Goal: Task Accomplishment & Management: Use online tool/utility

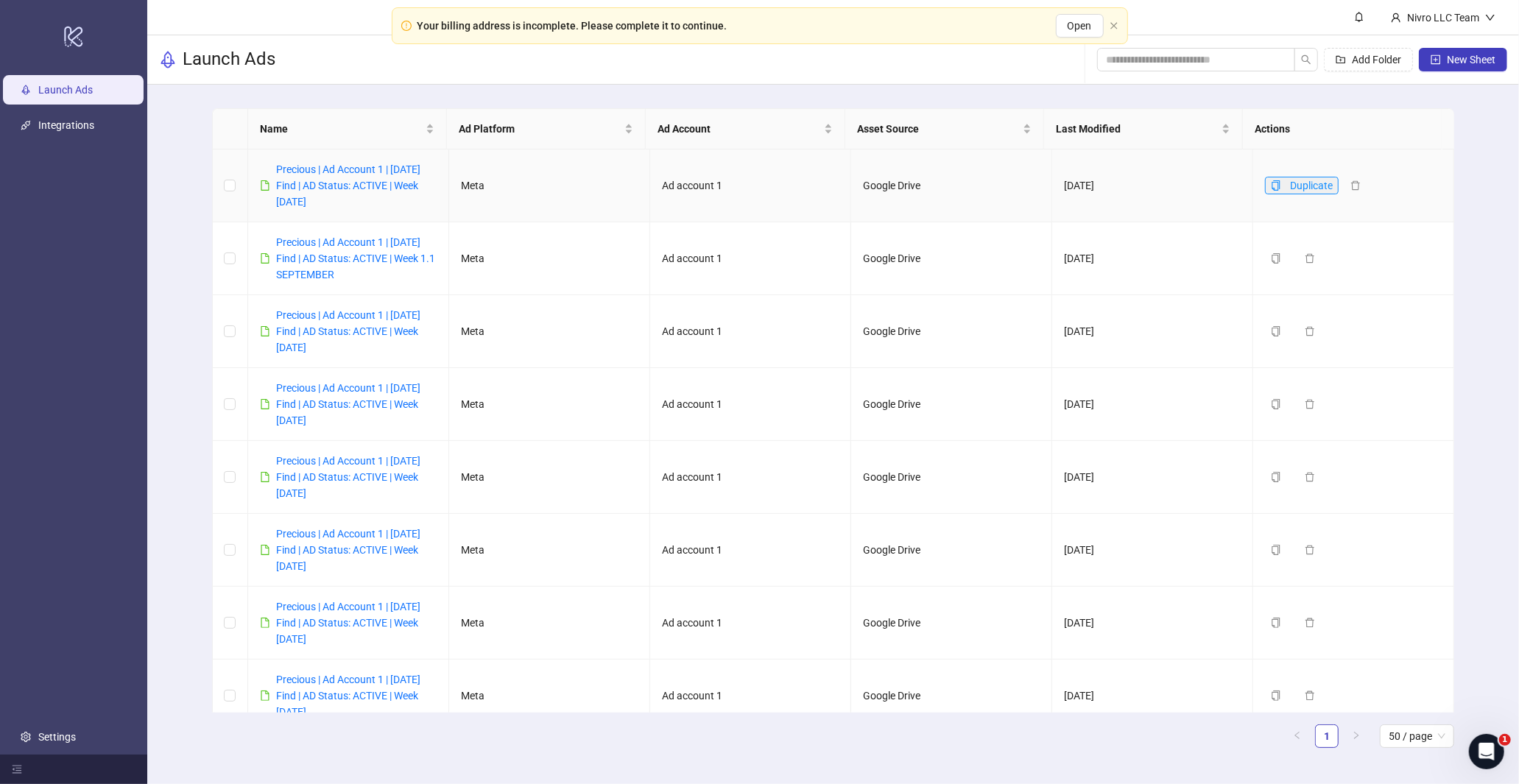
click at [1265, 187] on button "Duplicate" at bounding box center [1302, 185] width 73 height 18
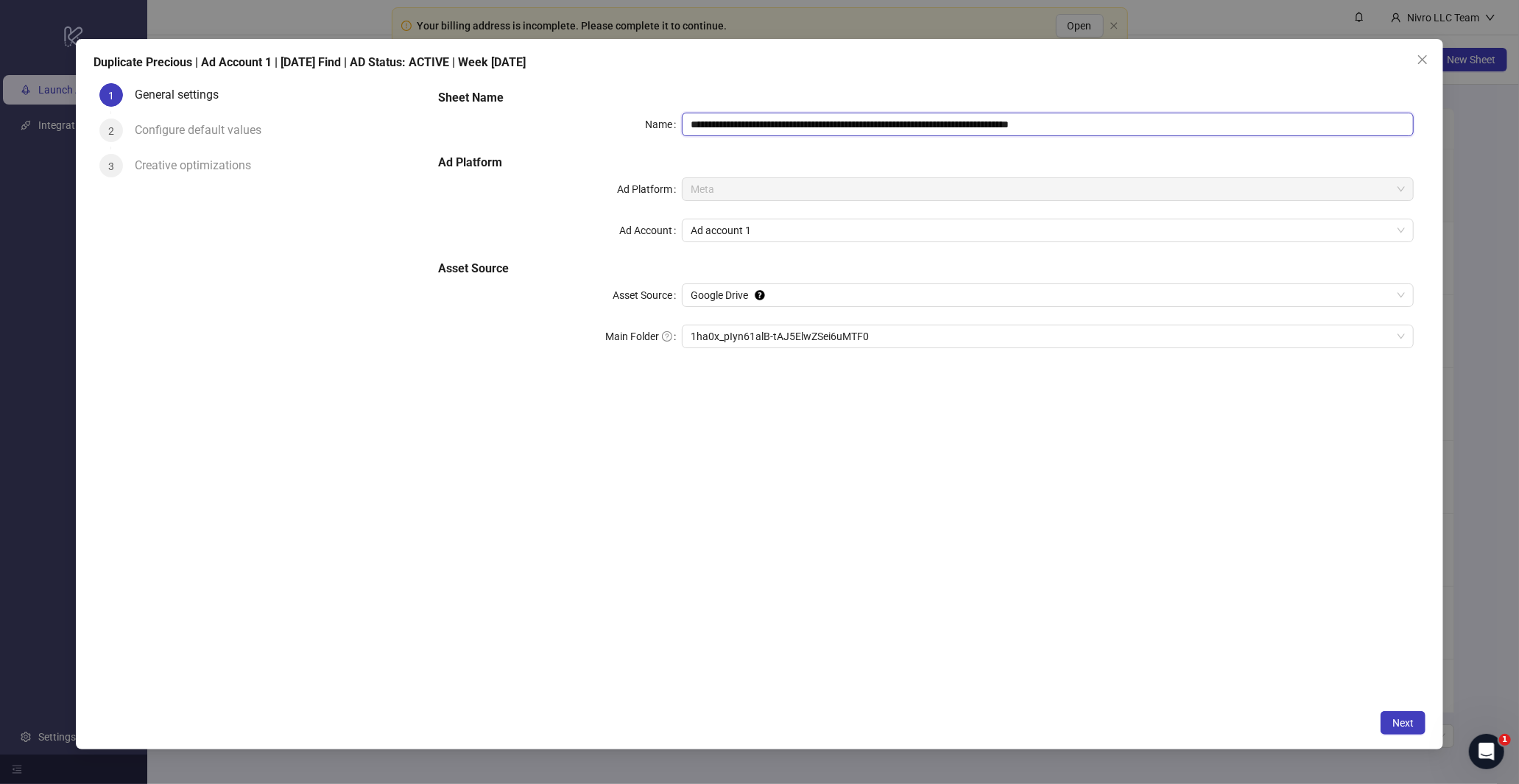
drag, startPoint x: 1061, startPoint y: 126, endPoint x: 1105, endPoint y: 120, distance: 44.4
click at [1105, 120] on input "**********" at bounding box center [1047, 125] width 731 height 24
click at [999, 120] on input "**********" at bounding box center [1047, 125] width 731 height 24
type input "**********"
click at [856, 415] on div "**********" at bounding box center [925, 389] width 999 height 625
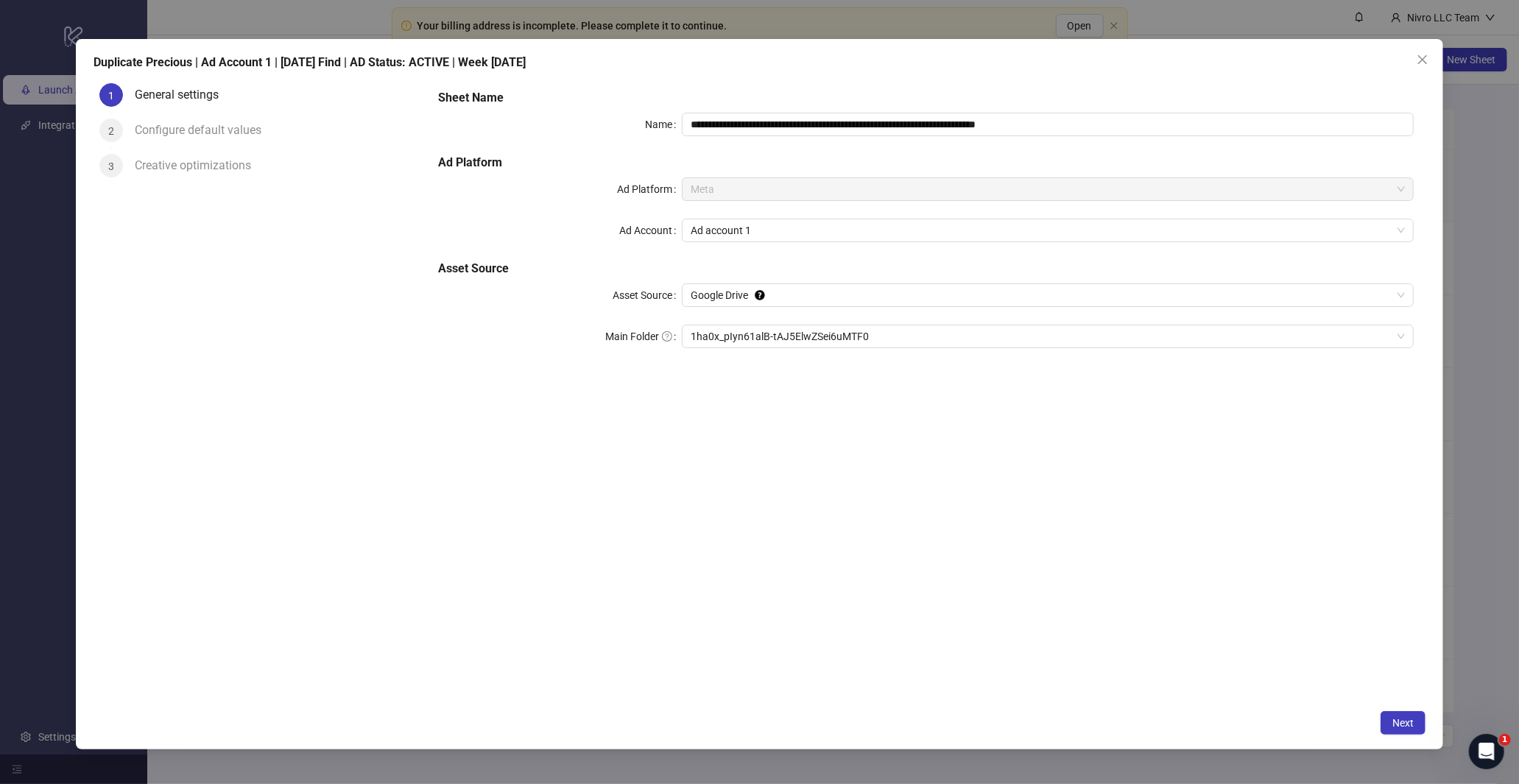
click at [856, 255] on div "**********" at bounding box center [926, 227] width 988 height 289
click at [833, 341] on span "1ha0x_pIyn61alB-tAJ5ElwZSei6uMTF0" at bounding box center [1047, 336] width 713 height 22
click at [771, 334] on span "2025" at bounding box center [1047, 336] width 713 height 22
click at [1399, 718] on span "Next" at bounding box center [1403, 723] width 21 height 12
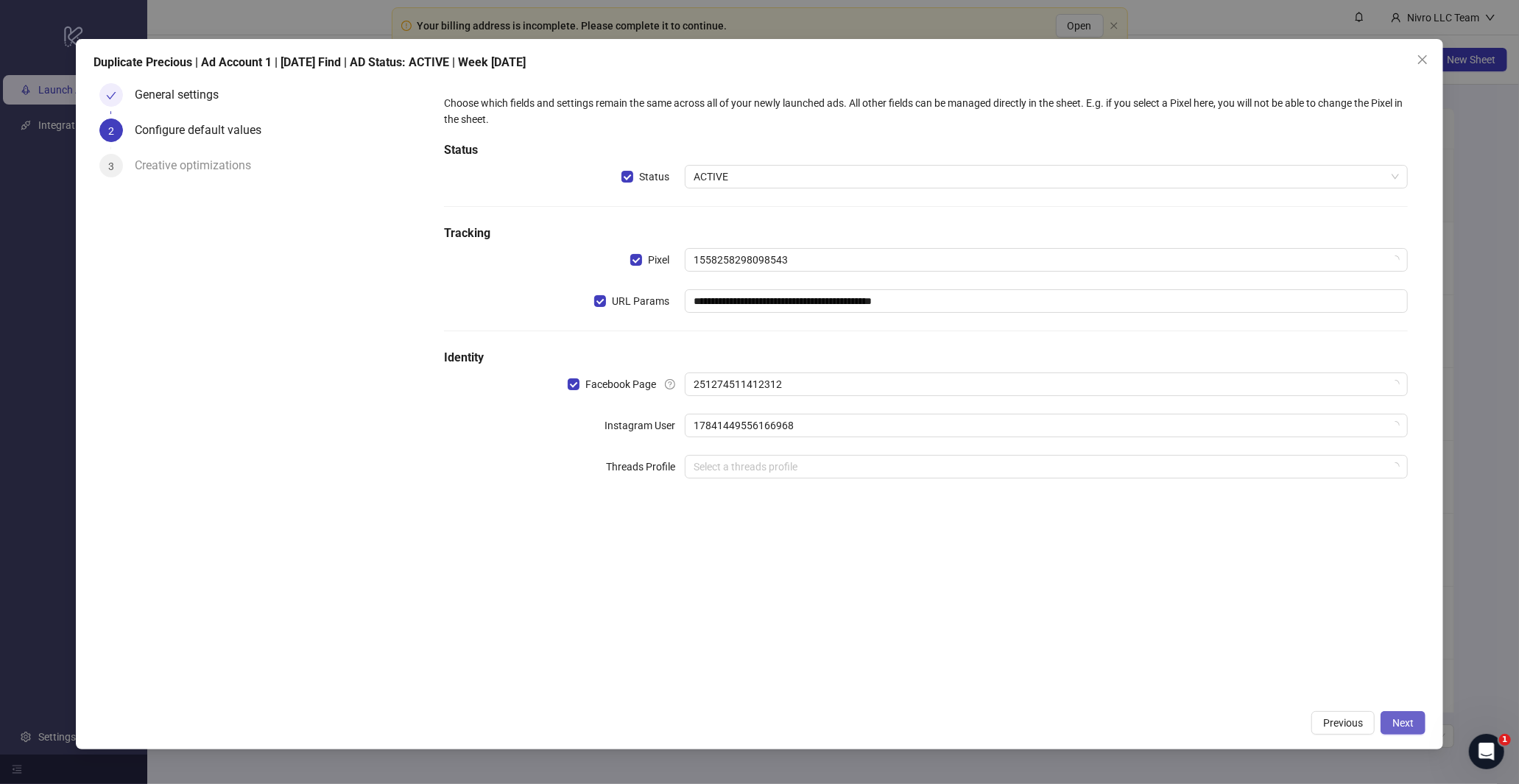
click at [1393, 723] on span "Next" at bounding box center [1403, 723] width 21 height 12
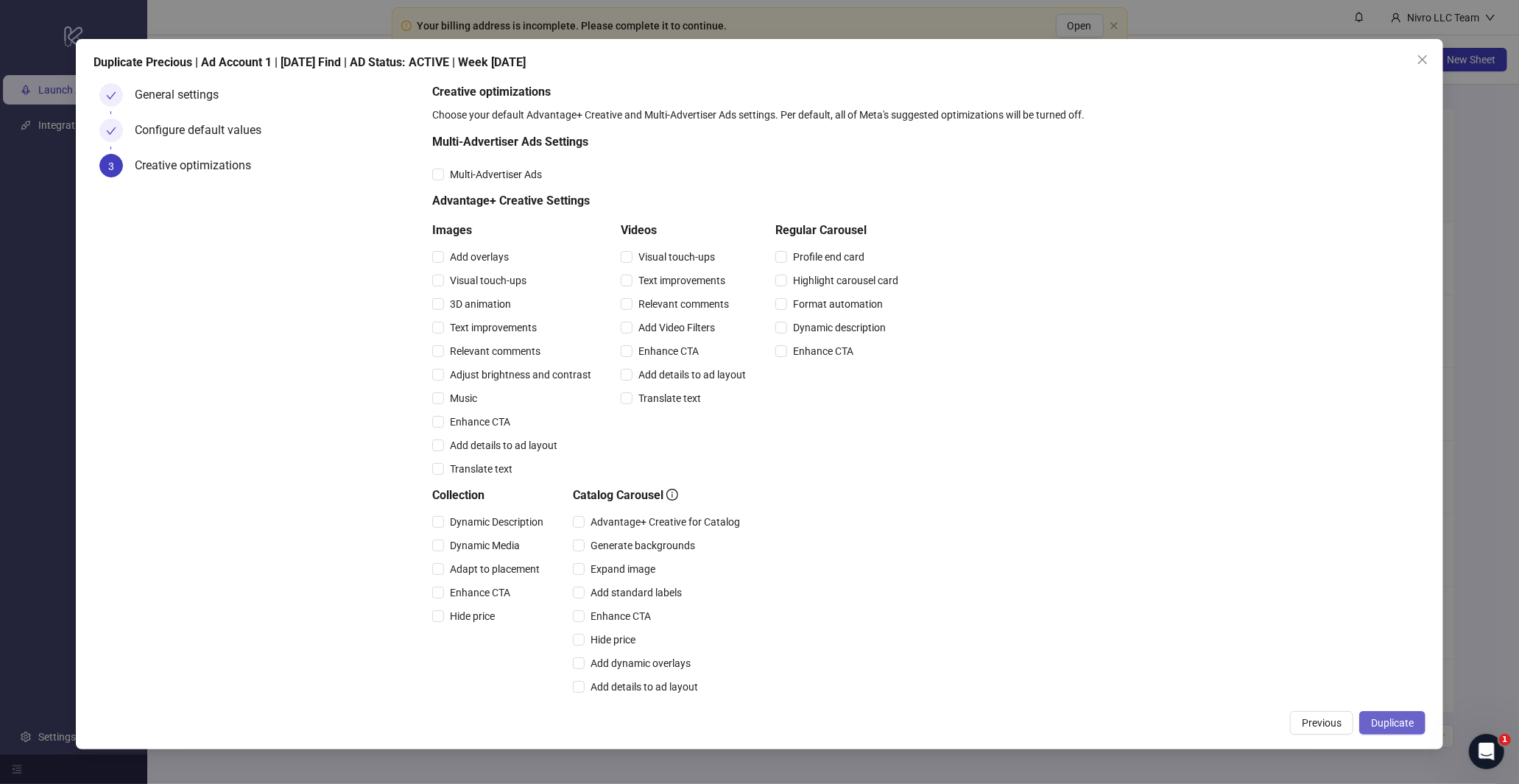
click at [1372, 724] on span "Duplicate" at bounding box center [1393, 723] width 43 height 12
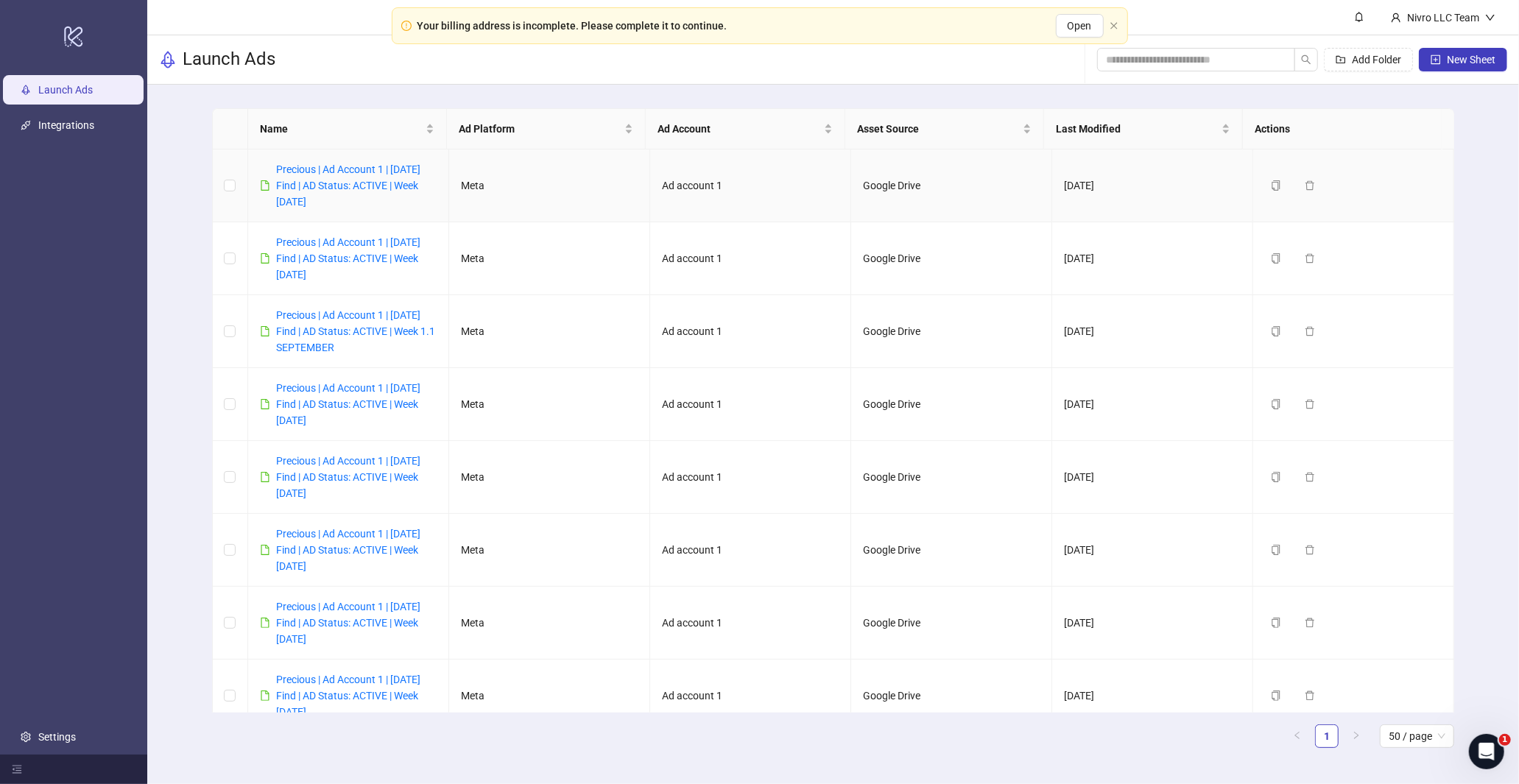
click at [344, 193] on div "Precious | Ad Account 1 | [DATE] Find | AD Status: ACTIVE | Week [DATE]" at bounding box center [356, 185] width 161 height 49
click at [349, 181] on link "Precious | Ad Account 1 | [DATE] Find | AD Status: ACTIVE | Week [DATE]" at bounding box center [348, 185] width 144 height 44
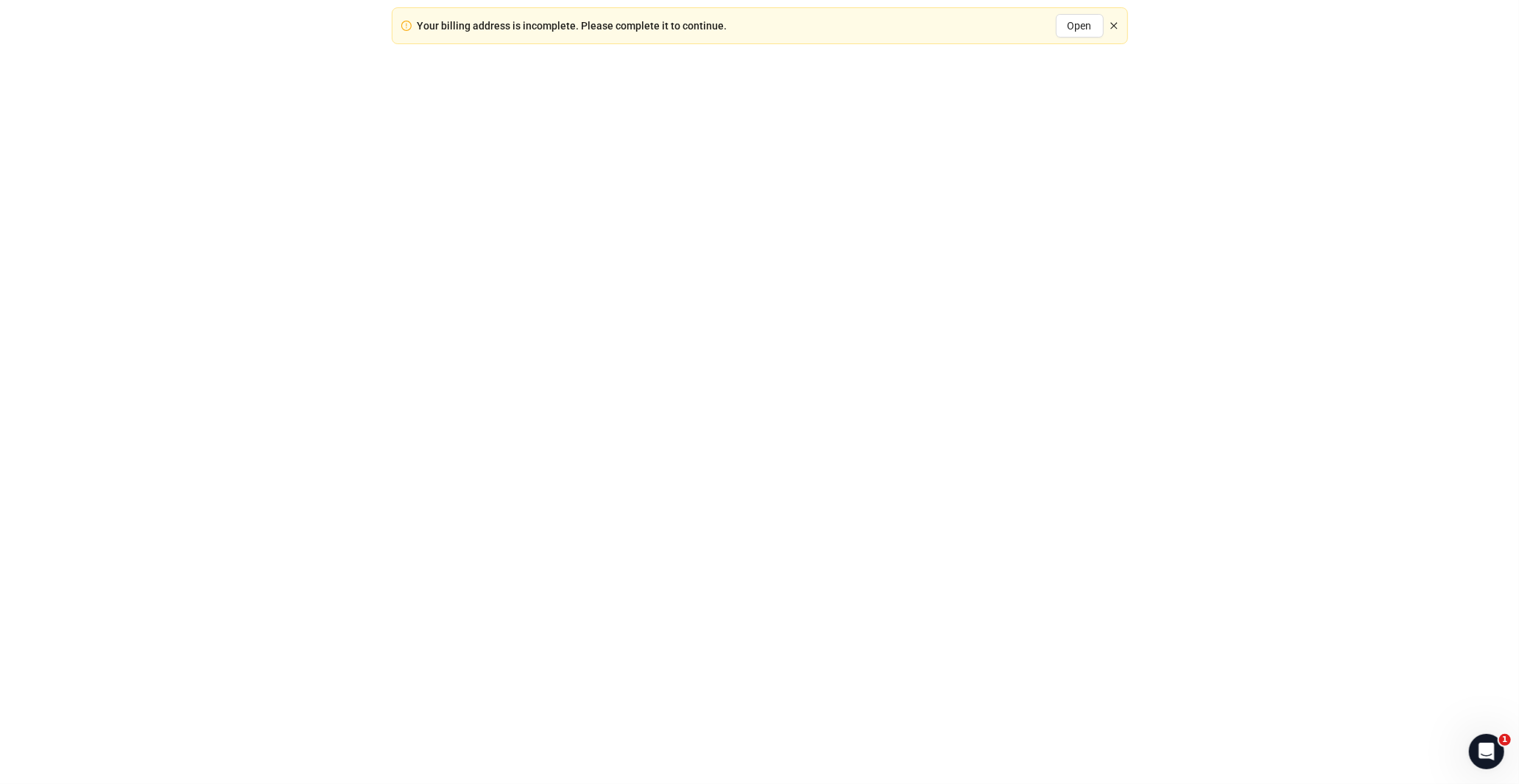
click at [1115, 21] on icon "close" at bounding box center [1114, 26] width 9 height 9
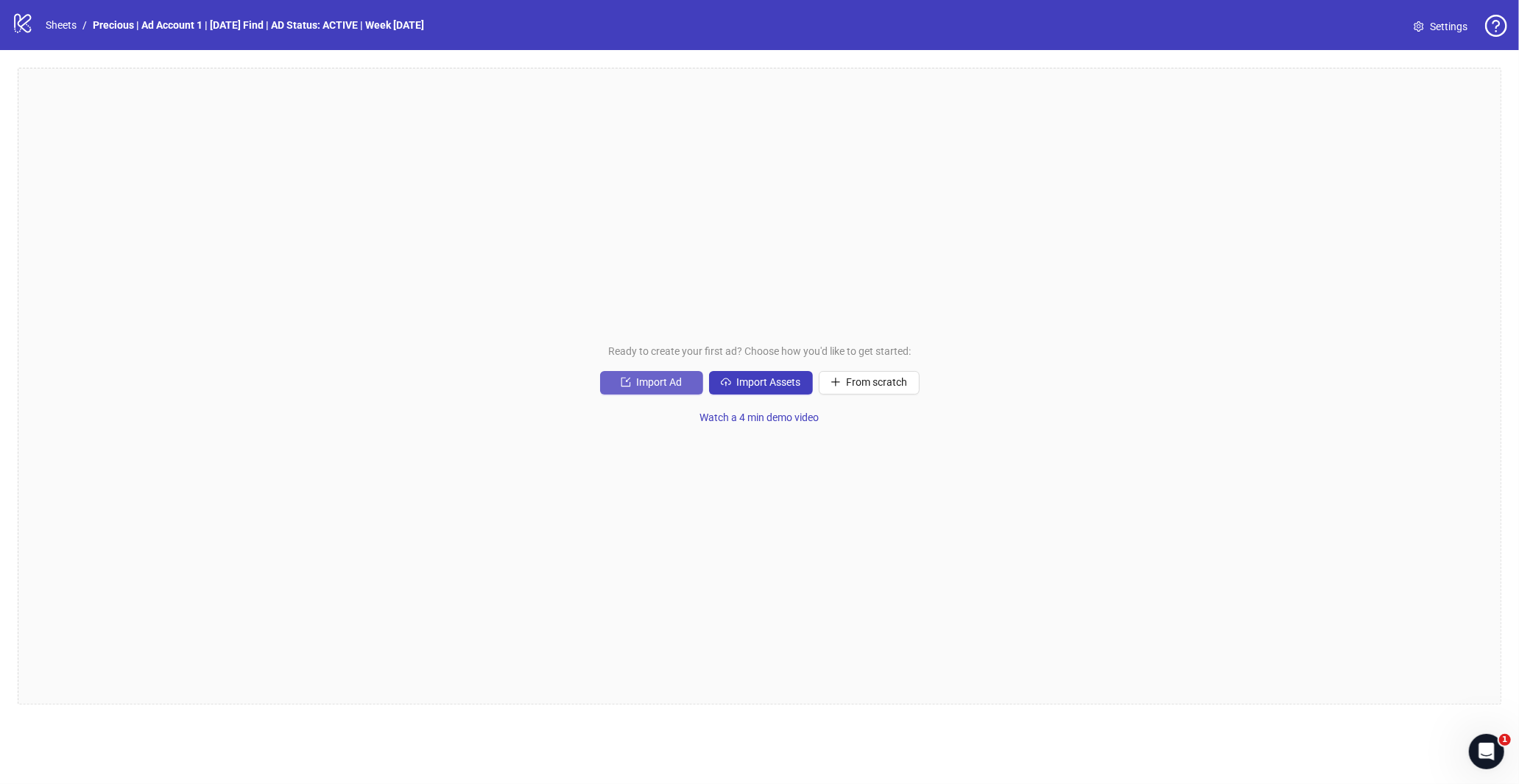
click at [652, 377] on span "Import Ad" at bounding box center [659, 382] width 45 height 12
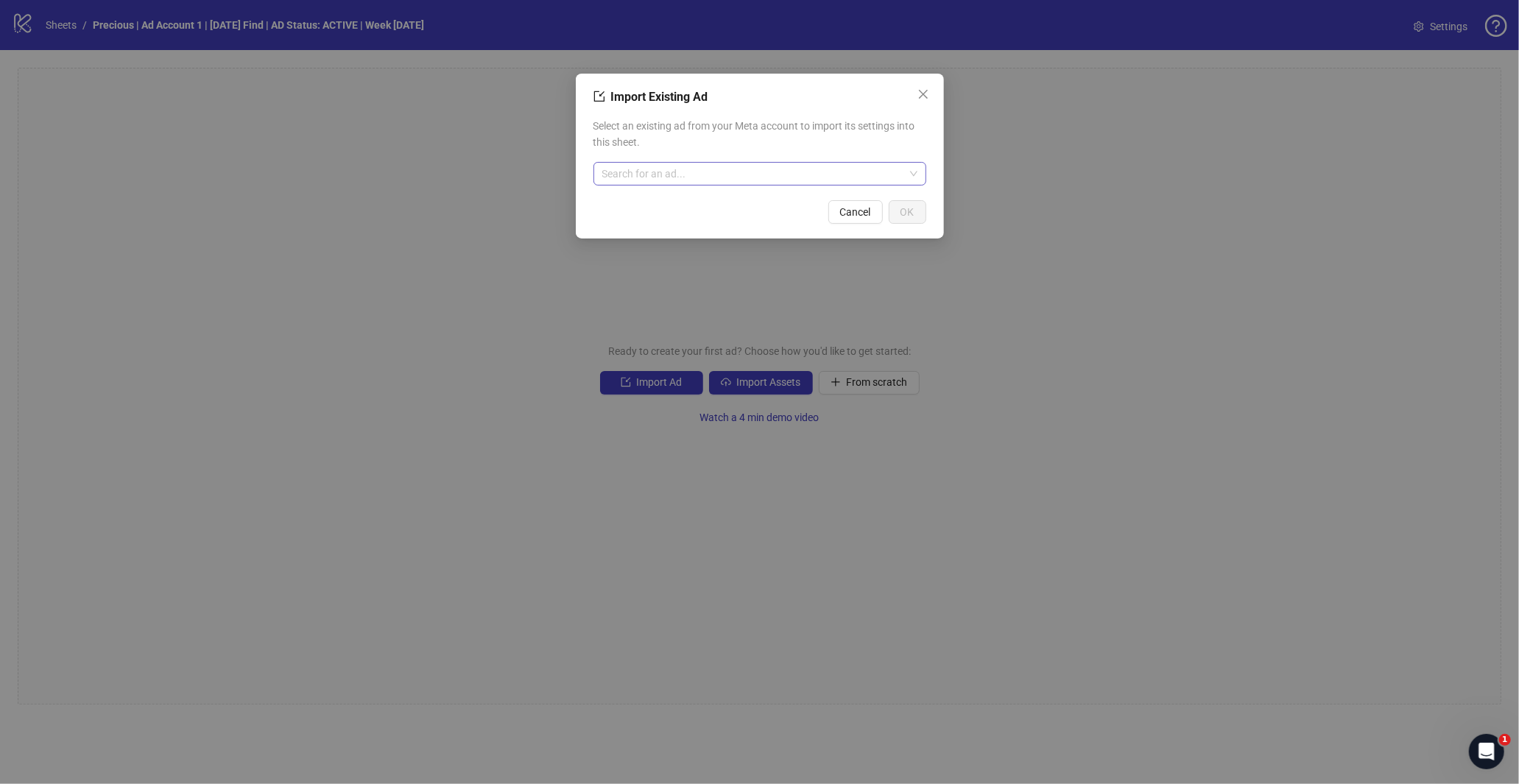
click at [633, 171] on input "search" at bounding box center [753, 173] width 302 height 22
type input "********"
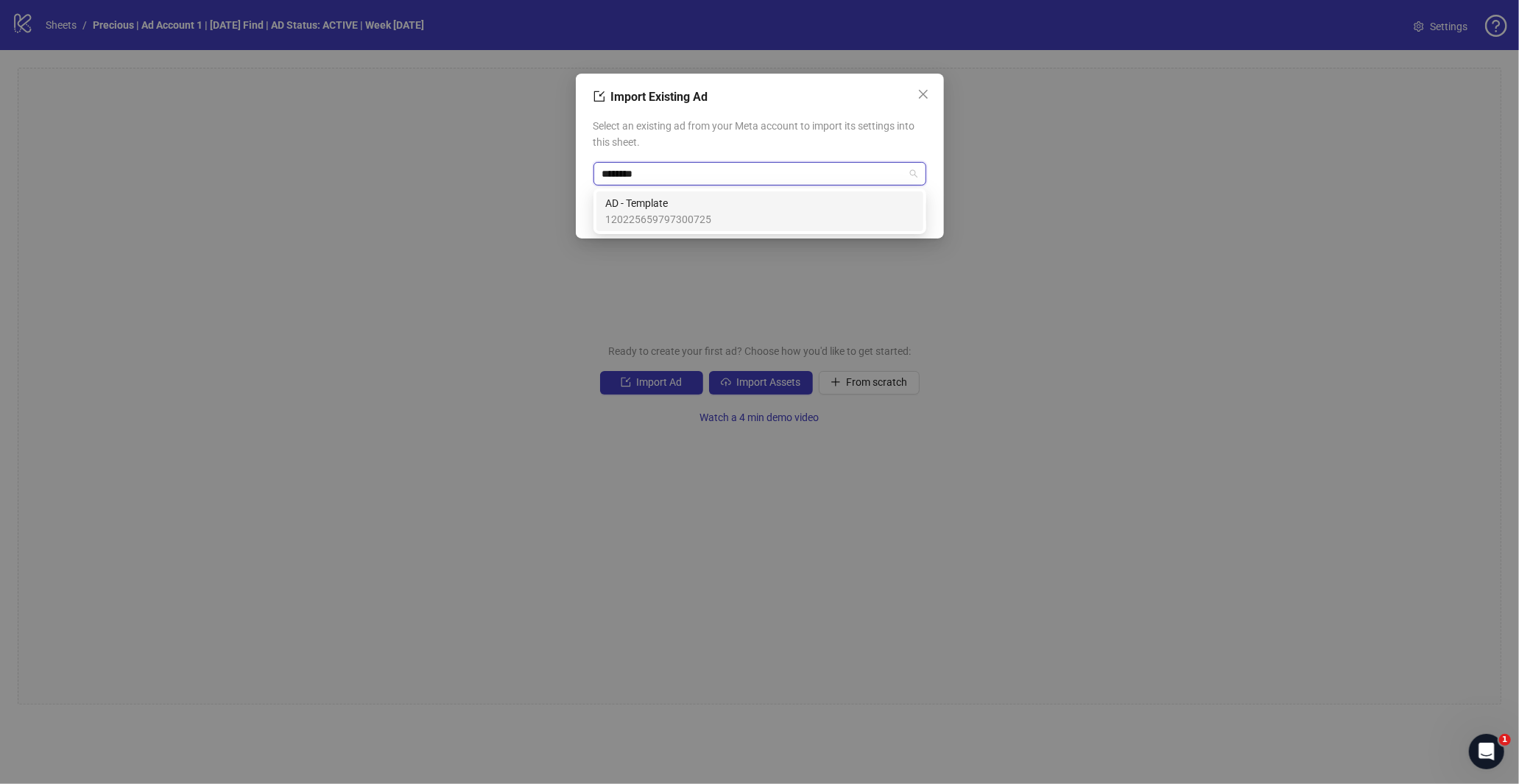
click at [648, 211] on span "120225659797300725" at bounding box center [658, 219] width 106 height 16
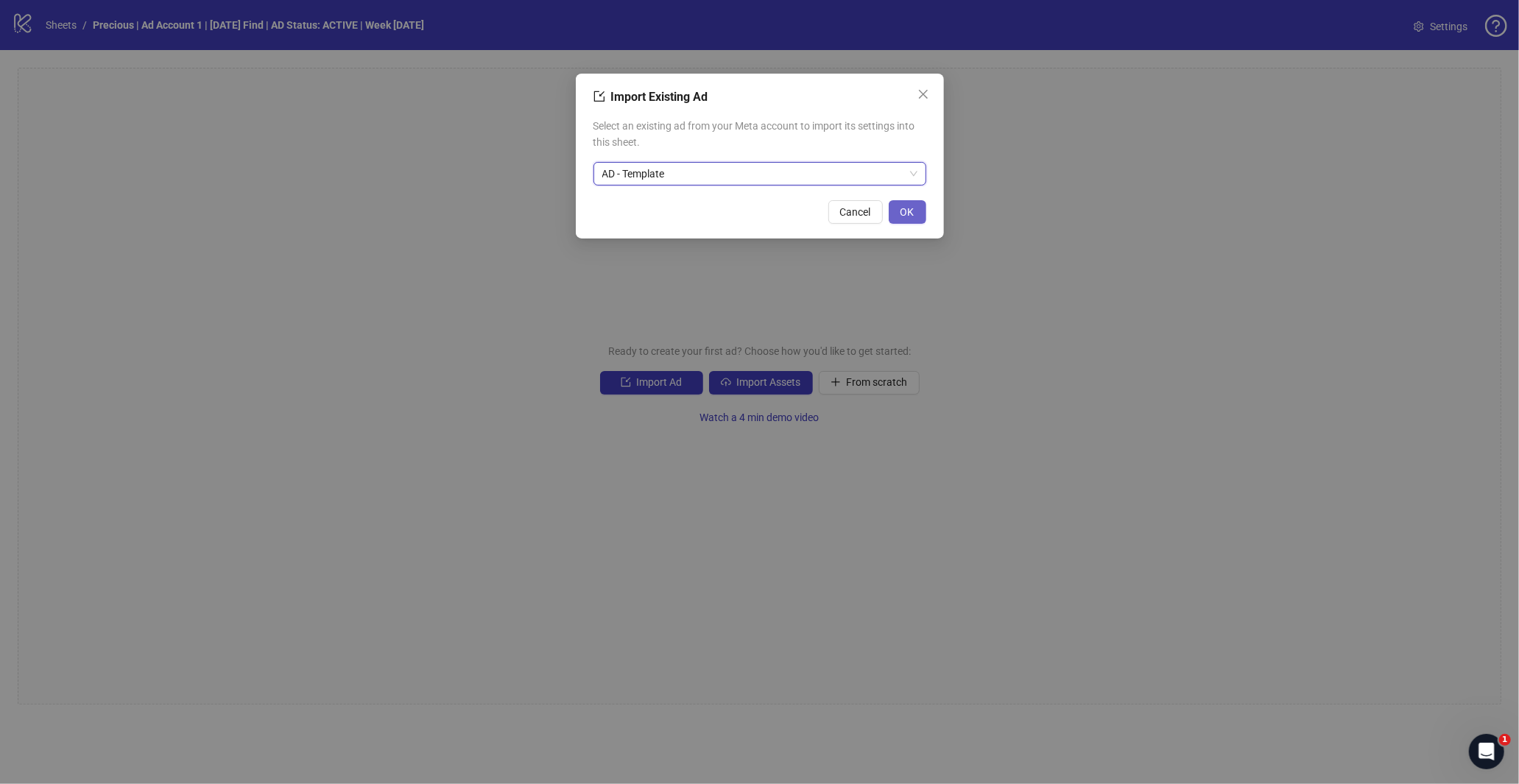
click at [898, 216] on button "OK" at bounding box center [907, 212] width 38 height 24
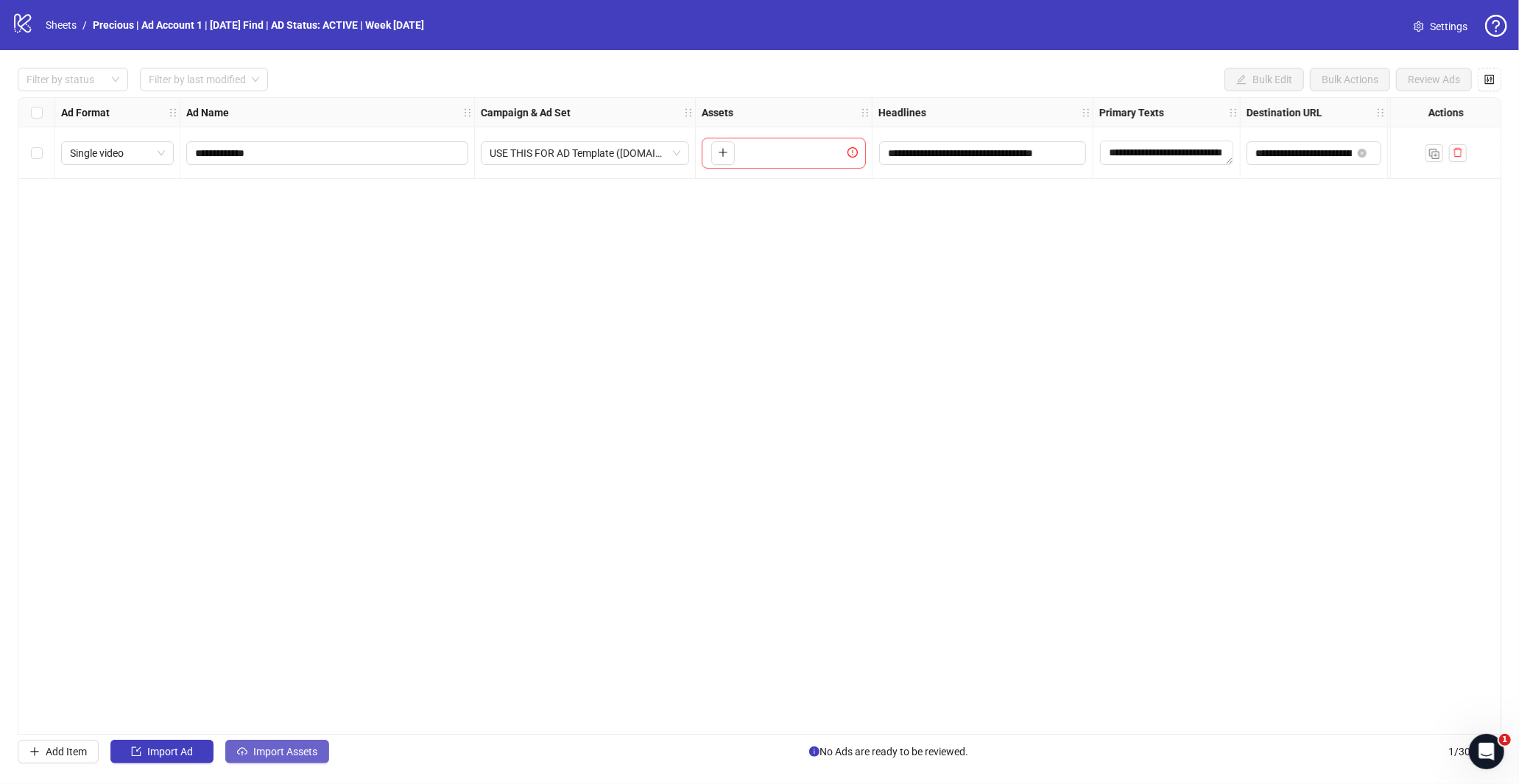
click at [255, 753] on span "Import Assets" at bounding box center [284, 752] width 64 height 12
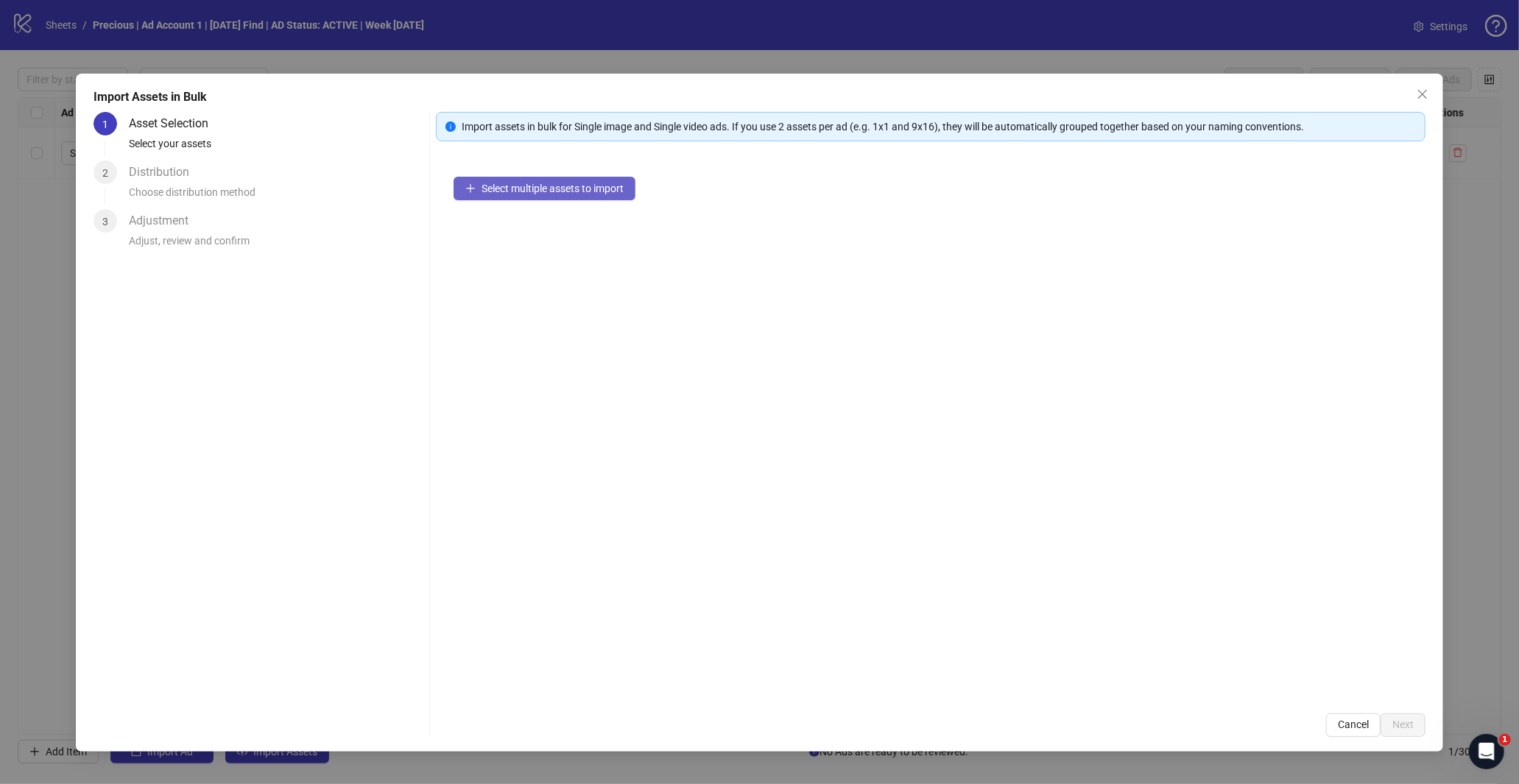
click at [542, 194] on span "Select multiple assets to import" at bounding box center [553, 189] width 142 height 12
click at [553, 242] on button "Add more assets" at bounding box center [512, 236] width 116 height 24
click at [1400, 727] on span "Next" at bounding box center [1403, 724] width 21 height 12
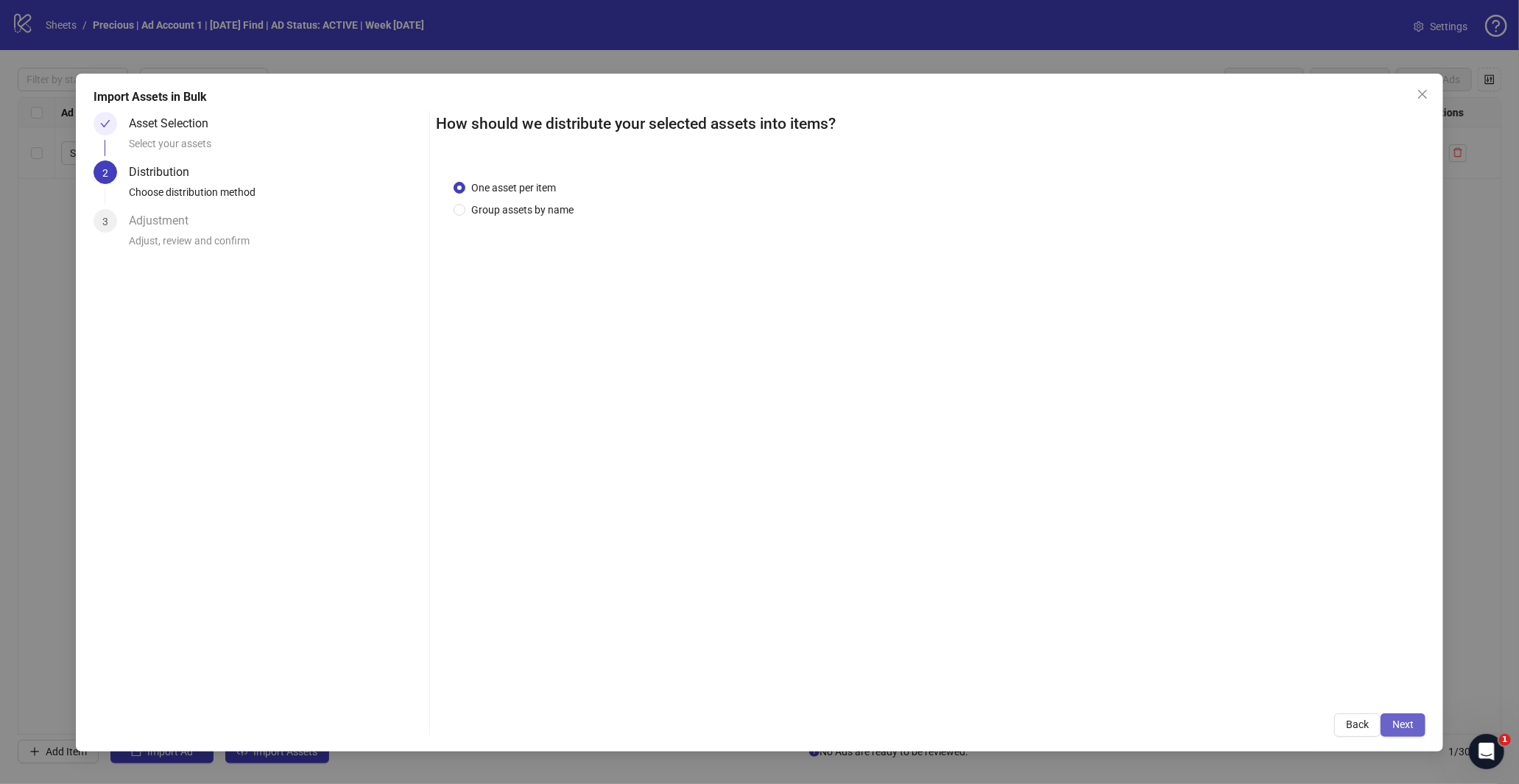
click at [1418, 717] on button "Next" at bounding box center [1403, 725] width 45 height 24
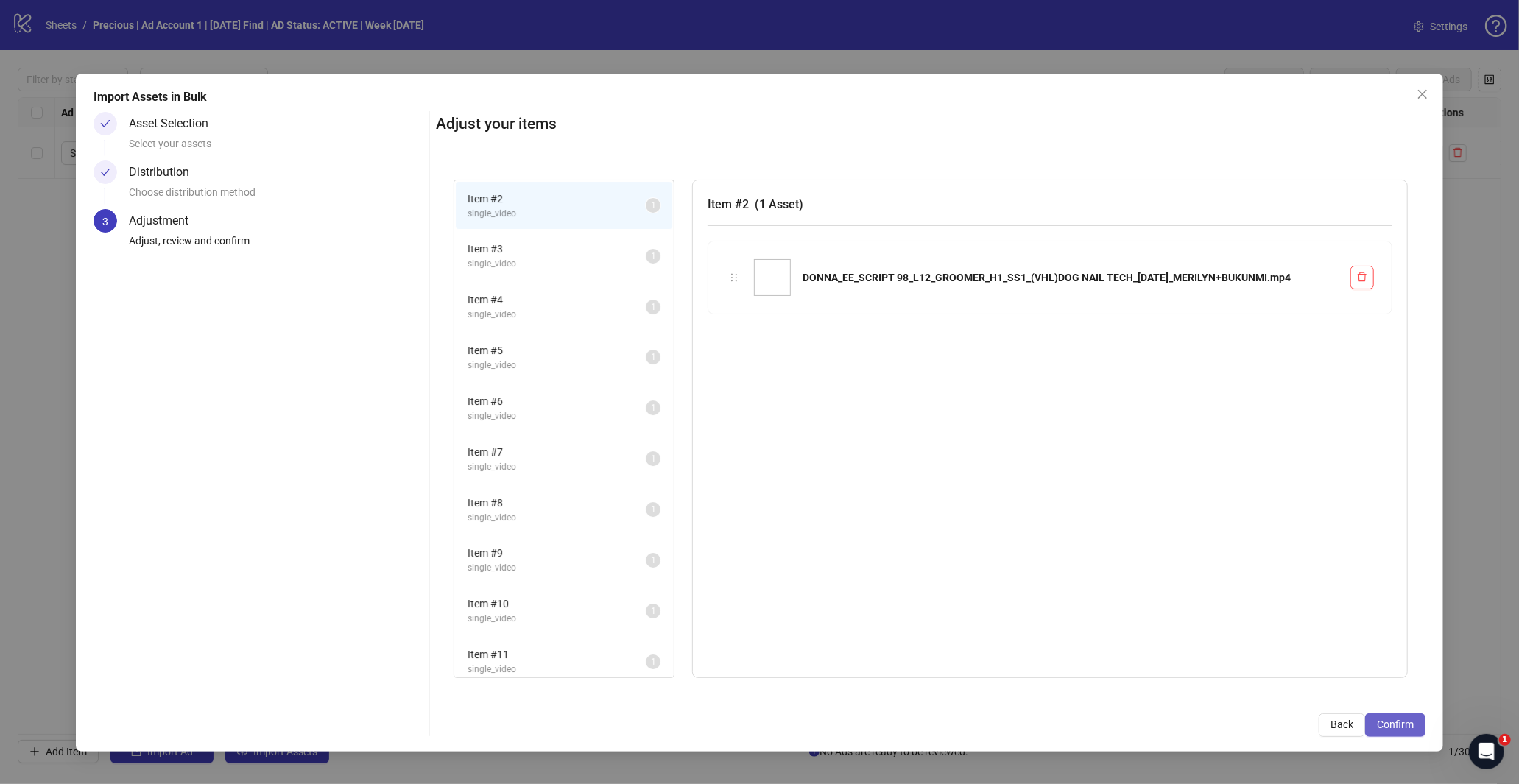
click at [1375, 727] on button "Confirm" at bounding box center [1395, 725] width 61 height 24
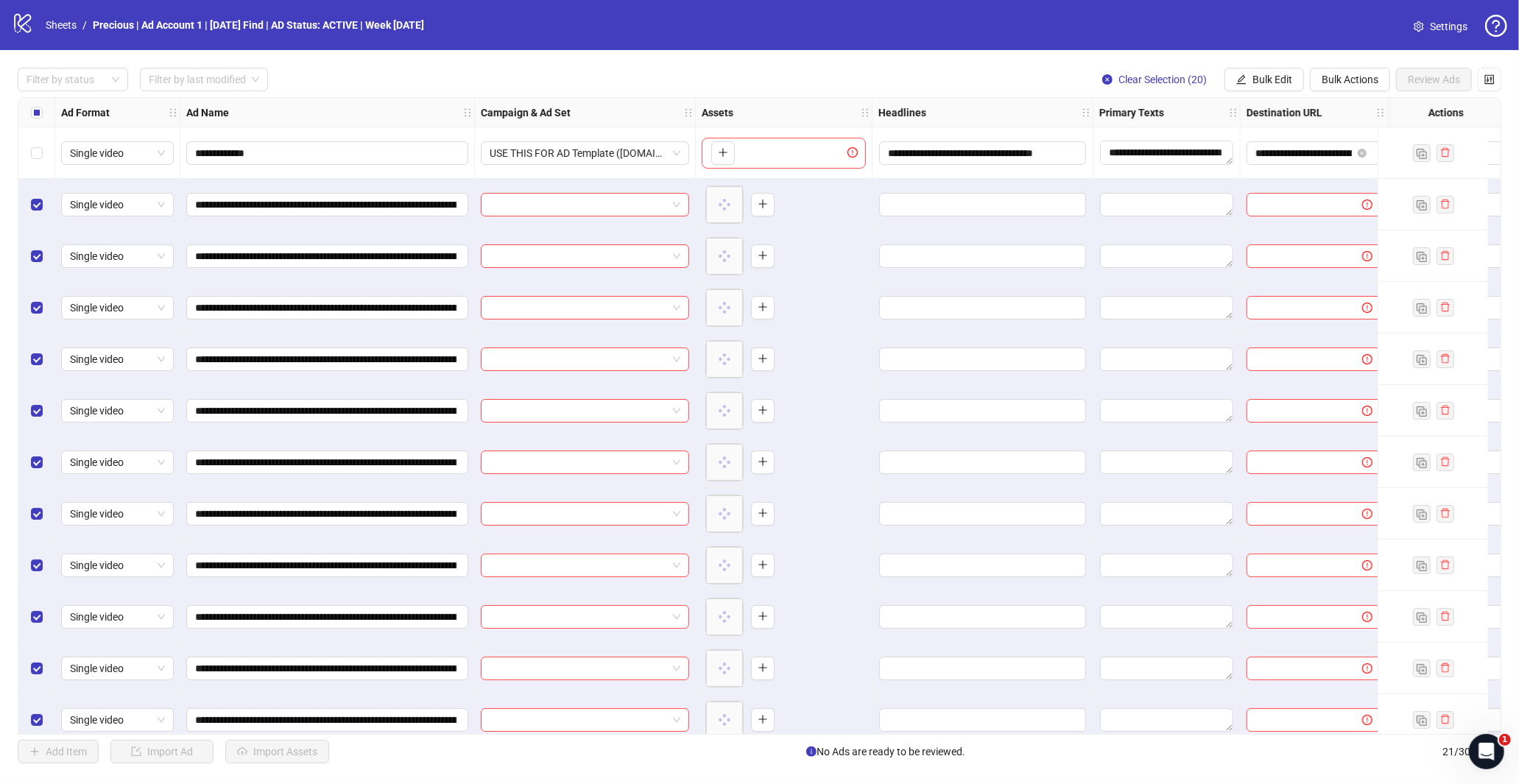
click at [27, 152] on div "Select row 1" at bounding box center [37, 153] width 37 height 51
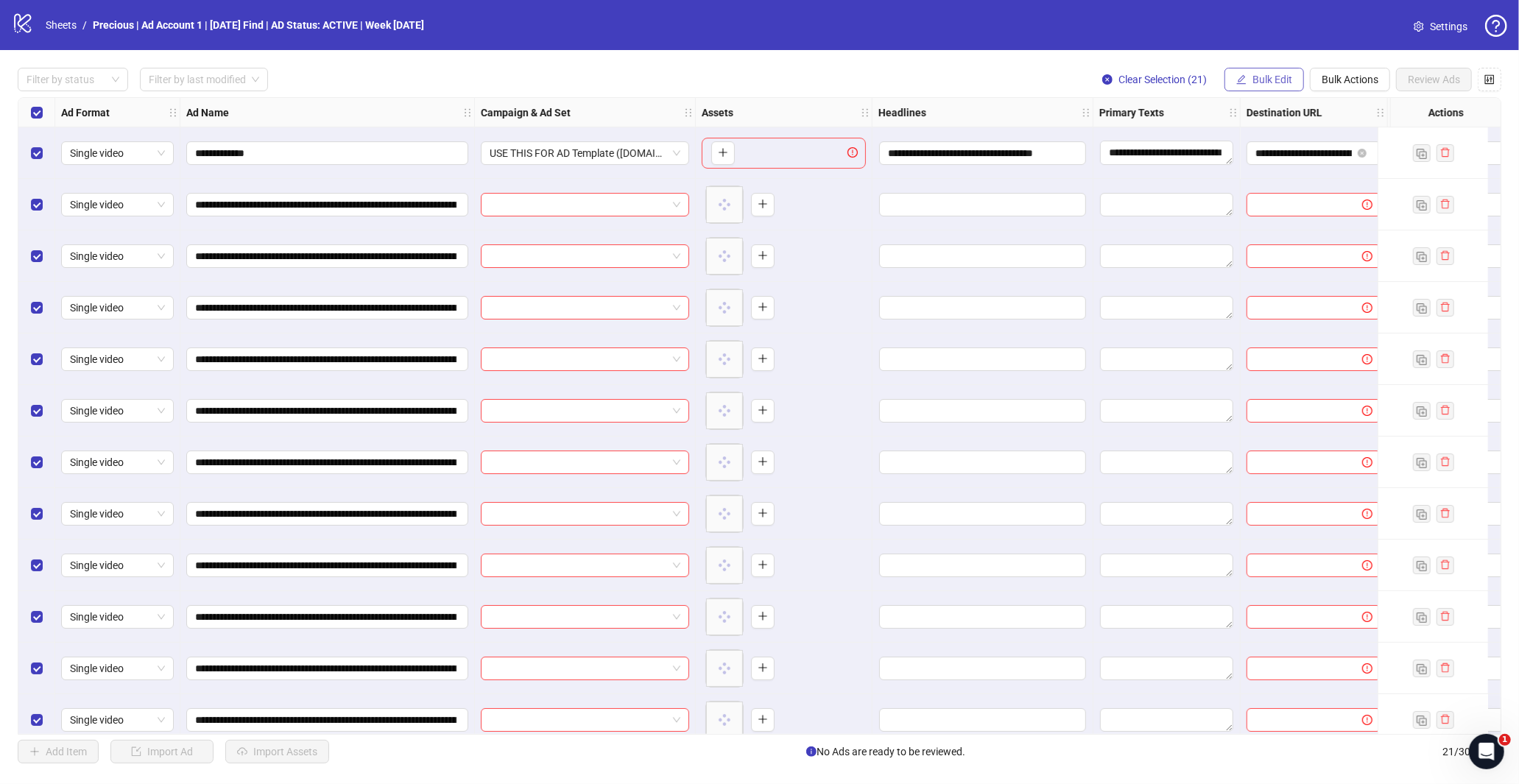
click at [1269, 78] on span "Bulk Edit" at bounding box center [1272, 79] width 40 height 12
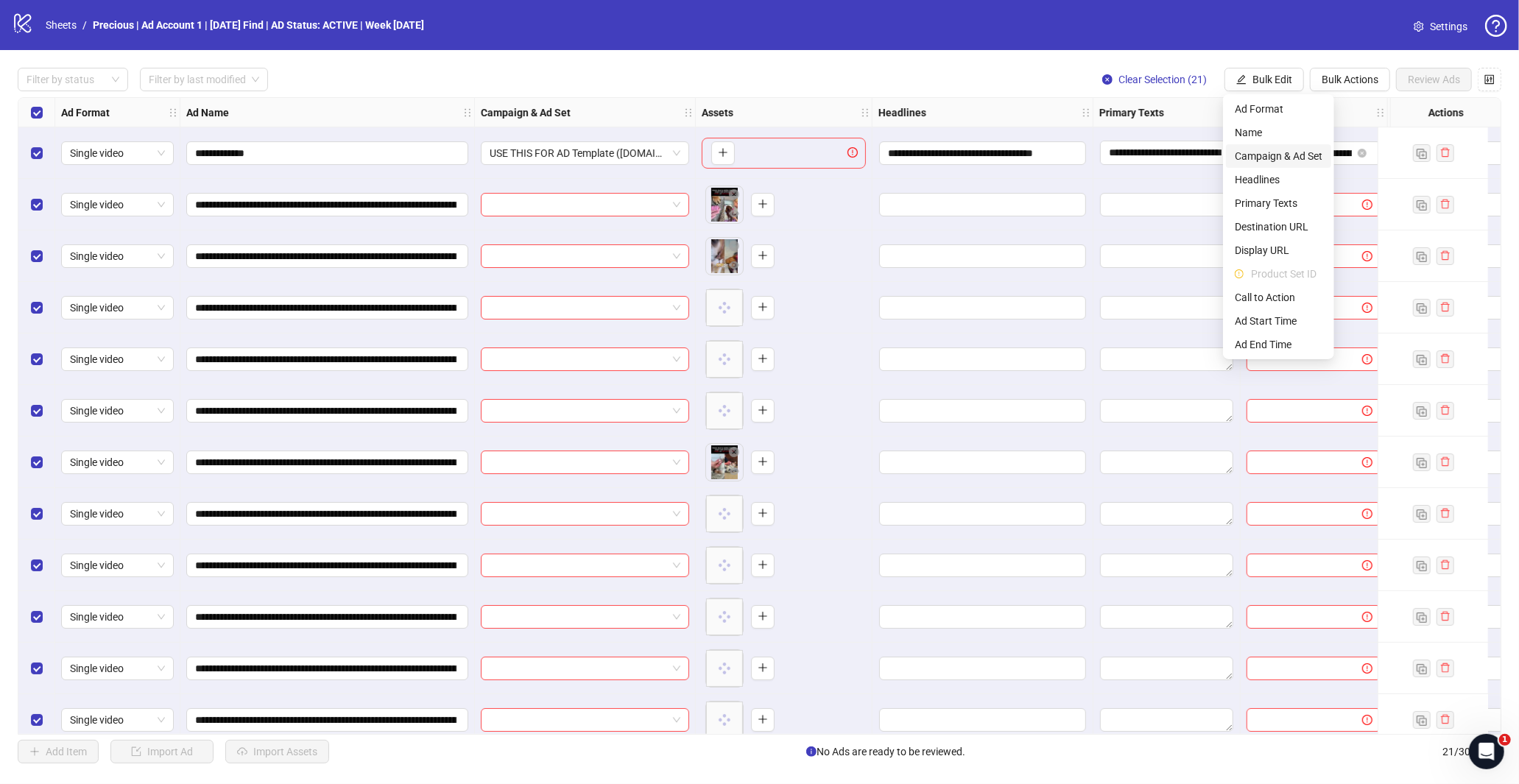
click at [1282, 164] on li "Campaign & Ad Set" at bounding box center [1278, 156] width 105 height 24
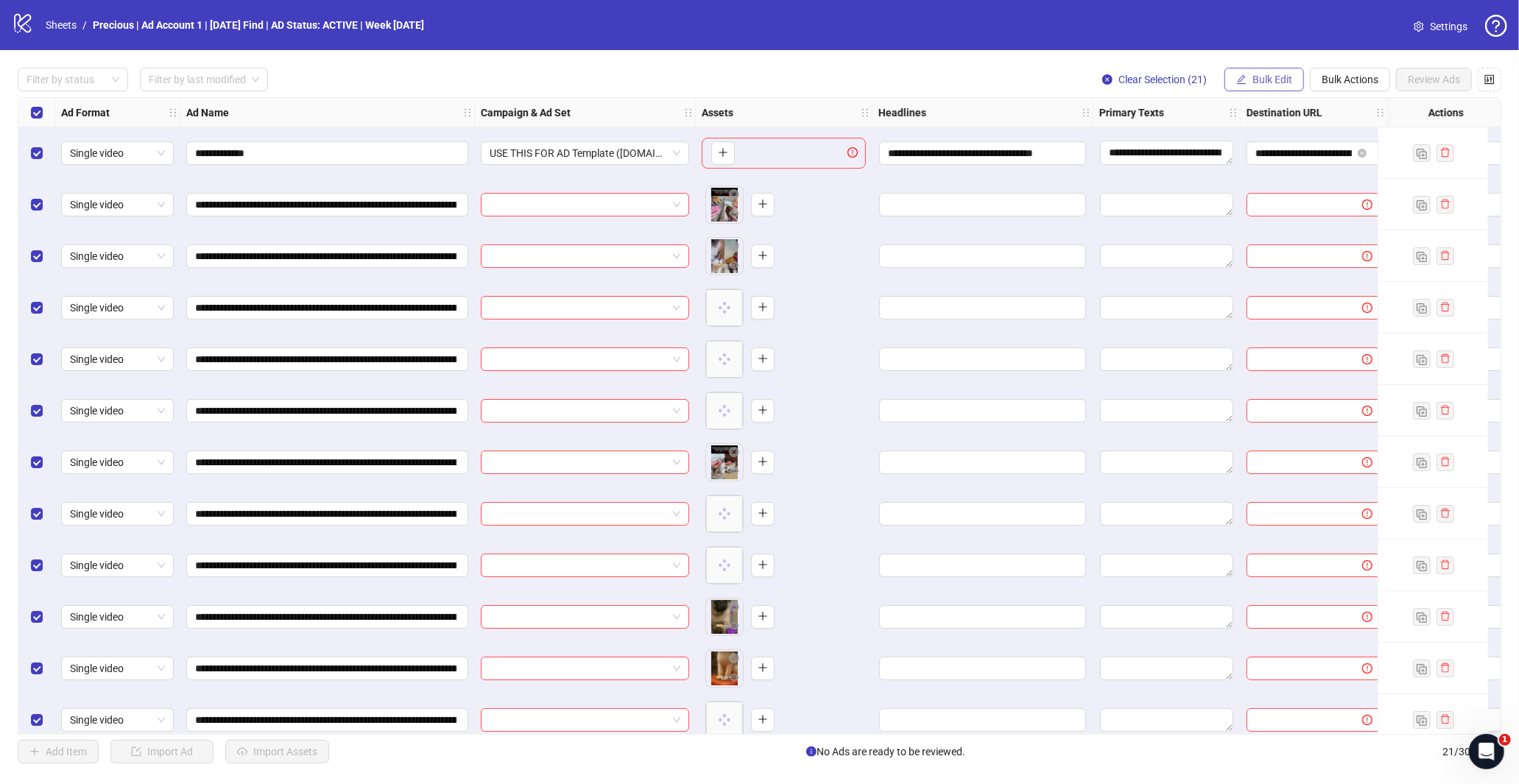
click at [1263, 76] on span "Bulk Edit" at bounding box center [1272, 79] width 40 height 12
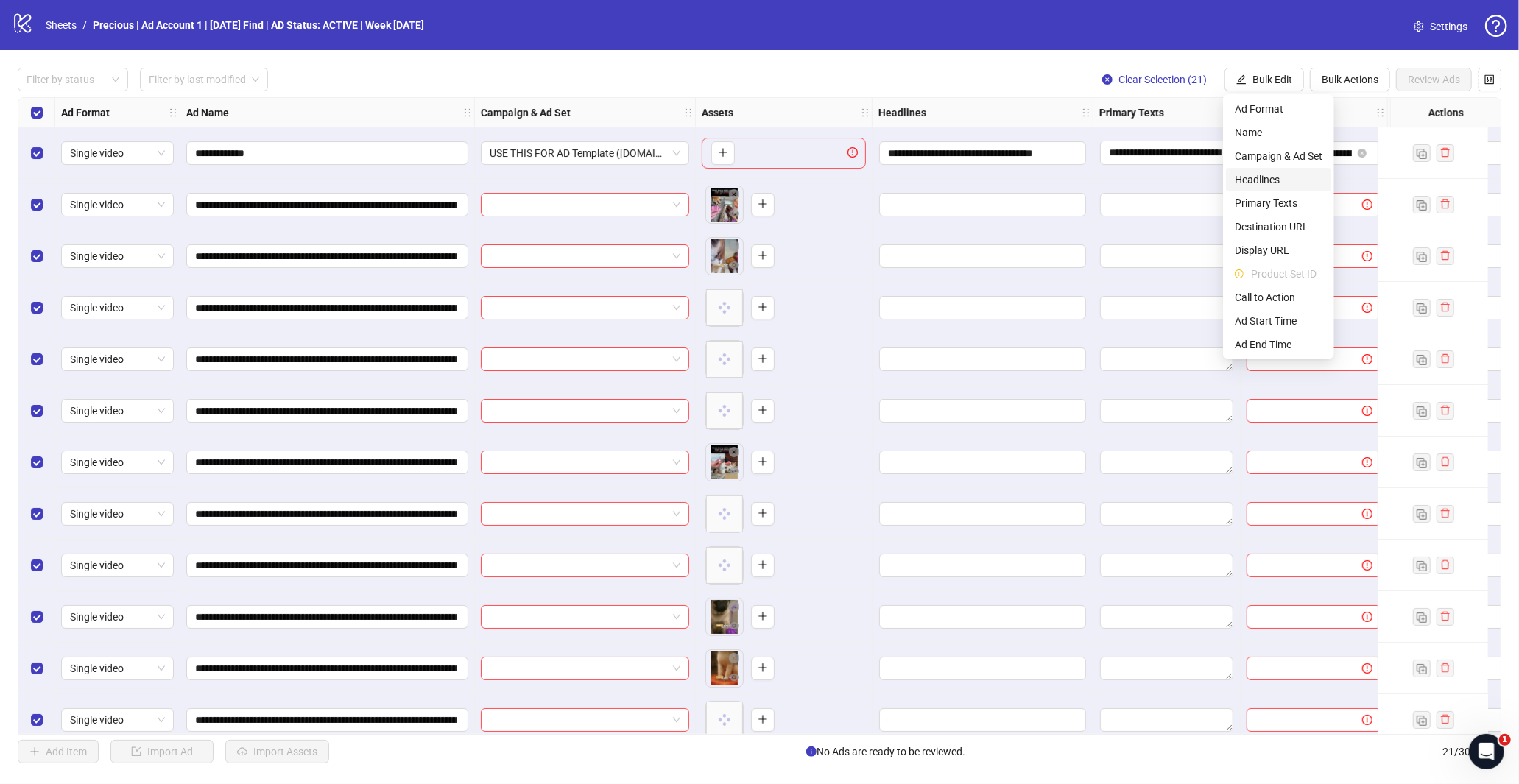
click at [1276, 182] on span "Headlines" at bounding box center [1278, 179] width 88 height 16
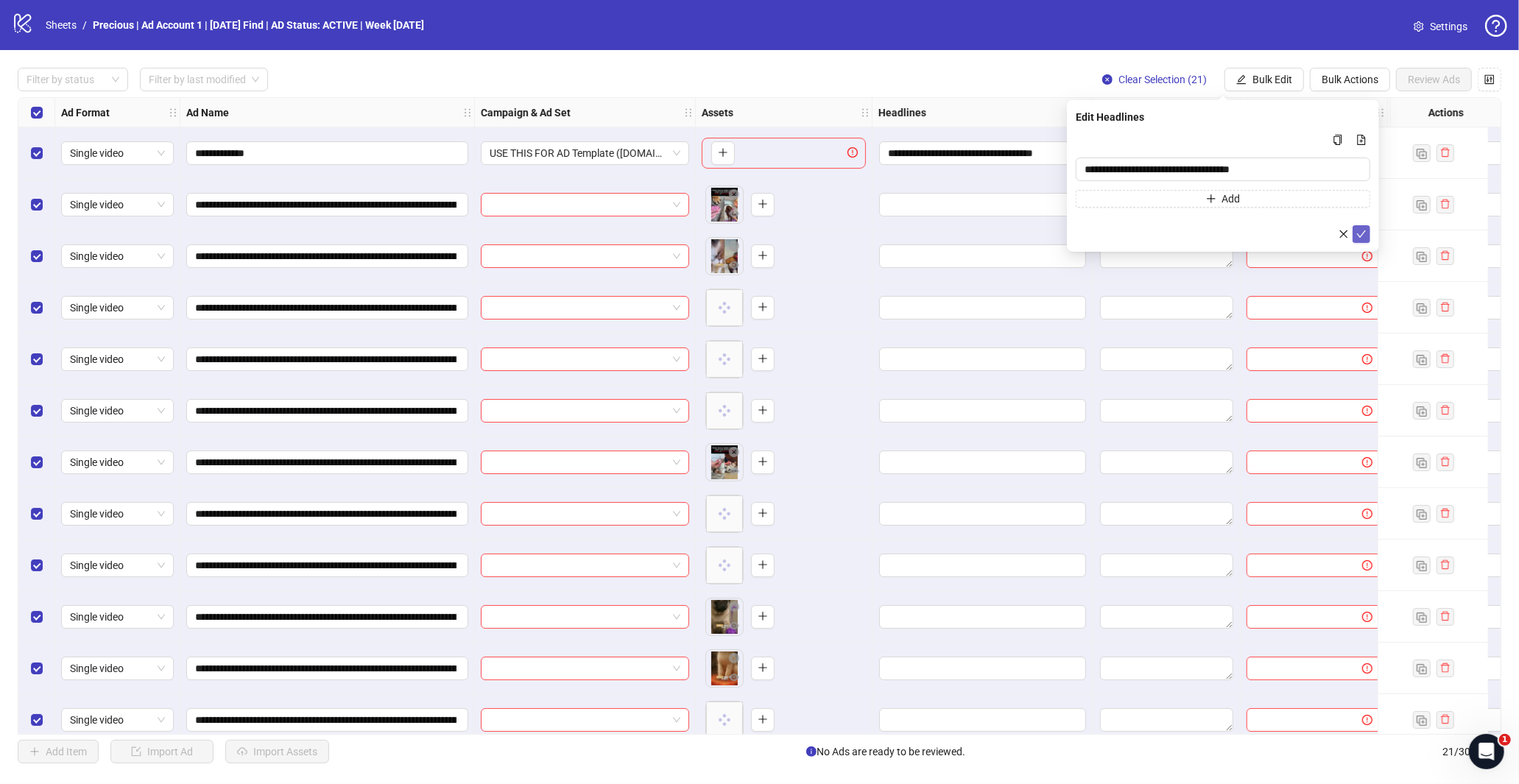
click at [1364, 238] on span "submit" at bounding box center [1361, 234] width 10 height 12
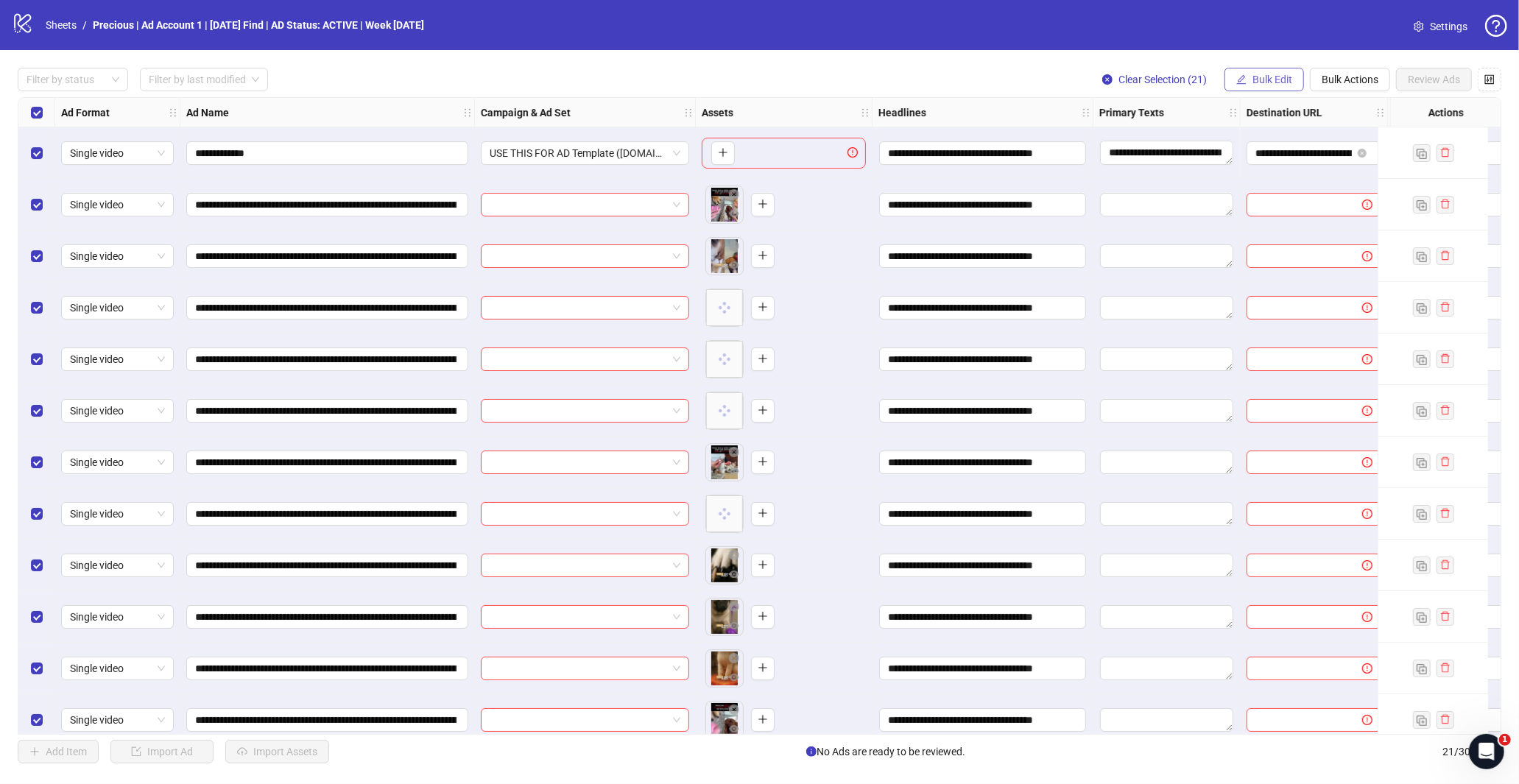
click at [1266, 73] on span "Bulk Edit" at bounding box center [1272, 79] width 40 height 12
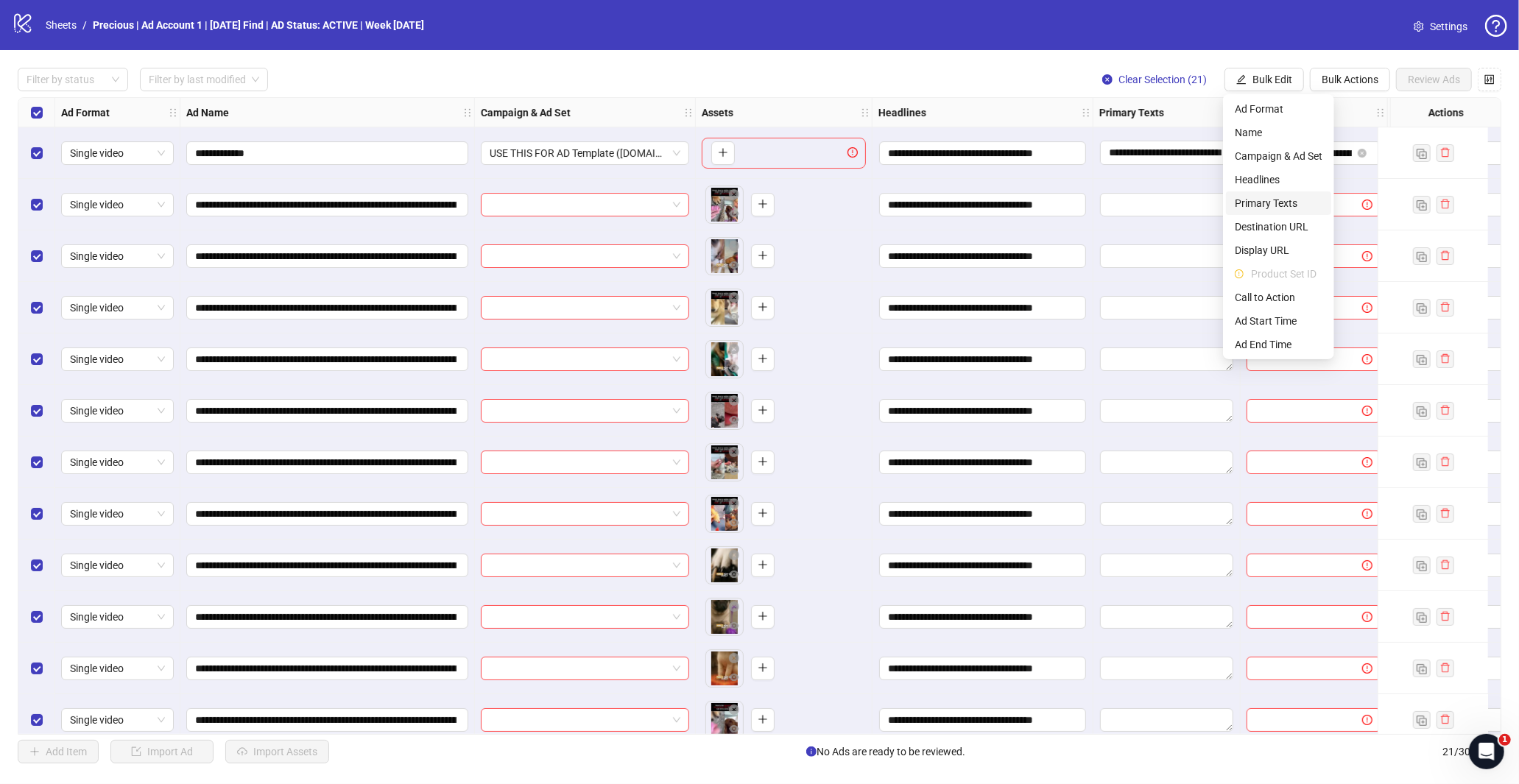
click at [1276, 205] on span "Primary Texts" at bounding box center [1278, 202] width 88 height 16
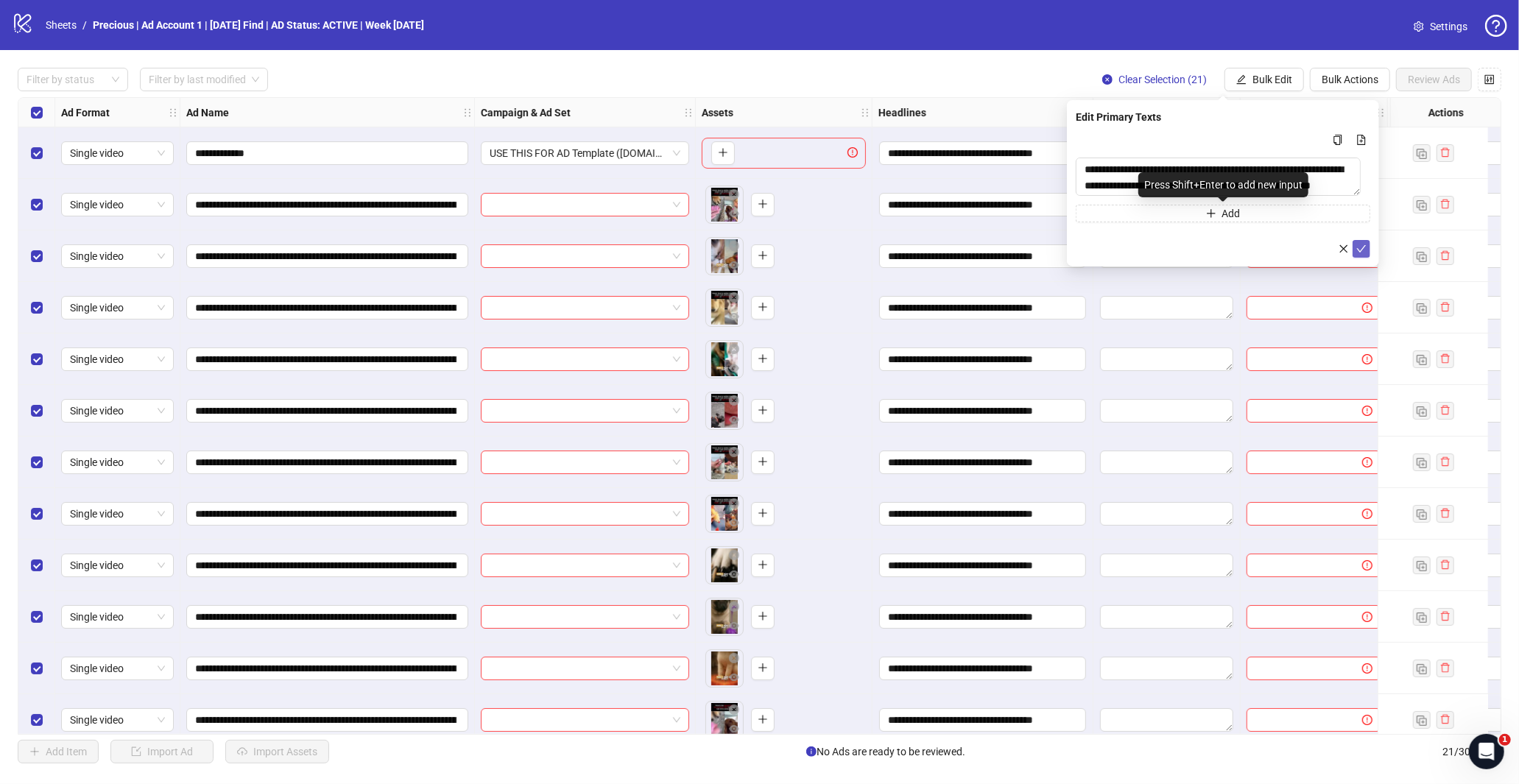
click at [1359, 247] on icon "check" at bounding box center [1361, 249] width 10 height 10
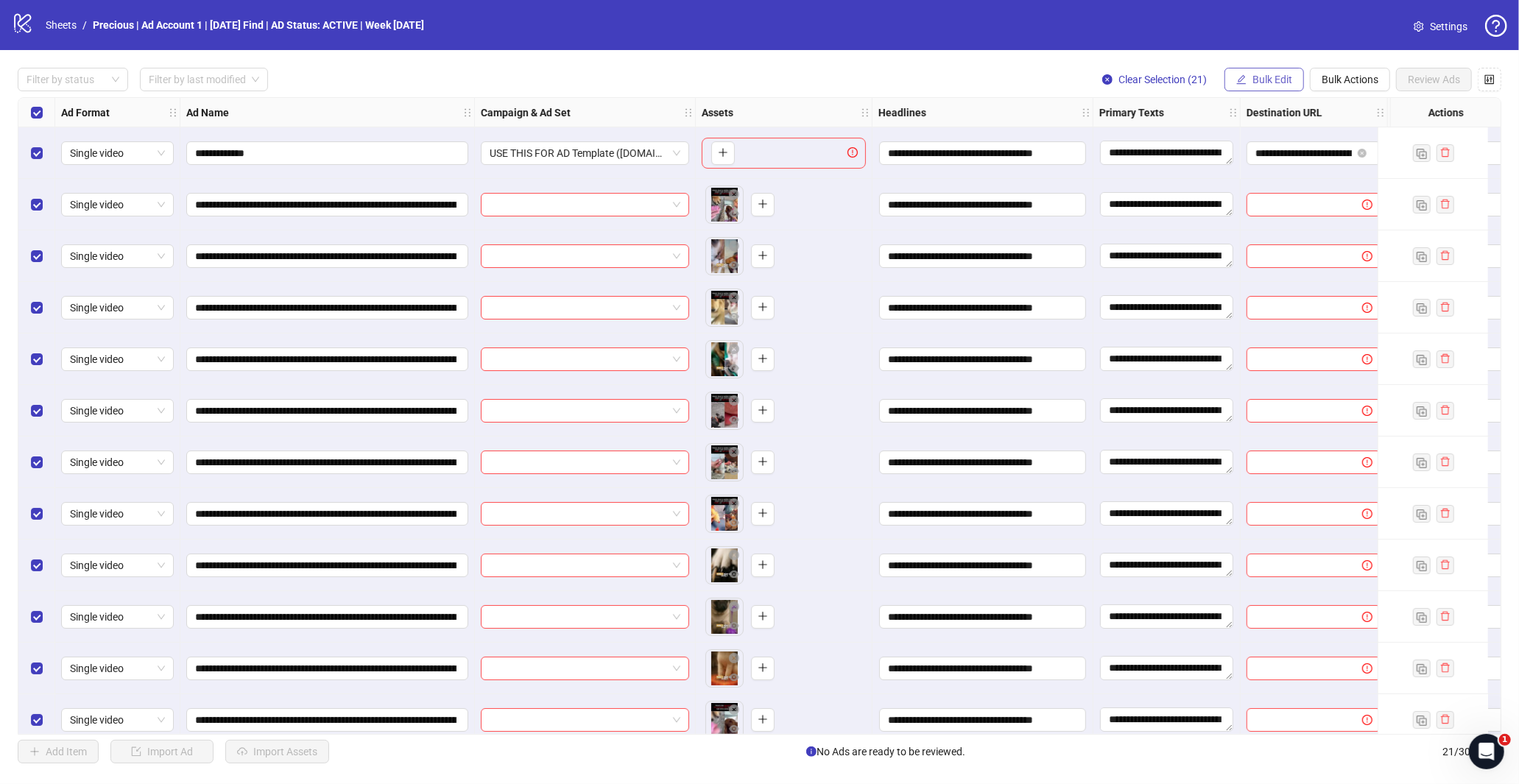
click at [1248, 77] on button "Bulk Edit" at bounding box center [1264, 79] width 79 height 24
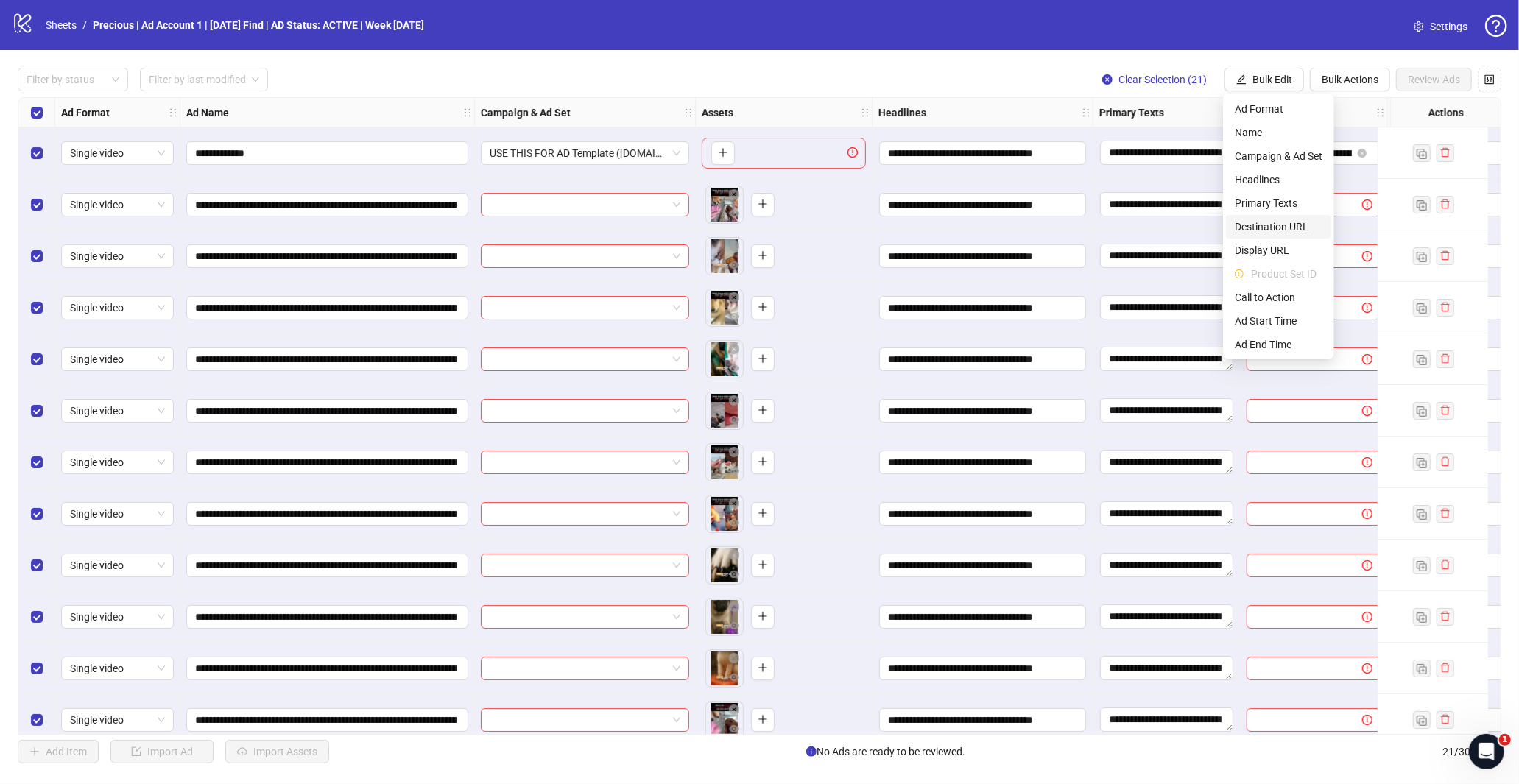
click at [1291, 226] on span "Destination URL" at bounding box center [1278, 226] width 88 height 16
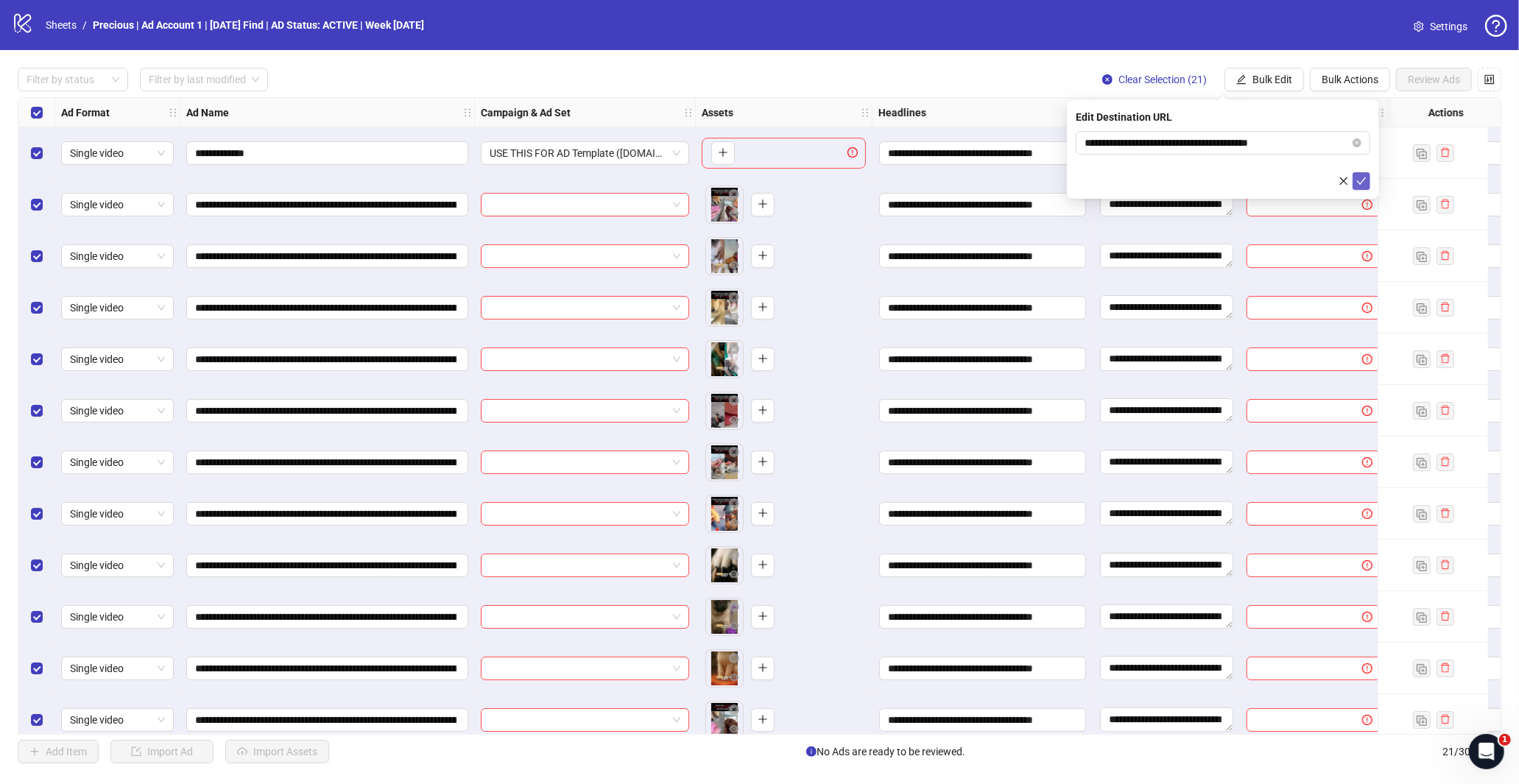
click at [1360, 186] on span "submit" at bounding box center [1361, 181] width 10 height 12
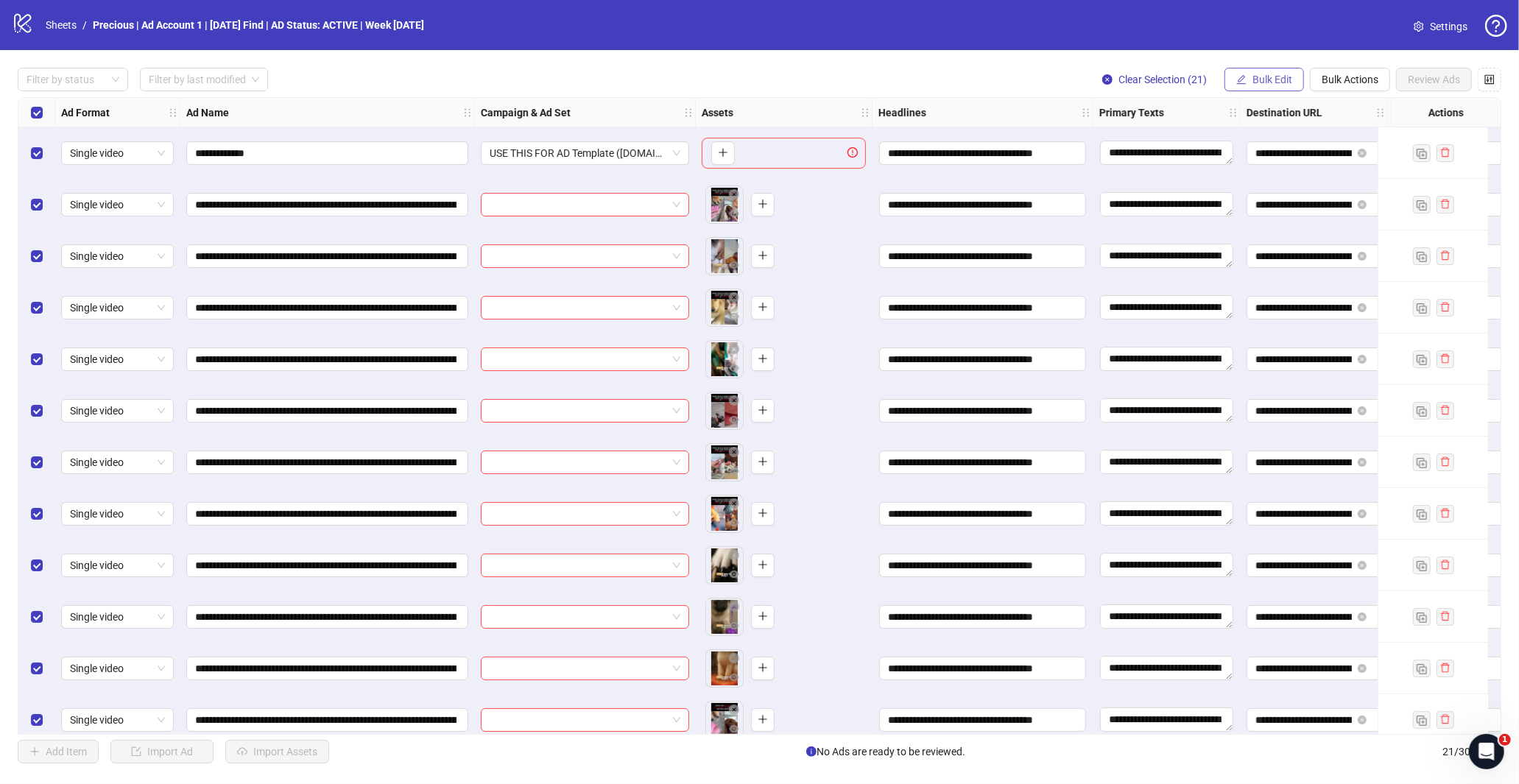
click at [1257, 85] on span "Bulk Edit" at bounding box center [1272, 79] width 40 height 12
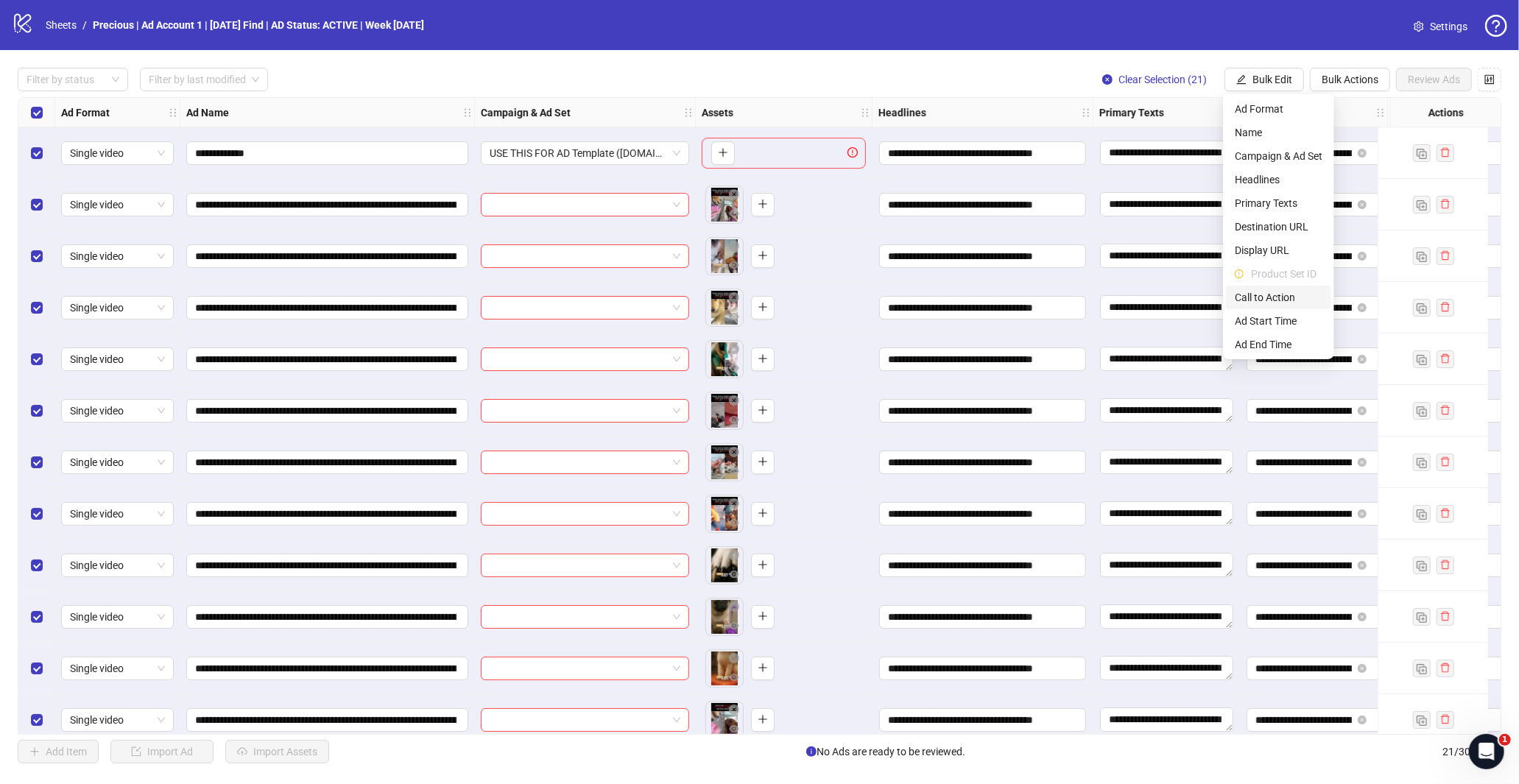
click at [1270, 299] on span "Call to Action" at bounding box center [1278, 297] width 88 height 16
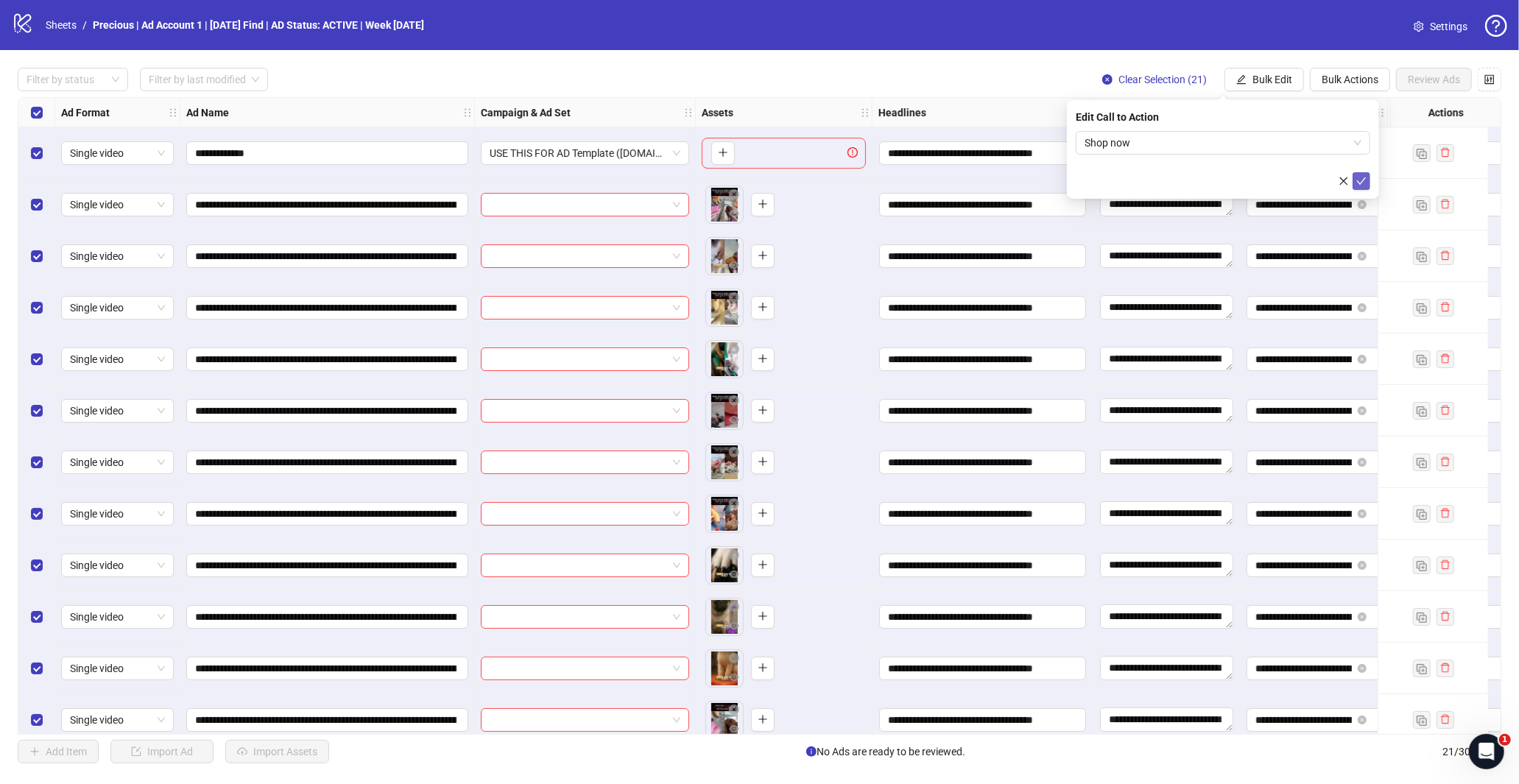
click at [1367, 182] on button "submit" at bounding box center [1361, 181] width 18 height 18
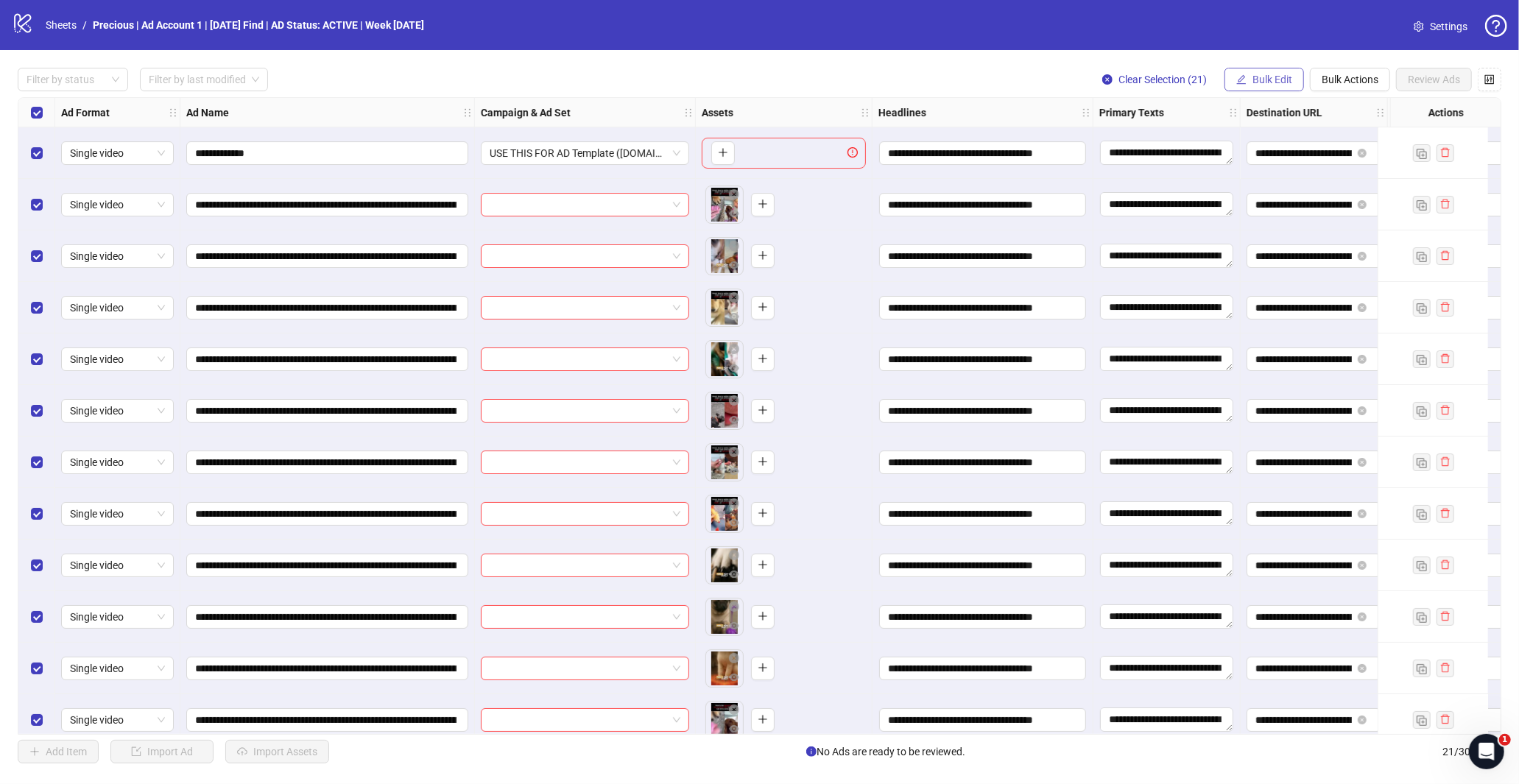
click at [1261, 83] on span "Bulk Edit" at bounding box center [1272, 79] width 40 height 12
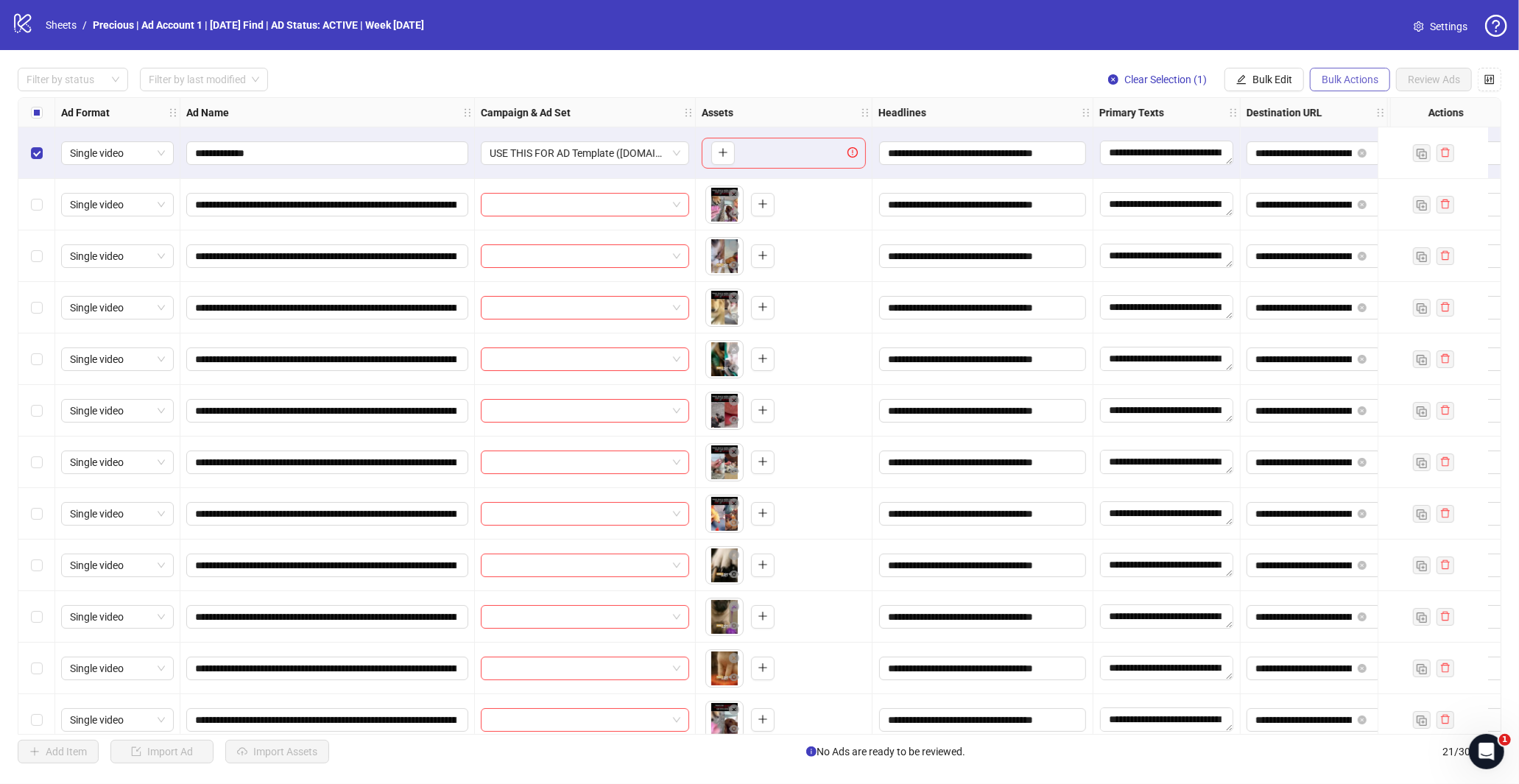
click at [1342, 78] on span "Bulk Actions" at bounding box center [1350, 79] width 56 height 12
click at [1356, 111] on span "Delete" at bounding box center [1370, 108] width 101 height 16
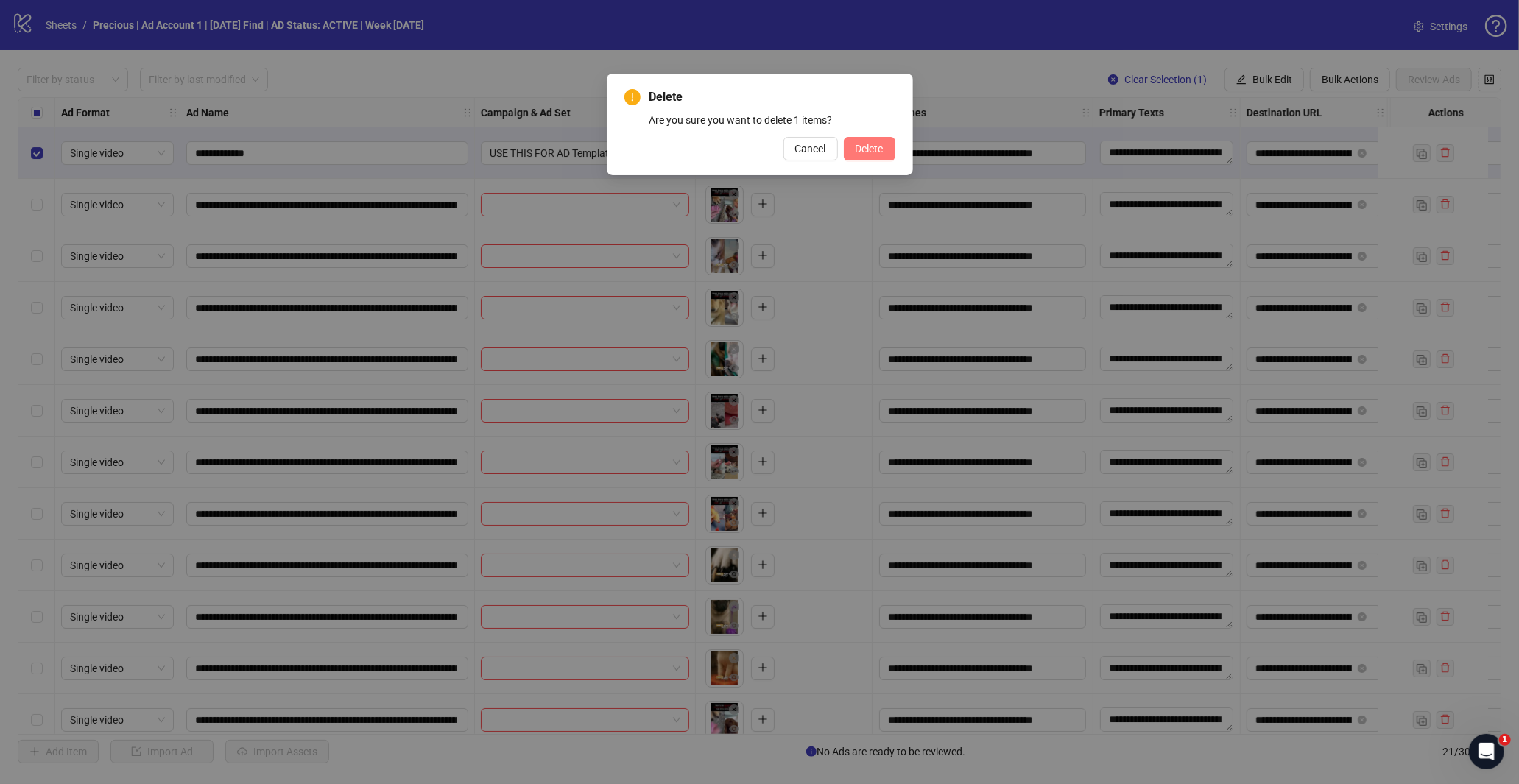
click at [855, 151] on span "Delete" at bounding box center [869, 149] width 28 height 12
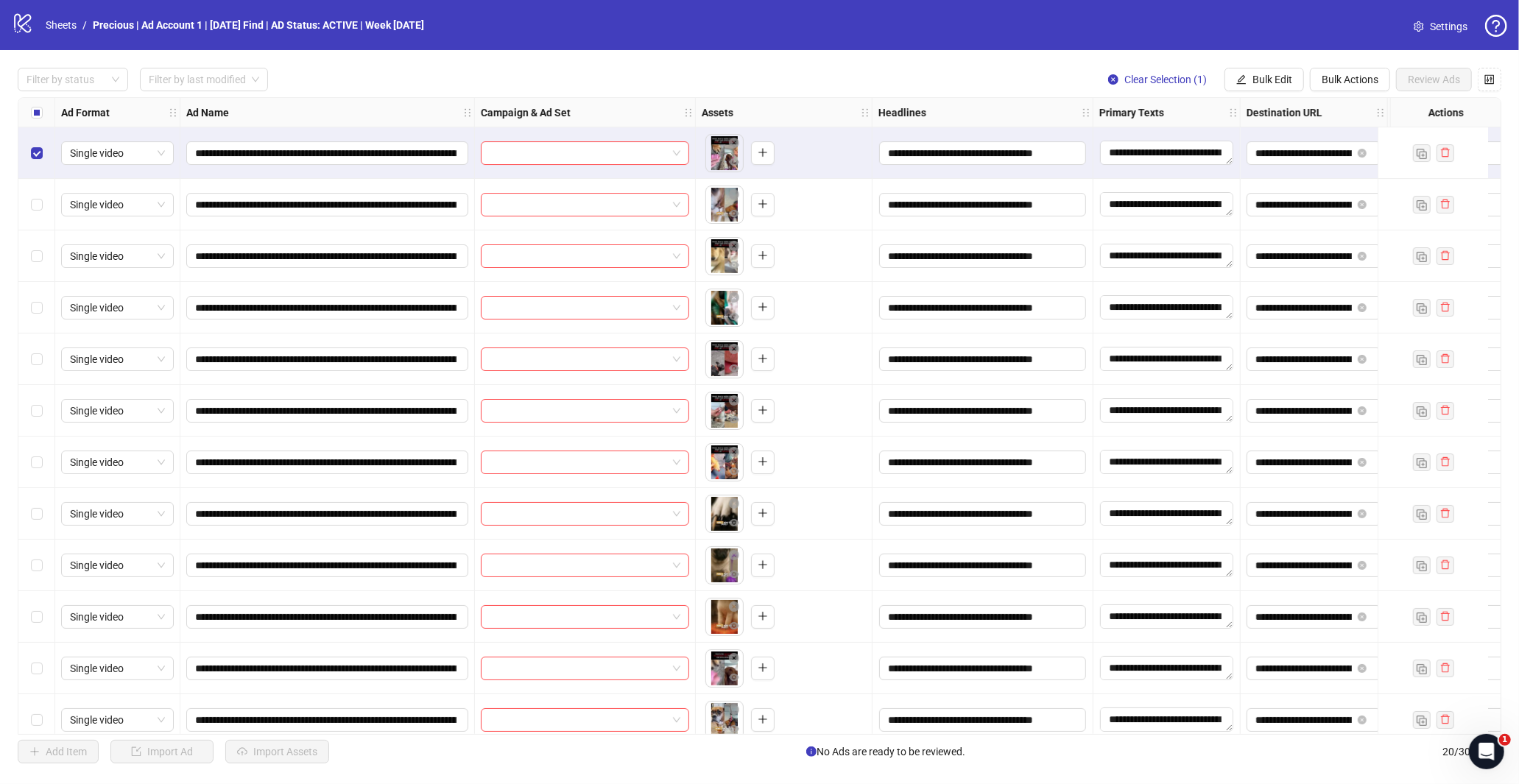
click at [37, 212] on div "Select row 2" at bounding box center [37, 204] width 37 height 51
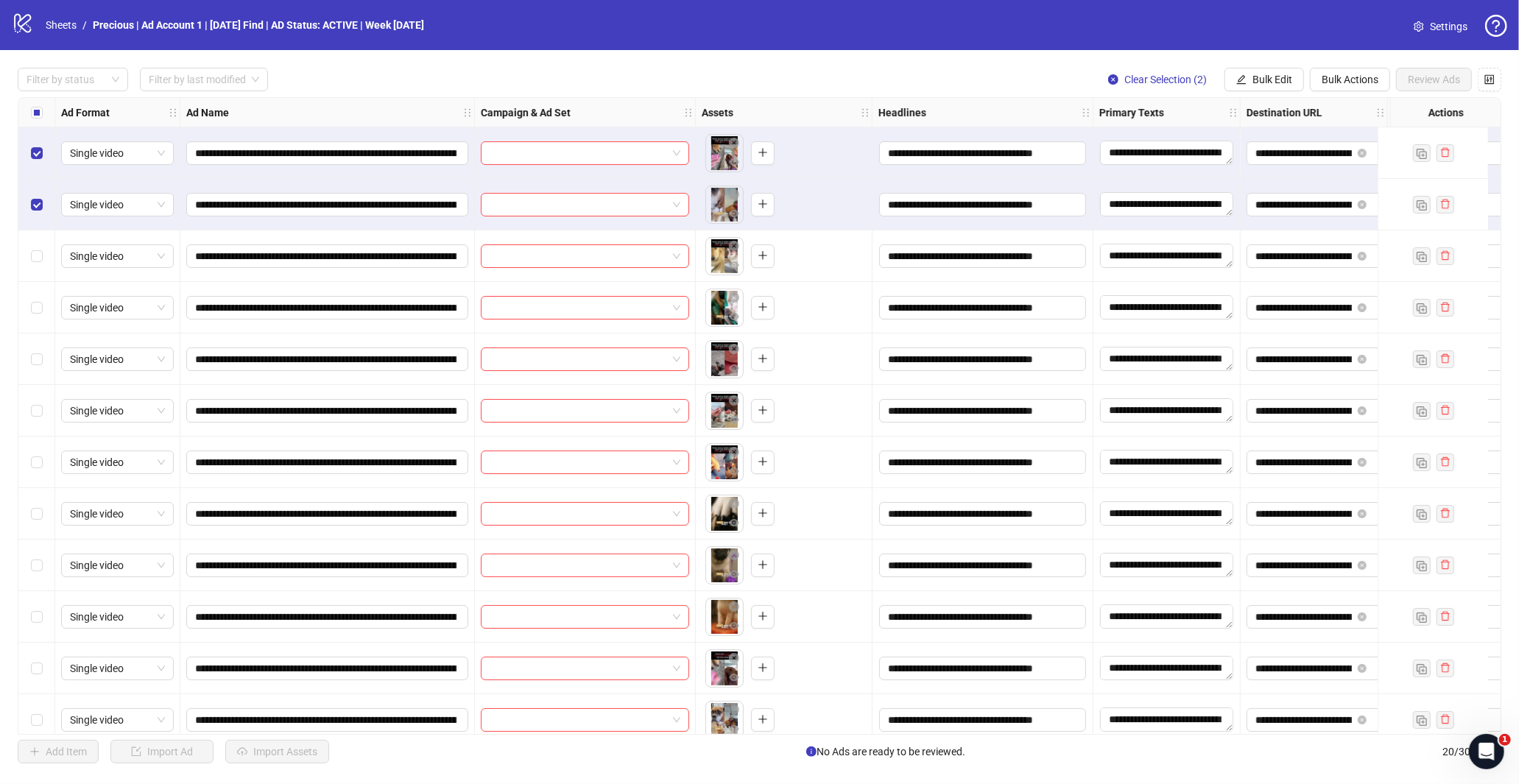
click at [33, 247] on div "Select row 3" at bounding box center [37, 256] width 37 height 51
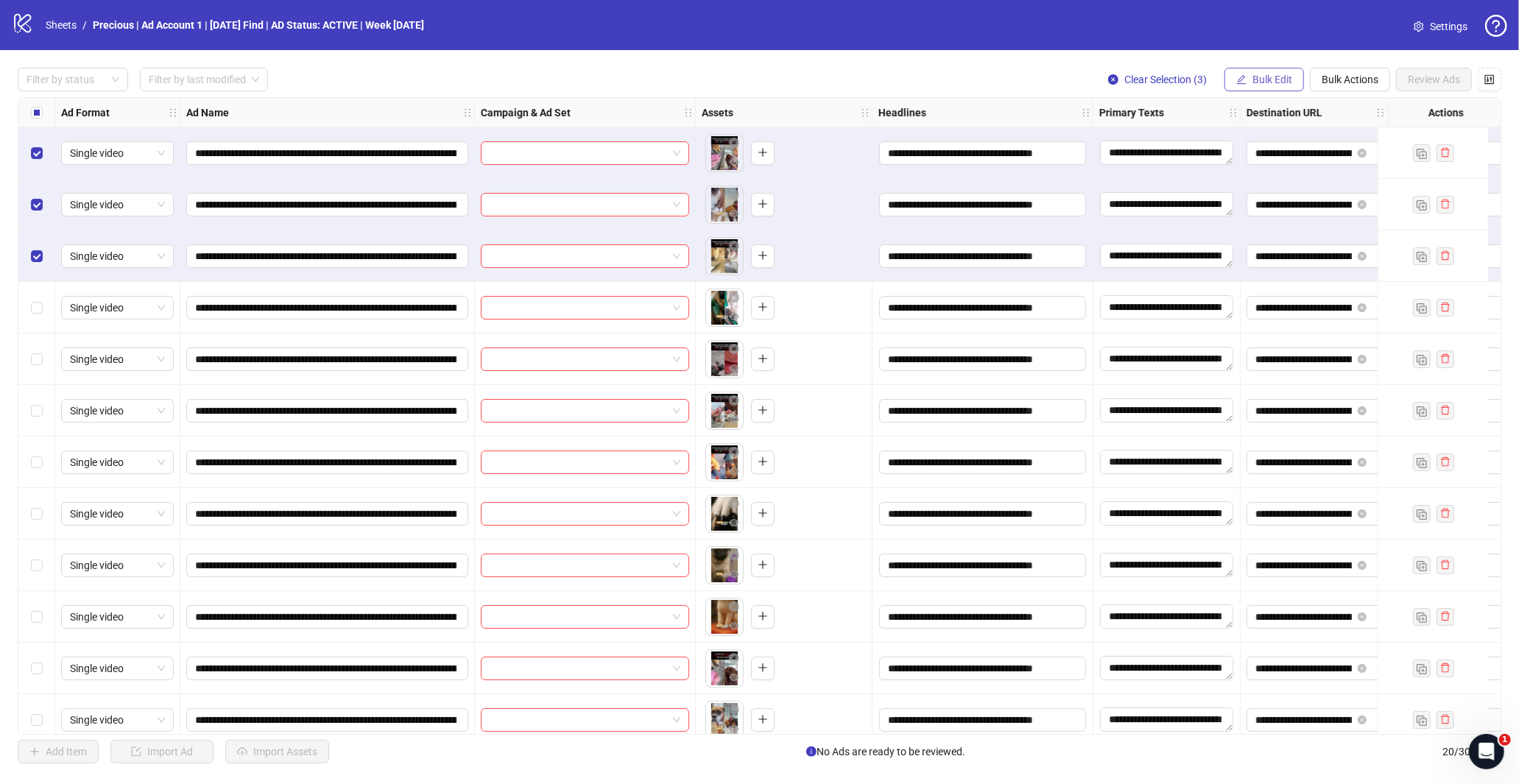
click at [1252, 89] on button "Bulk Edit" at bounding box center [1264, 79] width 79 height 24
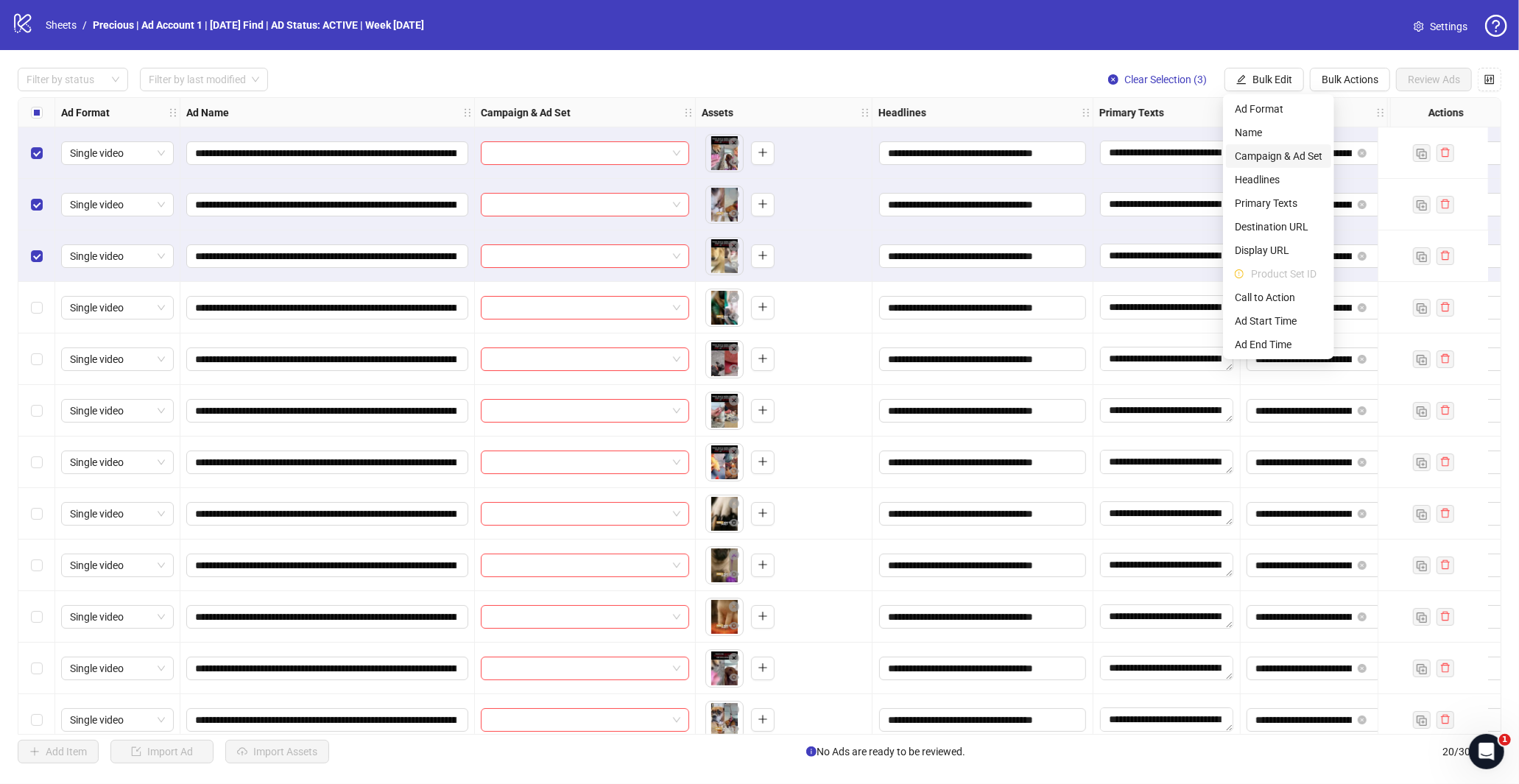
click at [1266, 150] on span "Campaign & Ad Set" at bounding box center [1278, 155] width 88 height 16
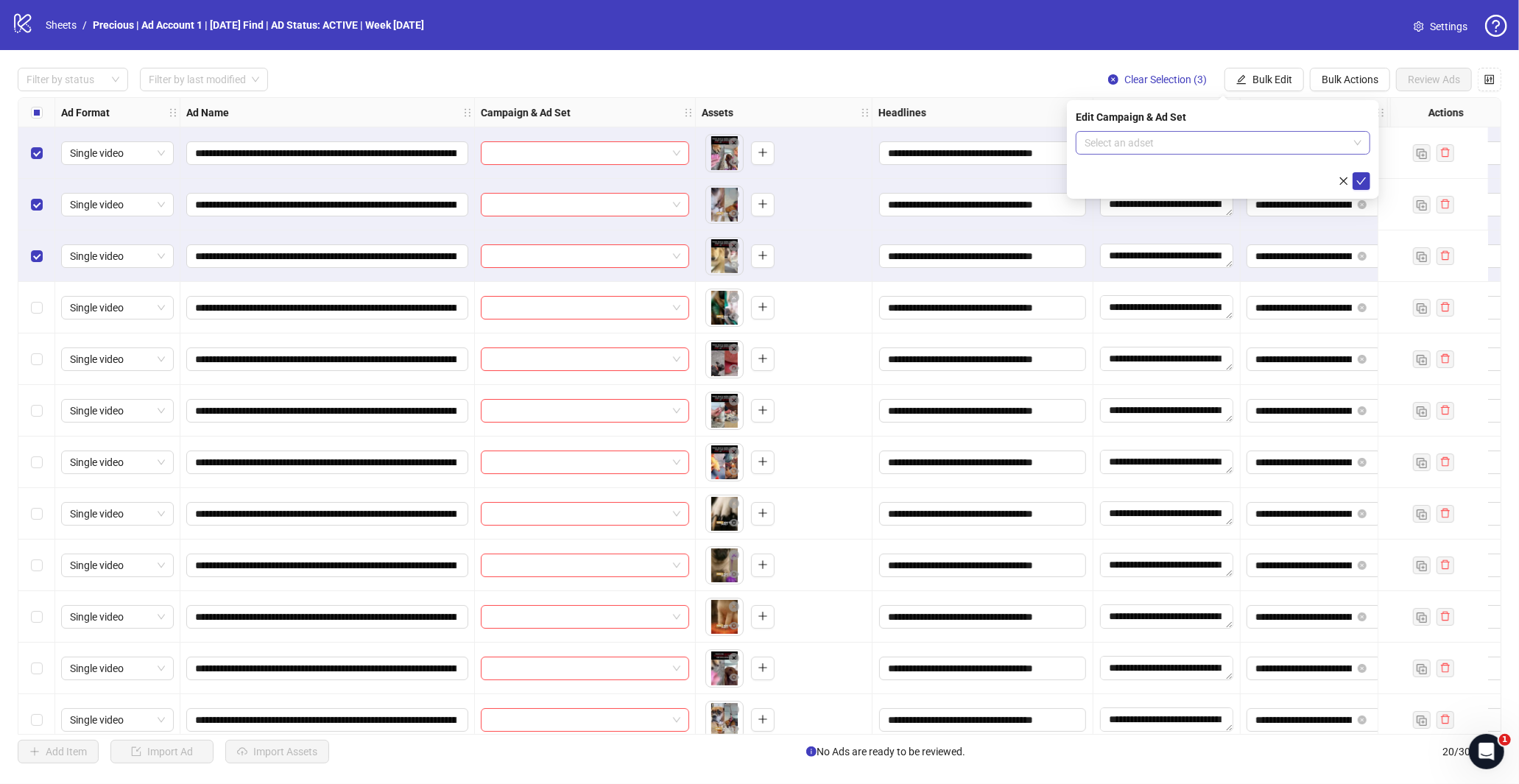
click at [1268, 146] on input "search" at bounding box center [1216, 143] width 264 height 22
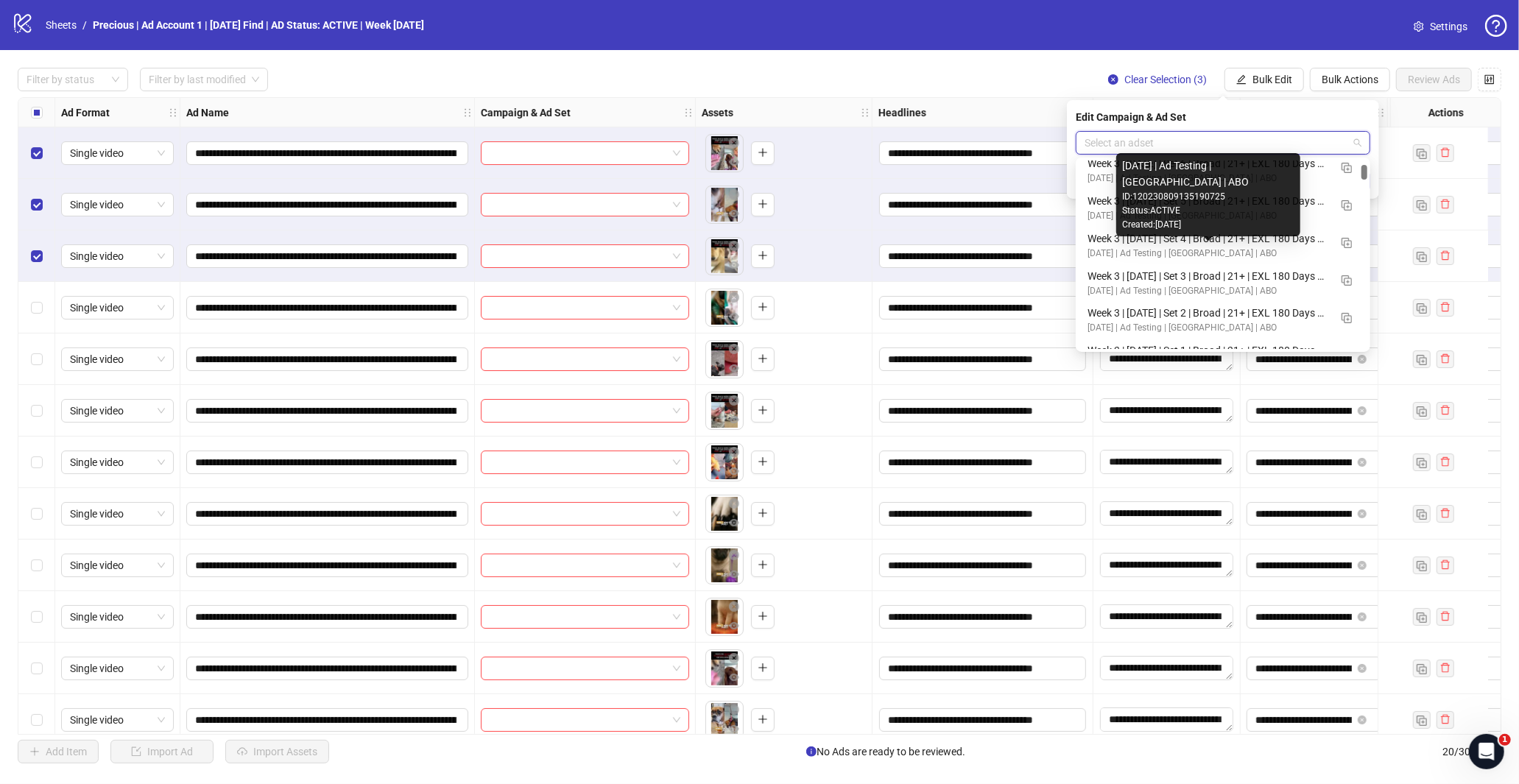
scroll to position [736, 0]
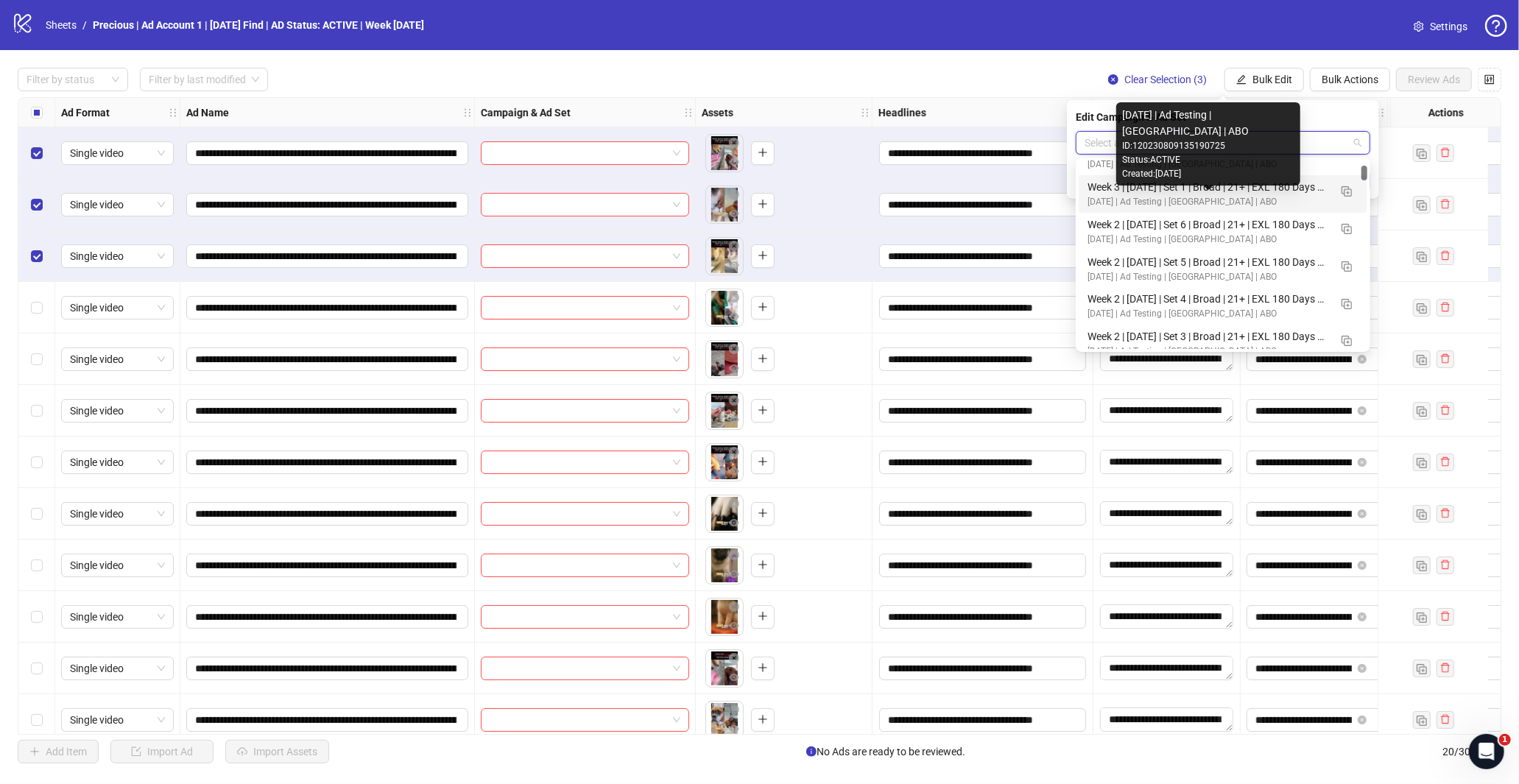
click at [1221, 182] on div "[DATE] | Ad Testing | [GEOGRAPHIC_DATA] | ABO ID: 120230809135190725 Status: AC…" at bounding box center [1207, 143] width 184 height 83
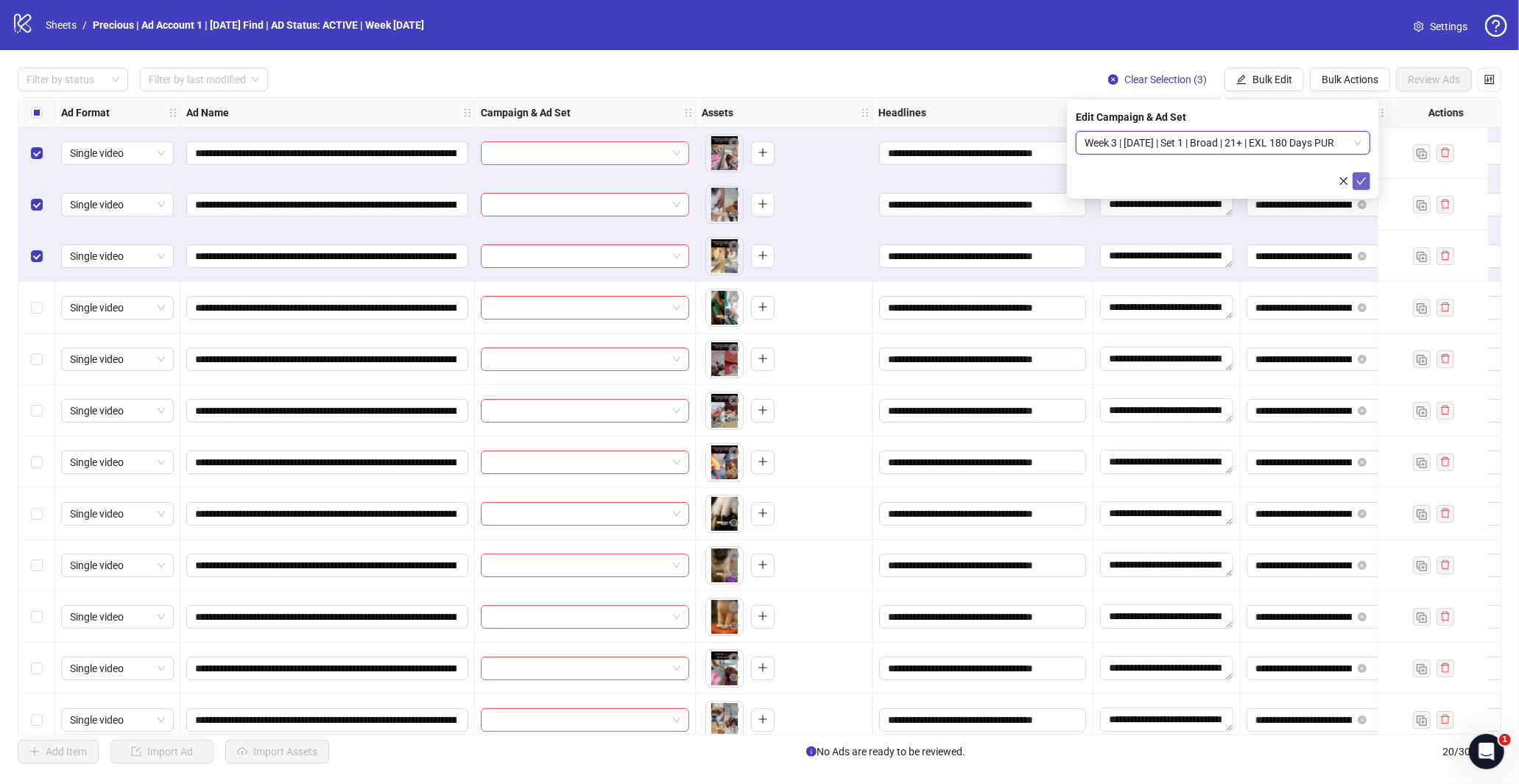
click at [1358, 183] on icon "check" at bounding box center [1361, 181] width 10 height 10
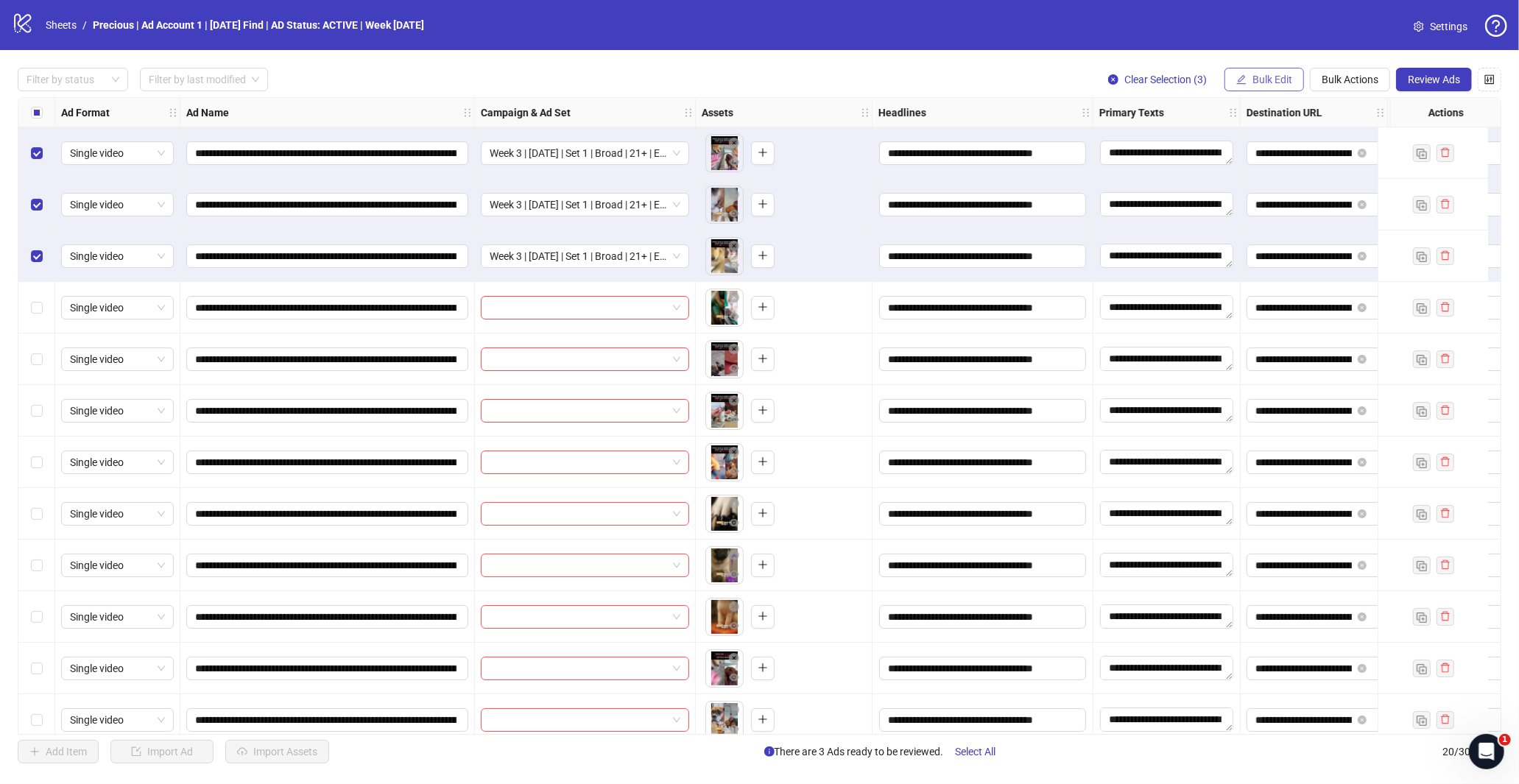
click at [1252, 91] on button "Bulk Edit" at bounding box center [1264, 79] width 79 height 24
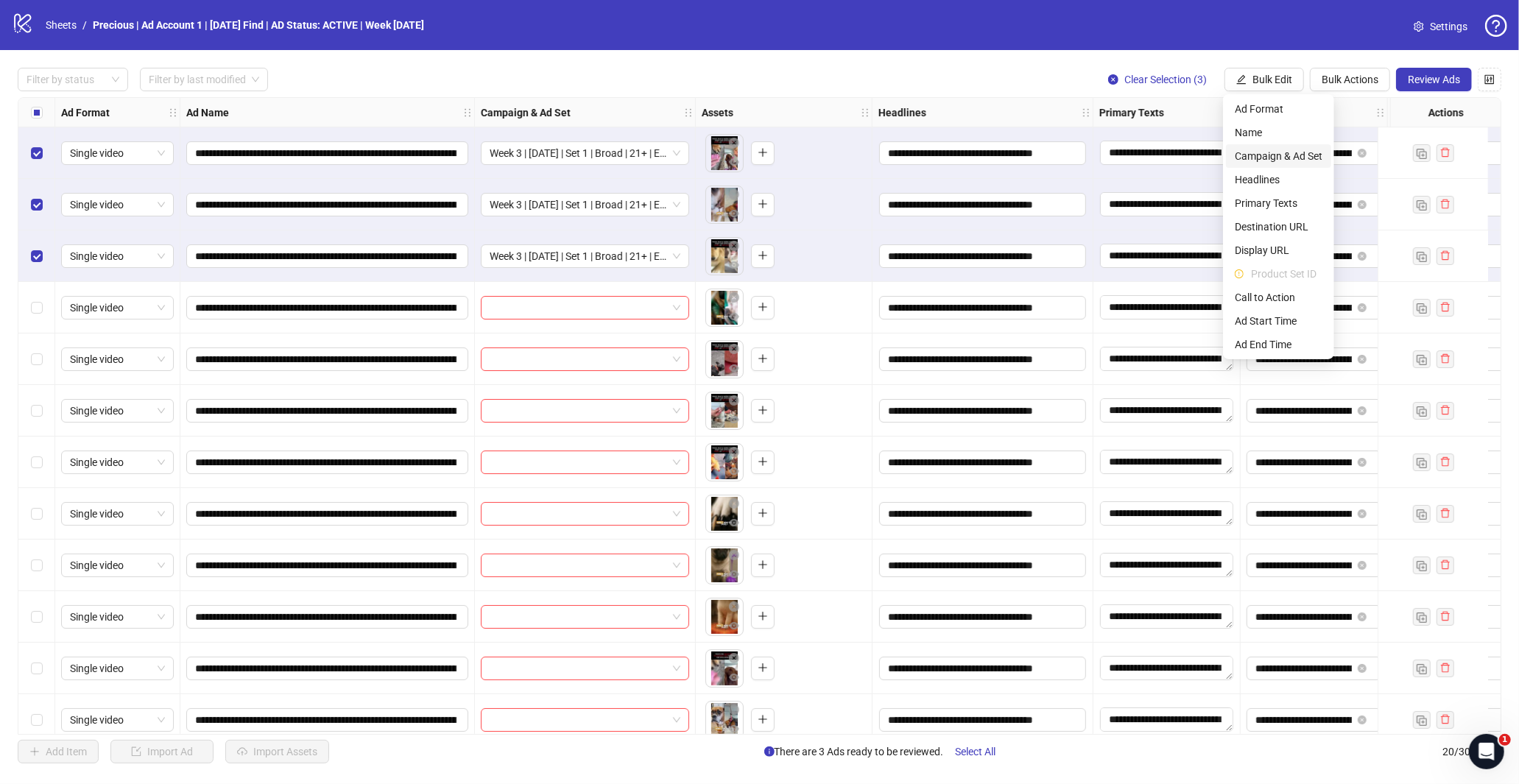
click at [1296, 152] on span "Campaign & Ad Set" at bounding box center [1278, 155] width 88 height 16
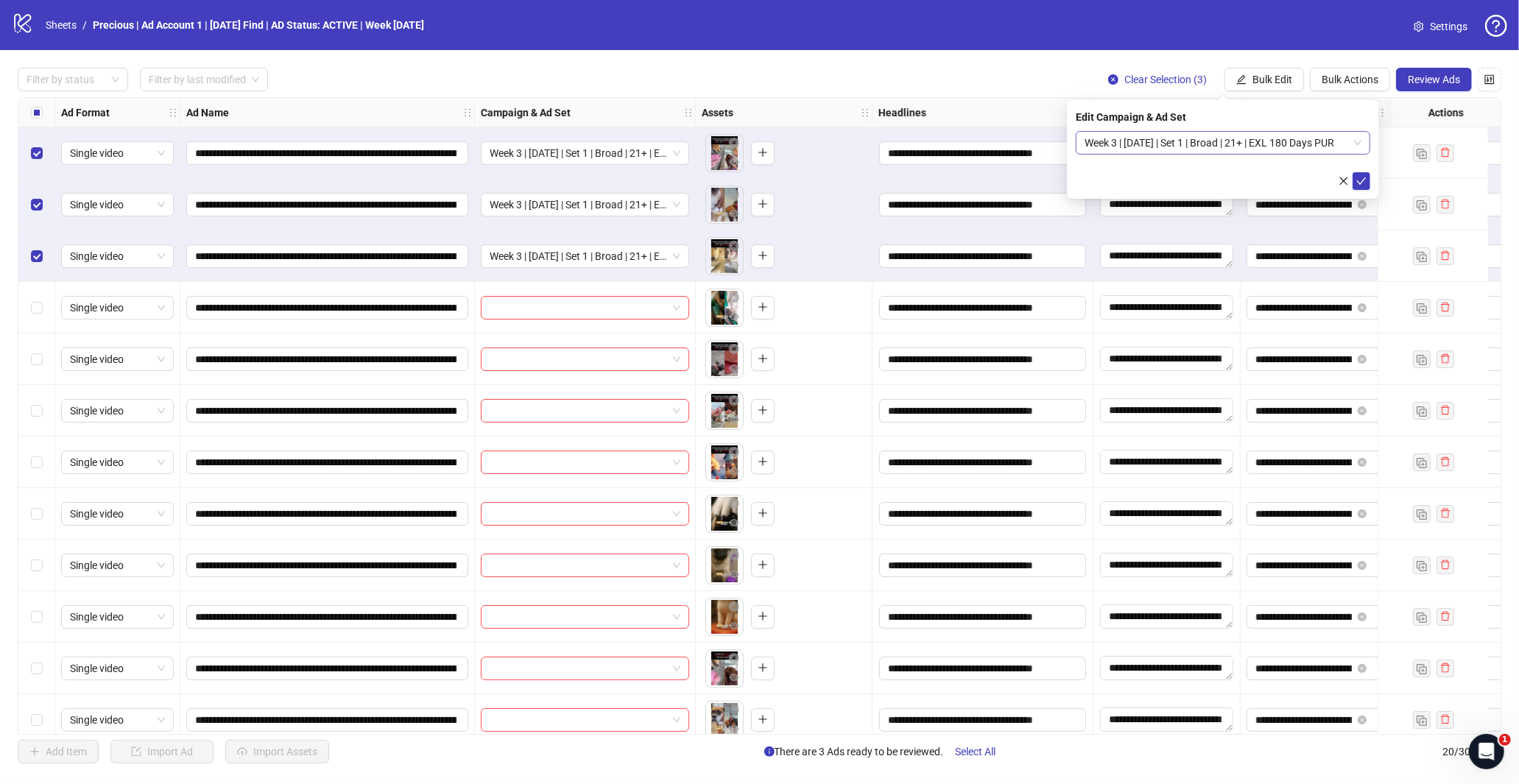
click at [1361, 143] on div "Week 3 | [DATE] | Set 1 | Broad | 21+ | EXL 180 Days PUR" at bounding box center [1223, 143] width 295 height 24
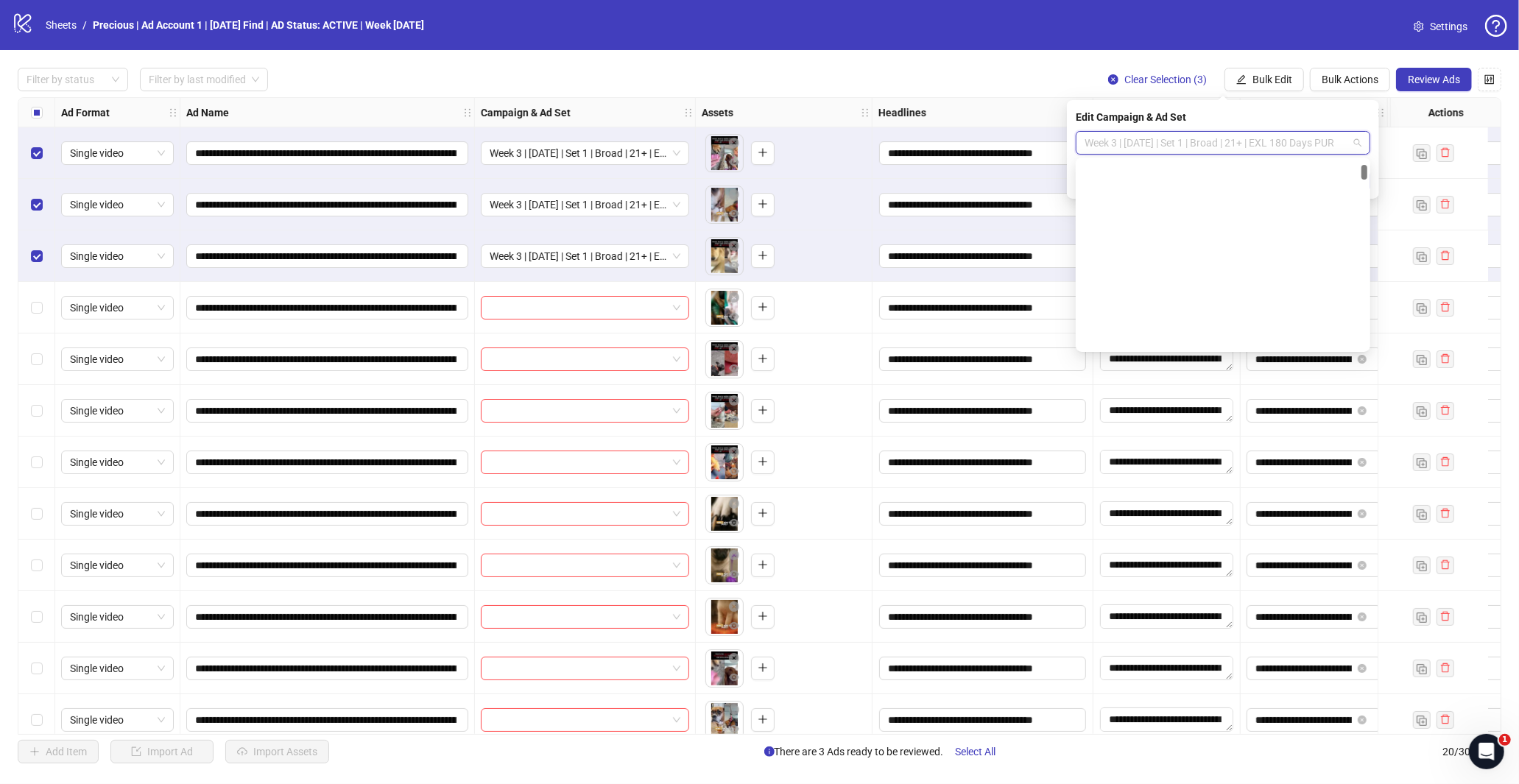
scroll to position [571, 0]
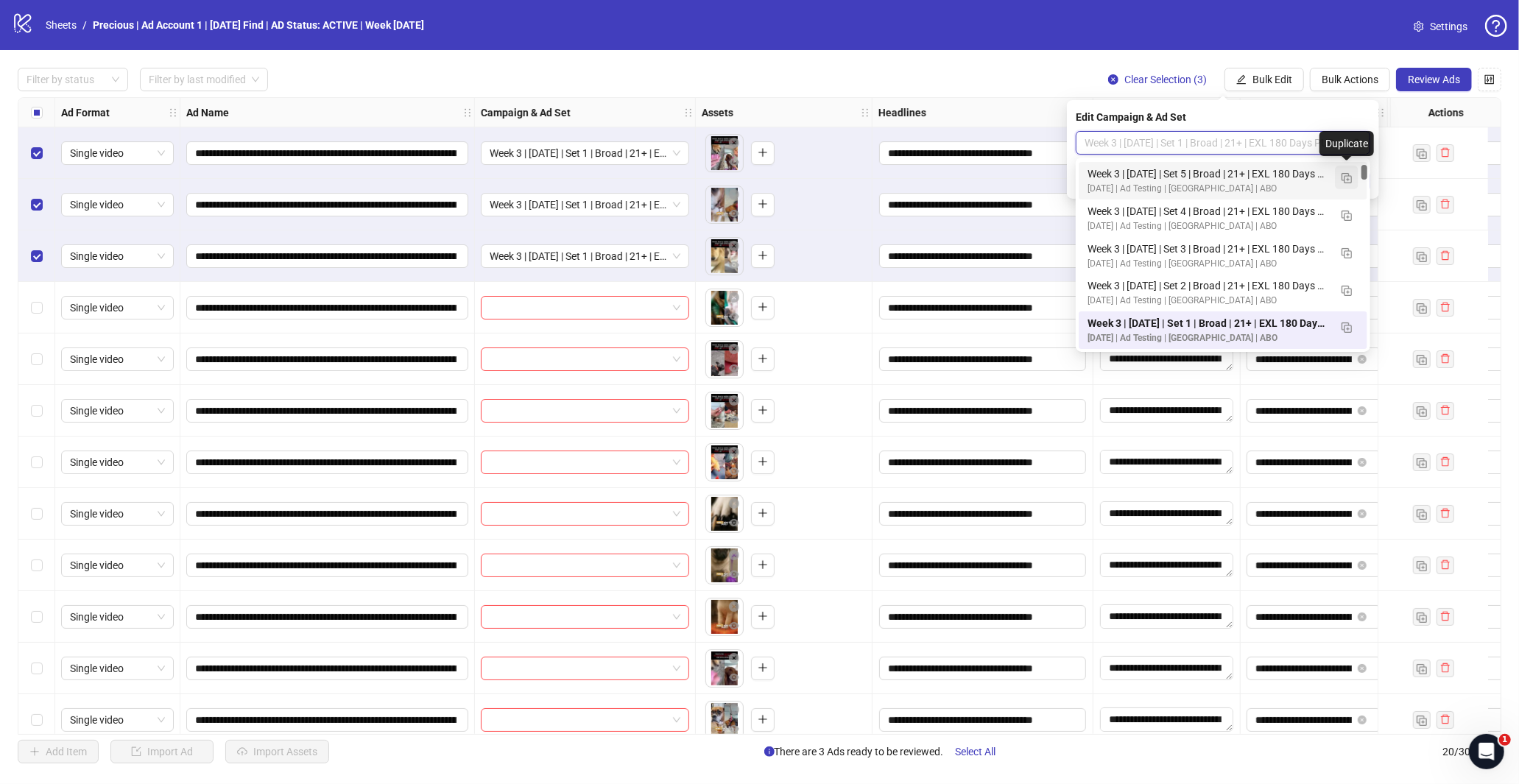
click at [1341, 178] on img "button" at bounding box center [1346, 178] width 10 height 10
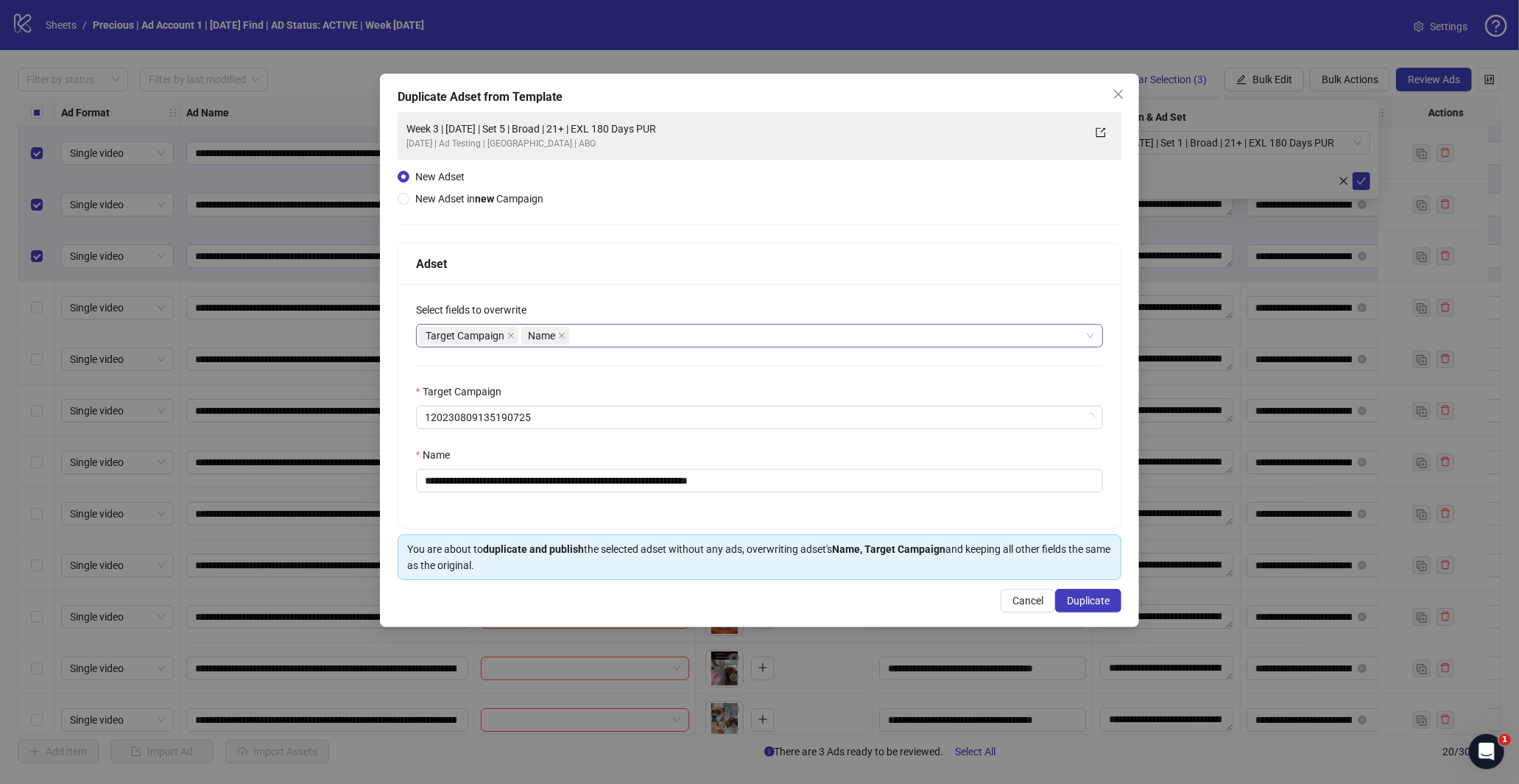
click at [607, 342] on div "Target Campaign Name" at bounding box center [752, 336] width 666 height 20
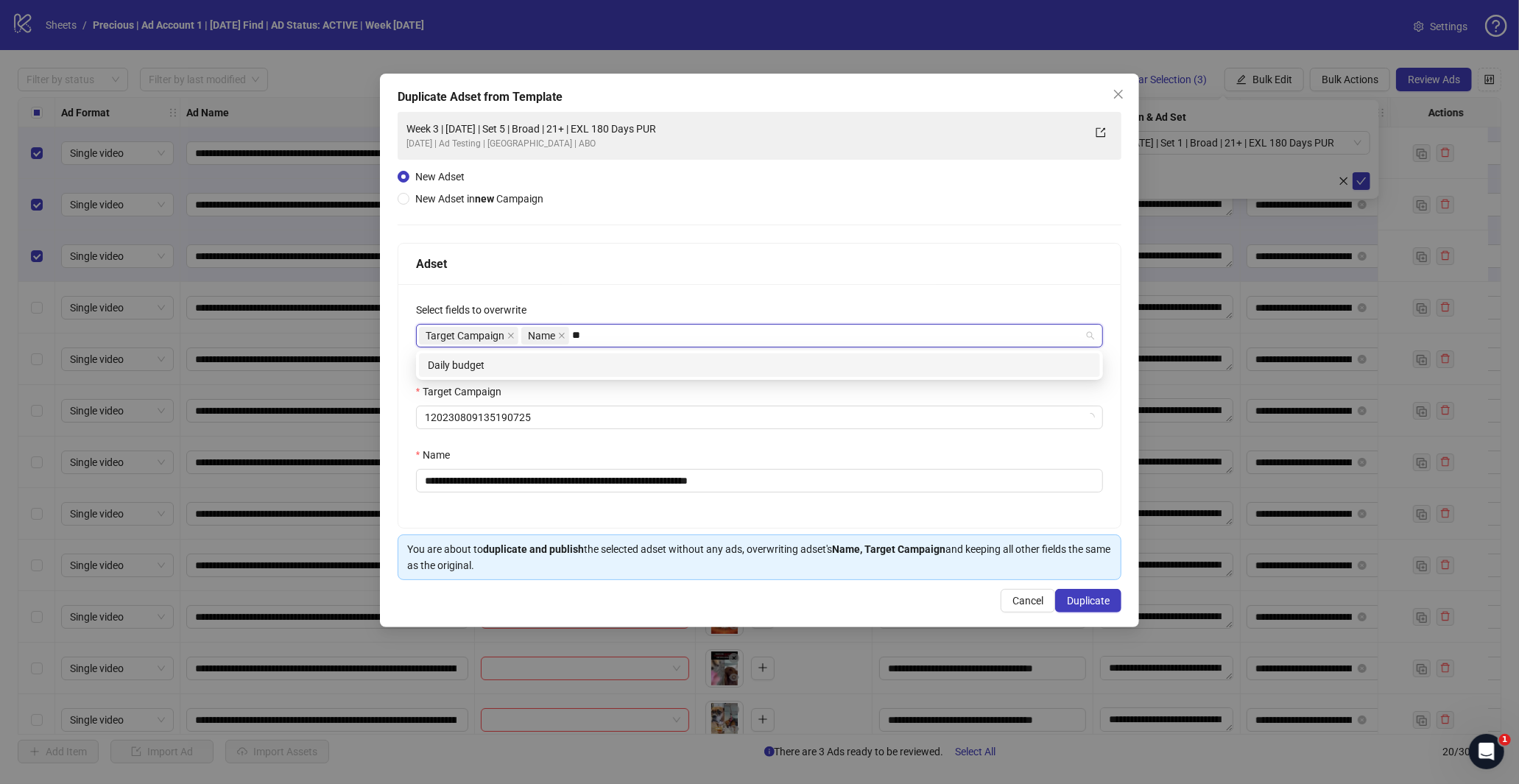
type input "*"
type input "*****"
click at [605, 357] on div "Start time" at bounding box center [760, 365] width 663 height 16
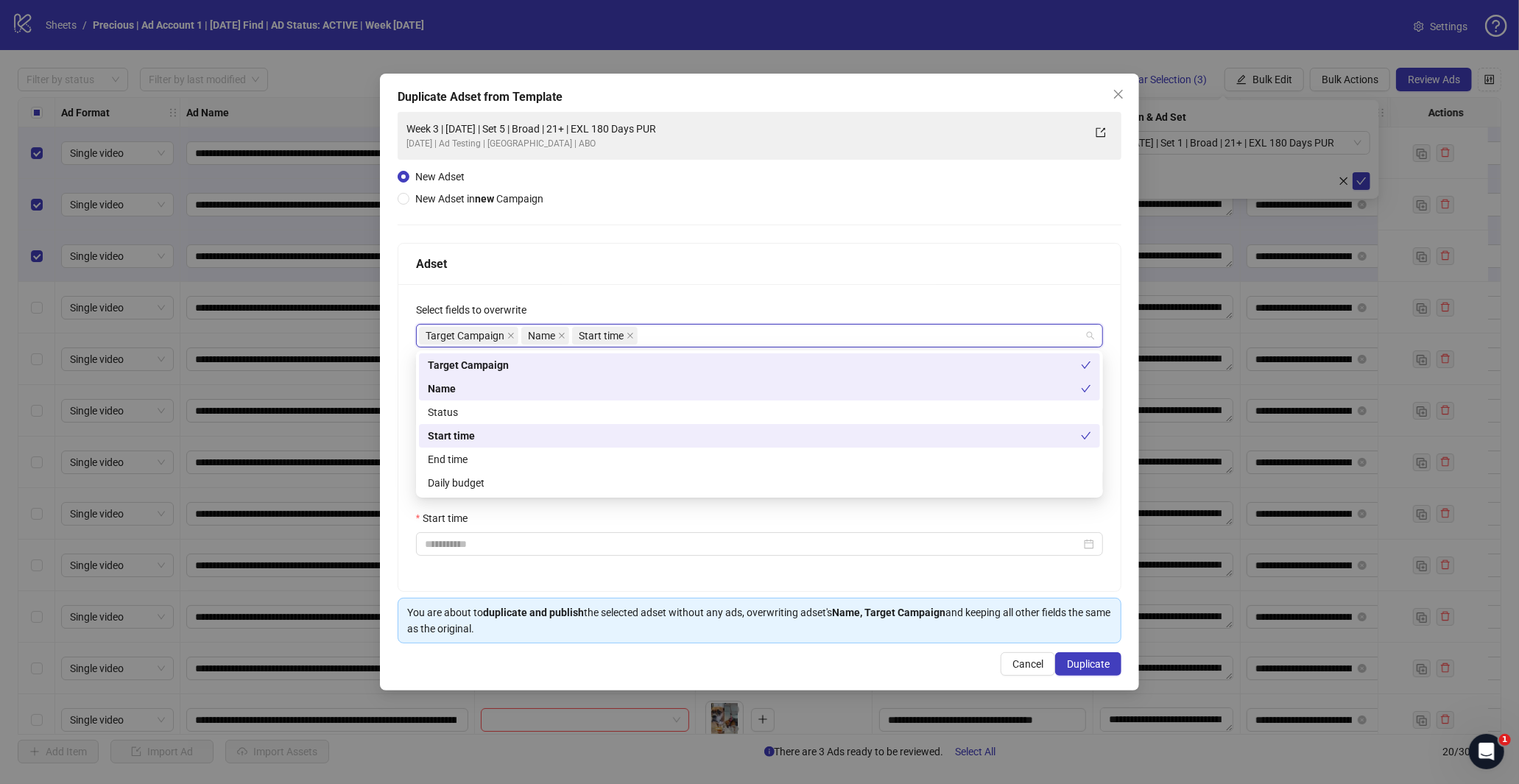
click at [642, 299] on div "**********" at bounding box center [760, 437] width 723 height 307
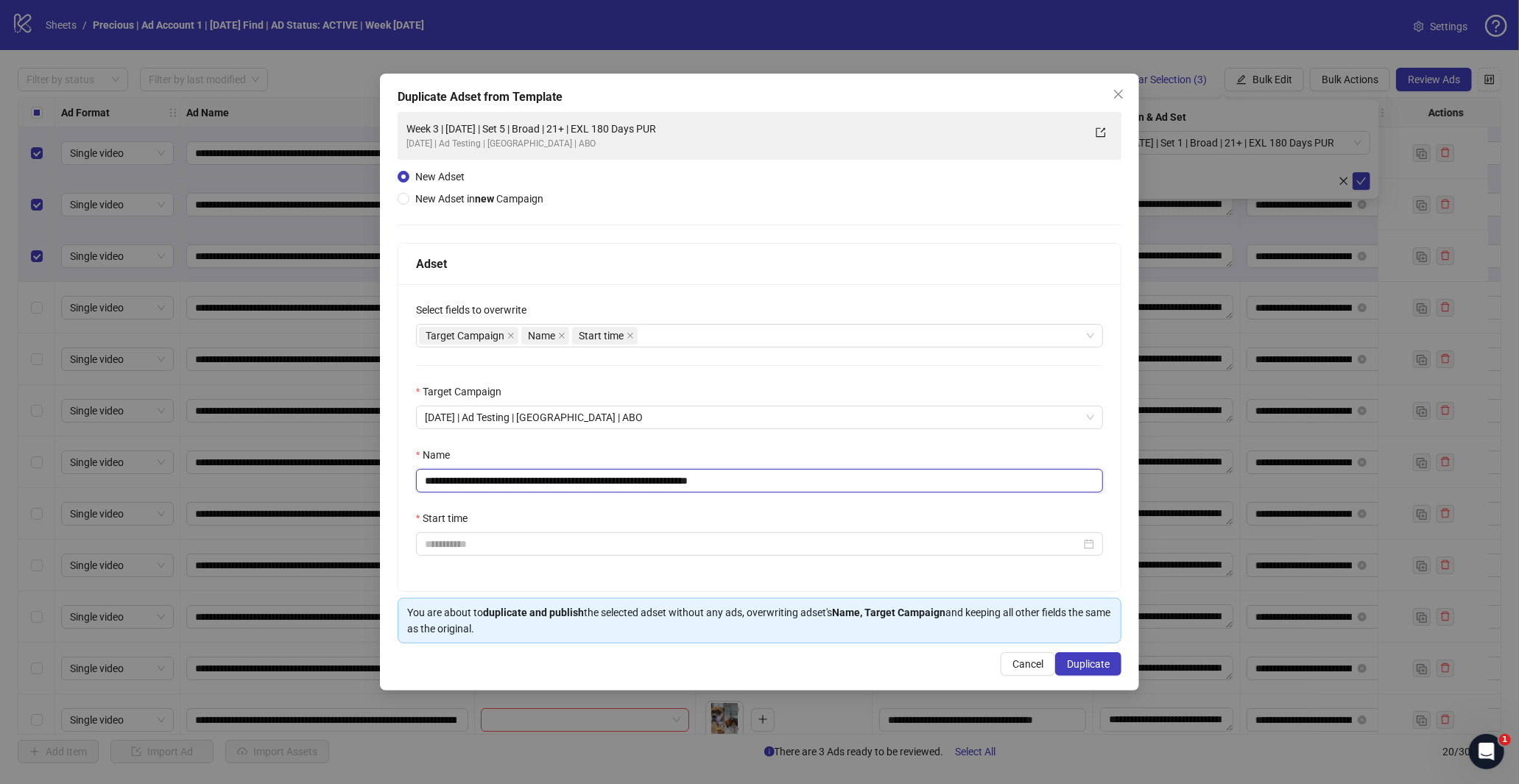
drag, startPoint x: 724, startPoint y: 482, endPoint x: 781, endPoint y: 488, distance: 57.3
click at [791, 480] on input "**********" at bounding box center [760, 481] width 688 height 24
click at [574, 479] on input "**********" at bounding box center [760, 481] width 688 height 24
click at [565, 482] on input "**********" at bounding box center [760, 481] width 688 height 24
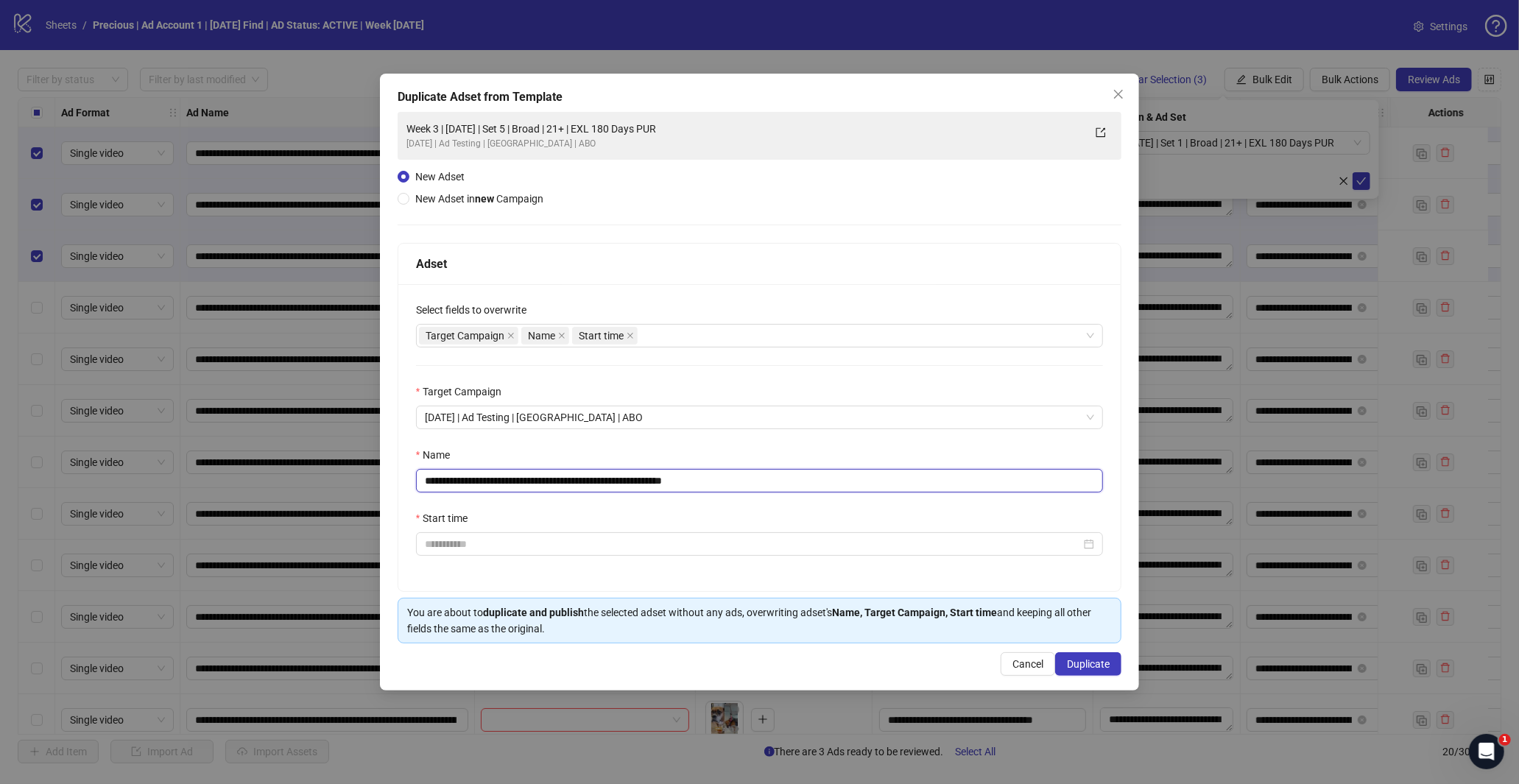
click at [475, 477] on input "**********" at bounding box center [760, 481] width 688 height 24
type input "**********"
click at [477, 551] on input "Start time" at bounding box center [753, 543] width 657 height 16
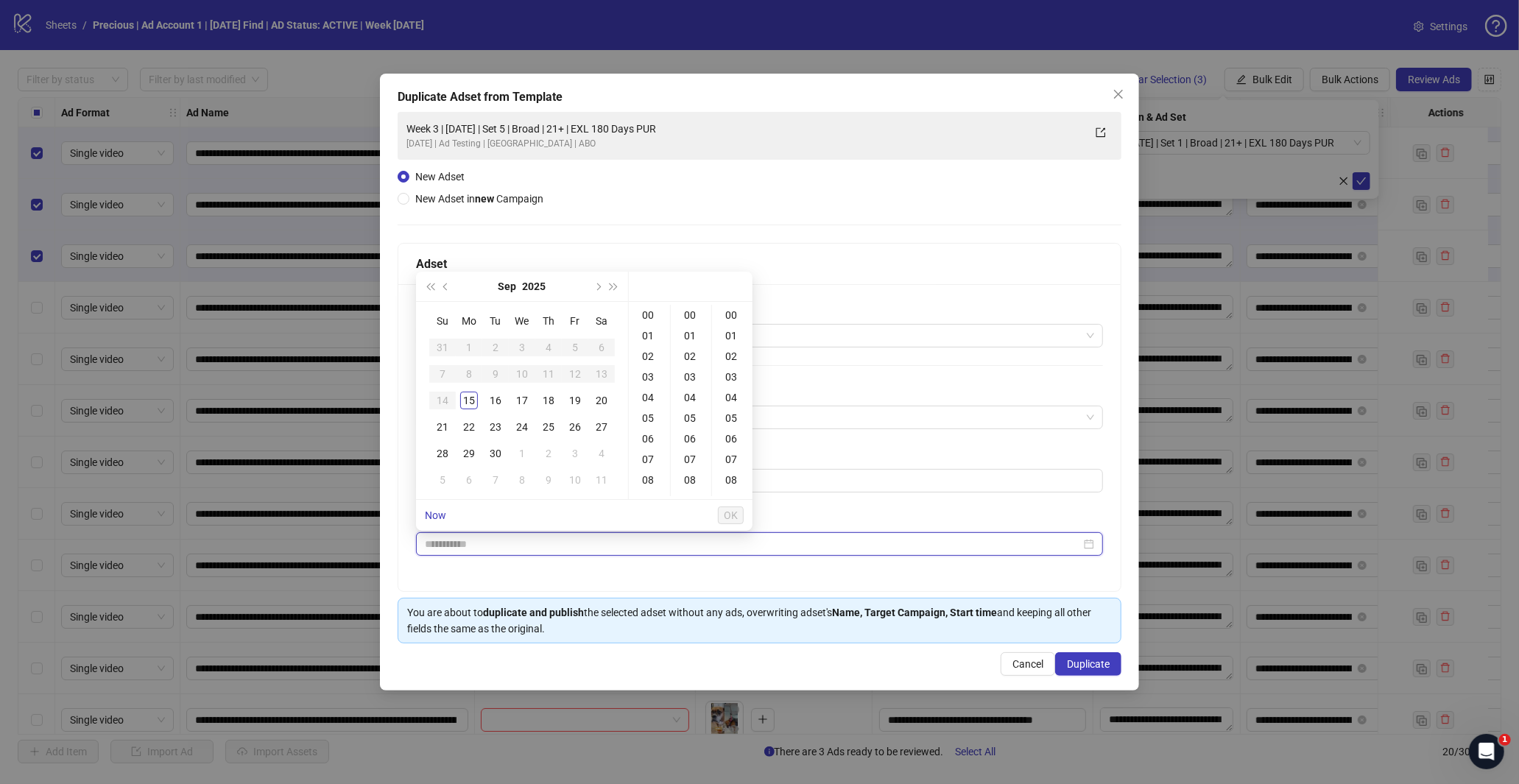
type input "**********"
click at [455, 394] on td "14" at bounding box center [442, 400] width 26 height 26
click at [466, 398] on div "15" at bounding box center [469, 400] width 18 height 18
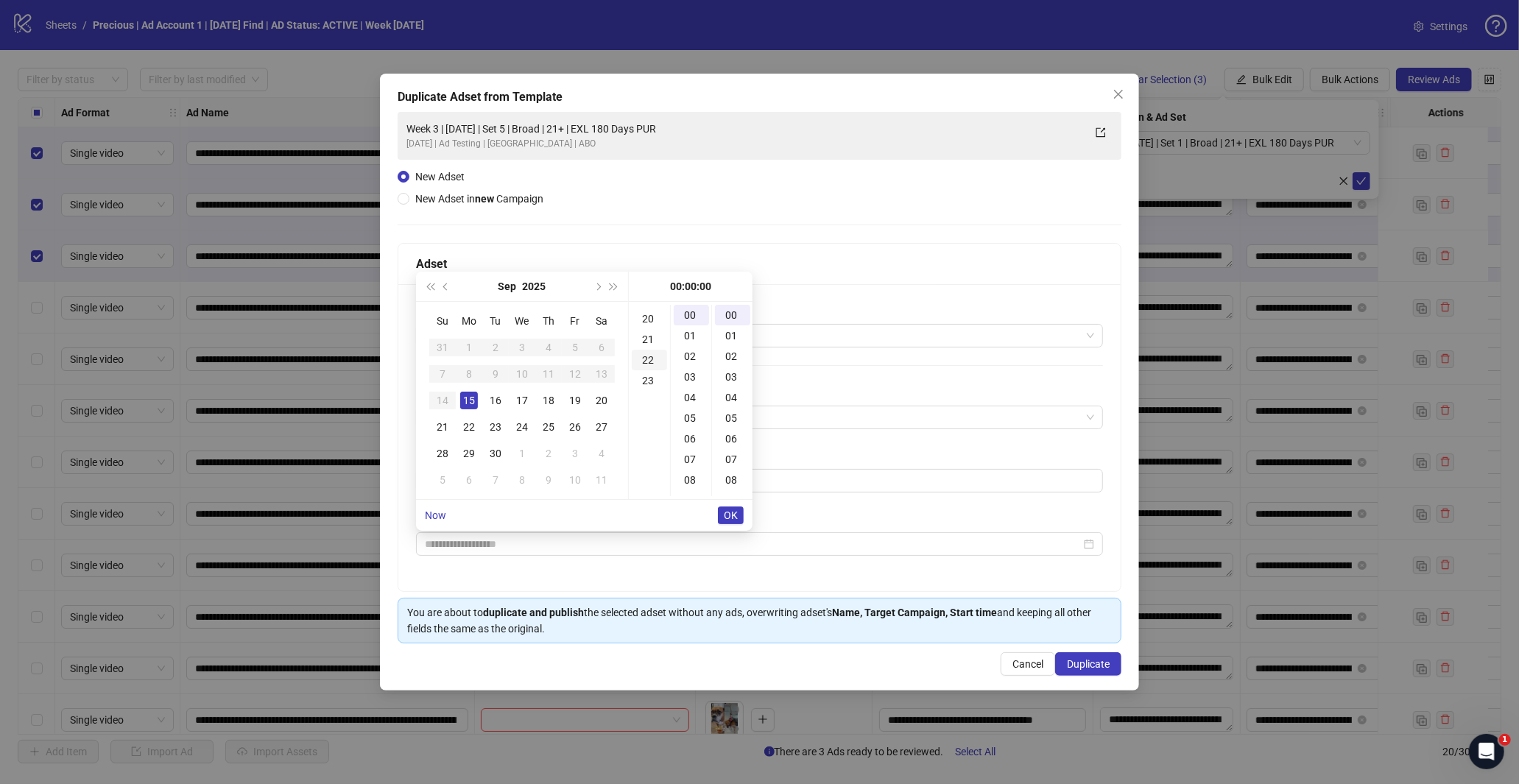
scroll to position [327, 0]
click at [649, 360] on div "18" at bounding box center [648, 359] width 35 height 20
click at [689, 440] on div "30" at bounding box center [691, 443] width 35 height 20
type input "**********"
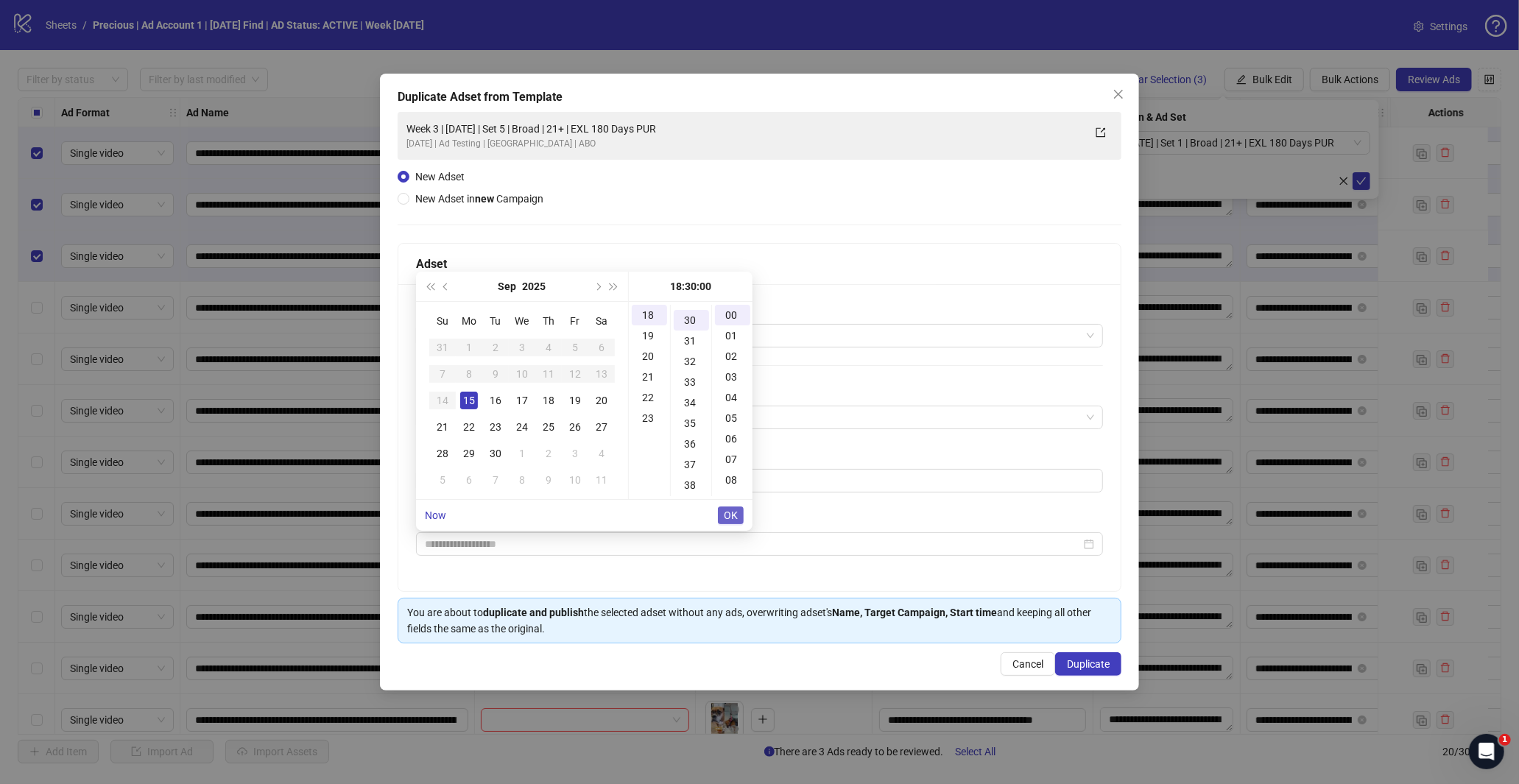
scroll to position [618, 0]
click at [732, 511] on span "OK" at bounding box center [730, 515] width 14 height 12
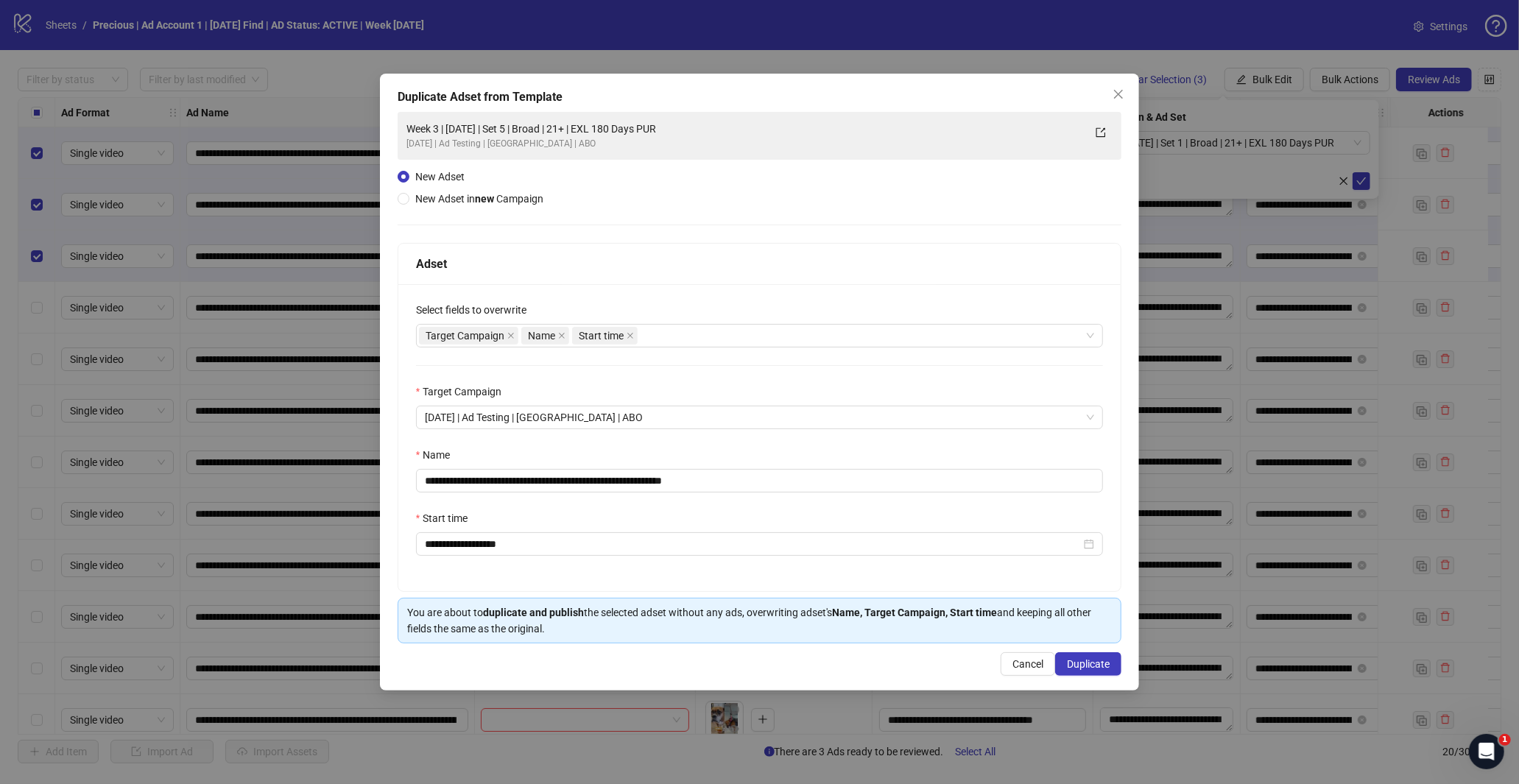
click at [594, 515] on div "Start time" at bounding box center [760, 521] width 688 height 22
click at [1097, 665] on span "Duplicate" at bounding box center [1088, 664] width 43 height 12
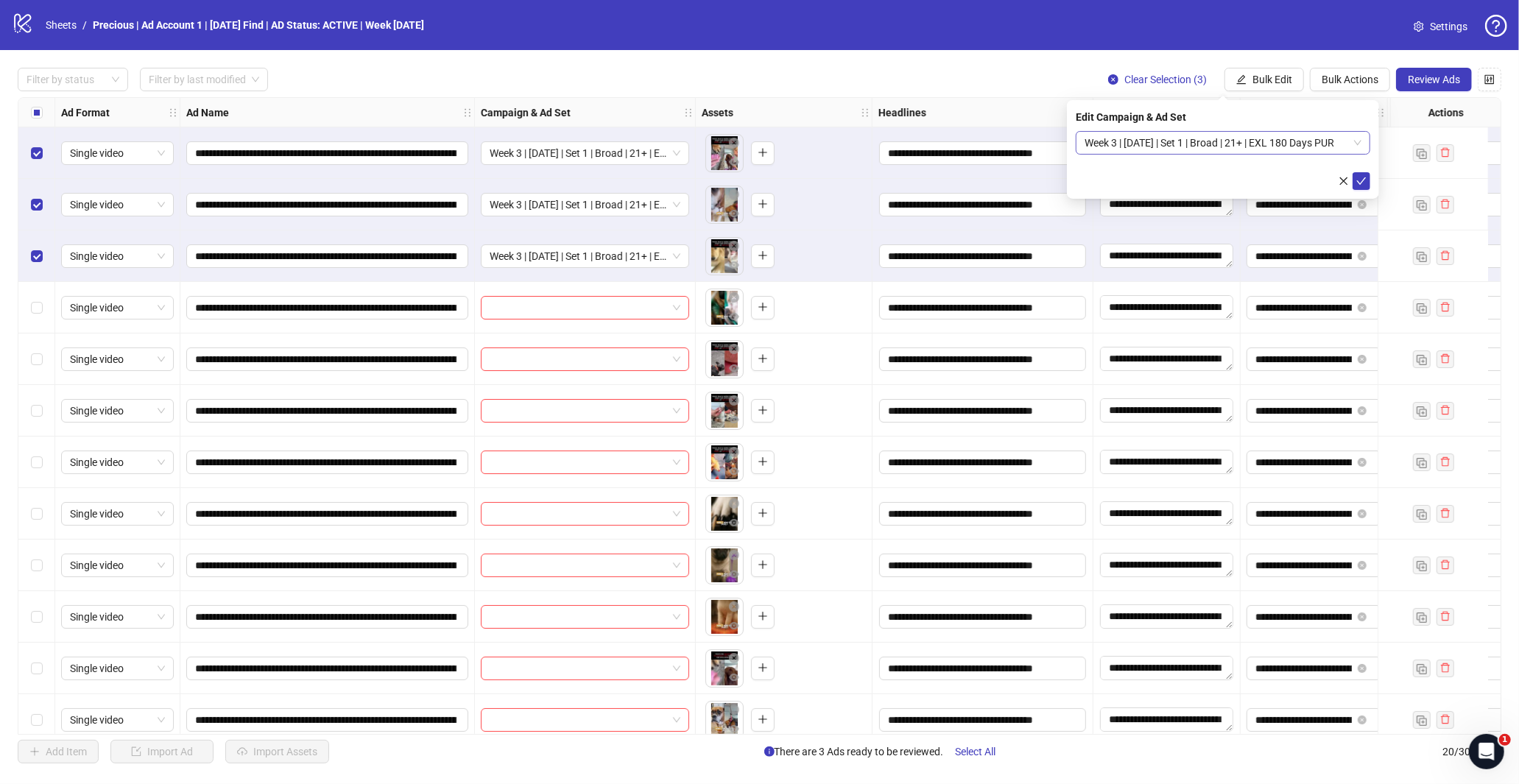
click at [1358, 143] on span "Week 3 | [DATE] | Set 1 | Broad | 21+ | EXL 180 Days PUR" at bounding box center [1223, 143] width 277 height 22
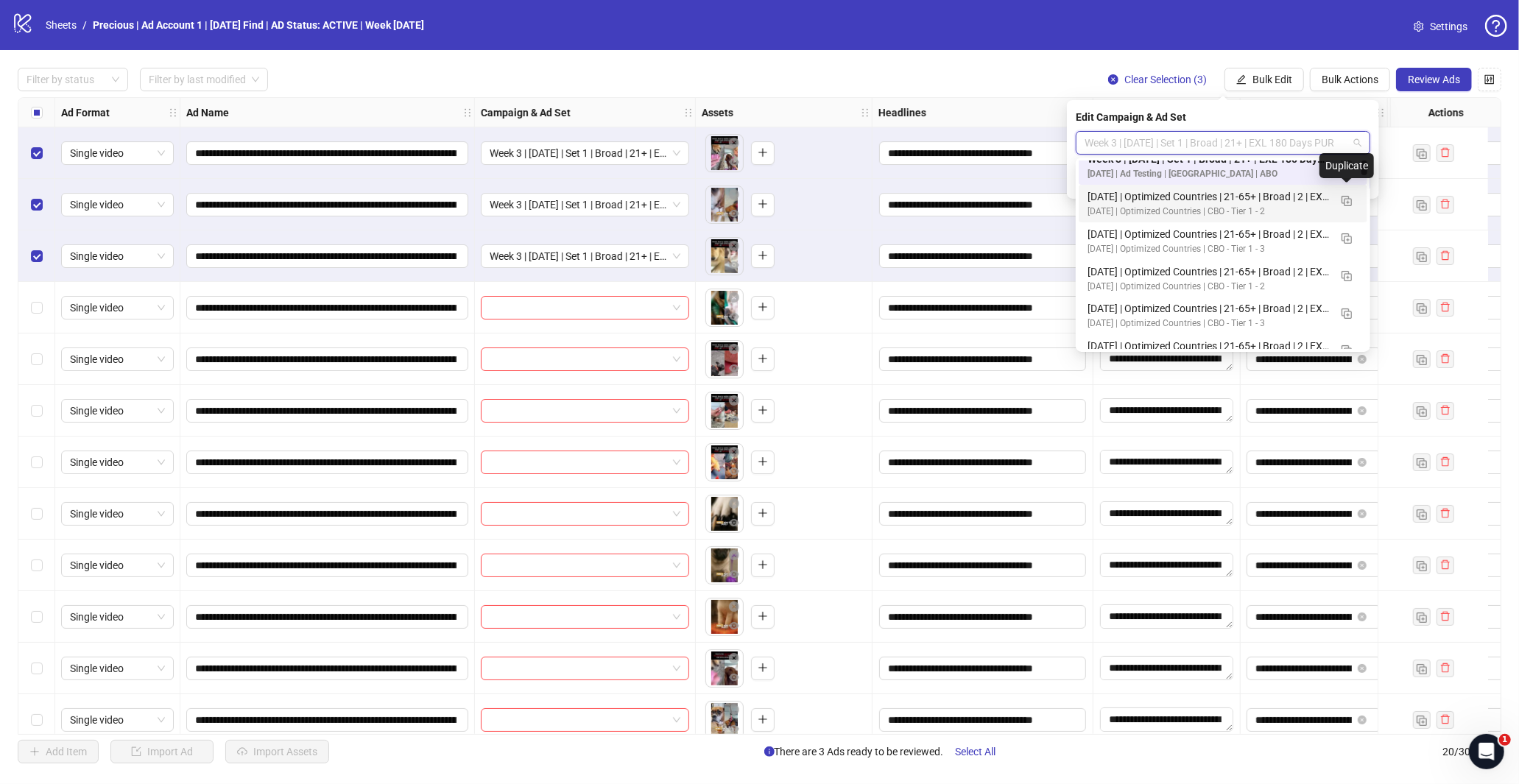
scroll to position [0, 0]
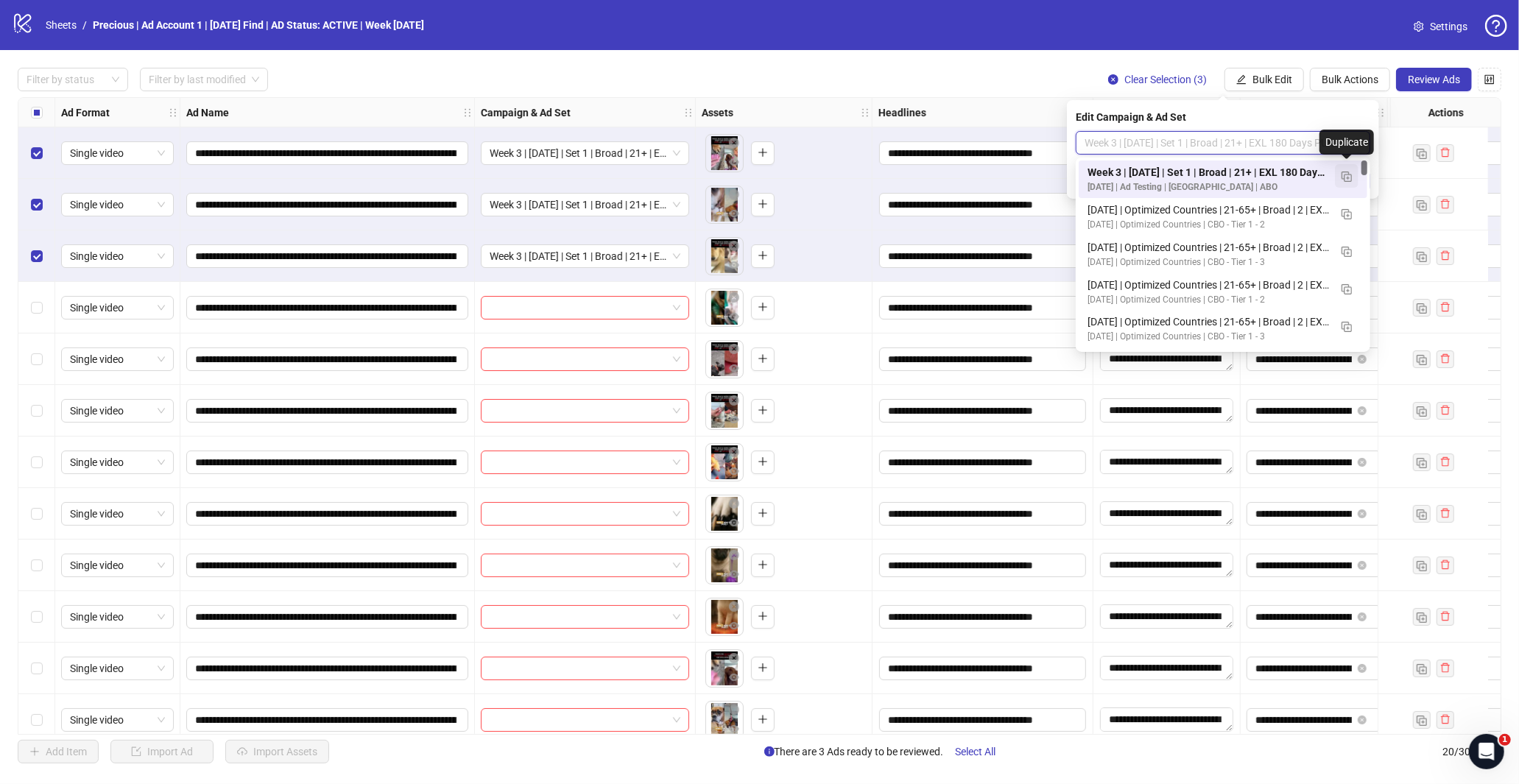
click at [1343, 173] on img "button" at bounding box center [1346, 177] width 10 height 10
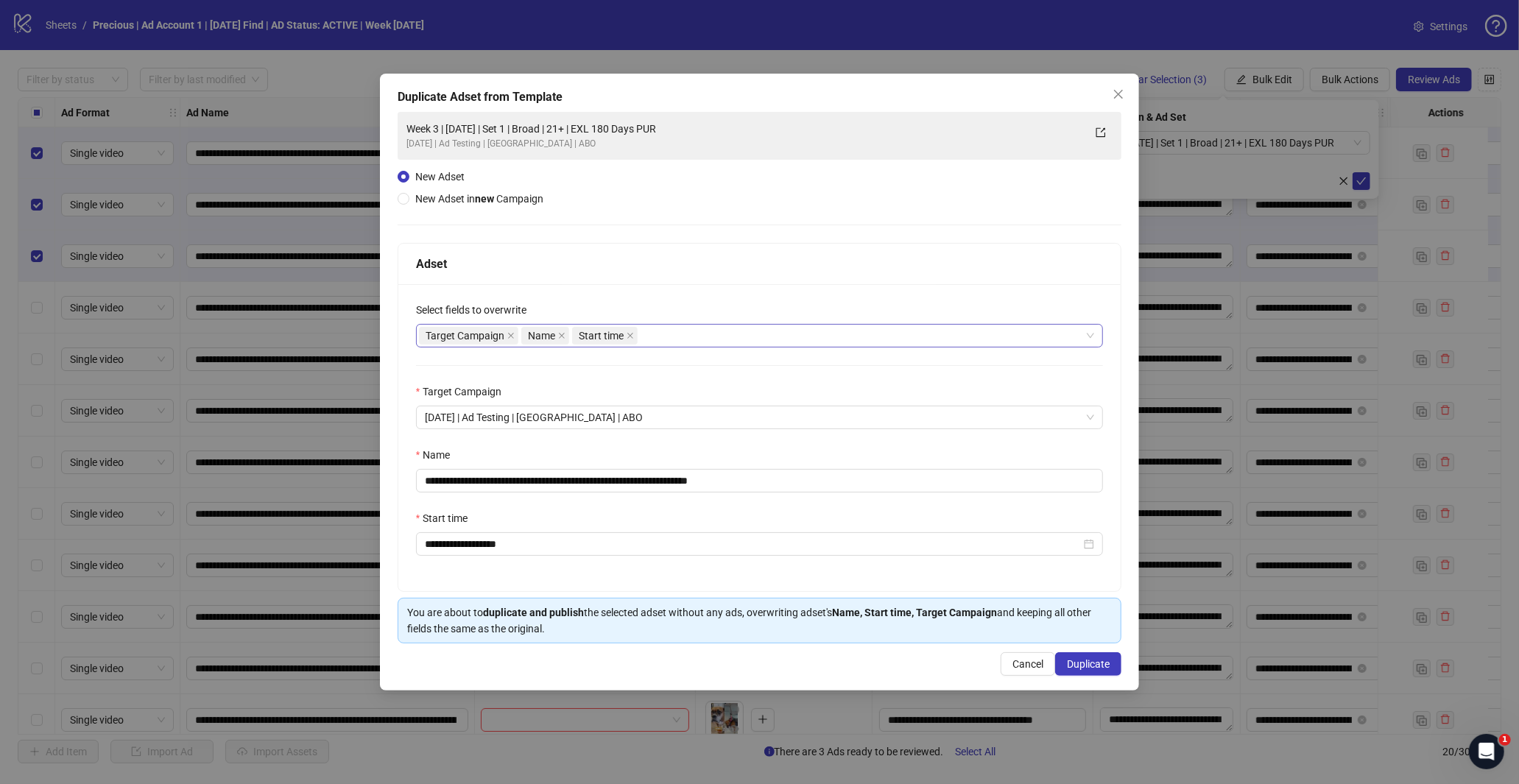
click at [674, 340] on div "Target Campaign Name Start time" at bounding box center [752, 336] width 666 height 20
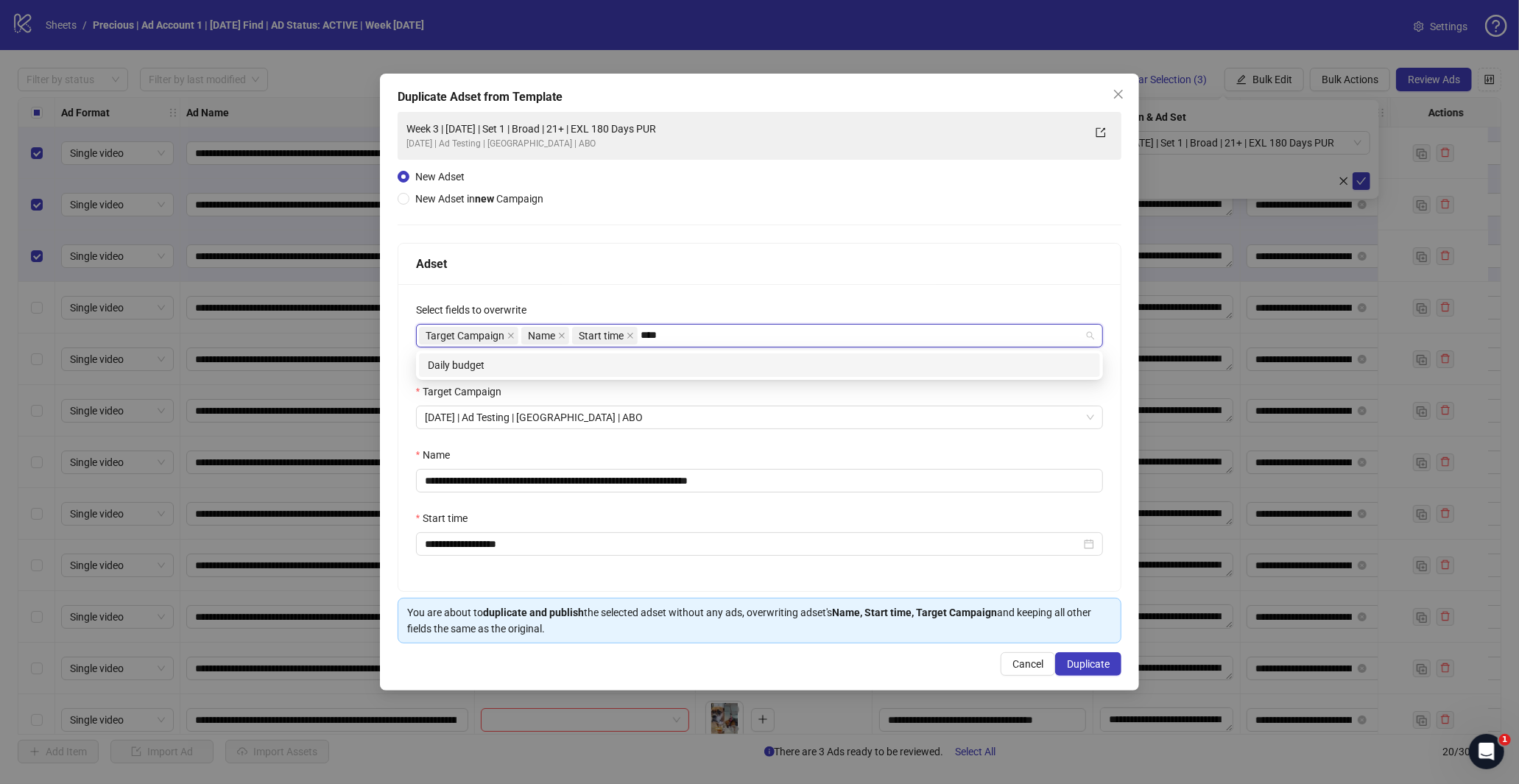
type input "*****"
click at [621, 360] on div "Daily budget" at bounding box center [760, 365] width 663 height 16
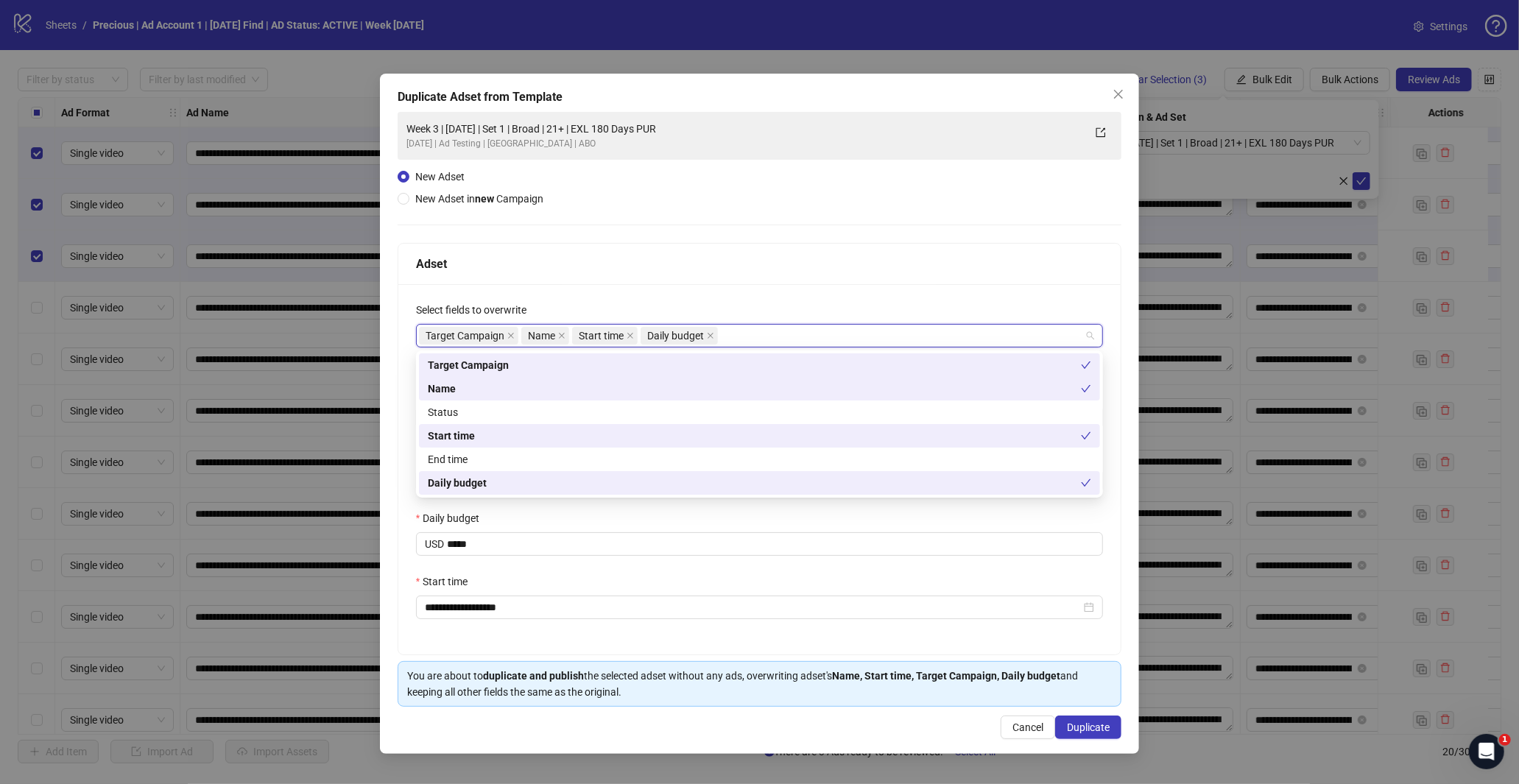
click at [845, 301] on div "Select fields to overwrite" at bounding box center [760, 313] width 688 height 22
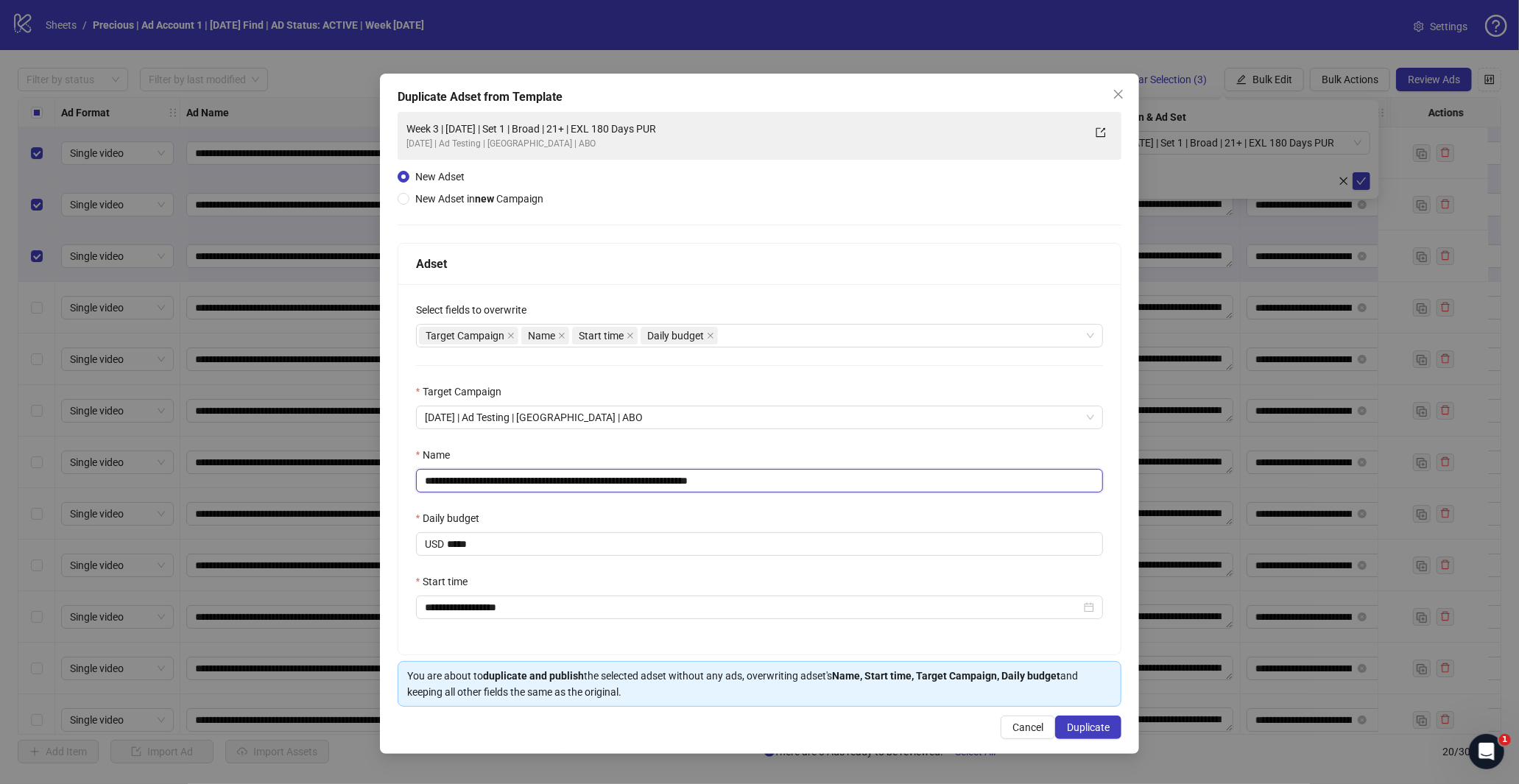
drag, startPoint x: 725, startPoint y: 479, endPoint x: 859, endPoint y: 480, distance: 134.0
click at [830, 479] on input "**********" at bounding box center [760, 481] width 688 height 24
click at [569, 480] on input "**********" at bounding box center [760, 481] width 688 height 24
type input "**********"
click at [1083, 724] on span "Duplicate" at bounding box center [1088, 728] width 43 height 12
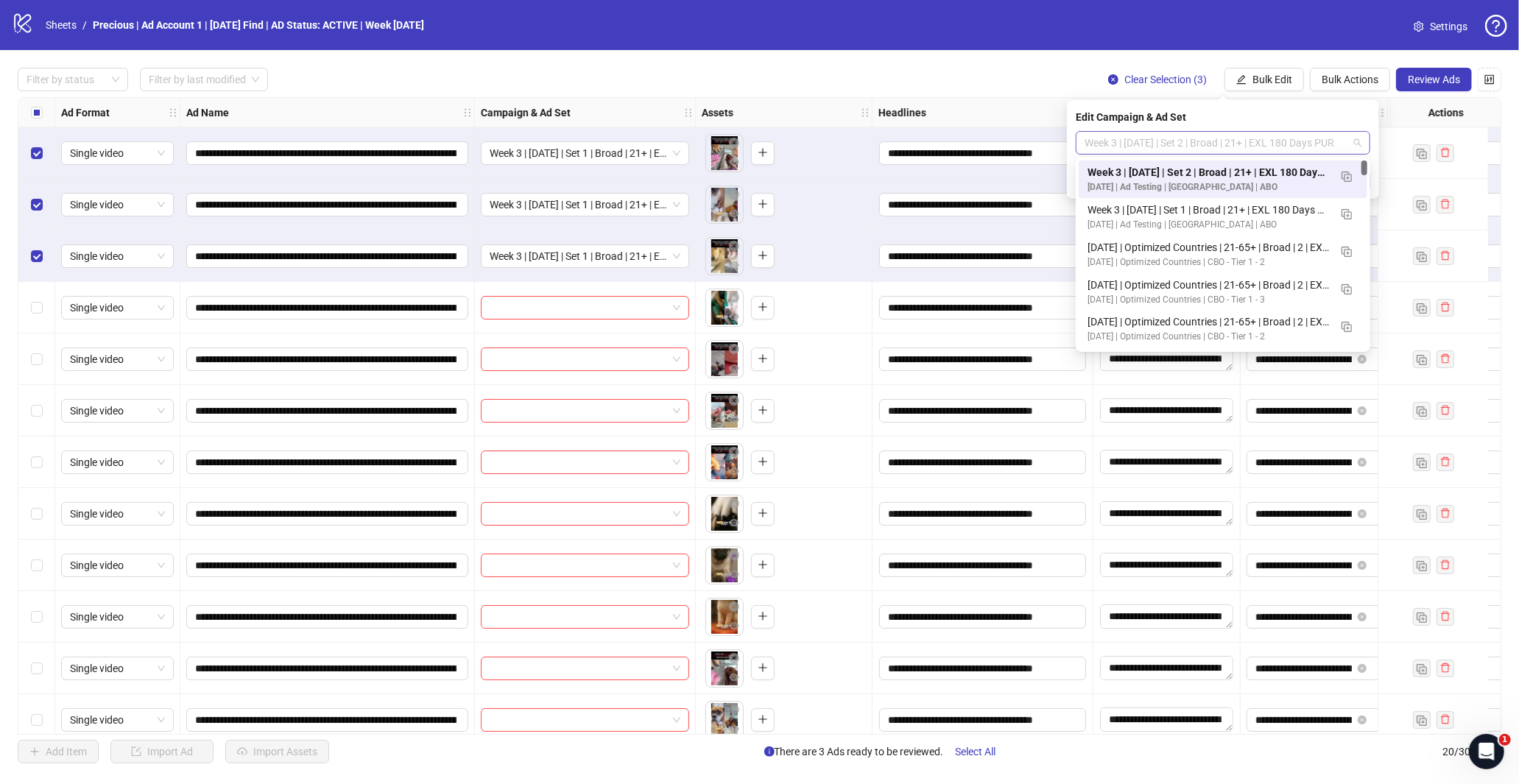
click at [1270, 143] on span "Week 3 | [DATE] | Set 2 | Broad | 21+ | EXL 180 Days PUR" at bounding box center [1223, 143] width 277 height 22
click at [1341, 174] on img "button" at bounding box center [1346, 177] width 10 height 10
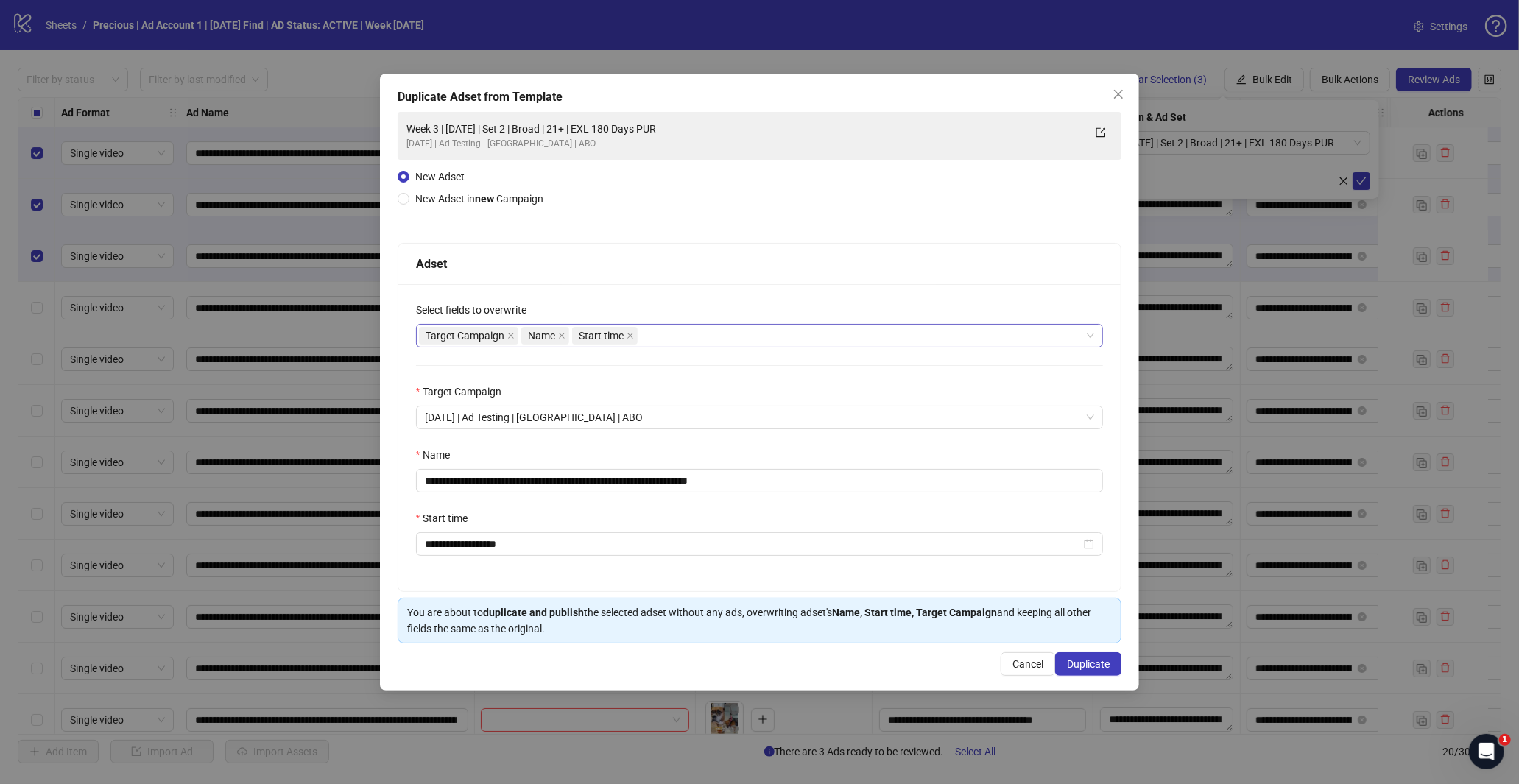
click at [720, 331] on div "Target Campaign Name Start time" at bounding box center [752, 336] width 666 height 20
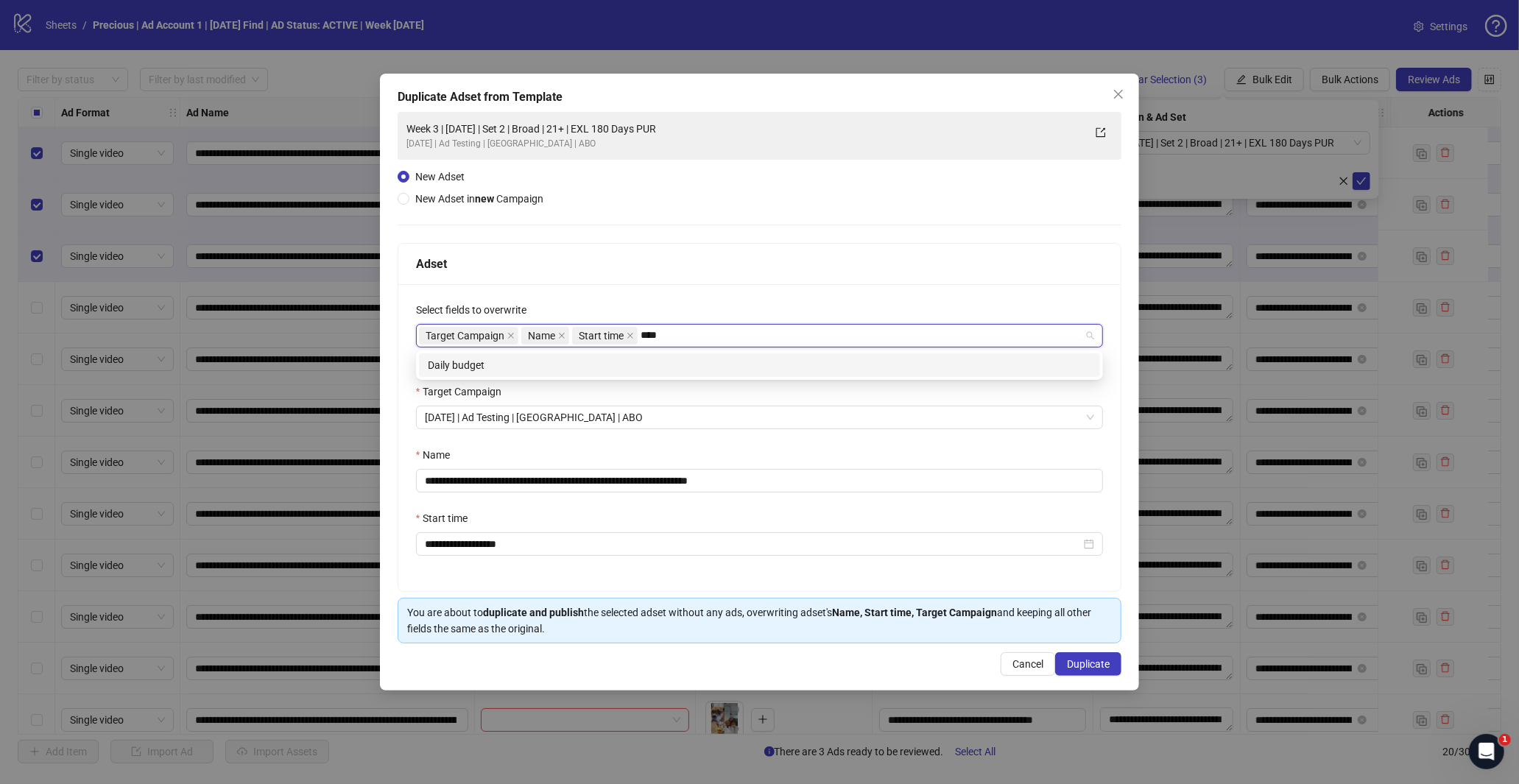
type input "*****"
click at [677, 354] on div "Daily budget" at bounding box center [759, 366] width 681 height 24
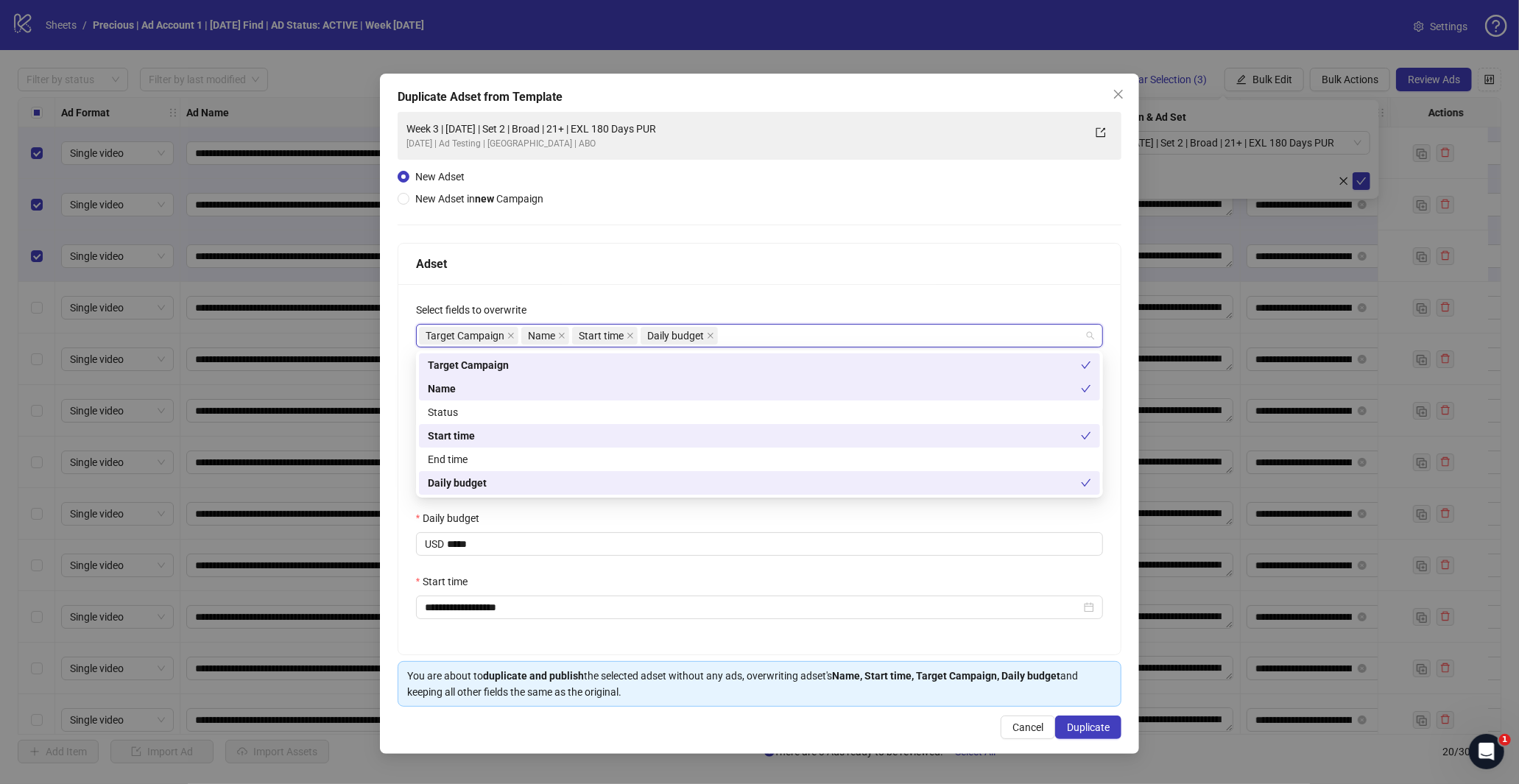
click at [701, 289] on div "**********" at bounding box center [760, 469] width 723 height 370
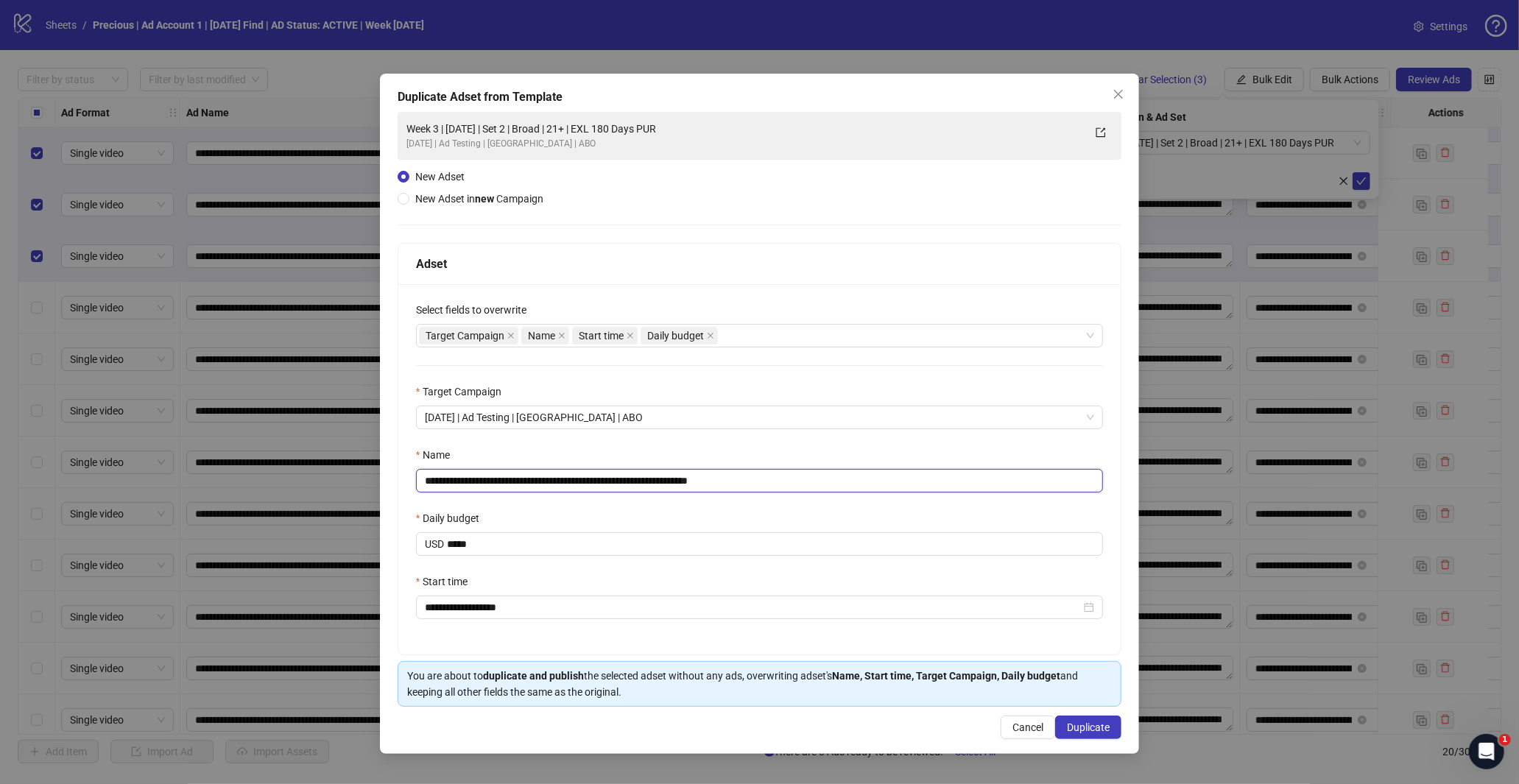
drag, startPoint x: 724, startPoint y: 483, endPoint x: 827, endPoint y: 491, distance: 103.3
click at [830, 489] on input "**********" at bounding box center [760, 481] width 688 height 24
click at [567, 475] on input "**********" at bounding box center [760, 481] width 688 height 24
type input "**********"
click at [1079, 740] on div "**********" at bounding box center [760, 413] width 760 height 680
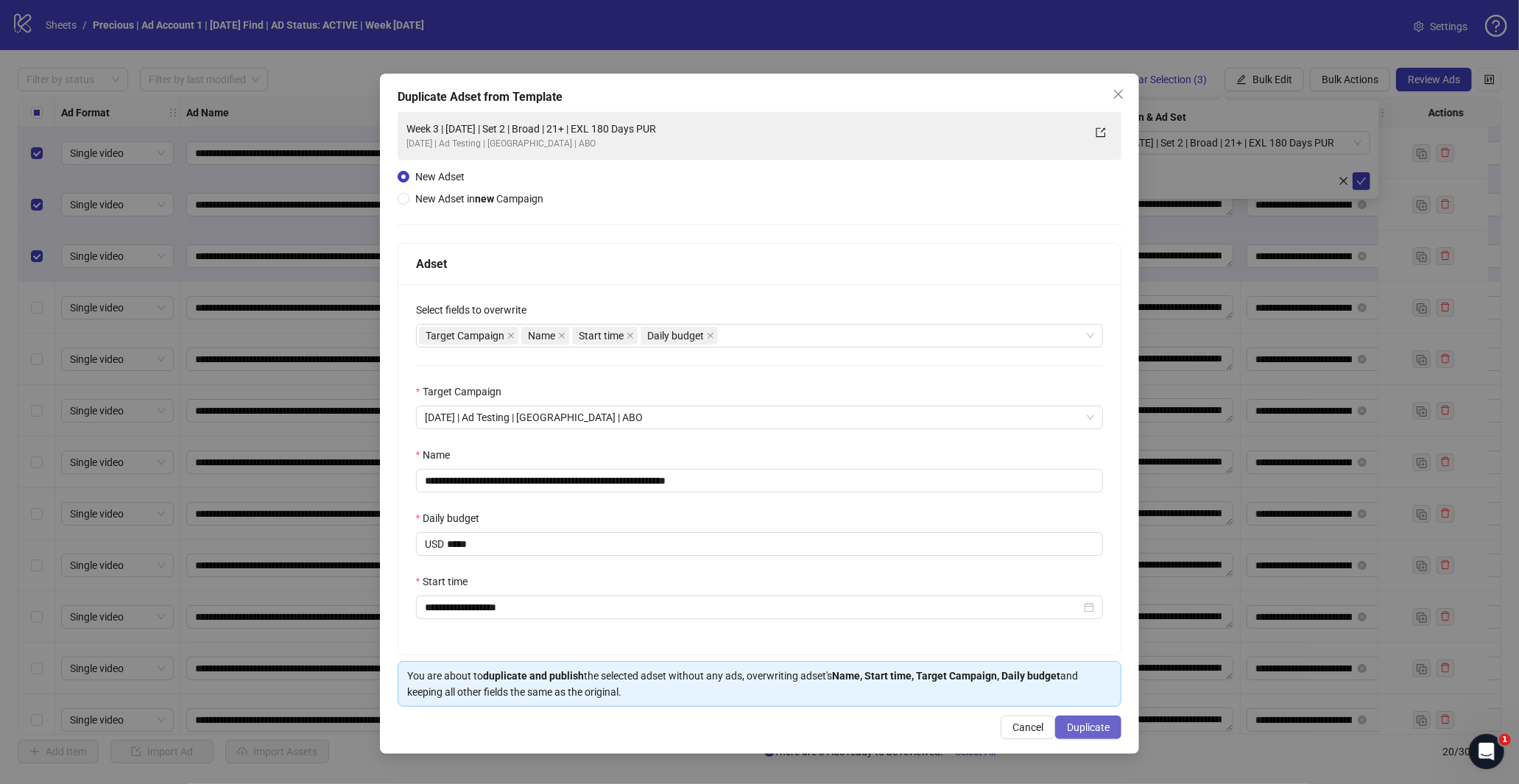
click at [1059, 723] on button "Duplicate" at bounding box center [1088, 728] width 67 height 24
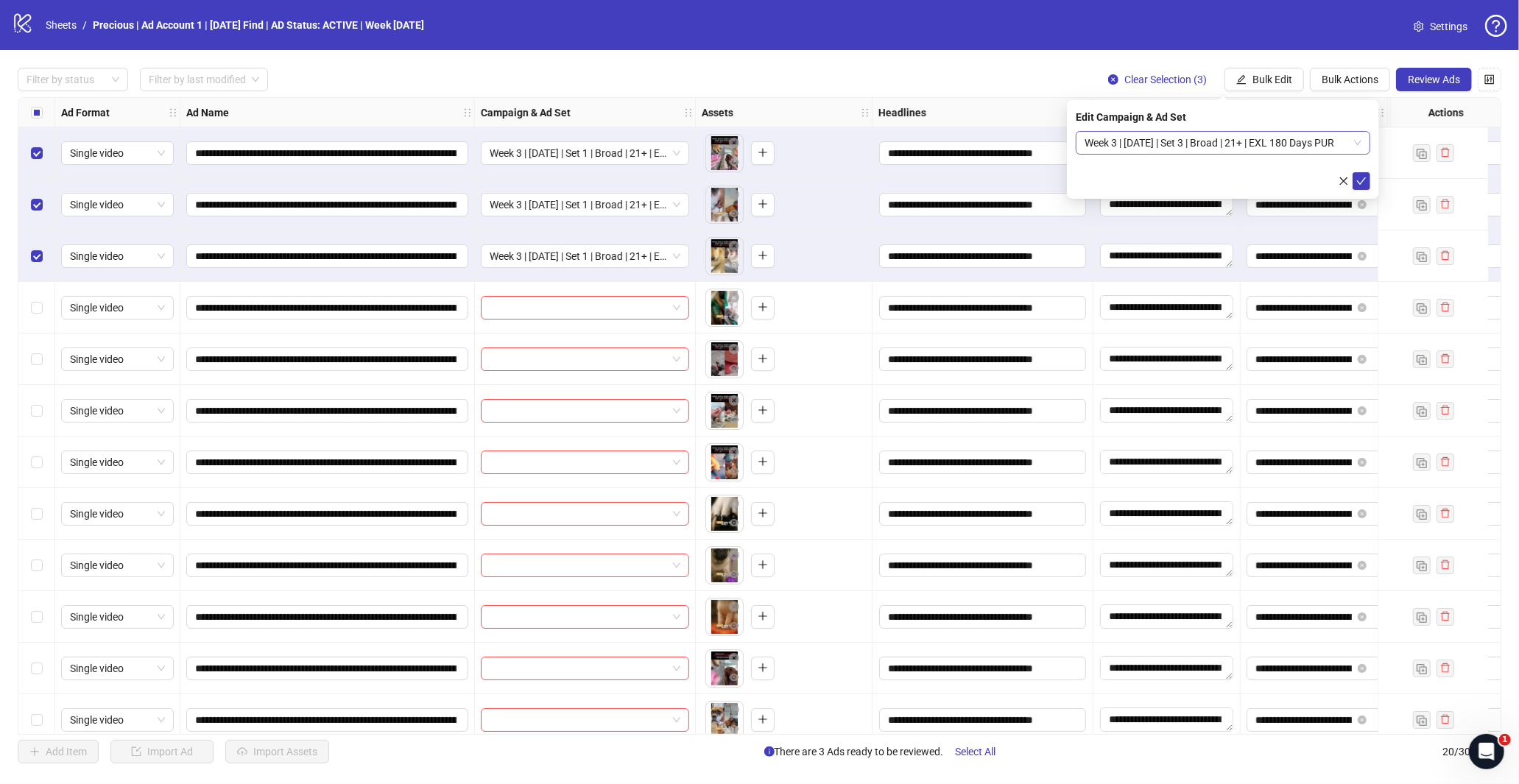
click at [1353, 141] on span "Week 3 | [DATE] | Set 3 | Broad | 21+ | EXL 180 Days PUR" at bounding box center [1223, 143] width 277 height 22
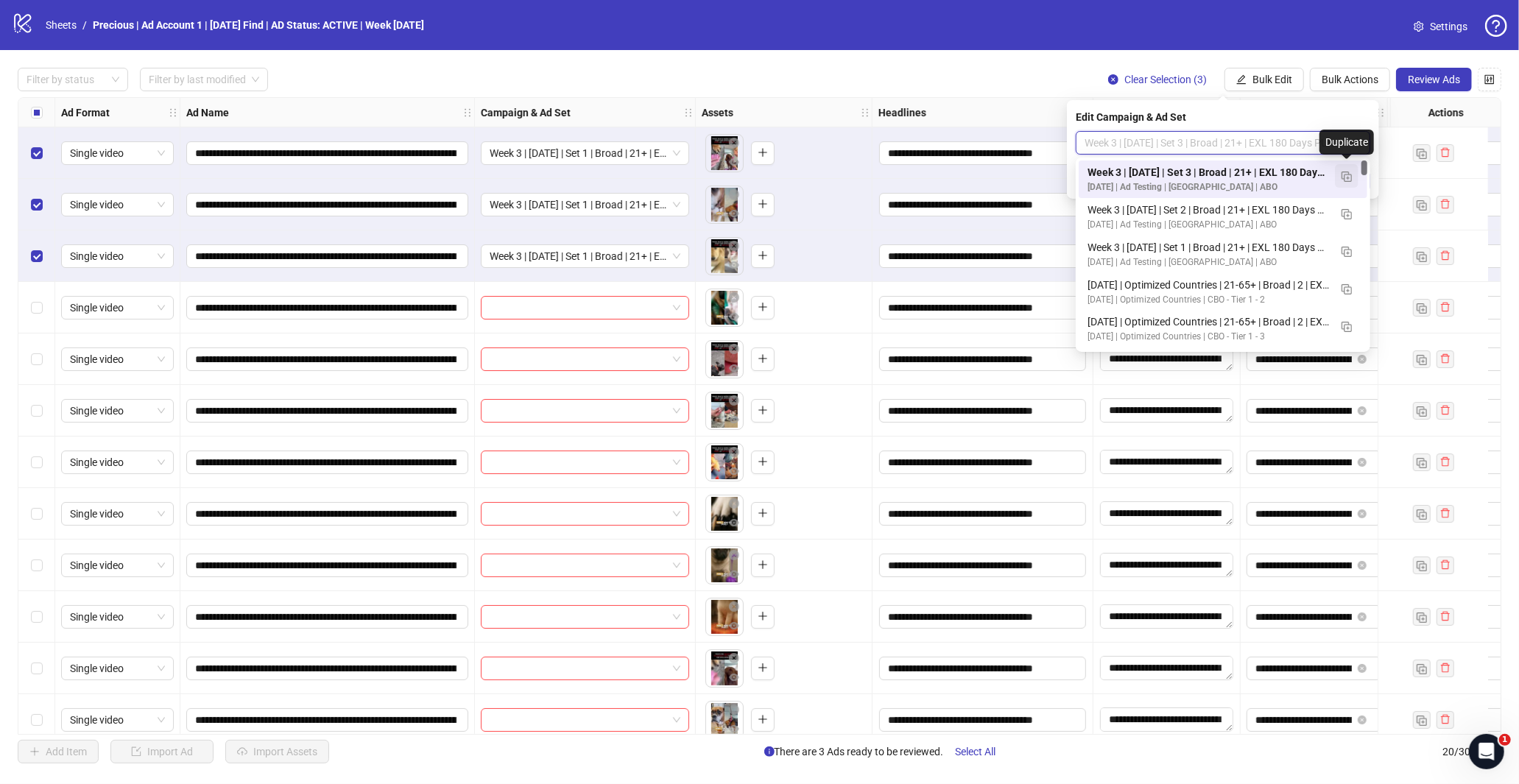
click at [1343, 177] on img "button" at bounding box center [1346, 177] width 10 height 10
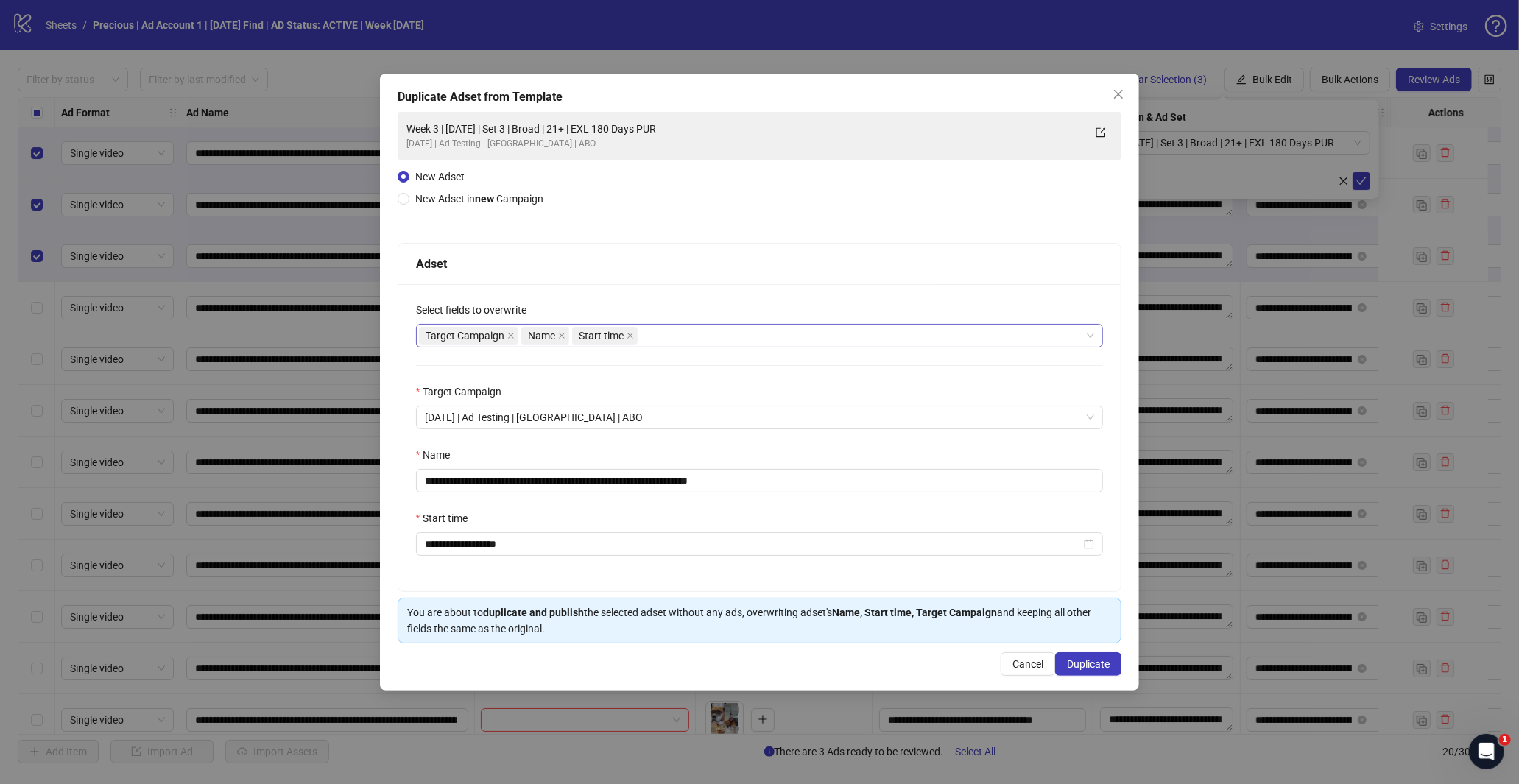
click at [673, 335] on div "Target Campaign Name Start time" at bounding box center [752, 336] width 666 height 20
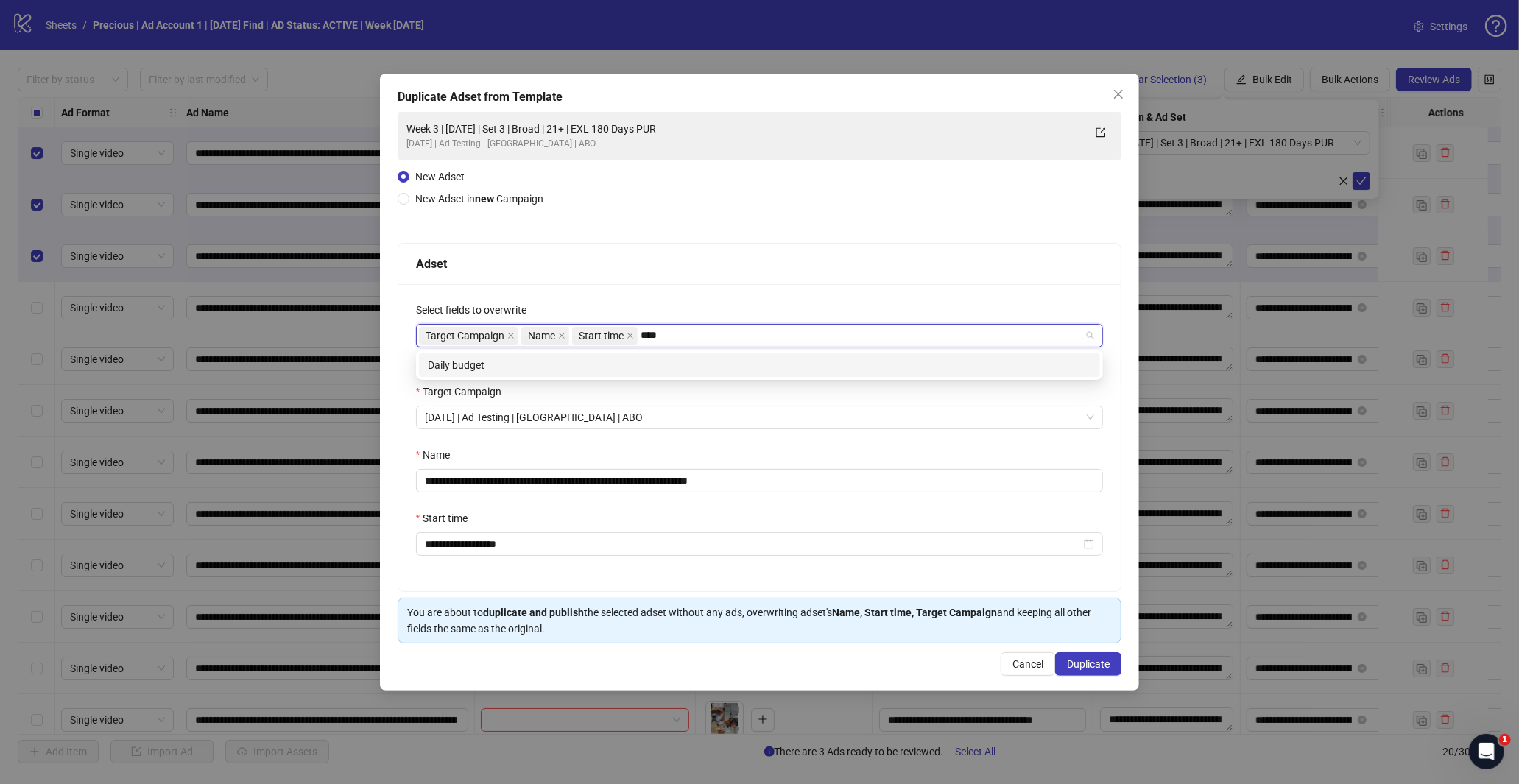
type input "*****"
click at [653, 354] on div "Daily budget" at bounding box center [759, 366] width 681 height 24
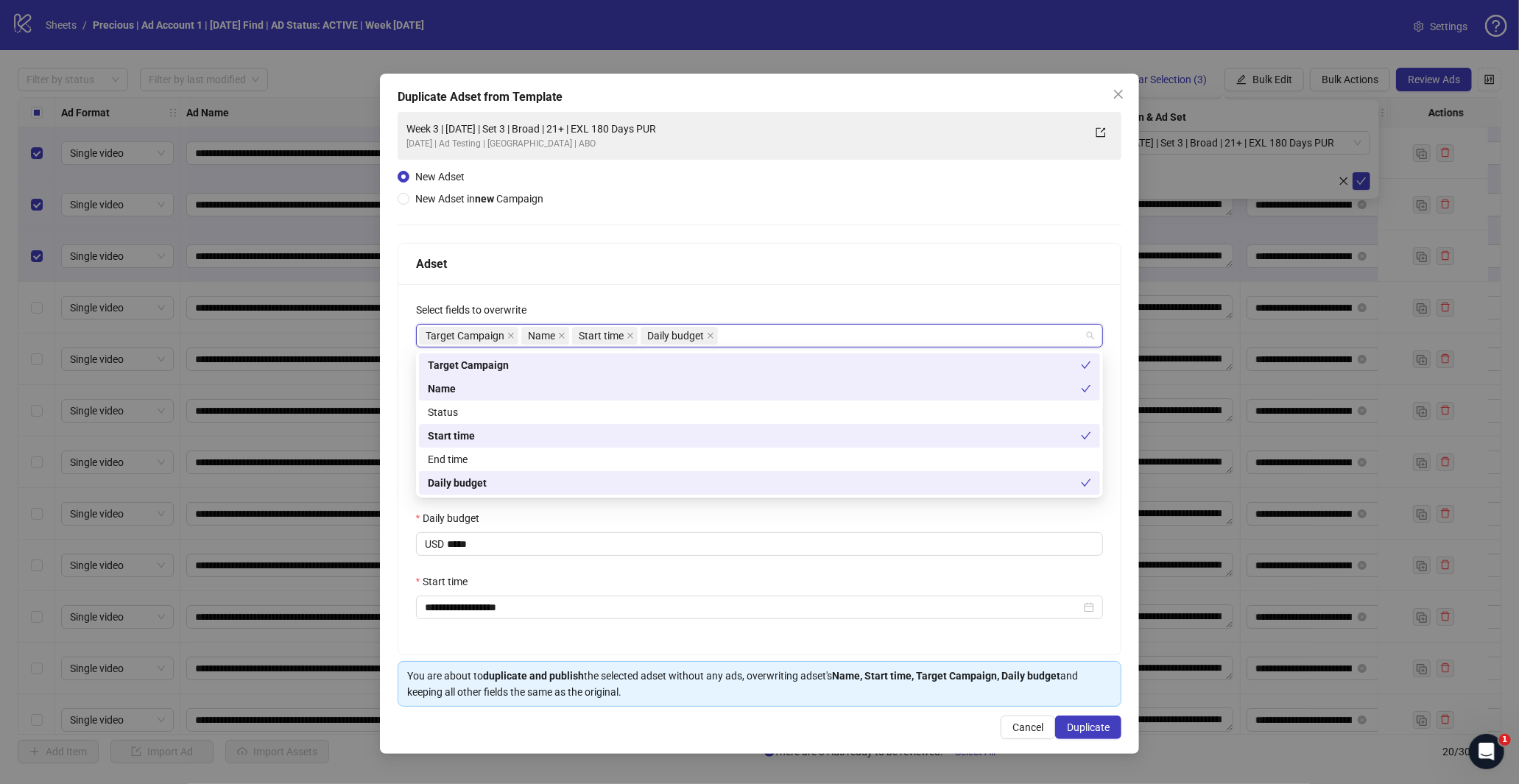
click at [687, 283] on div "Adset" at bounding box center [760, 264] width 723 height 41
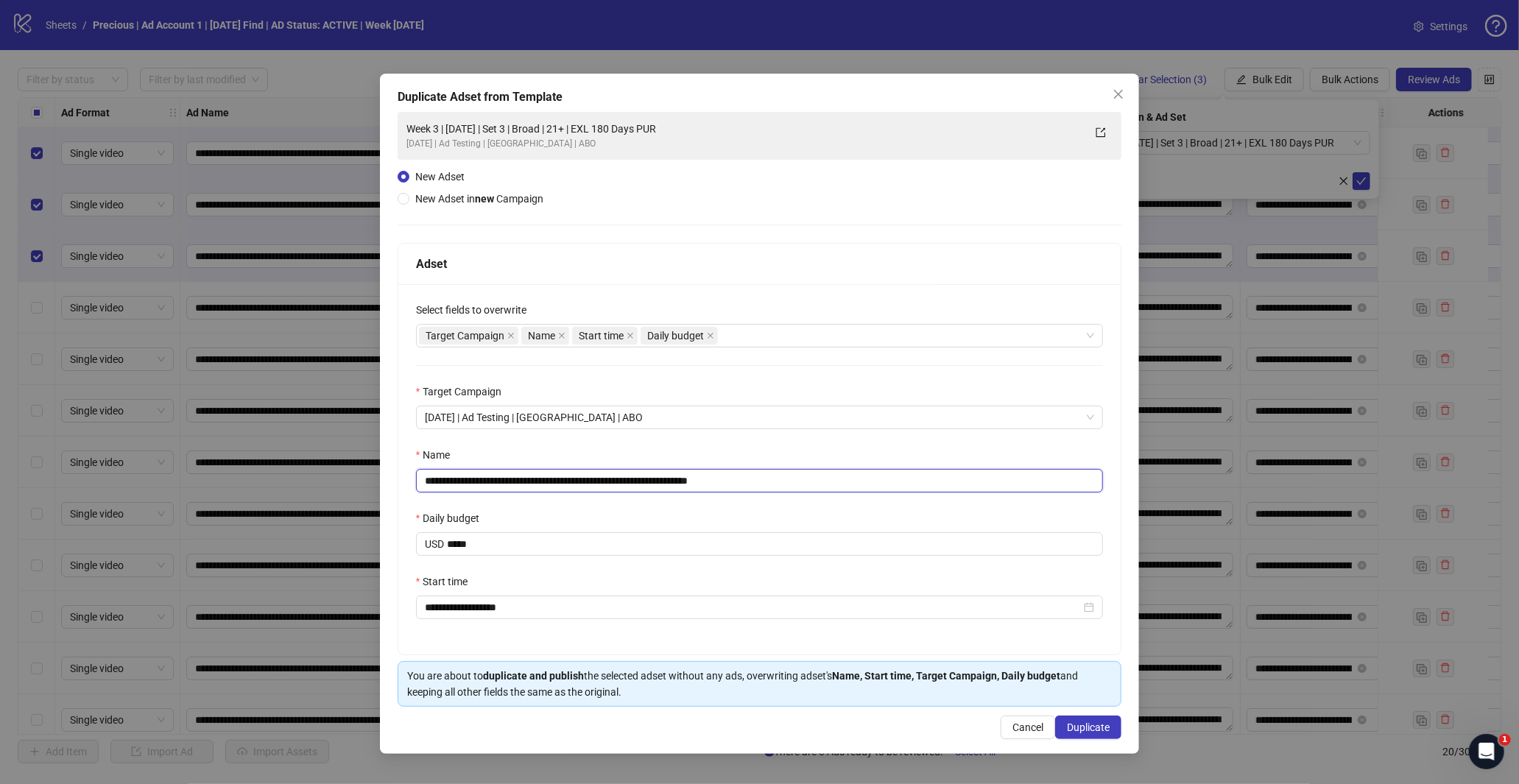
drag, startPoint x: 812, startPoint y: 493, endPoint x: 819, endPoint y: 497, distance: 8.1
click at [824, 494] on div "**********" at bounding box center [760, 469] width 723 height 370
click at [569, 483] on input "**********" at bounding box center [760, 481] width 688 height 24
type input "**********"
click at [1084, 733] on span "Duplicate" at bounding box center [1088, 728] width 43 height 12
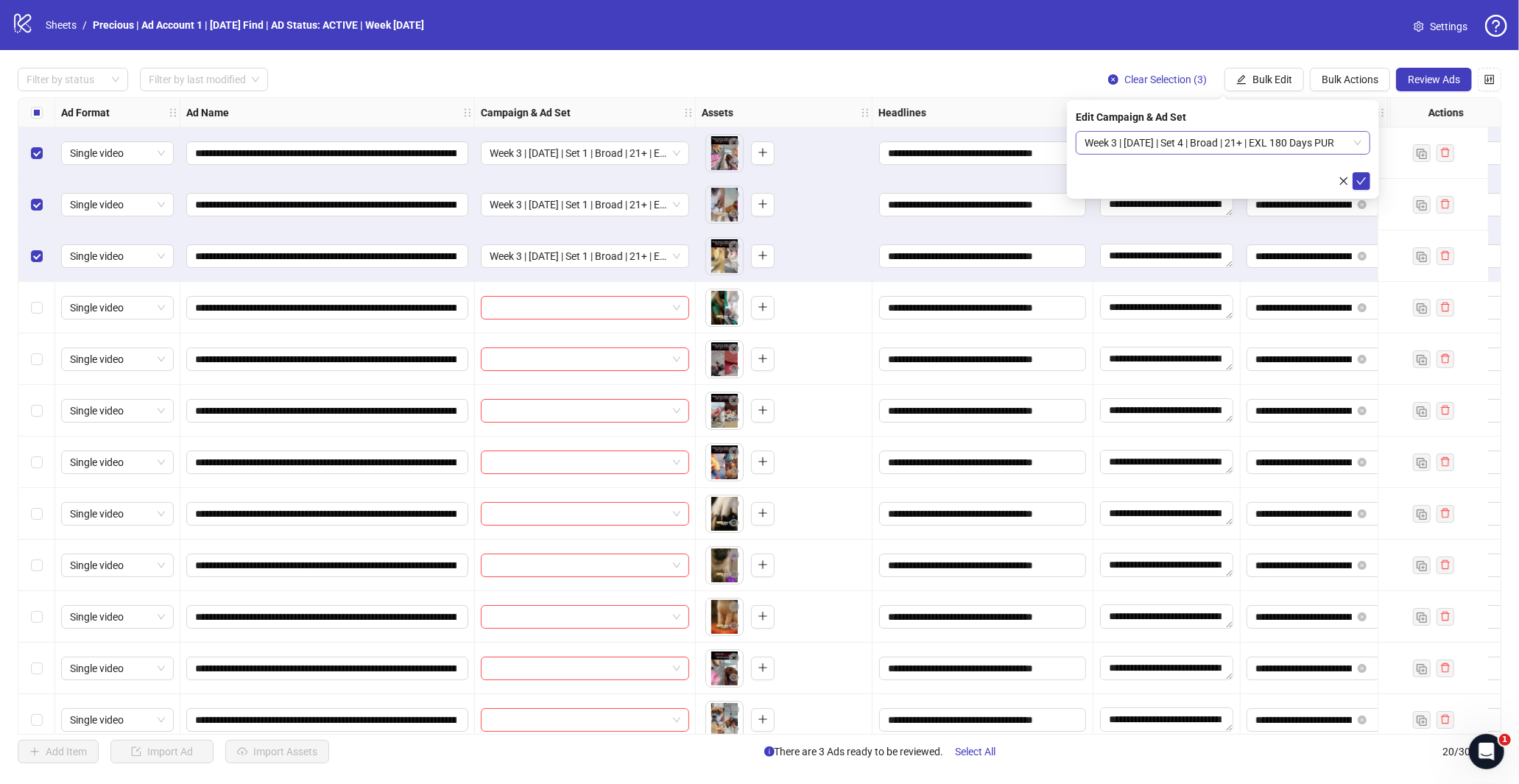
click at [1362, 140] on div "Week 3 | [DATE] | Set 4 | Broad | 21+ | EXL 180 Days PUR" at bounding box center [1223, 143] width 295 height 24
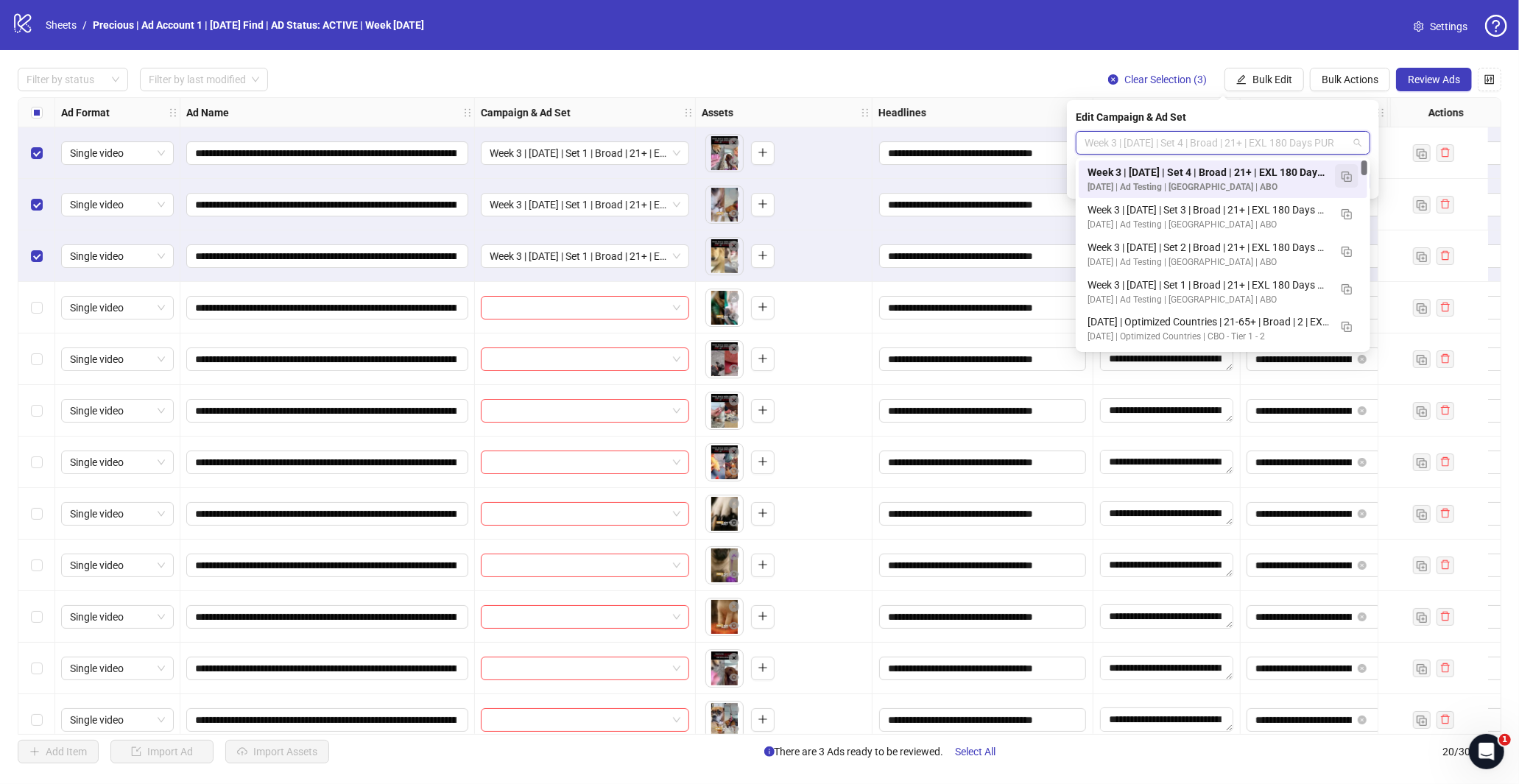
click at [1343, 170] on span "button" at bounding box center [1346, 176] width 10 height 12
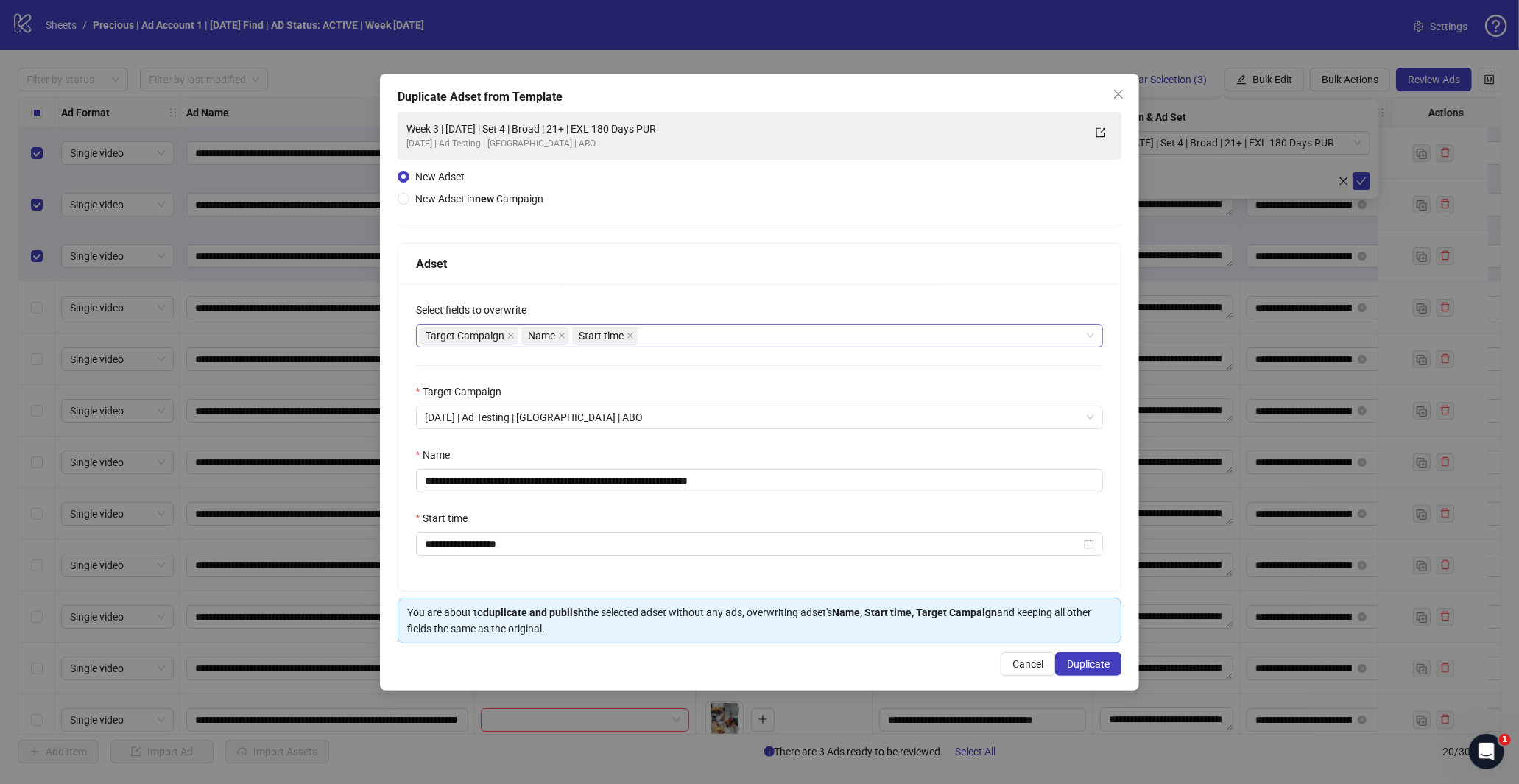
click at [666, 337] on div "Target Campaign Name Start time" at bounding box center [752, 336] width 666 height 20
type input "*****"
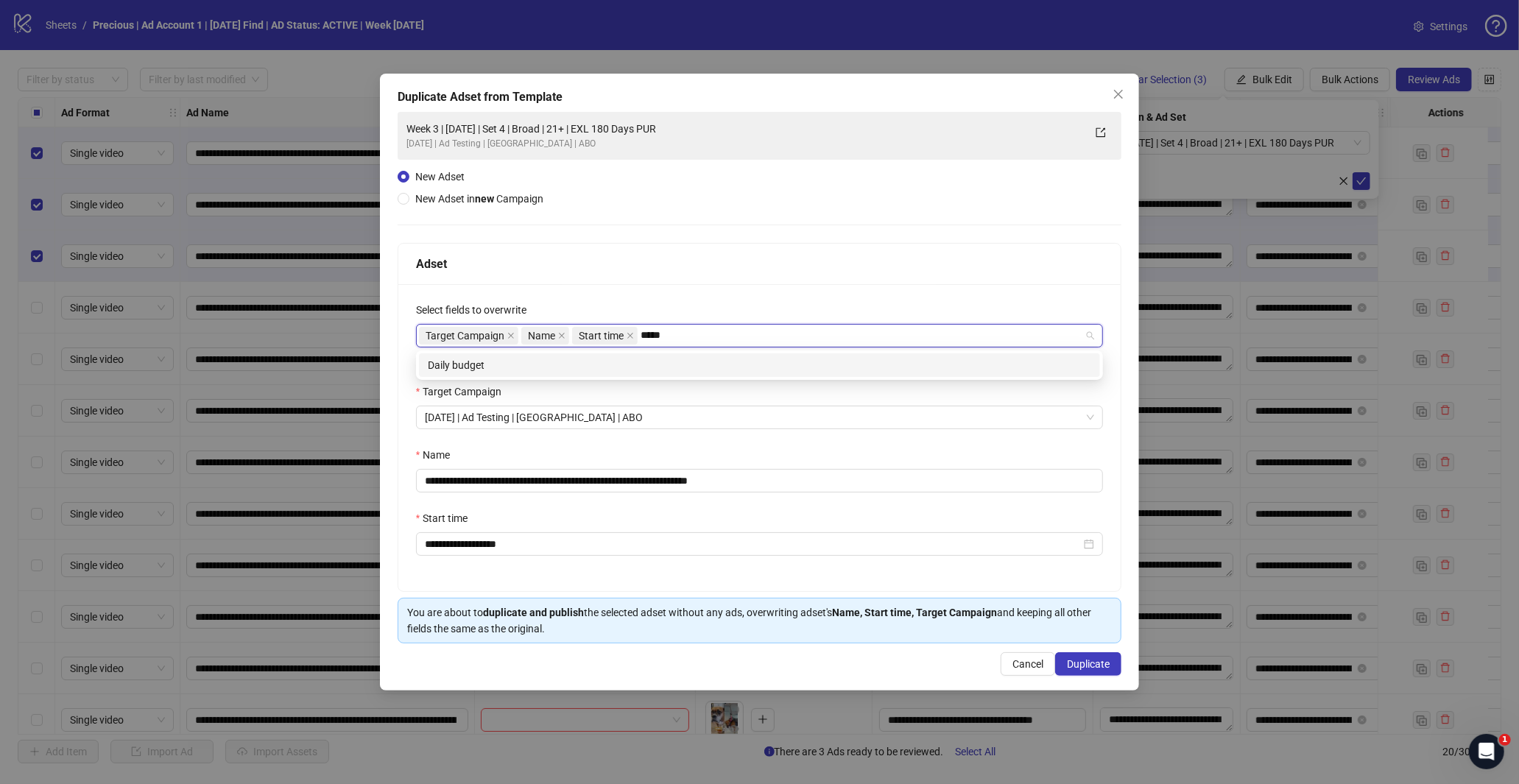
click at [644, 365] on div "Daily budget" at bounding box center [760, 365] width 663 height 16
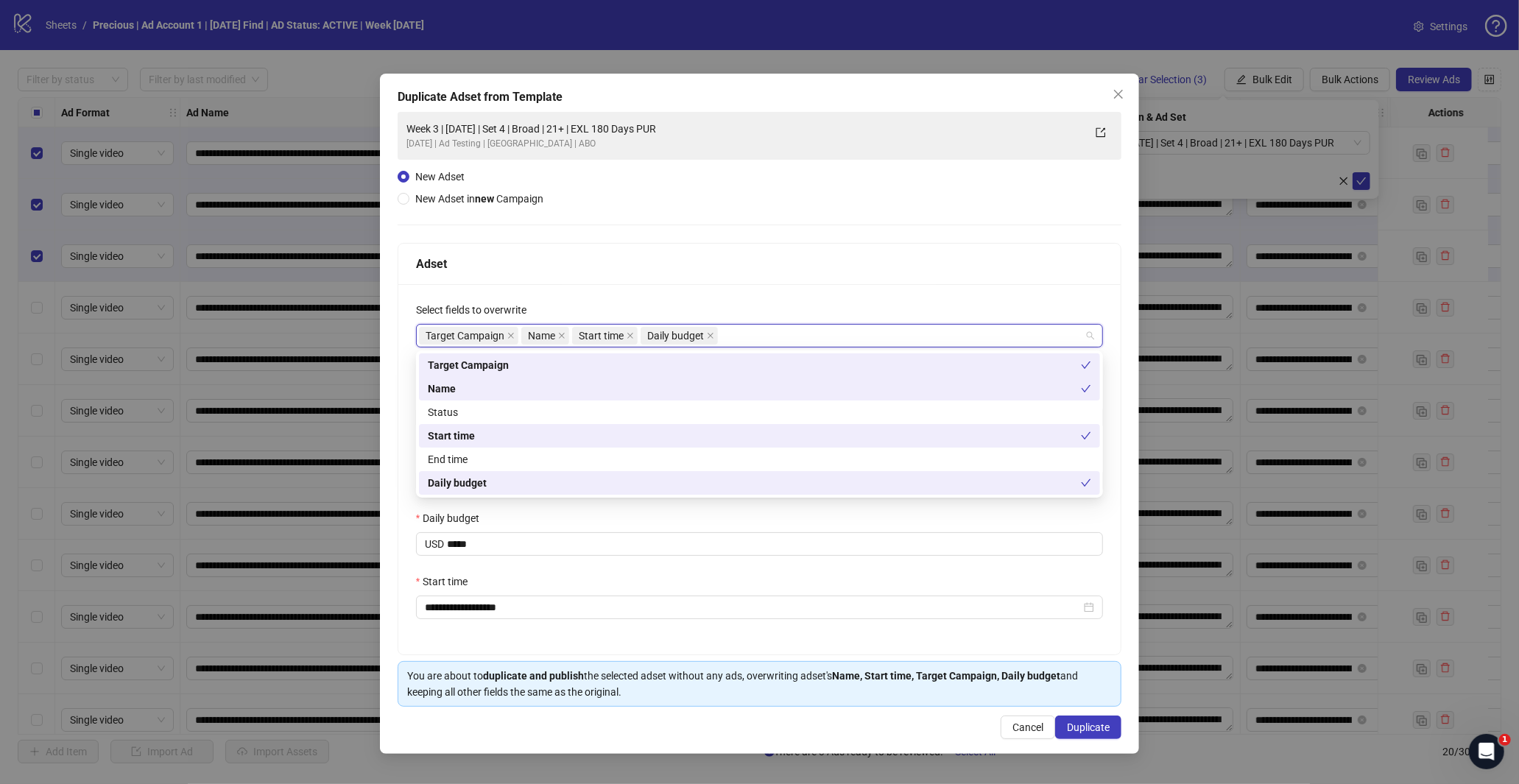
click at [729, 272] on div "Adset" at bounding box center [760, 264] width 688 height 19
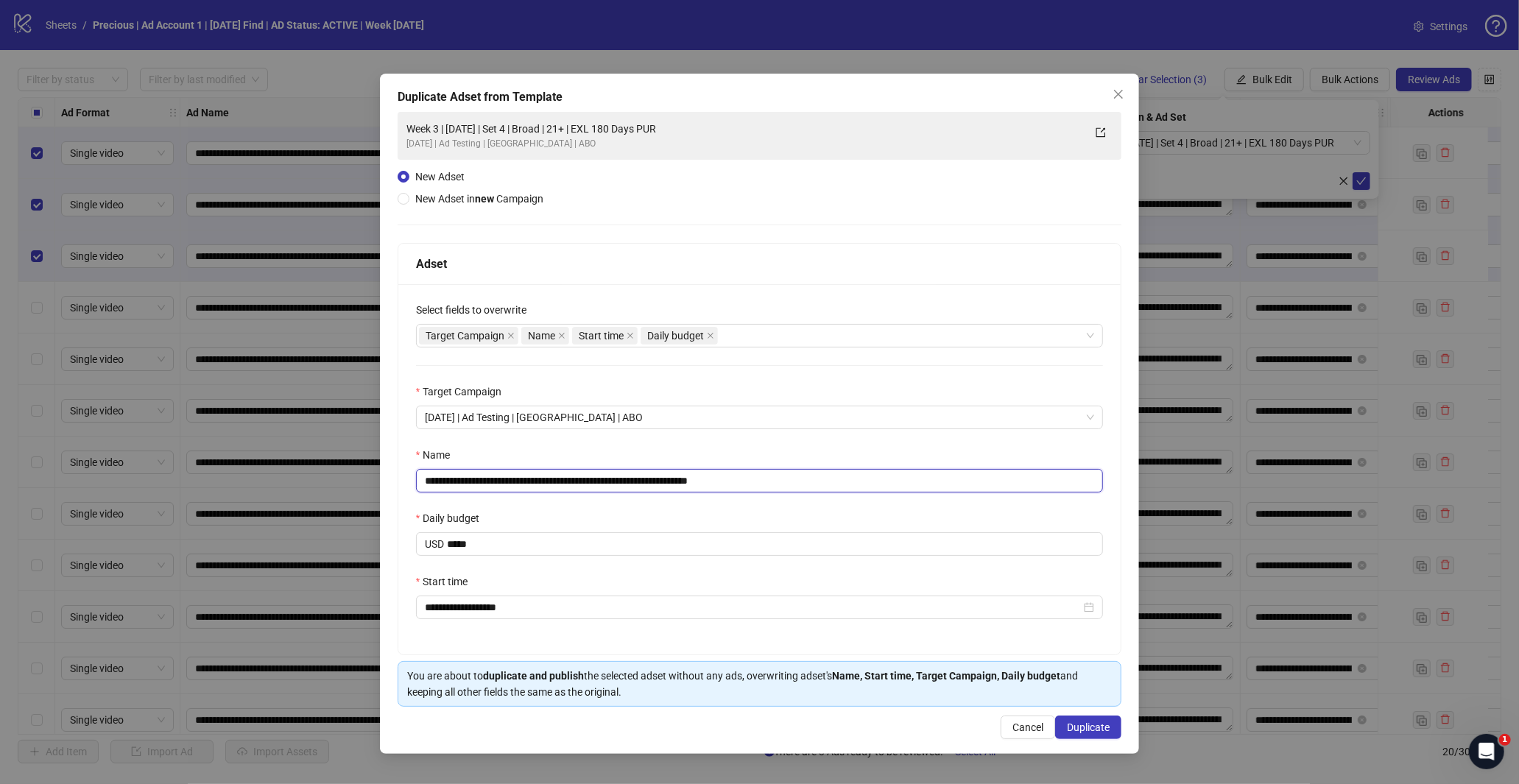
drag, startPoint x: 725, startPoint y: 483, endPoint x: 785, endPoint y: 479, distance: 60.1
click at [785, 479] on input "**********" at bounding box center [760, 481] width 688 height 24
click at [569, 480] on input "**********" at bounding box center [760, 481] width 688 height 24
type input "**********"
click at [1115, 727] on button "Duplicate" at bounding box center [1088, 728] width 67 height 24
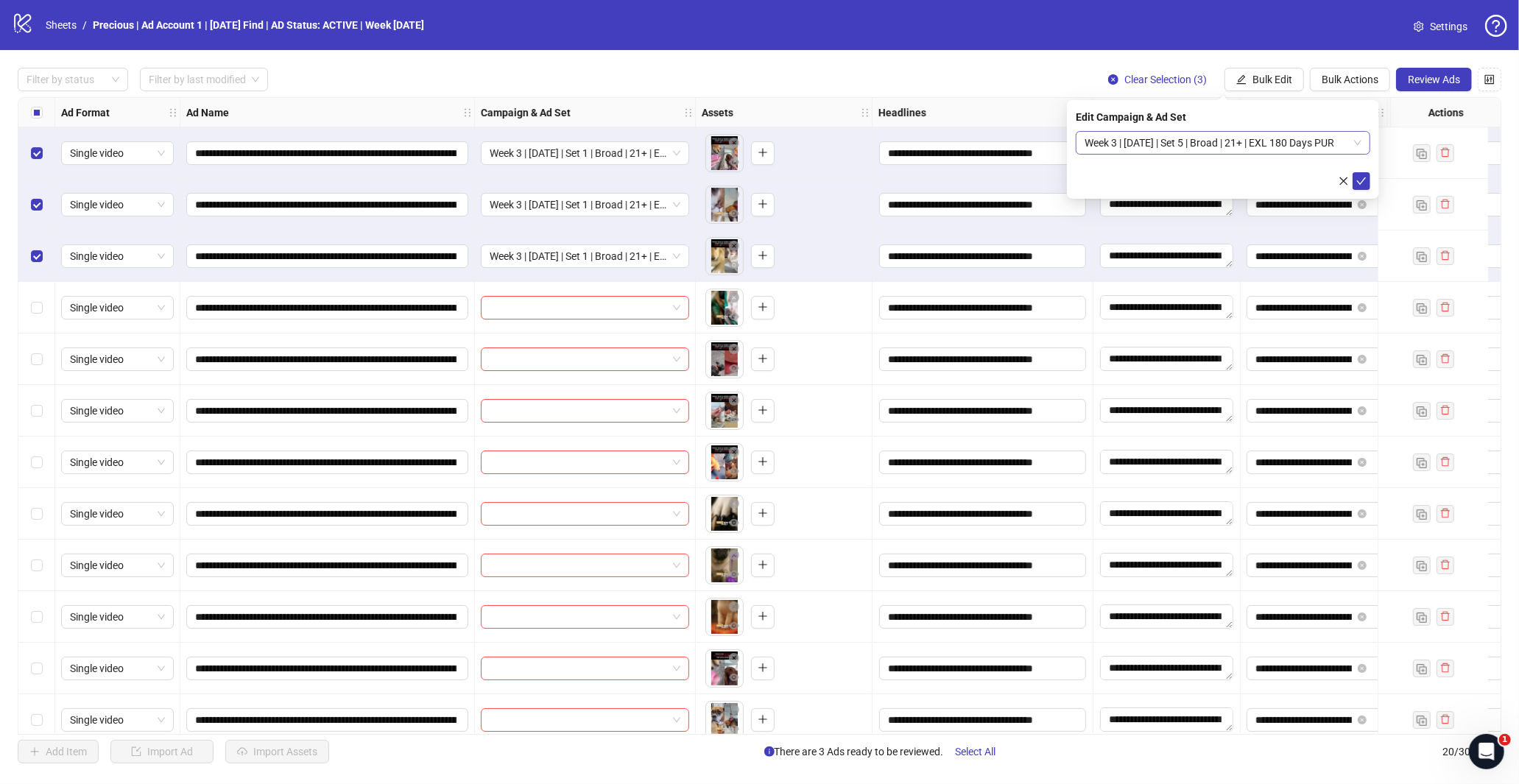
click at [1356, 142] on span "Week 3 | [DATE] | Set 5 | Broad | 21+ | EXL 180 Days PUR" at bounding box center [1223, 143] width 277 height 22
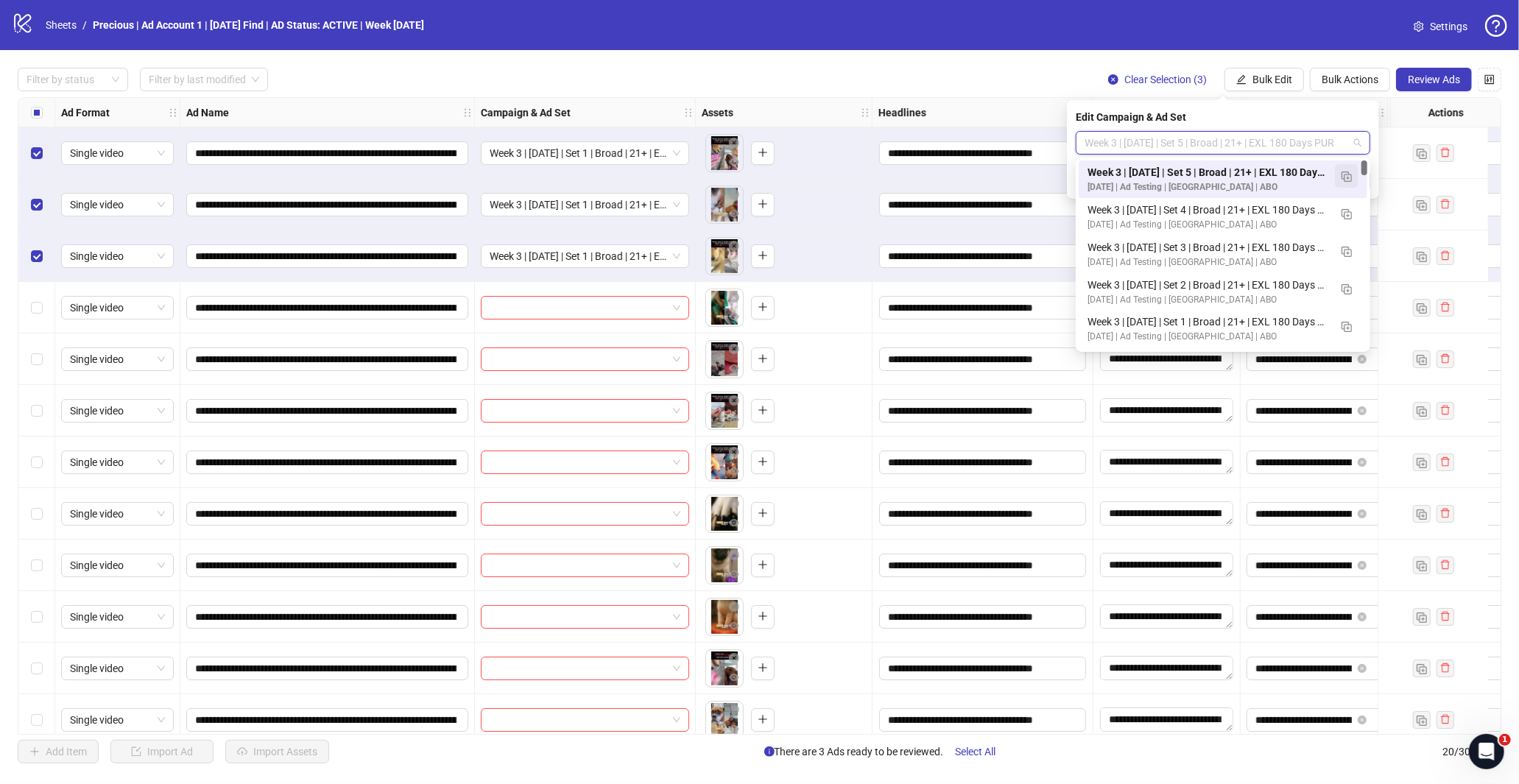
click at [1346, 178] on img "button" at bounding box center [1346, 177] width 10 height 10
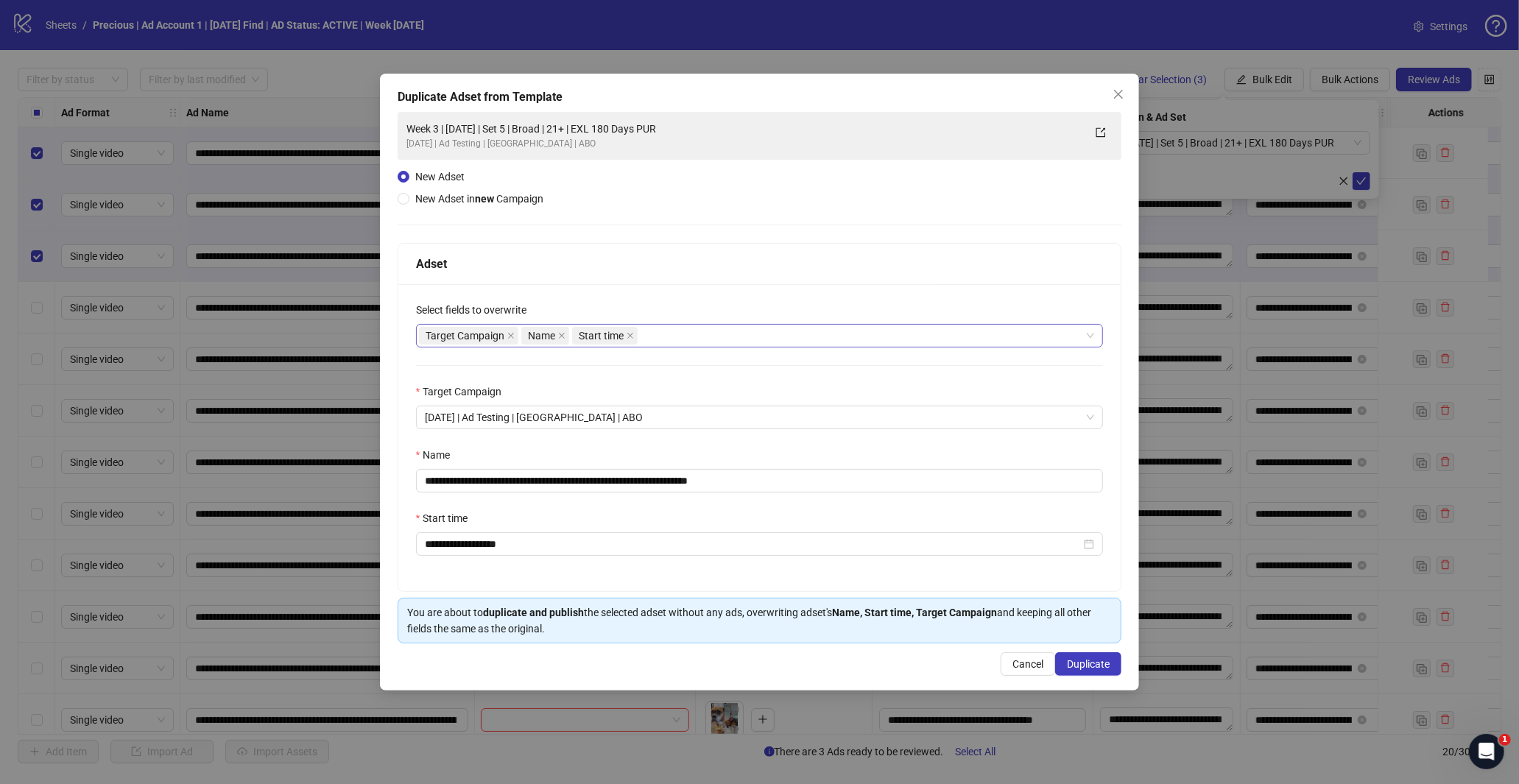
click at [686, 342] on div "Target Campaign Name Start time" at bounding box center [752, 336] width 666 height 20
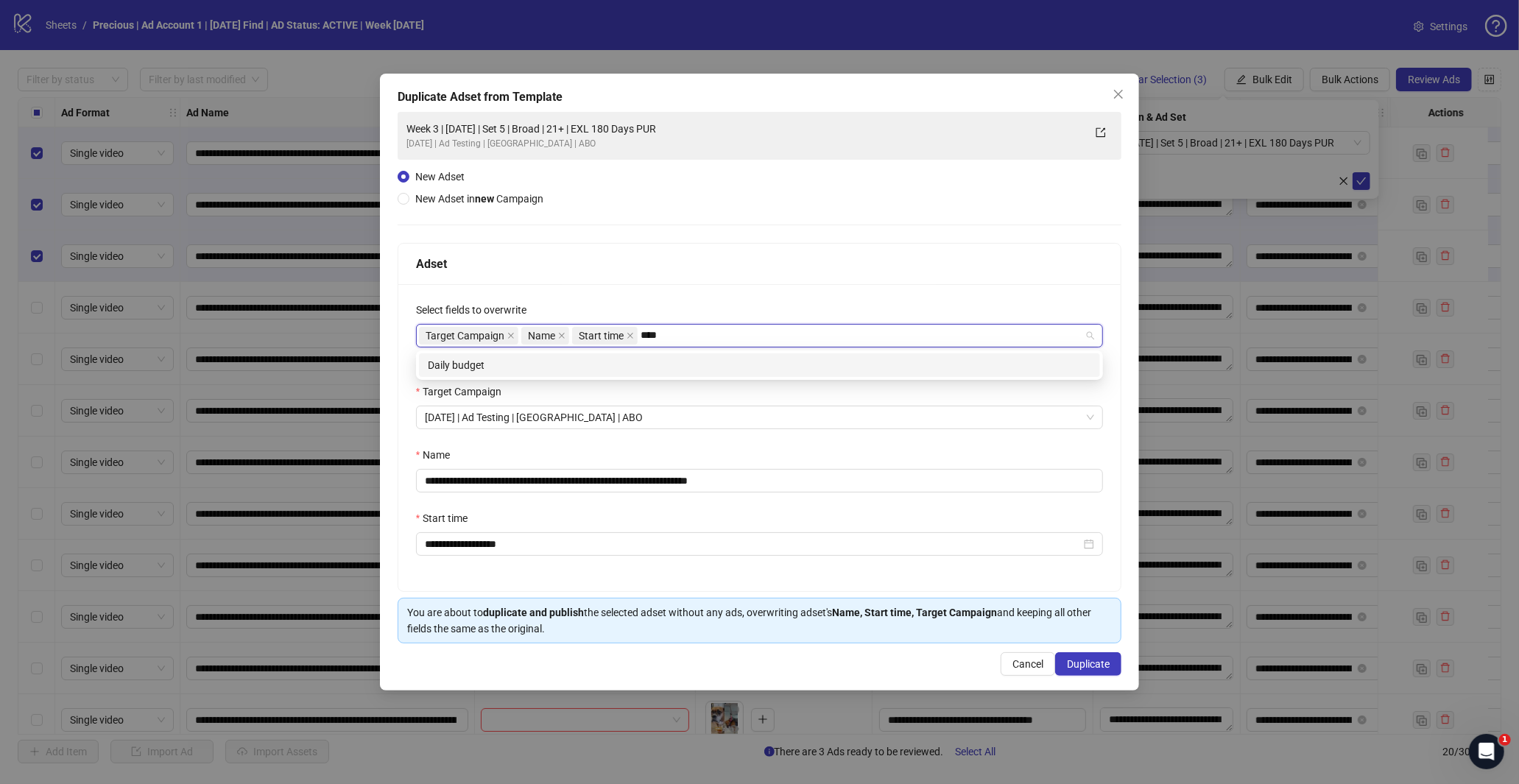
type input "*****"
click at [642, 362] on div "Daily budget" at bounding box center [760, 365] width 663 height 16
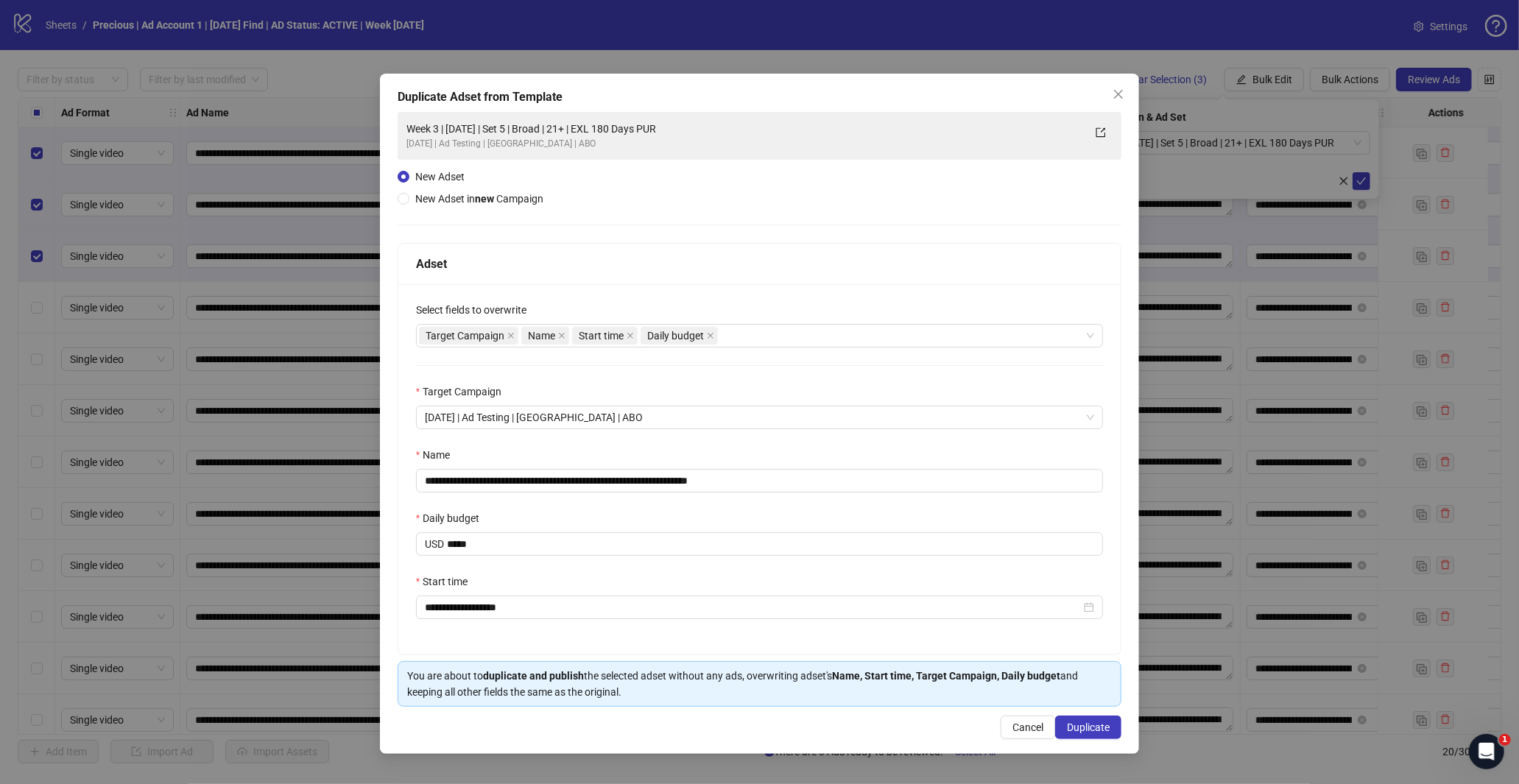
click at [727, 284] on div "**********" at bounding box center [760, 469] width 723 height 370
drag, startPoint x: 722, startPoint y: 483, endPoint x: 903, endPoint y: 518, distance: 184.4
click at [894, 511] on div "**********" at bounding box center [760, 469] width 723 height 370
click at [570, 486] on input "**********" at bounding box center [760, 481] width 688 height 24
type input "**********"
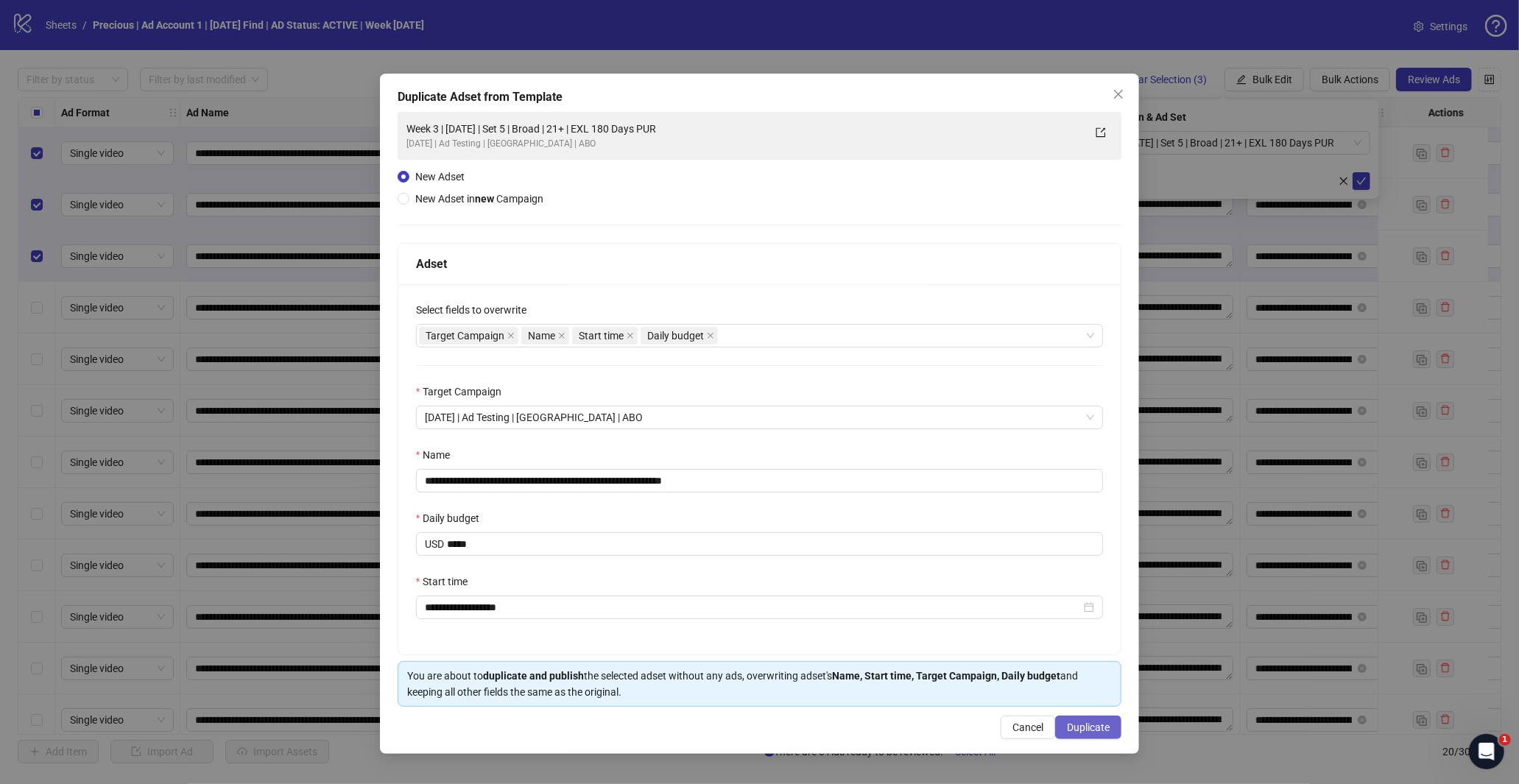
click at [1084, 732] on span "Duplicate" at bounding box center [1088, 728] width 43 height 12
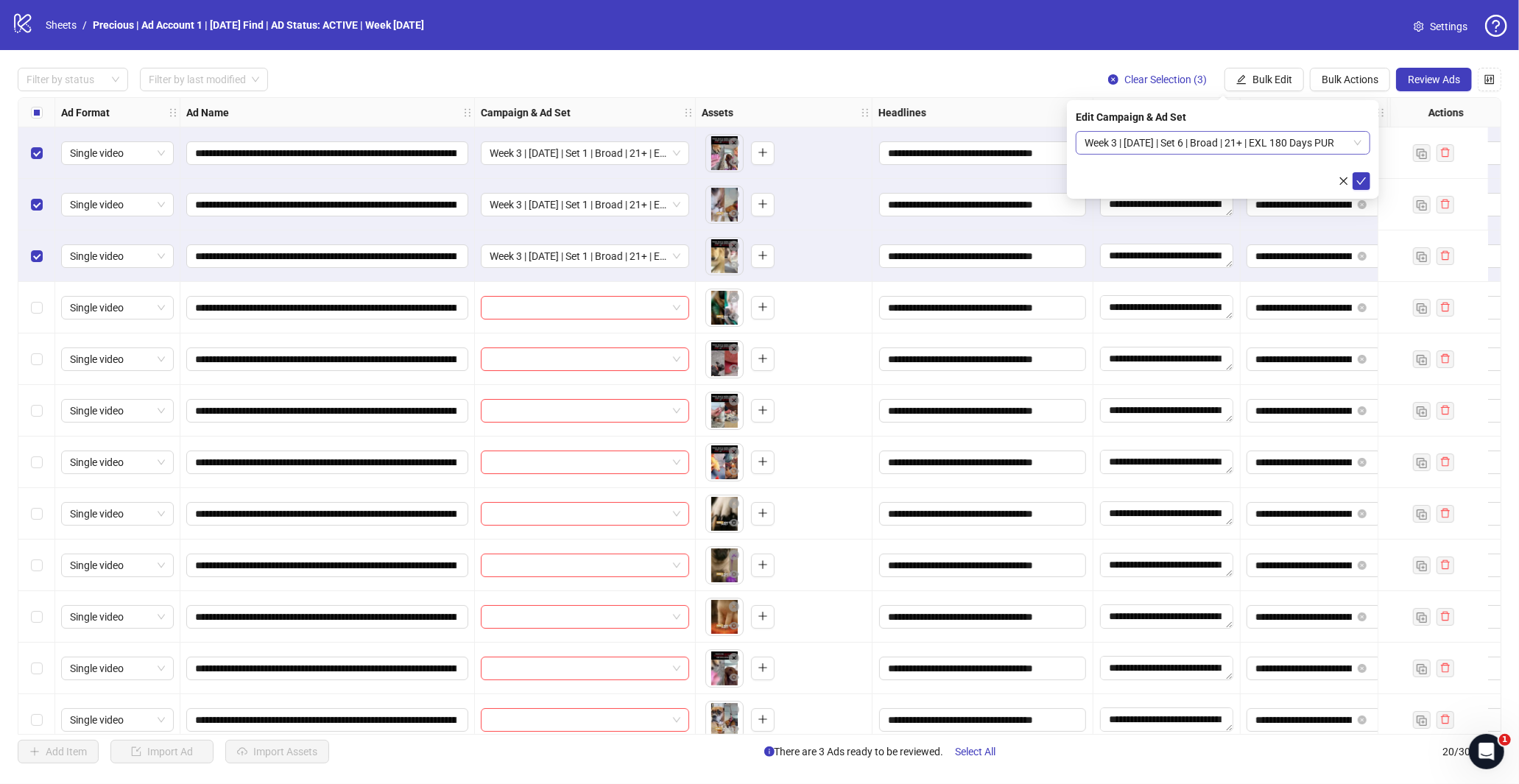
click at [1348, 144] on span "Week 3 | [DATE] | Set 6 | Broad | 21+ | EXL 180 Days PUR" at bounding box center [1223, 143] width 277 height 22
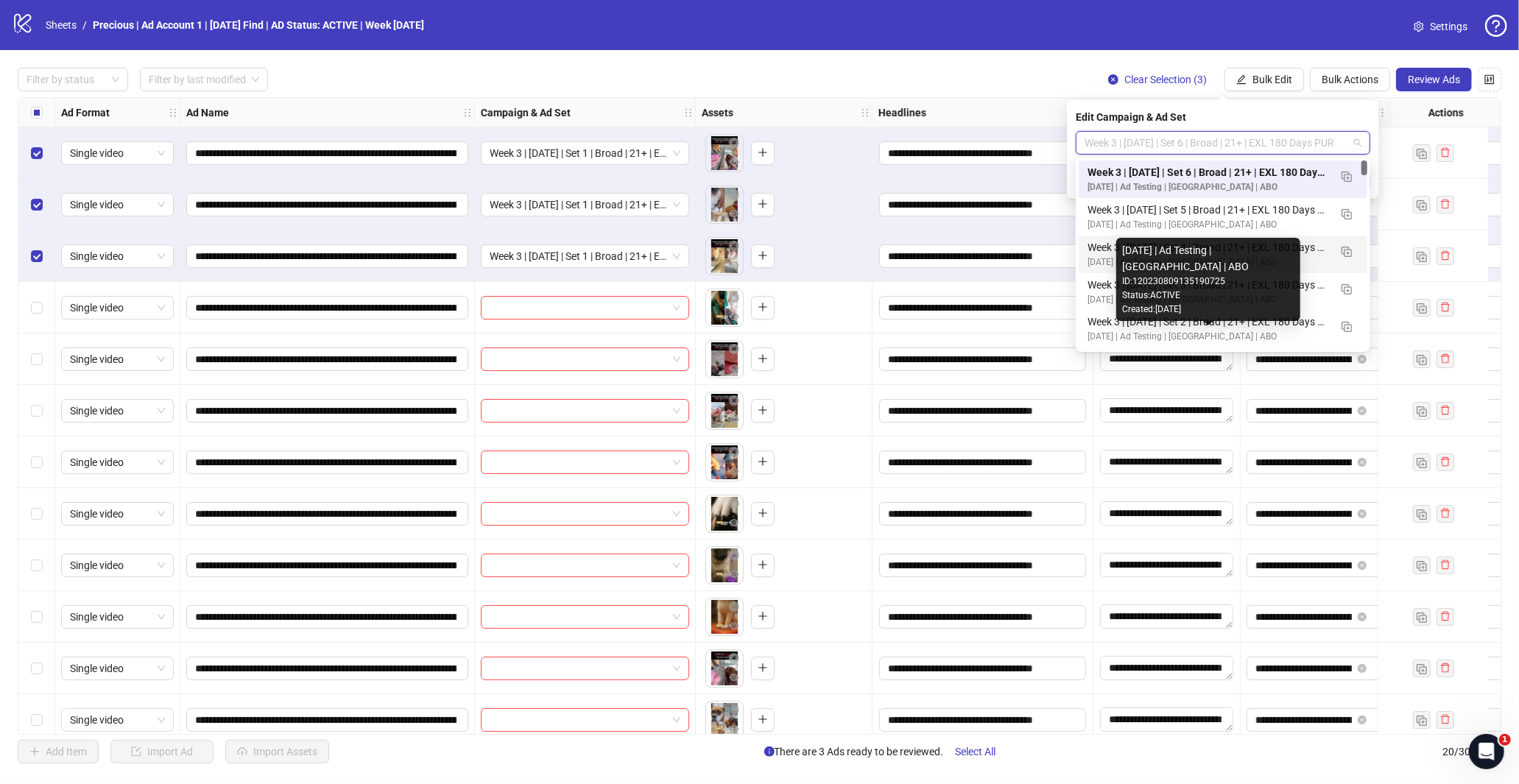
scroll to position [82, 0]
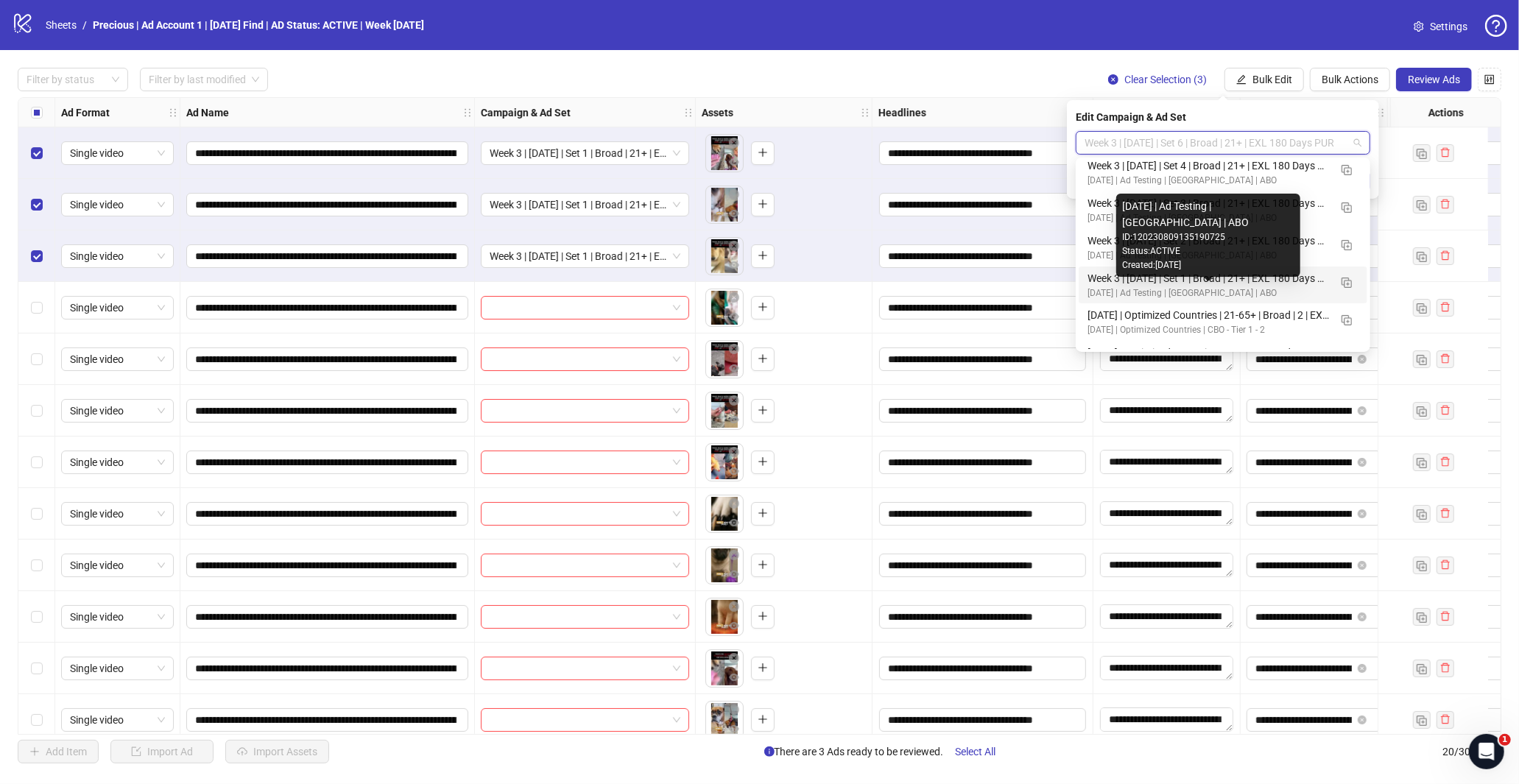
click at [1225, 287] on div "[DATE] | Ad Testing | [GEOGRAPHIC_DATA] | ABO" at bounding box center [1208, 293] width 242 height 14
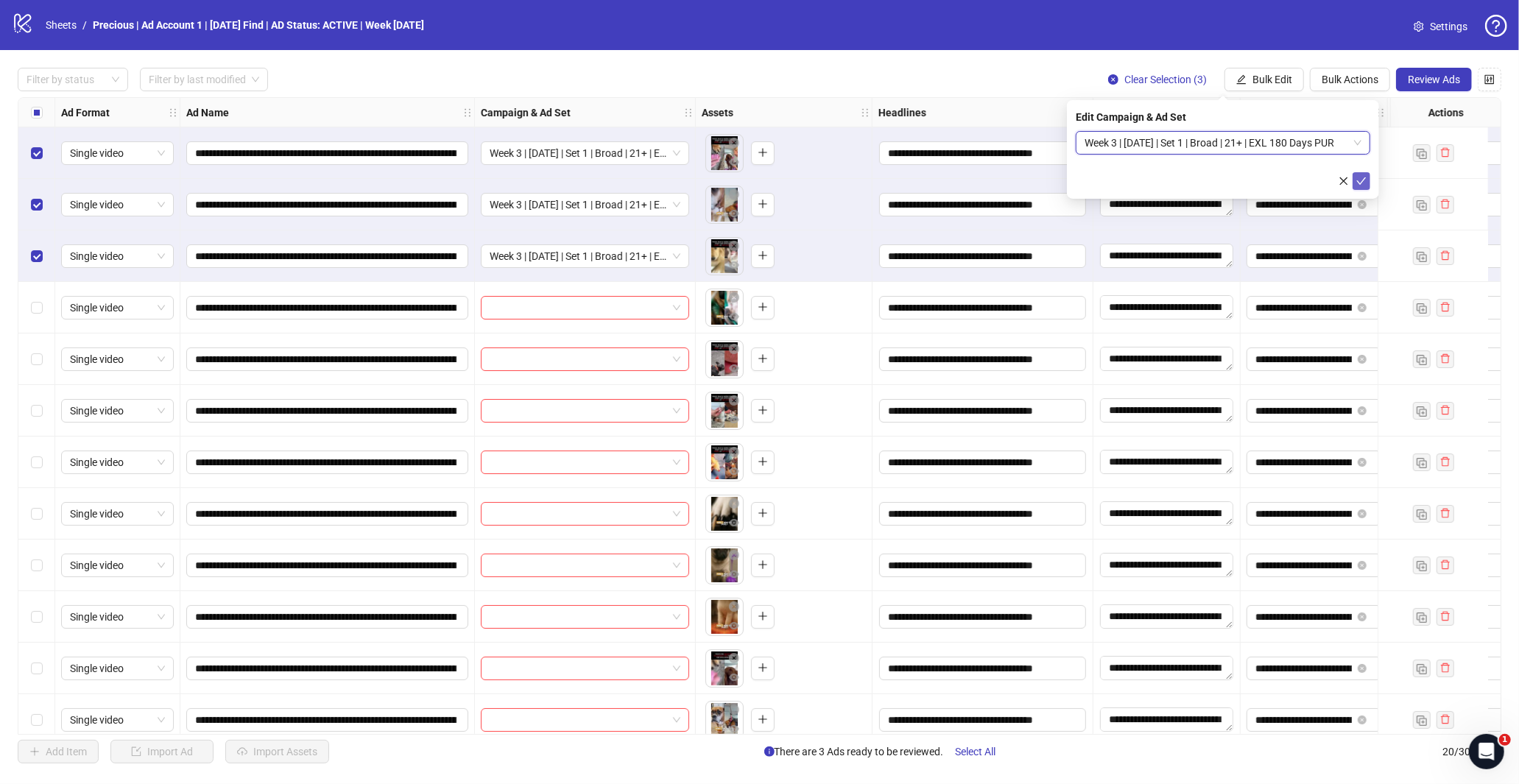
click at [1363, 180] on icon "check" at bounding box center [1361, 181] width 10 height 10
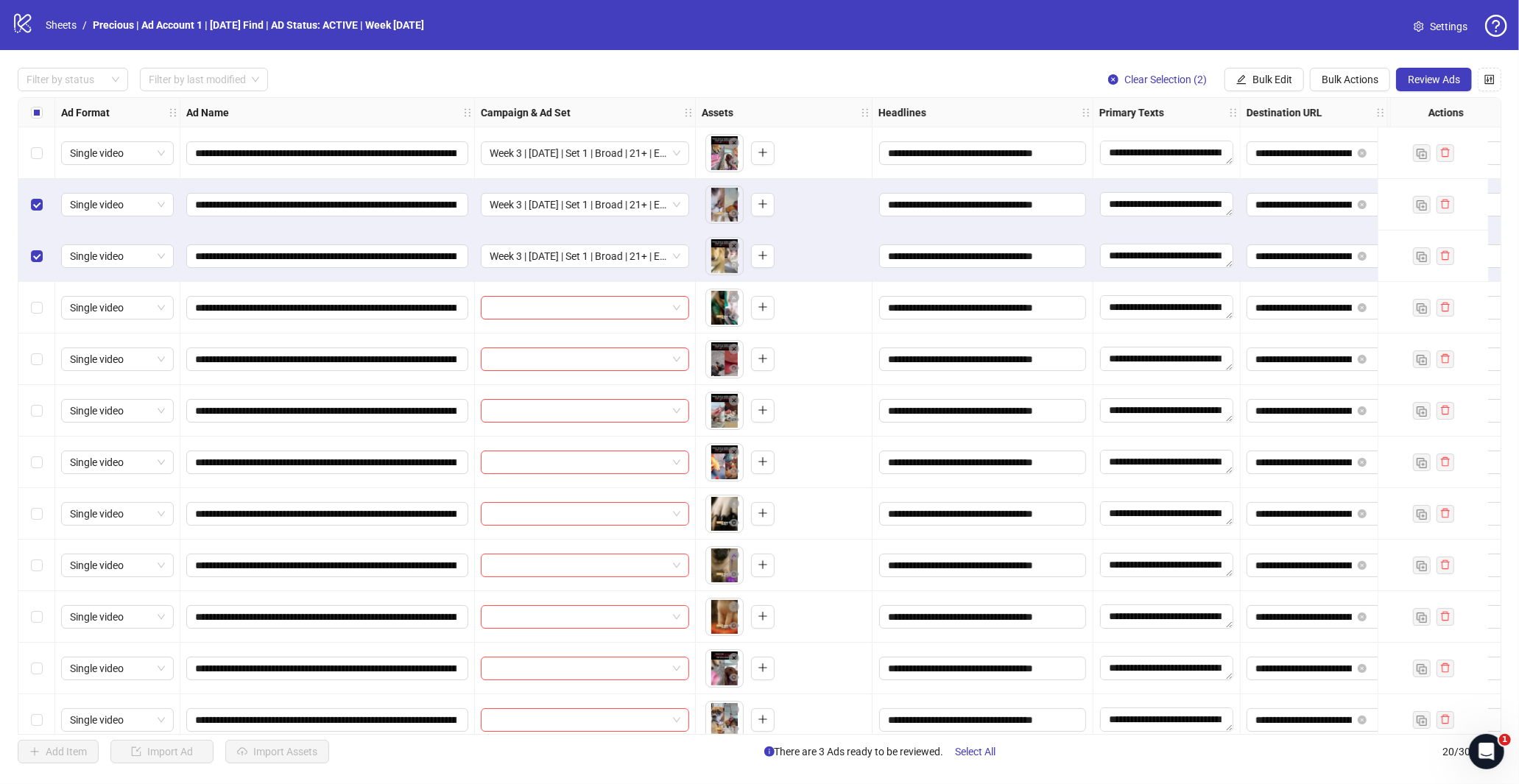
click at [27, 202] on div "Select row 2" at bounding box center [37, 204] width 37 height 51
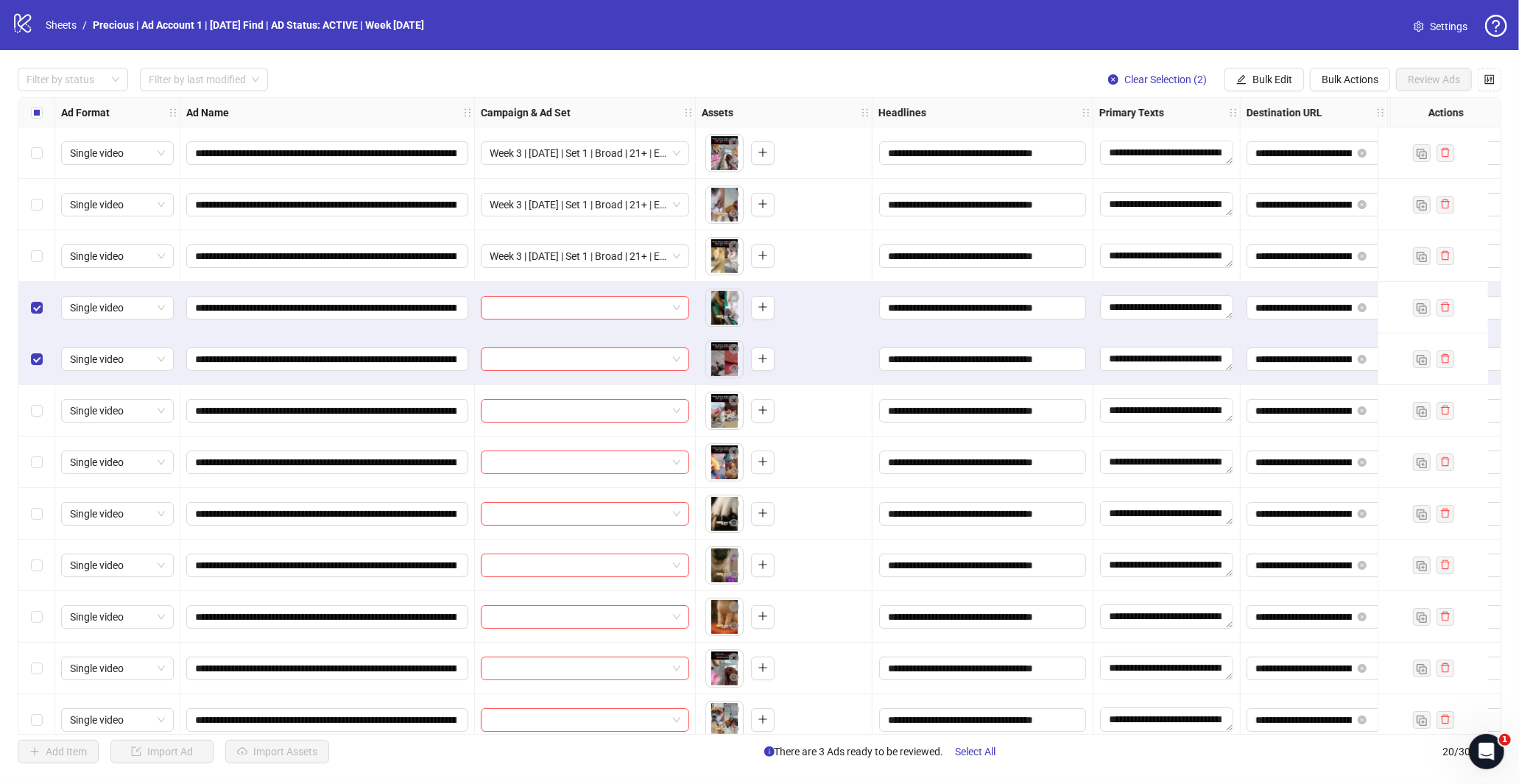
click at [38, 399] on div "Select row 6" at bounding box center [37, 411] width 37 height 51
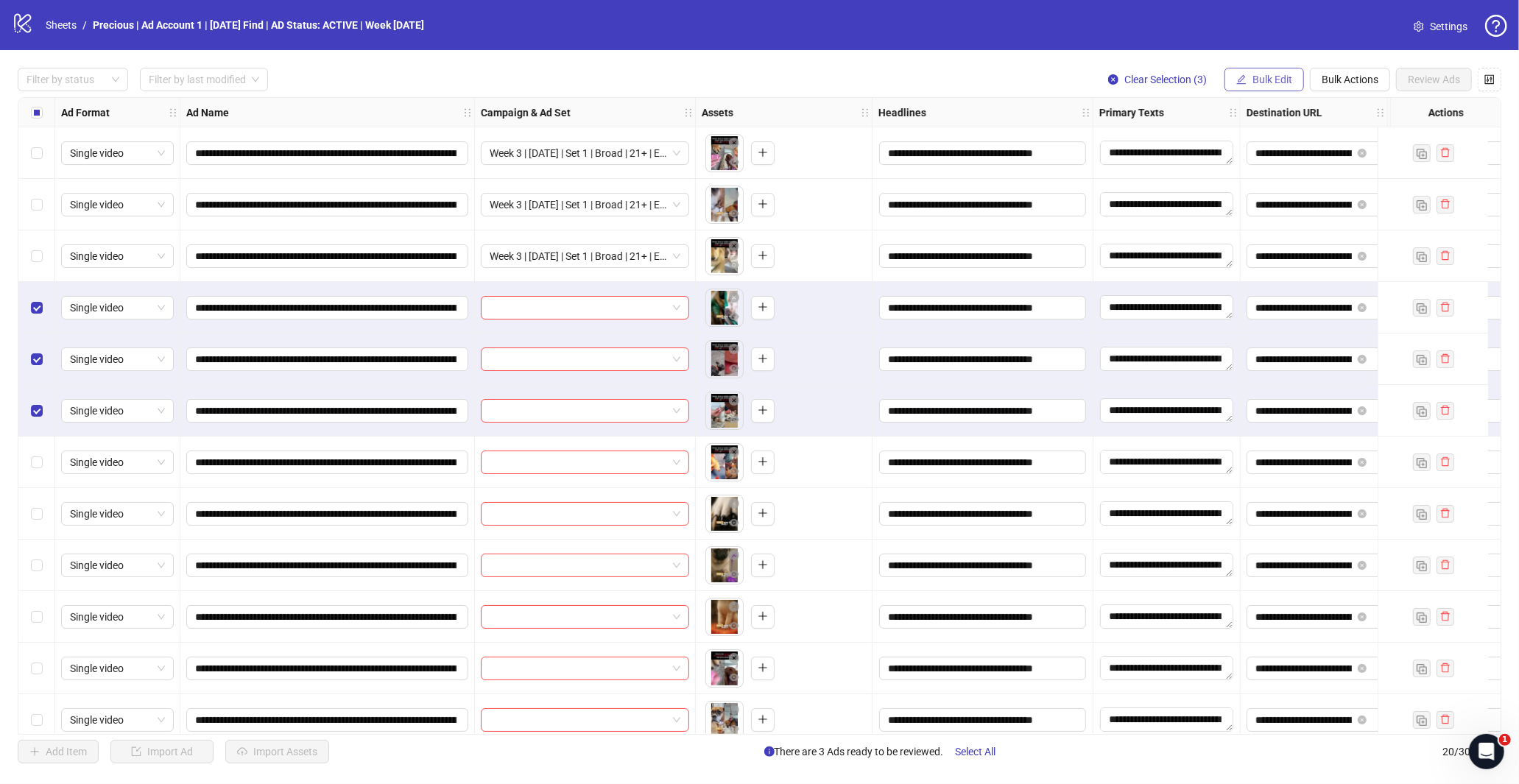
click at [1253, 81] on span "Bulk Edit" at bounding box center [1272, 79] width 40 height 12
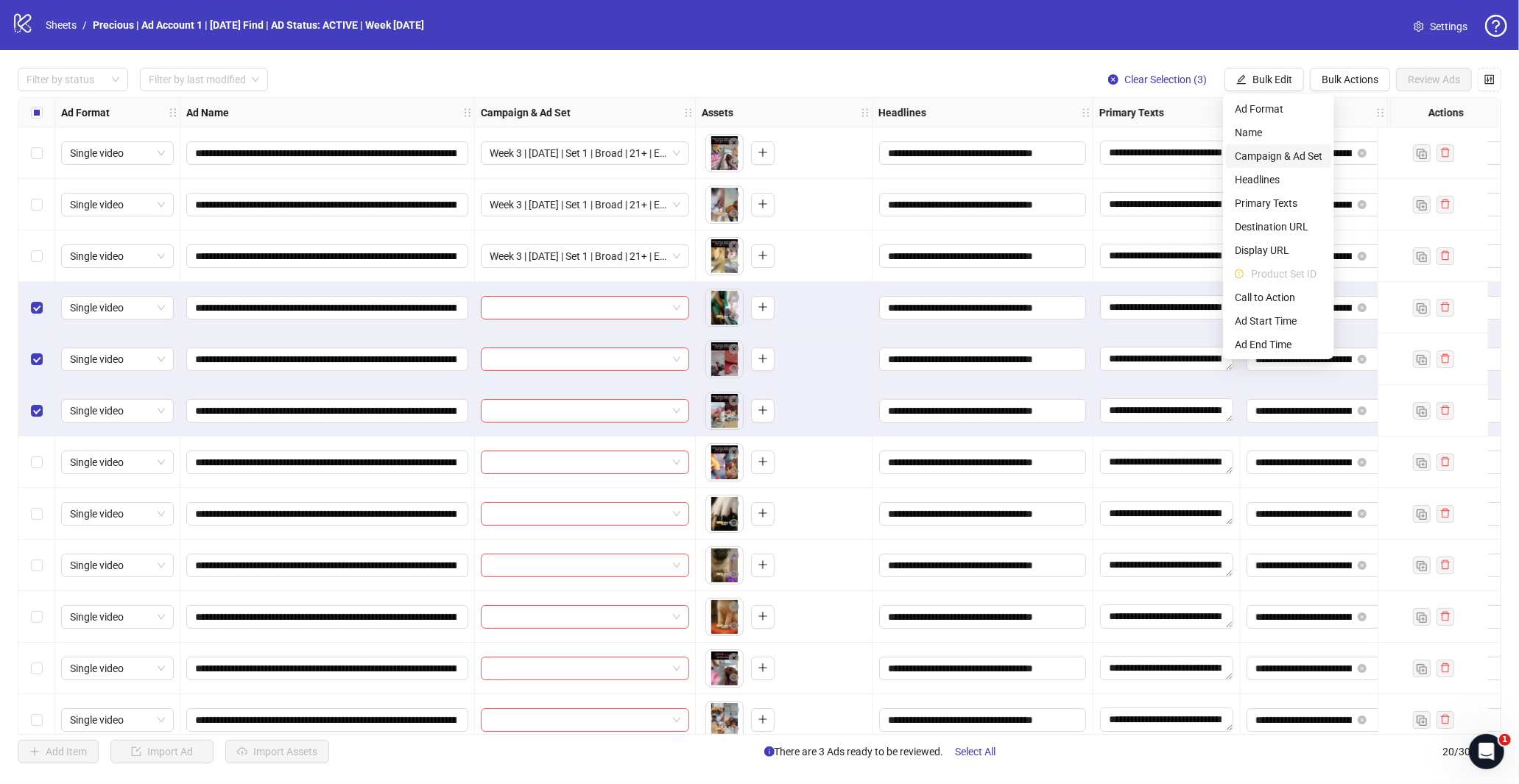
click at [1302, 153] on span "Campaign & Ad Set" at bounding box center [1278, 155] width 88 height 16
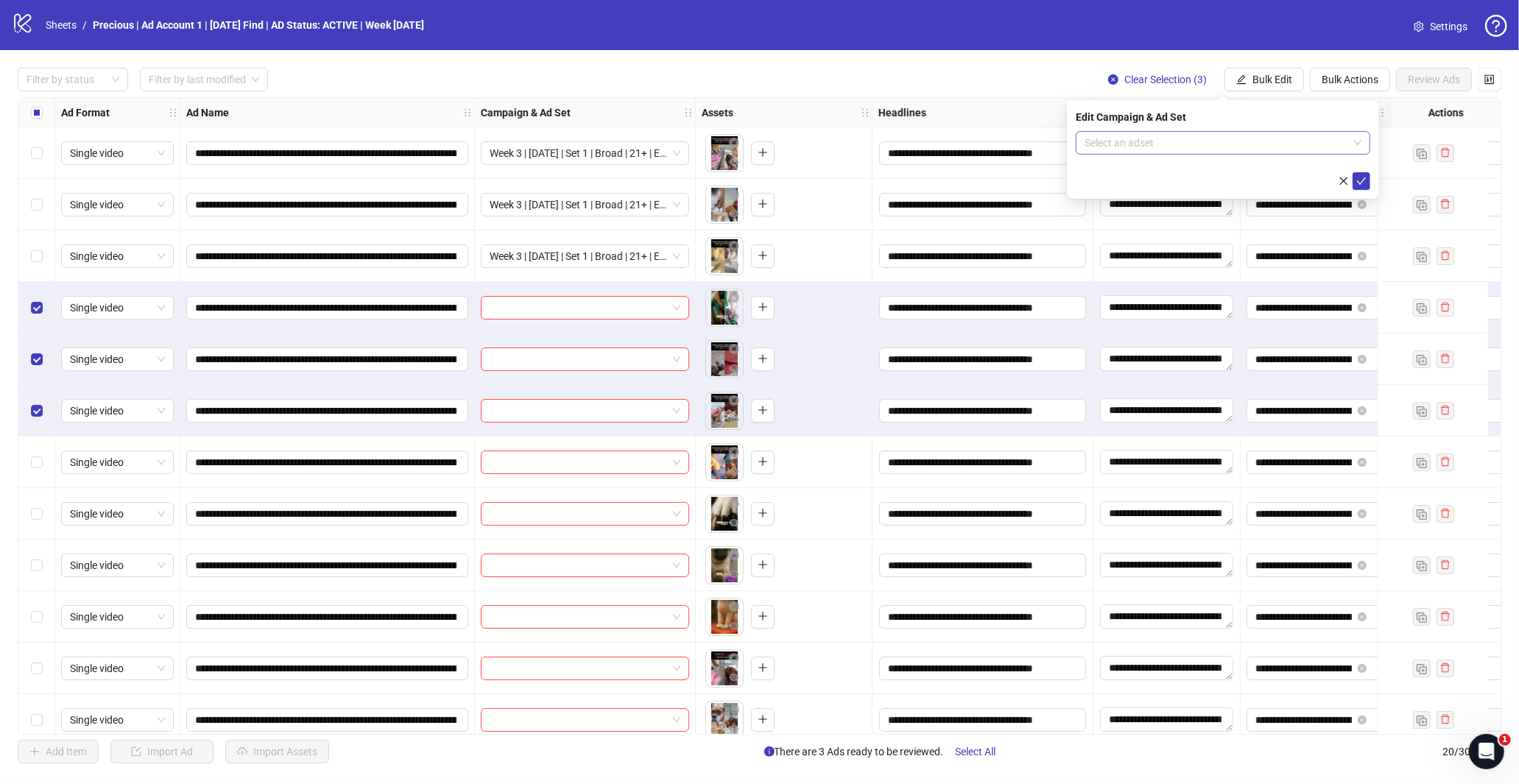
click at [1342, 141] on input "search" at bounding box center [1216, 143] width 264 height 22
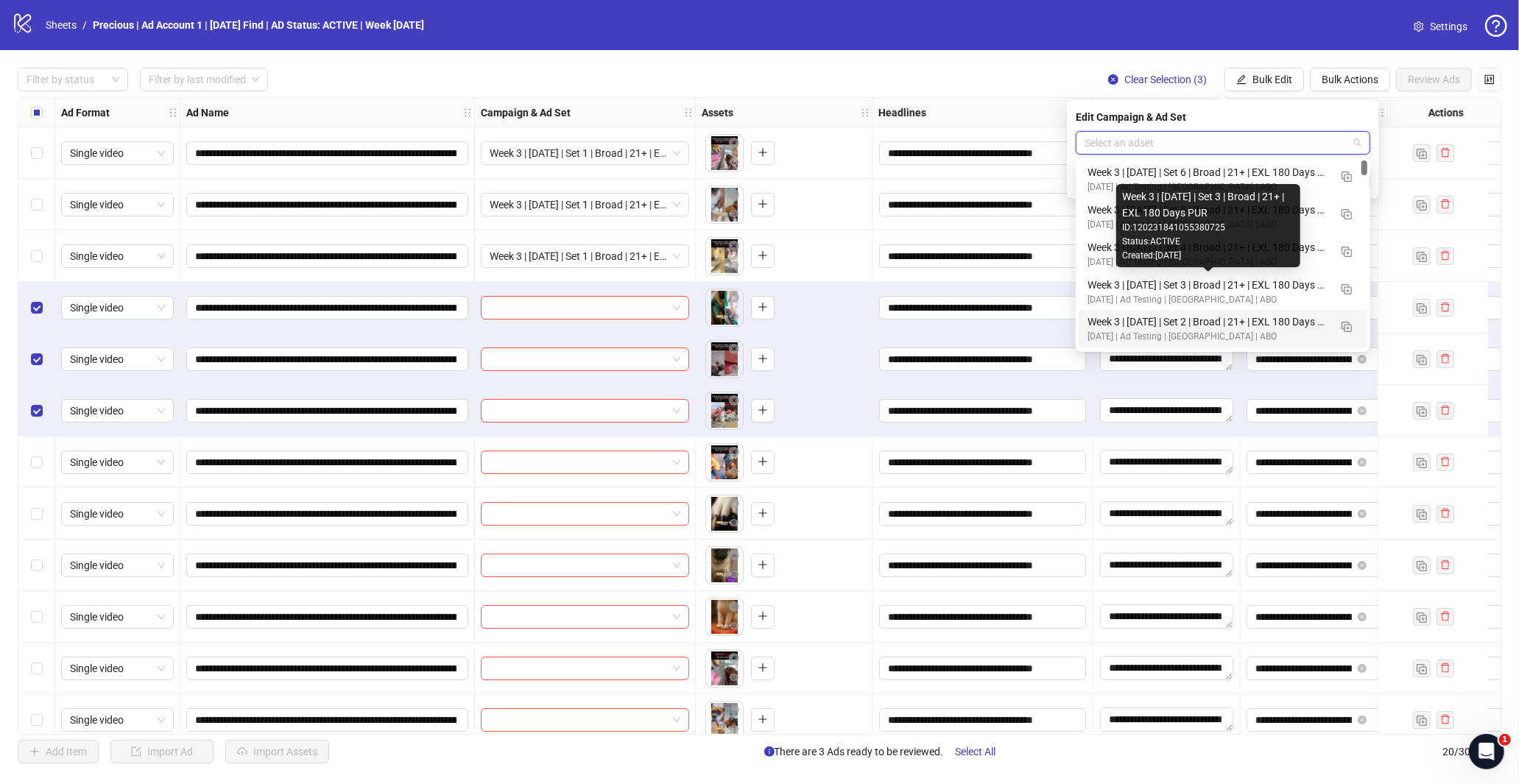
click at [1217, 320] on div "Week 3 | [DATE] | Set 2 | Broad | 21+ | EXL 180 Days PUR" at bounding box center [1208, 321] width 242 height 16
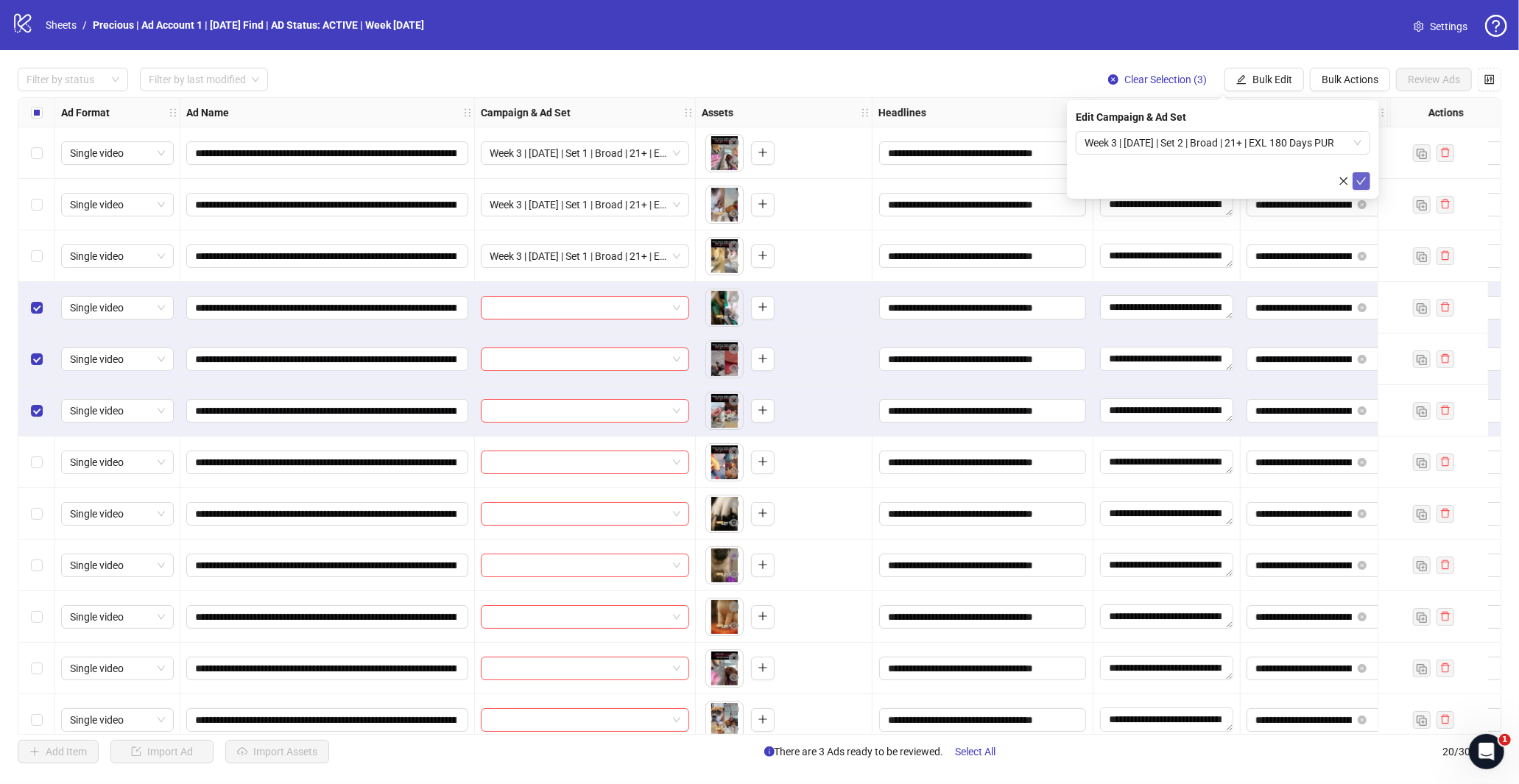
click at [1363, 178] on icon "check" at bounding box center [1361, 181] width 10 height 10
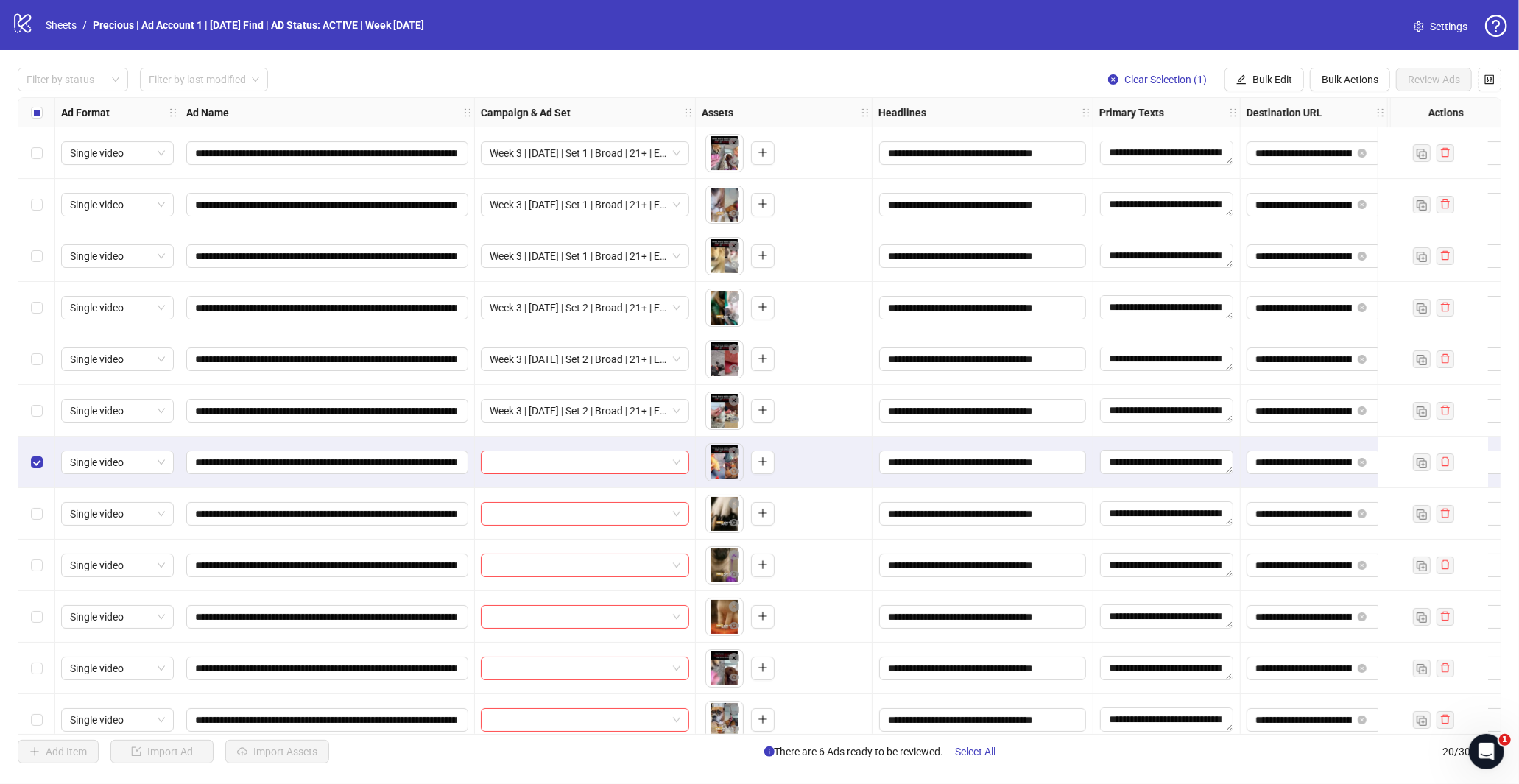
click at [44, 506] on div "Select row 8" at bounding box center [37, 513] width 37 height 51
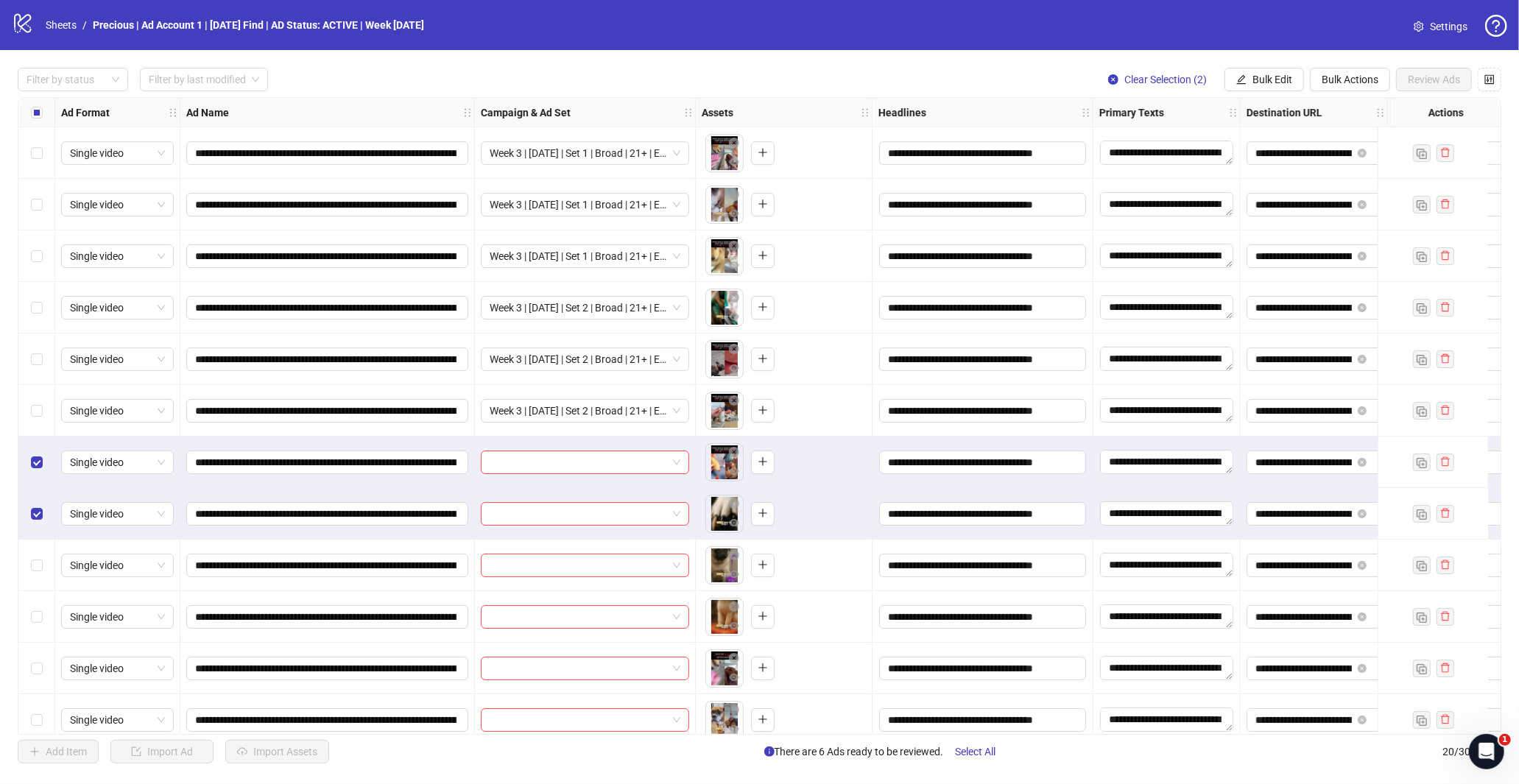
click at [43, 557] on div "Select row 9" at bounding box center [37, 565] width 37 height 51
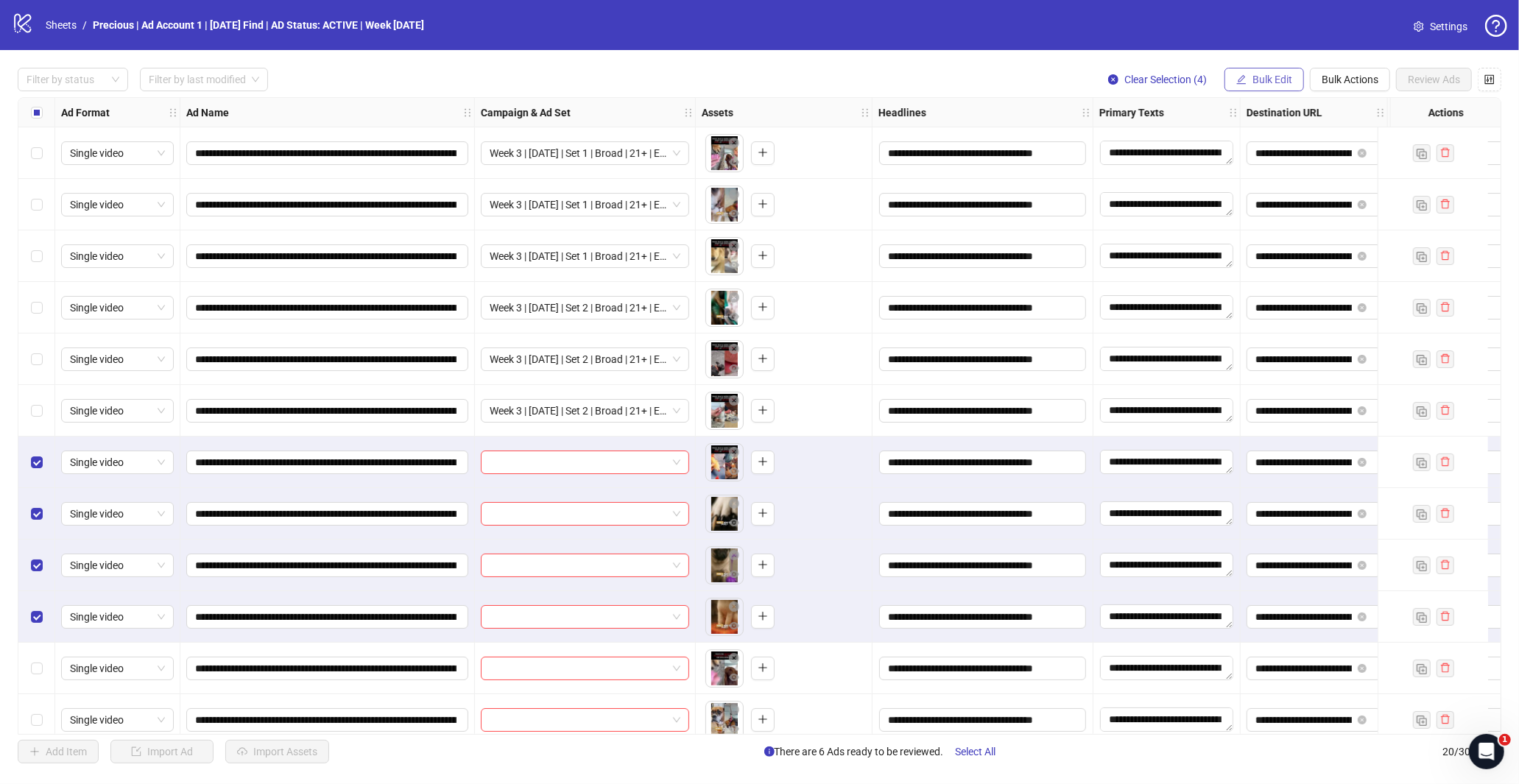
click at [1270, 72] on button "Bulk Edit" at bounding box center [1264, 79] width 79 height 24
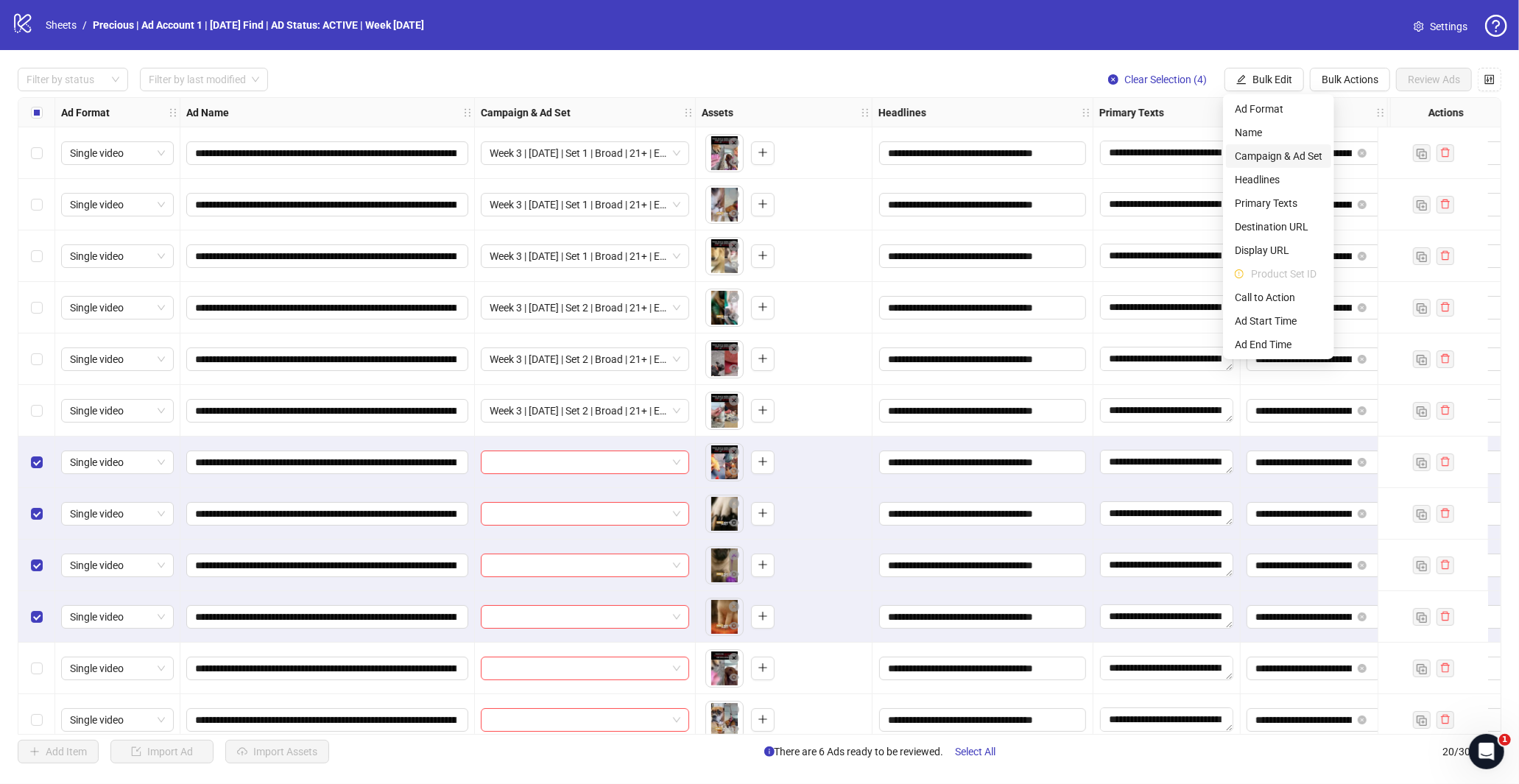
click at [1308, 161] on span "Campaign & Ad Set" at bounding box center [1278, 155] width 88 height 16
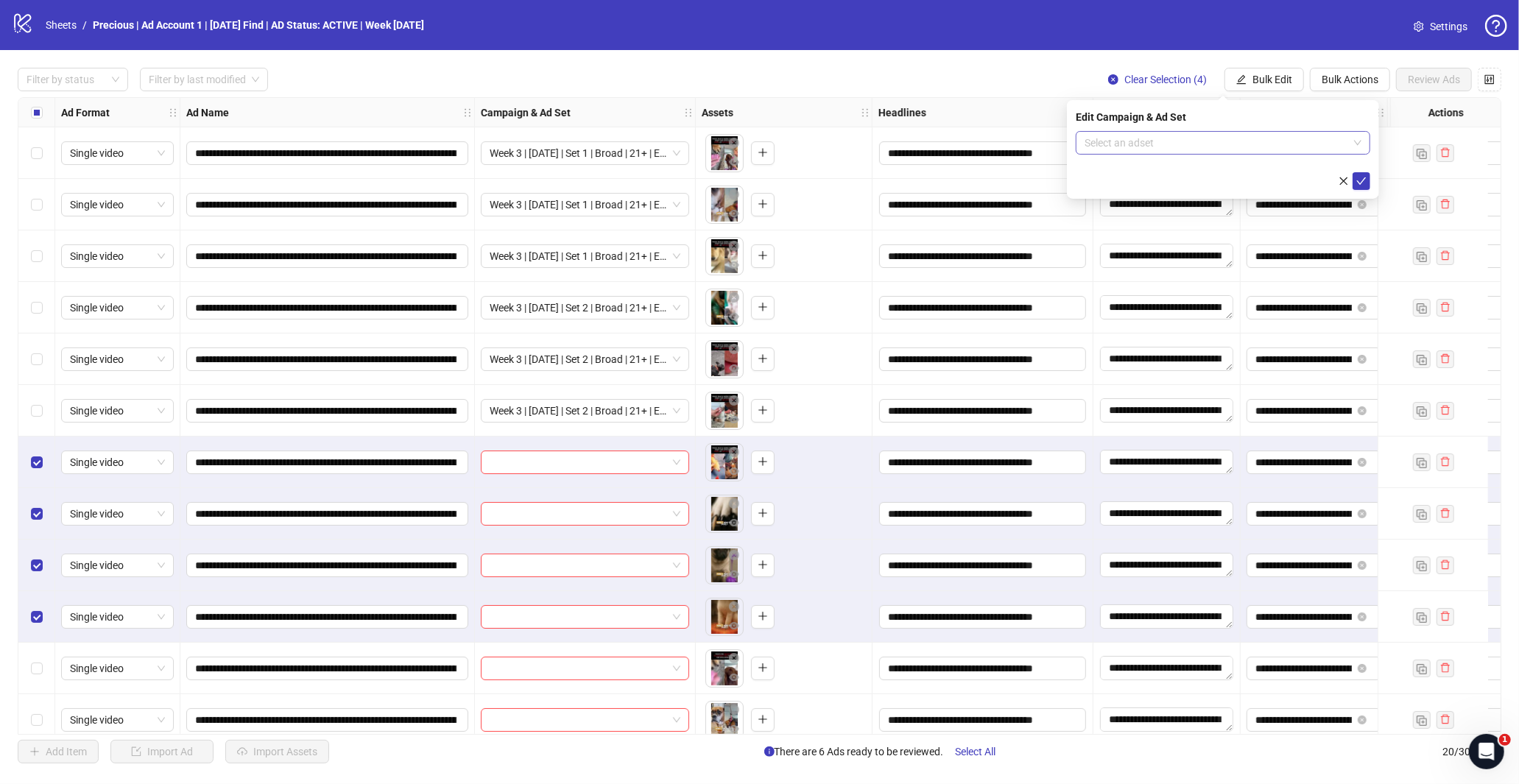
click at [1326, 132] on input "search" at bounding box center [1216, 143] width 264 height 22
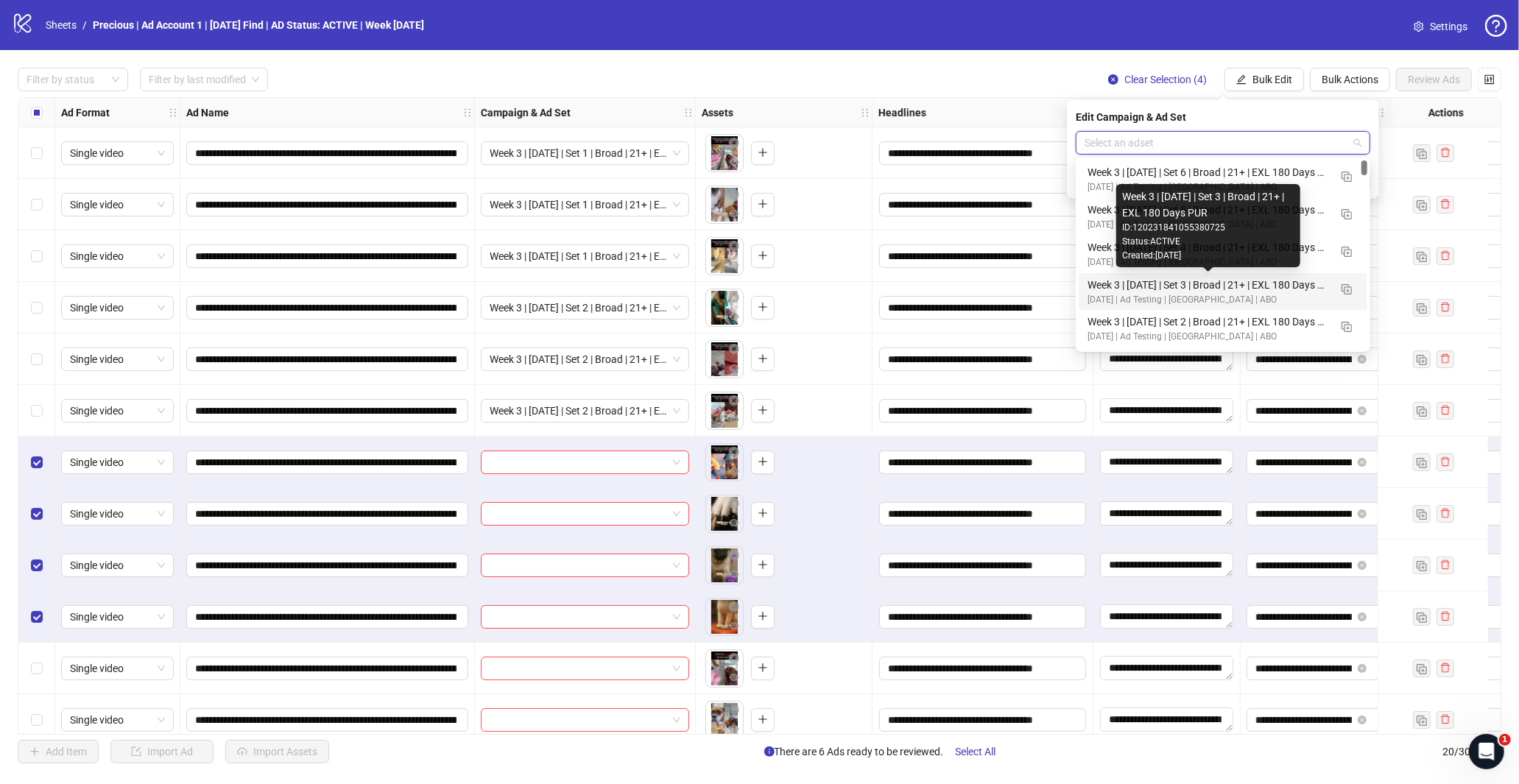
click at [1227, 290] on div "Week 3 | [DATE] | Set 3 | Broad | 21+ | EXL 180 Days PUR" at bounding box center [1208, 284] width 242 height 16
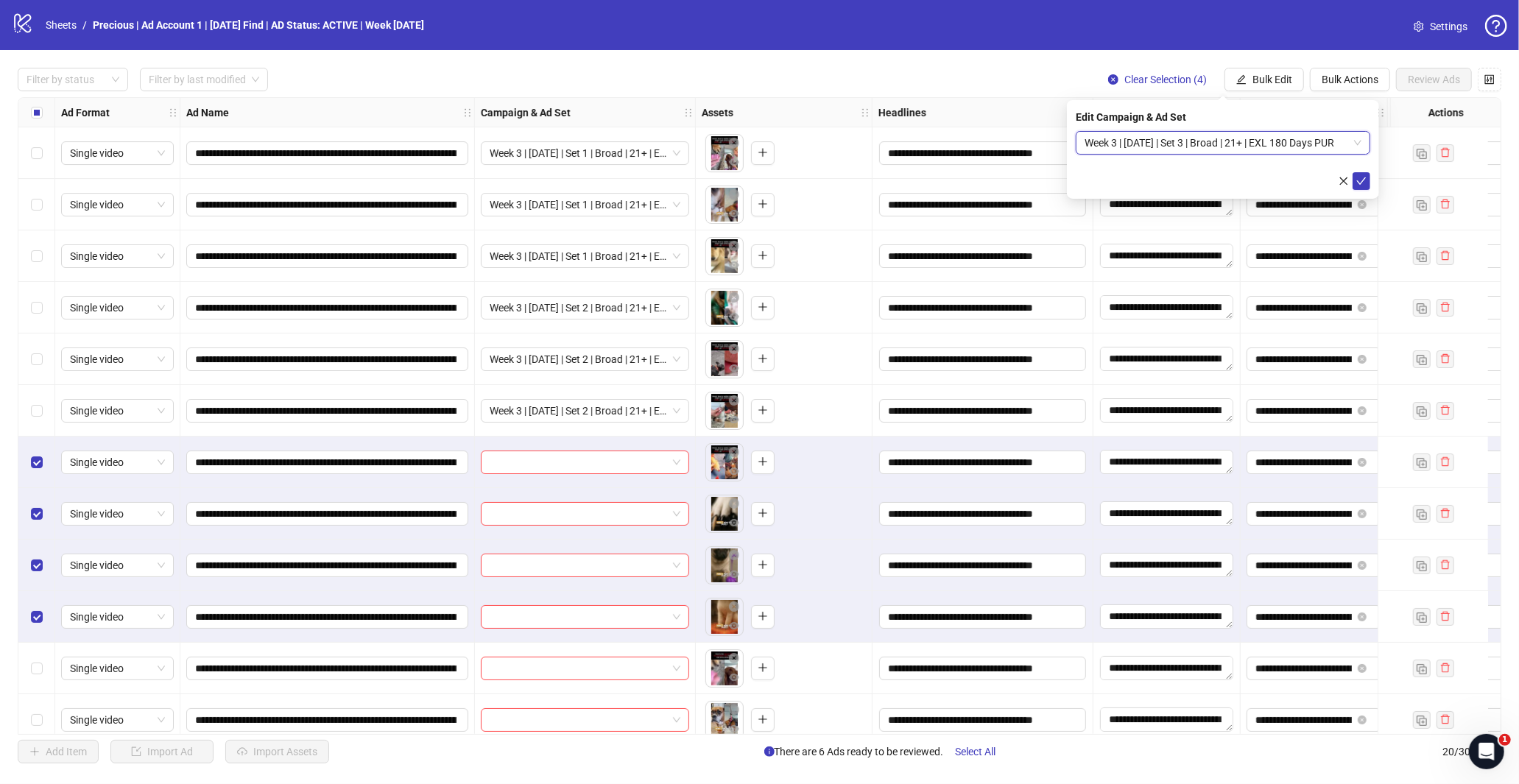
click at [1364, 191] on div "Edit Campaign & Ad Set Week 3 | [DATE] | Set 3 | Broad | 21+ | EXL 180 Days PUR…" at bounding box center [1223, 149] width 312 height 98
click at [1362, 184] on icon "check" at bounding box center [1361, 181] width 10 height 10
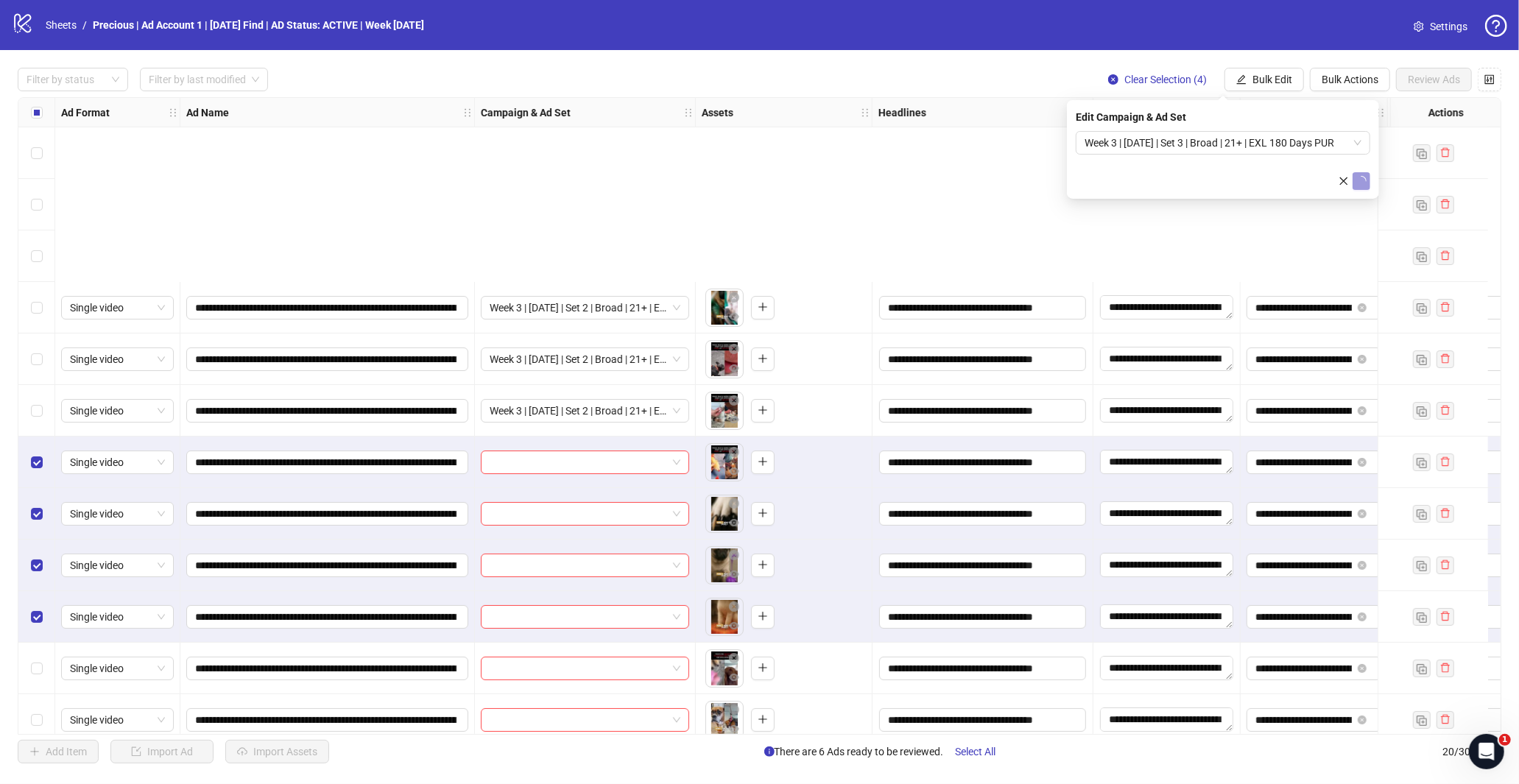
scroll to position [245, 0]
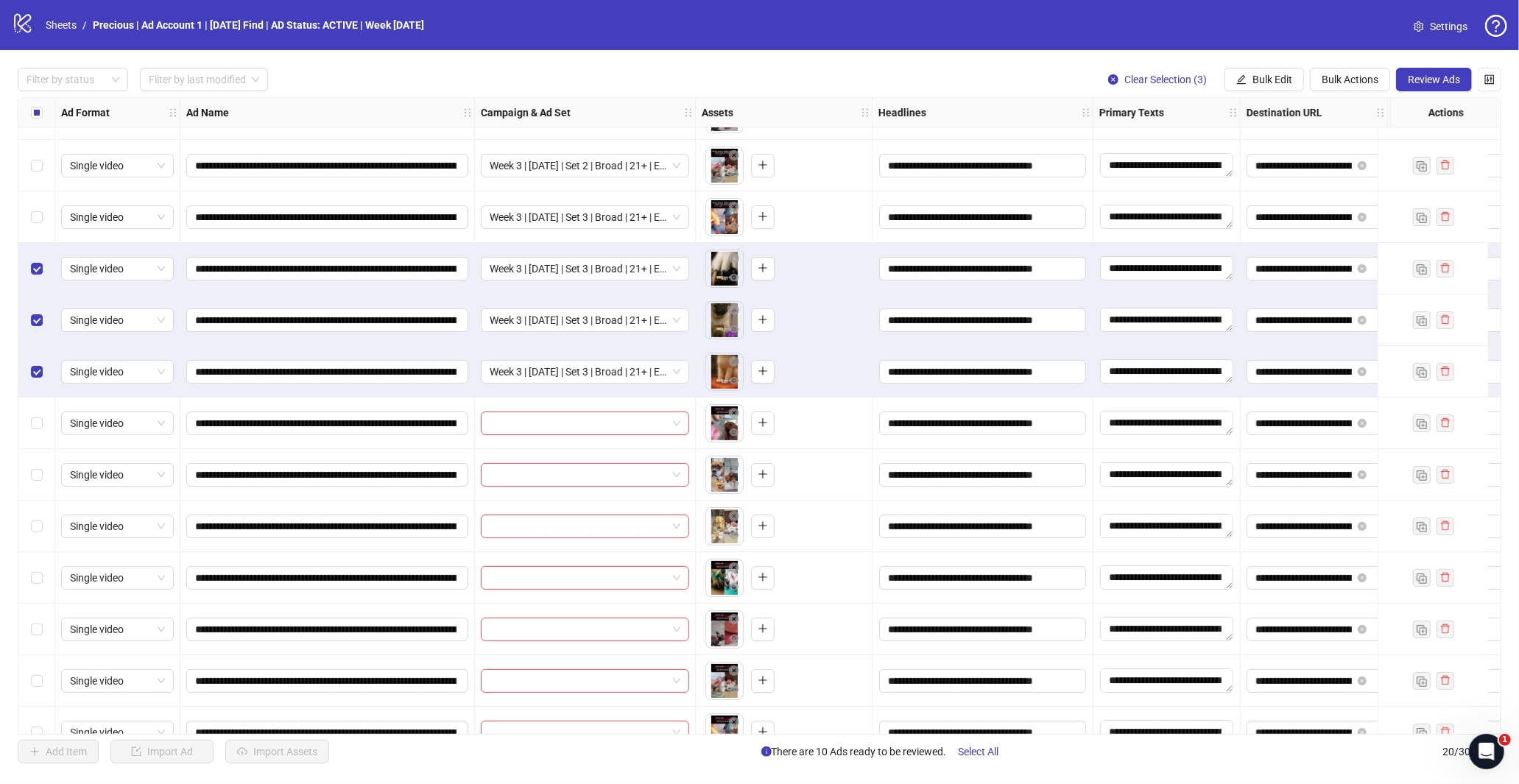
click at [44, 270] on div "Select row 8" at bounding box center [37, 268] width 37 height 51
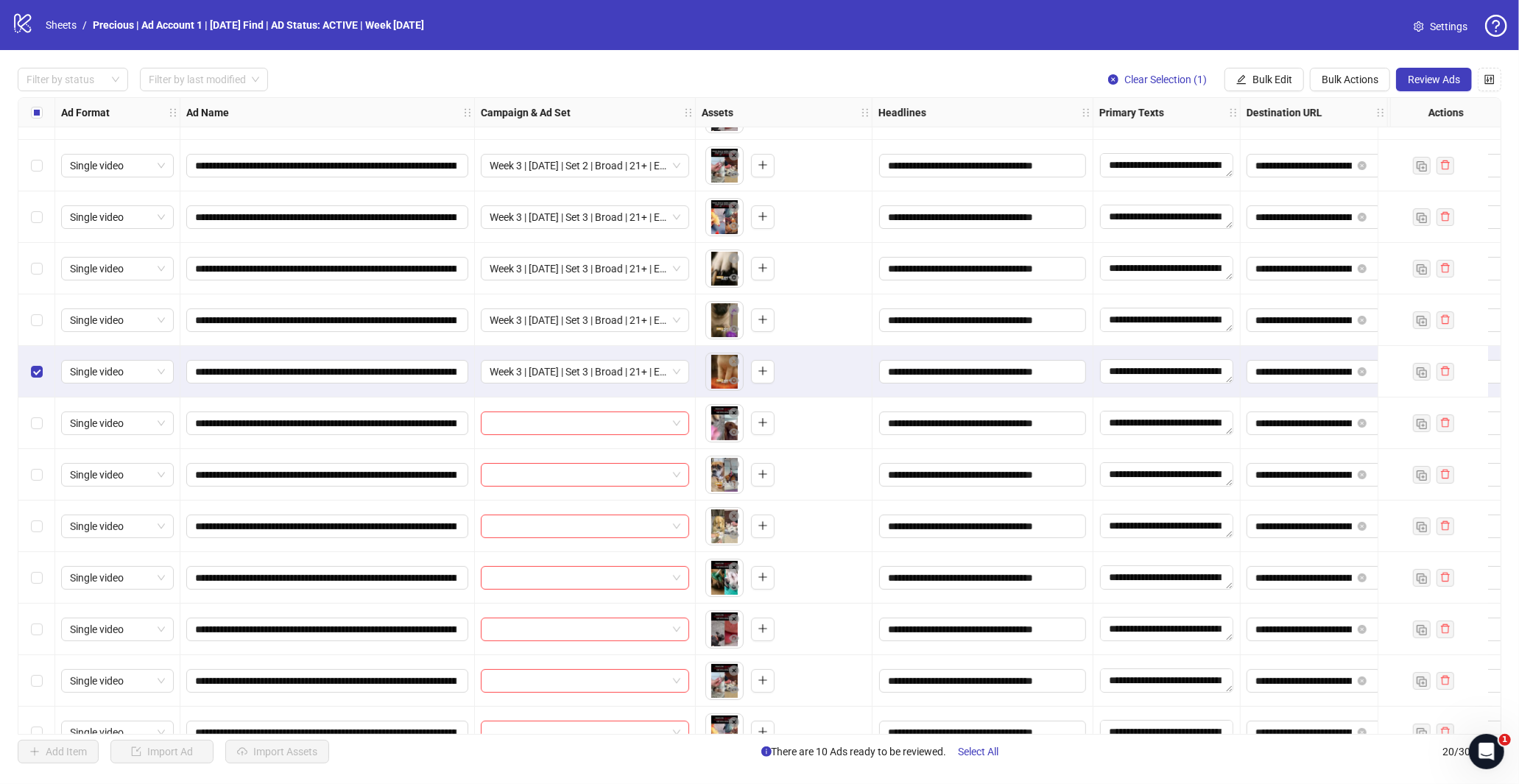
click at [37, 364] on label "Select row 10" at bounding box center [37, 372] width 12 height 16
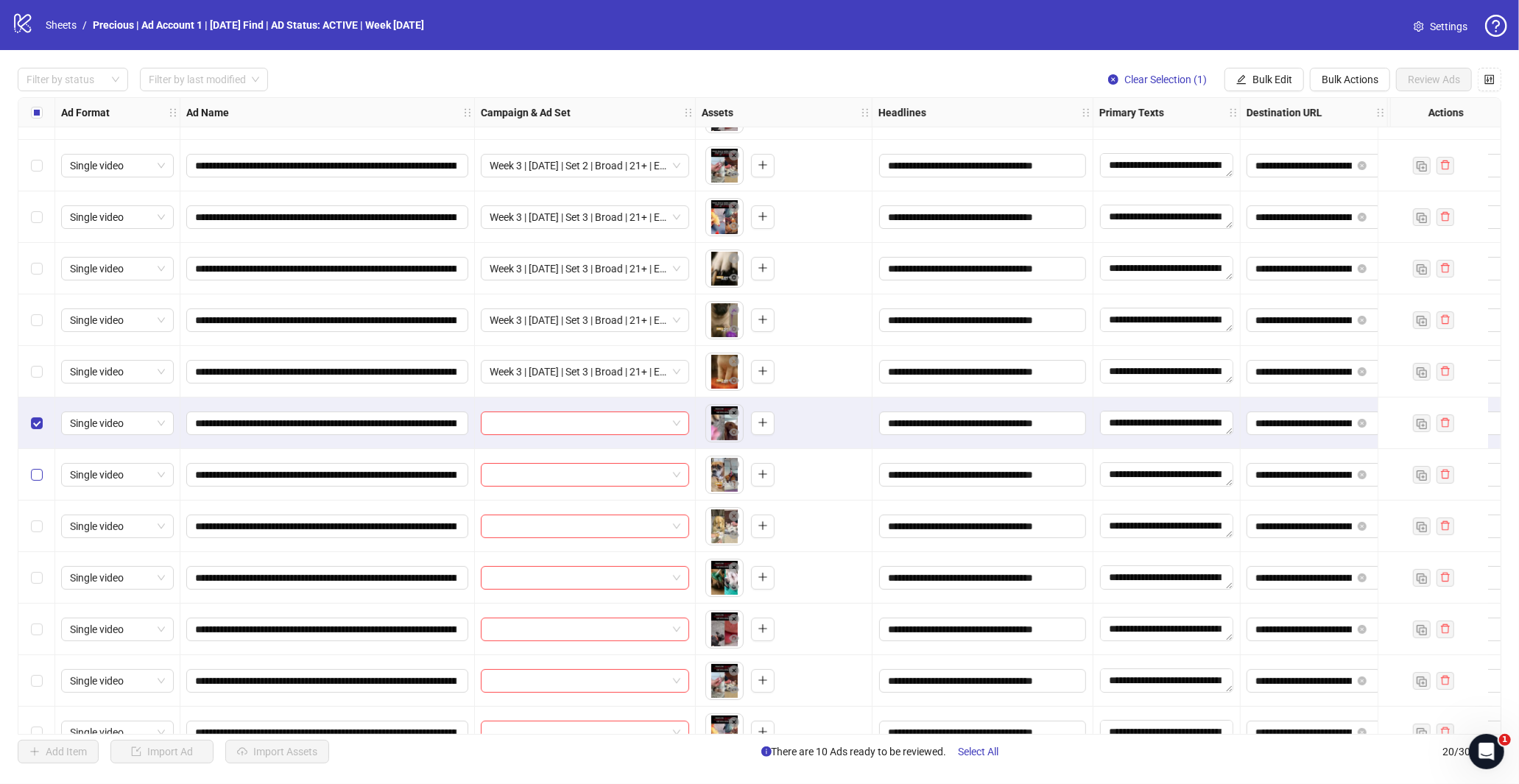
click at [35, 466] on label "Select row 12" at bounding box center [37, 474] width 12 height 16
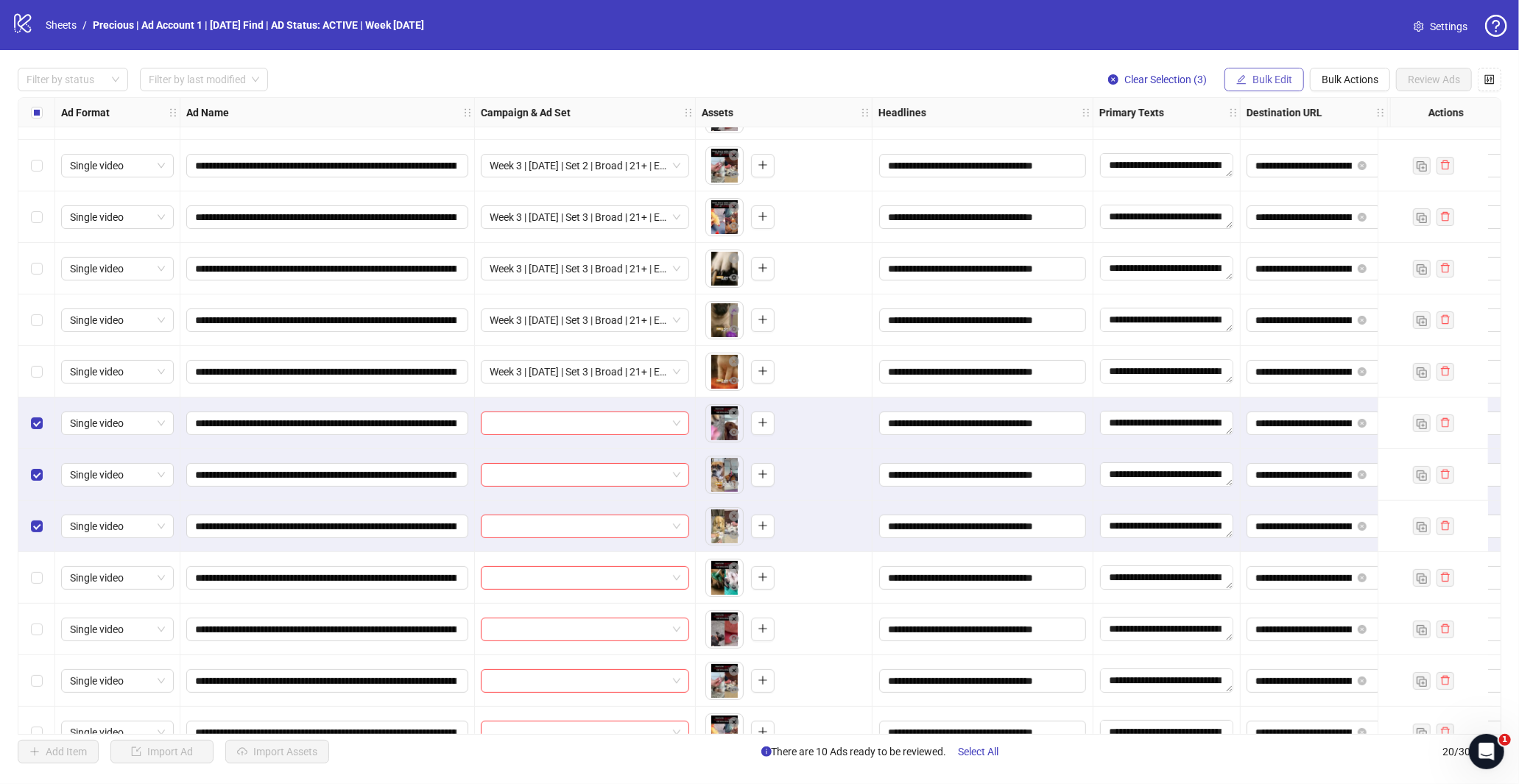
click at [1271, 79] on span "Bulk Edit" at bounding box center [1272, 79] width 40 height 12
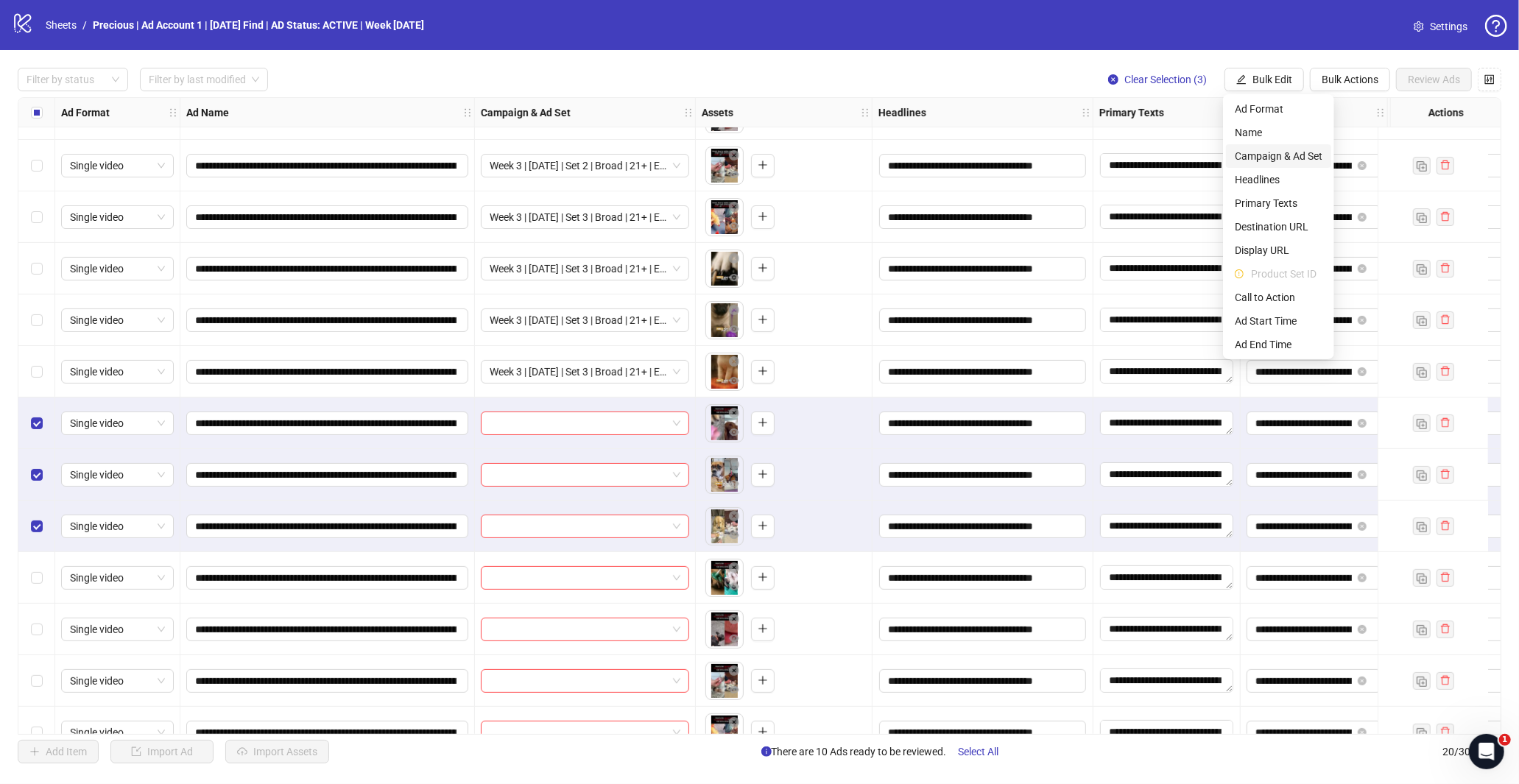
click at [1302, 161] on span "Campaign & Ad Set" at bounding box center [1278, 155] width 88 height 16
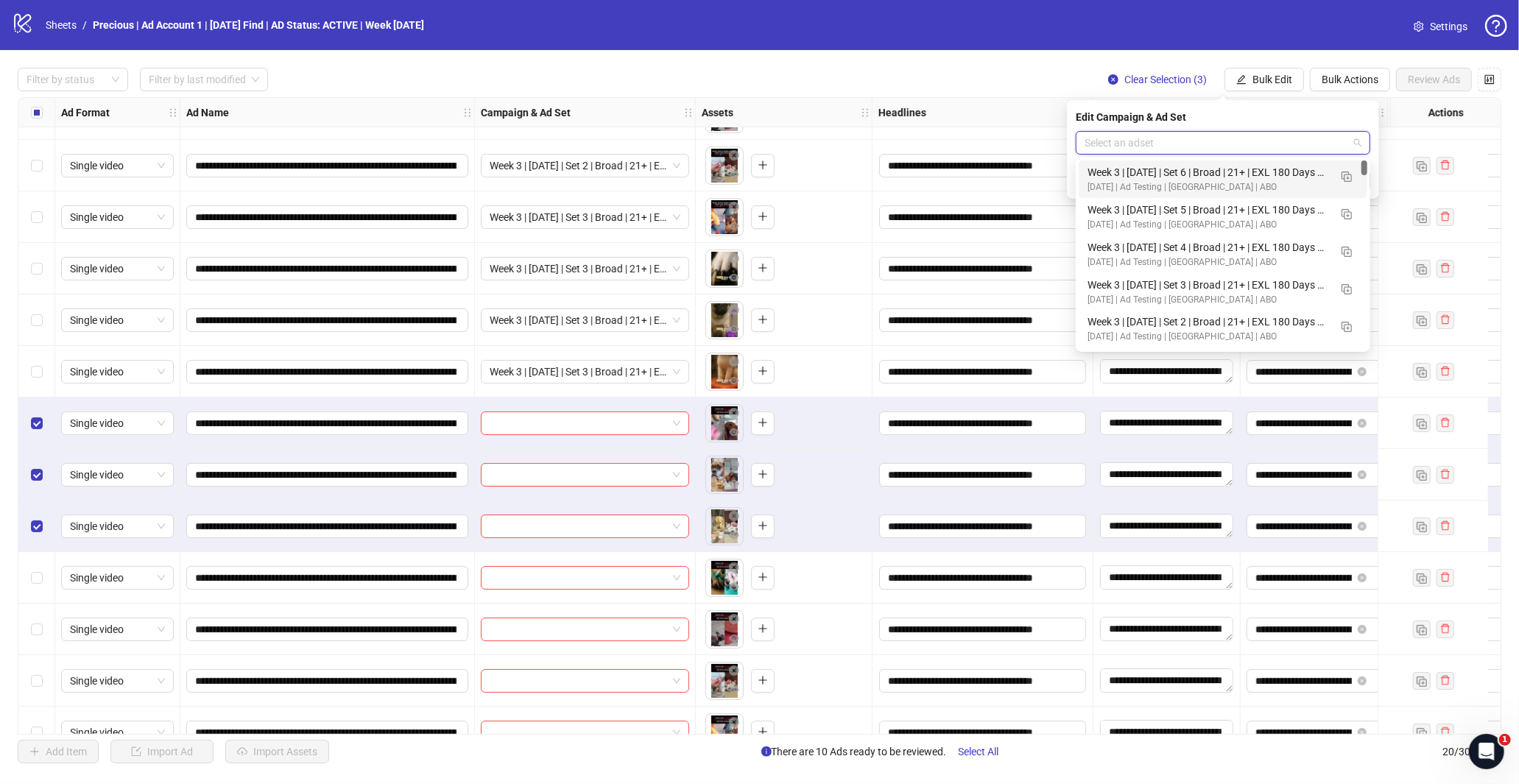
click at [1342, 143] on input "search" at bounding box center [1216, 143] width 264 height 22
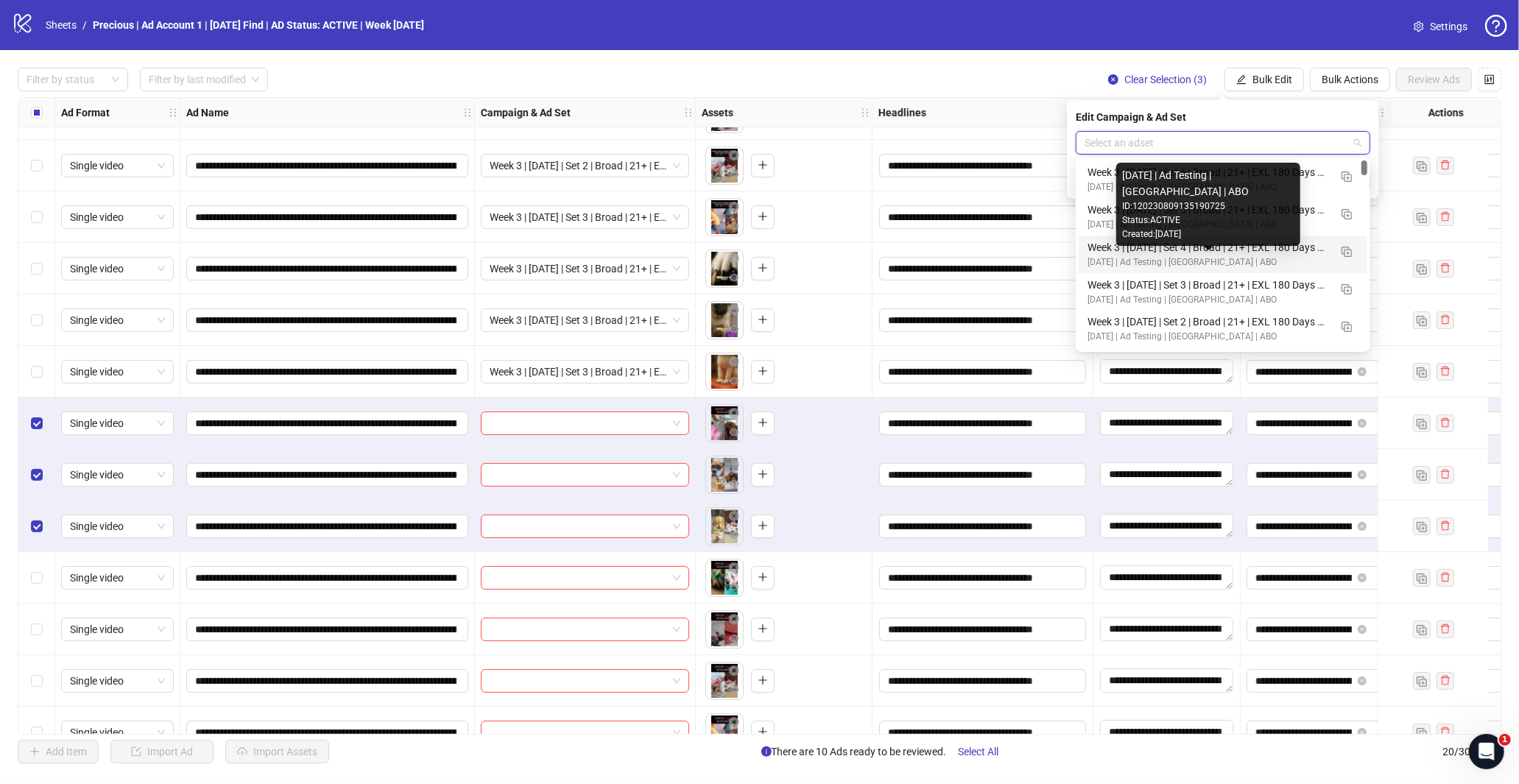
click at [1239, 255] on div "[DATE] | Ad Testing | [GEOGRAPHIC_DATA] | ABO" at bounding box center [1208, 262] width 242 height 14
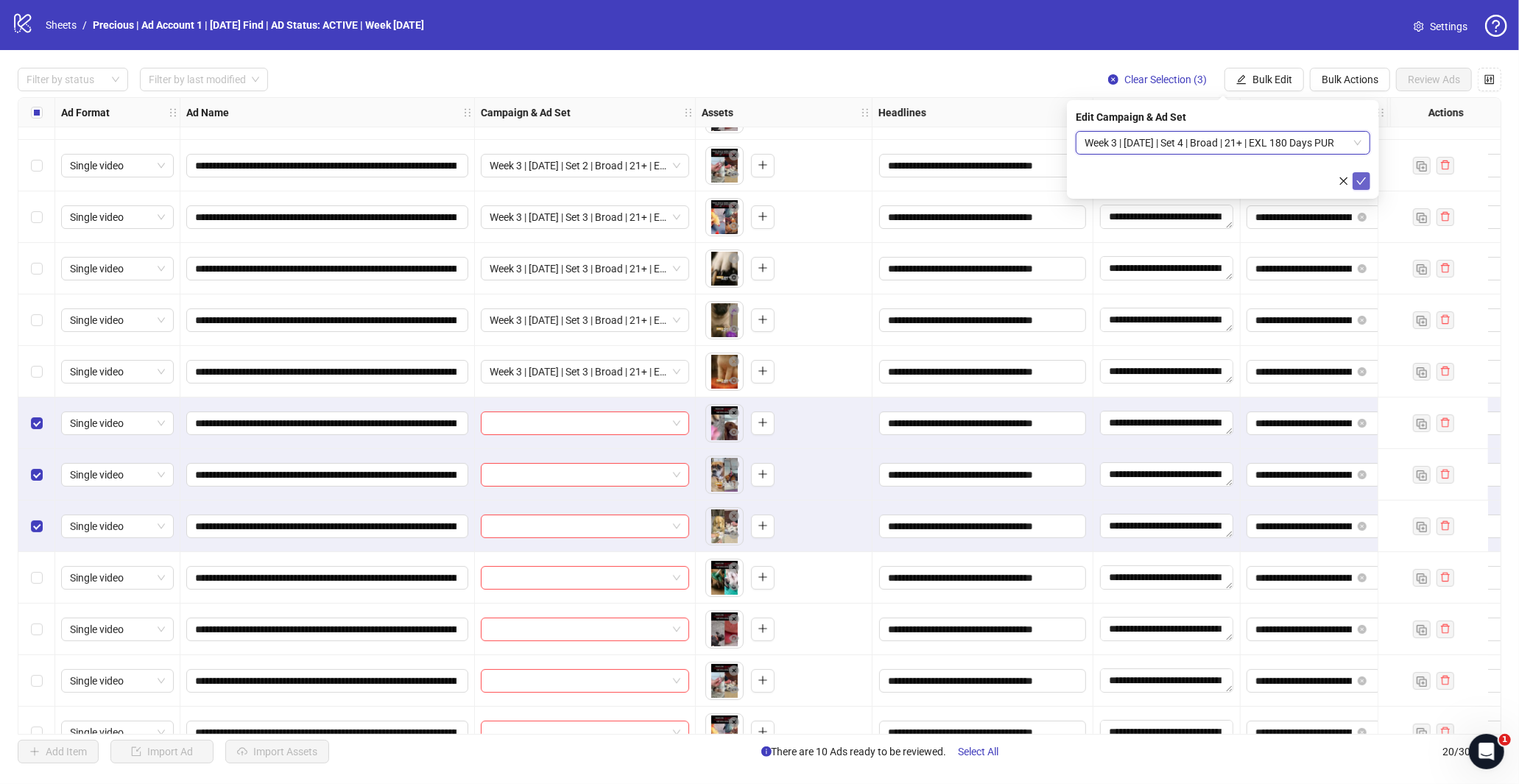
click at [1360, 182] on icon "check" at bounding box center [1361, 181] width 9 height 8
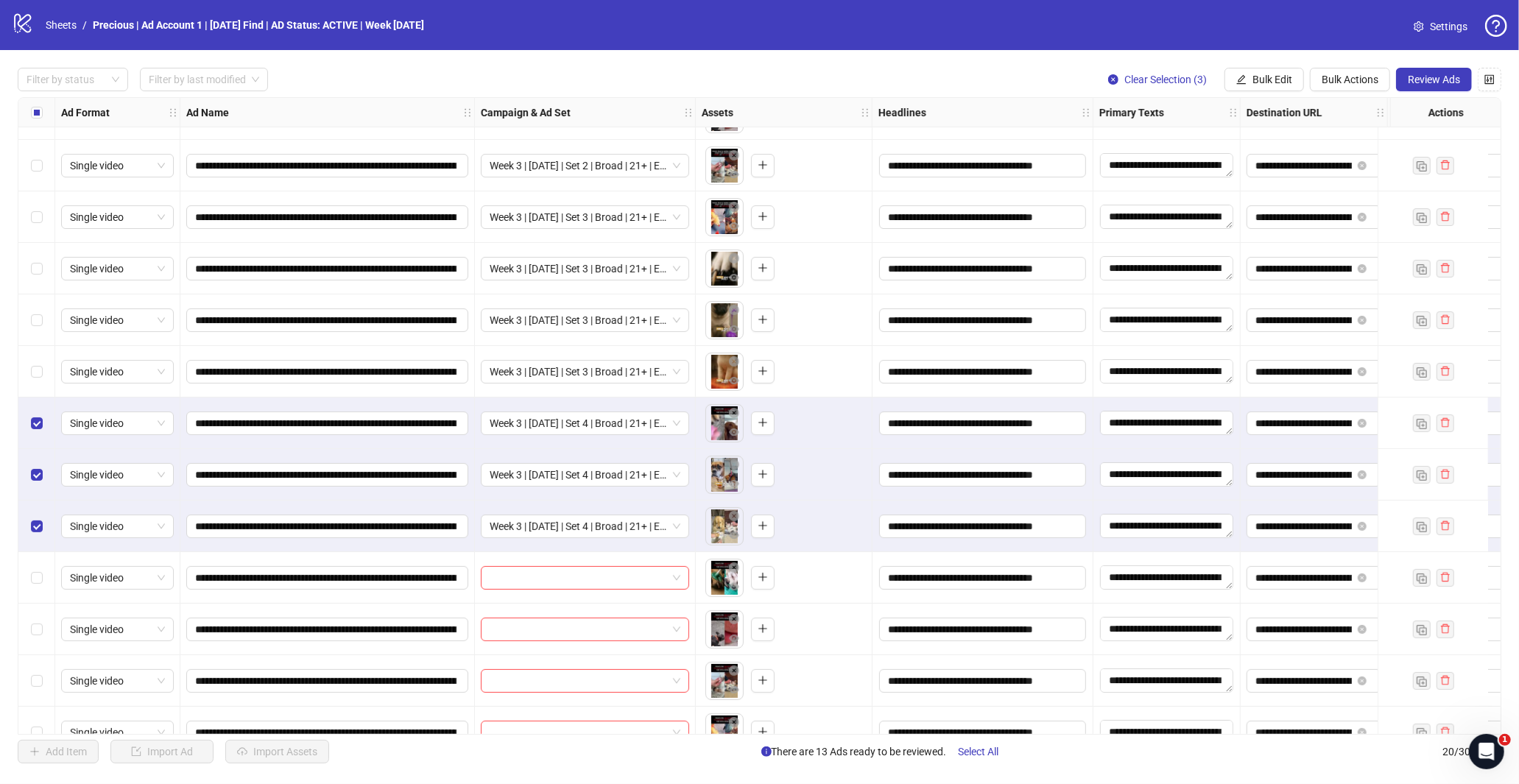
click at [30, 431] on div "Select row 11" at bounding box center [37, 423] width 37 height 51
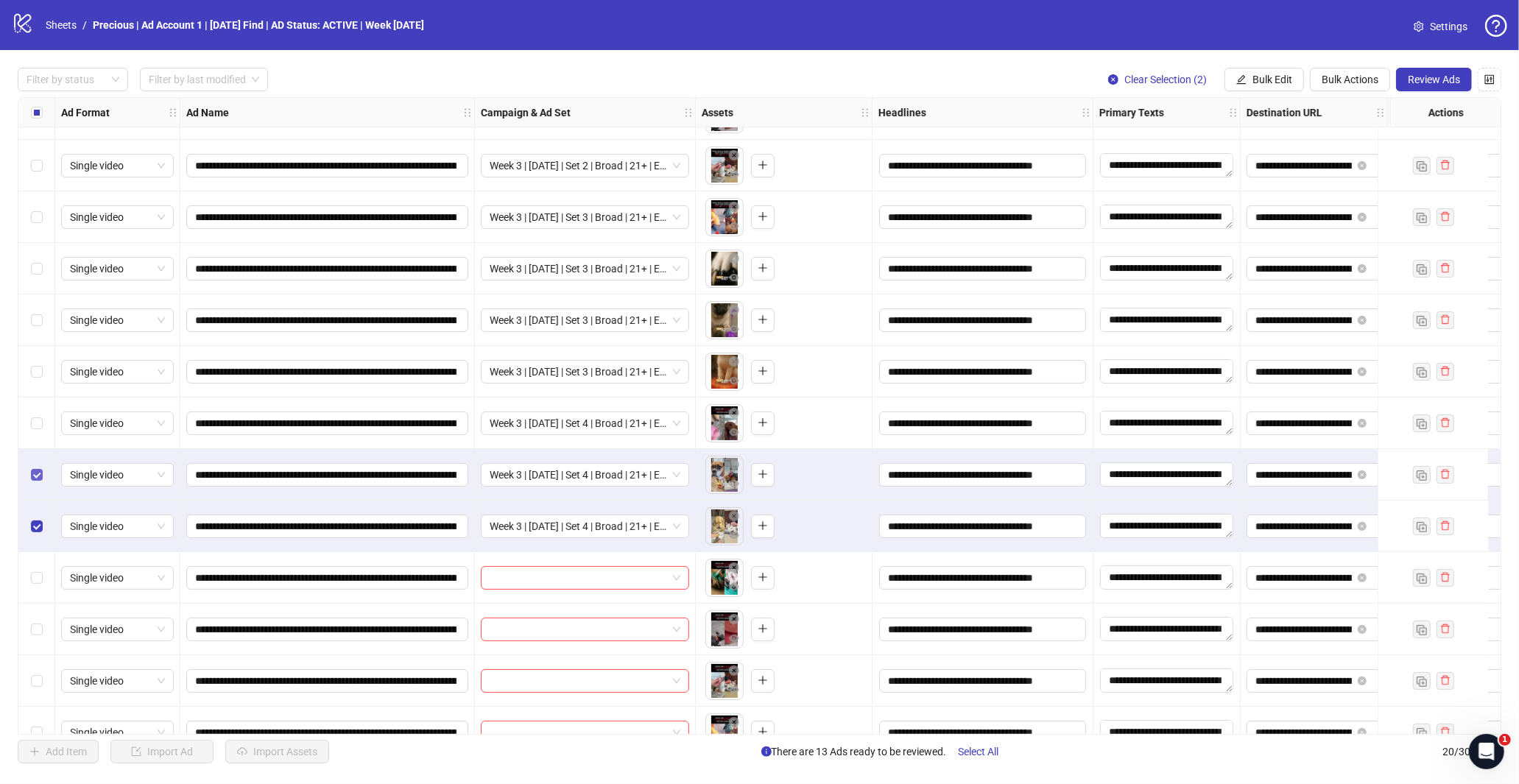
click at [34, 466] on label "Select row 12" at bounding box center [37, 474] width 12 height 16
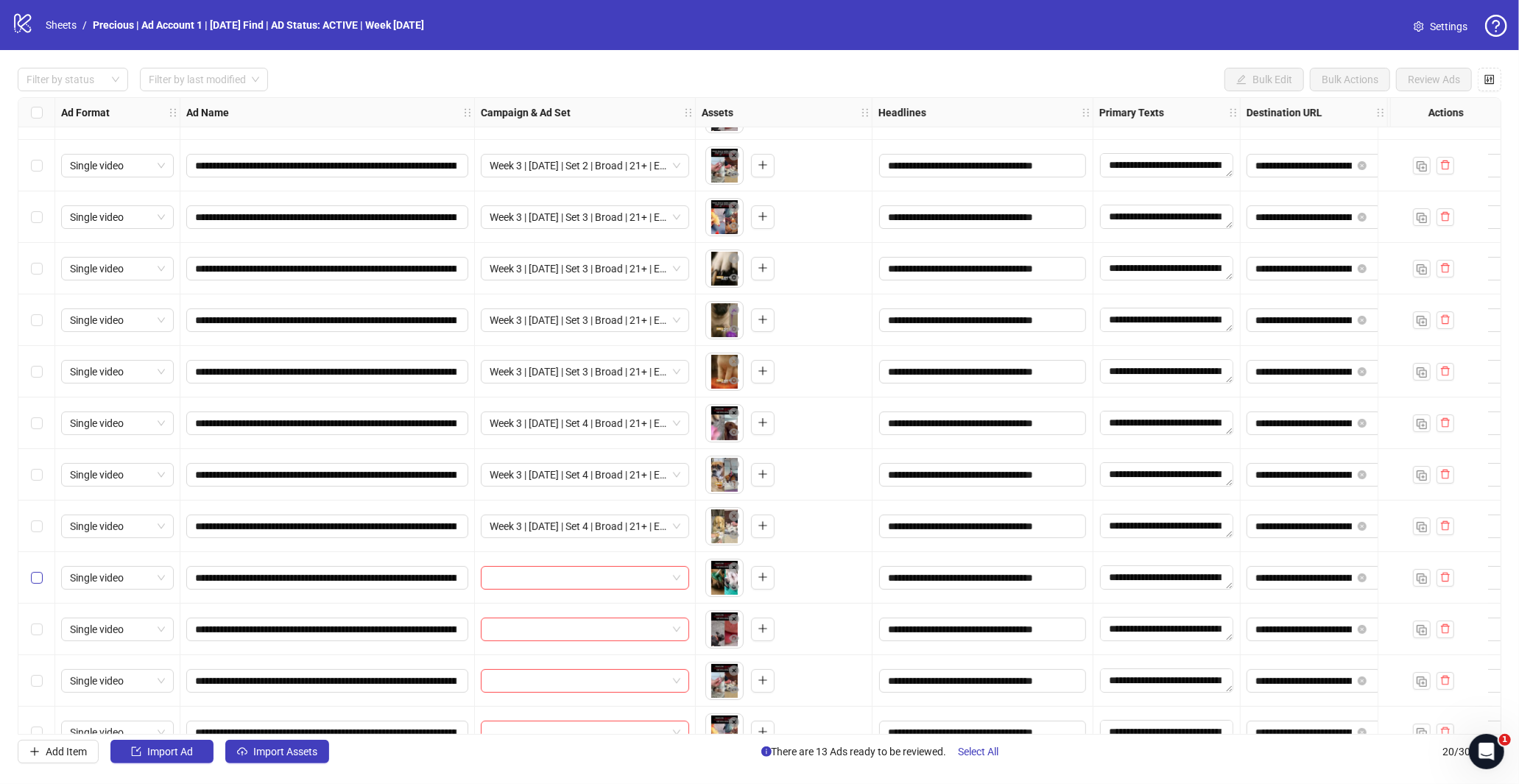
click at [40, 583] on label "Select row 14" at bounding box center [37, 577] width 12 height 16
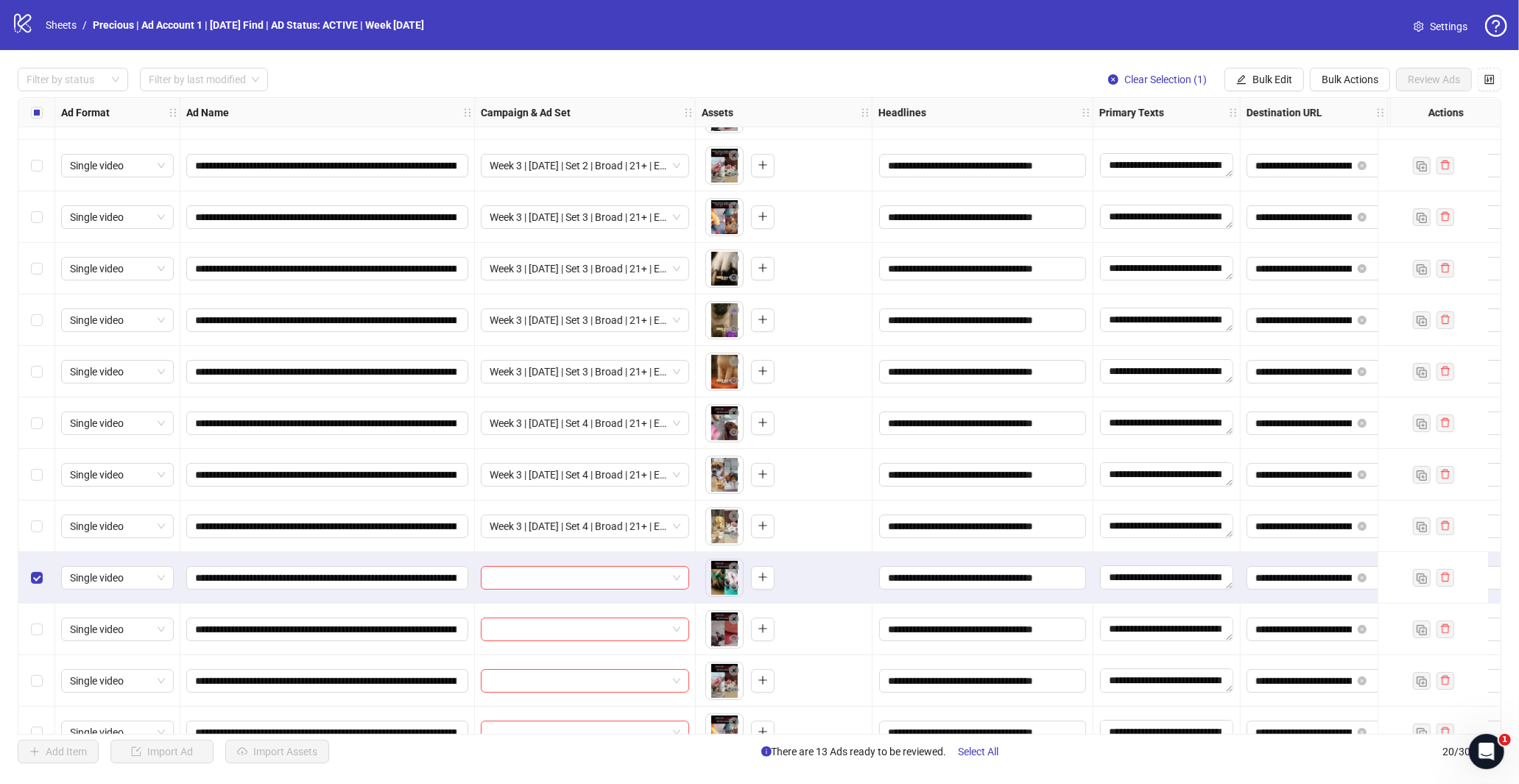
click at [40, 641] on div "Select row 15" at bounding box center [37, 629] width 37 height 51
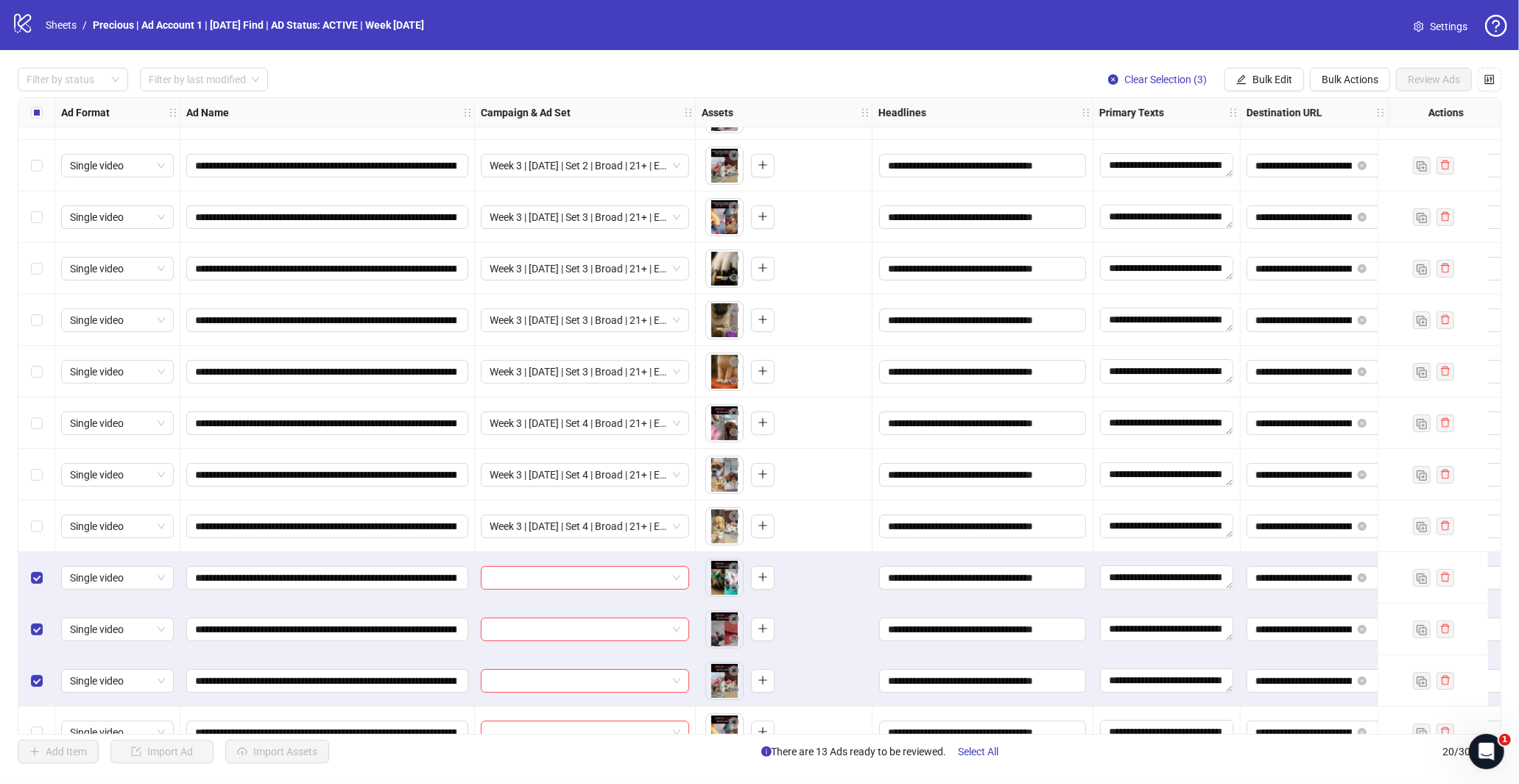
click at [1252, 83] on span "Bulk Edit" at bounding box center [1272, 79] width 40 height 12
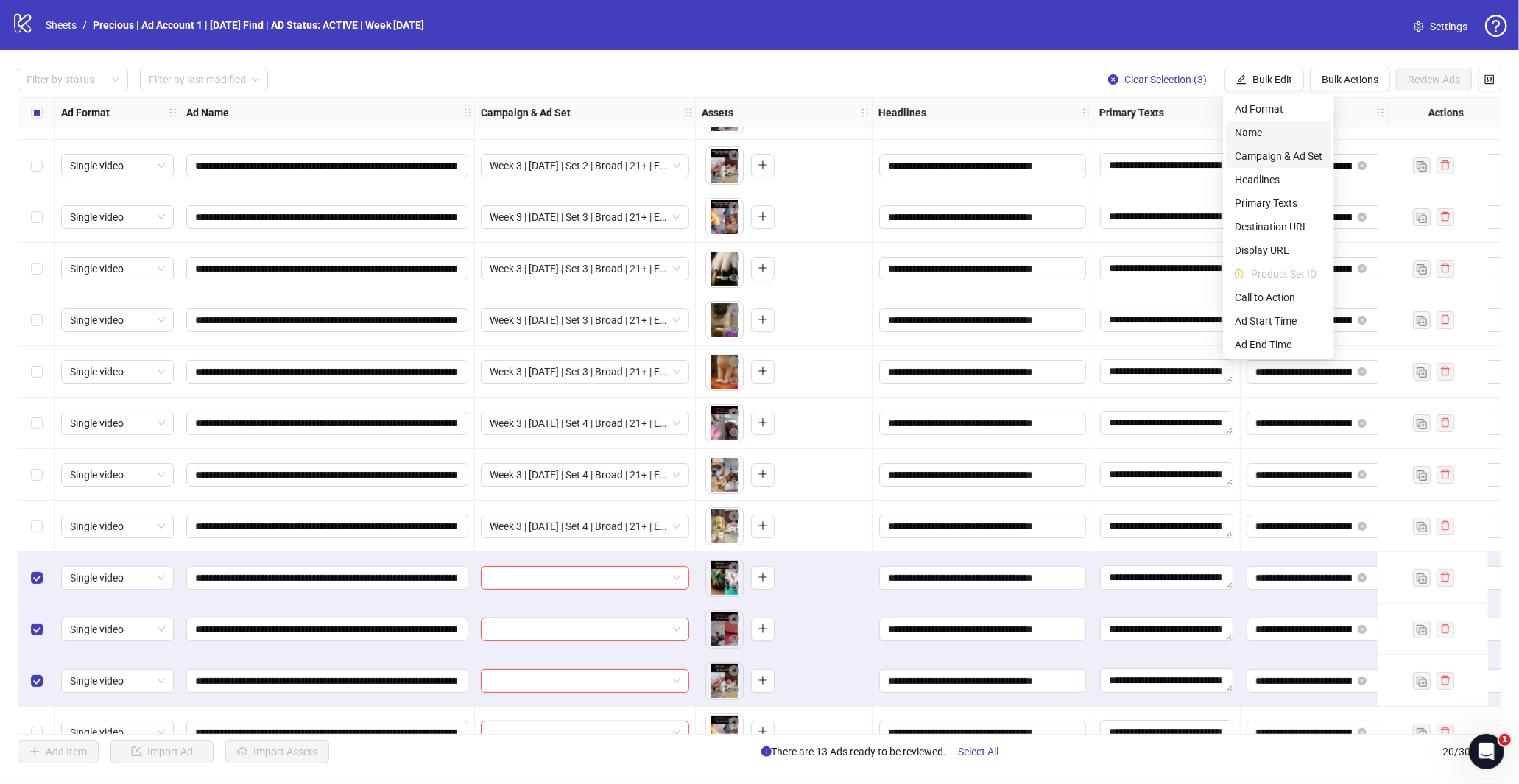
click at [1279, 144] on li "Campaign & Ad Set" at bounding box center [1278, 156] width 105 height 24
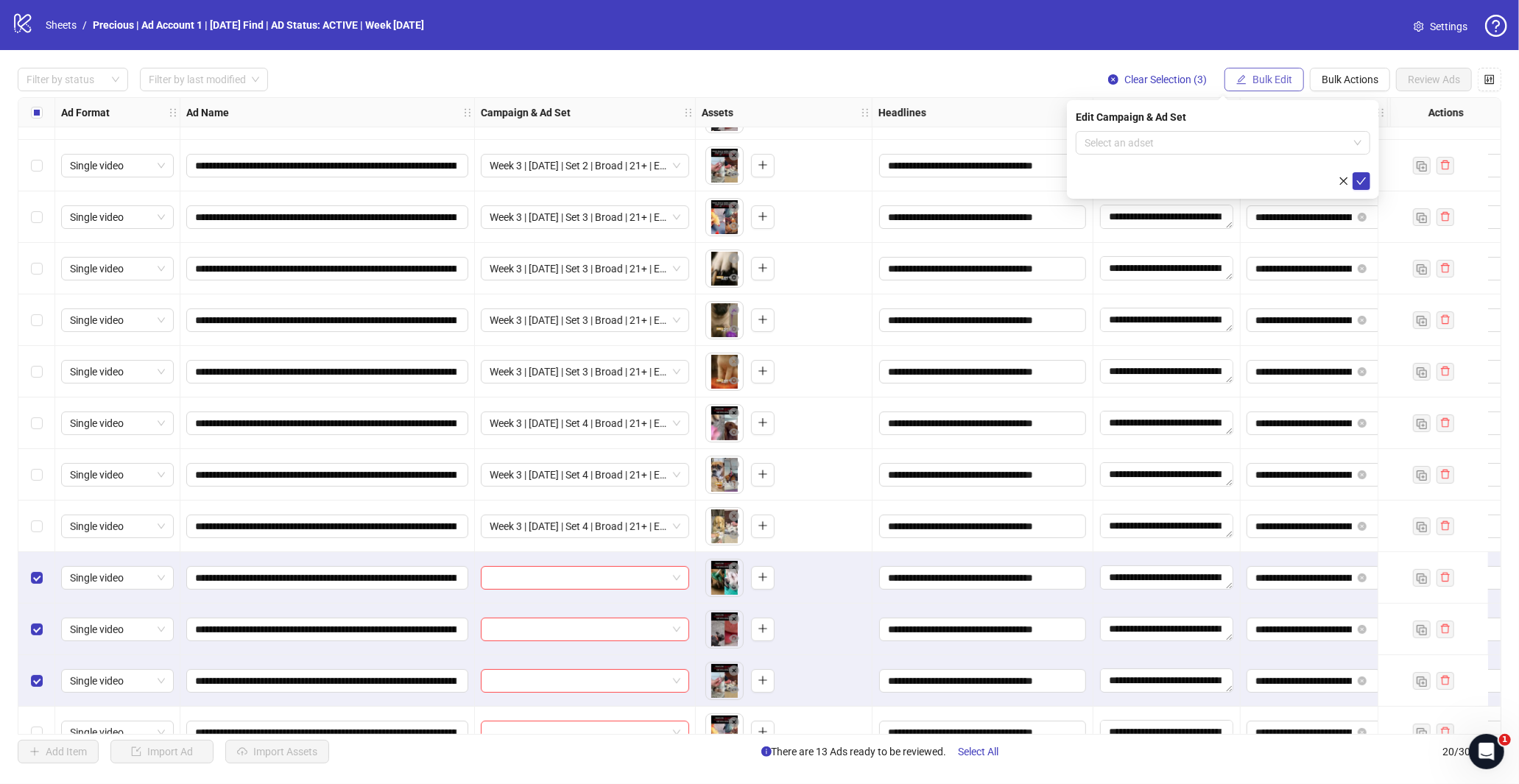
click at [1274, 85] on span "Bulk Edit" at bounding box center [1272, 79] width 40 height 12
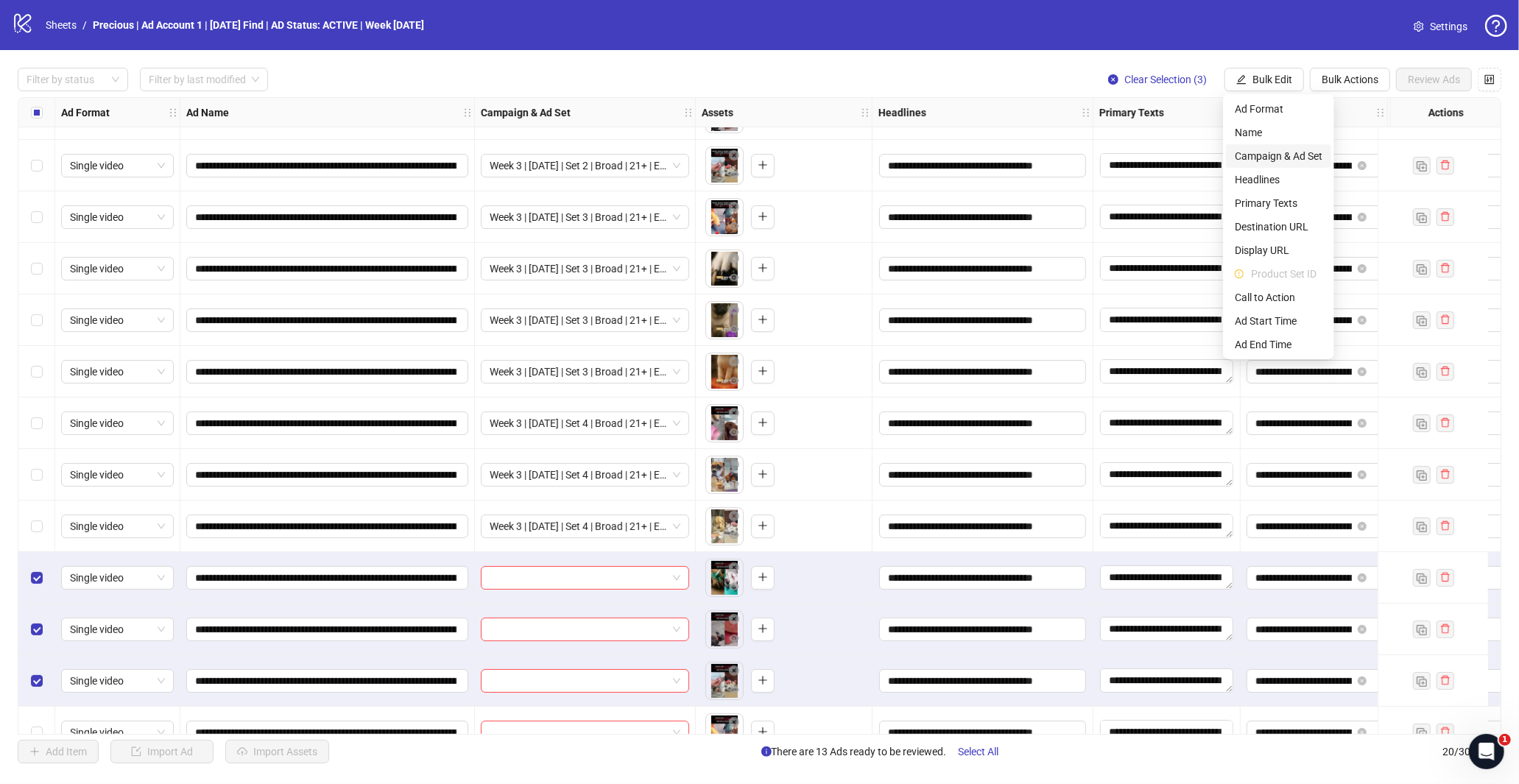
click at [1276, 156] on span "Campaign & Ad Set" at bounding box center [1278, 155] width 88 height 16
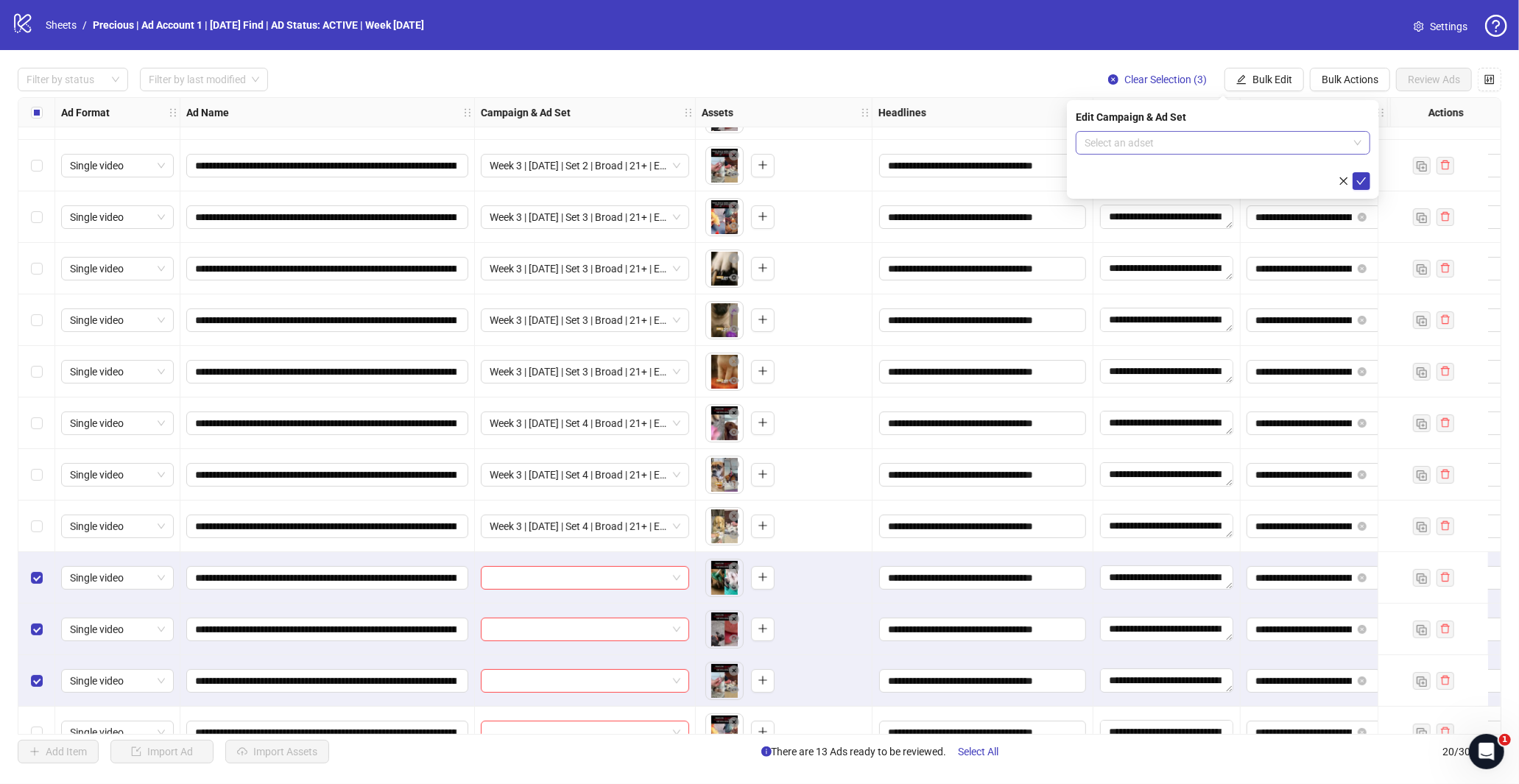
click at [1353, 133] on span at bounding box center [1223, 143] width 277 height 22
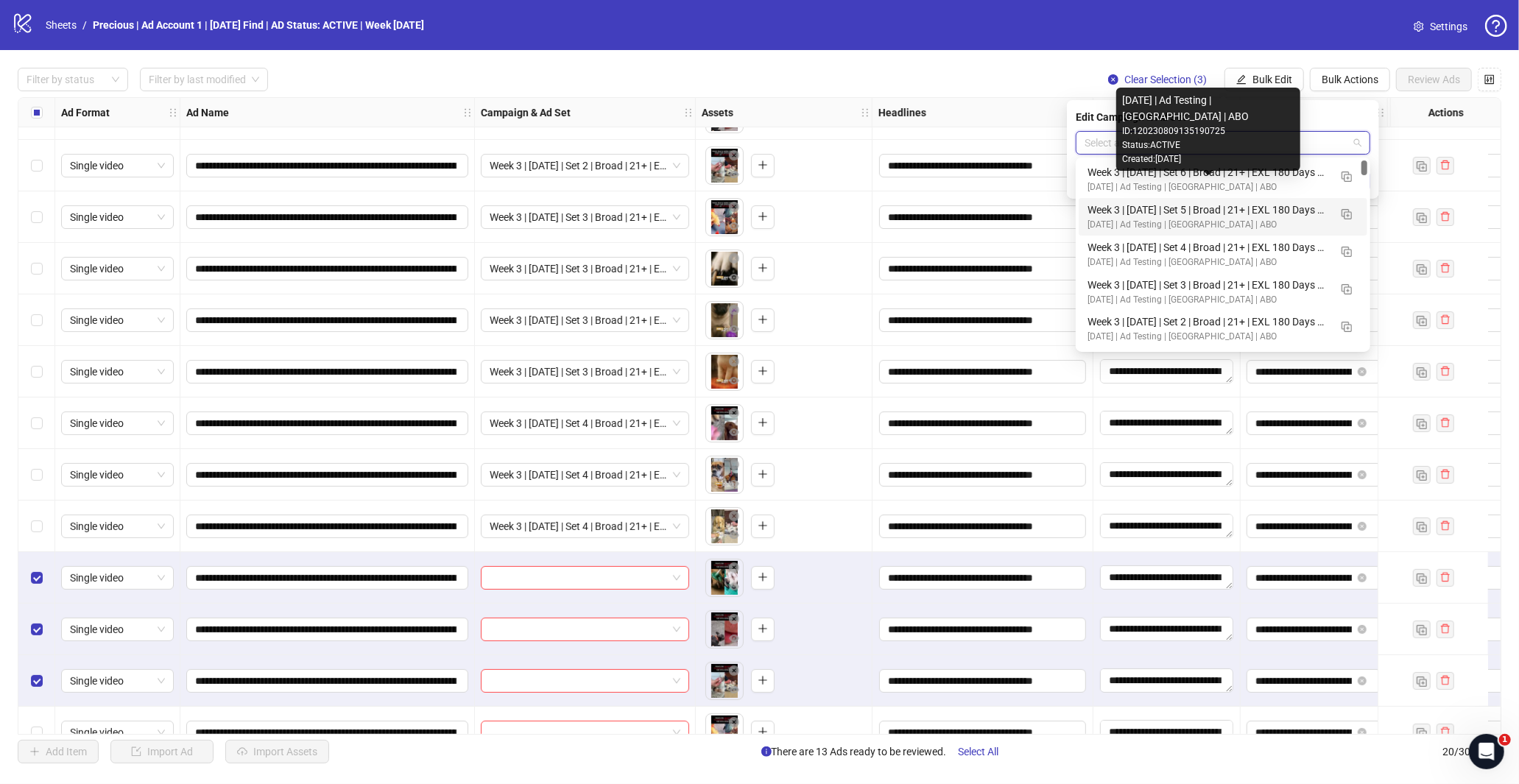
click at [1247, 222] on div "[DATE] | Ad Testing | [GEOGRAPHIC_DATA] | ABO" at bounding box center [1208, 225] width 242 height 14
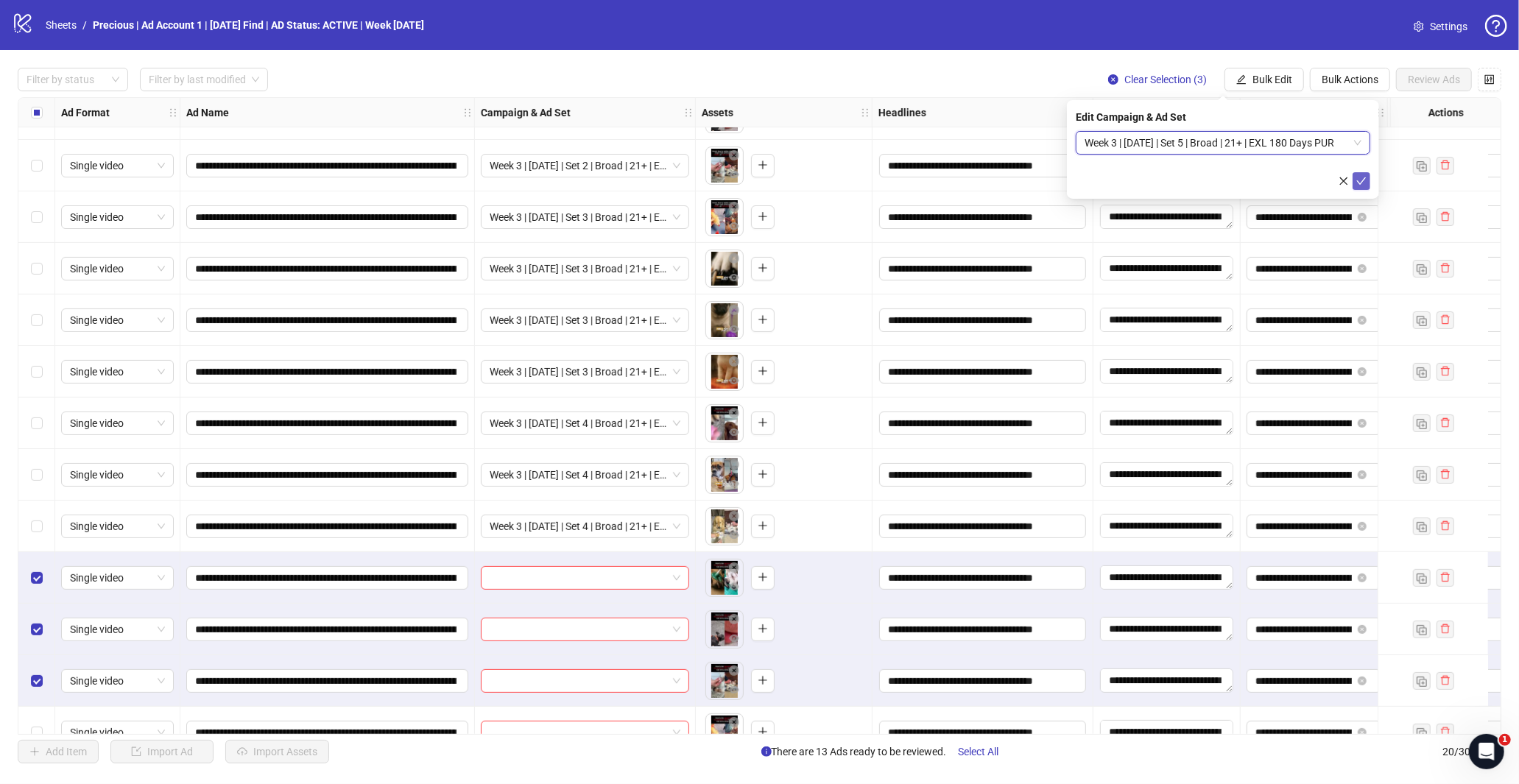
click at [1363, 182] on icon "check" at bounding box center [1361, 181] width 10 height 10
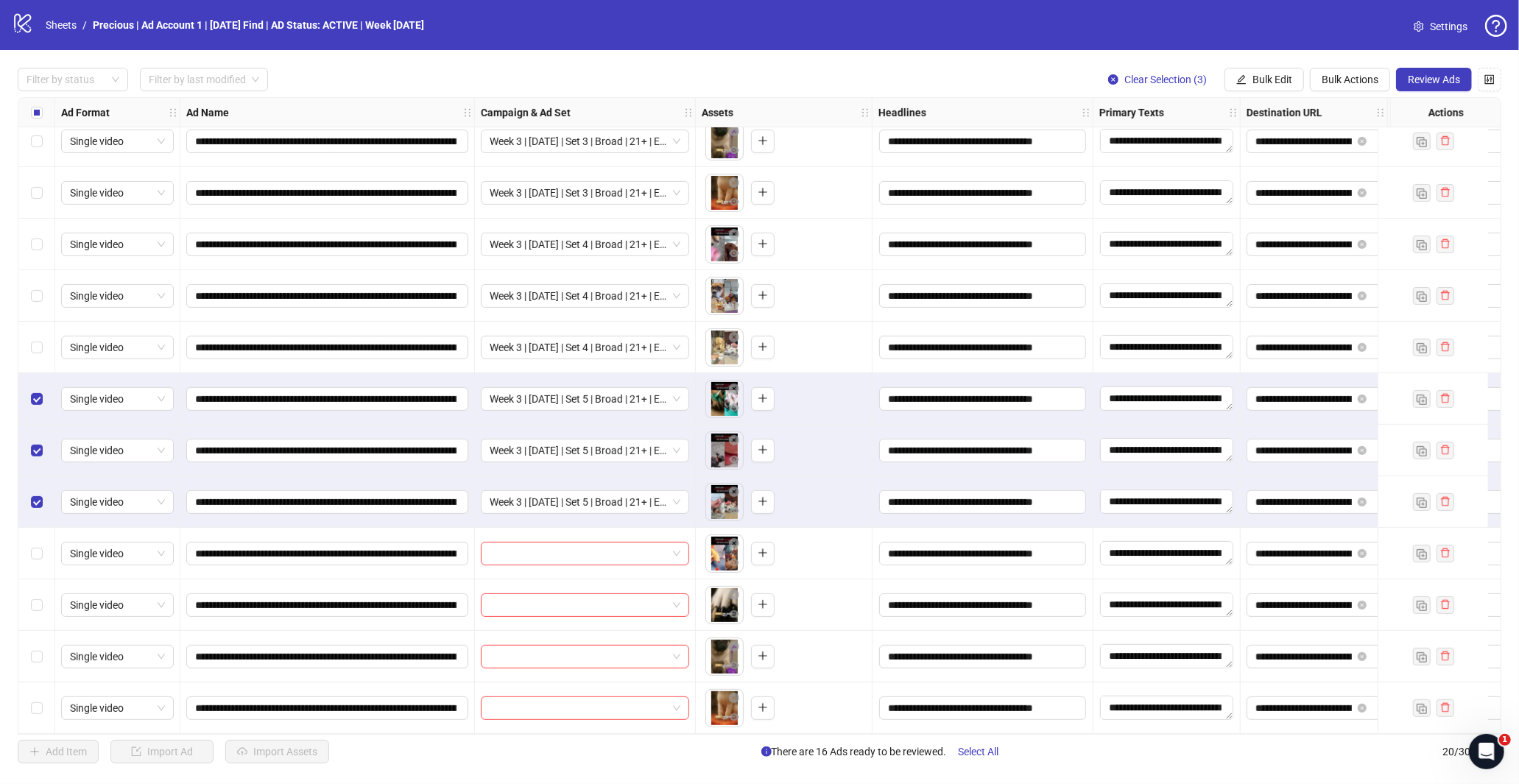
scroll to position [430, 0]
click at [25, 391] on div "Select row 14" at bounding box center [37, 399] width 37 height 51
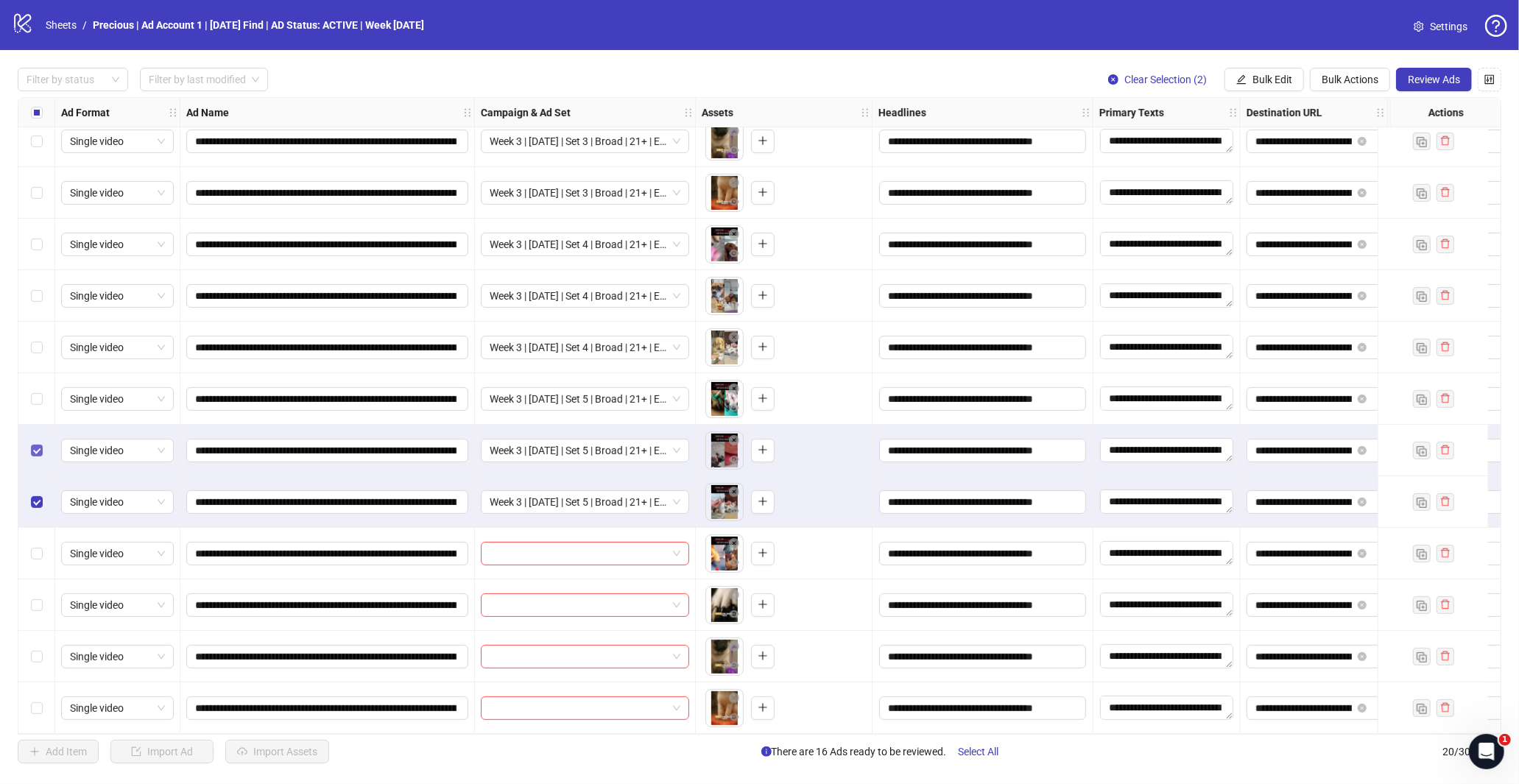
click at [38, 450] on label "Select row 15" at bounding box center [37, 450] width 12 height 16
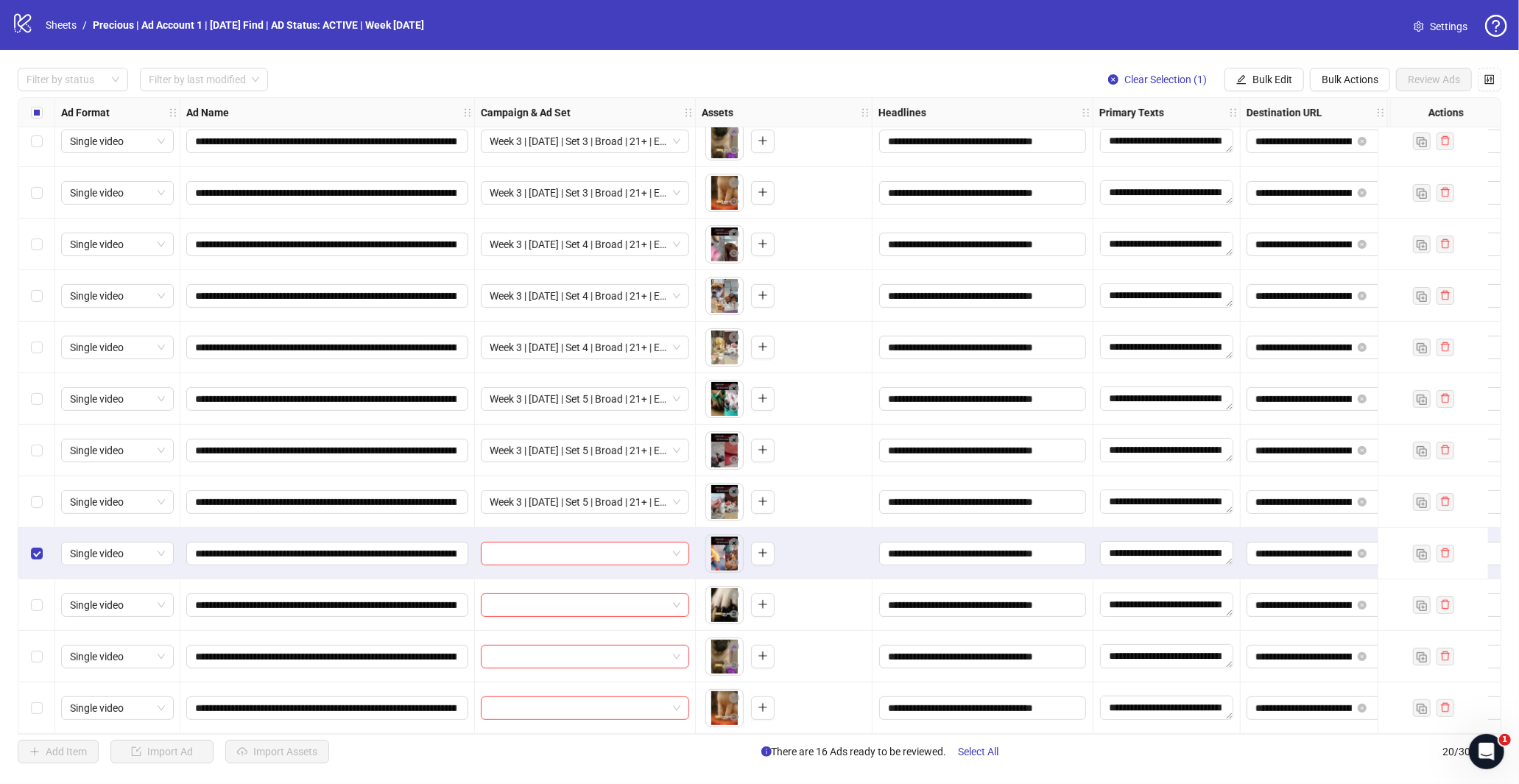
click at [43, 604] on div "Select row 18" at bounding box center [37, 605] width 37 height 51
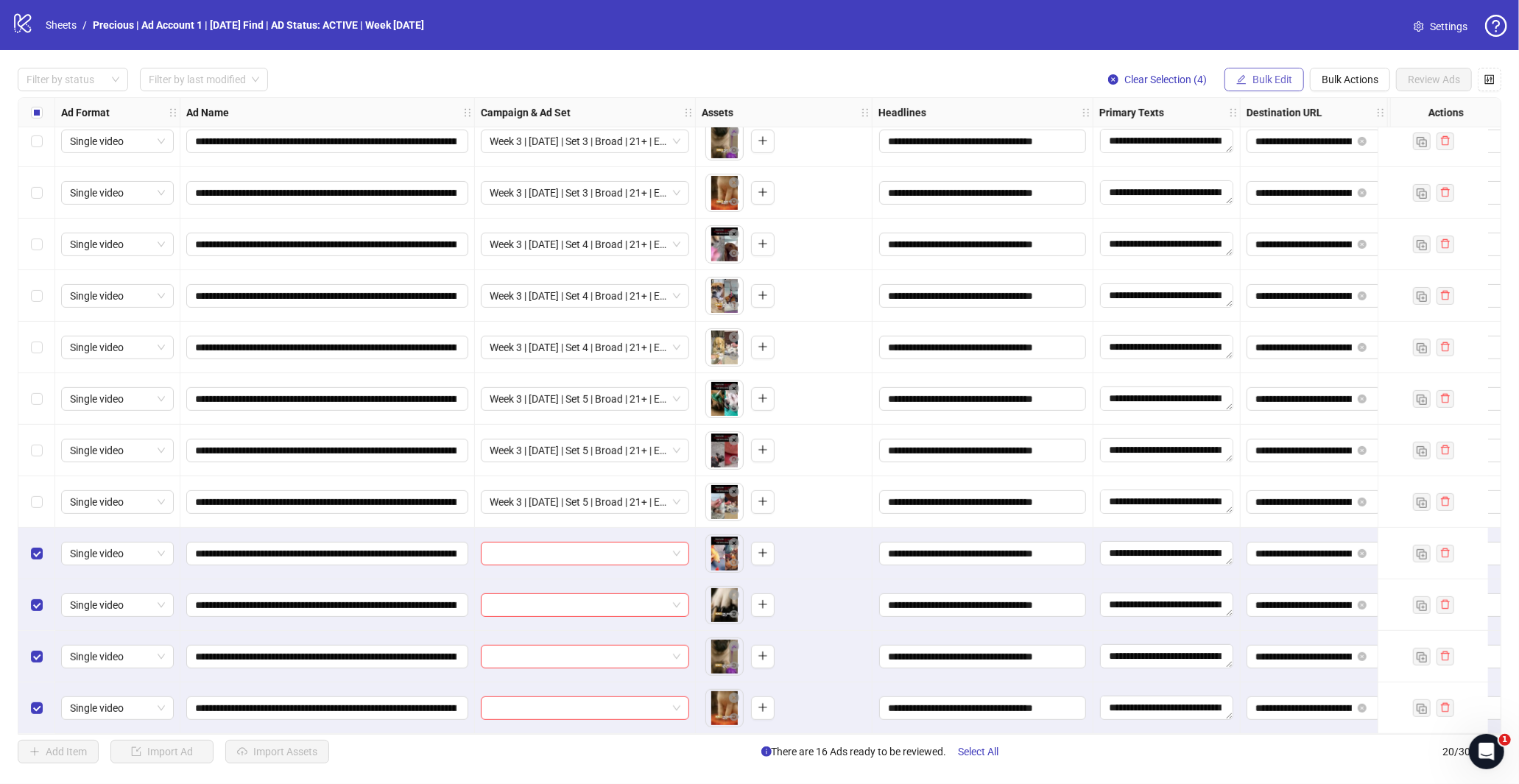
click at [1264, 76] on span "Bulk Edit" at bounding box center [1272, 79] width 40 height 12
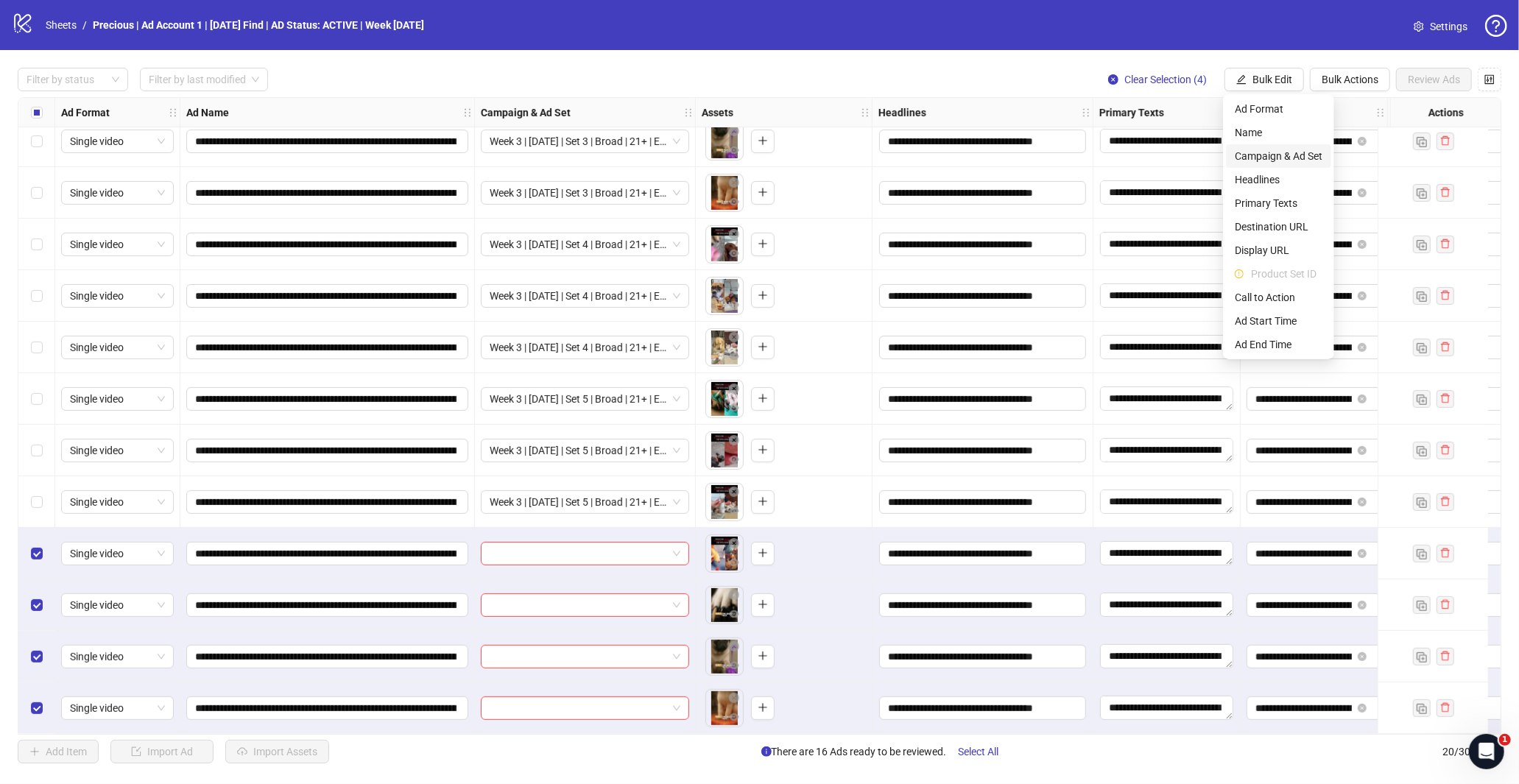
click at [1286, 144] on li "Campaign & Ad Set" at bounding box center [1278, 156] width 105 height 24
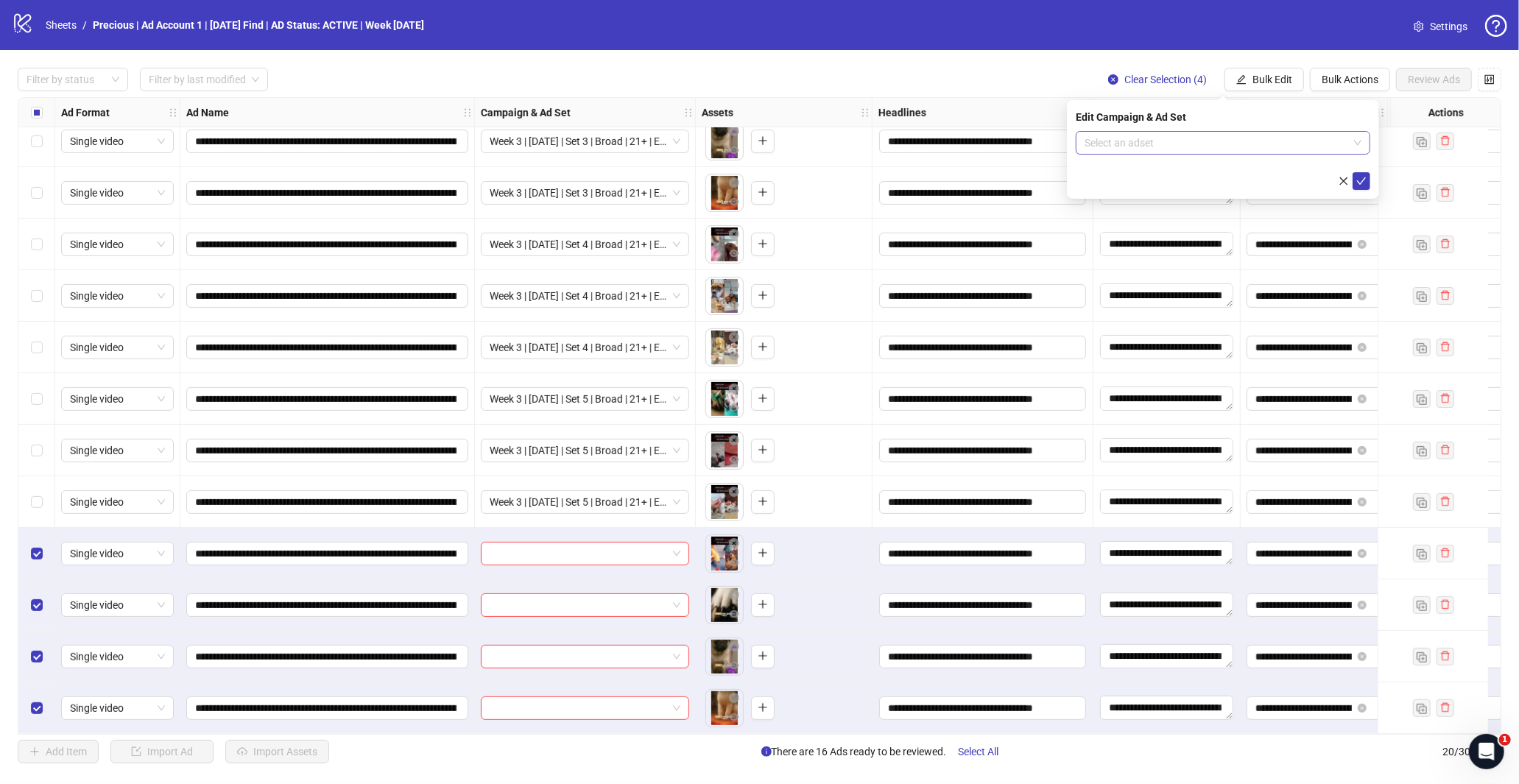
click at [1343, 151] on input "search" at bounding box center [1216, 143] width 264 height 22
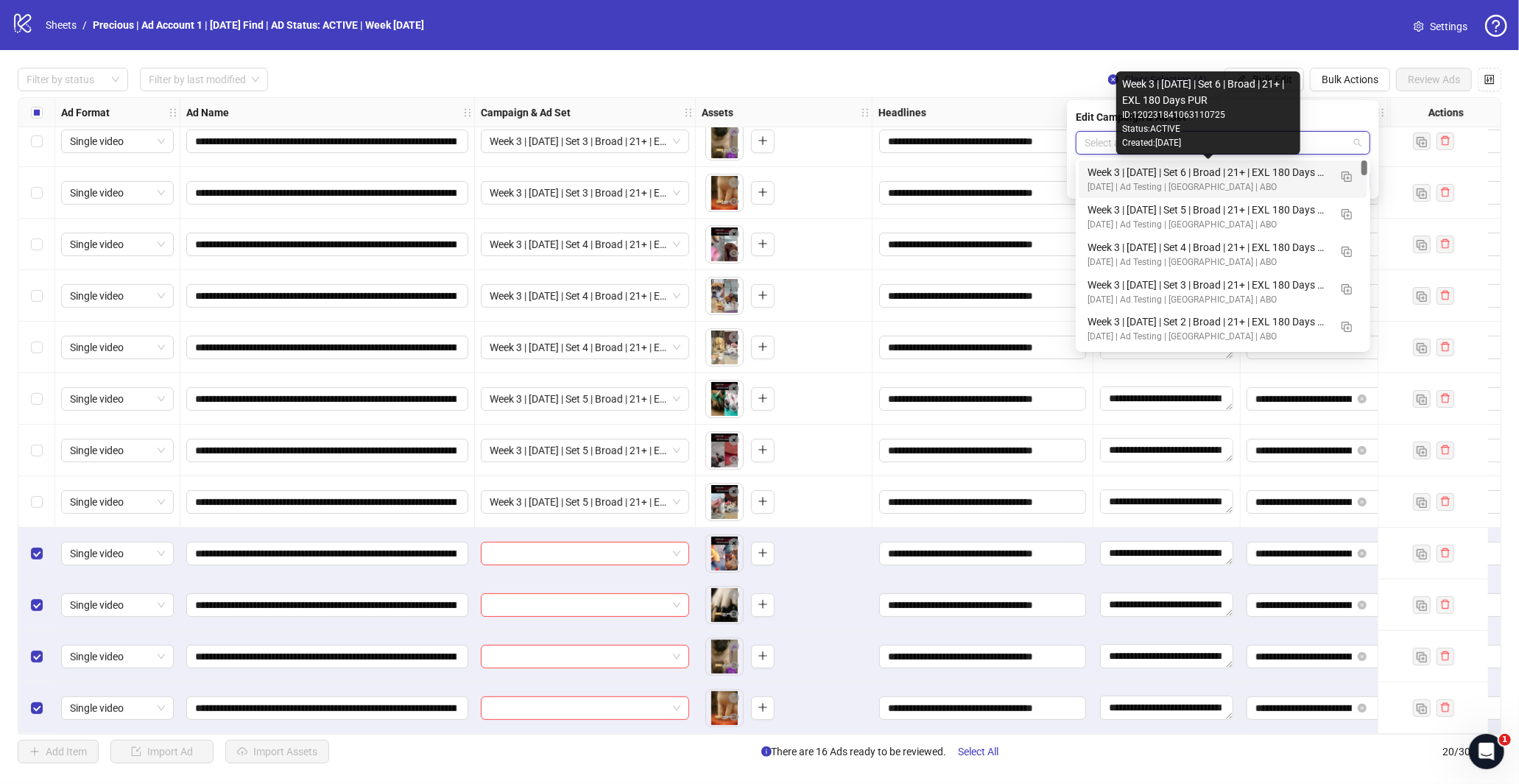
click at [1246, 178] on div "Week 3 | [DATE] | Set 6 | Broad | 21+ | EXL 180 Days PUR" at bounding box center [1208, 172] width 242 height 16
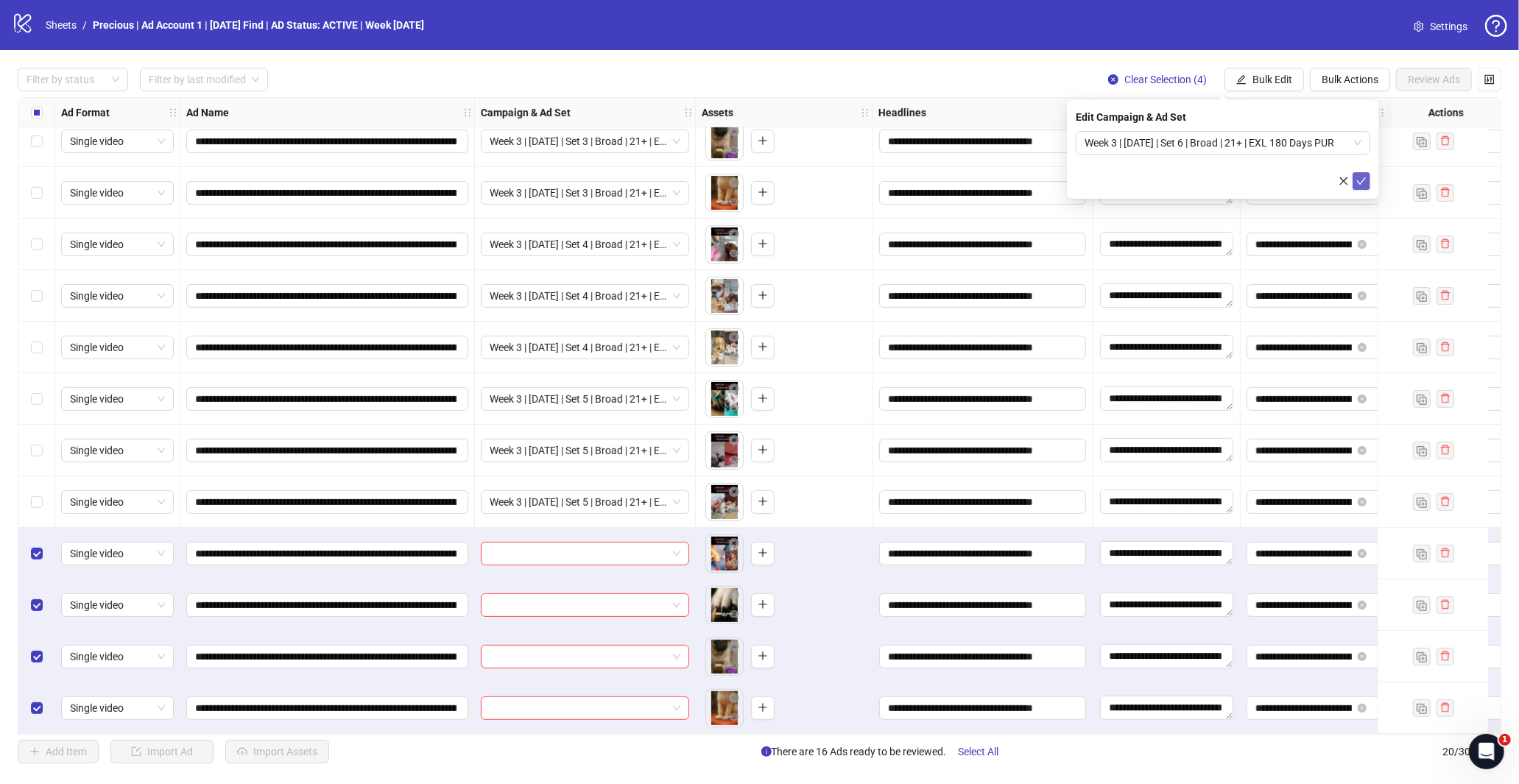
click at [1363, 176] on icon "check" at bounding box center [1361, 181] width 10 height 10
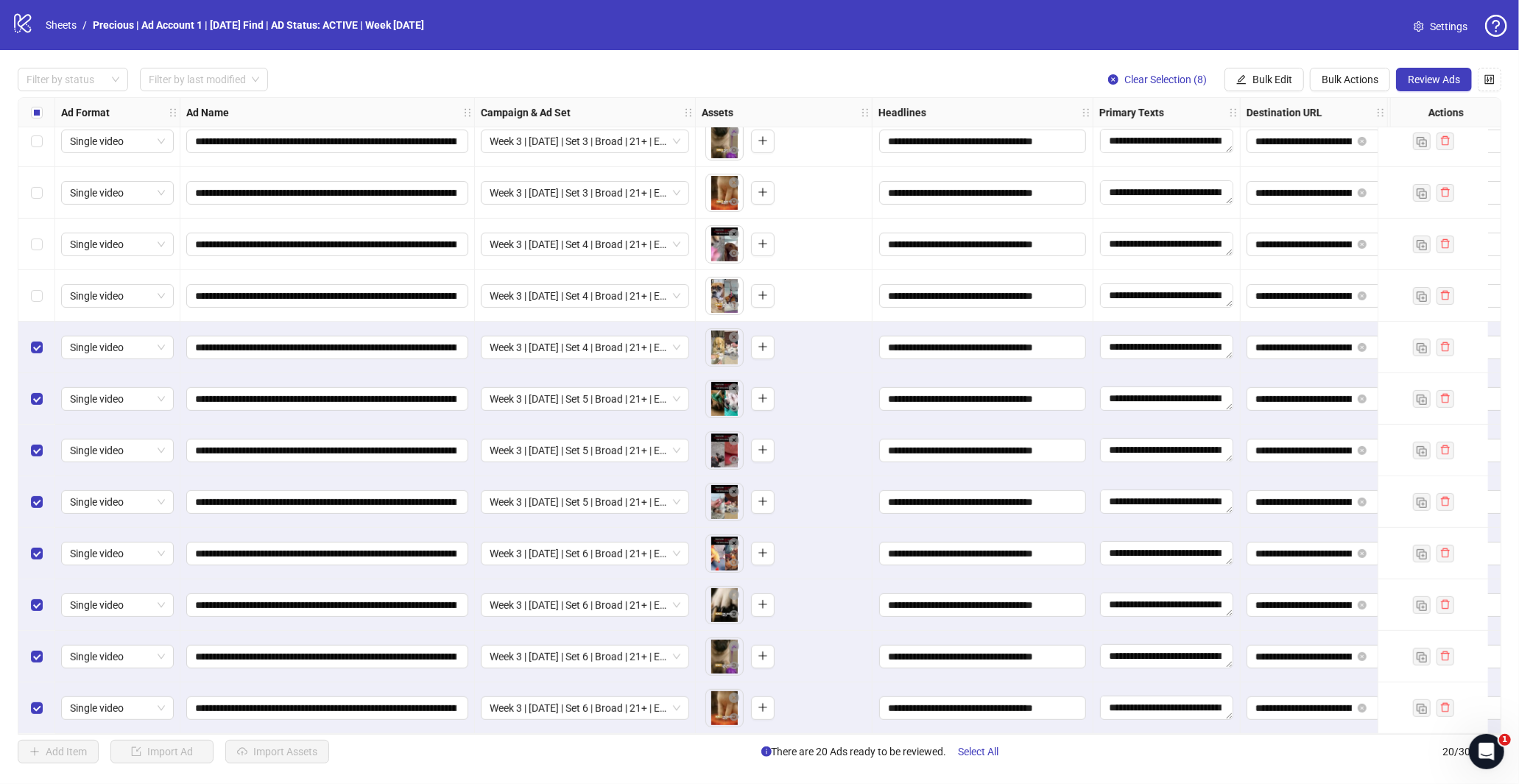
click at [39, 300] on div "Select row 12" at bounding box center [37, 295] width 37 height 51
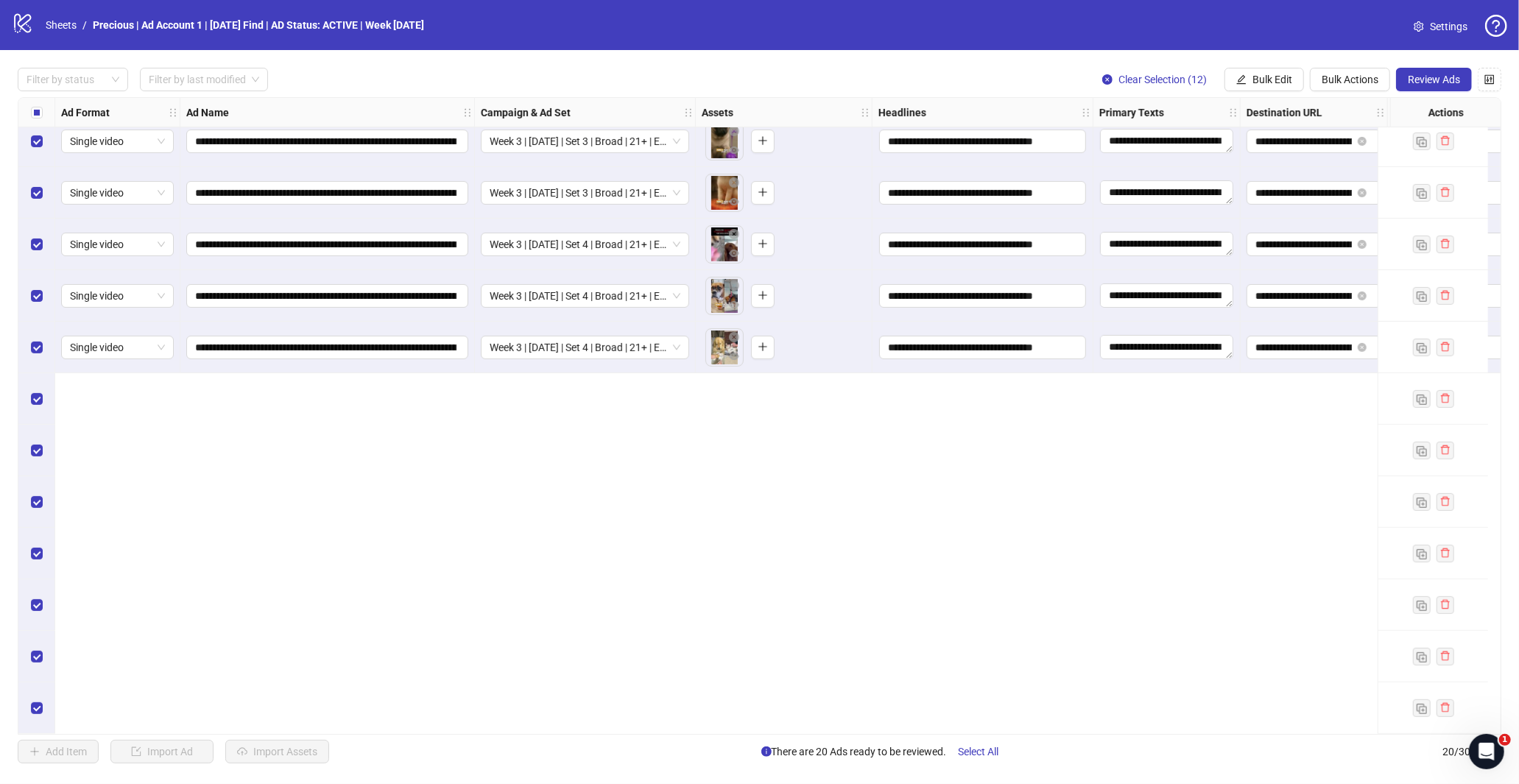
scroll to position [0, 0]
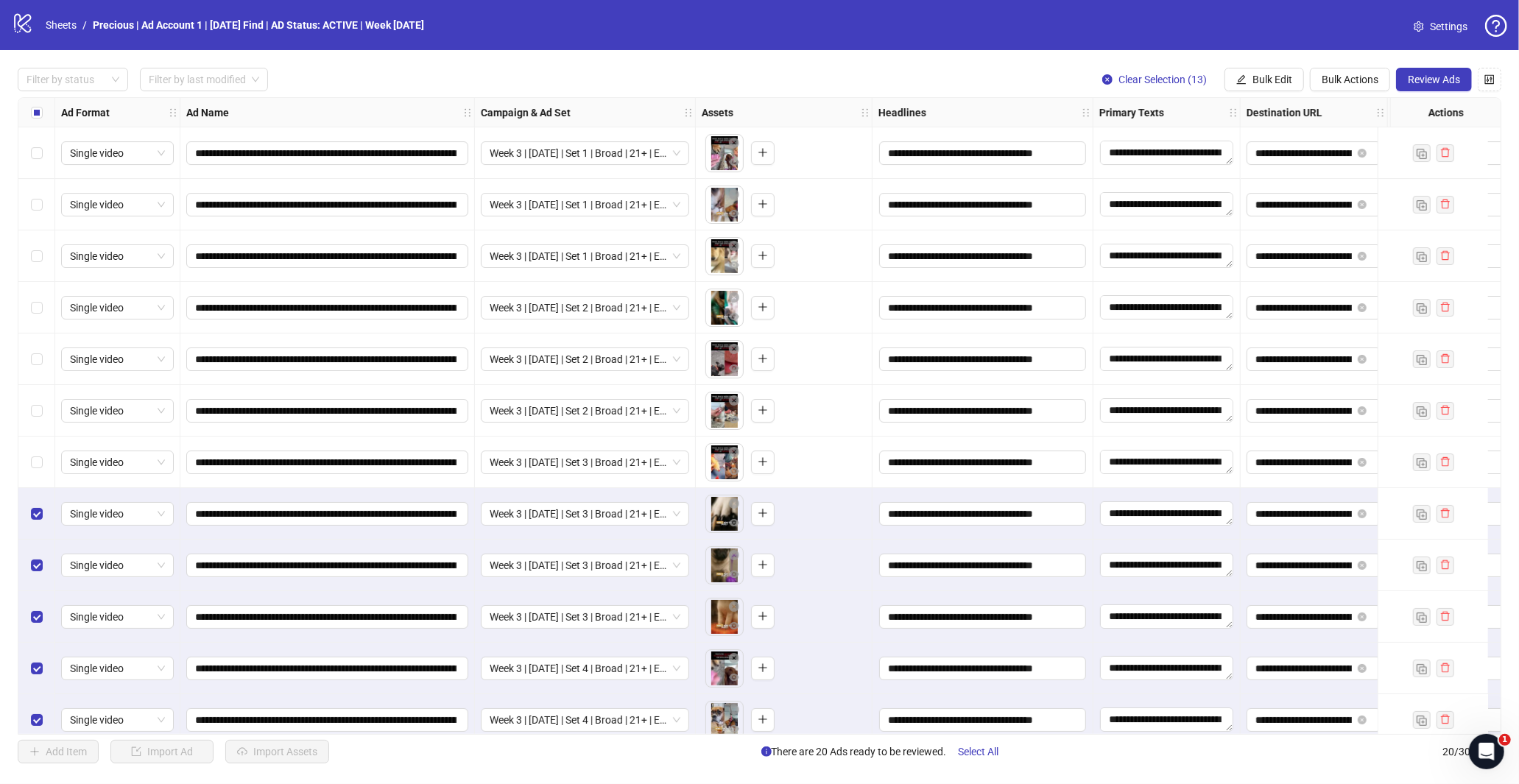
click at [46, 456] on div "Select row 7" at bounding box center [37, 462] width 37 height 51
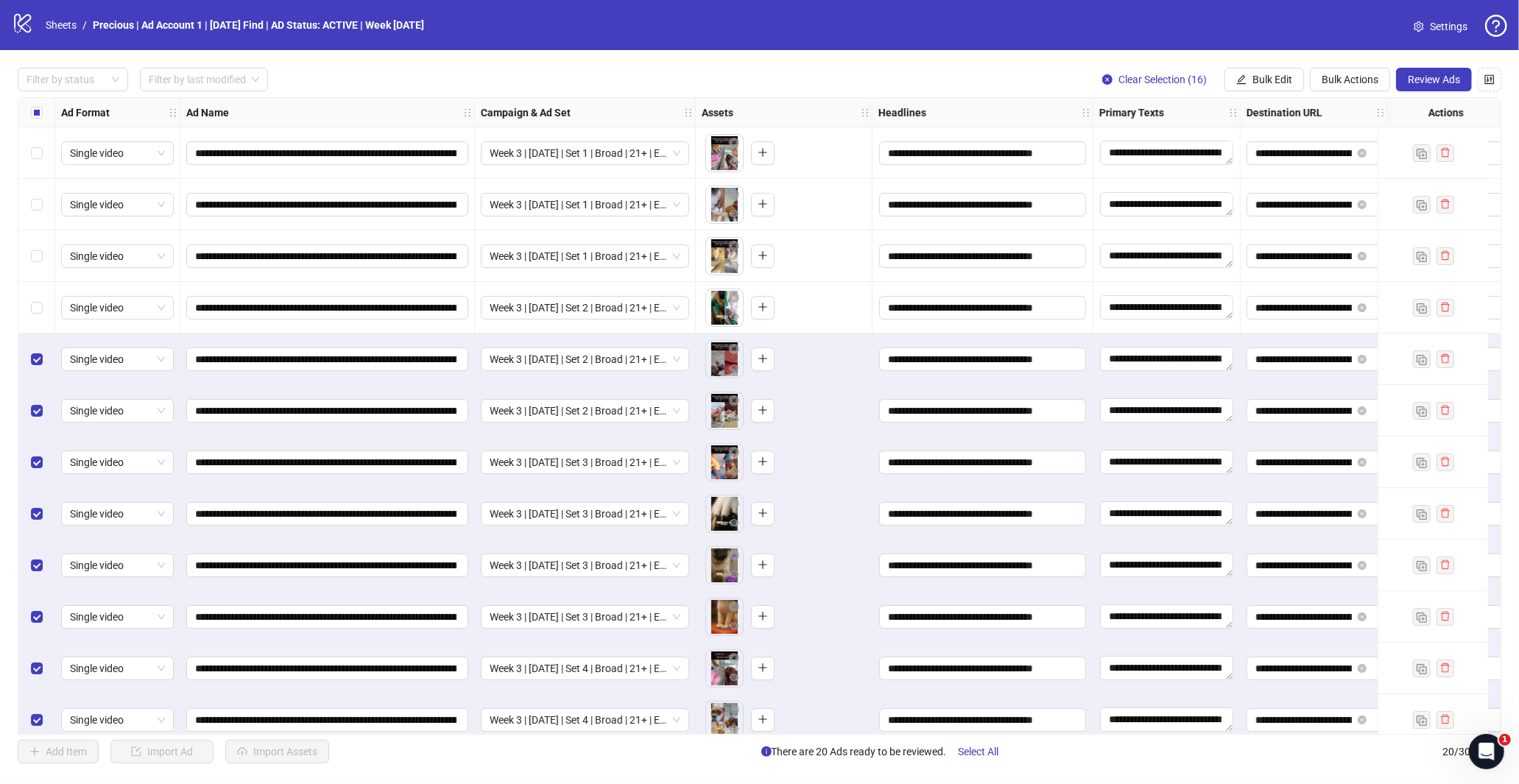
click at [26, 301] on div "Select row 4" at bounding box center [37, 307] width 37 height 51
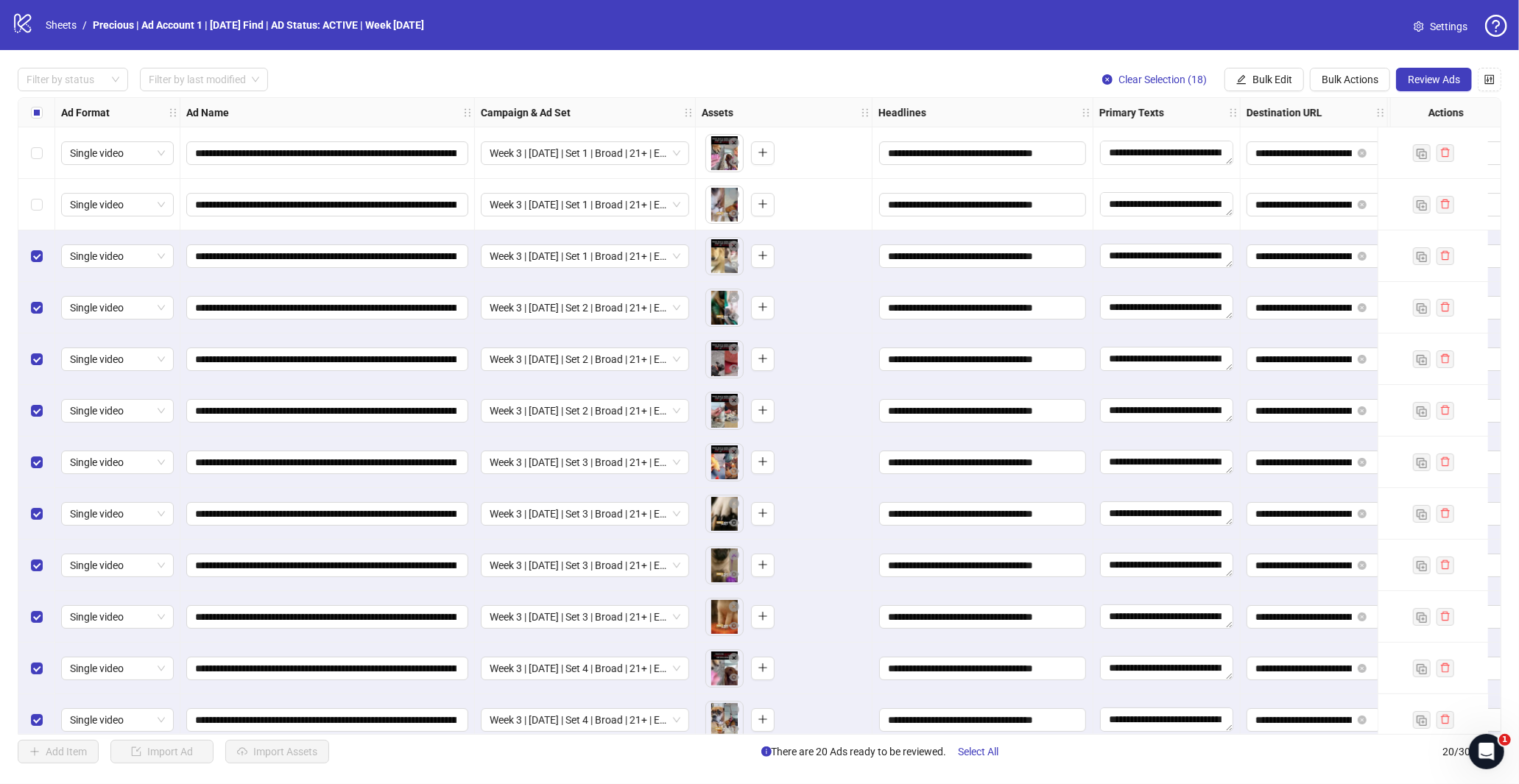
click at [45, 205] on div "Select row 2" at bounding box center [37, 204] width 37 height 51
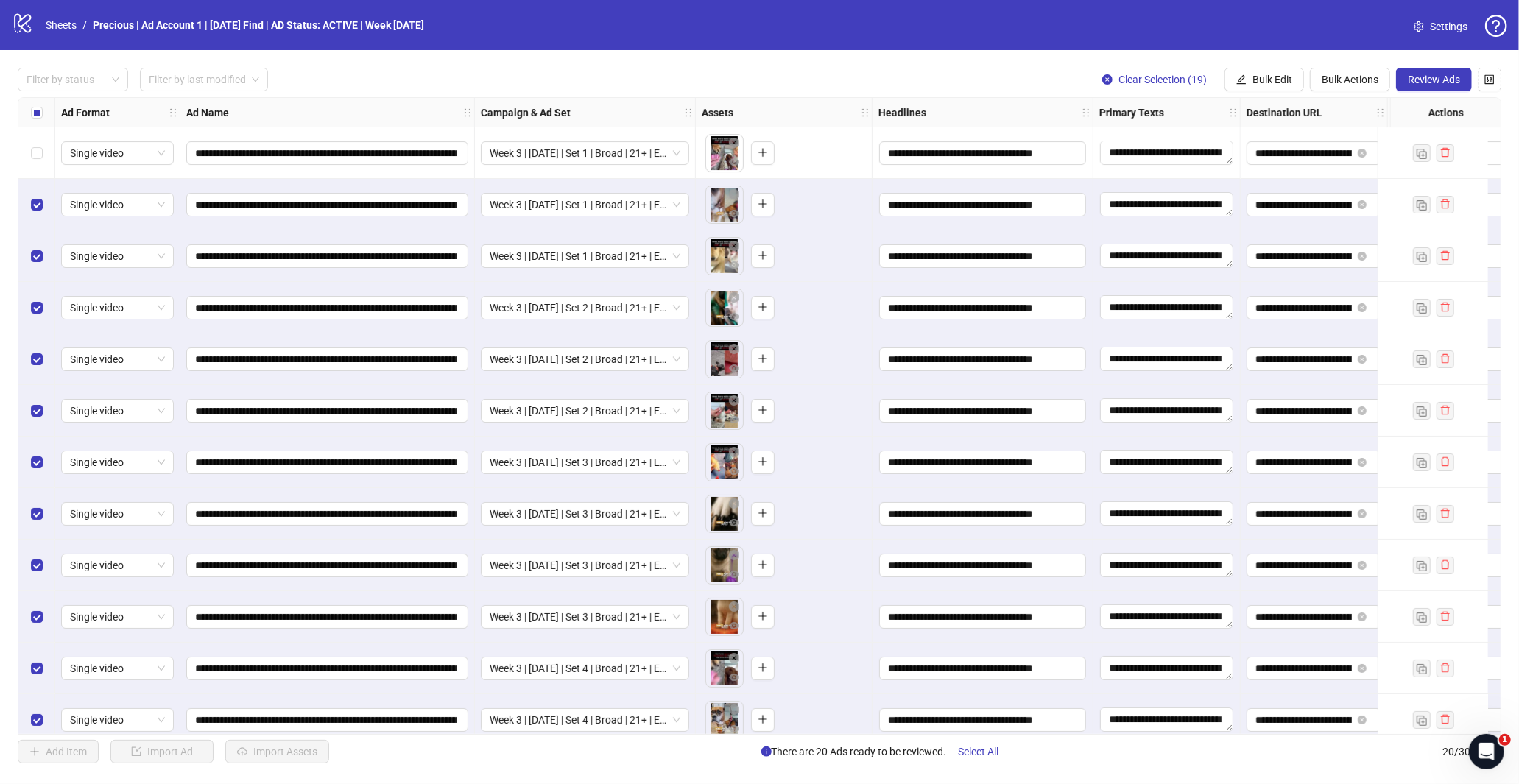
click at [35, 141] on div "Select row 1" at bounding box center [37, 153] width 37 height 51
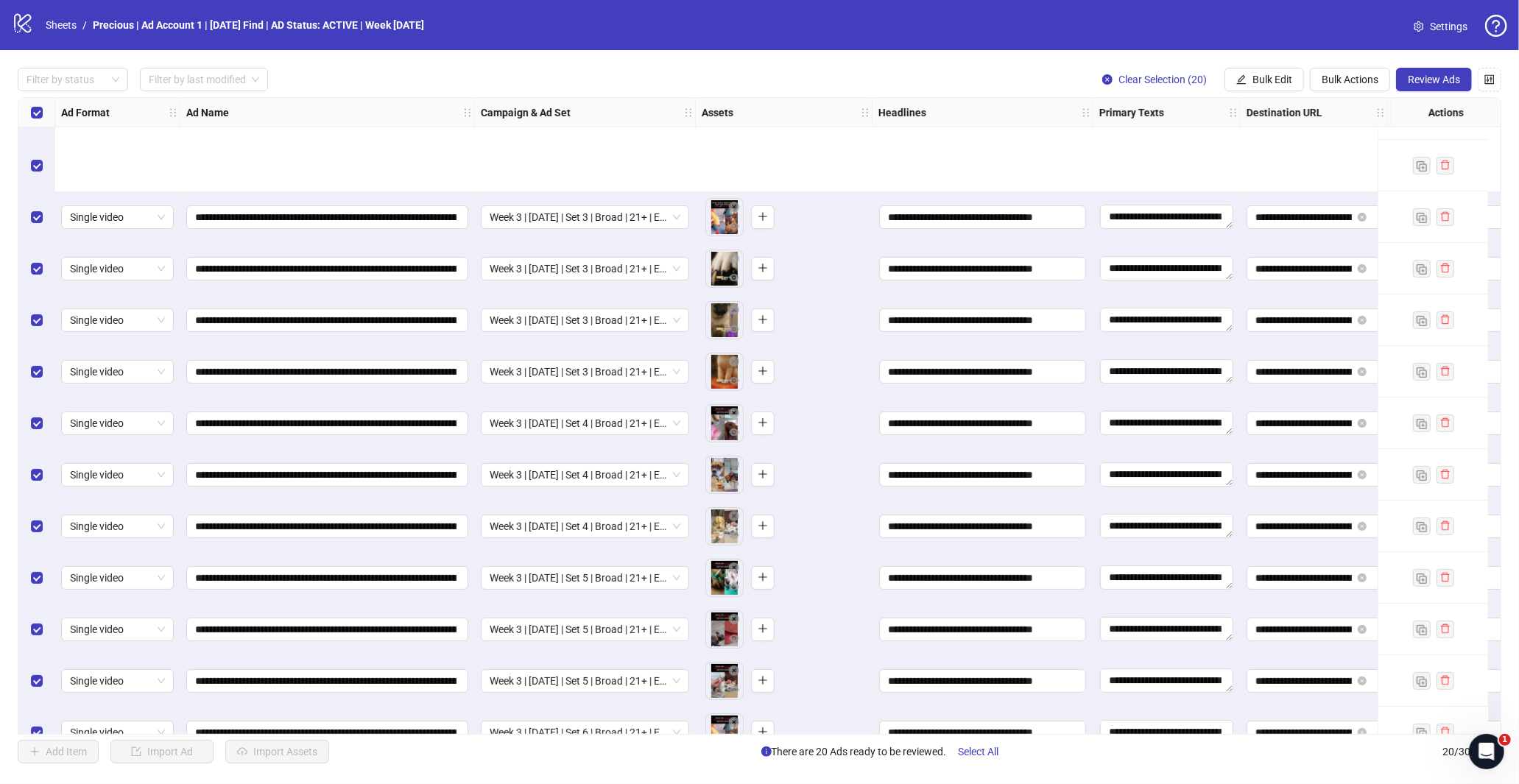
scroll to position [430, 0]
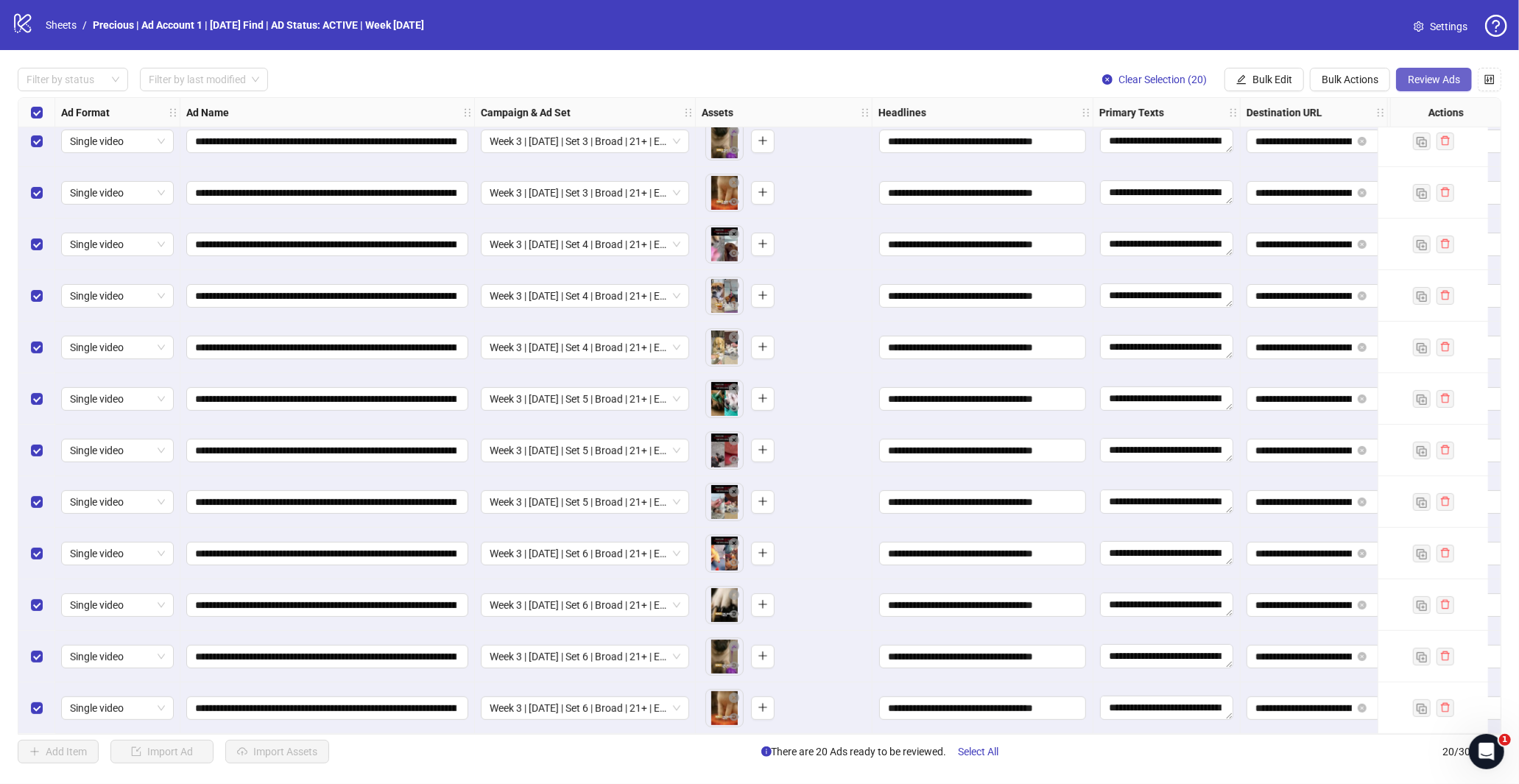
click at [1431, 82] on span "Review Ads" at bounding box center [1434, 79] width 52 height 12
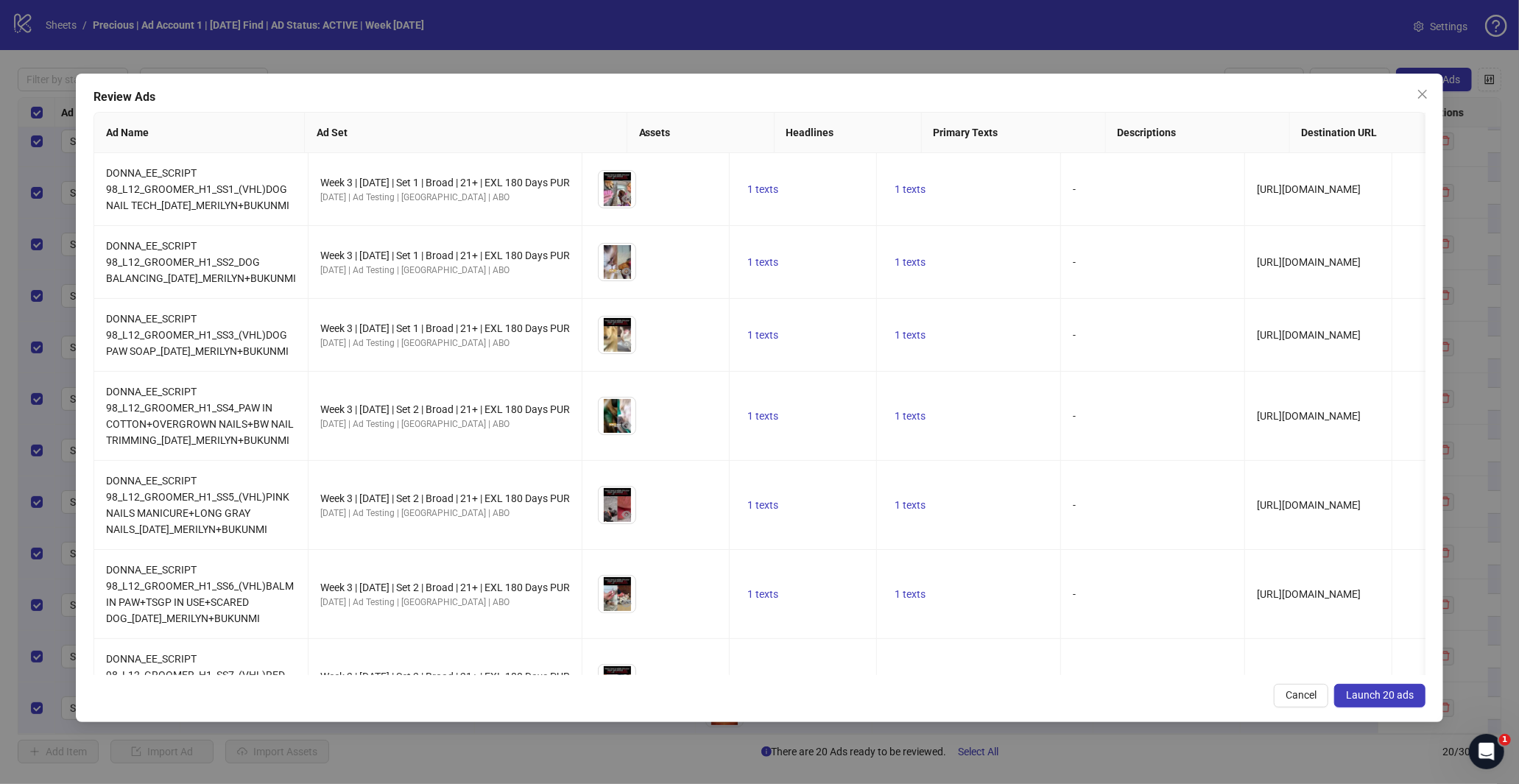
click at [1397, 687] on button "Launch 20 ads" at bounding box center [1380, 696] width 91 height 24
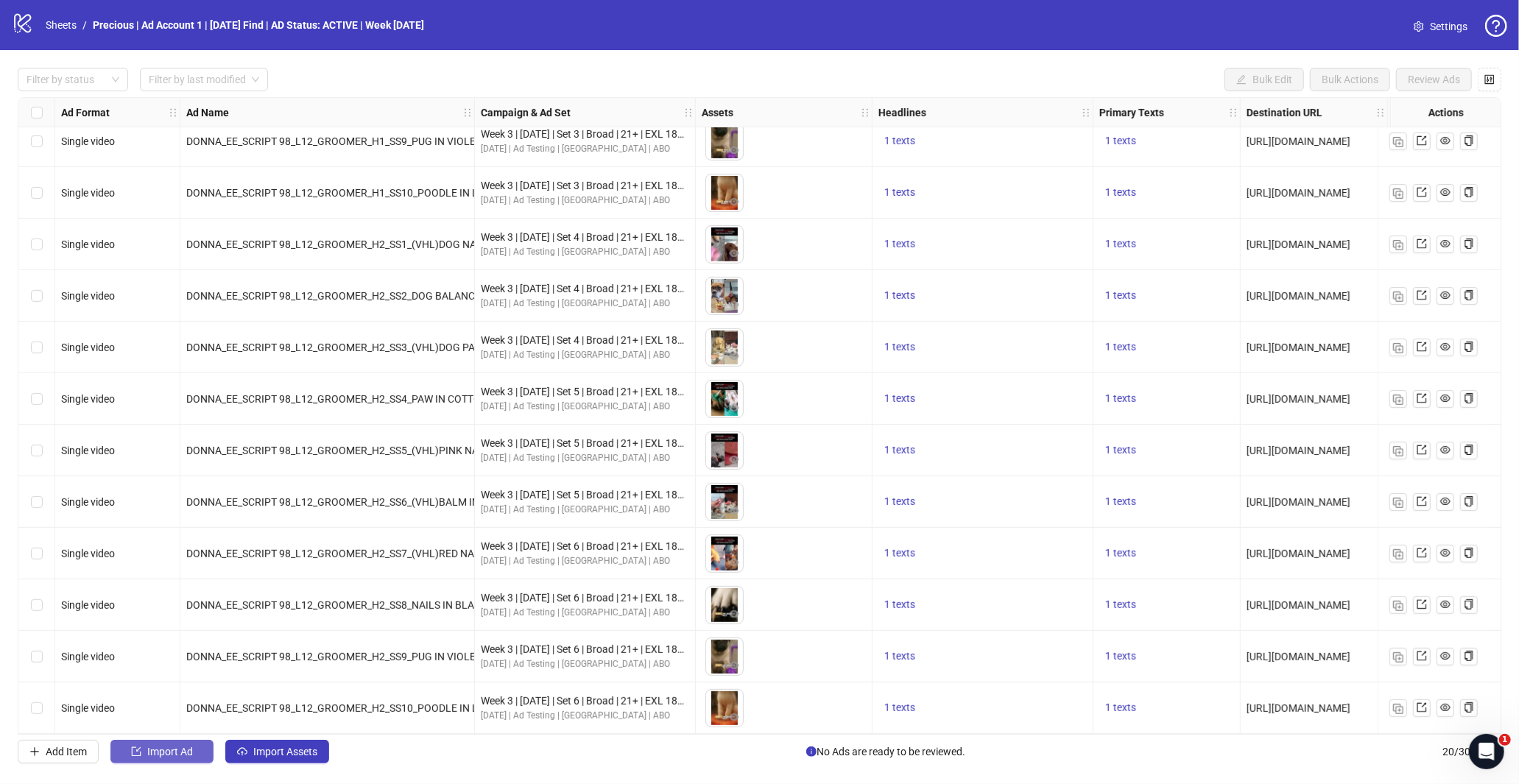
click at [166, 746] on span "Import Ad" at bounding box center [169, 752] width 45 height 12
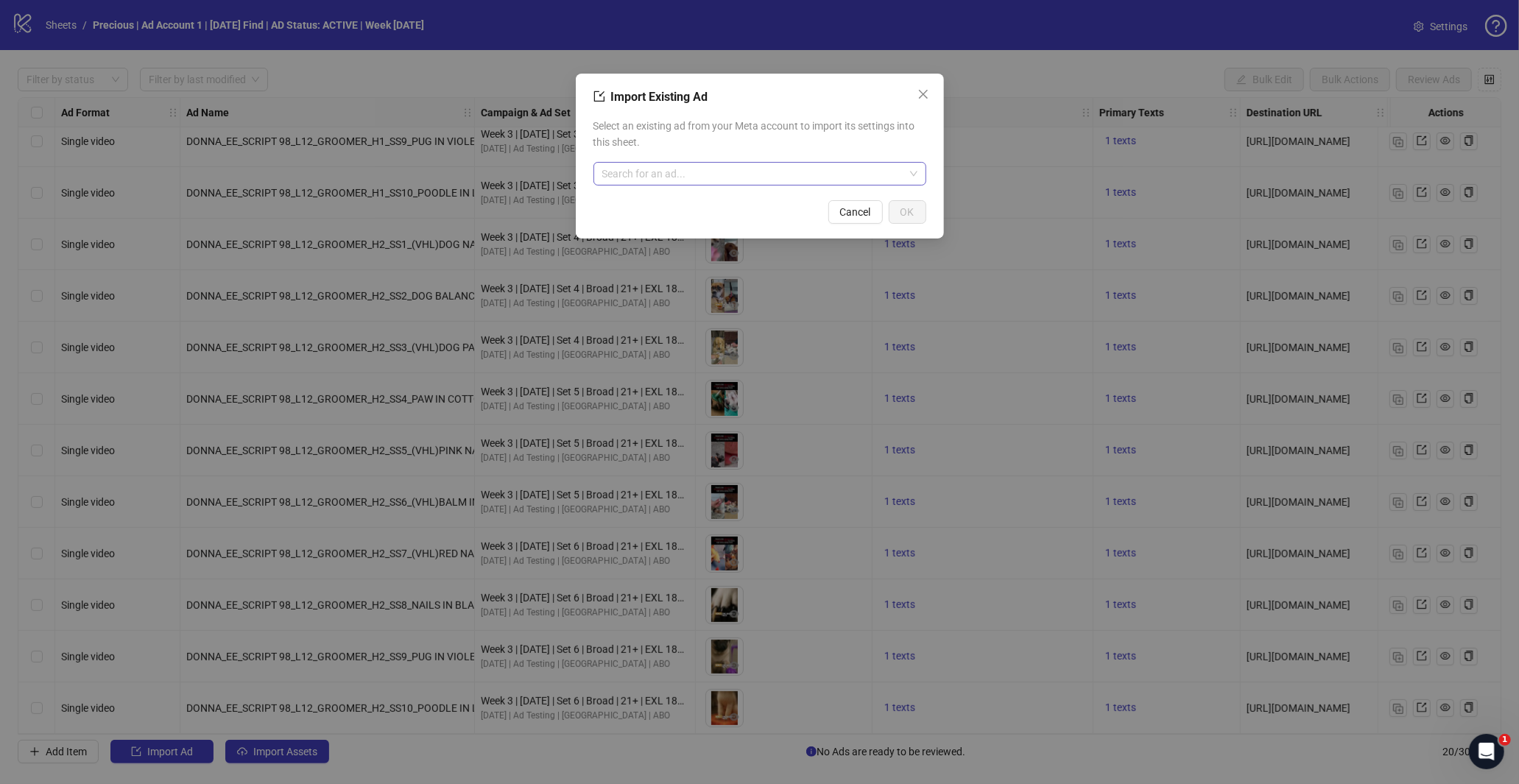
click at [741, 169] on input "search" at bounding box center [753, 173] width 302 height 22
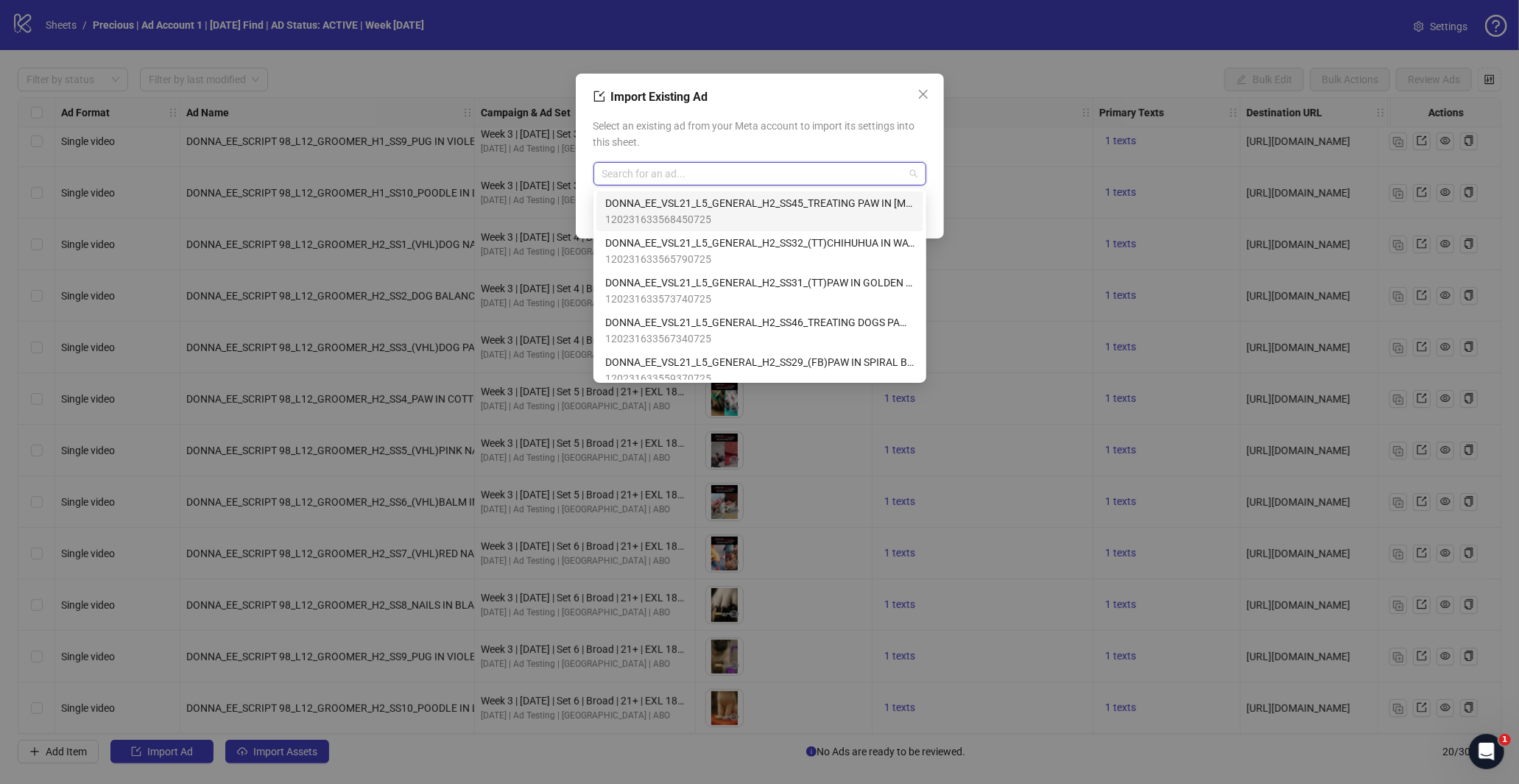
type input "*"
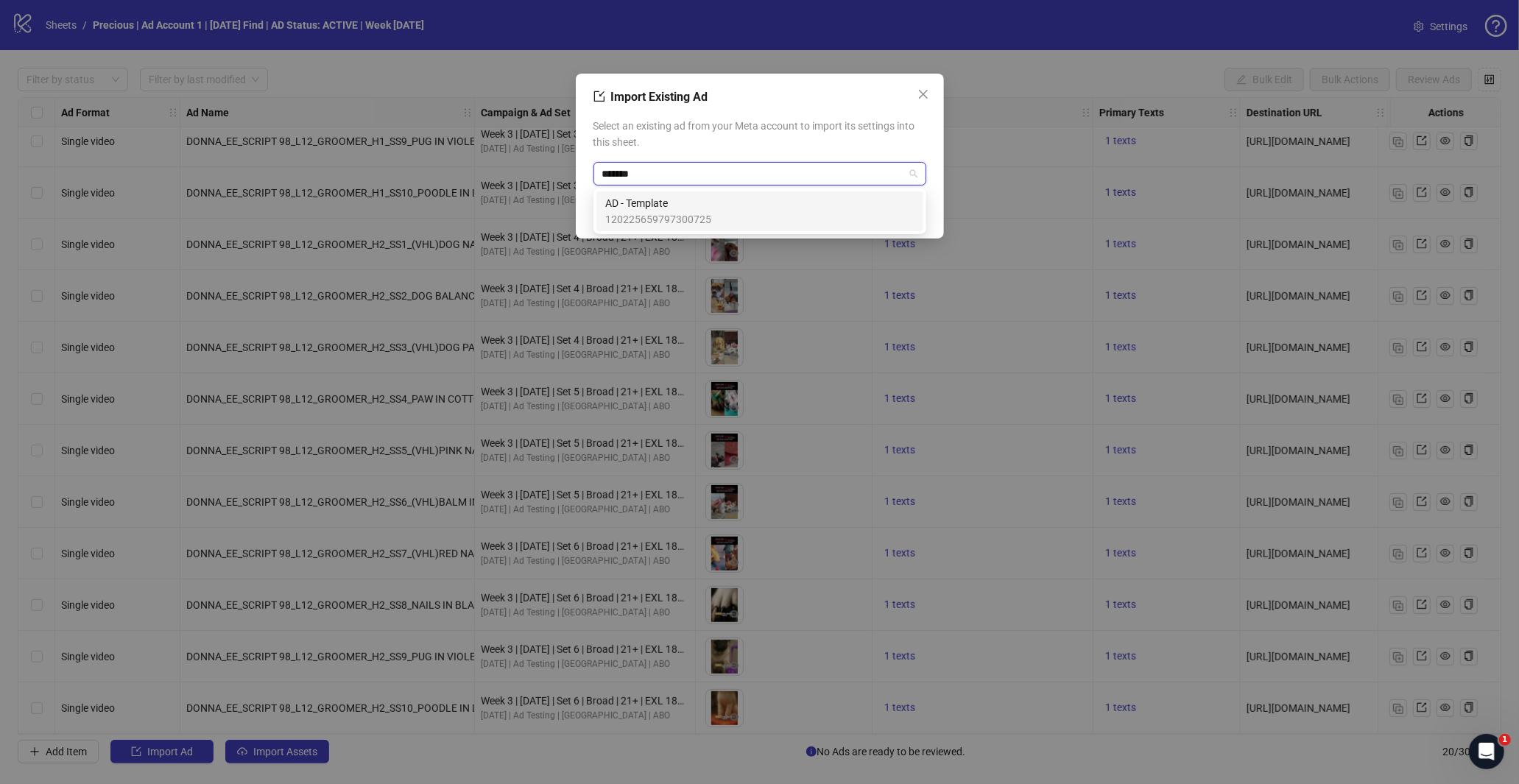
type input "********"
click at [689, 216] on span "120225659797300725" at bounding box center [658, 219] width 106 height 16
click at [908, 211] on span "OK" at bounding box center [907, 212] width 14 height 12
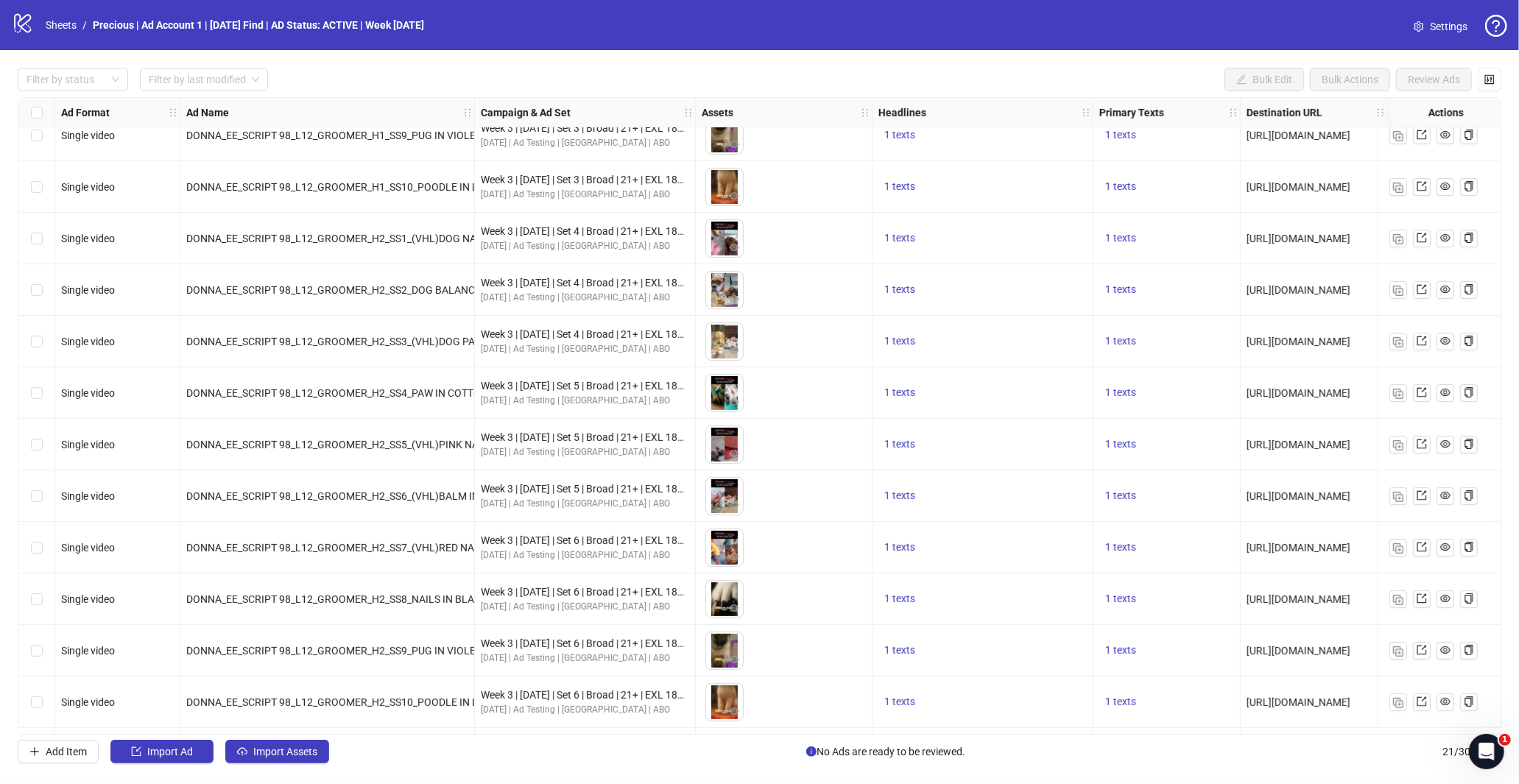
scroll to position [482, 0]
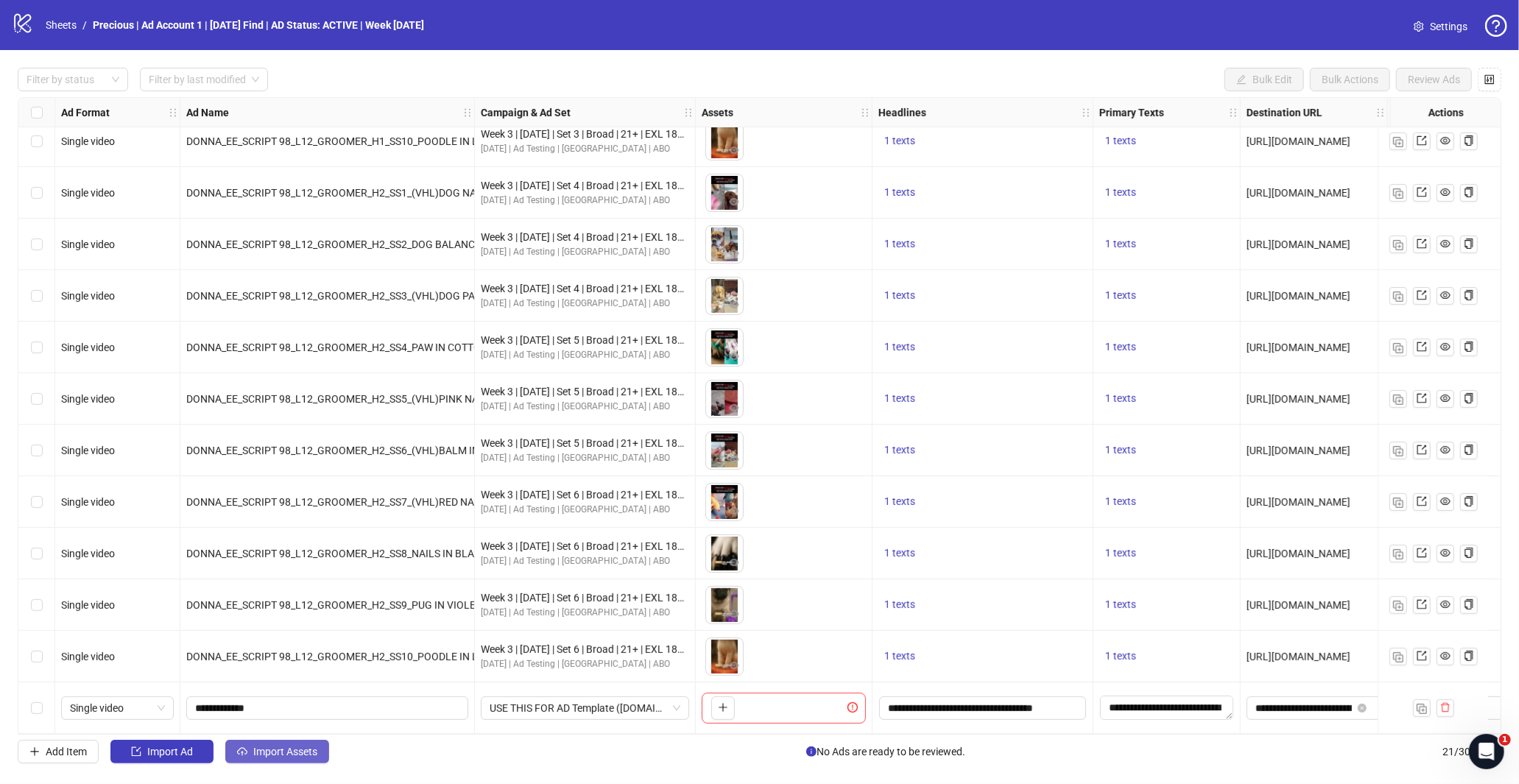
click at [282, 748] on span "Import Assets" at bounding box center [284, 752] width 64 height 12
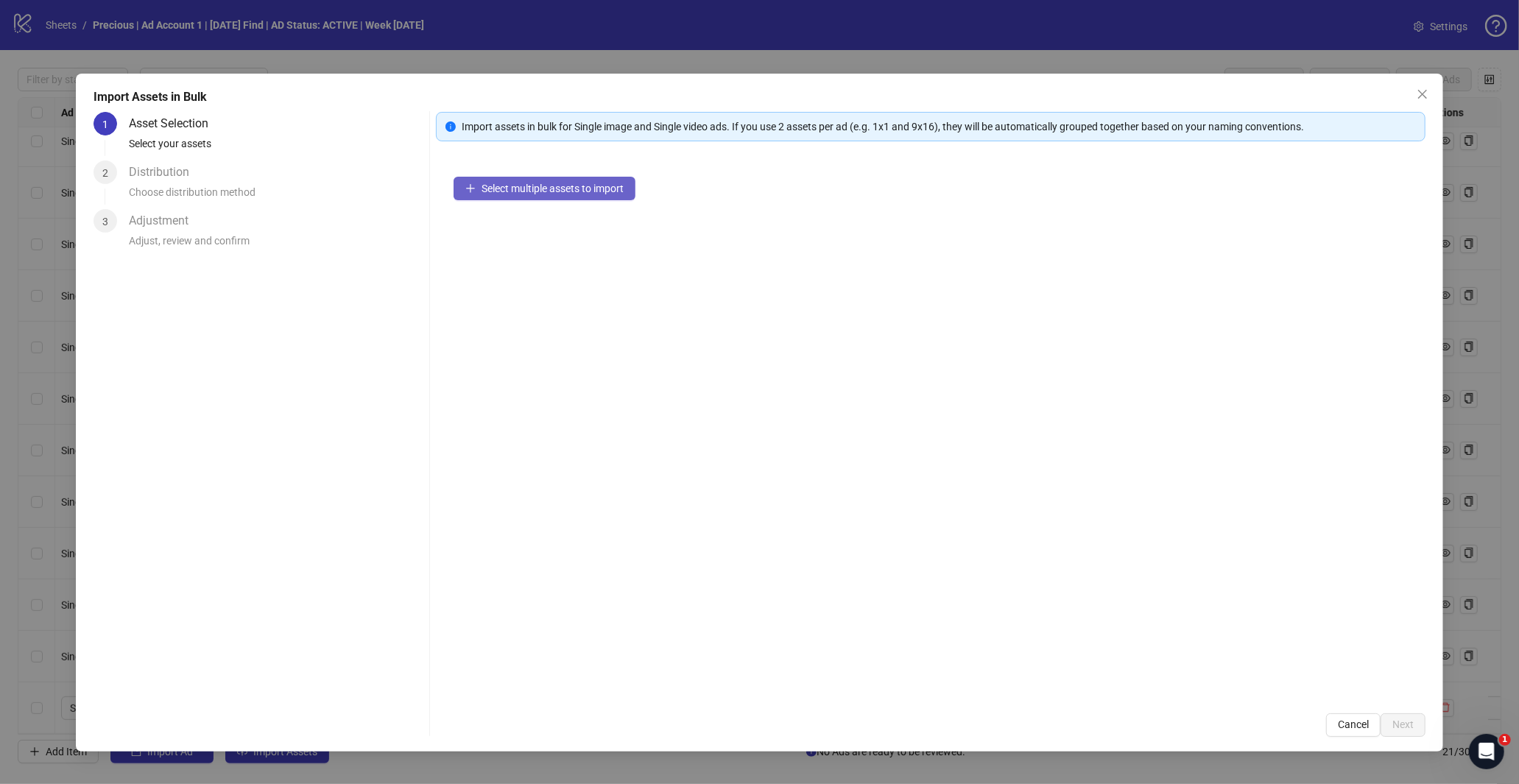
click at [560, 184] on span "Select multiple assets to import" at bounding box center [553, 189] width 142 height 12
click at [507, 239] on span "Add more assets" at bounding box center [520, 236] width 77 height 12
click at [1399, 727] on span "Next" at bounding box center [1403, 724] width 21 height 12
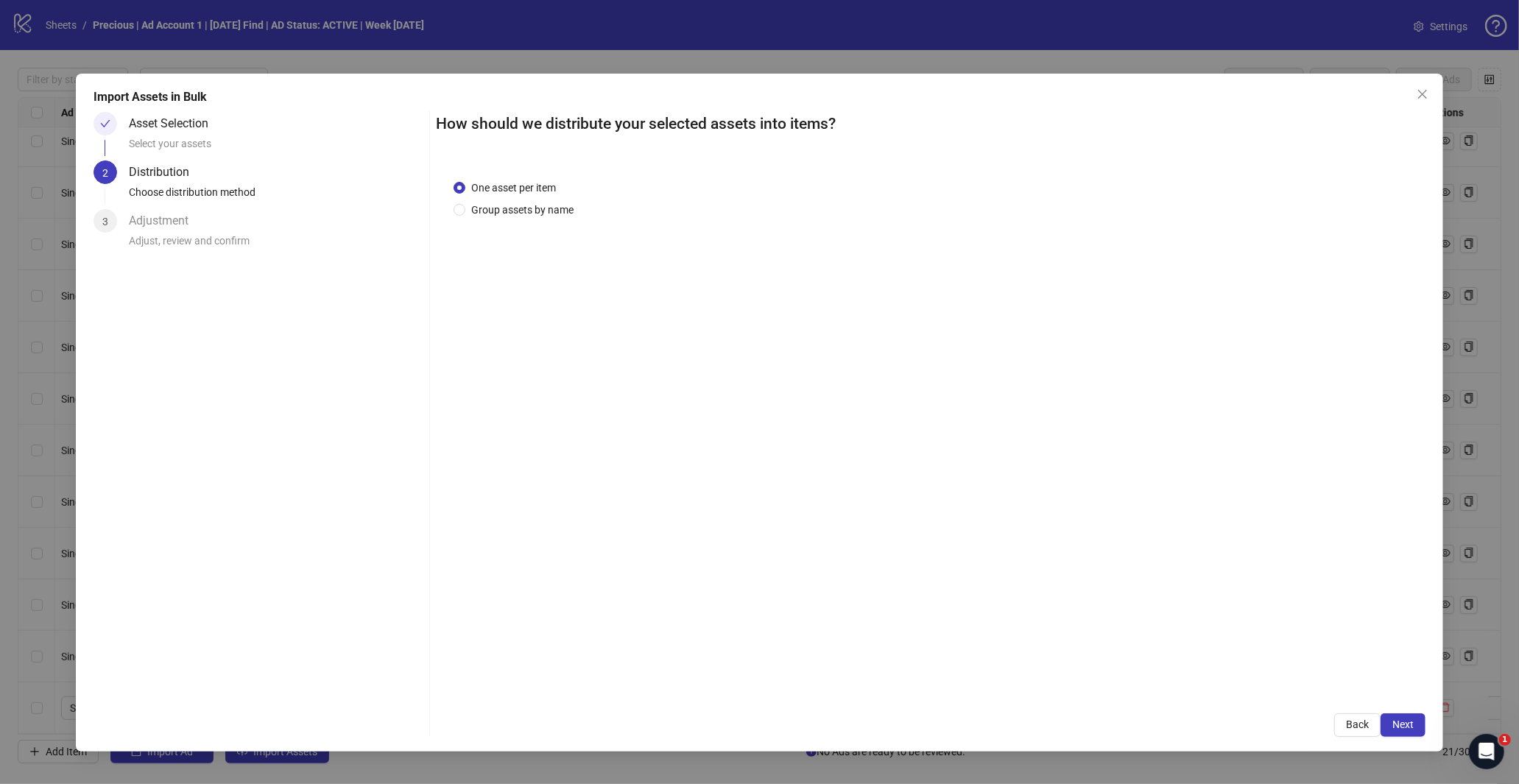
click at [1395, 711] on div "How should we distribute your selected assets into items? One asset per item Gr…" at bounding box center [930, 424] width 989 height 625
click at [1395, 717] on button "Next" at bounding box center [1403, 725] width 45 height 24
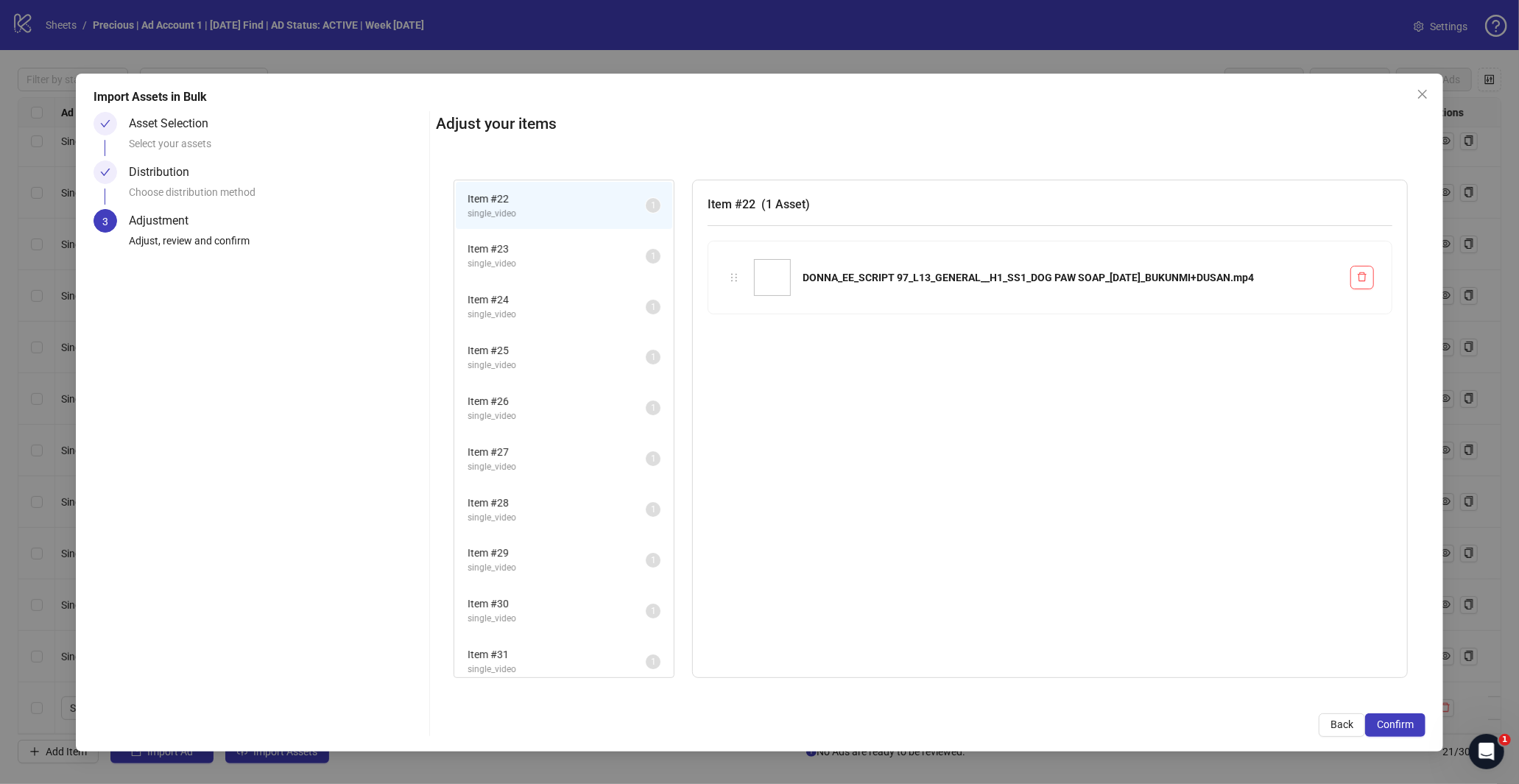
click at [1389, 731] on button "Confirm" at bounding box center [1395, 725] width 61 height 24
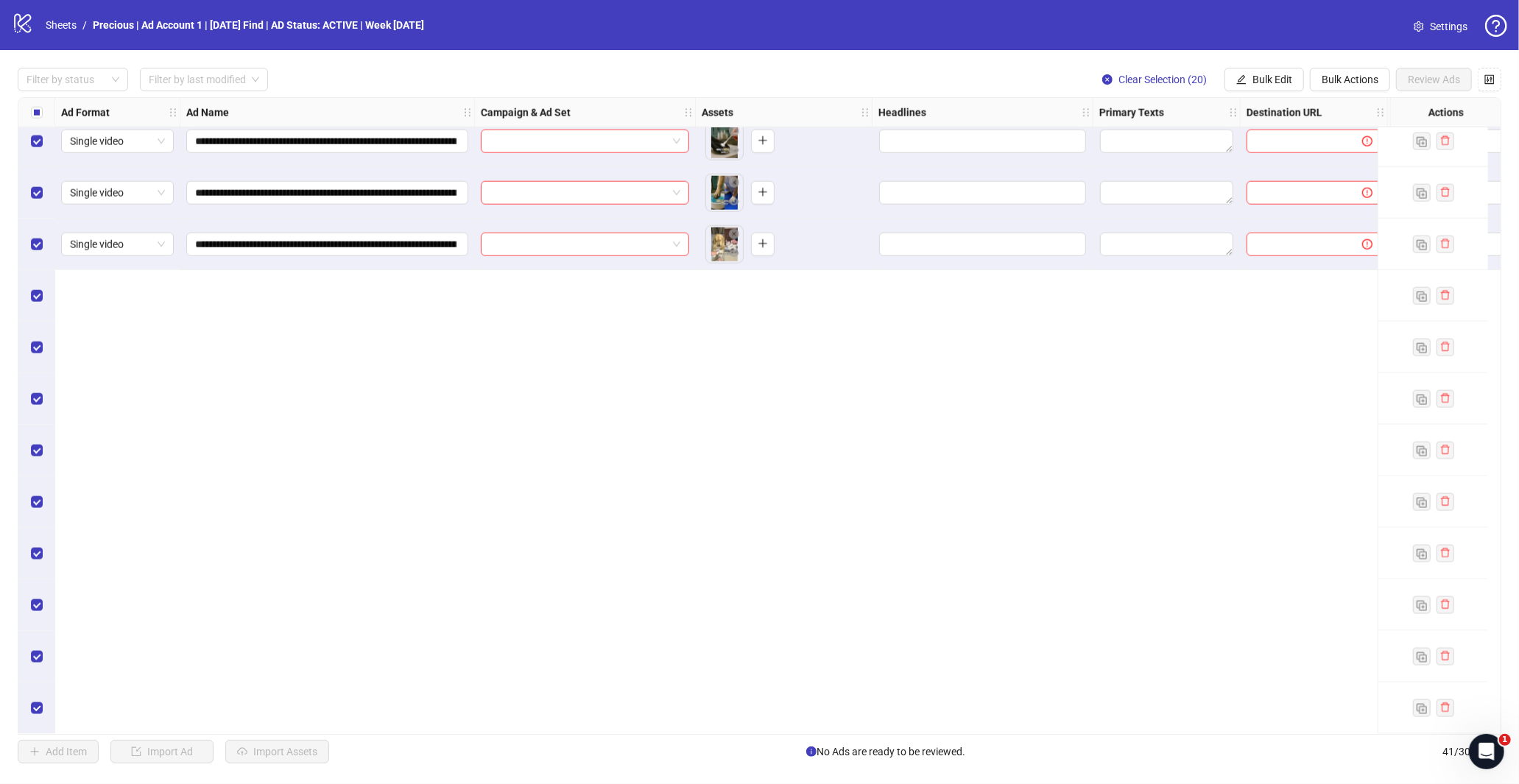
scroll to position [694, 0]
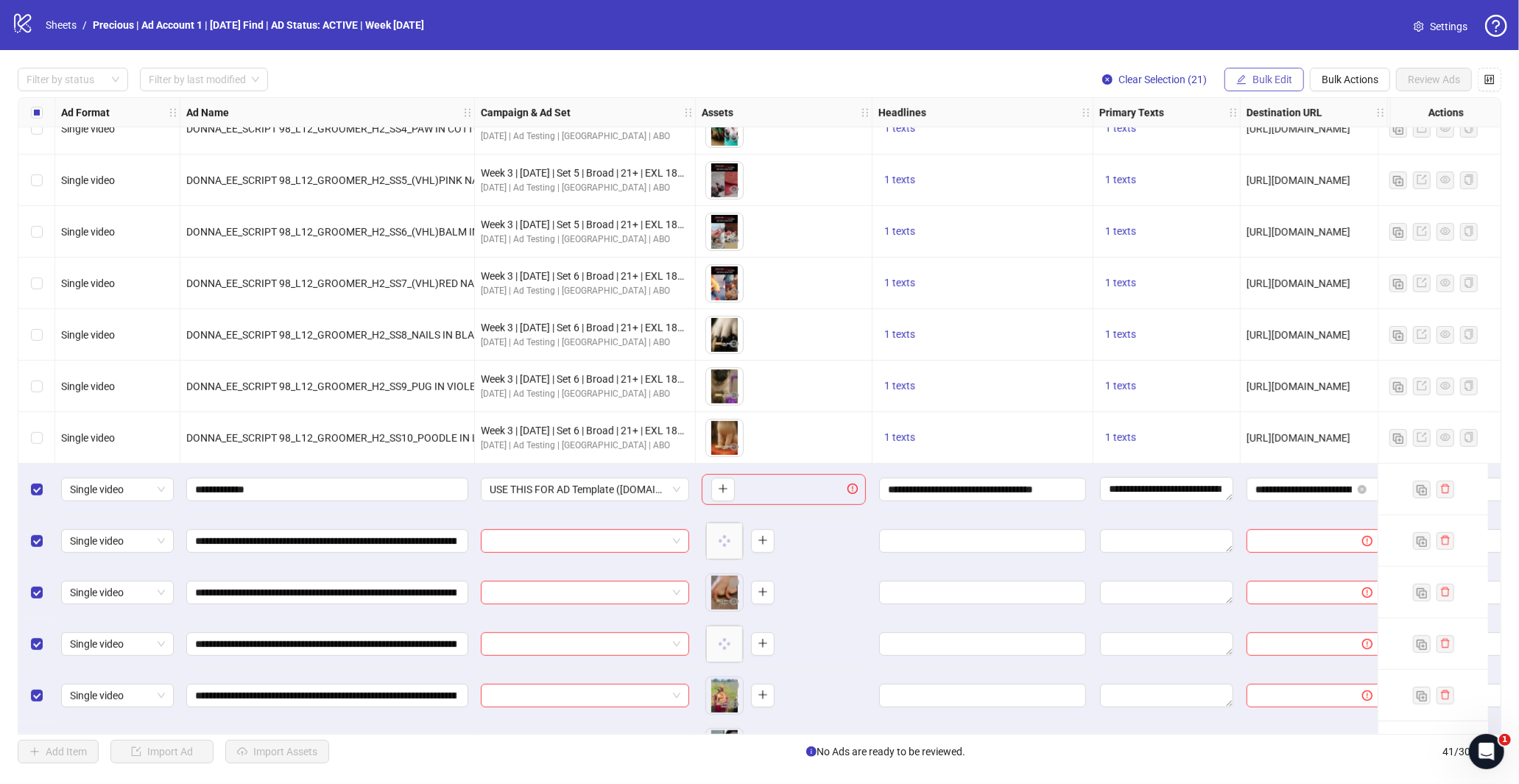
click at [1270, 74] on span "Bulk Edit" at bounding box center [1272, 79] width 40 height 12
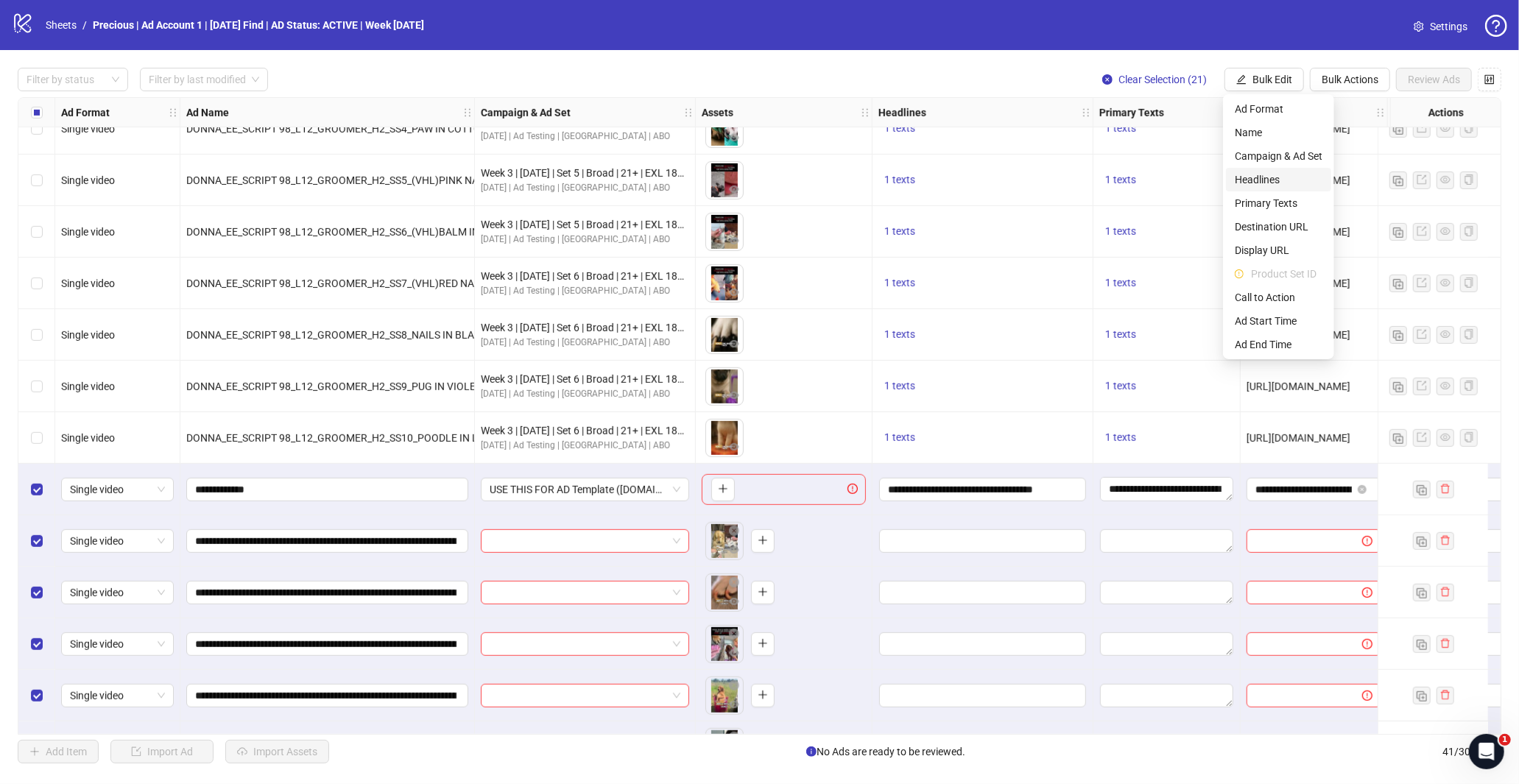
click at [1278, 182] on span "Headlines" at bounding box center [1278, 179] width 88 height 16
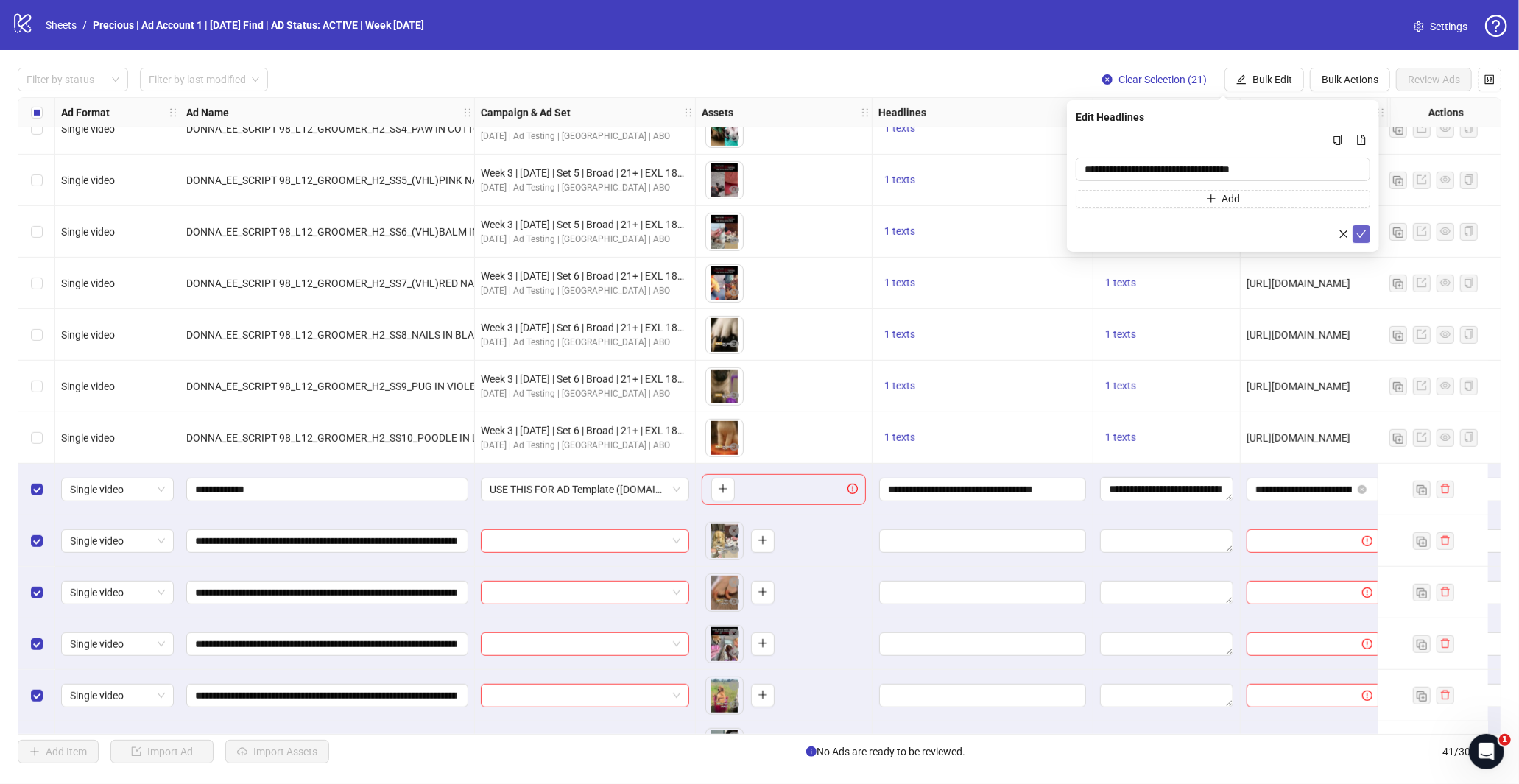
click at [1353, 233] on button "submit" at bounding box center [1361, 234] width 18 height 18
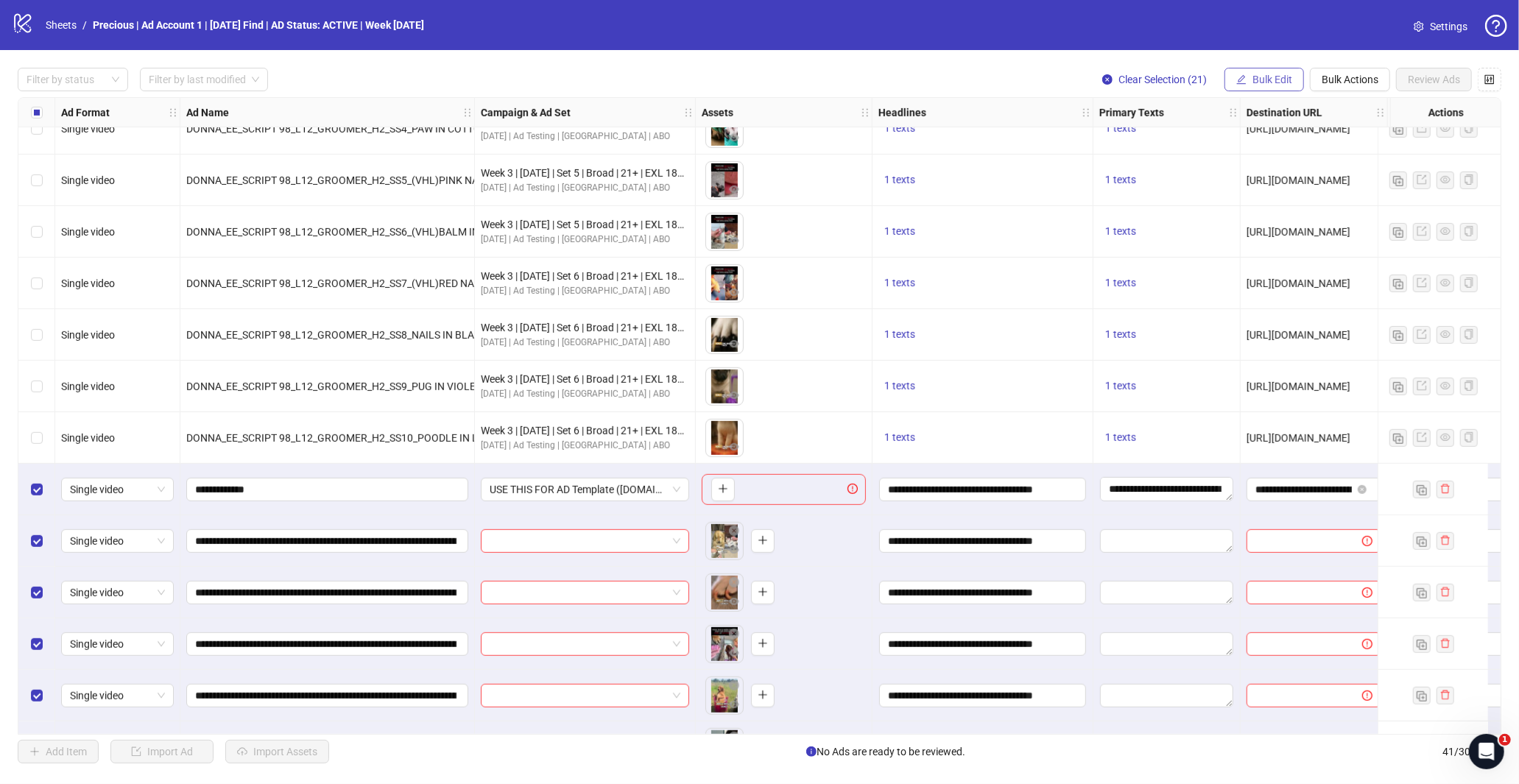
click at [1253, 74] on span "Bulk Edit" at bounding box center [1272, 79] width 40 height 12
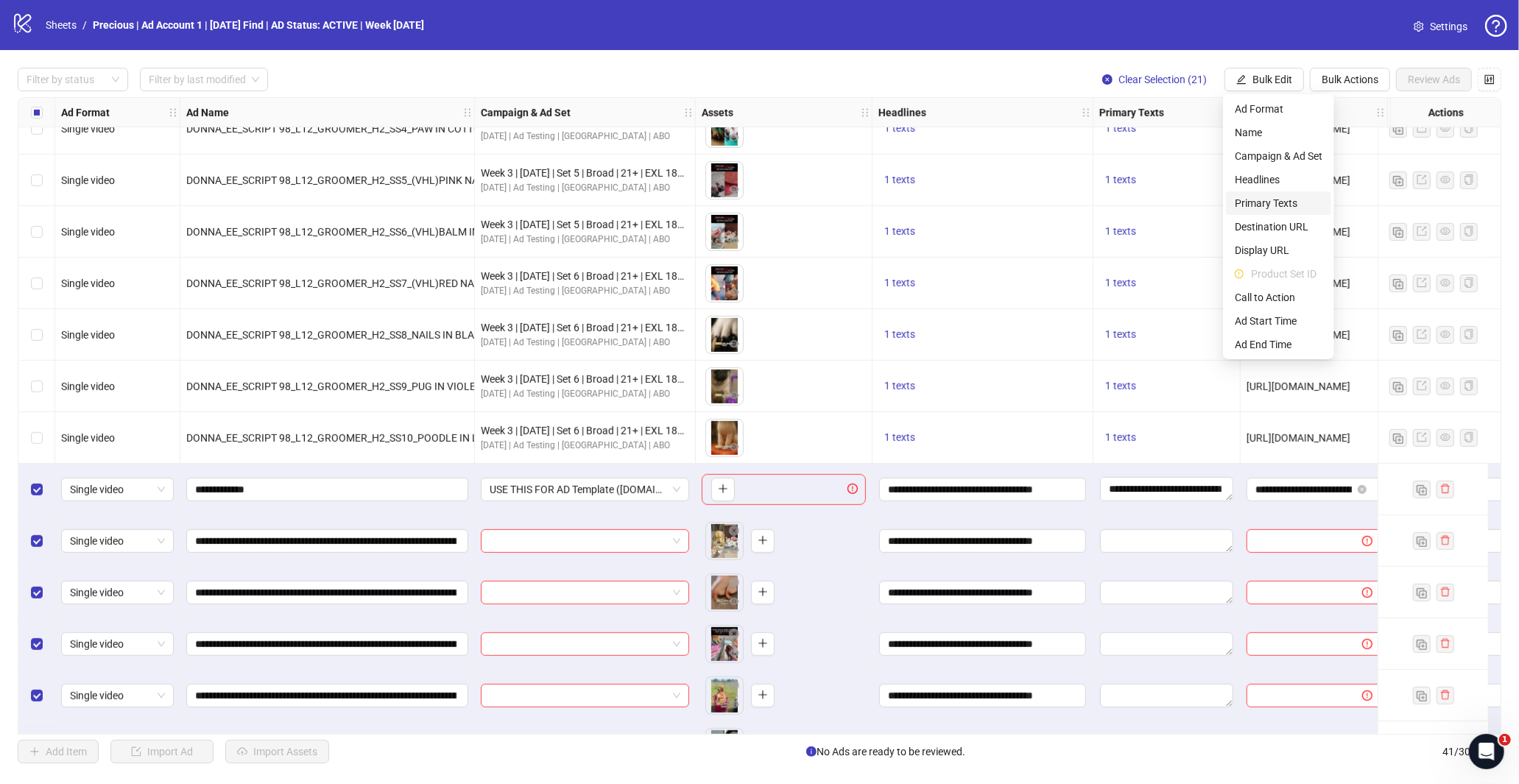
click at [1264, 203] on span "Primary Texts" at bounding box center [1278, 202] width 88 height 16
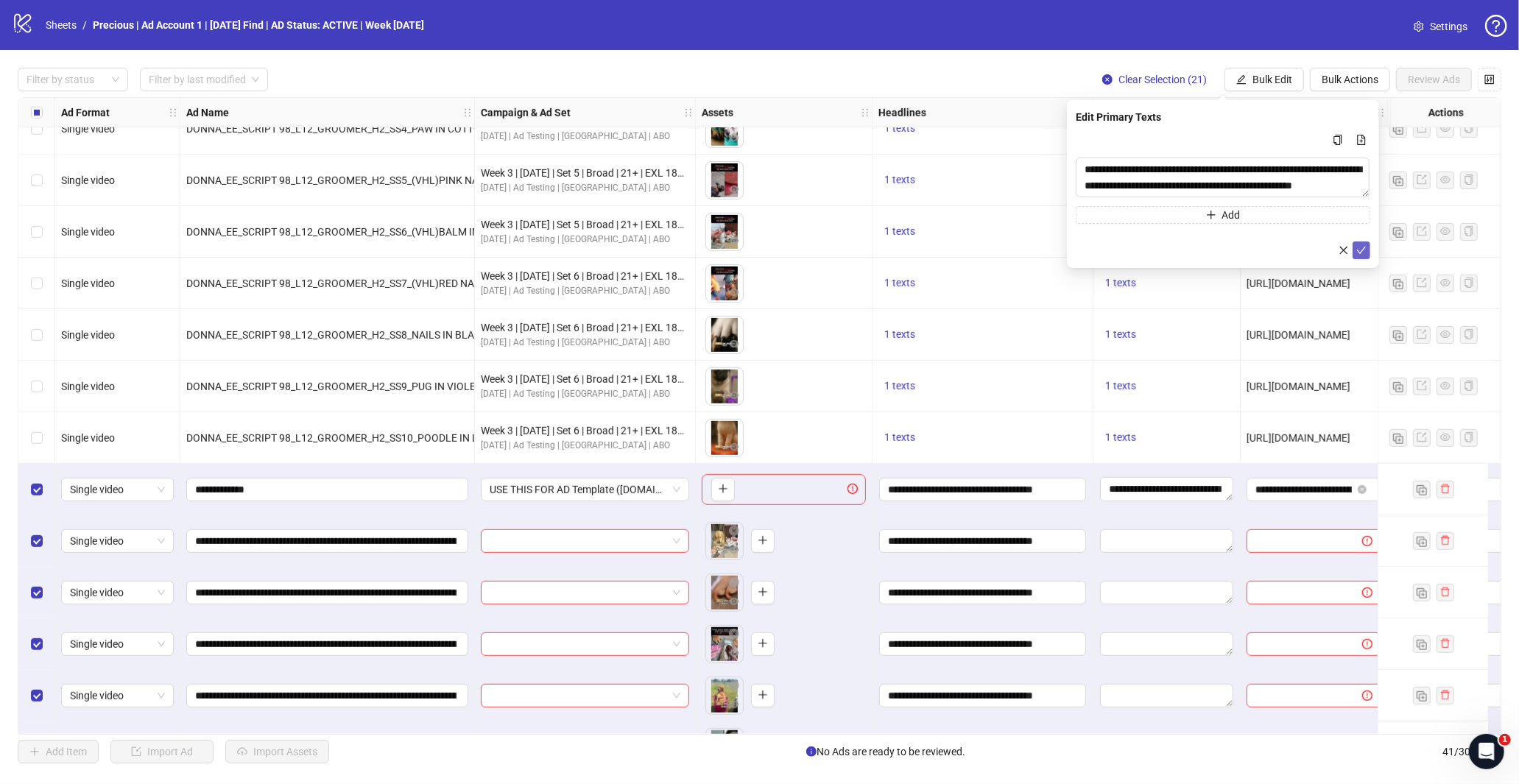
click at [1359, 251] on icon "check" at bounding box center [1361, 250] width 10 height 10
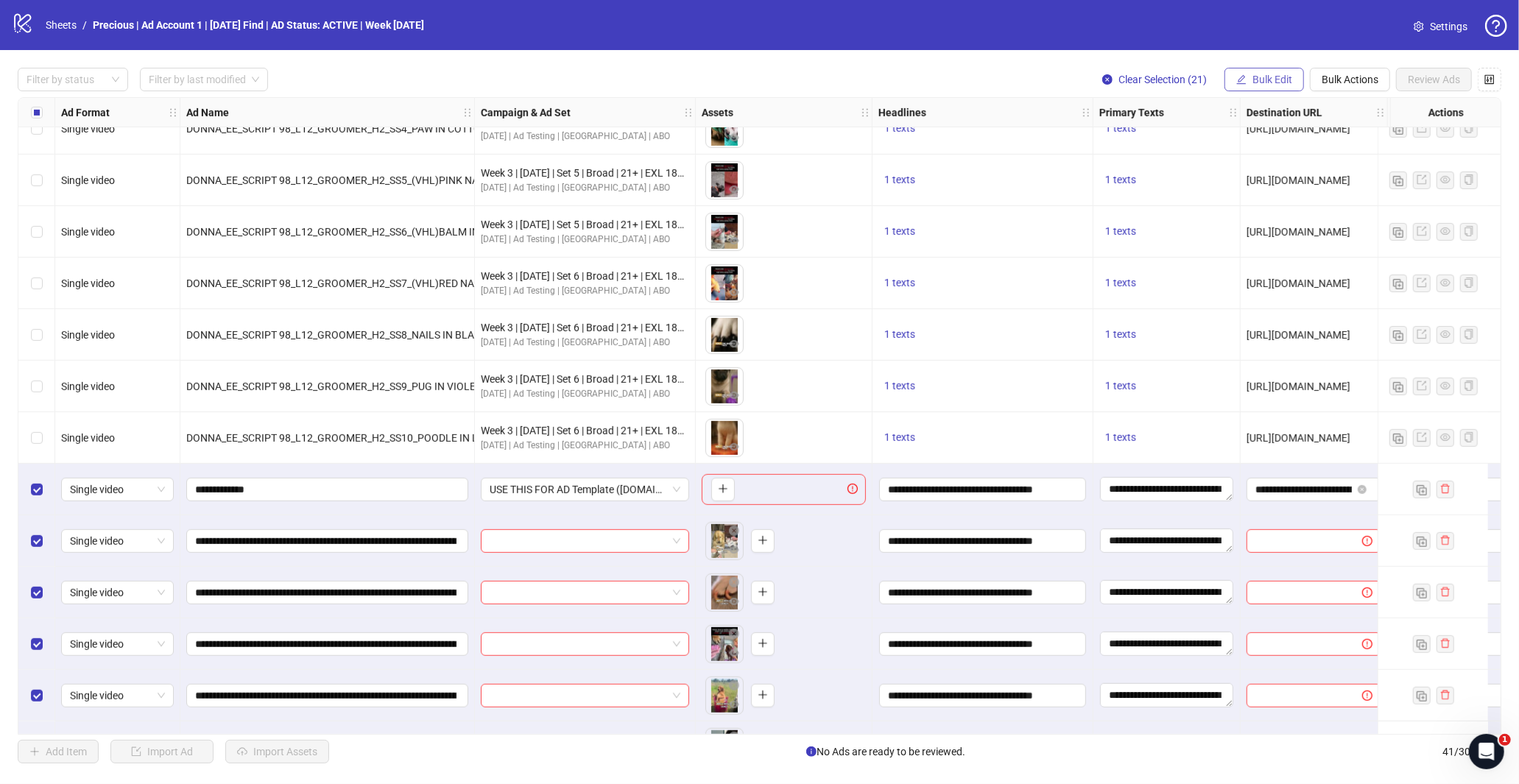
click at [1249, 86] on button "Bulk Edit" at bounding box center [1264, 79] width 79 height 24
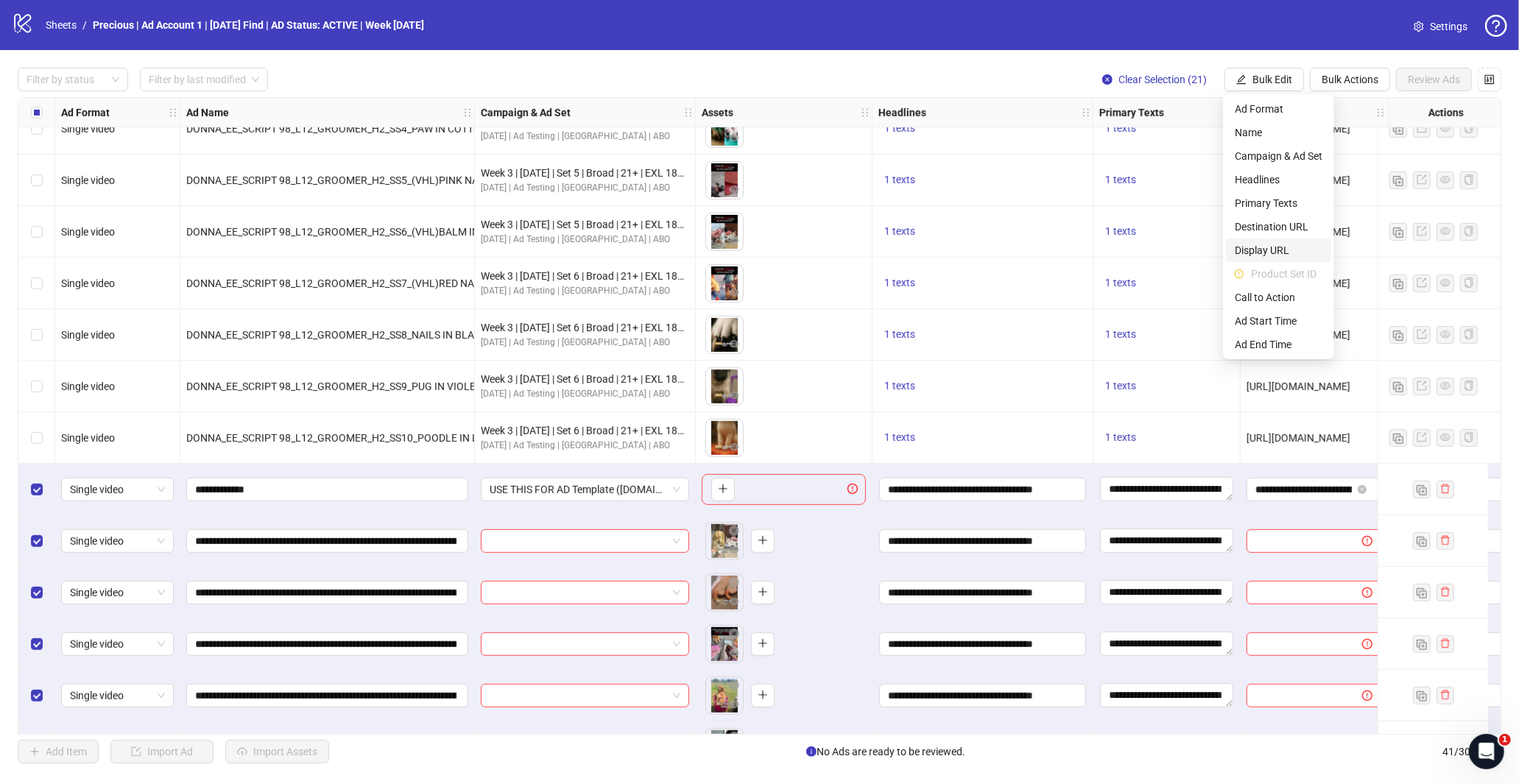
click at [1260, 231] on span "Destination URL" at bounding box center [1278, 226] width 88 height 16
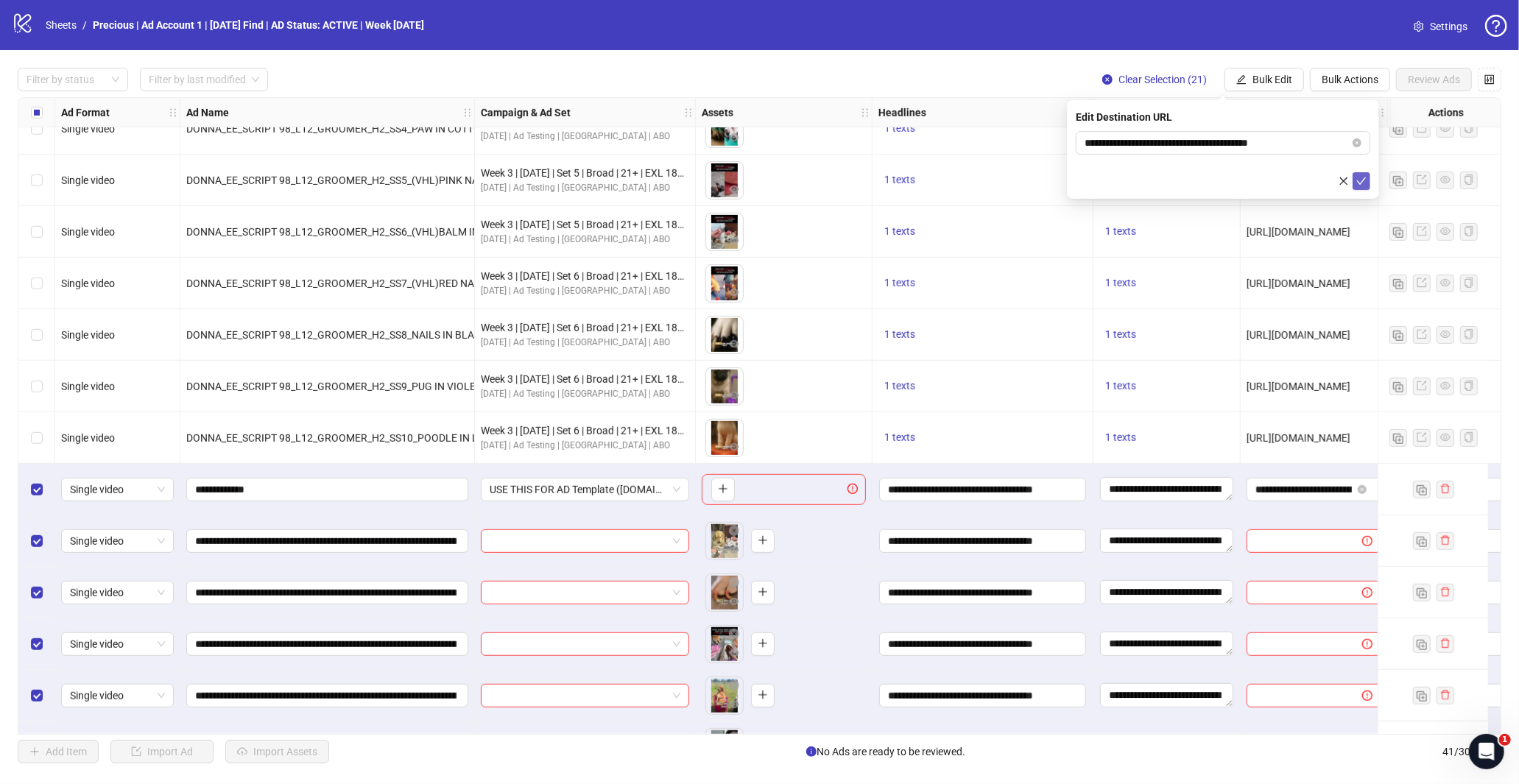
click at [1366, 178] on icon "check" at bounding box center [1361, 181] width 10 height 10
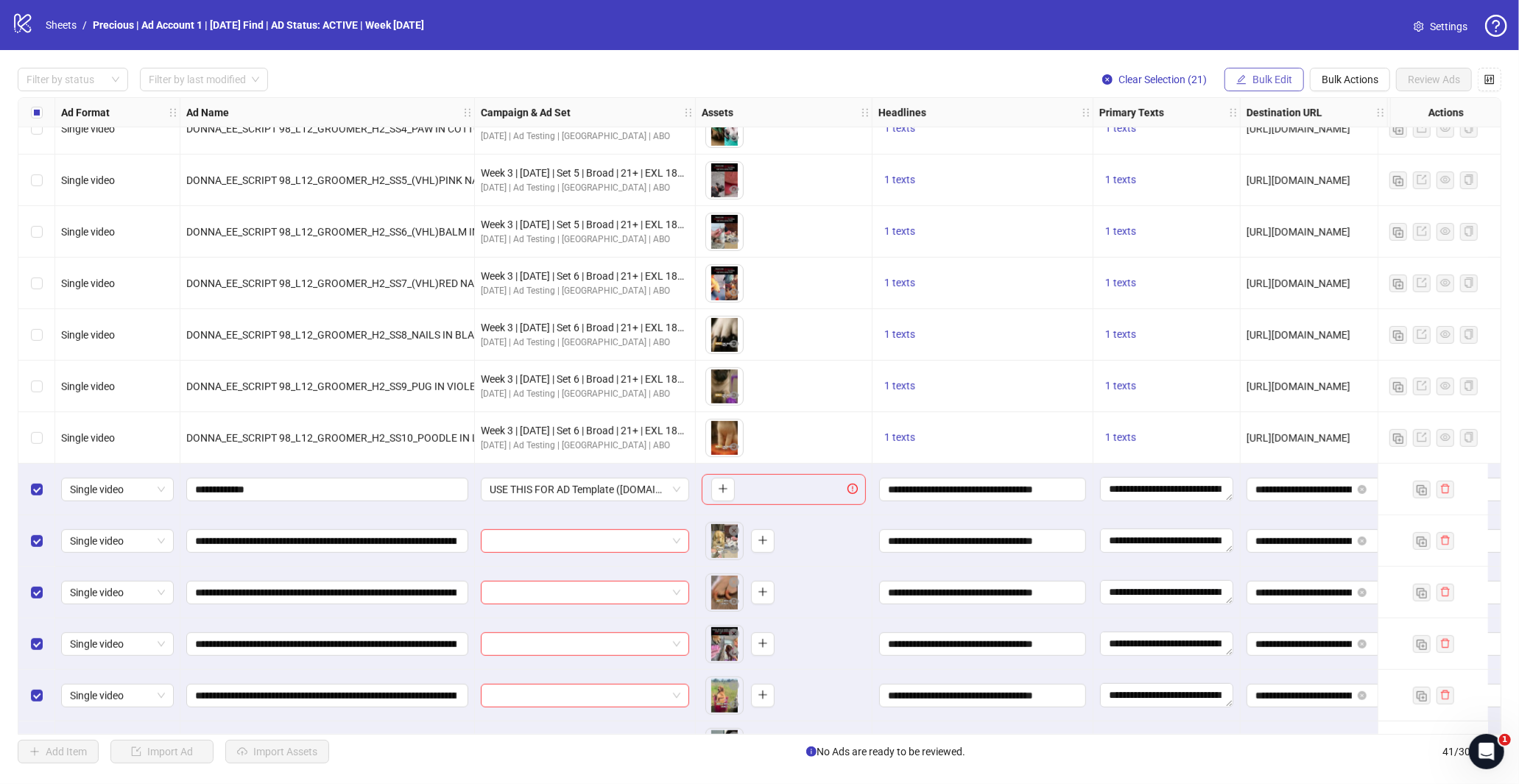
click at [1276, 79] on span "Bulk Edit" at bounding box center [1272, 79] width 40 height 12
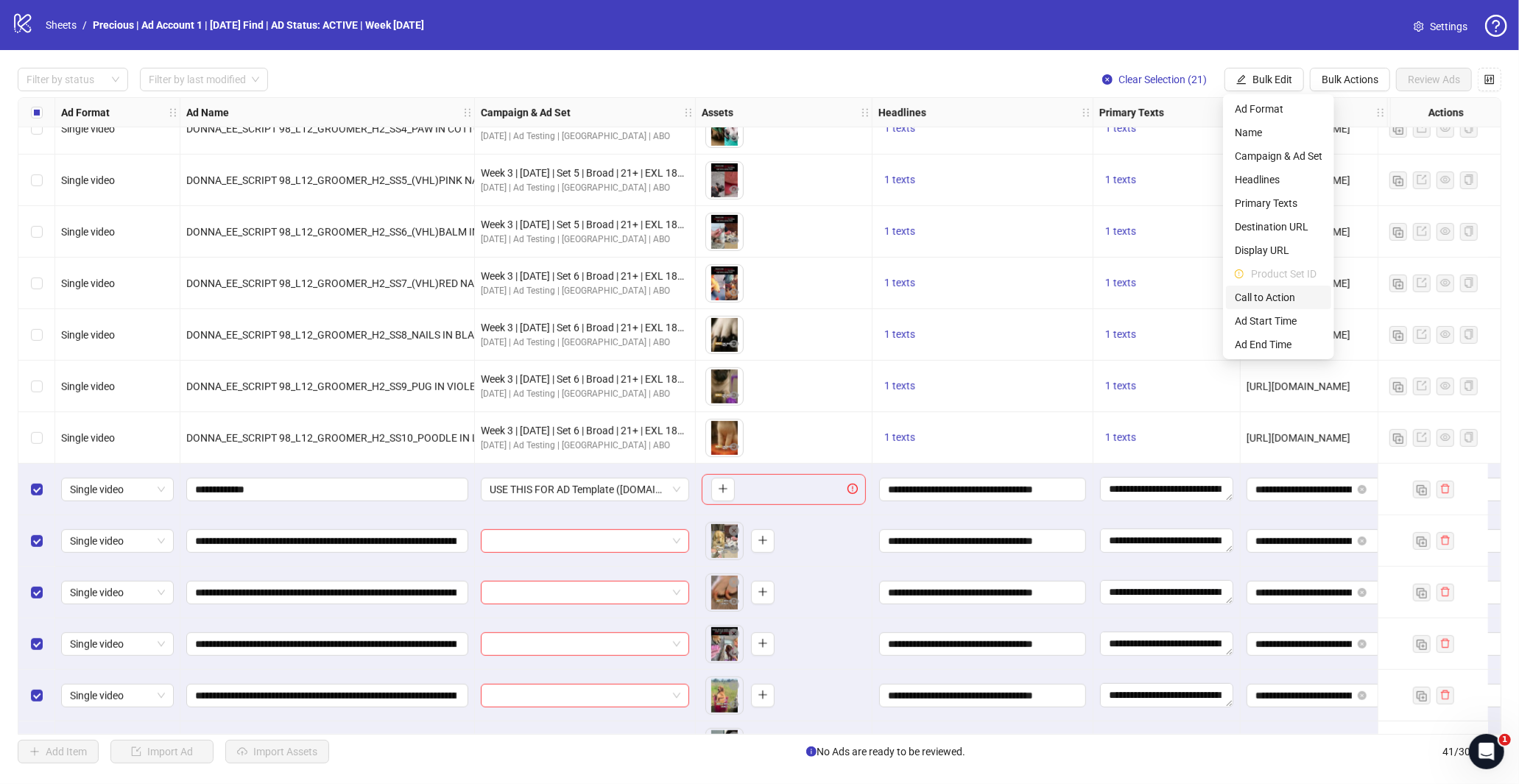
click at [1283, 298] on span "Call to Action" at bounding box center [1278, 297] width 88 height 16
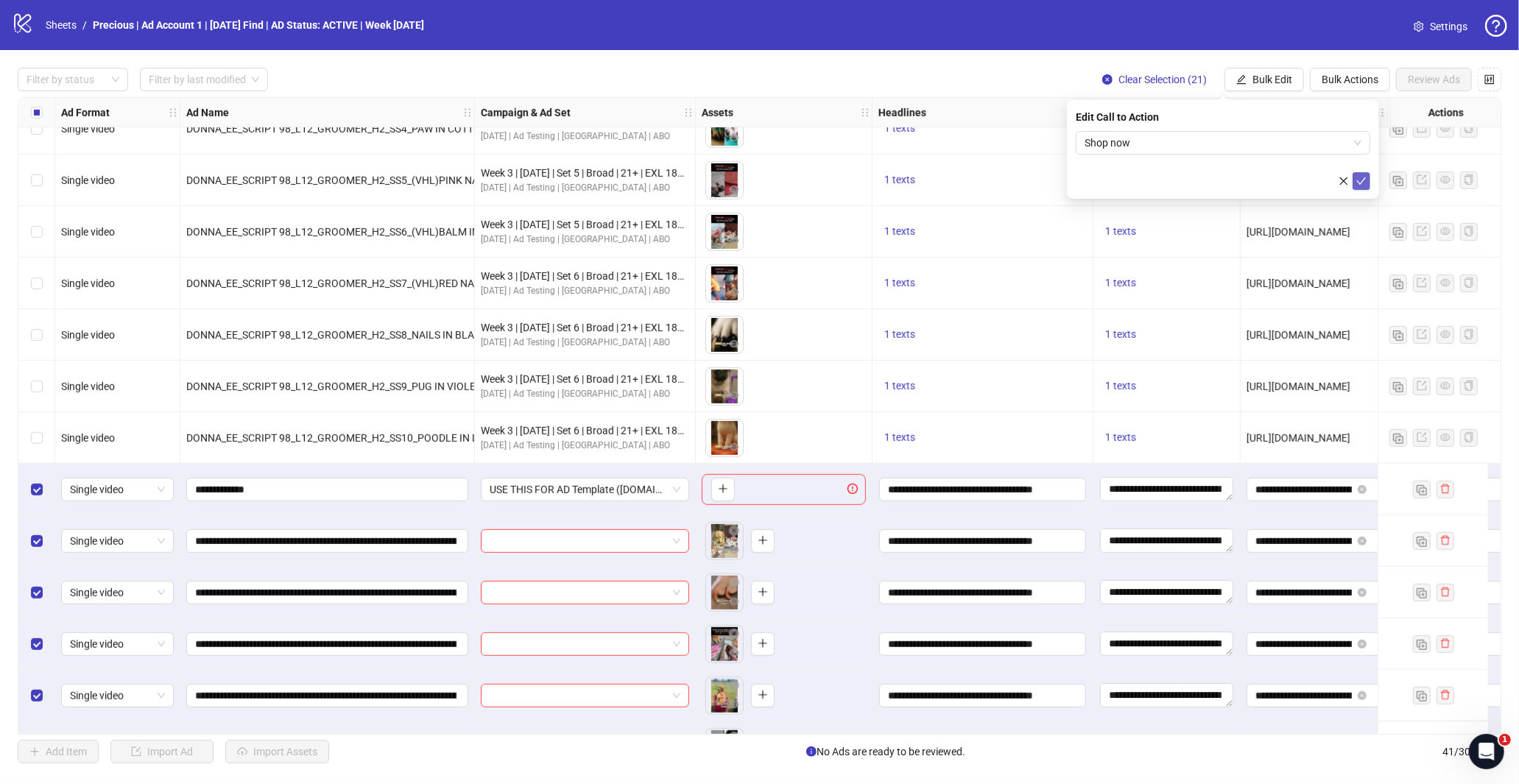
click at [1358, 189] on button "submit" at bounding box center [1361, 181] width 18 height 18
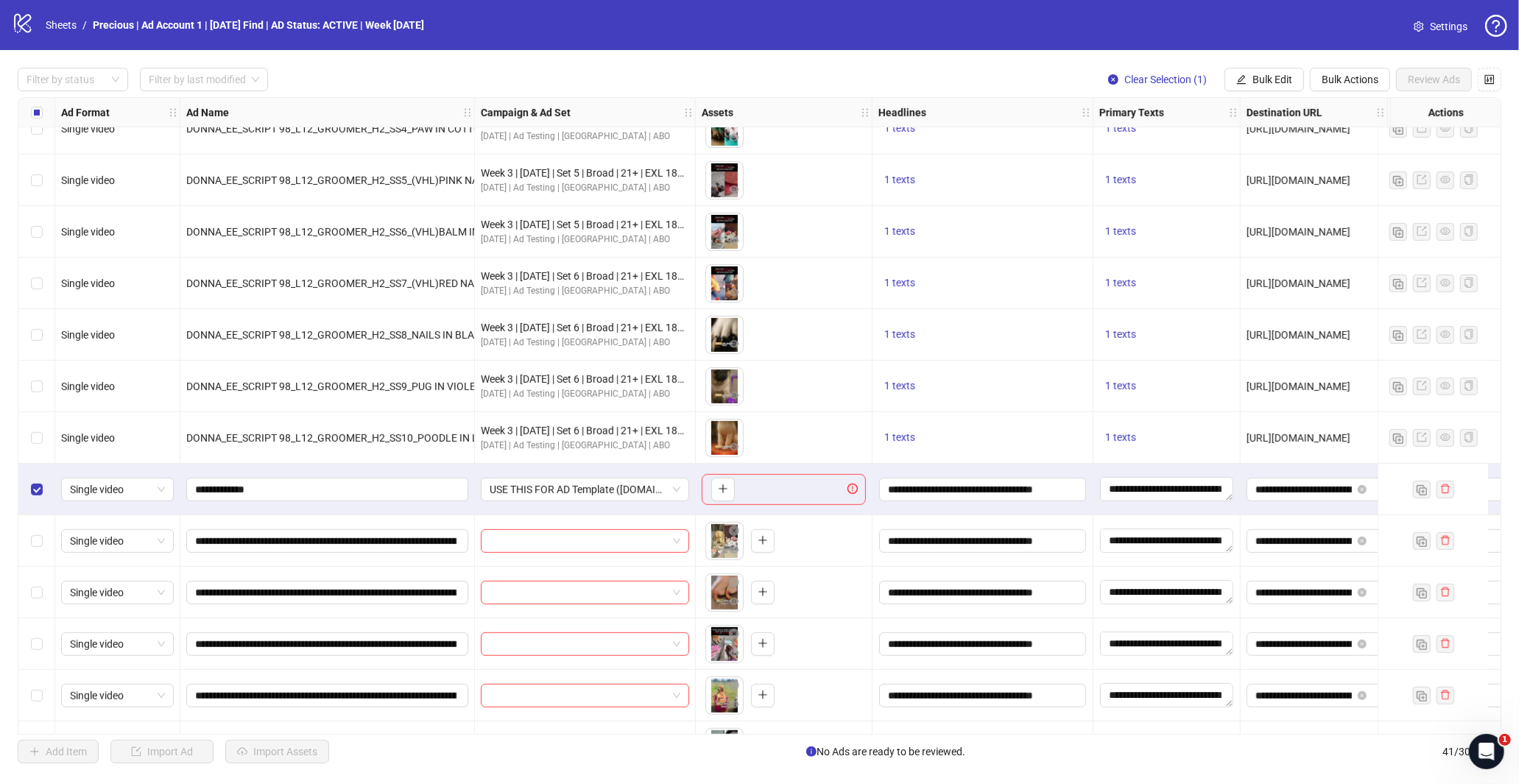
click at [1259, 59] on div "Filter by status Filter by last modified Clear Selection (1) Bulk Edit Bulk Act…" at bounding box center [760, 416] width 1519 height 731
click at [1256, 78] on span "Bulk Edit" at bounding box center [1272, 79] width 40 height 12
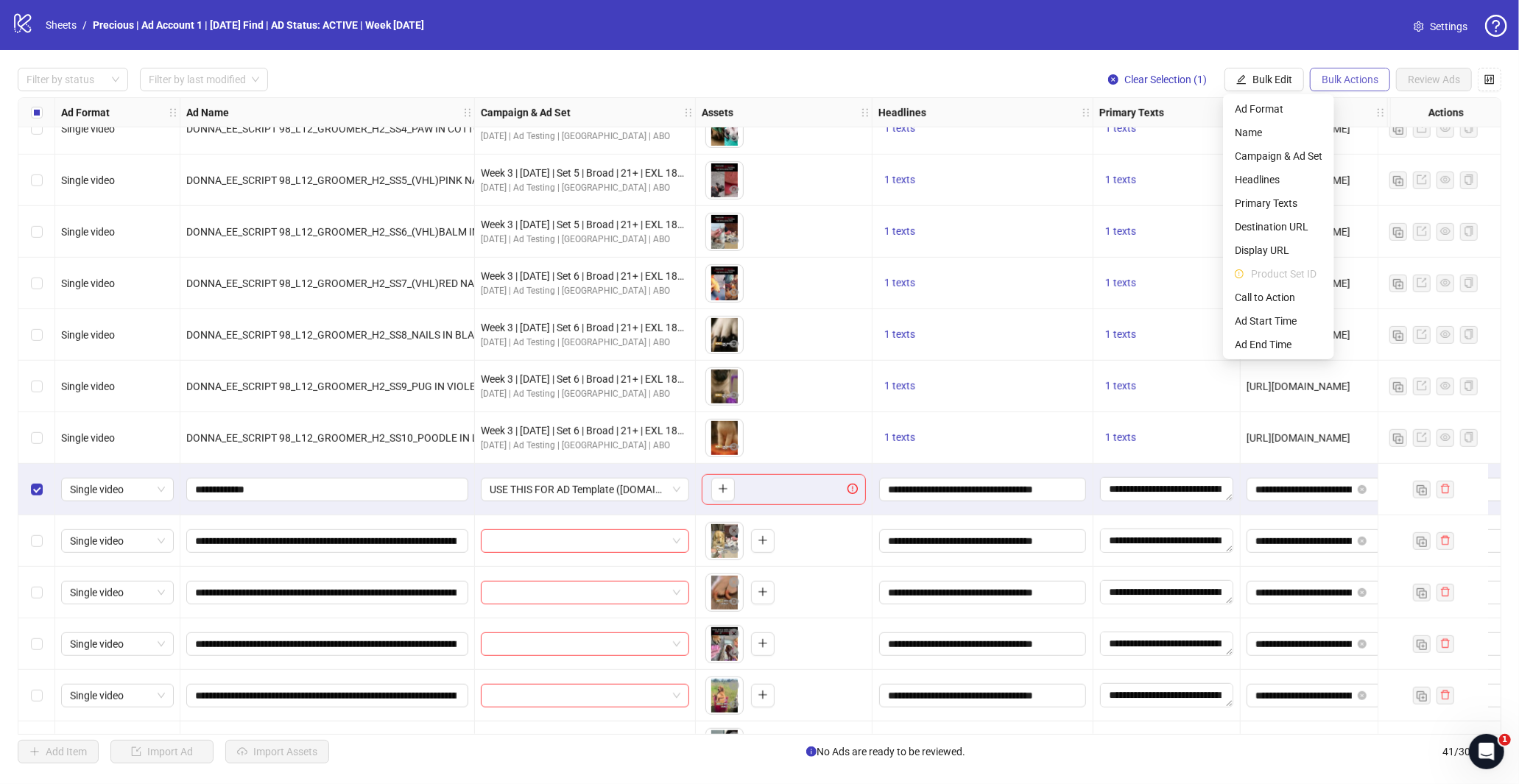
click at [1350, 75] on span "Bulk Actions" at bounding box center [1350, 79] width 56 height 12
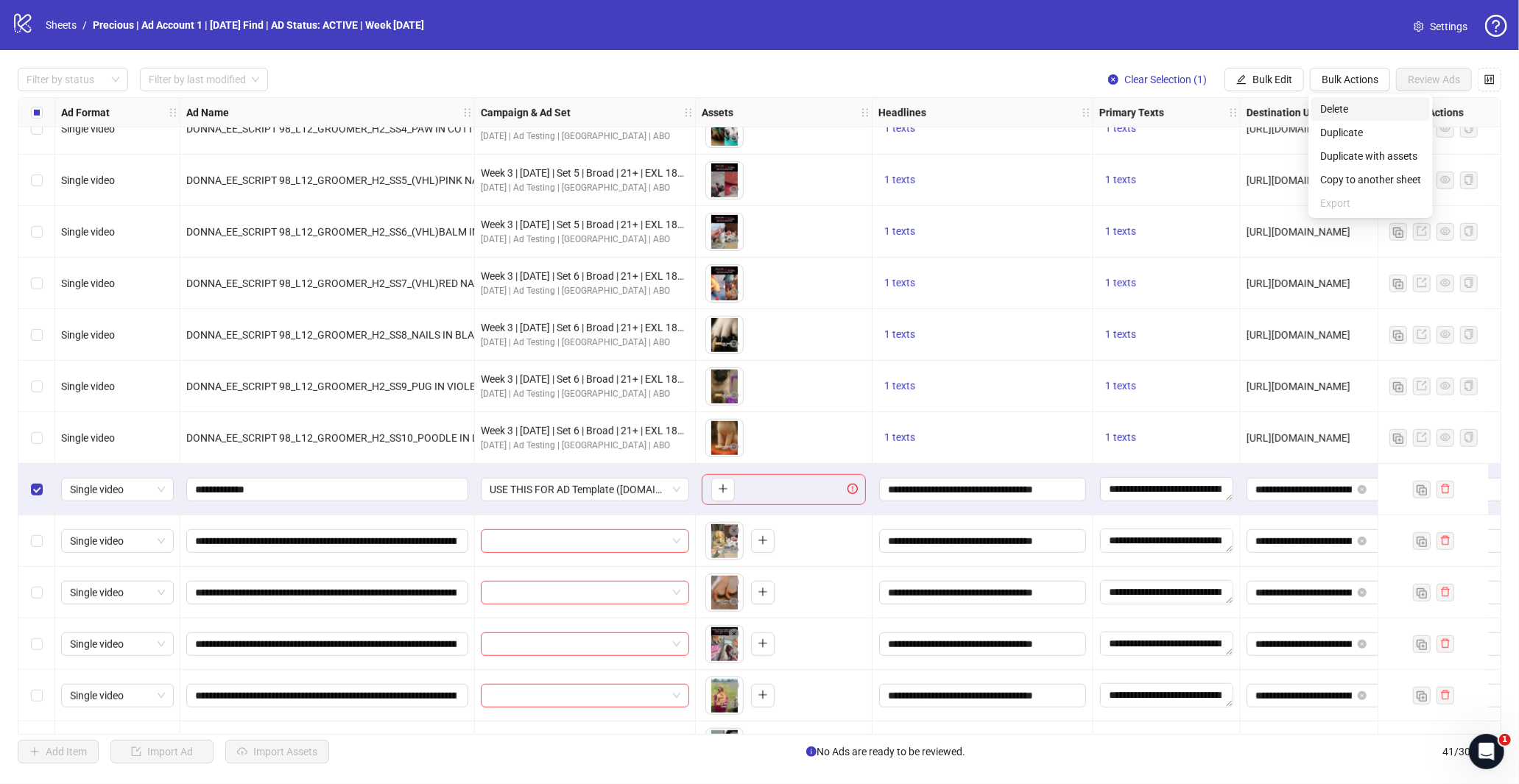
click at [1347, 113] on span "Delete" at bounding box center [1370, 108] width 101 height 16
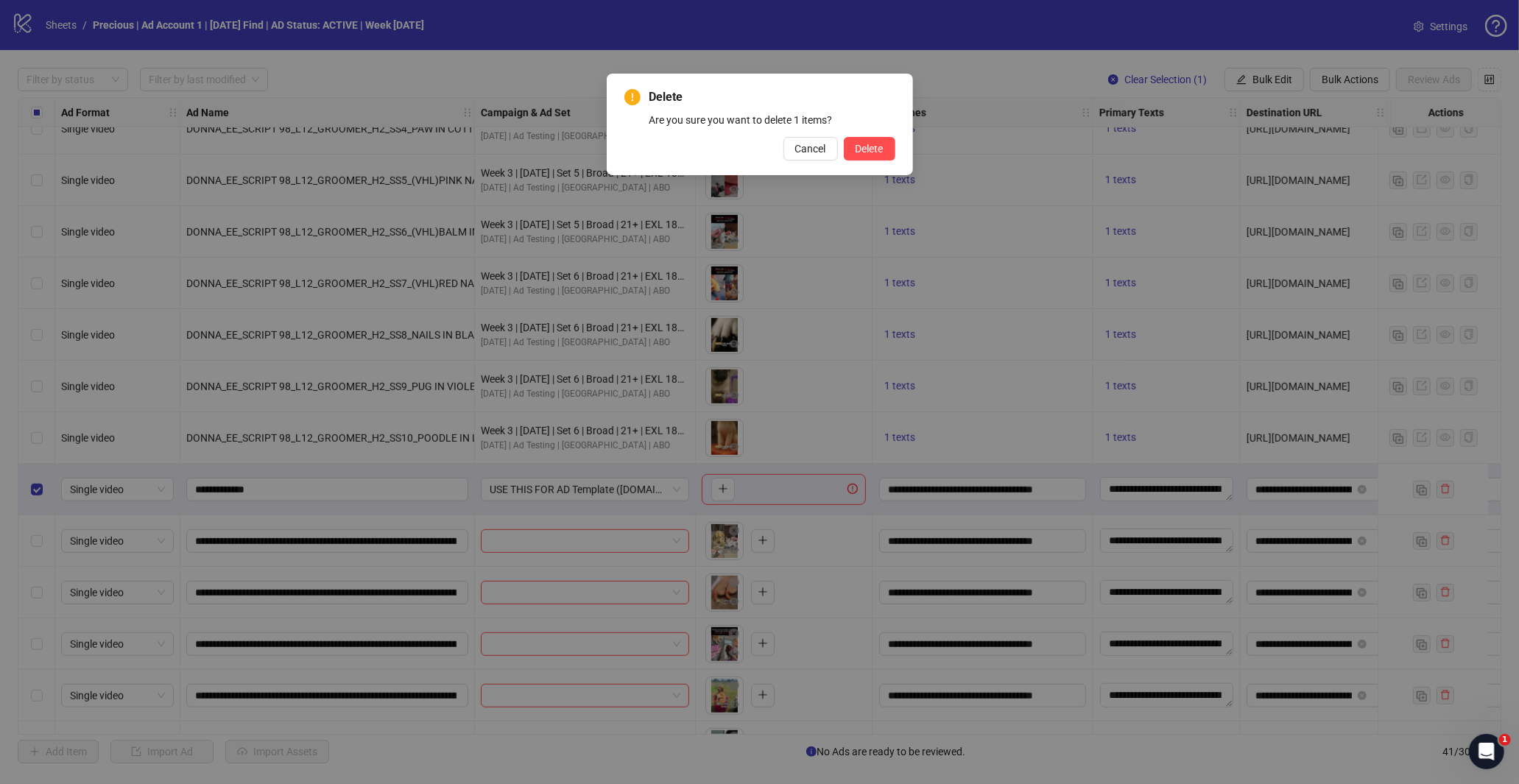
click at [869, 156] on button "Delete" at bounding box center [870, 149] width 51 height 24
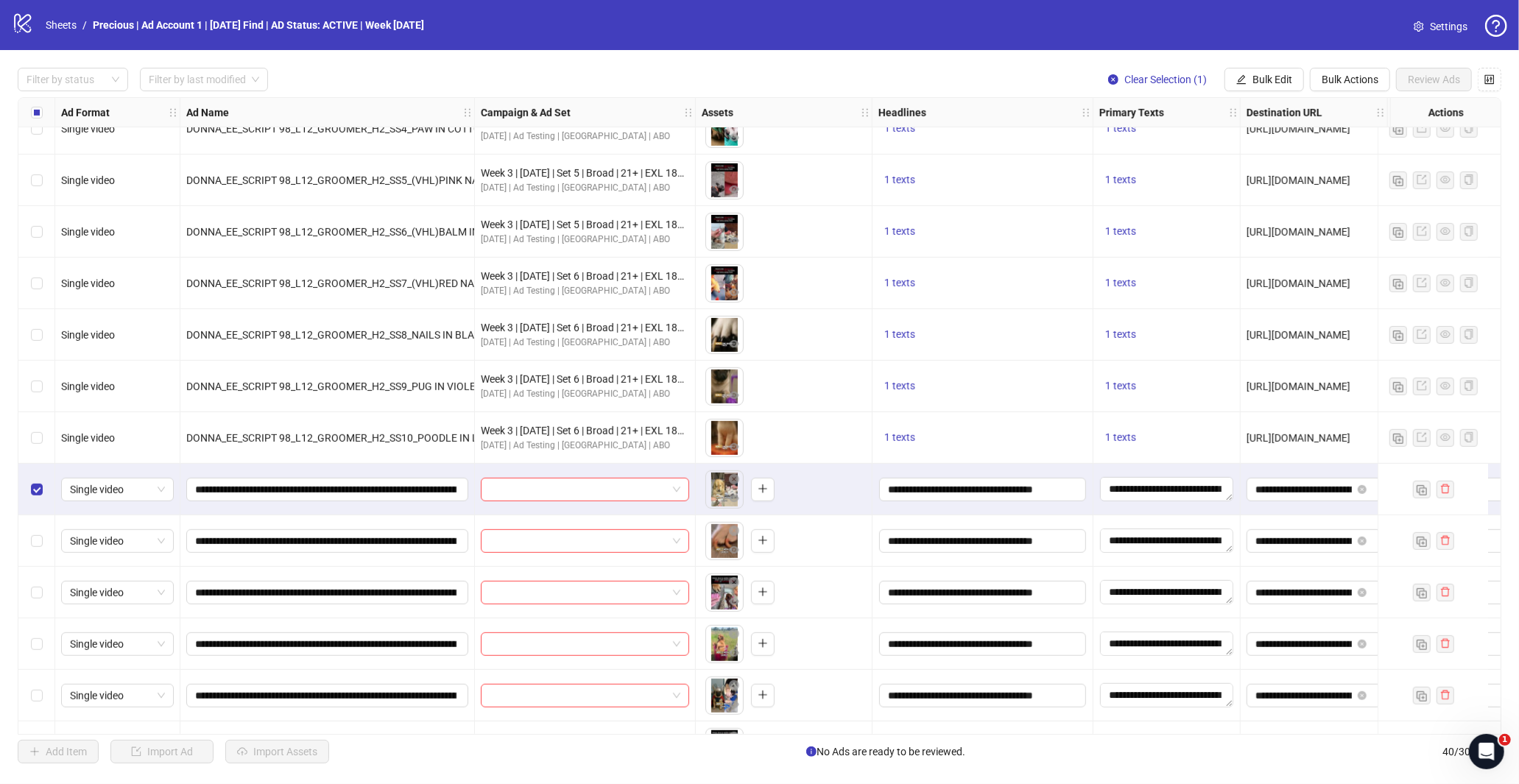
click at [39, 531] on div "Select row 22" at bounding box center [37, 541] width 37 height 51
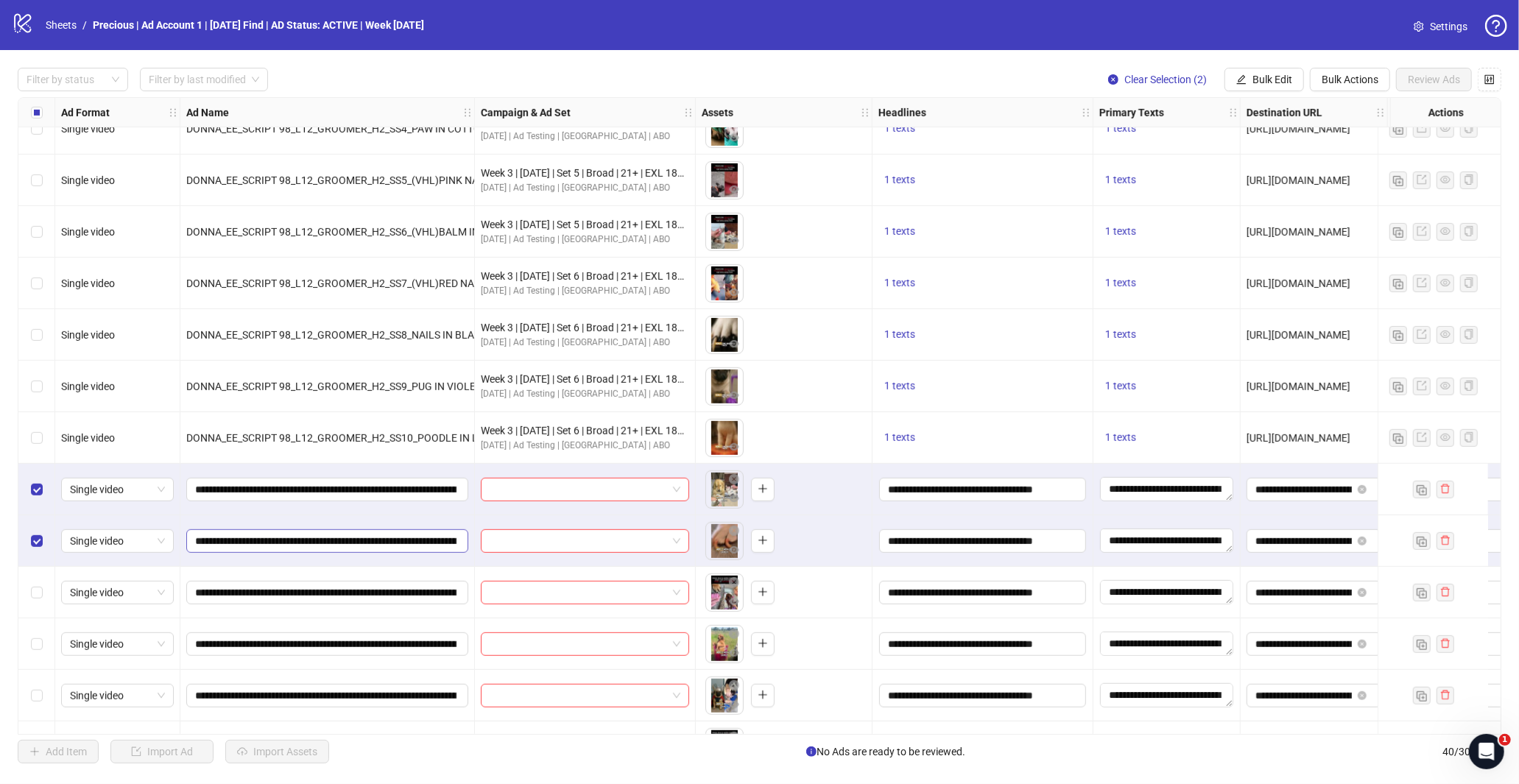
click at [46, 584] on div "Select row 23" at bounding box center [37, 593] width 37 height 51
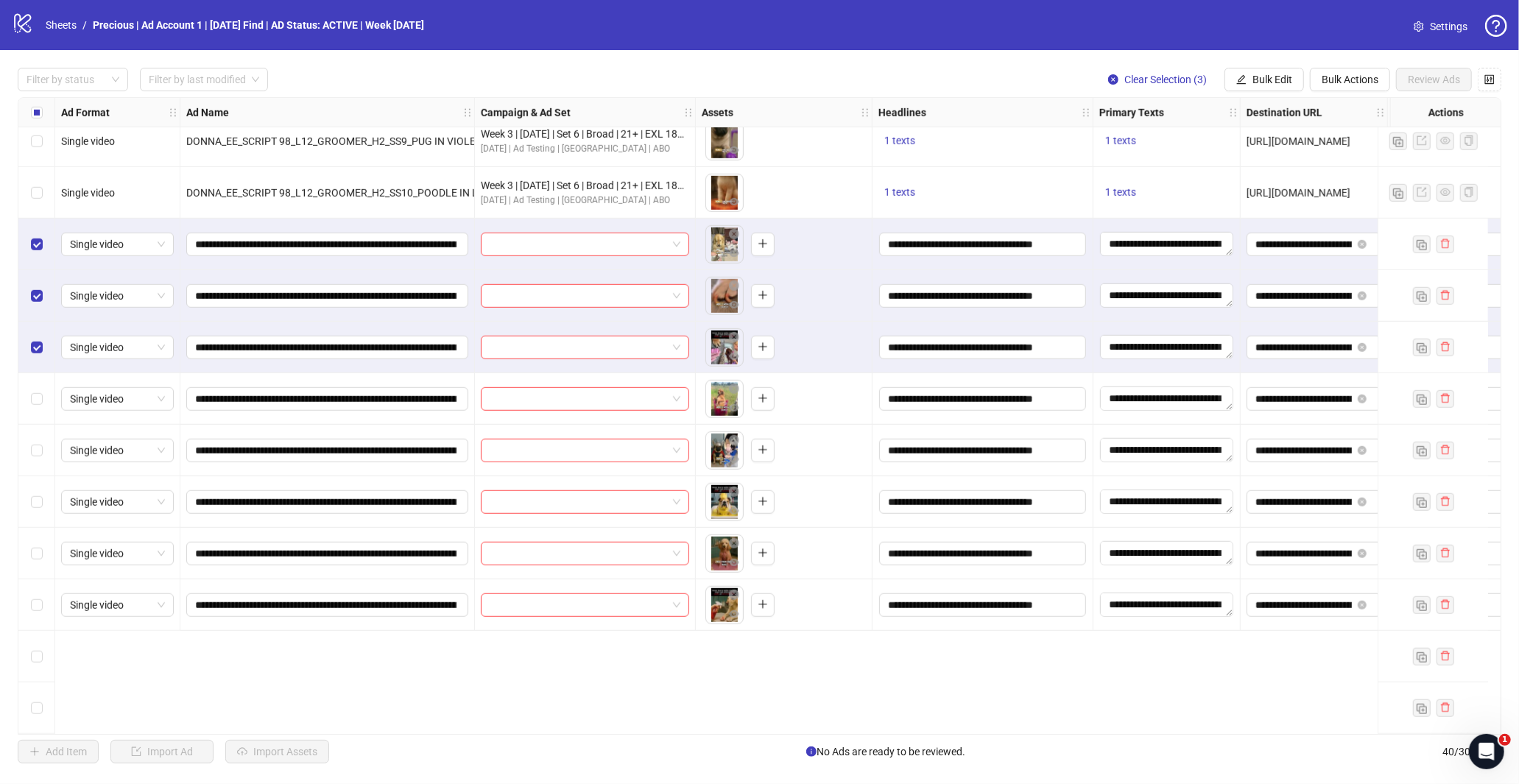
scroll to position [775, 0]
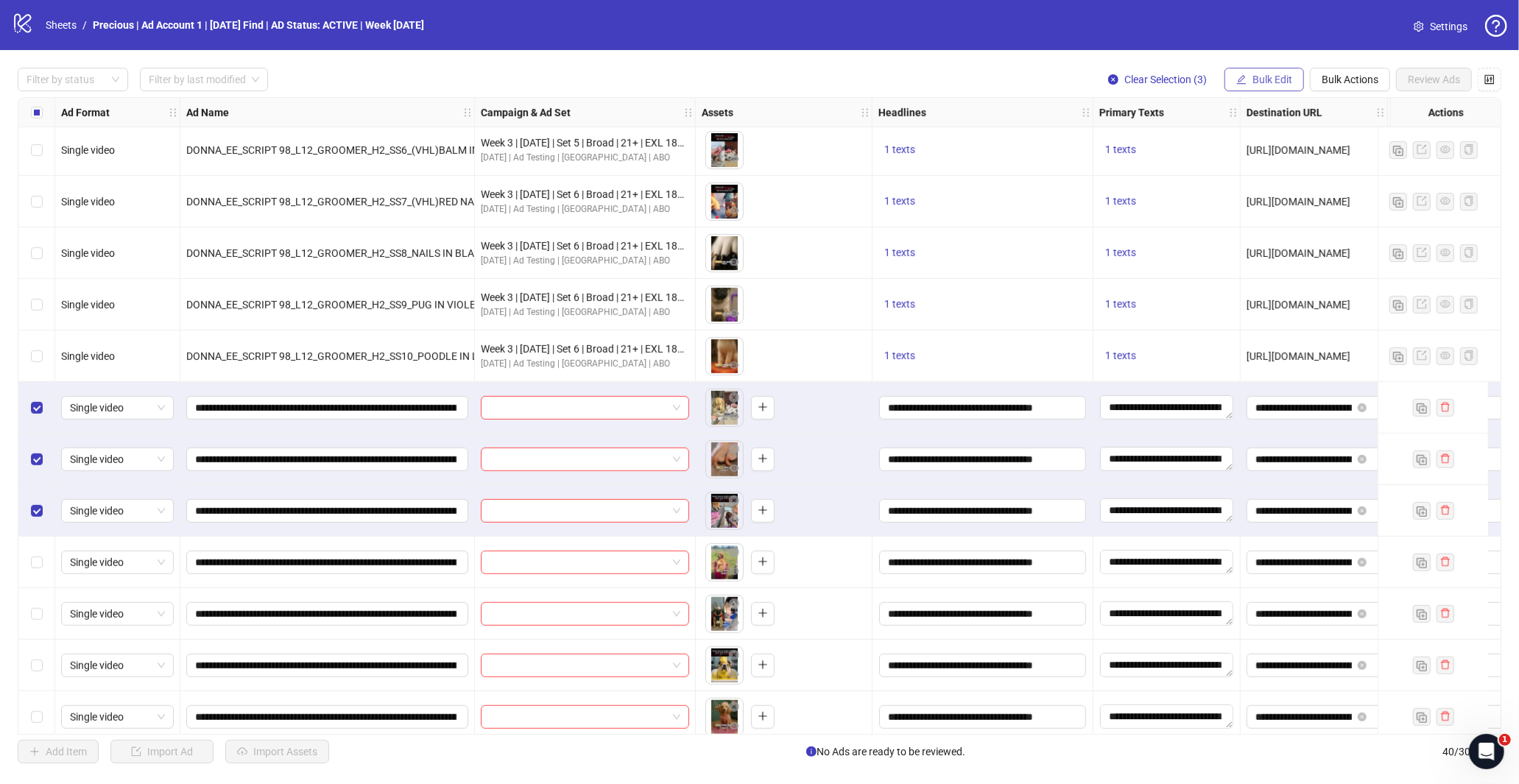
click at [1249, 84] on button "Bulk Edit" at bounding box center [1264, 79] width 79 height 24
click at [1293, 157] on span "Campaign & Ad Set" at bounding box center [1278, 155] width 88 height 16
click at [1359, 152] on span at bounding box center [1223, 143] width 277 height 22
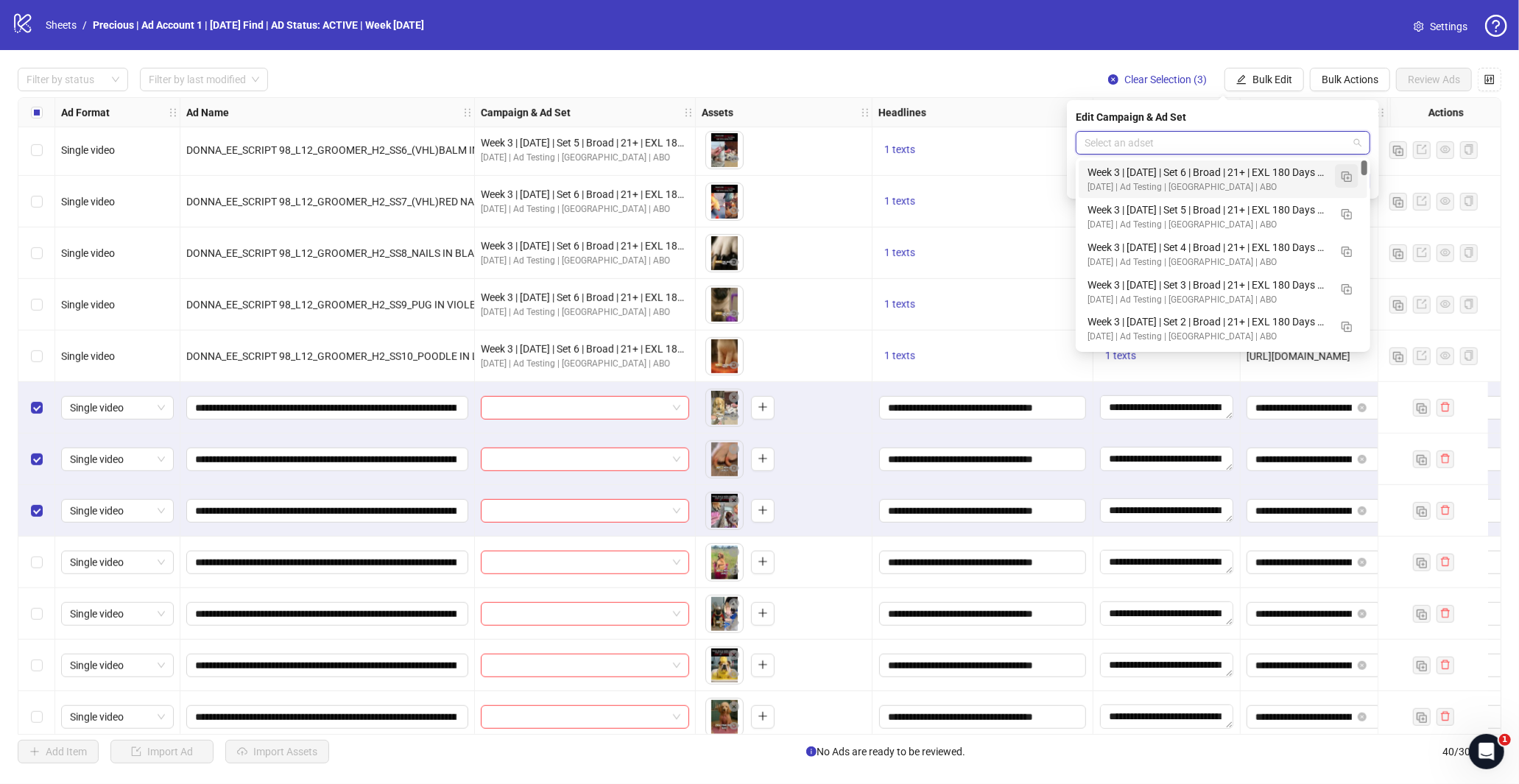
click at [1342, 175] on img "button" at bounding box center [1346, 177] width 10 height 10
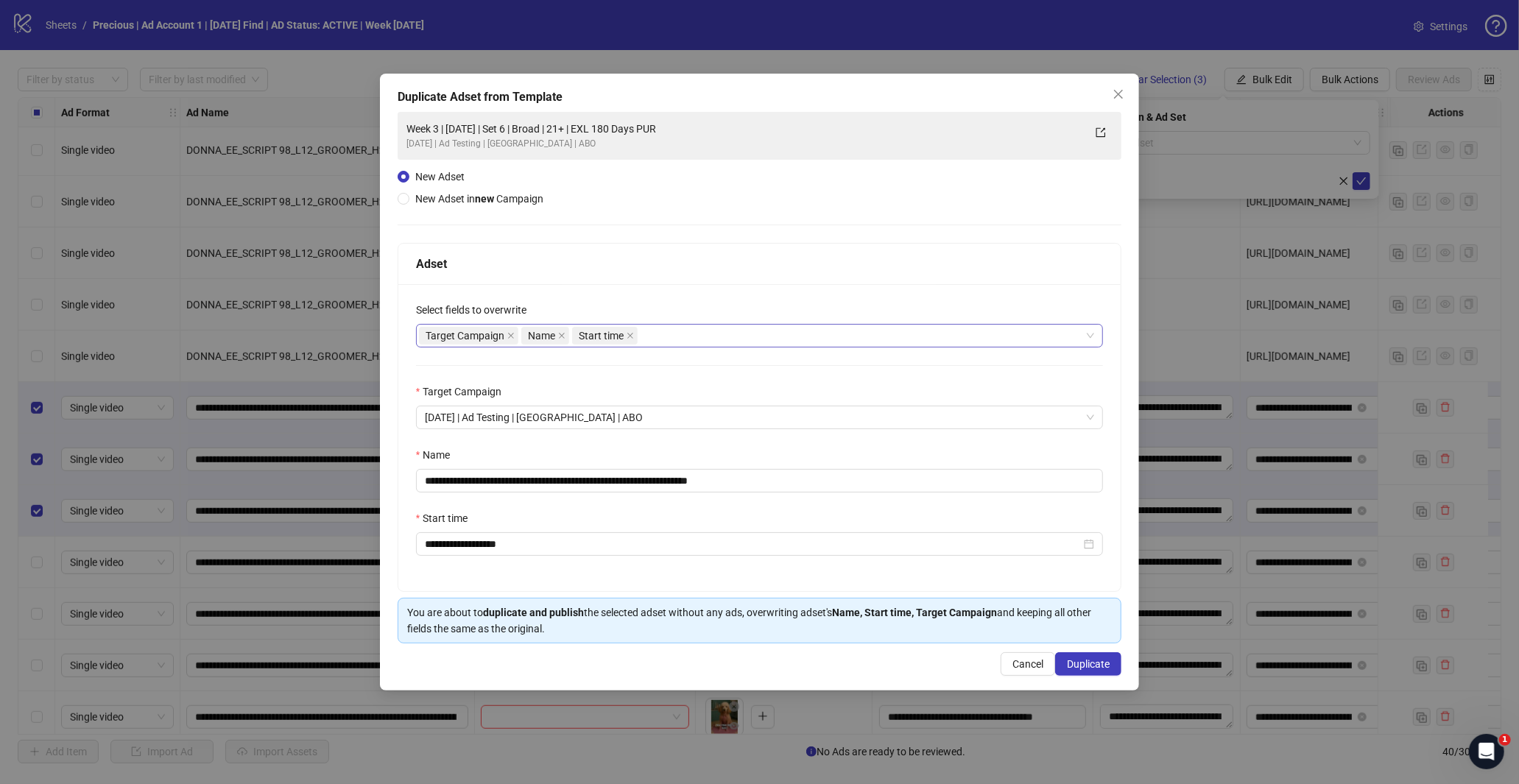
click at [653, 328] on div "Target Campaign Name Start time" at bounding box center [752, 336] width 666 height 20
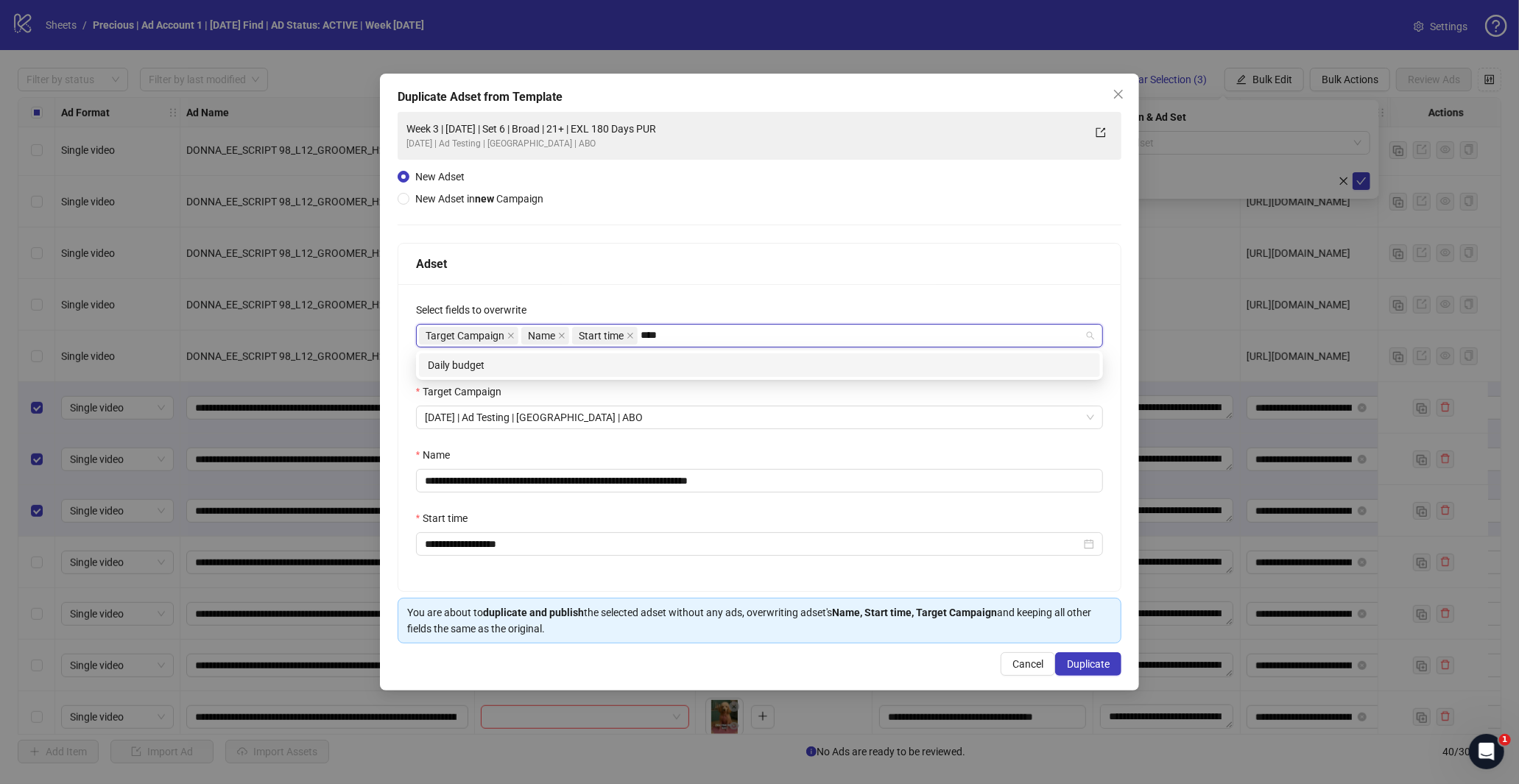
type input "*****"
click at [601, 372] on div "Daily budget" at bounding box center [760, 365] width 663 height 16
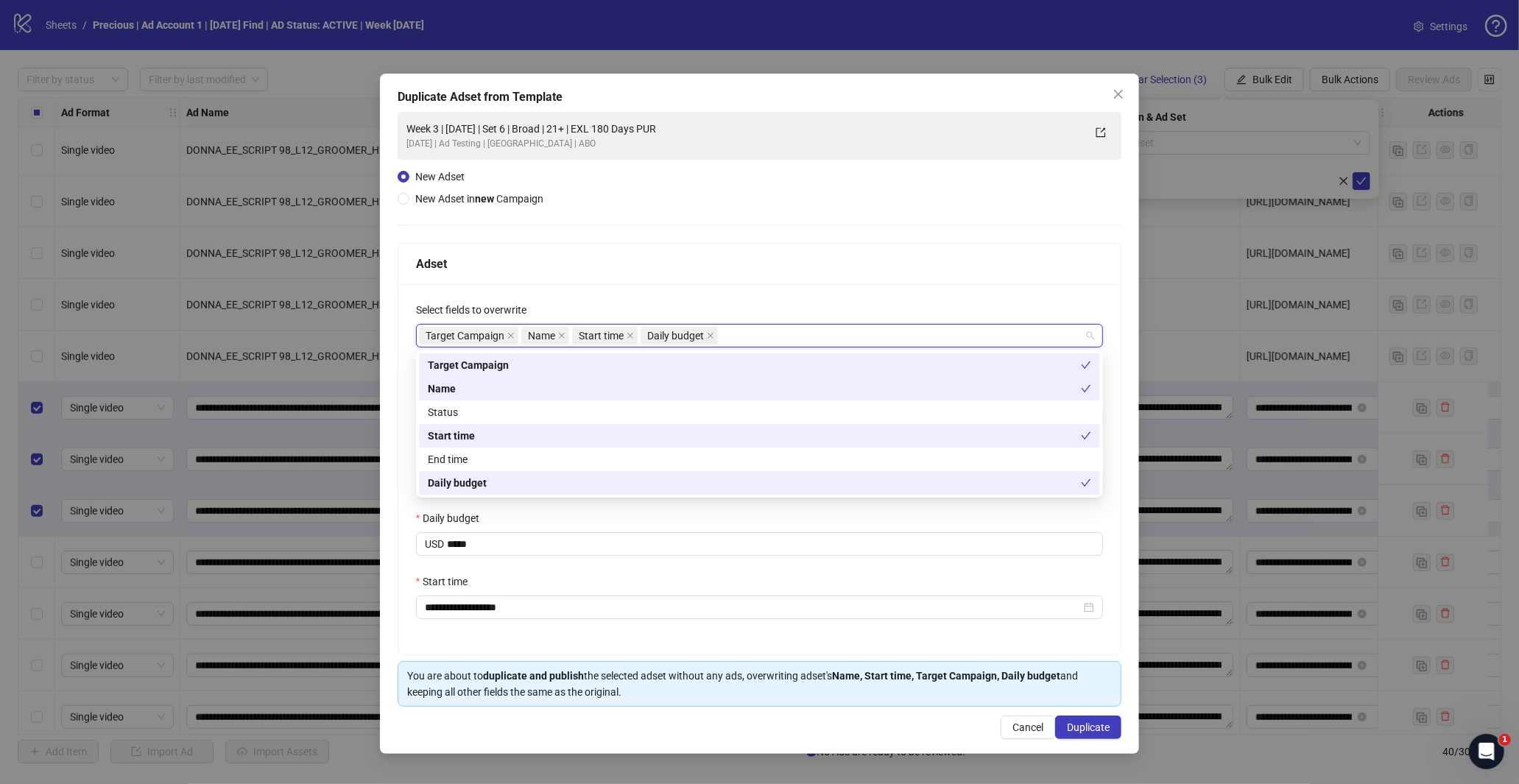
click at [671, 295] on div "**********" at bounding box center [760, 469] width 723 height 370
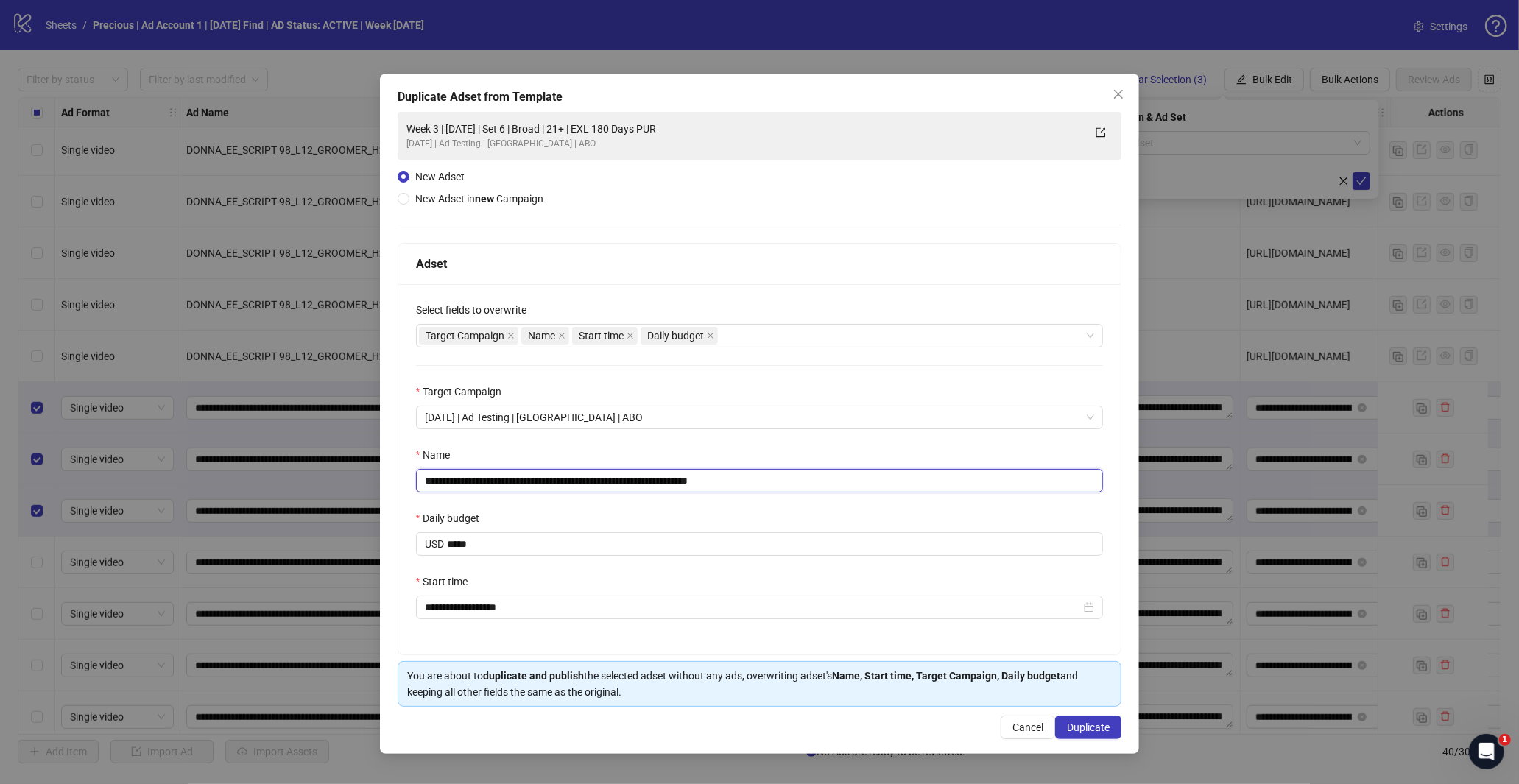
drag, startPoint x: 724, startPoint y: 480, endPoint x: 822, endPoint y: 497, distance: 99.5
click at [825, 488] on input "**********" at bounding box center [760, 481] width 688 height 24
click at [474, 483] on input "**********" at bounding box center [760, 481] width 688 height 24
click at [568, 483] on input "**********" at bounding box center [760, 481] width 688 height 24
type input "**********"
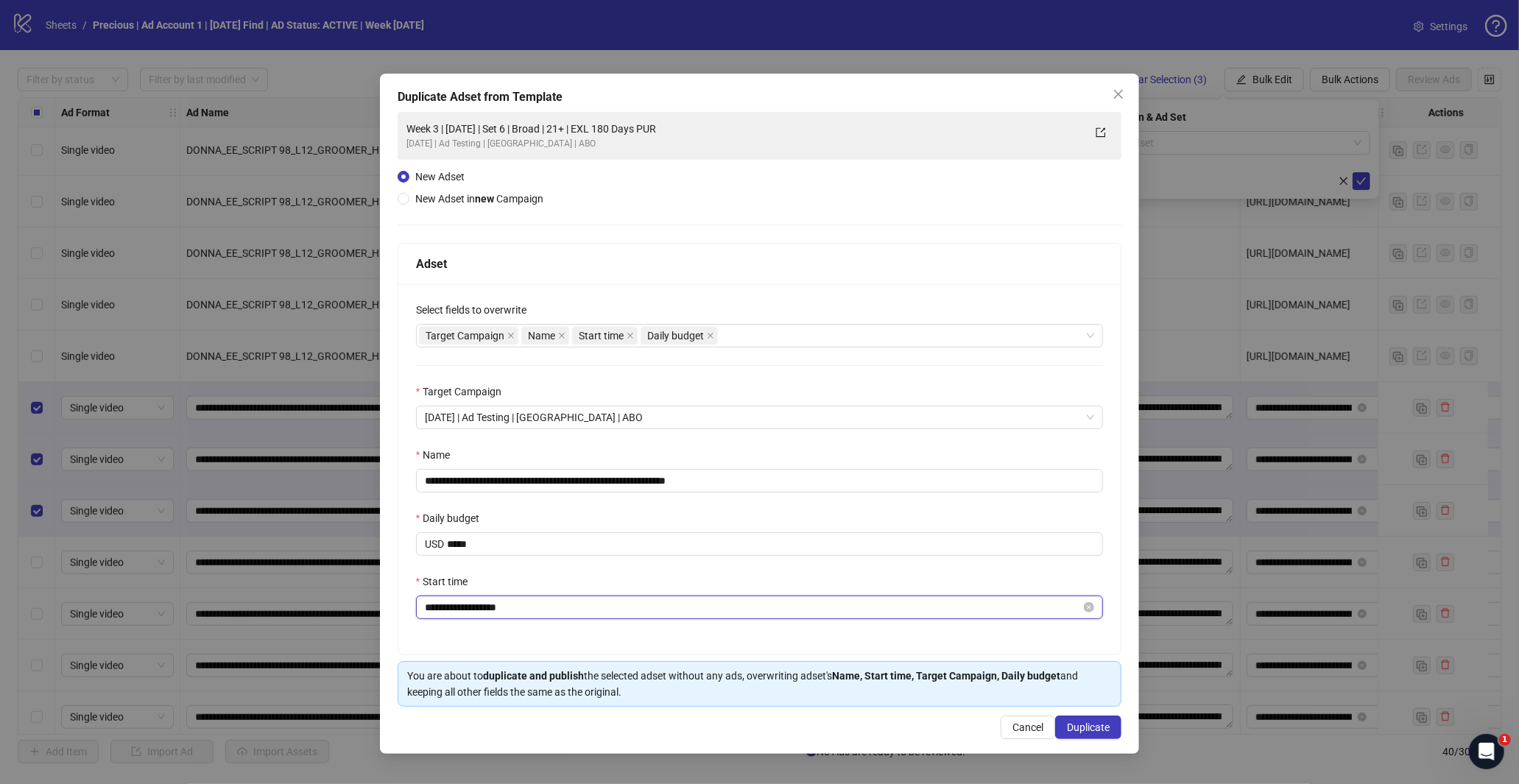
click at [456, 607] on input "**********" at bounding box center [753, 607] width 657 height 16
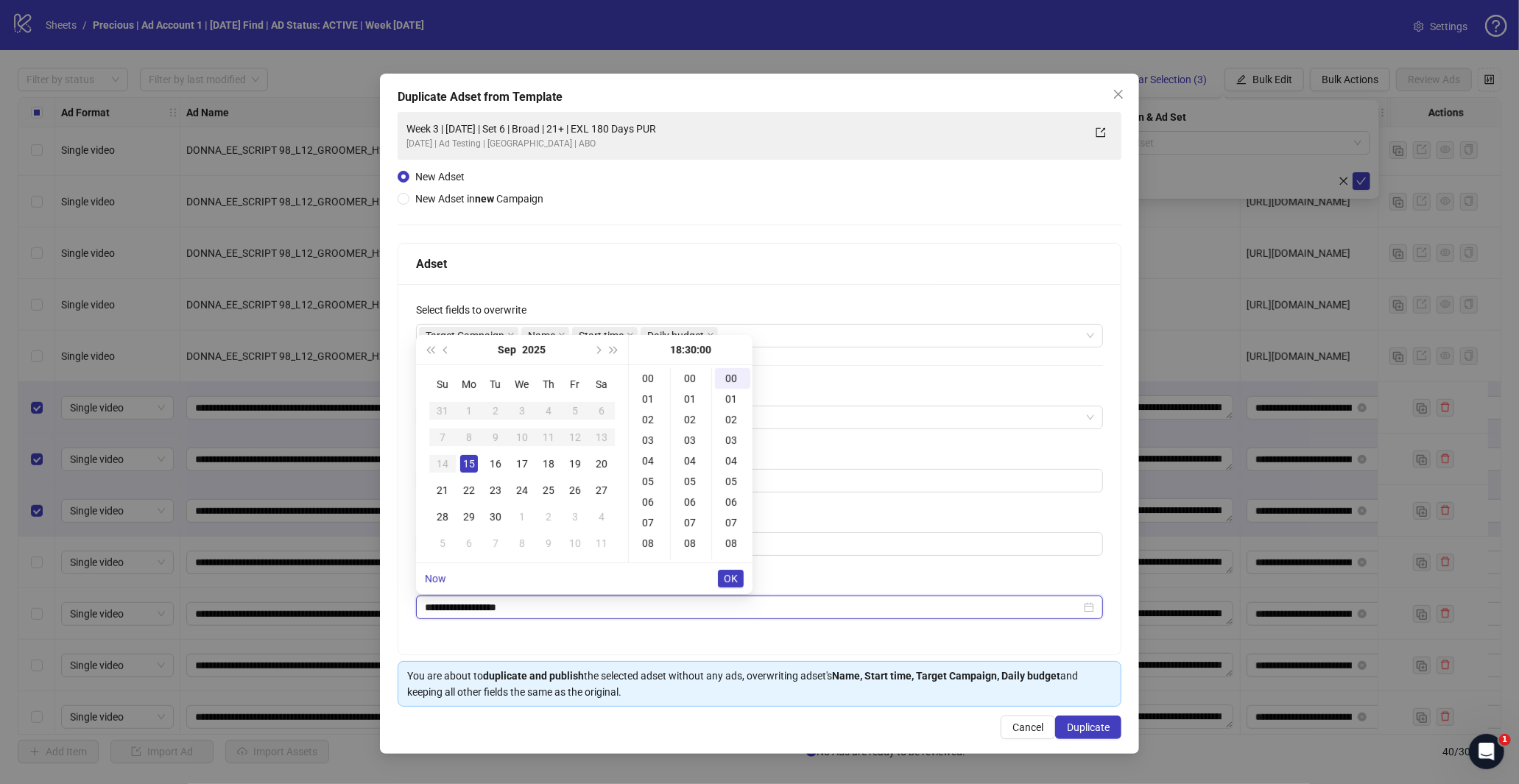
scroll to position [618, 0]
type input "**********"
click at [497, 460] on div "16" at bounding box center [496, 464] width 18 height 18
click at [732, 580] on span "OK" at bounding box center [730, 578] width 14 height 12
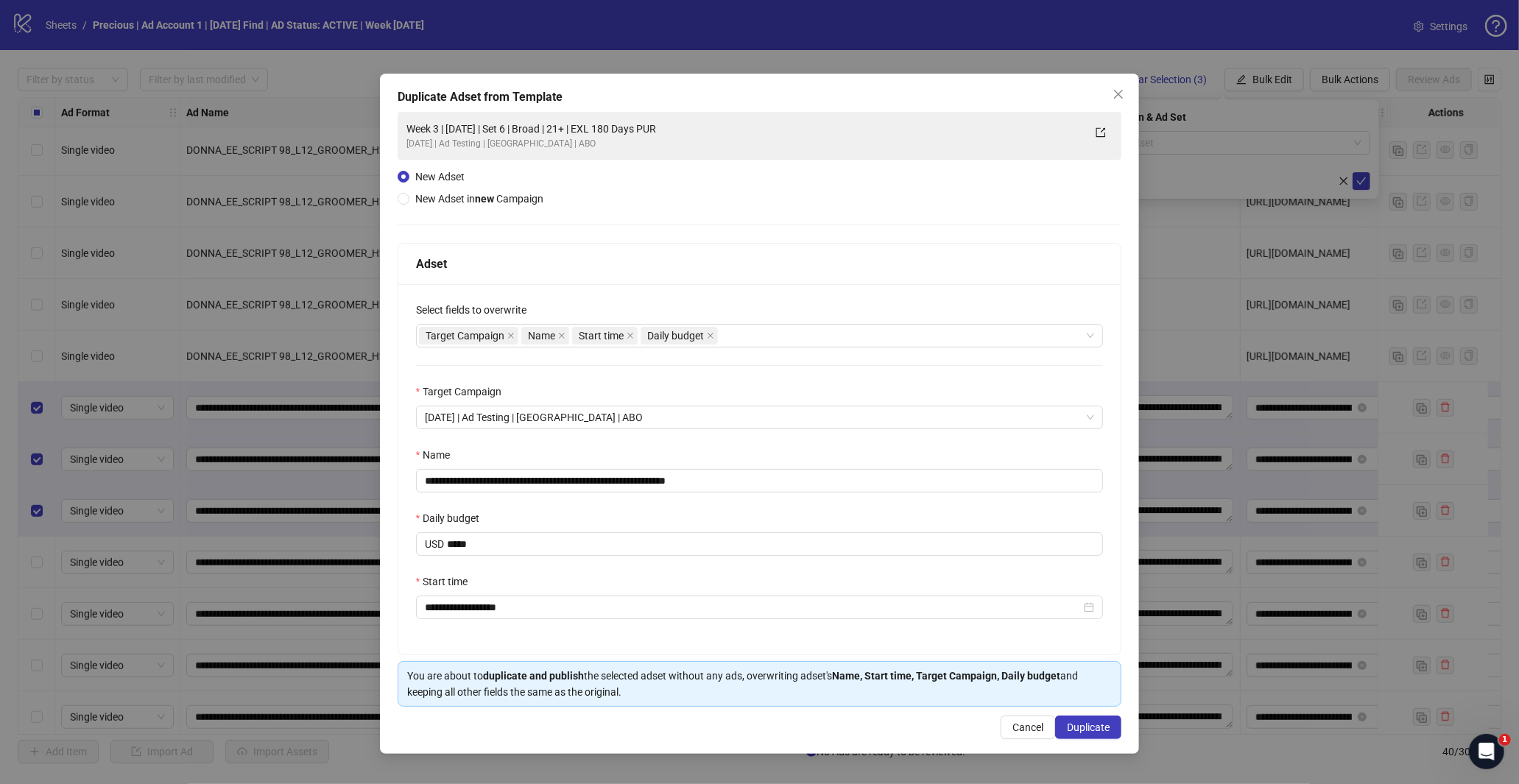
click at [541, 570] on div "**********" at bounding box center [760, 469] width 723 height 370
click at [1080, 732] on span "Duplicate" at bounding box center [1088, 728] width 43 height 12
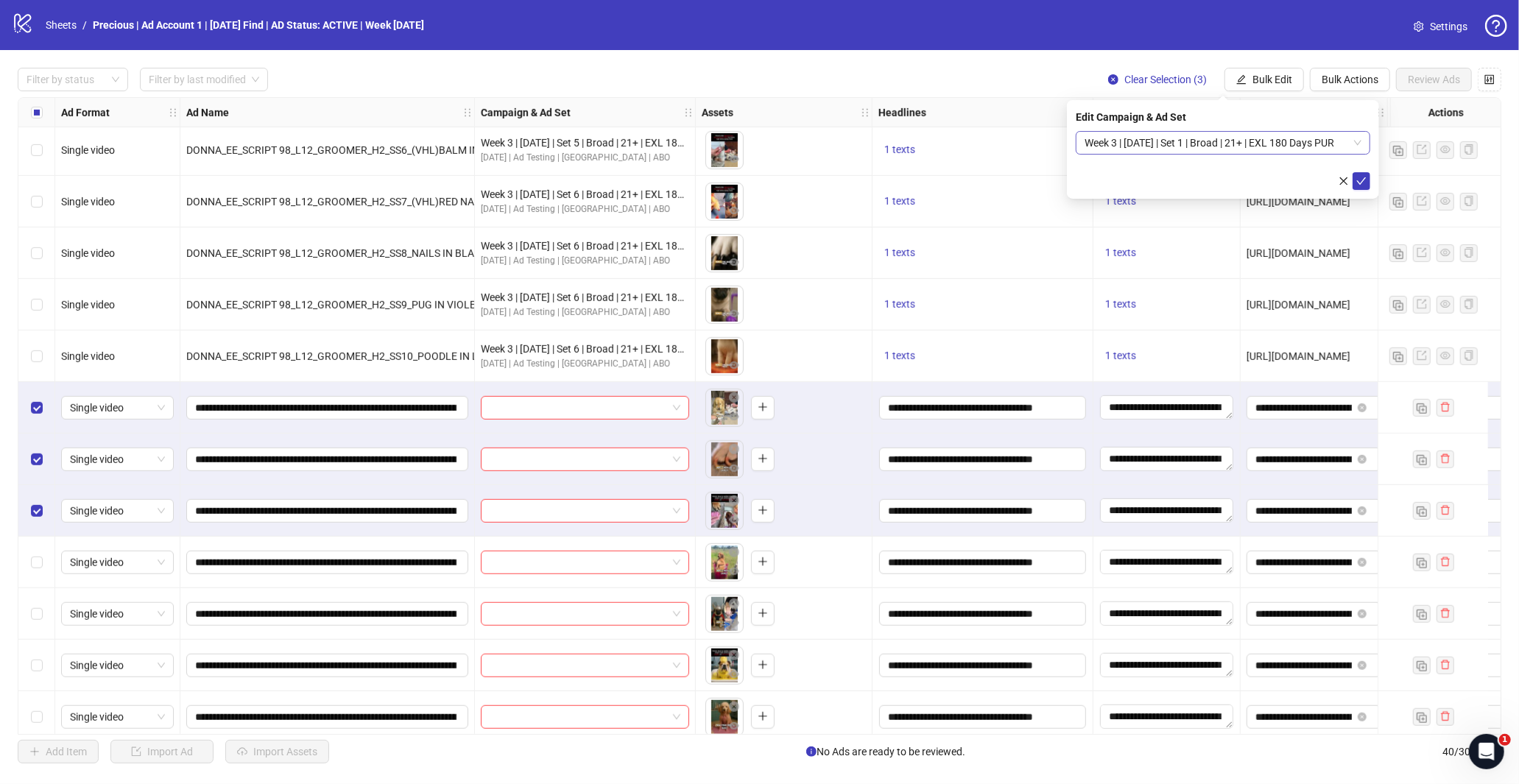
click at [1348, 141] on span "Week 3 | [DATE] | Set 1 | Broad | 21+ | EXL 180 Days PUR" at bounding box center [1223, 143] width 277 height 22
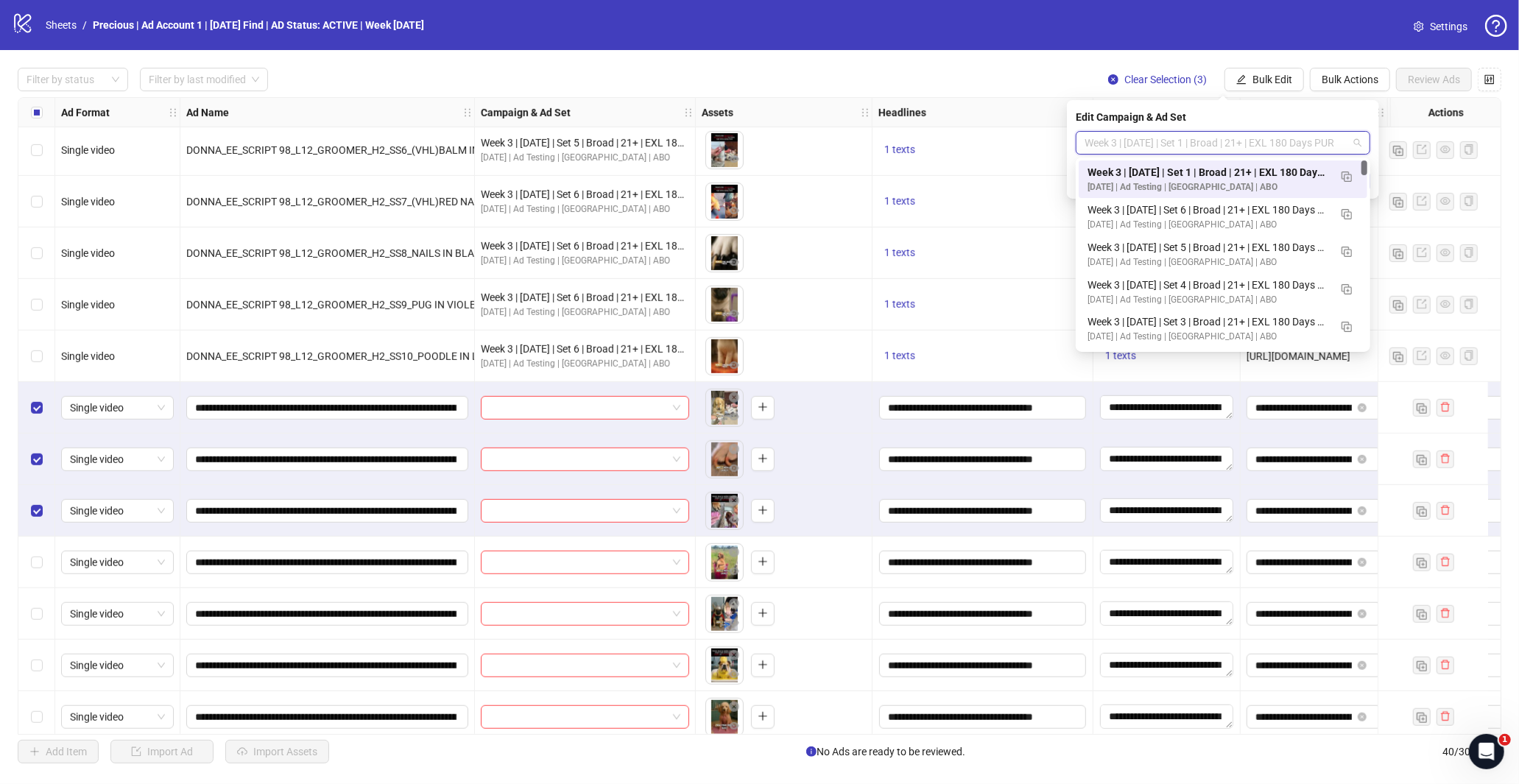
scroll to position [0, 0]
click at [1336, 173] on button "button" at bounding box center [1346, 176] width 24 height 24
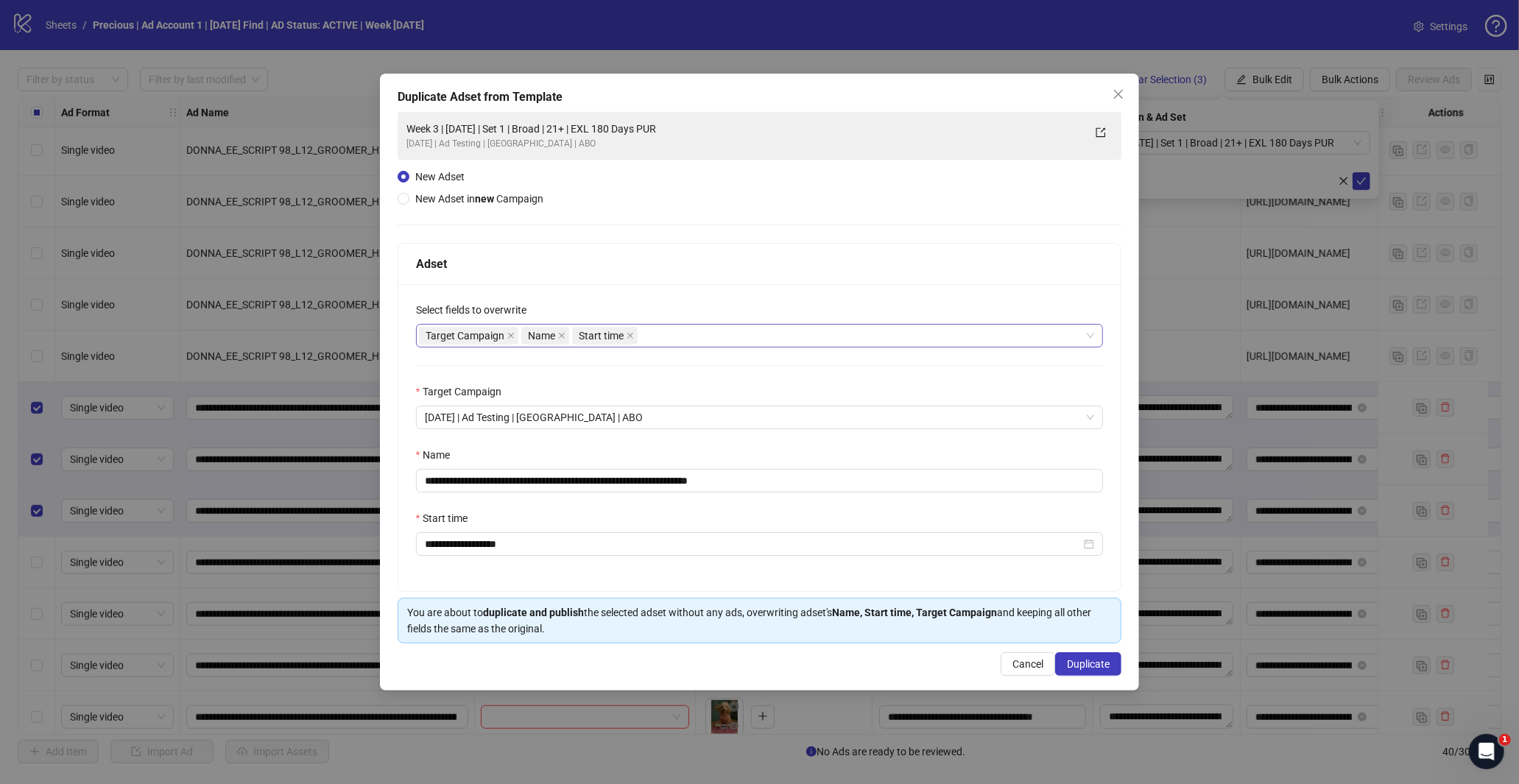
click at [679, 343] on div "Target Campaign Name Start time" at bounding box center [752, 336] width 666 height 20
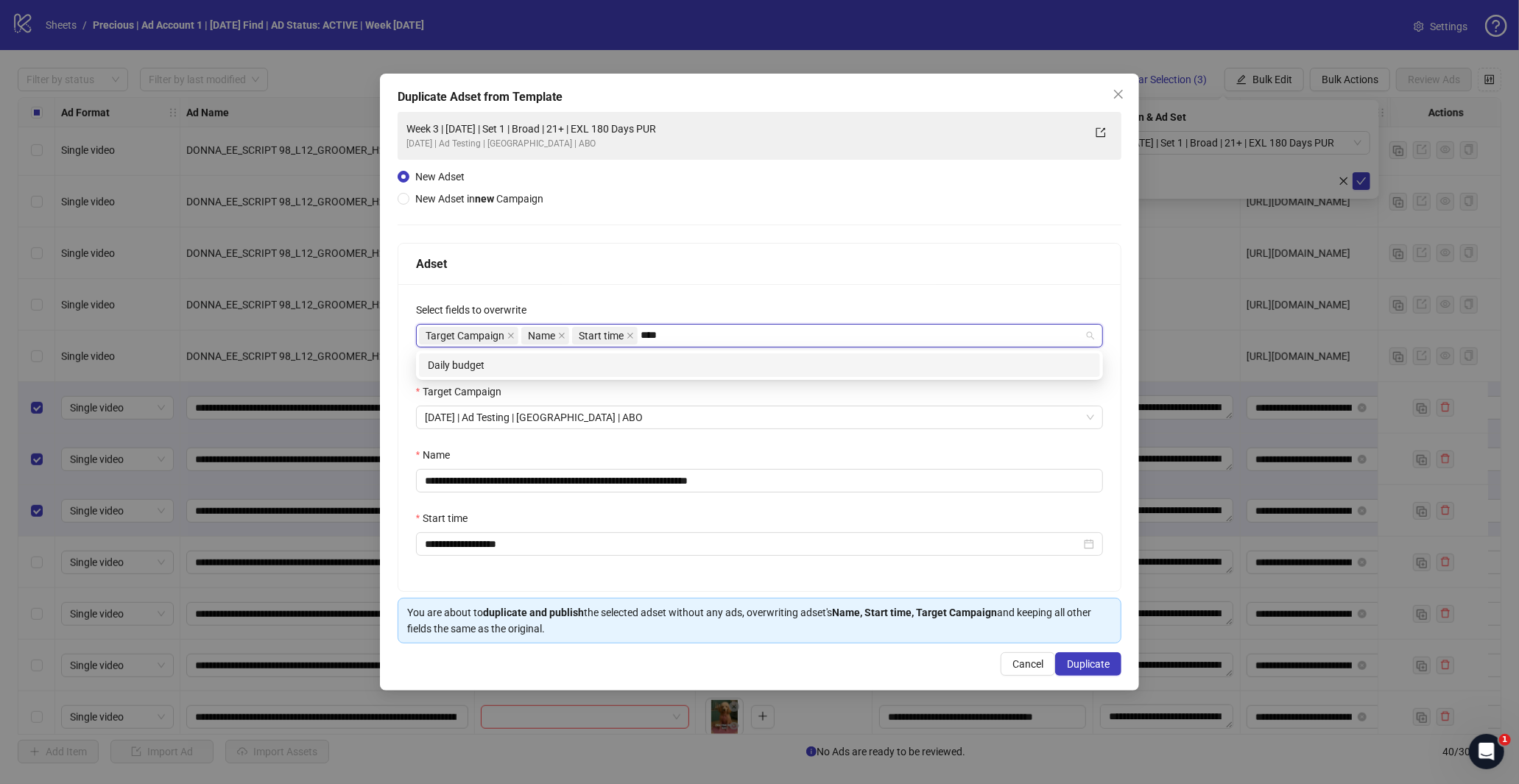
type input "*****"
click at [670, 366] on div "Daily budget" at bounding box center [760, 365] width 663 height 16
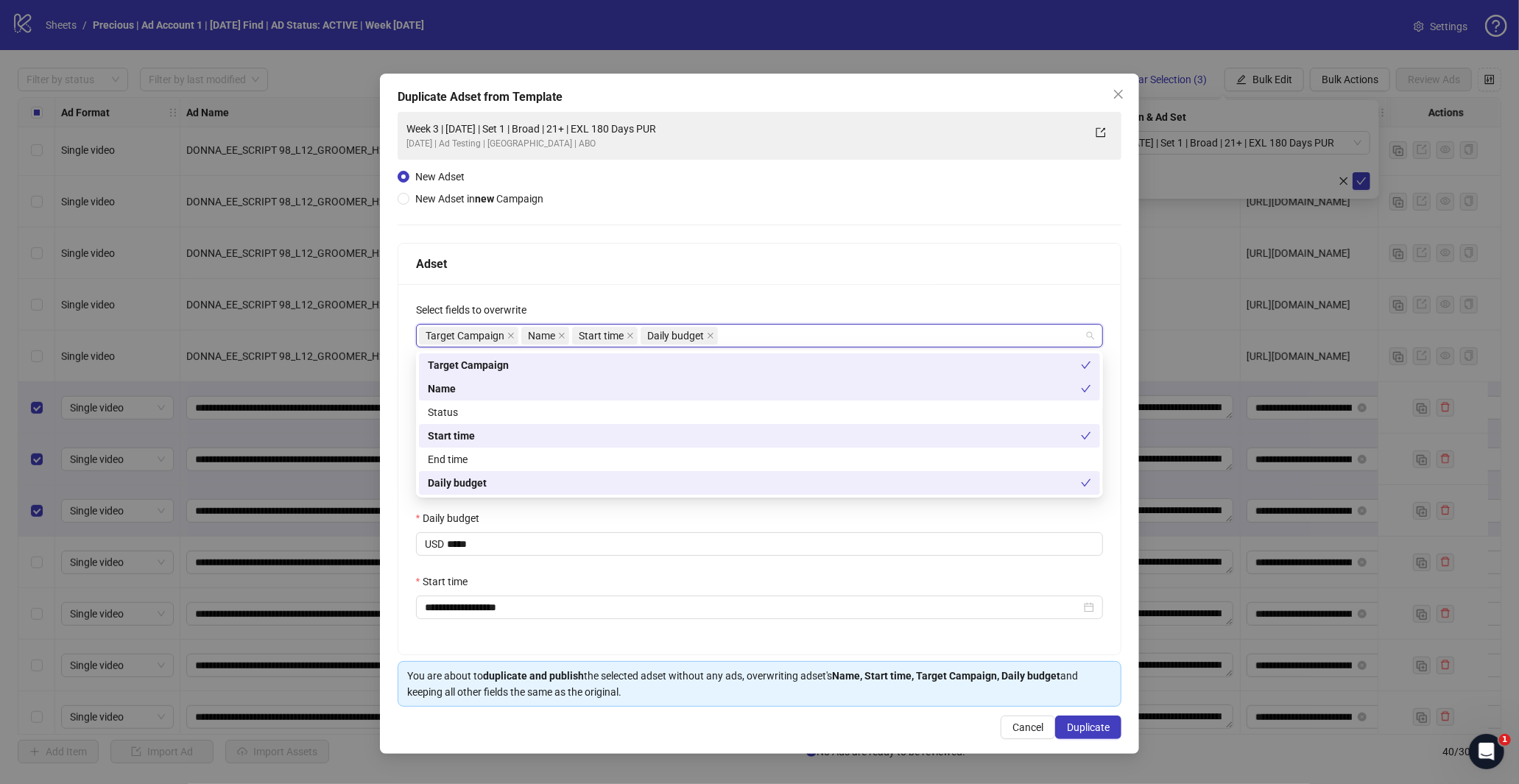
click at [689, 255] on div "Adset" at bounding box center [760, 264] width 688 height 19
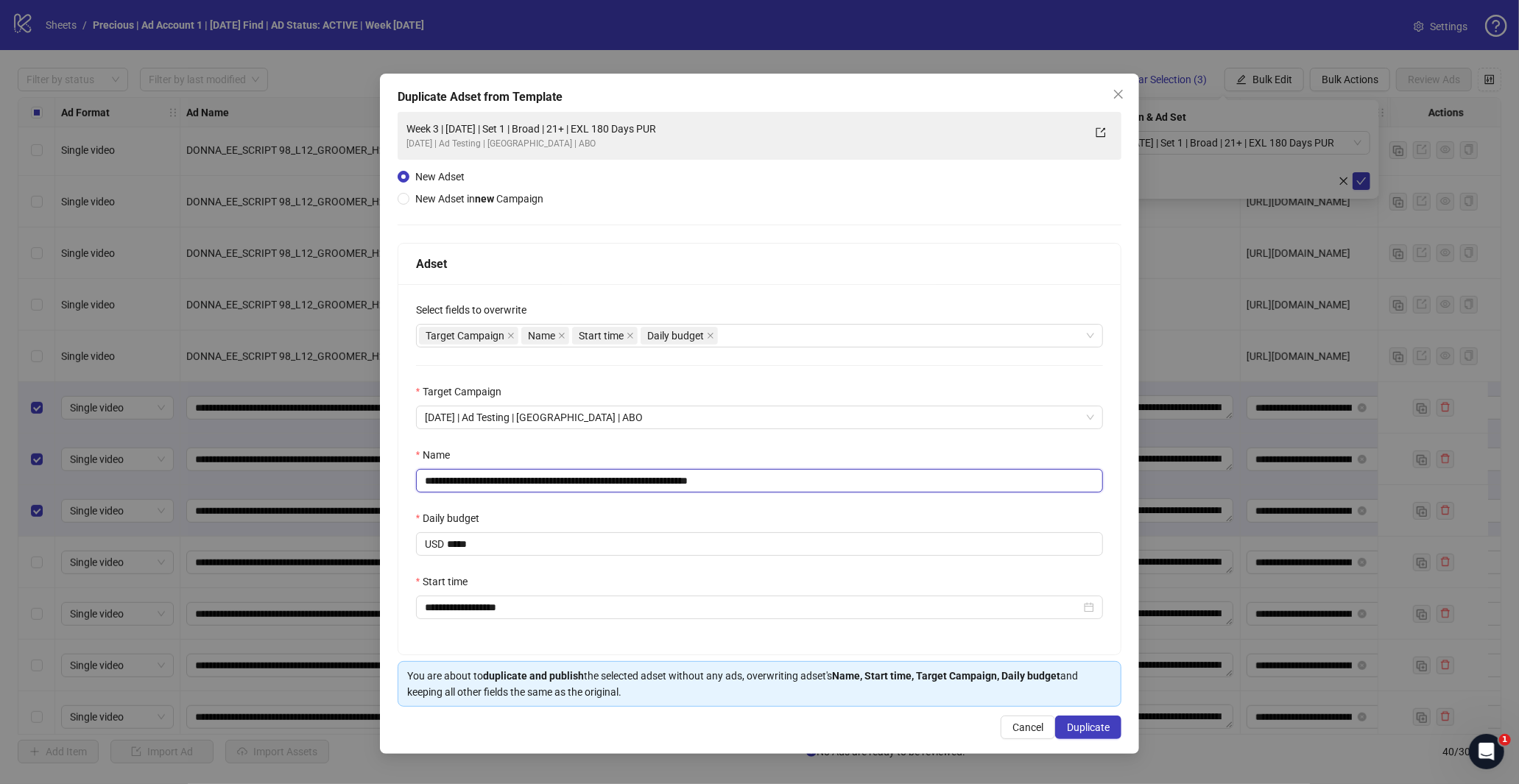
drag, startPoint x: 723, startPoint y: 478, endPoint x: 872, endPoint y: 502, distance: 150.9
click at [860, 494] on div "**********" at bounding box center [760, 469] width 723 height 370
click at [569, 478] on input "**********" at bounding box center [760, 481] width 688 height 24
type input "**********"
click at [1079, 732] on span "Duplicate" at bounding box center [1088, 728] width 43 height 12
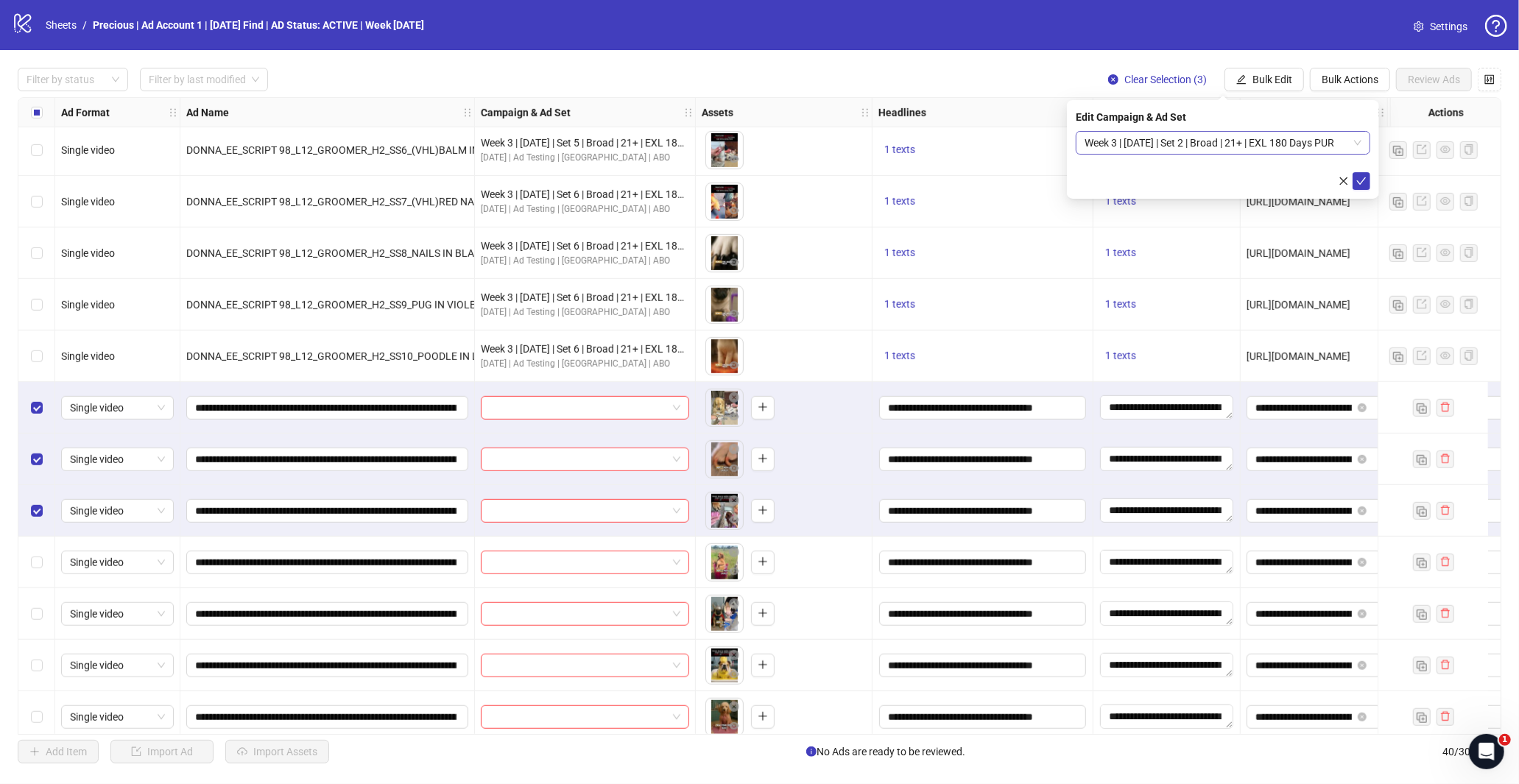
click at [1367, 143] on div "Week 3 | [DATE] | Set 2 | Broad | 21+ | EXL 180 Days PUR" at bounding box center [1223, 143] width 295 height 24
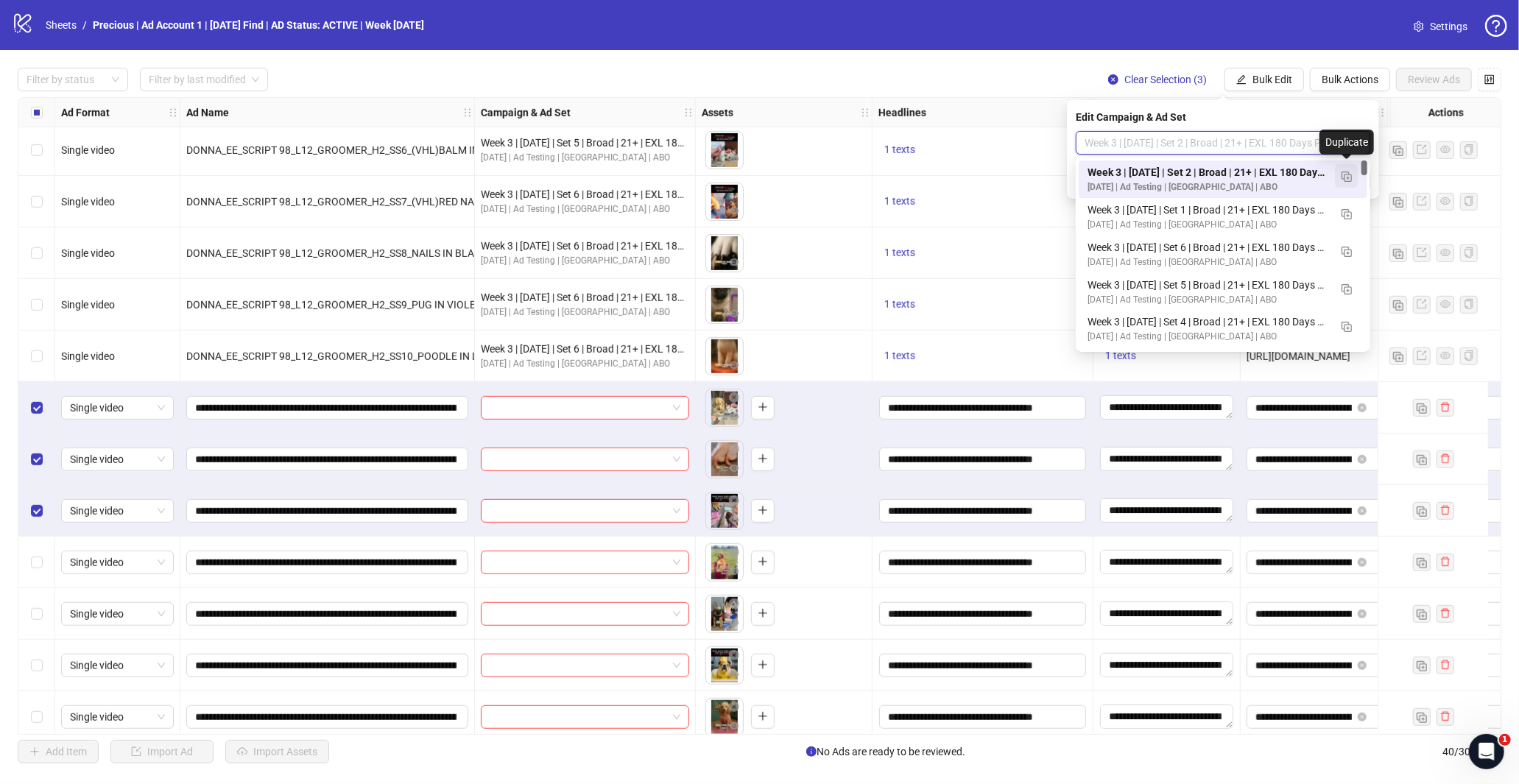
click at [1350, 178] on img "button" at bounding box center [1346, 177] width 10 height 10
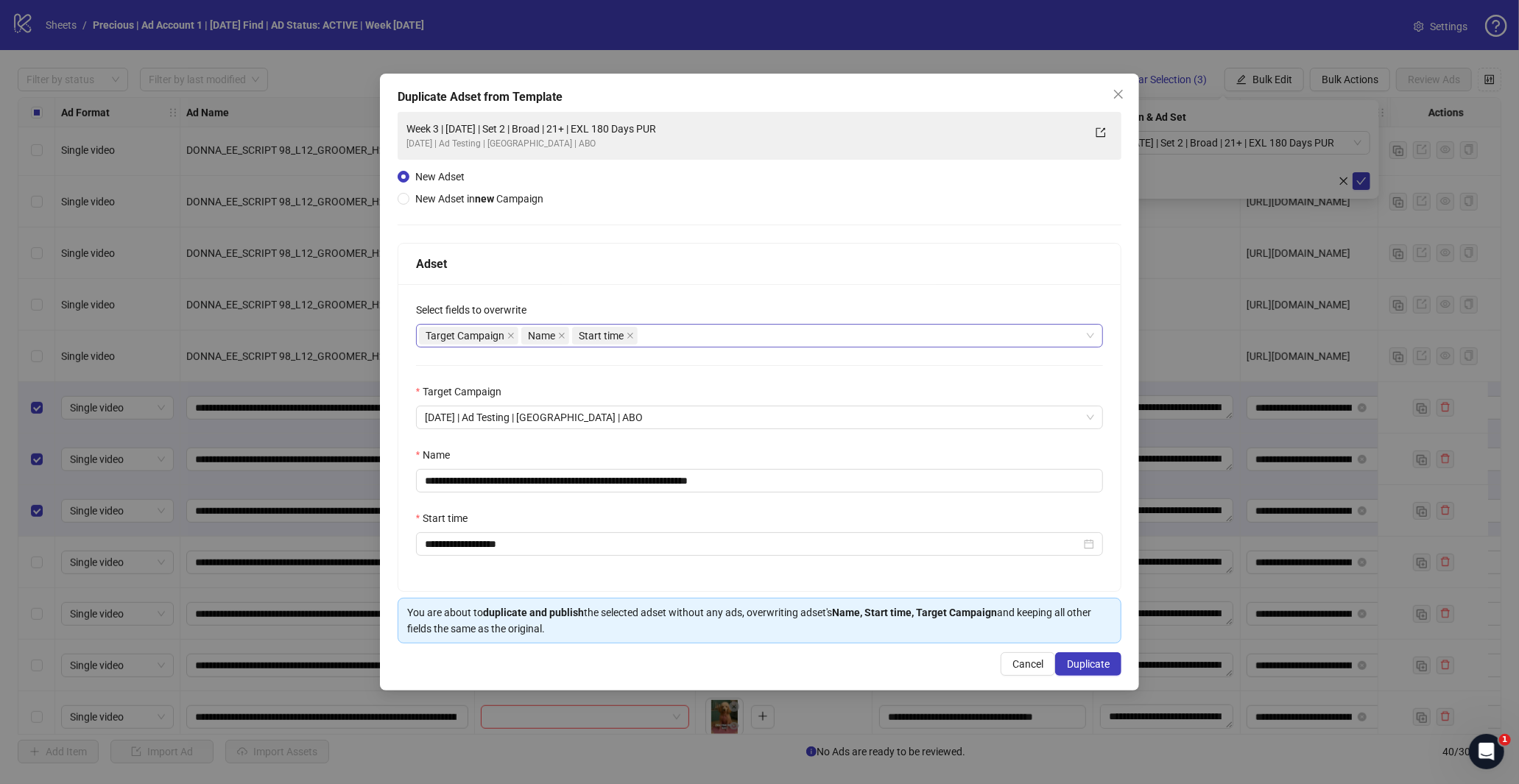
click at [716, 339] on div "Target Campaign Name Start time" at bounding box center [752, 336] width 666 height 20
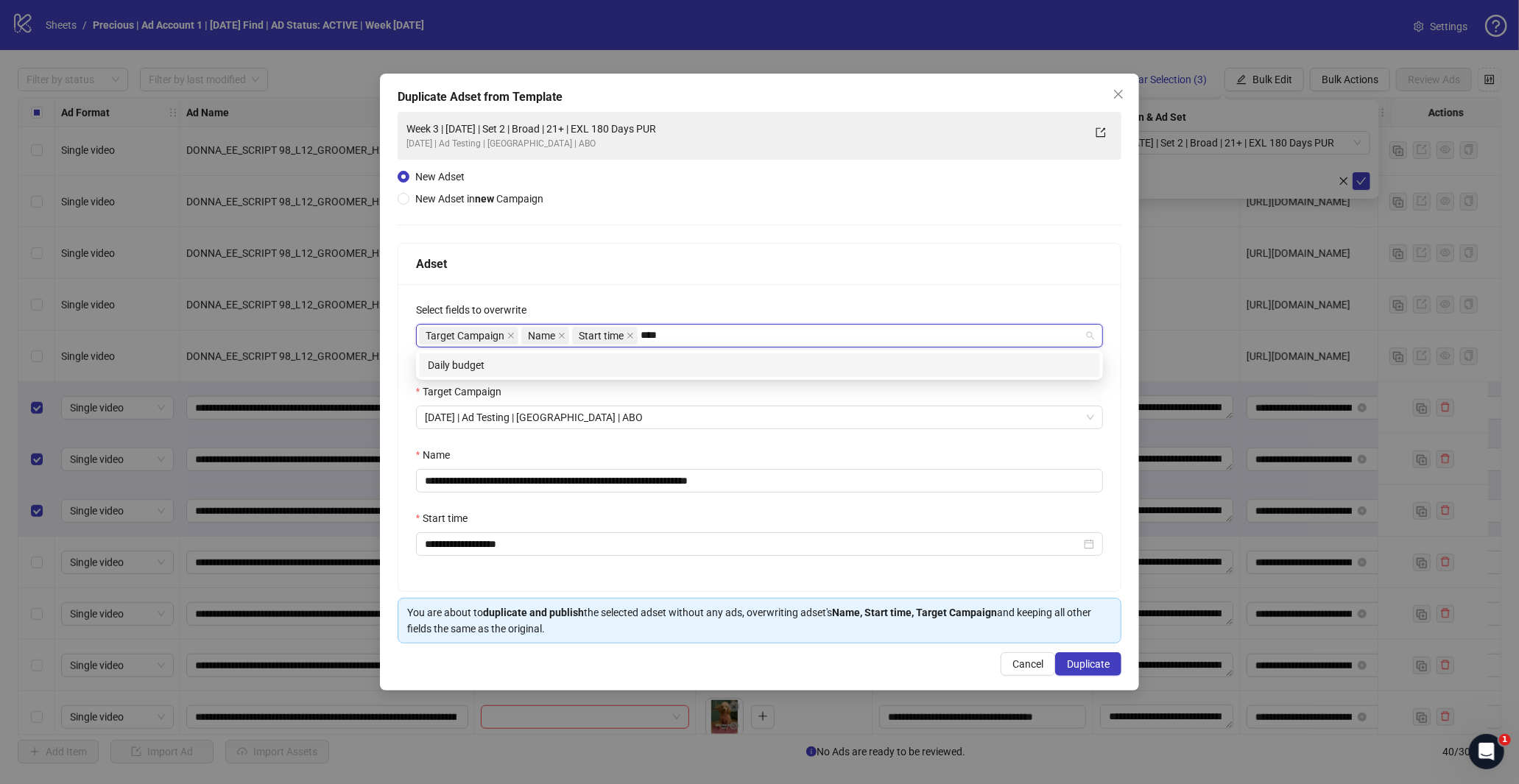
type input "*****"
click at [707, 360] on div "Daily budget" at bounding box center [760, 365] width 663 height 16
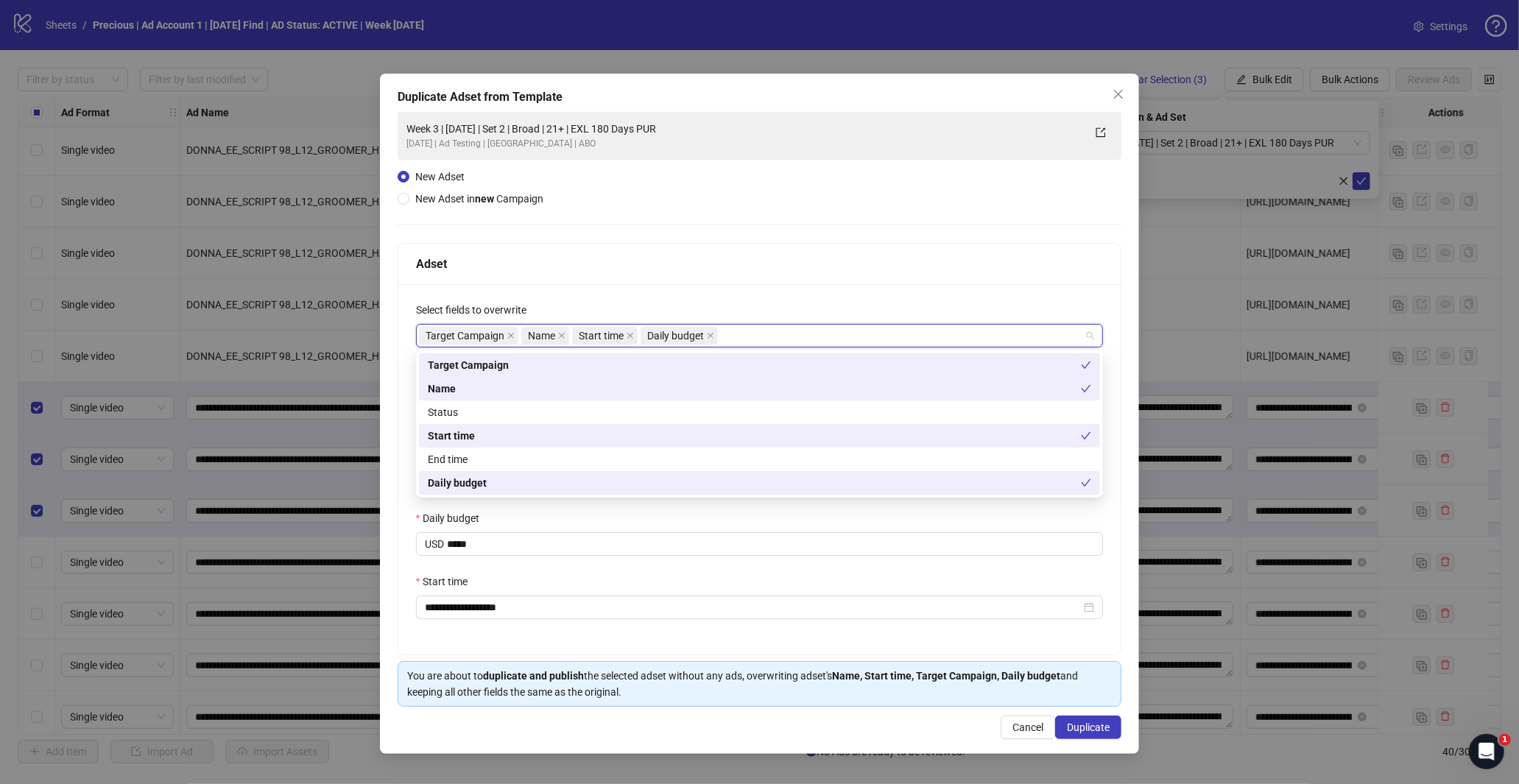
click at [722, 260] on div "Adset" at bounding box center [760, 264] width 688 height 19
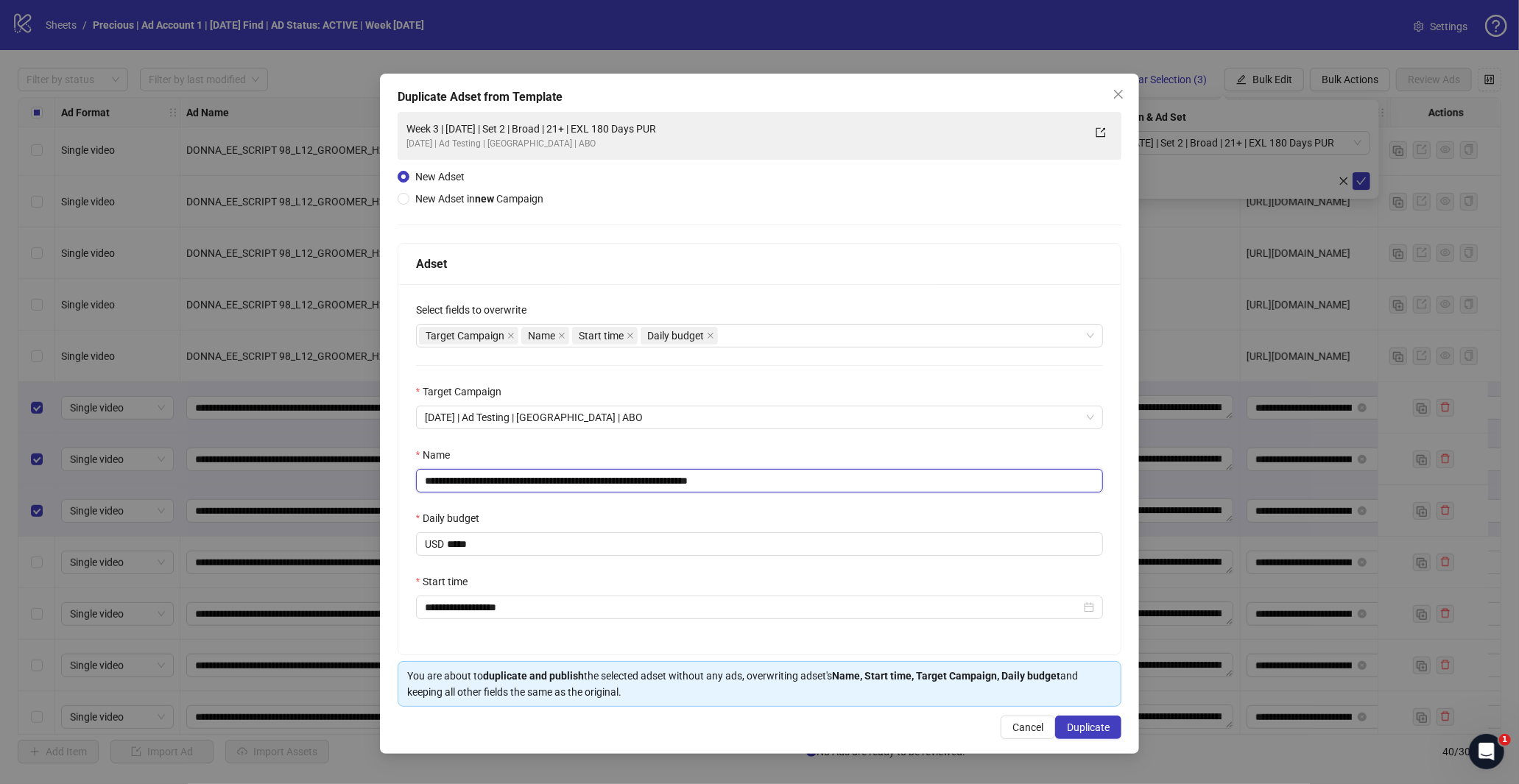
drag, startPoint x: 722, startPoint y: 482, endPoint x: 840, endPoint y: 495, distance: 118.7
click at [863, 501] on div "**********" at bounding box center [760, 469] width 723 height 370
click at [568, 479] on input "**********" at bounding box center [760, 481] width 688 height 24
type input "**********"
click at [1079, 727] on span "Duplicate" at bounding box center [1088, 728] width 43 height 12
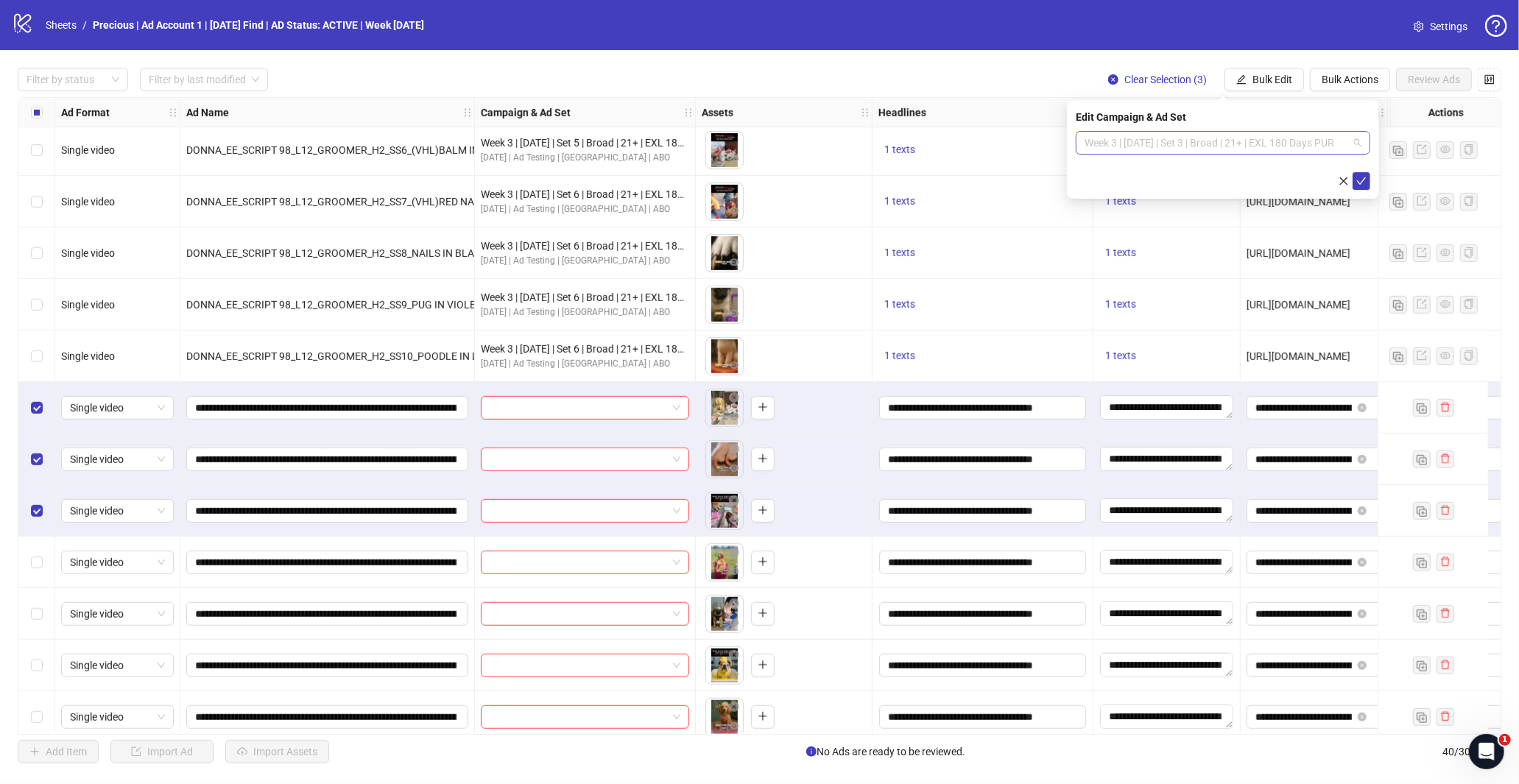
click at [1363, 141] on div "Week 3 | [DATE] | Set 3 | Broad | 21+ | EXL 180 Days PUR" at bounding box center [1223, 143] width 295 height 24
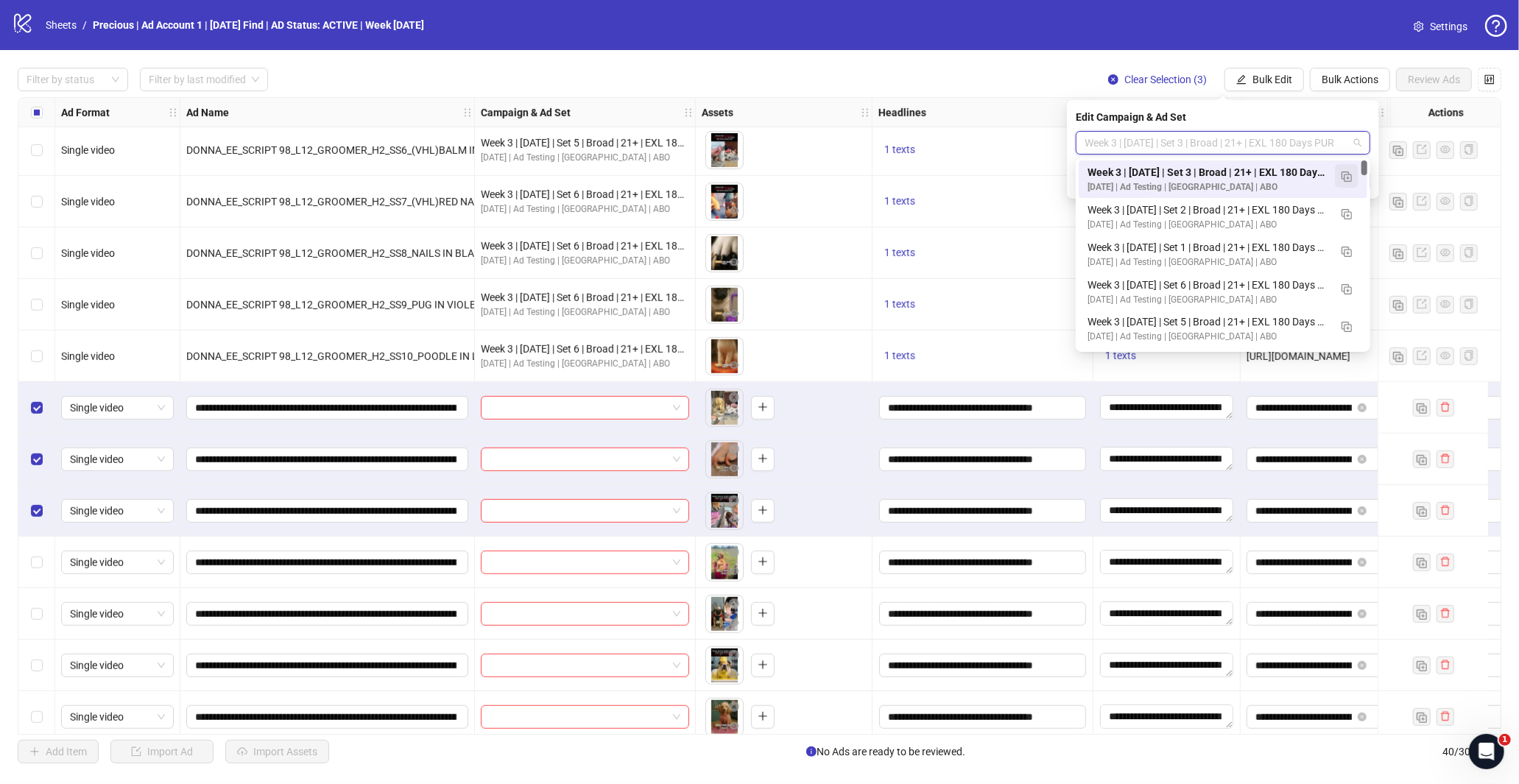
click at [1344, 172] on img "button" at bounding box center [1346, 177] width 10 height 10
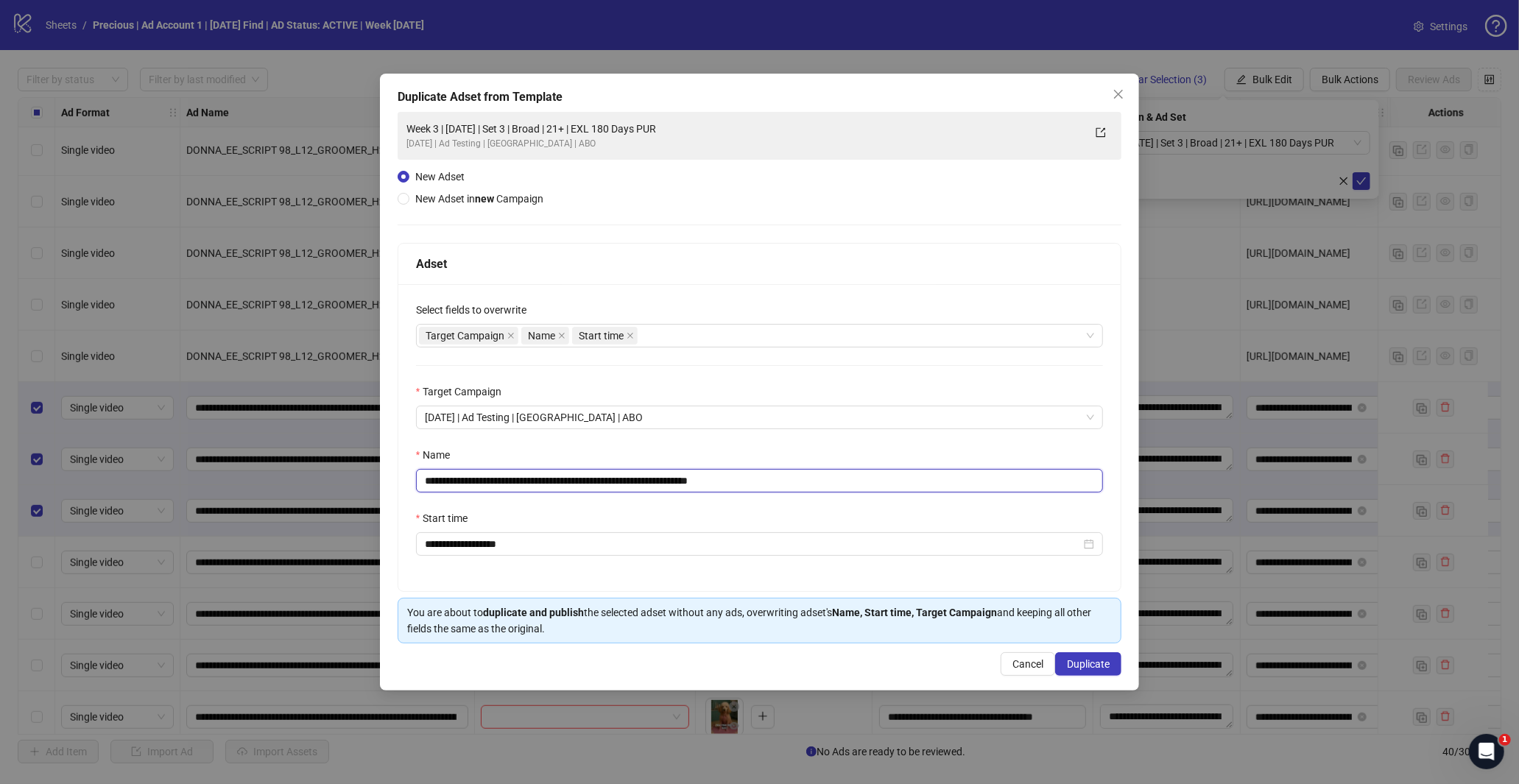
drag, startPoint x: 722, startPoint y: 478, endPoint x: 765, endPoint y: 494, distance: 45.9
click at [873, 489] on input "**********" at bounding box center [760, 481] width 688 height 24
click at [570, 483] on input "**********" at bounding box center [760, 481] width 688 height 24
type input "**********"
click at [1083, 664] on span "Duplicate" at bounding box center [1088, 664] width 43 height 12
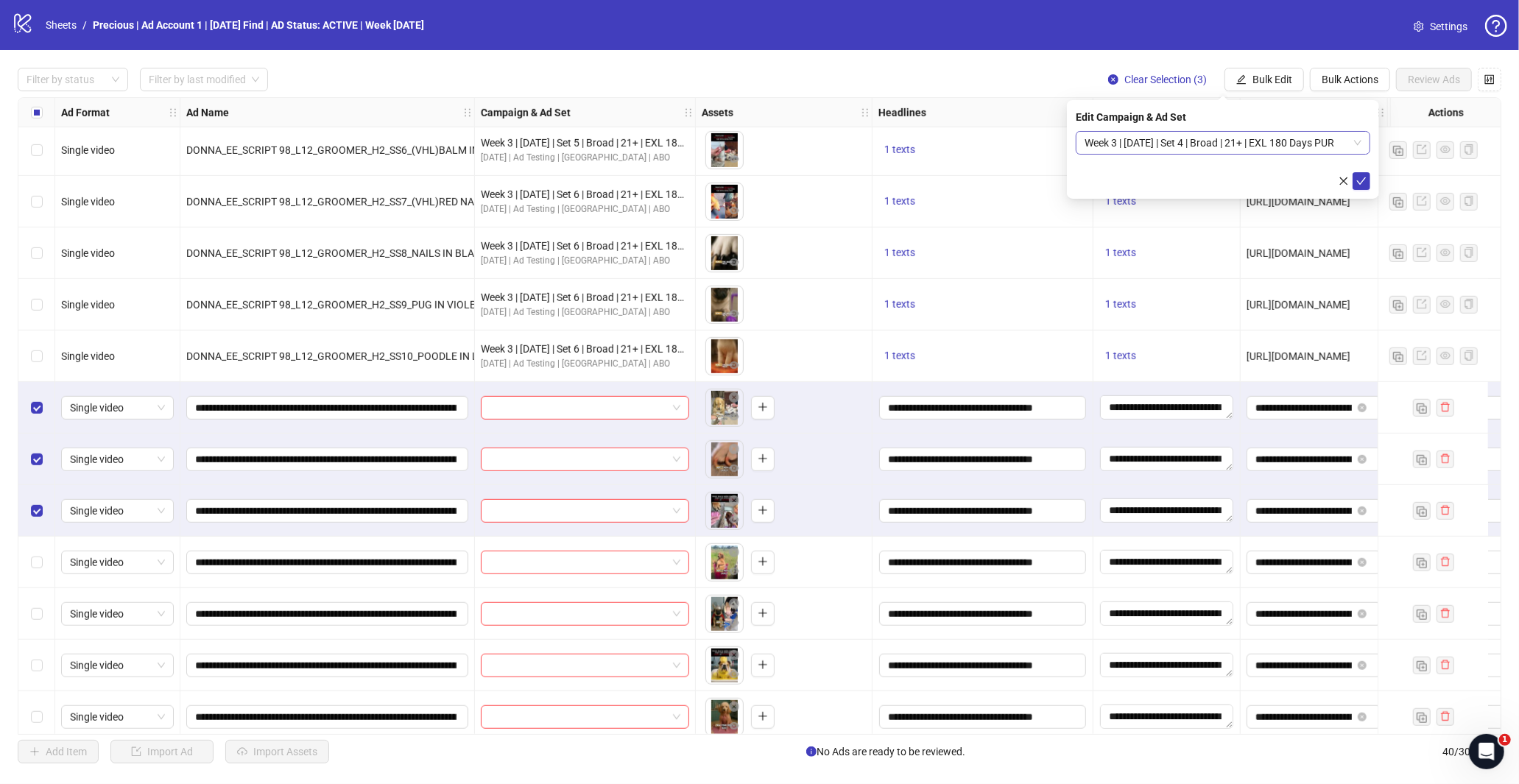
click at [1357, 143] on span "Week 3 | [DATE] | Set 4 | Broad | 21+ | EXL 180 Days PUR" at bounding box center [1223, 143] width 277 height 22
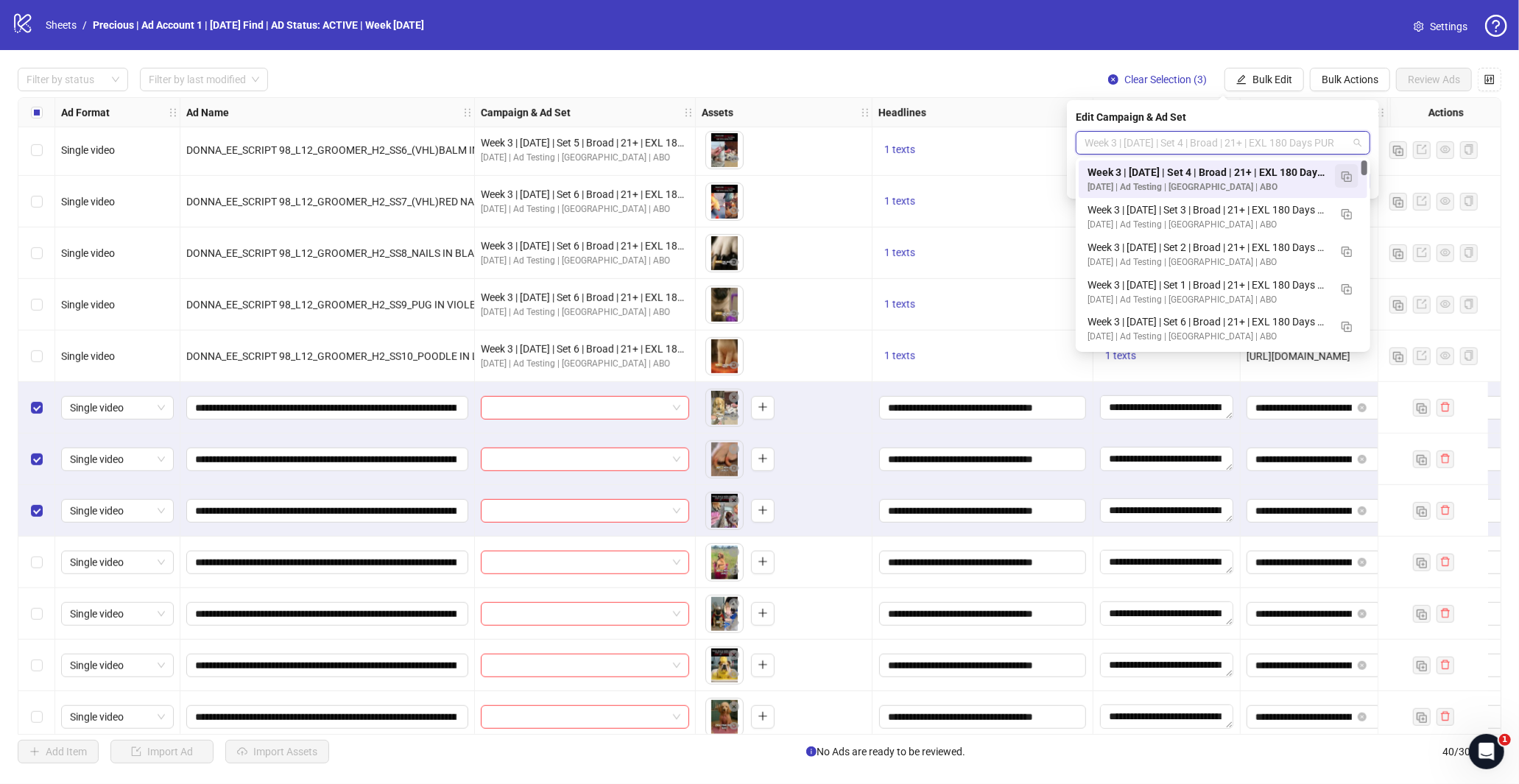
click at [1341, 178] on img "button" at bounding box center [1346, 177] width 10 height 10
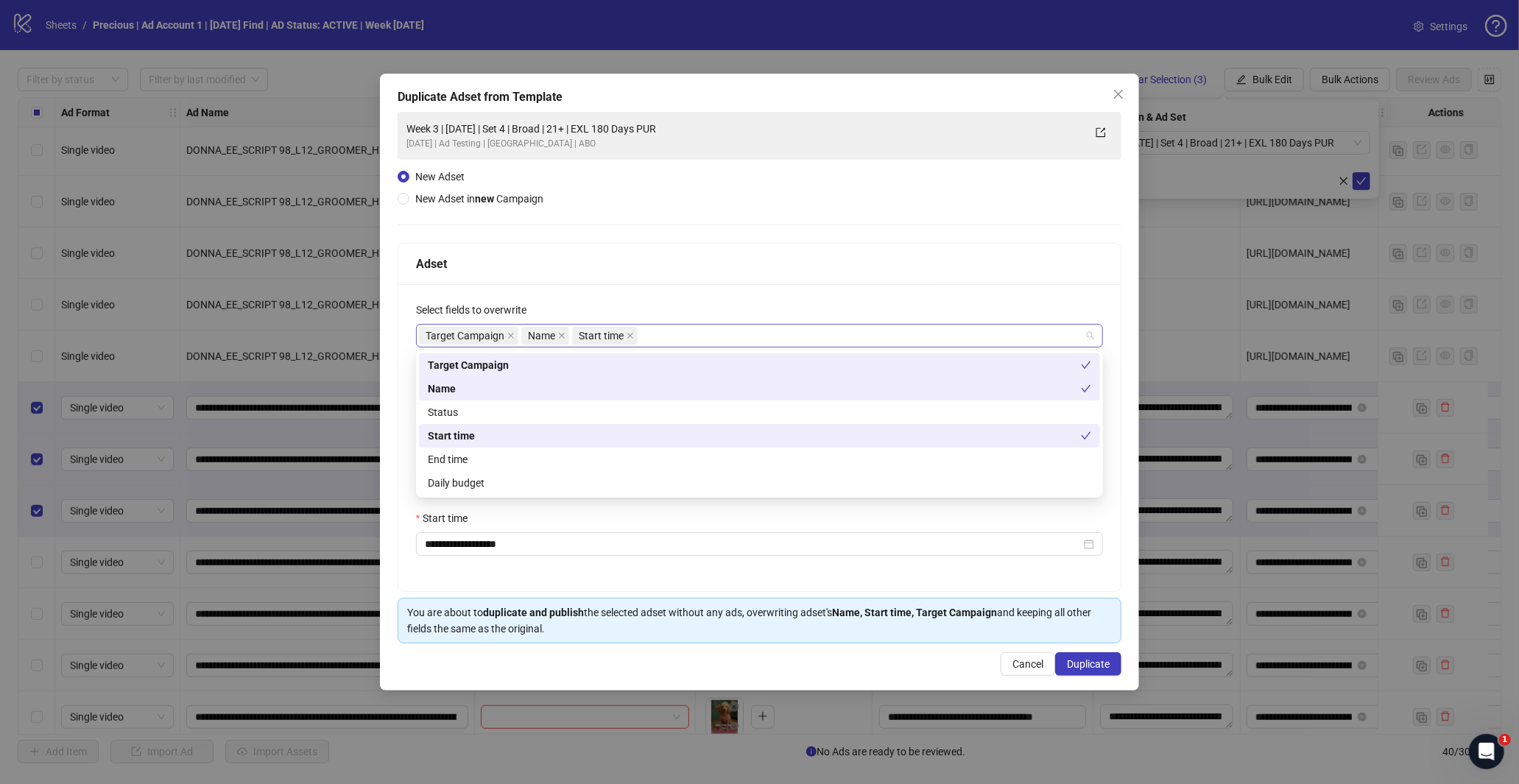
click at [686, 338] on div "Target Campaign Name Start time" at bounding box center [752, 336] width 666 height 20
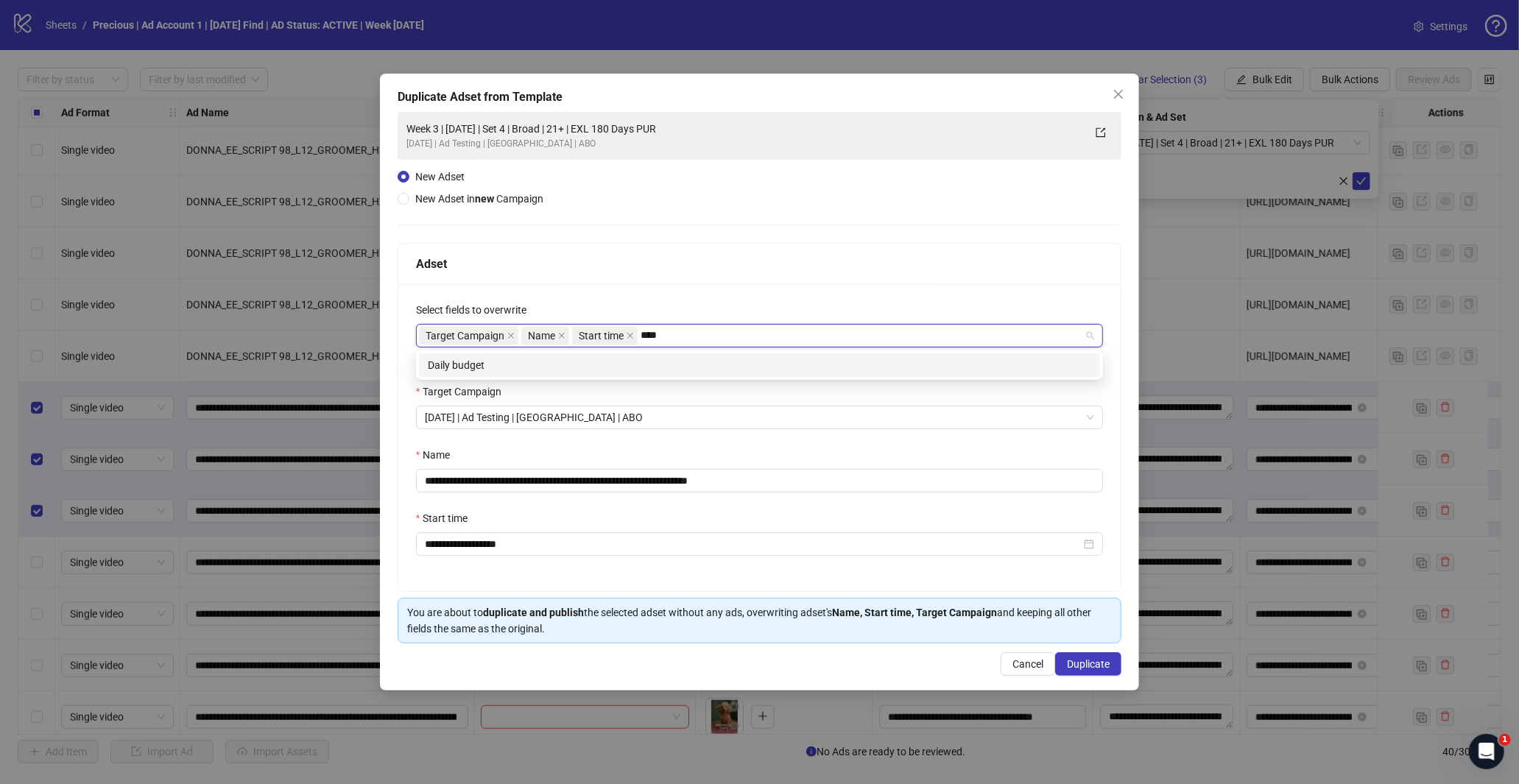
type input "*****"
click at [660, 368] on div "Daily budget" at bounding box center [760, 365] width 663 height 16
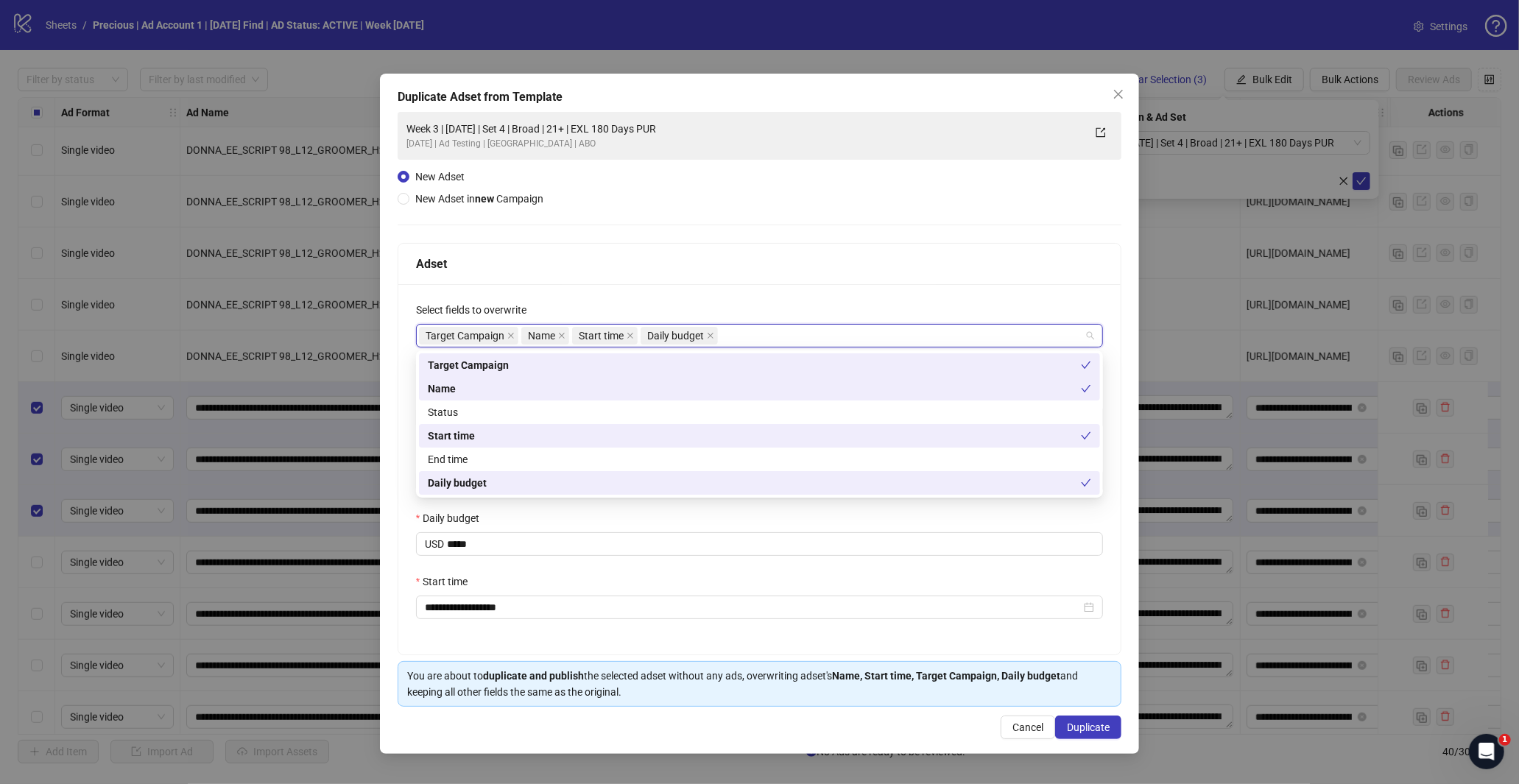
click at [730, 275] on div "Adset" at bounding box center [760, 264] width 723 height 41
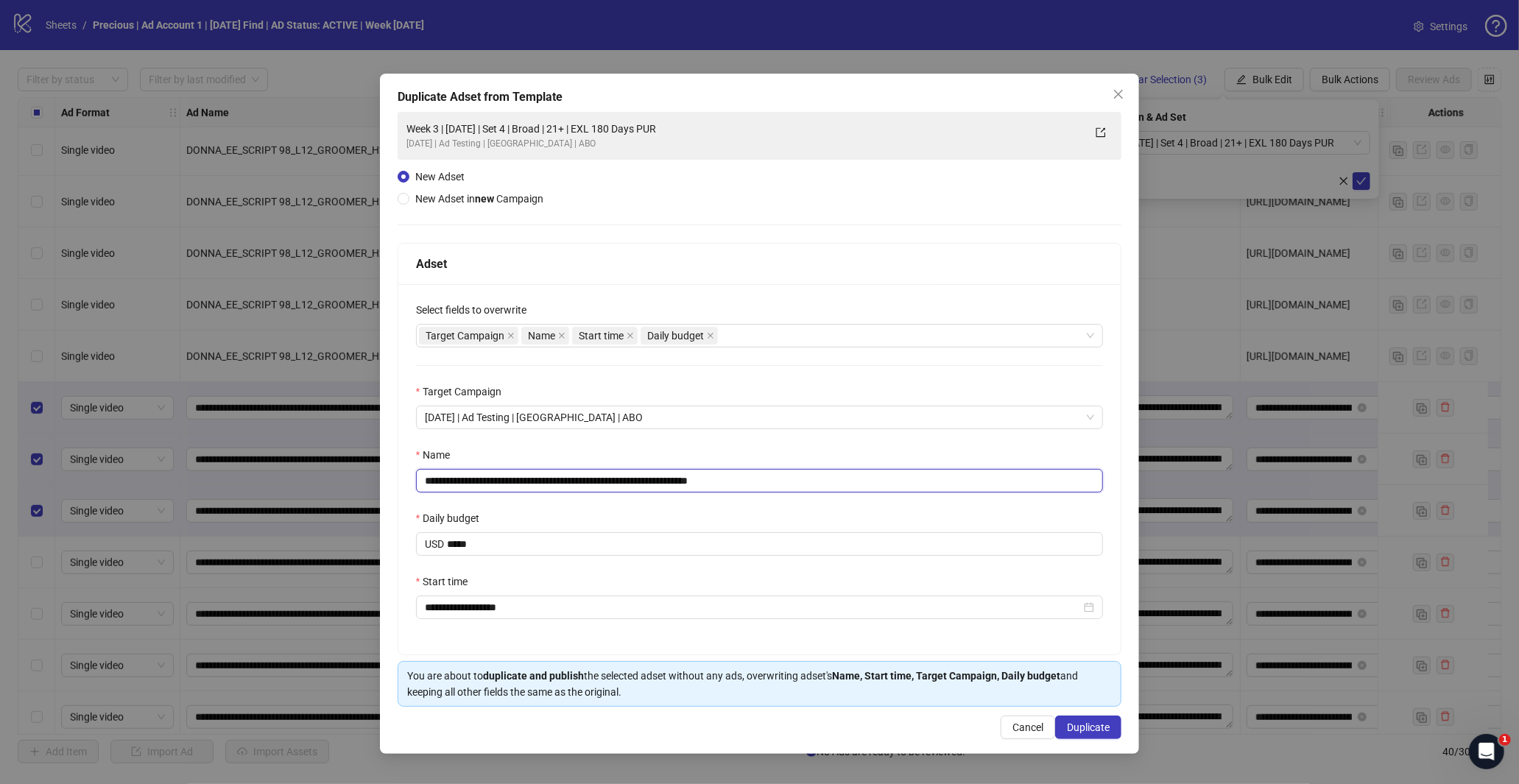
click at [724, 479] on input "**********" at bounding box center [760, 481] width 688 height 24
drag, startPoint x: 806, startPoint y: 483, endPoint x: 812, endPoint y: 488, distance: 7.8
click at [841, 486] on input "**********" at bounding box center [760, 481] width 688 height 24
click at [570, 482] on input "**********" at bounding box center [760, 481] width 688 height 24
type input "**********"
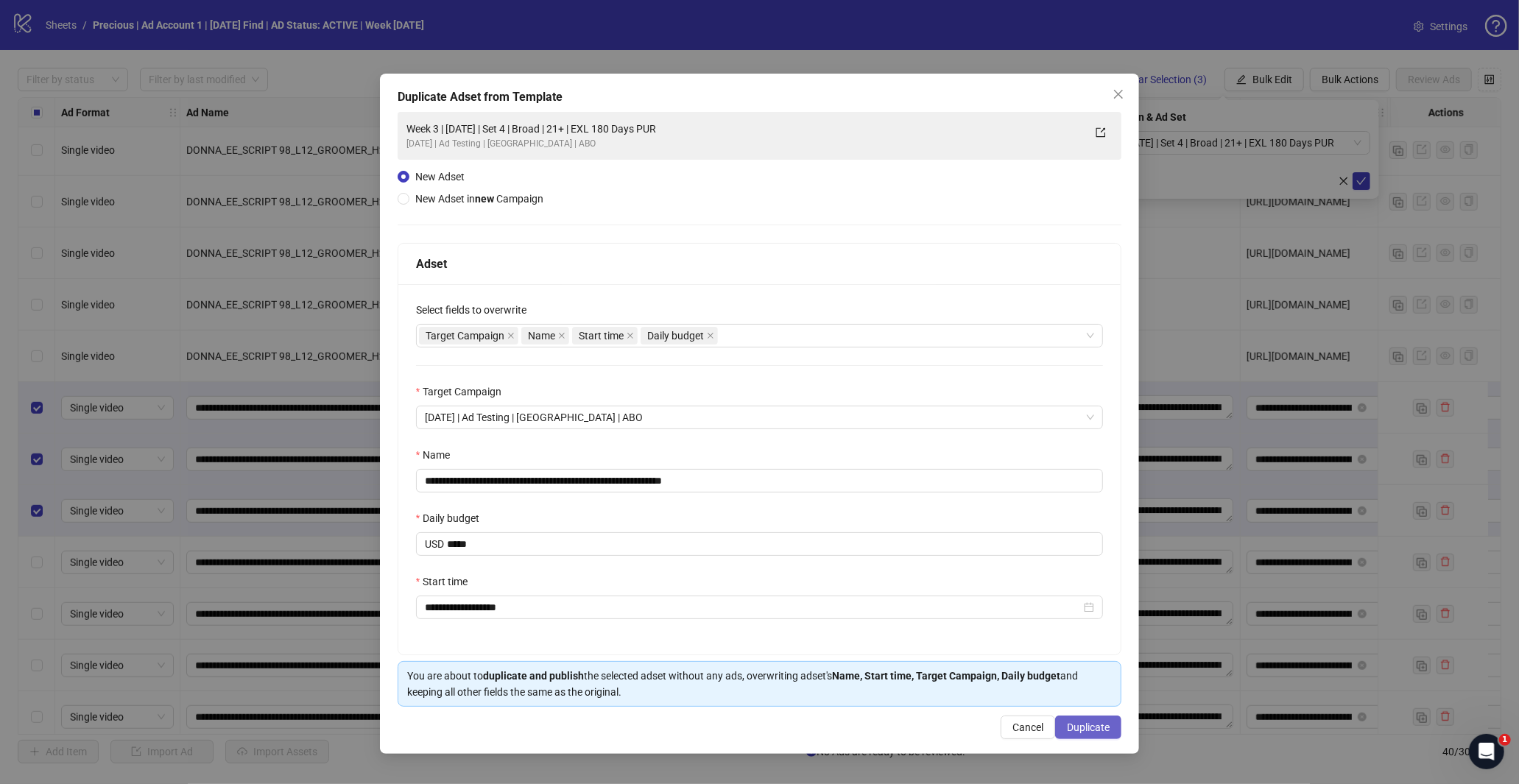
click at [1077, 730] on span "Duplicate" at bounding box center [1088, 728] width 43 height 12
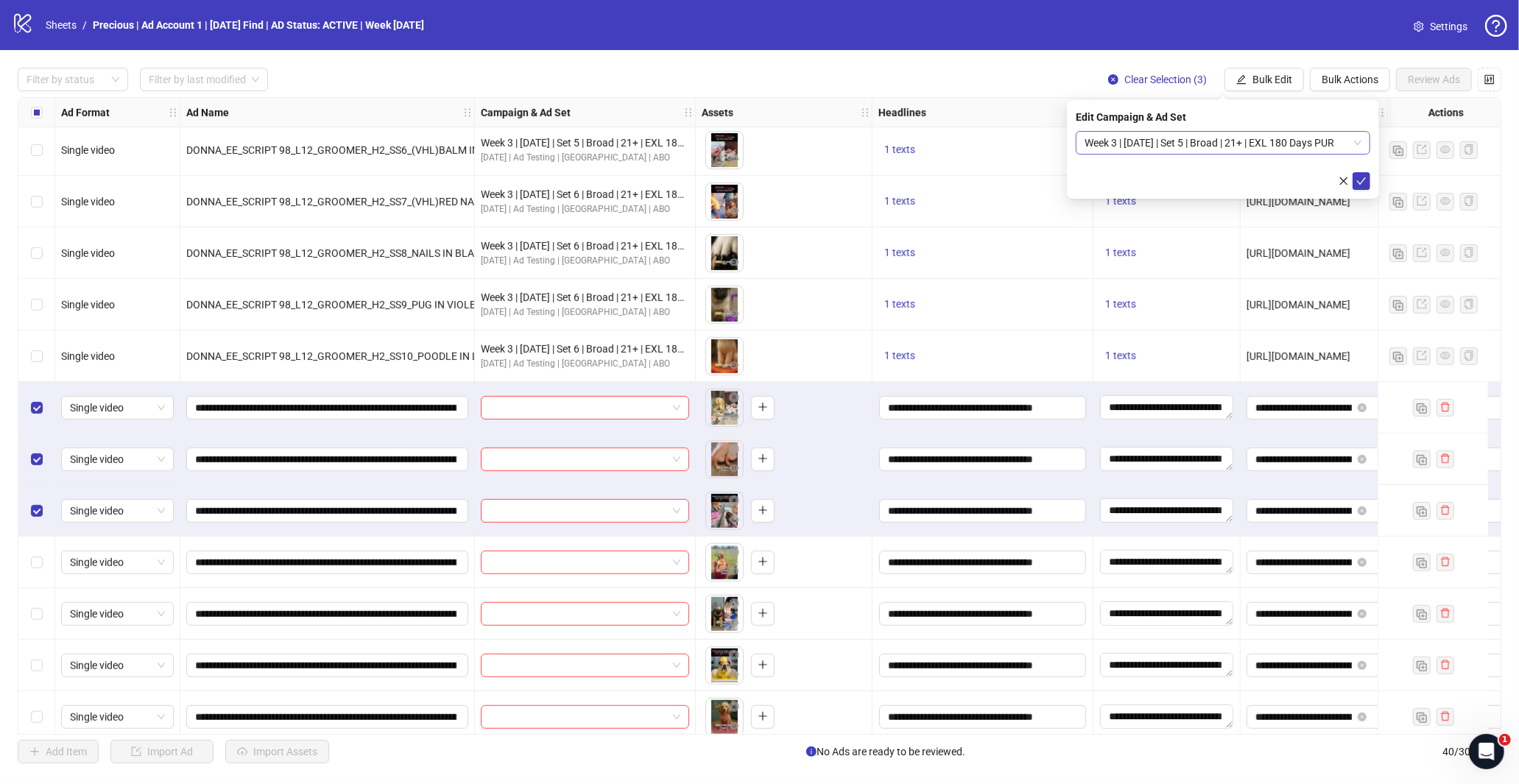
click at [1363, 143] on div "Week 3 | [DATE] | Set 5 | Broad | 21+ | EXL 180 Days PUR" at bounding box center [1223, 143] width 295 height 24
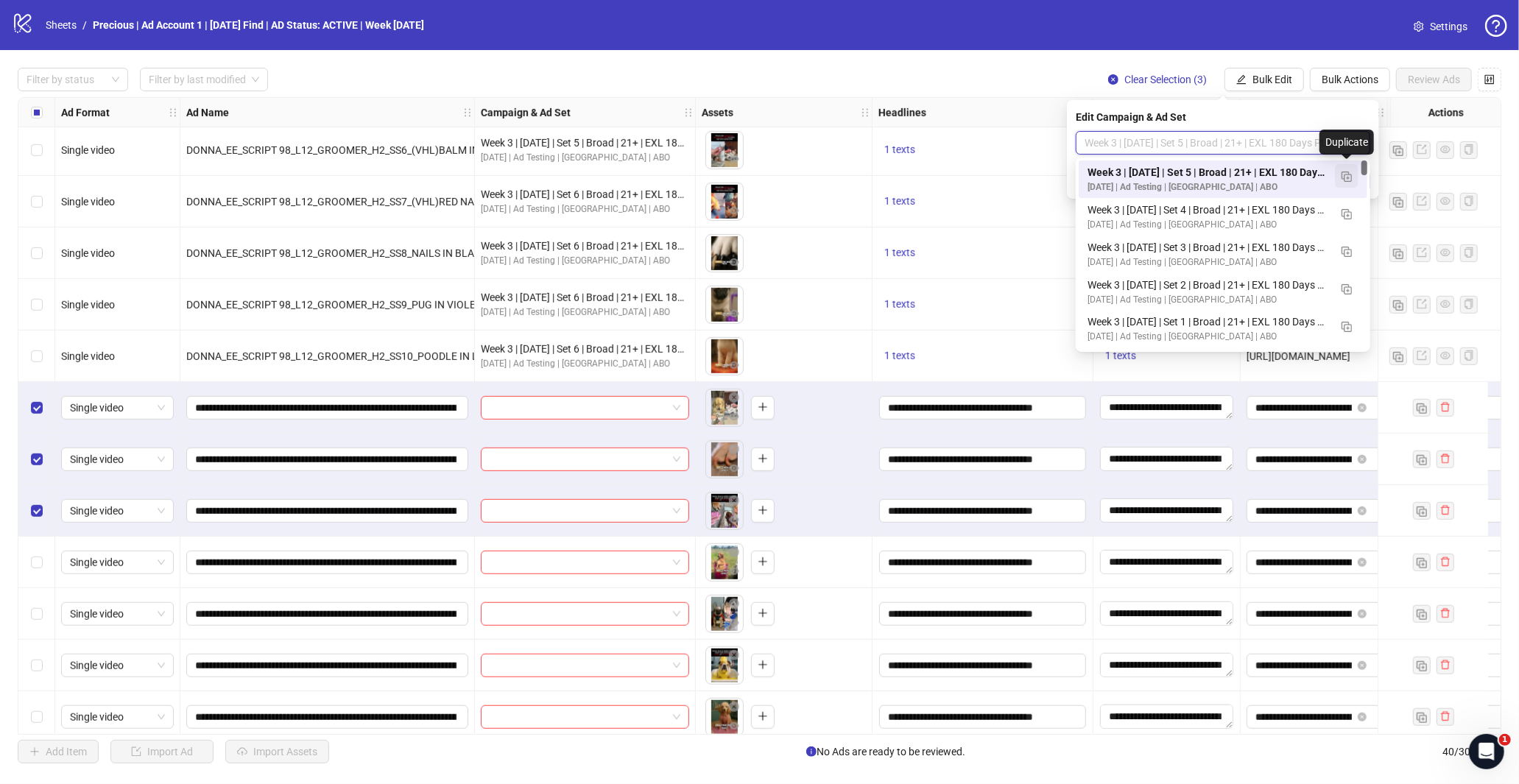
click at [1352, 177] on button "button" at bounding box center [1346, 176] width 24 height 24
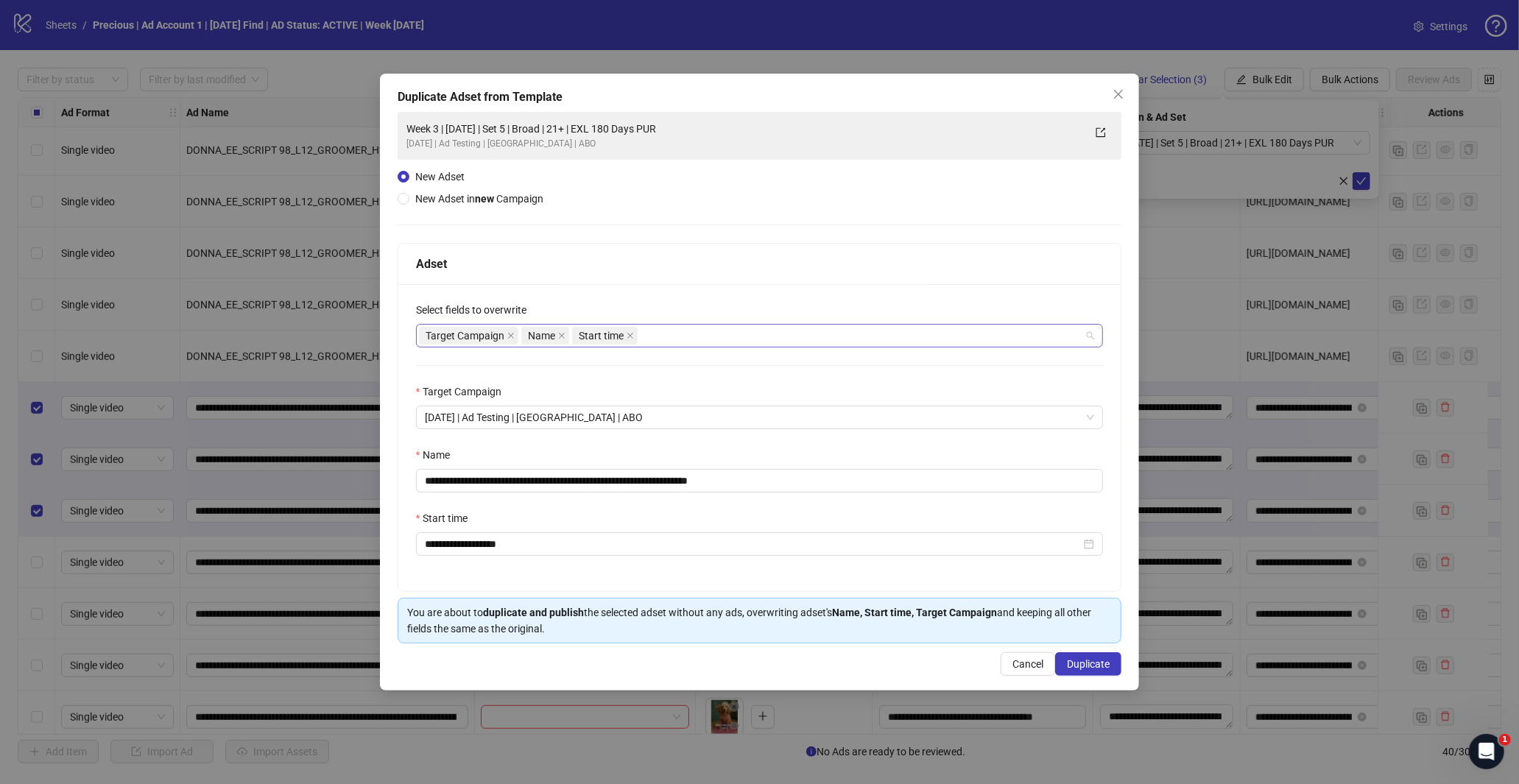
click at [688, 336] on div "Target Campaign Name Start time" at bounding box center [752, 336] width 666 height 20
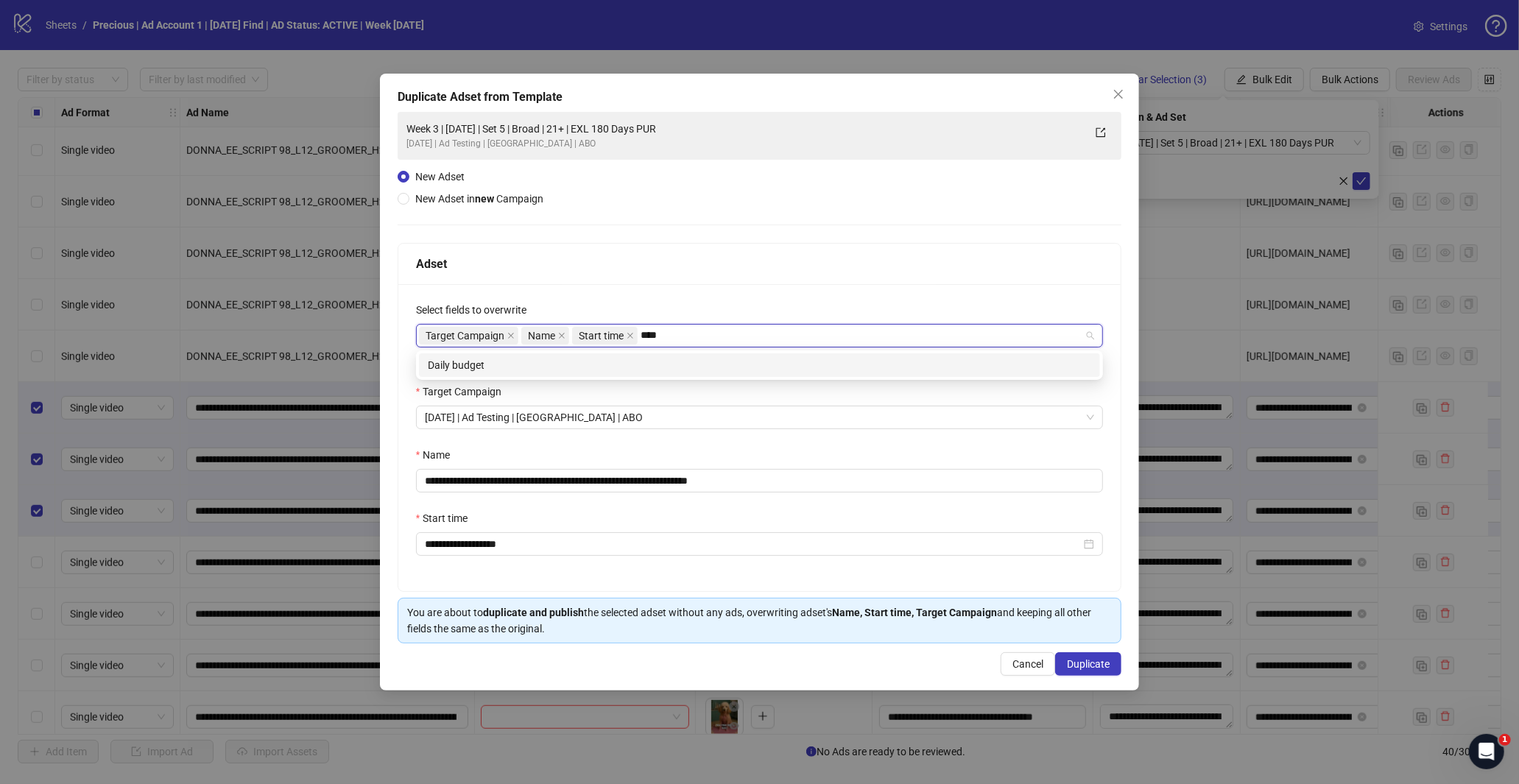
type input "*****"
click at [698, 374] on div "Daily budget" at bounding box center [759, 366] width 681 height 24
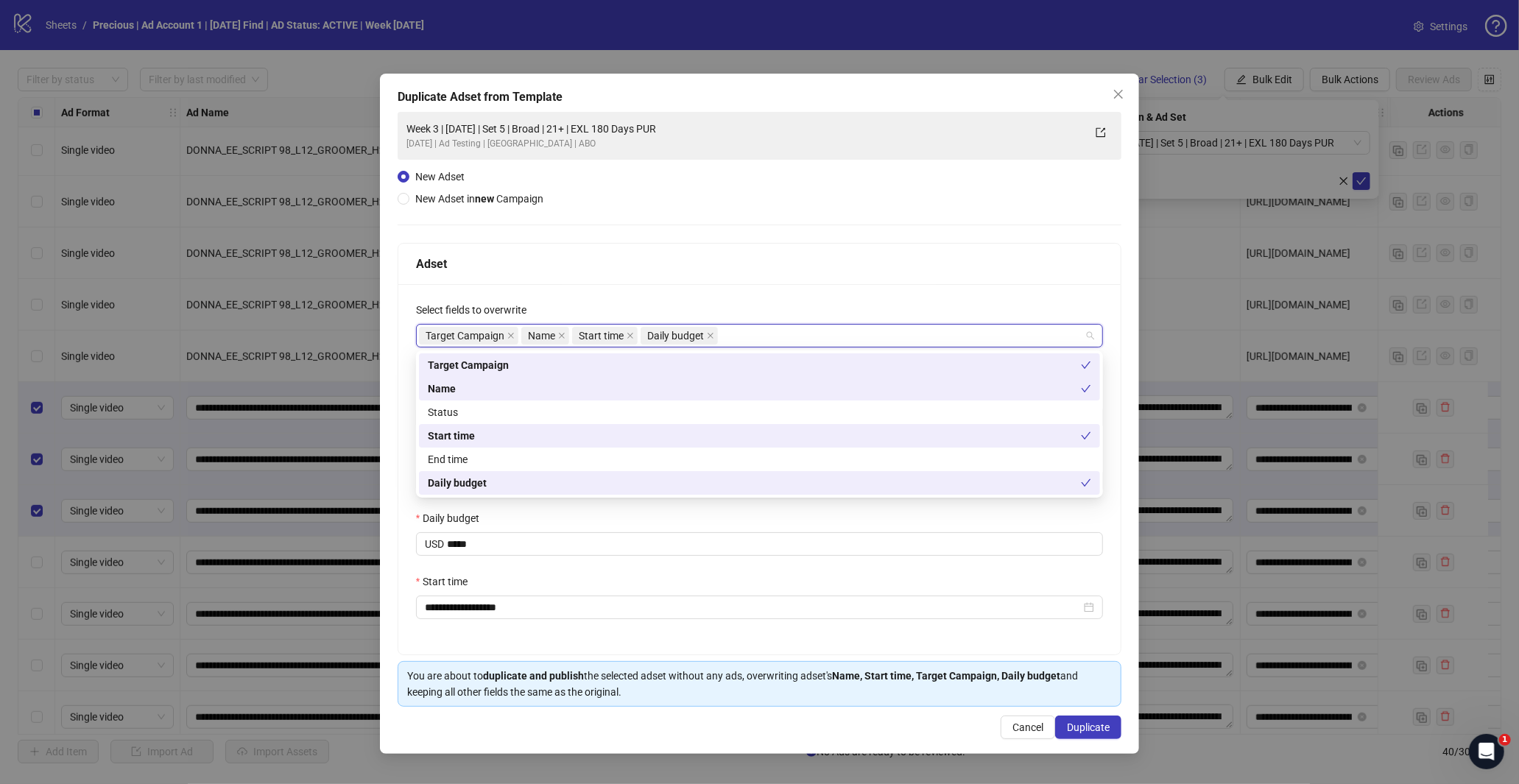
click at [801, 315] on div "Select fields to overwrite" at bounding box center [760, 313] width 688 height 22
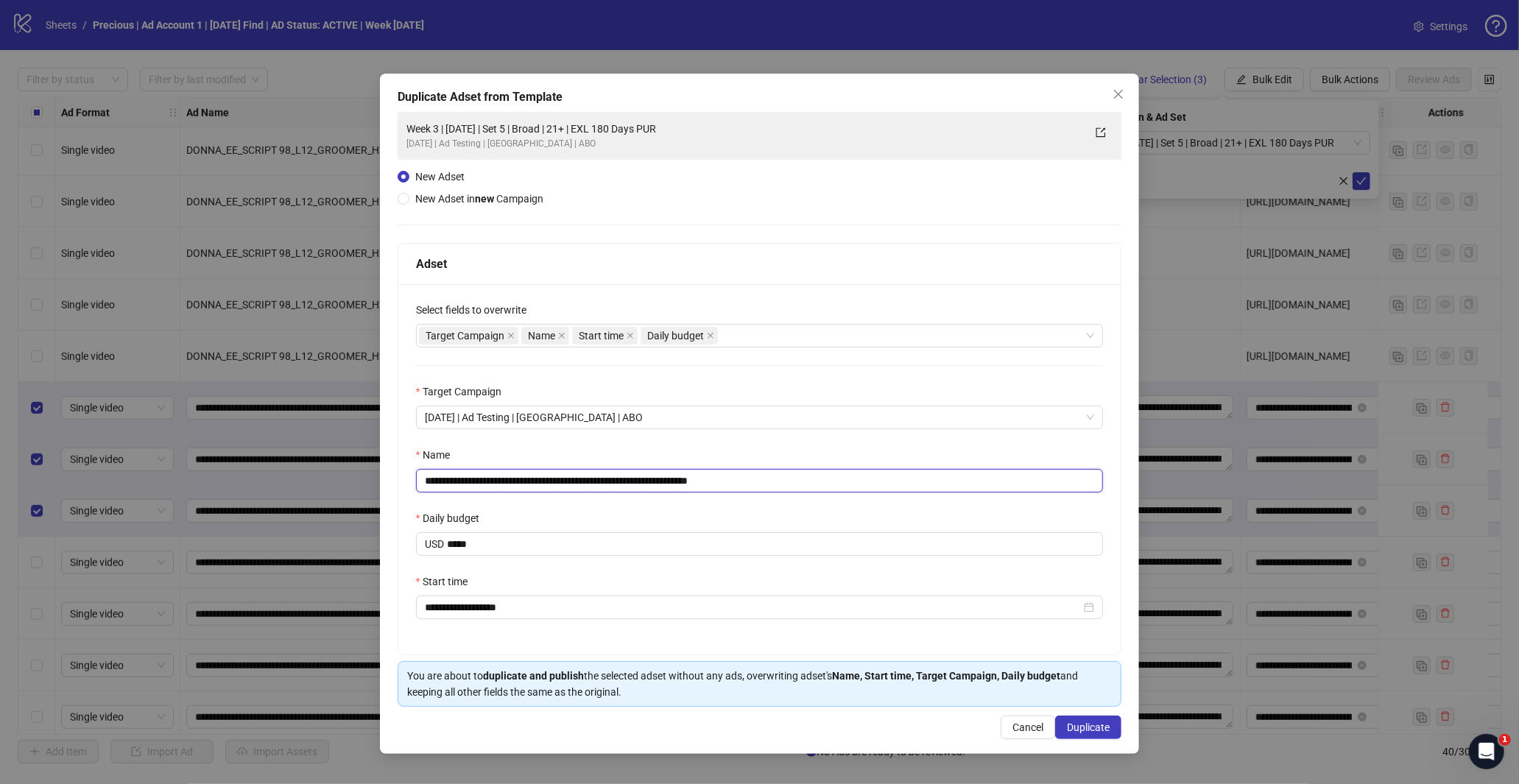
drag, startPoint x: 720, startPoint y: 481, endPoint x: 877, endPoint y: 484, distance: 157.0
click at [859, 478] on input "**********" at bounding box center [760, 481] width 688 height 24
click at [477, 479] on input "**********" at bounding box center [760, 481] width 688 height 24
type input "**********"
click at [1086, 728] on span "Duplicate" at bounding box center [1088, 728] width 43 height 12
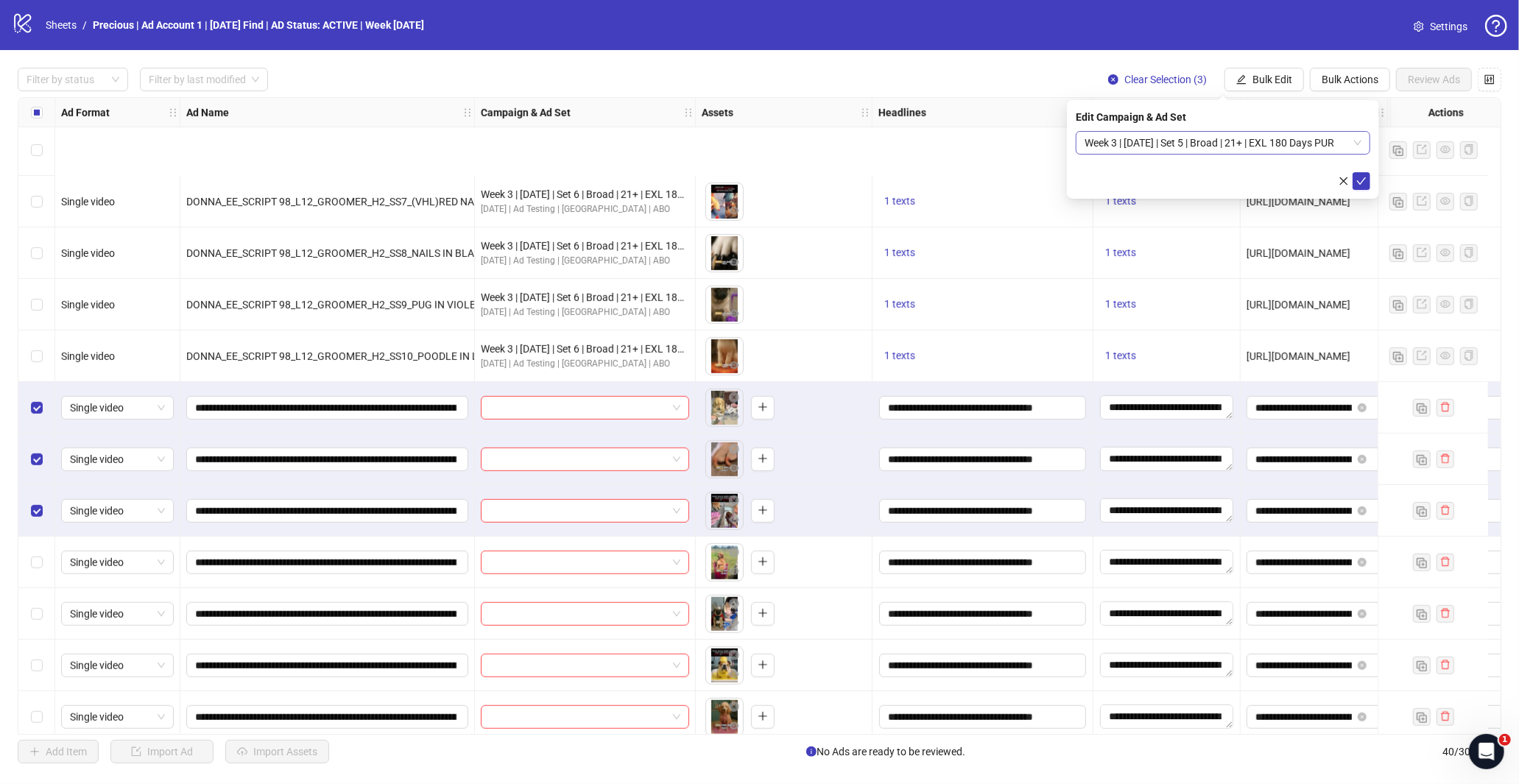
scroll to position [939, 0]
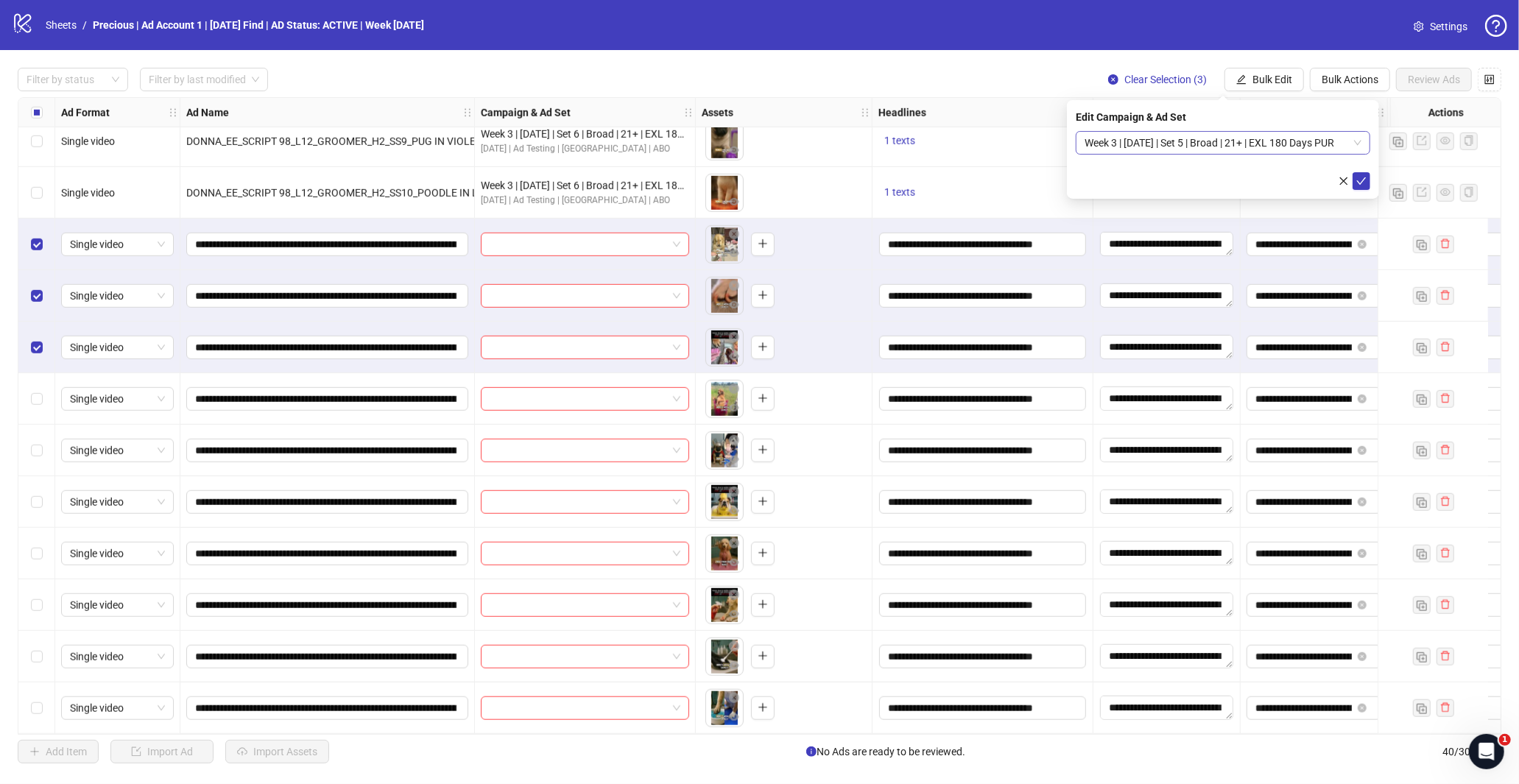
click at [1340, 138] on span "Week 3 | [DATE] | Set 5 | Broad | 21+ | EXL 180 Days PUR" at bounding box center [1223, 143] width 277 height 22
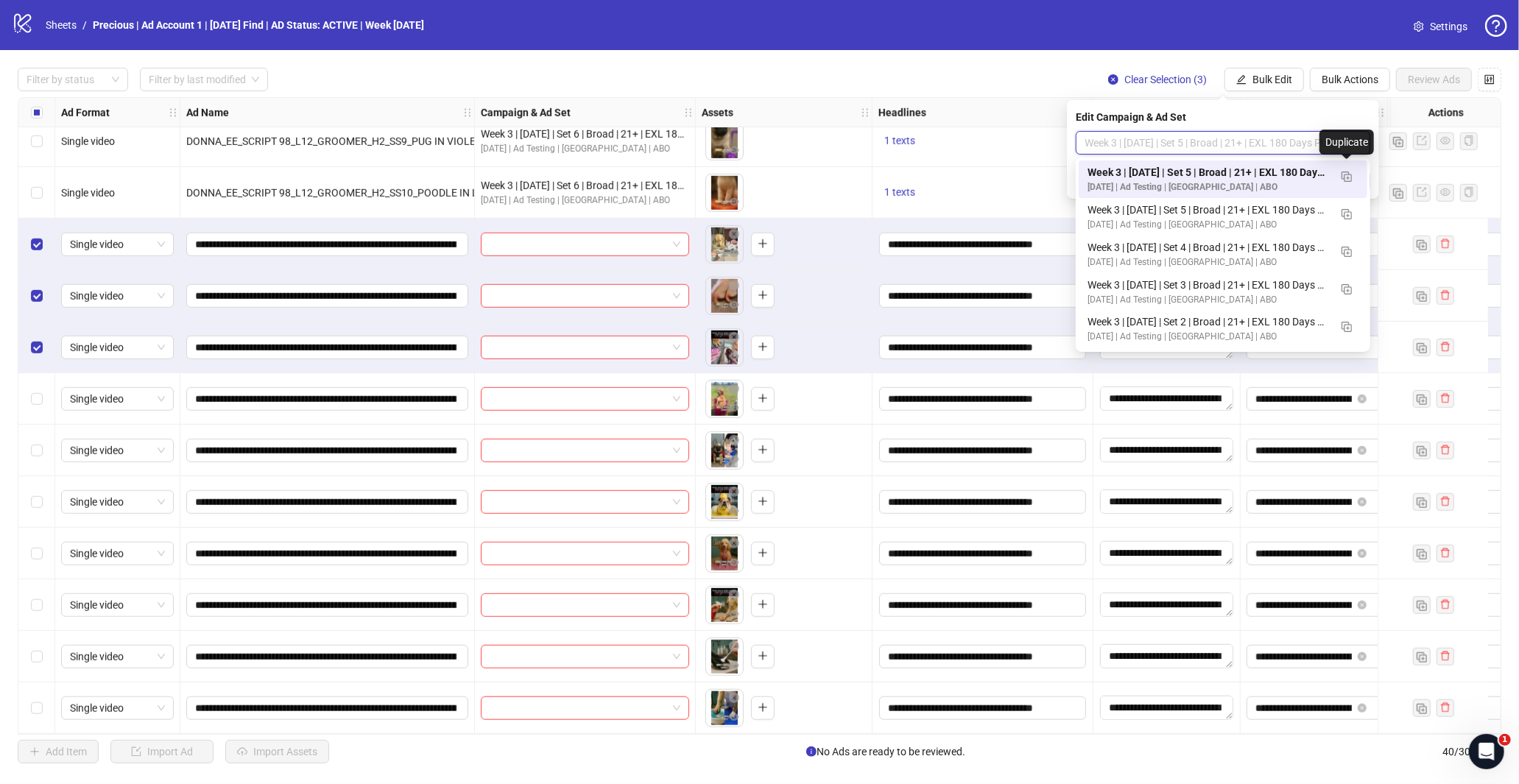
click at [1280, 173] on div "Week 3 | [DATE] | Set 5 | Broad | 21+ | EXL 180 Days PUR" at bounding box center [1208, 172] width 242 height 16
click at [1351, 145] on span "Week 3 | [DATE] | Set 5 | Broad | 21+ | EXL 180 Days PUR" at bounding box center [1223, 143] width 277 height 22
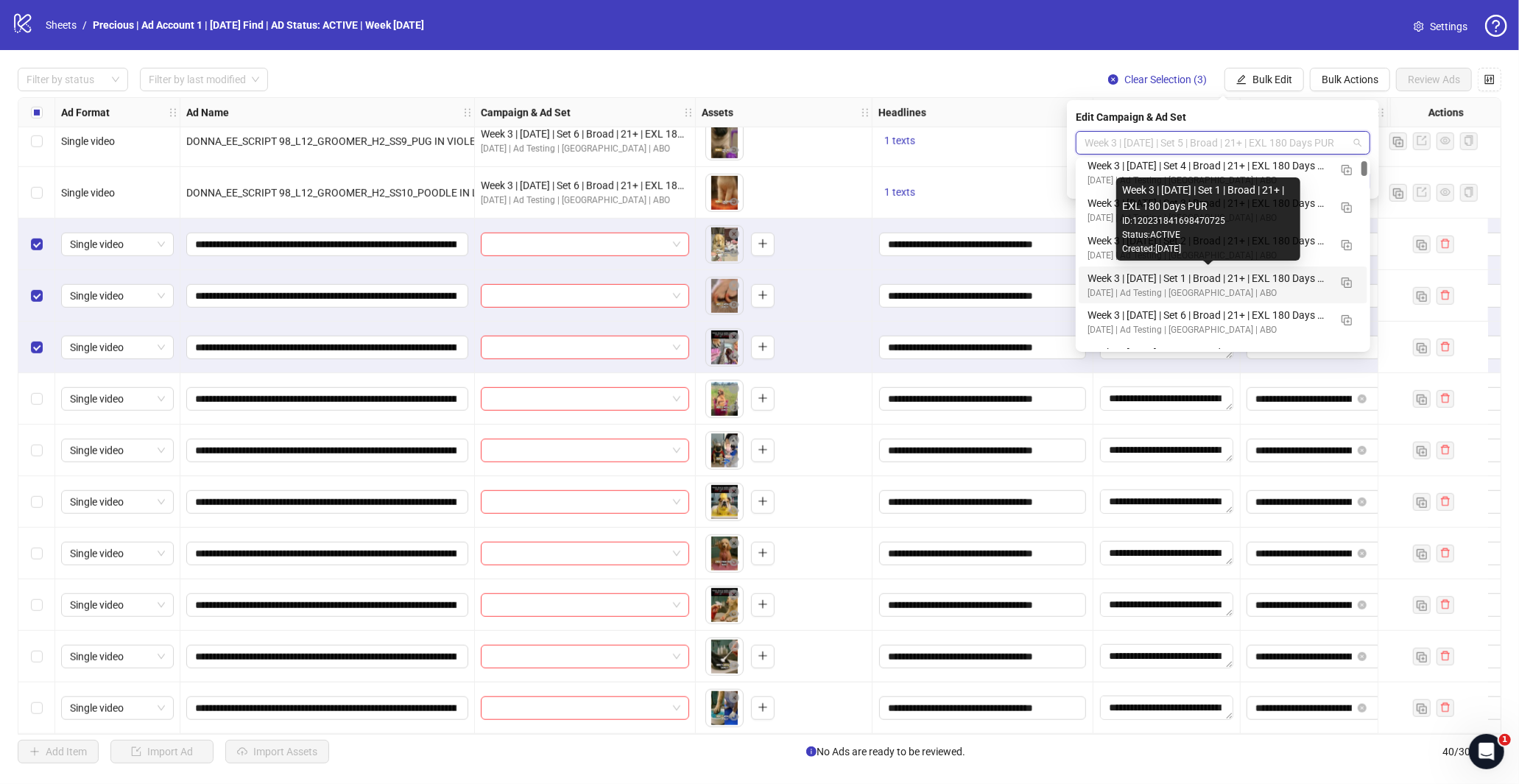
click at [1239, 281] on div "Week 3 | [DATE] | Set 1 | Broad | 21+ | EXL 180 Days PUR" at bounding box center [1208, 278] width 242 height 16
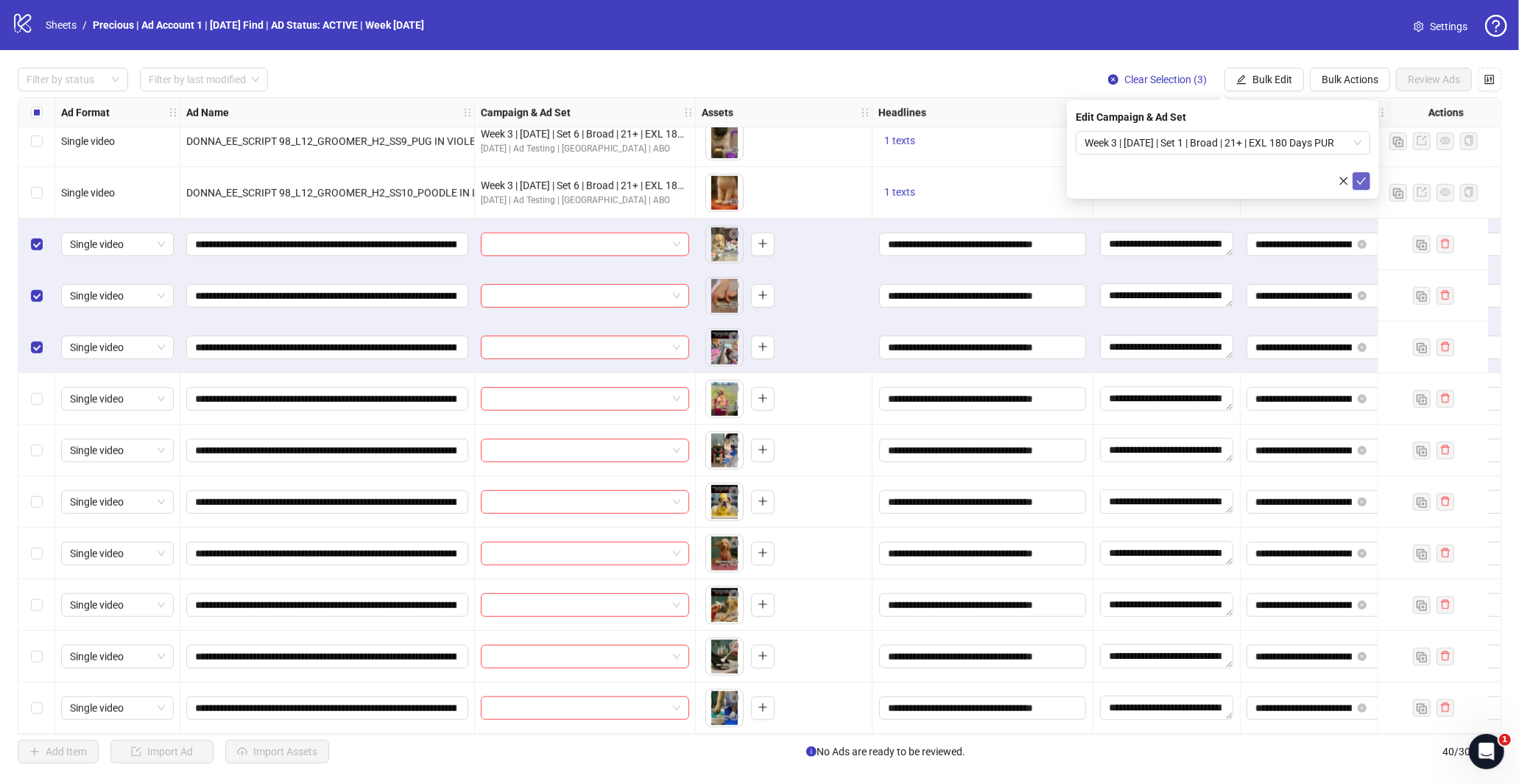
click at [1358, 176] on icon "check" at bounding box center [1361, 181] width 10 height 10
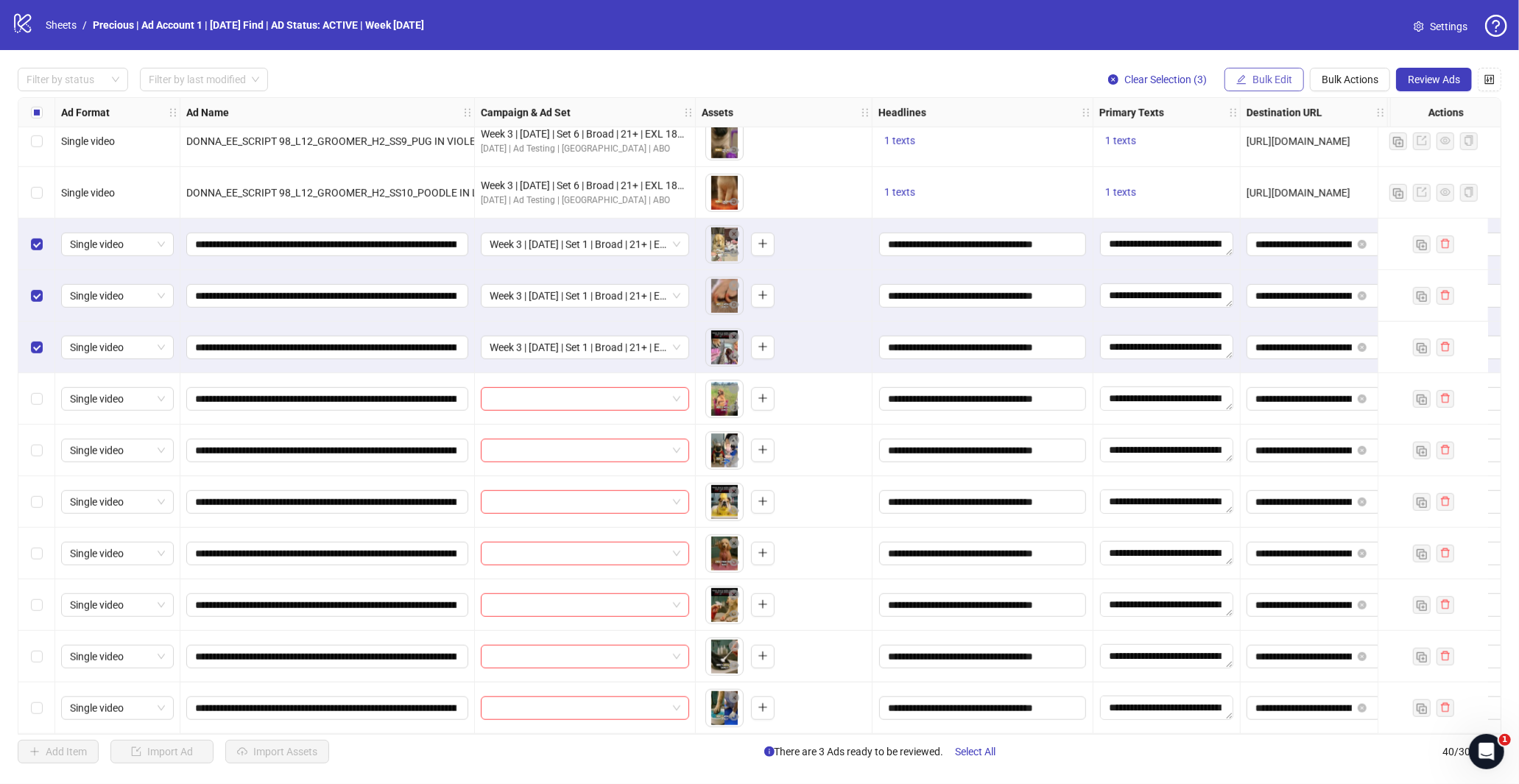
click at [1272, 77] on span "Bulk Edit" at bounding box center [1272, 79] width 40 height 12
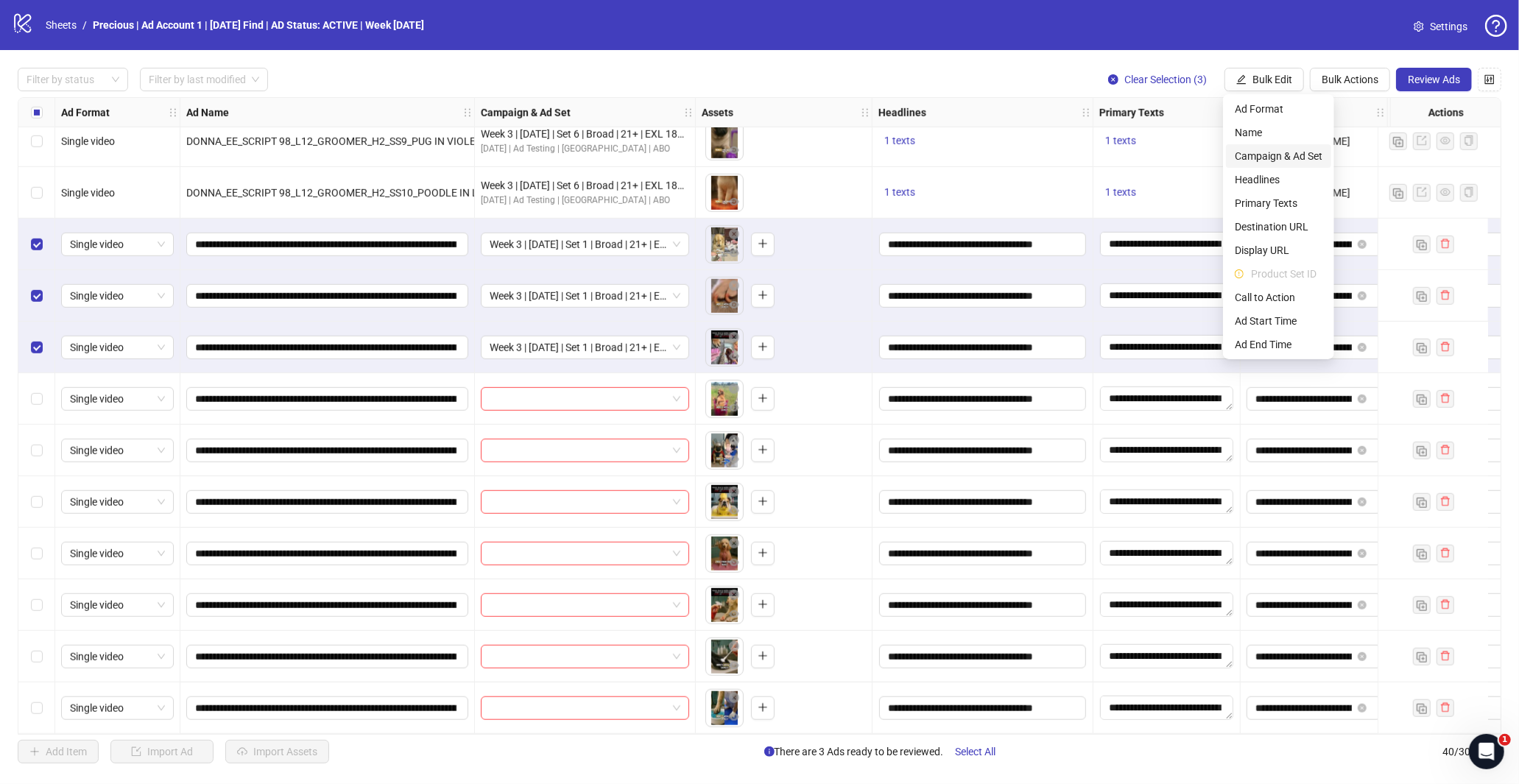
click at [1289, 160] on span "Campaign & Ad Set" at bounding box center [1278, 155] width 88 height 16
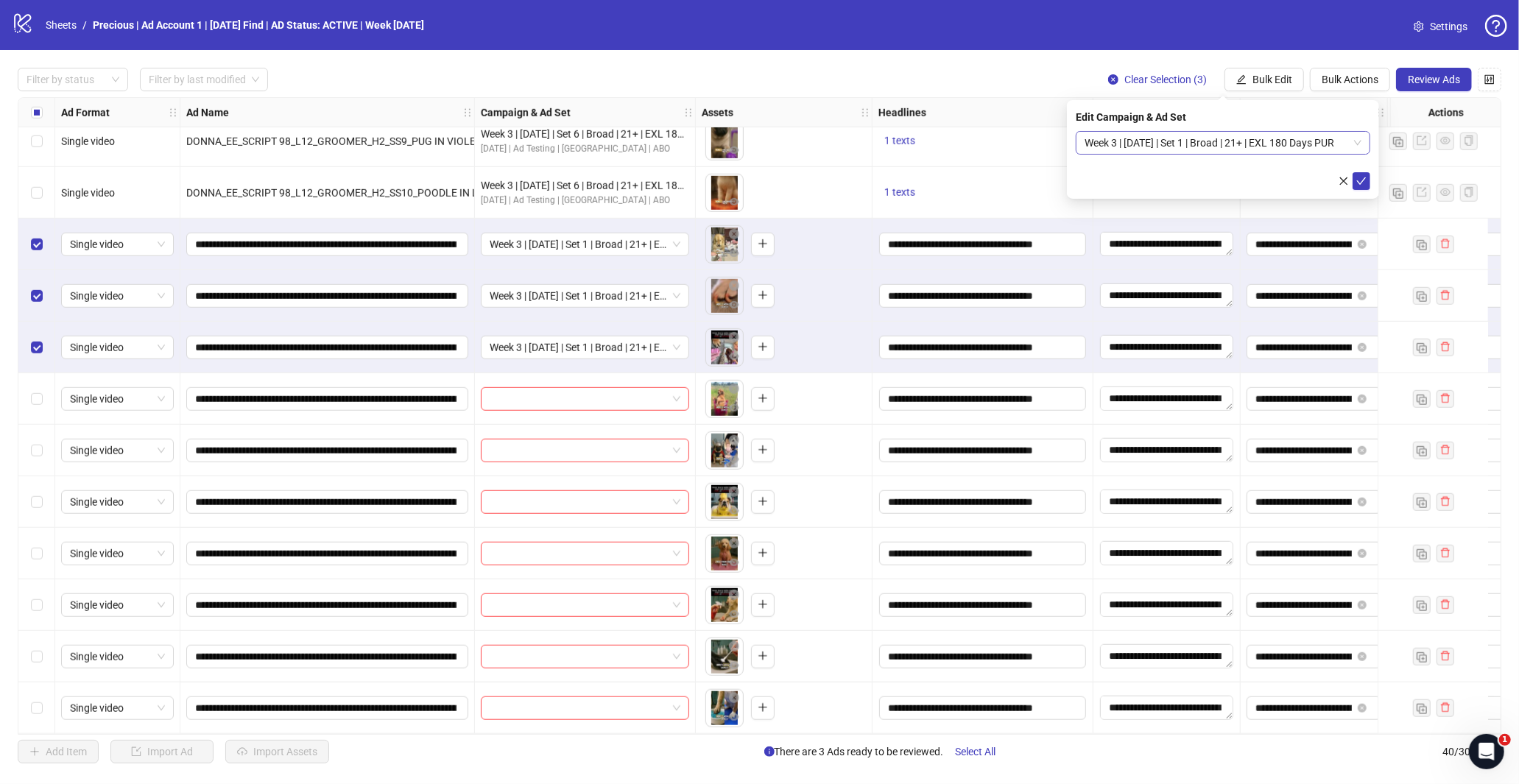
click at [1358, 143] on span "Week 3 | [DATE] | Set 1 | Broad | 21+ | EXL 180 Days PUR" at bounding box center [1223, 143] width 277 height 22
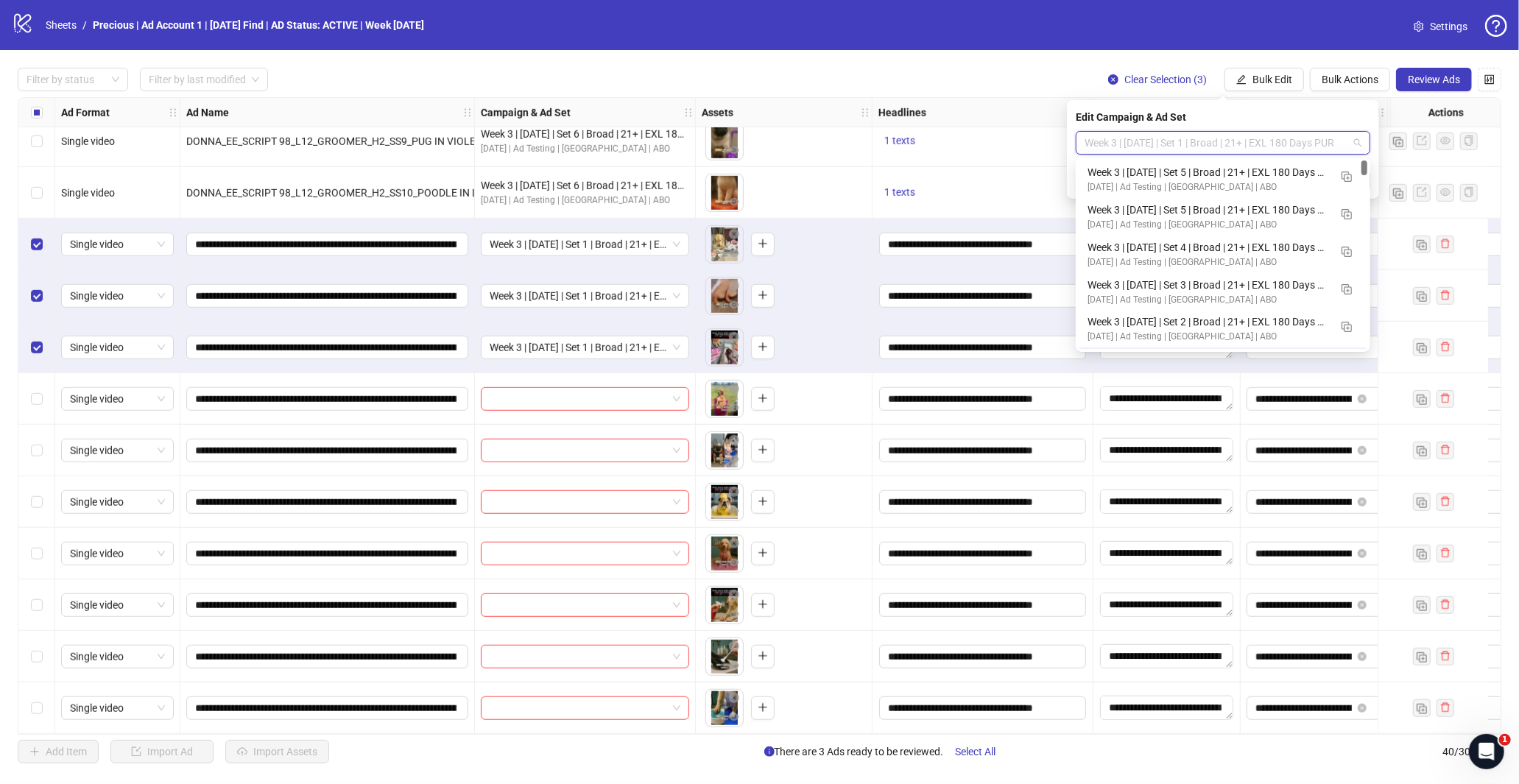
scroll to position [37, 0]
click at [1351, 173] on img "button" at bounding box center [1346, 178] width 10 height 10
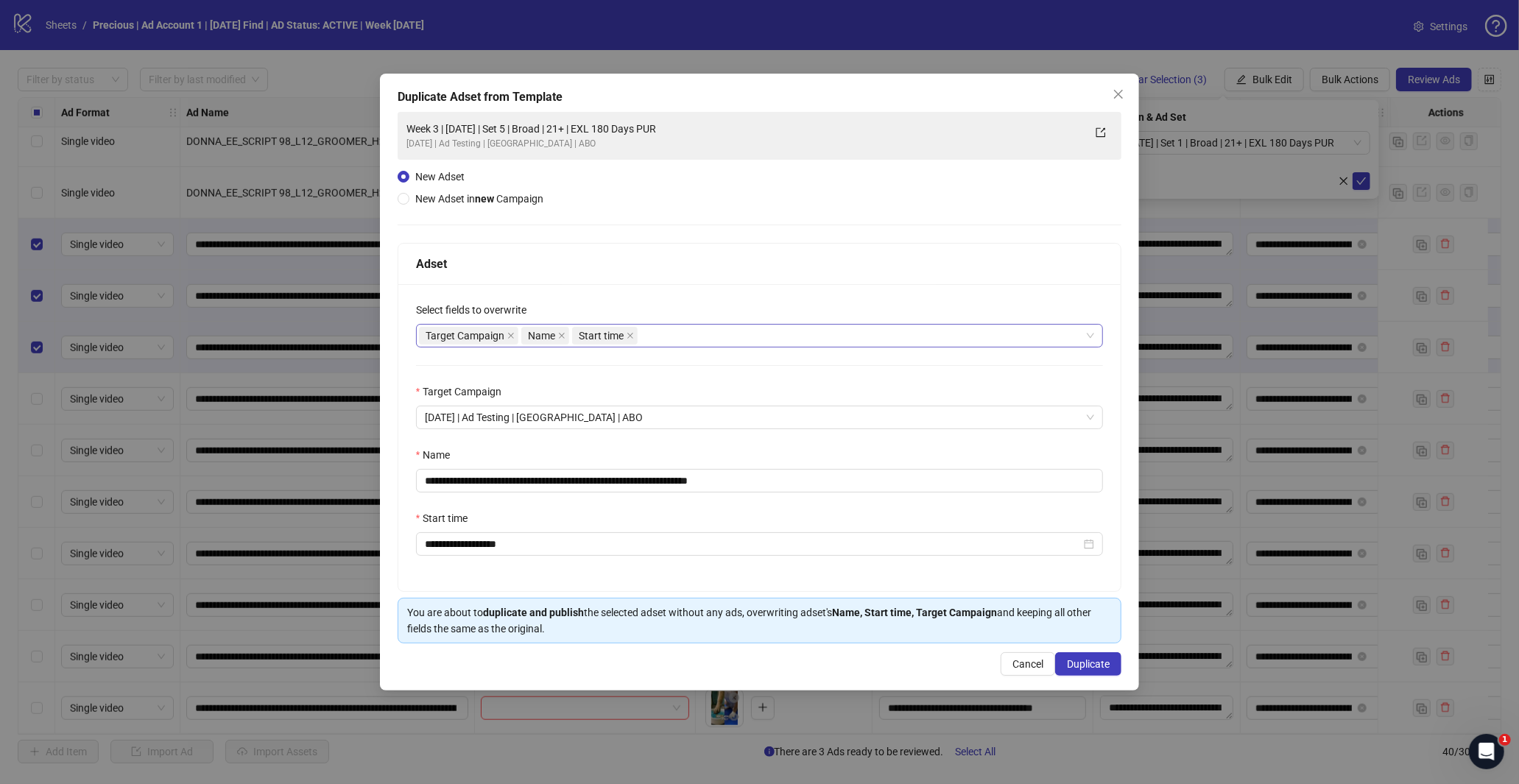
click at [665, 337] on div "Target Campaign Name Start time" at bounding box center [752, 336] width 666 height 20
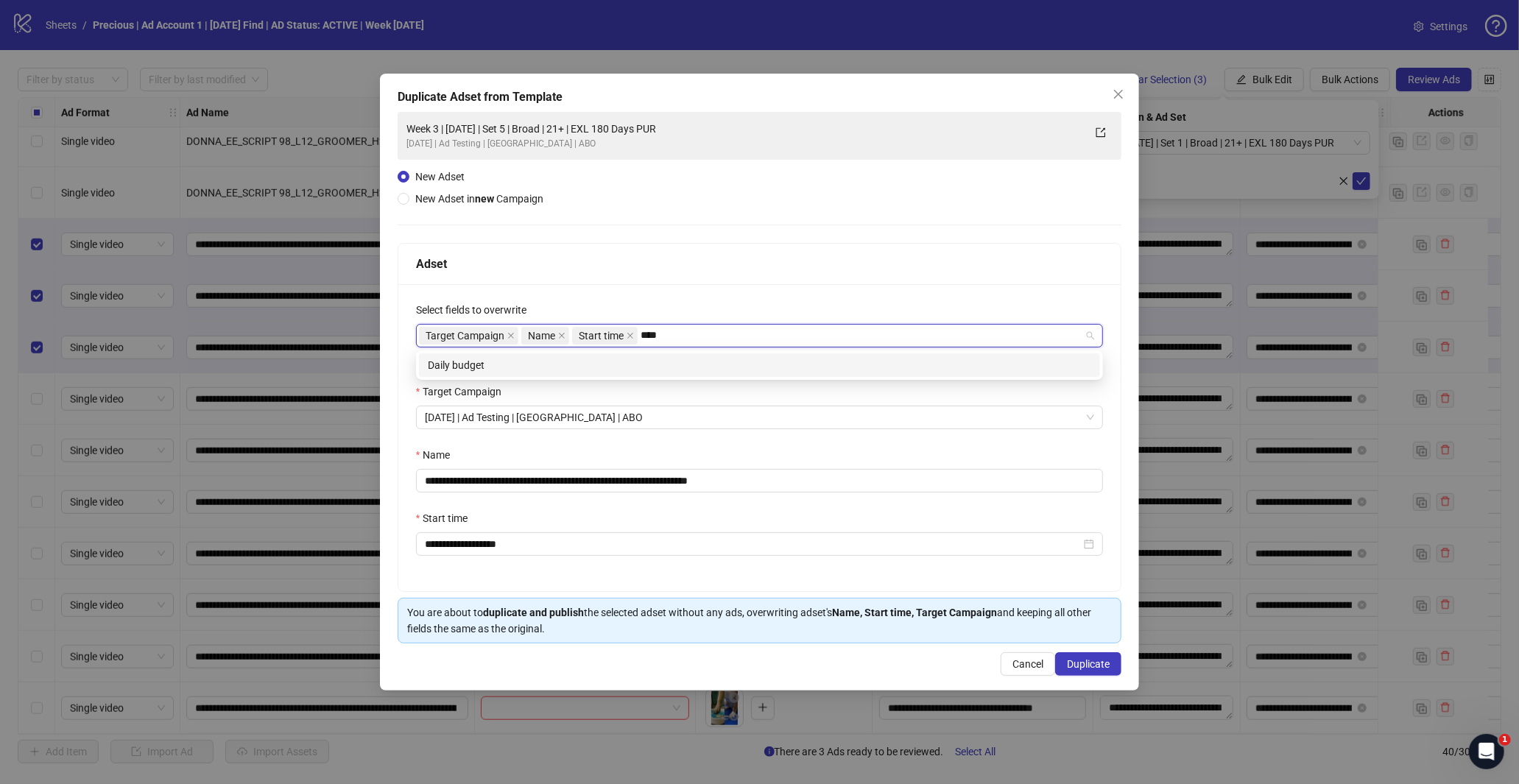
type input "*****"
click at [626, 363] on div "Daily budget" at bounding box center [760, 365] width 663 height 16
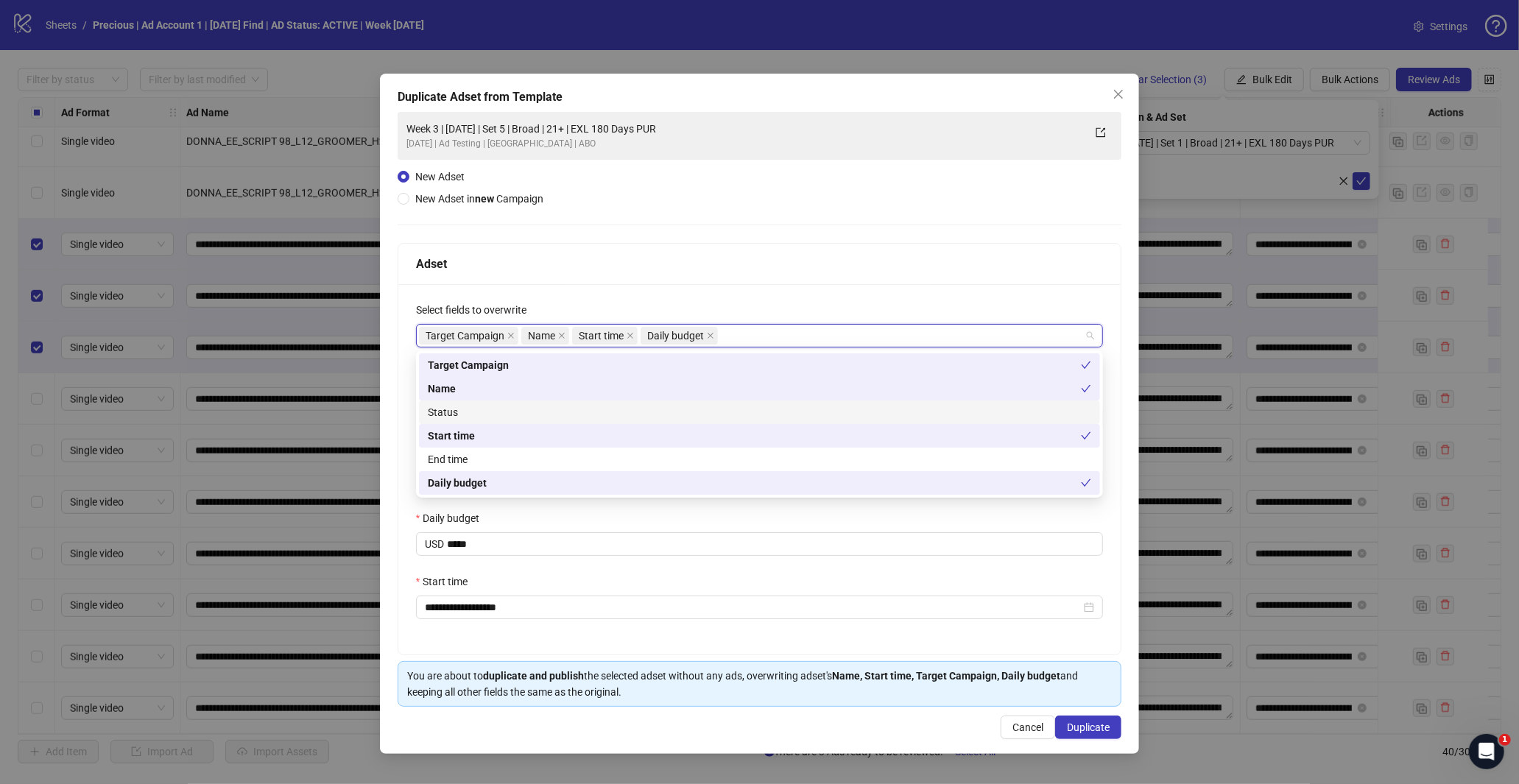
click at [748, 273] on div "Adset" at bounding box center [760, 264] width 723 height 41
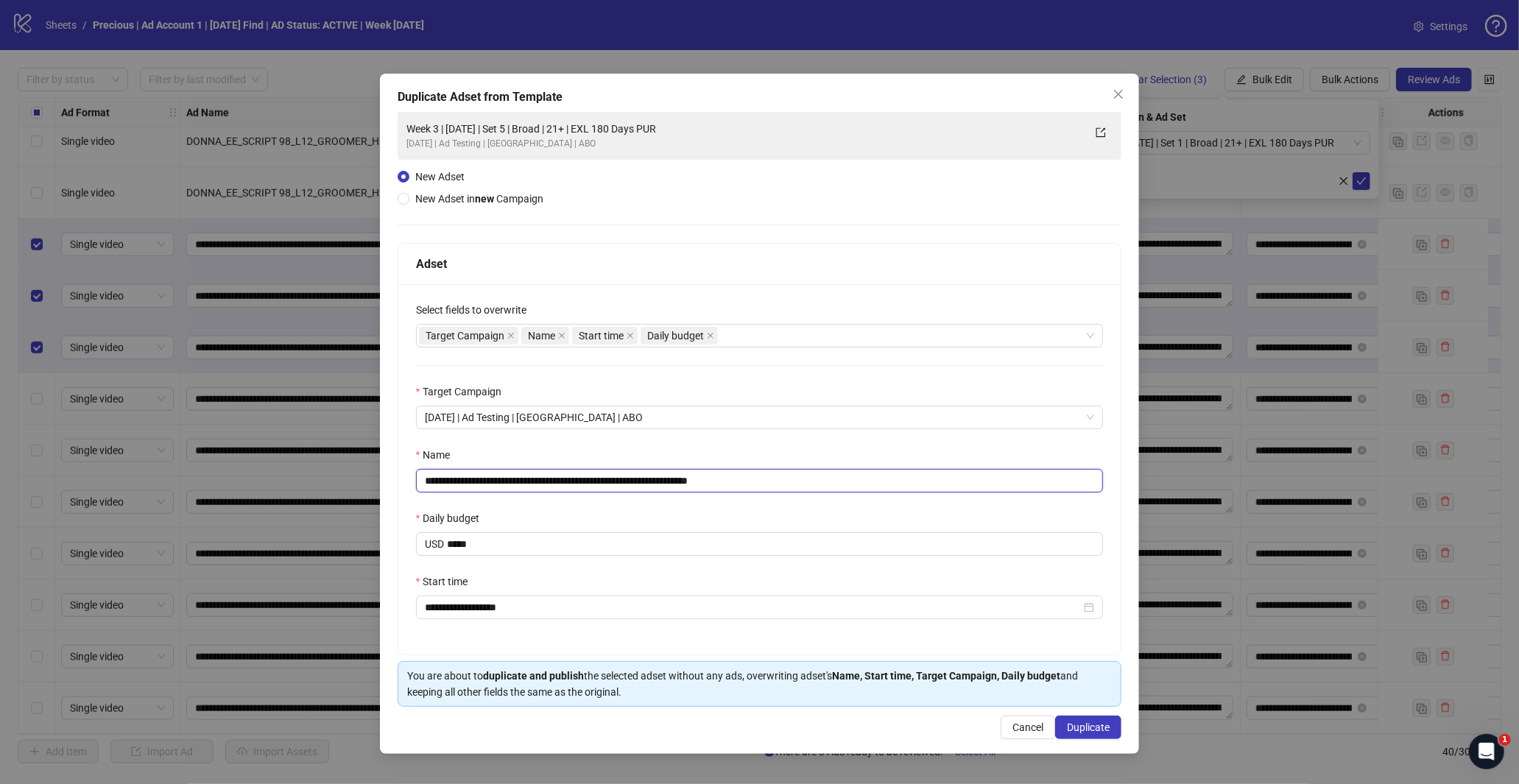
drag, startPoint x: 724, startPoint y: 483, endPoint x: 821, endPoint y: 488, distance: 97.1
click at [818, 487] on input "**********" at bounding box center [760, 481] width 688 height 24
click at [565, 479] on input "**********" at bounding box center [760, 481] width 688 height 24
type input "**********"
click at [1082, 728] on span "Duplicate" at bounding box center [1088, 728] width 43 height 12
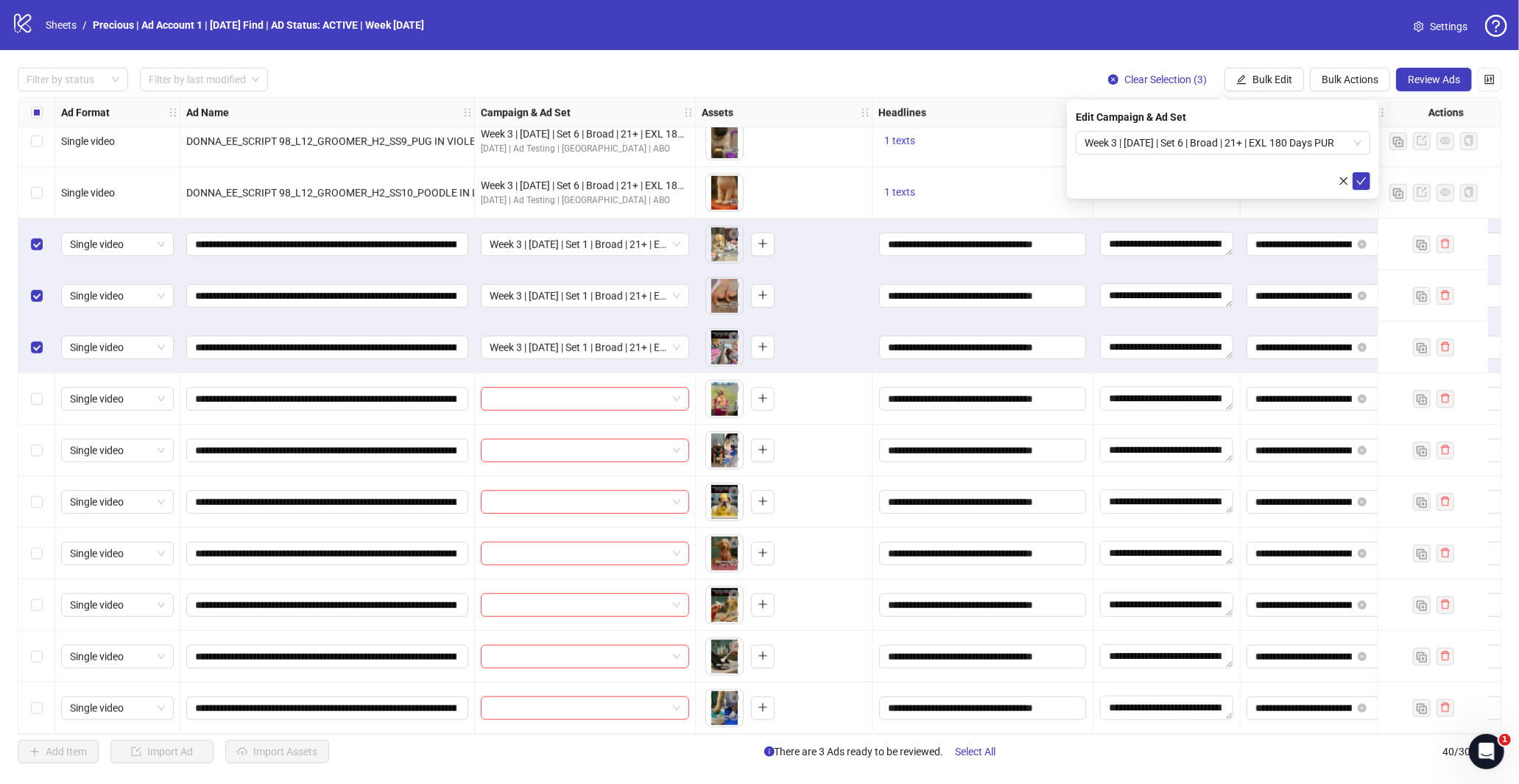
click at [43, 249] on div "Select row 21" at bounding box center [37, 244] width 37 height 51
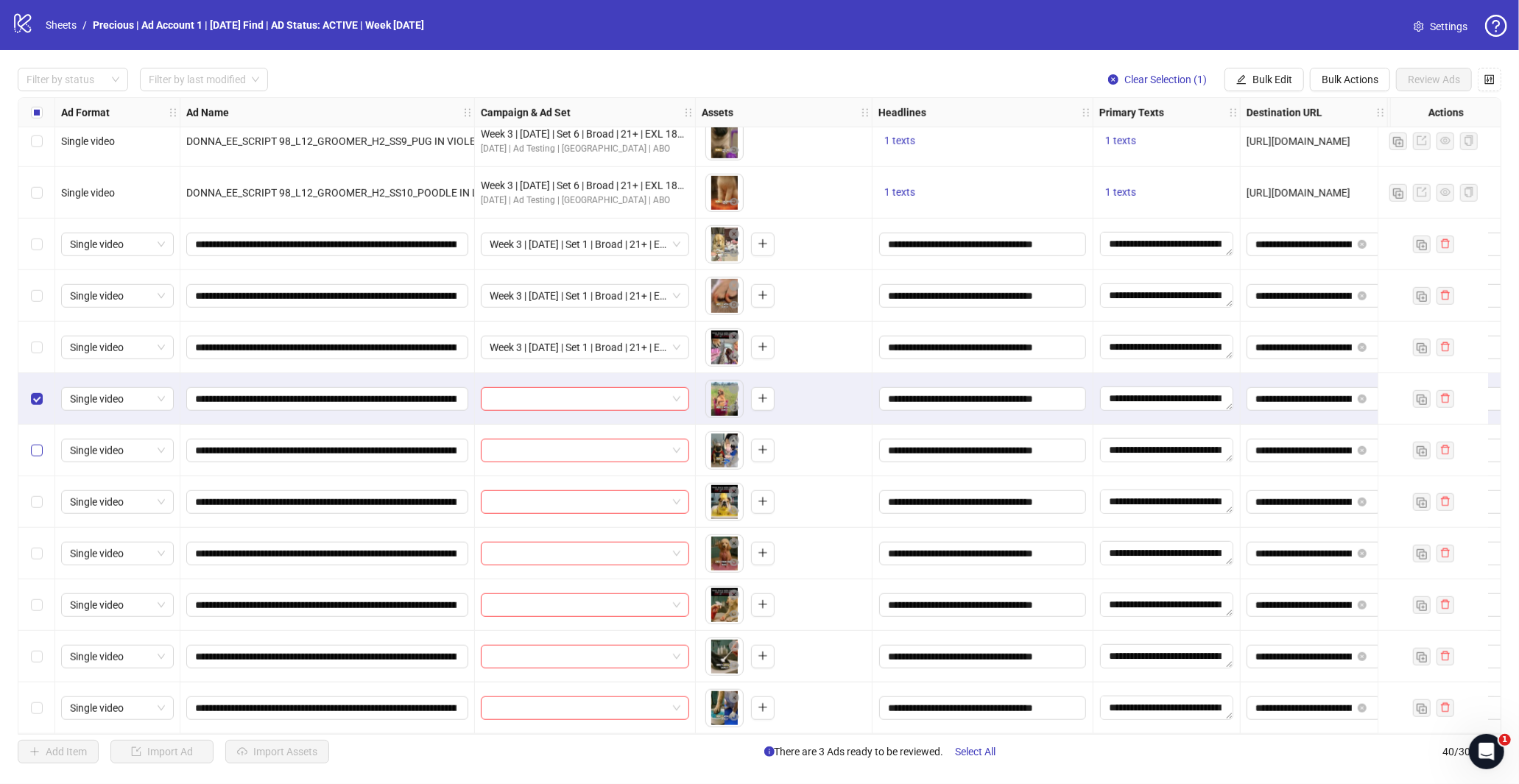
click at [32, 456] on label "Select row 25" at bounding box center [37, 450] width 12 height 16
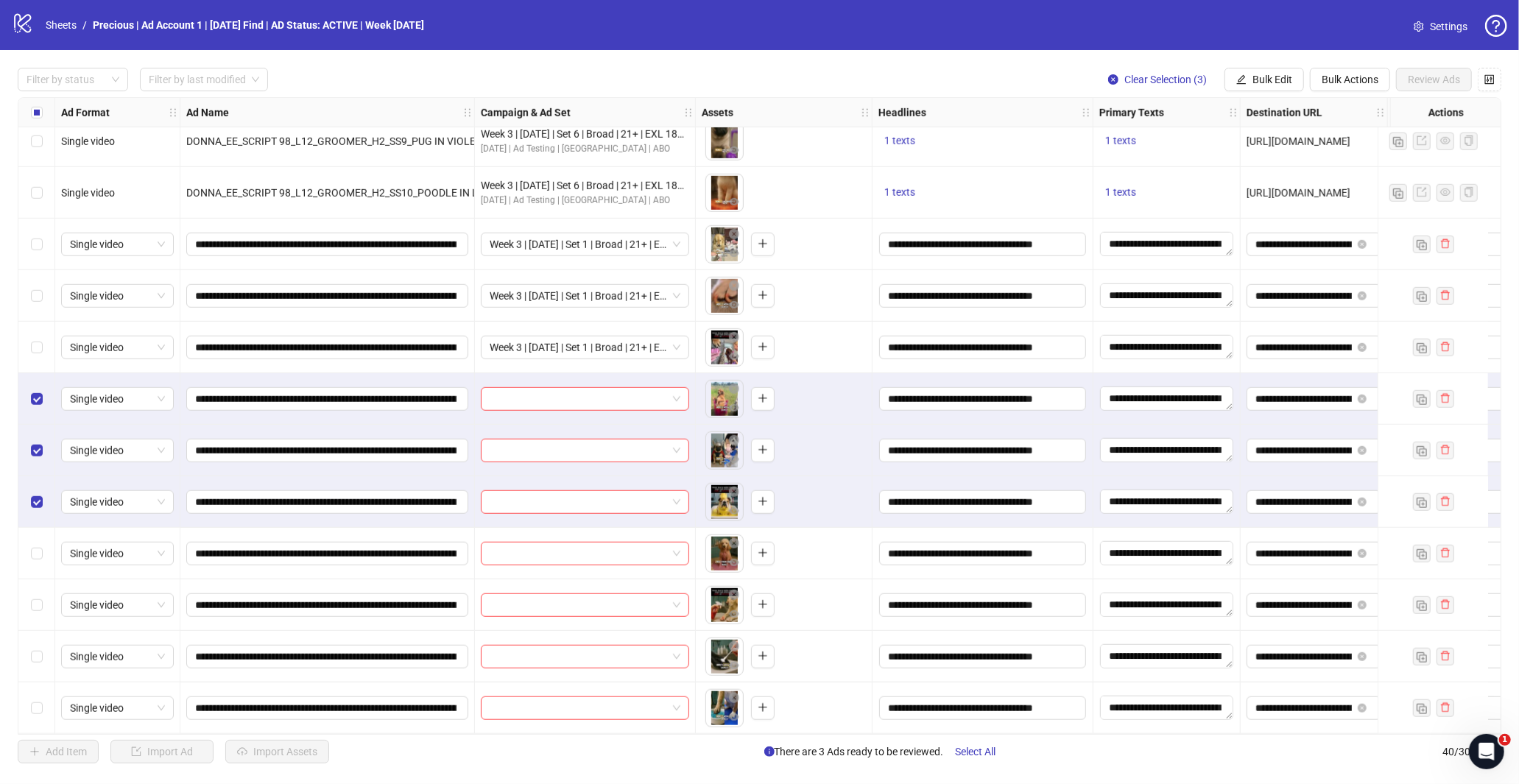
click at [1266, 73] on span "Bulk Edit" at bounding box center [1272, 79] width 40 height 12
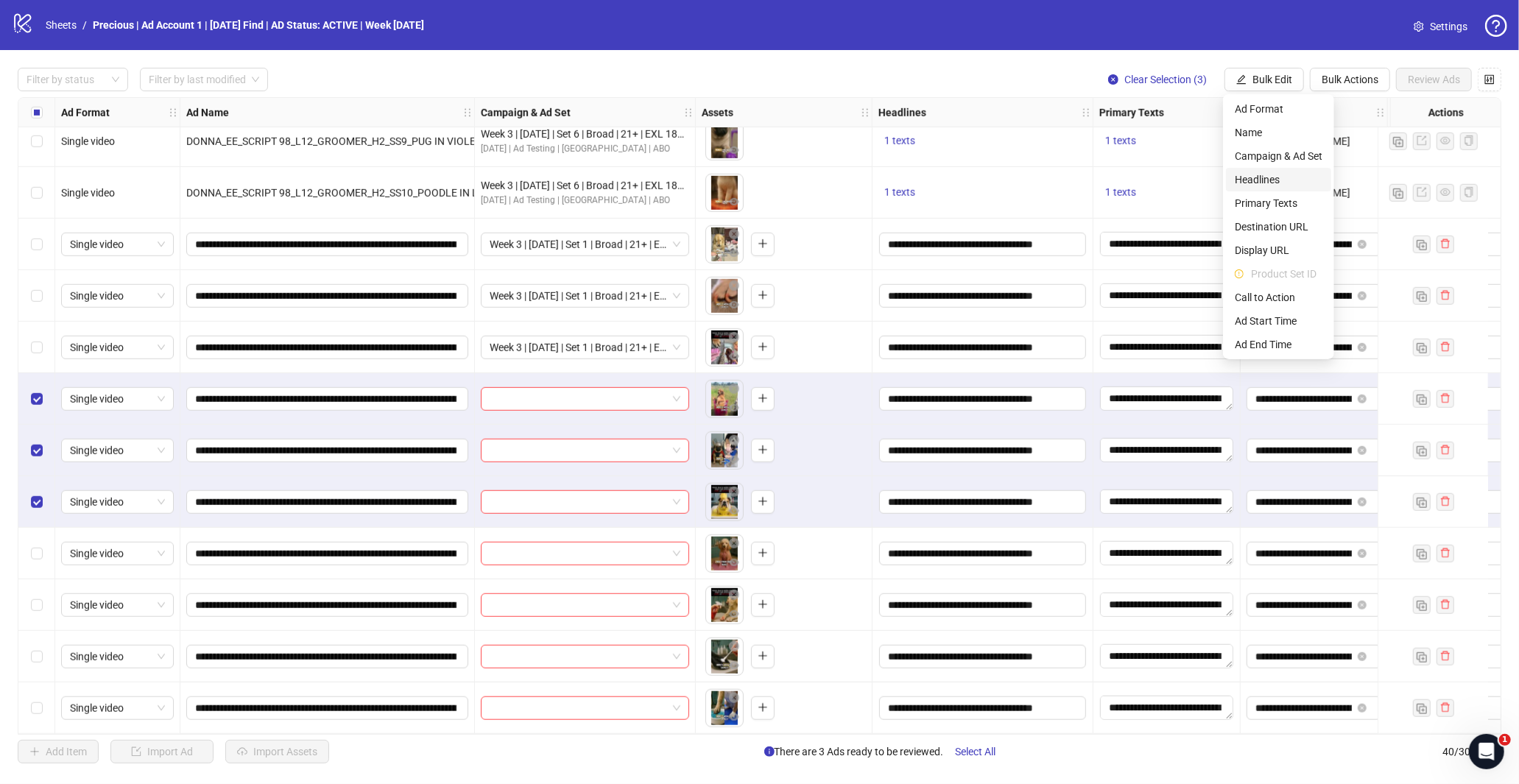
click at [1257, 174] on span "Headlines" at bounding box center [1278, 179] width 88 height 16
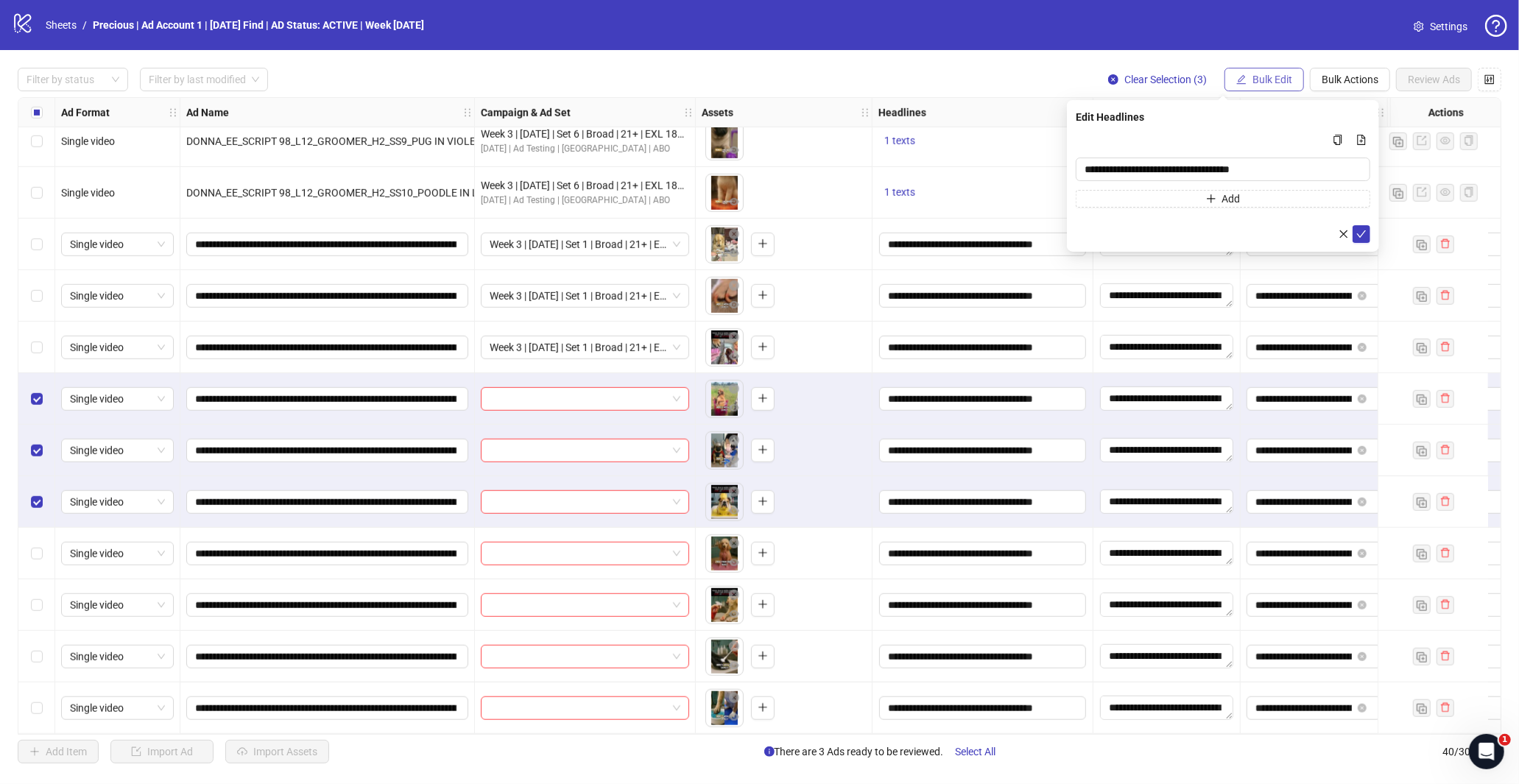
click at [1257, 81] on span "Bulk Edit" at bounding box center [1272, 79] width 40 height 12
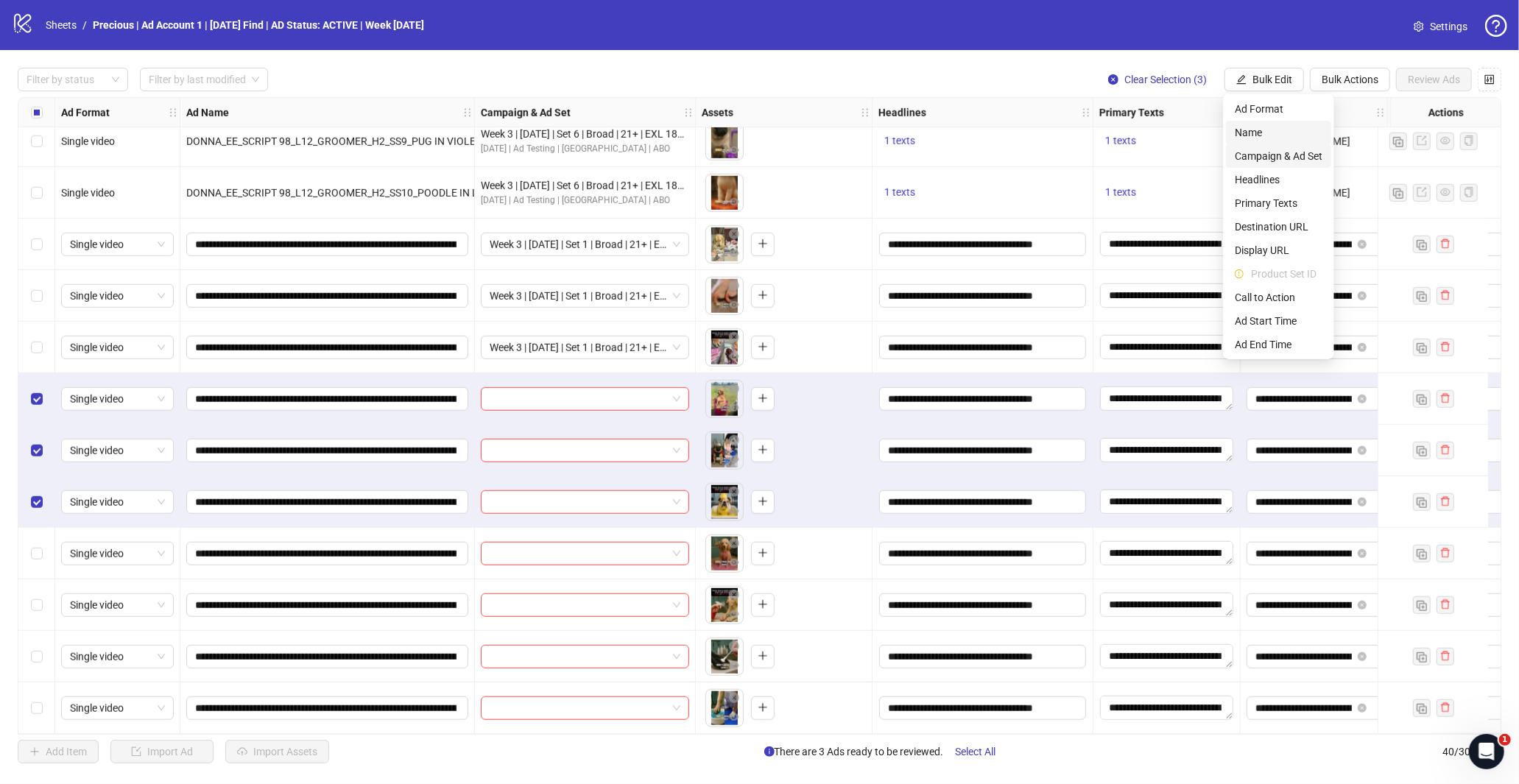
click at [1266, 162] on span "Campaign & Ad Set" at bounding box center [1278, 155] width 88 height 16
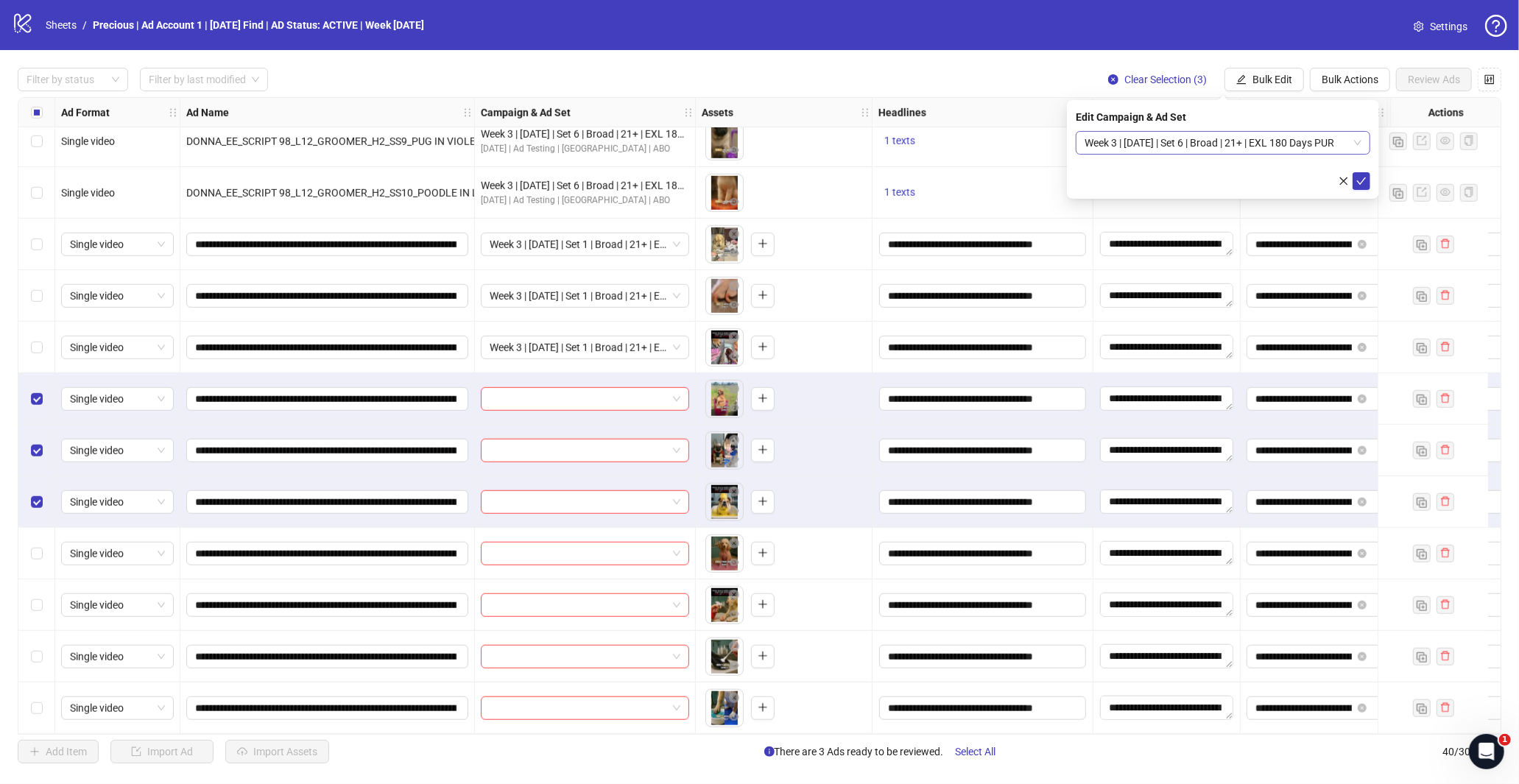
click at [1333, 149] on span "Week 3 | [DATE] | Set 6 | Broad | 21+ | EXL 180 Days PUR" at bounding box center [1223, 143] width 277 height 22
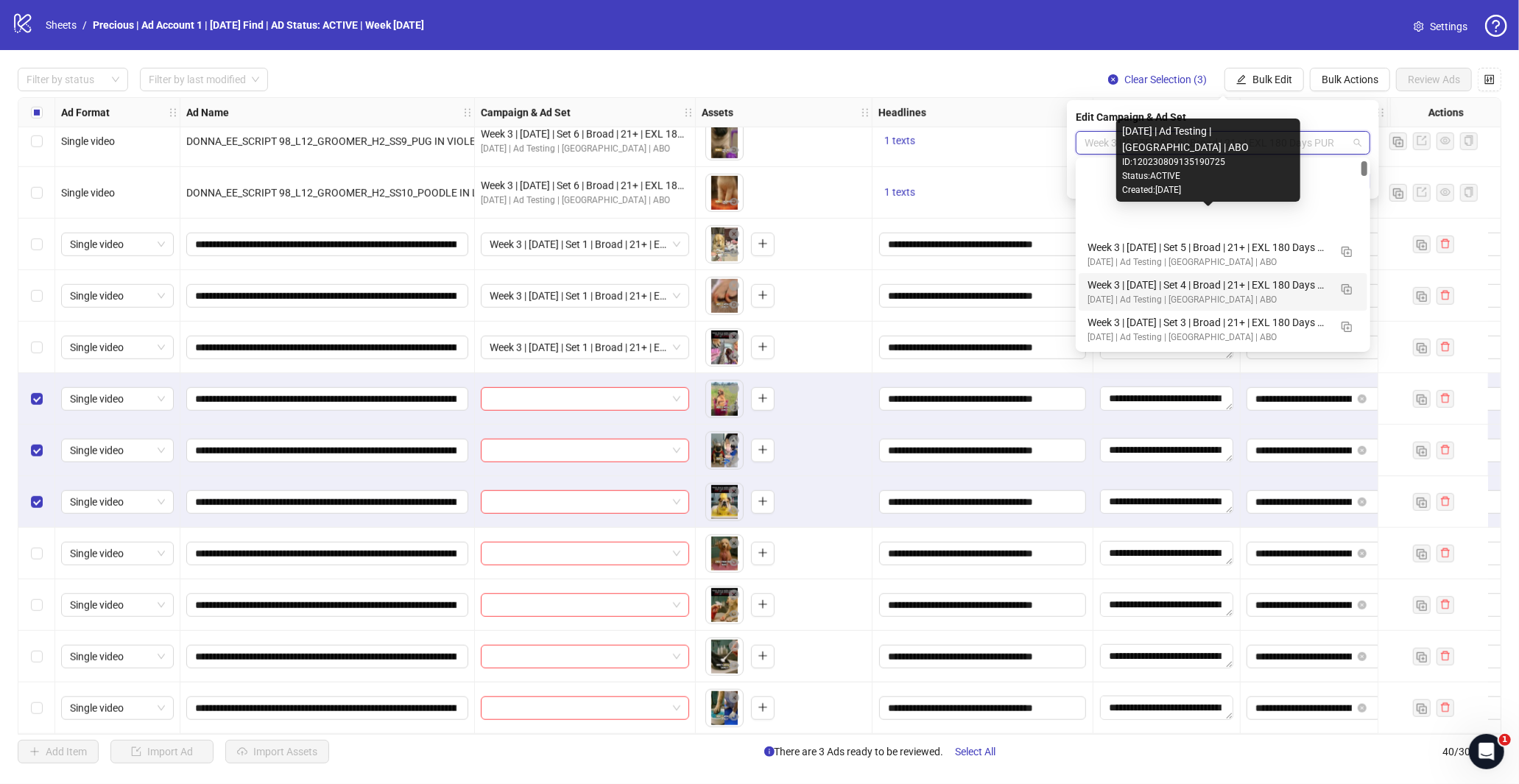
scroll to position [82, 0]
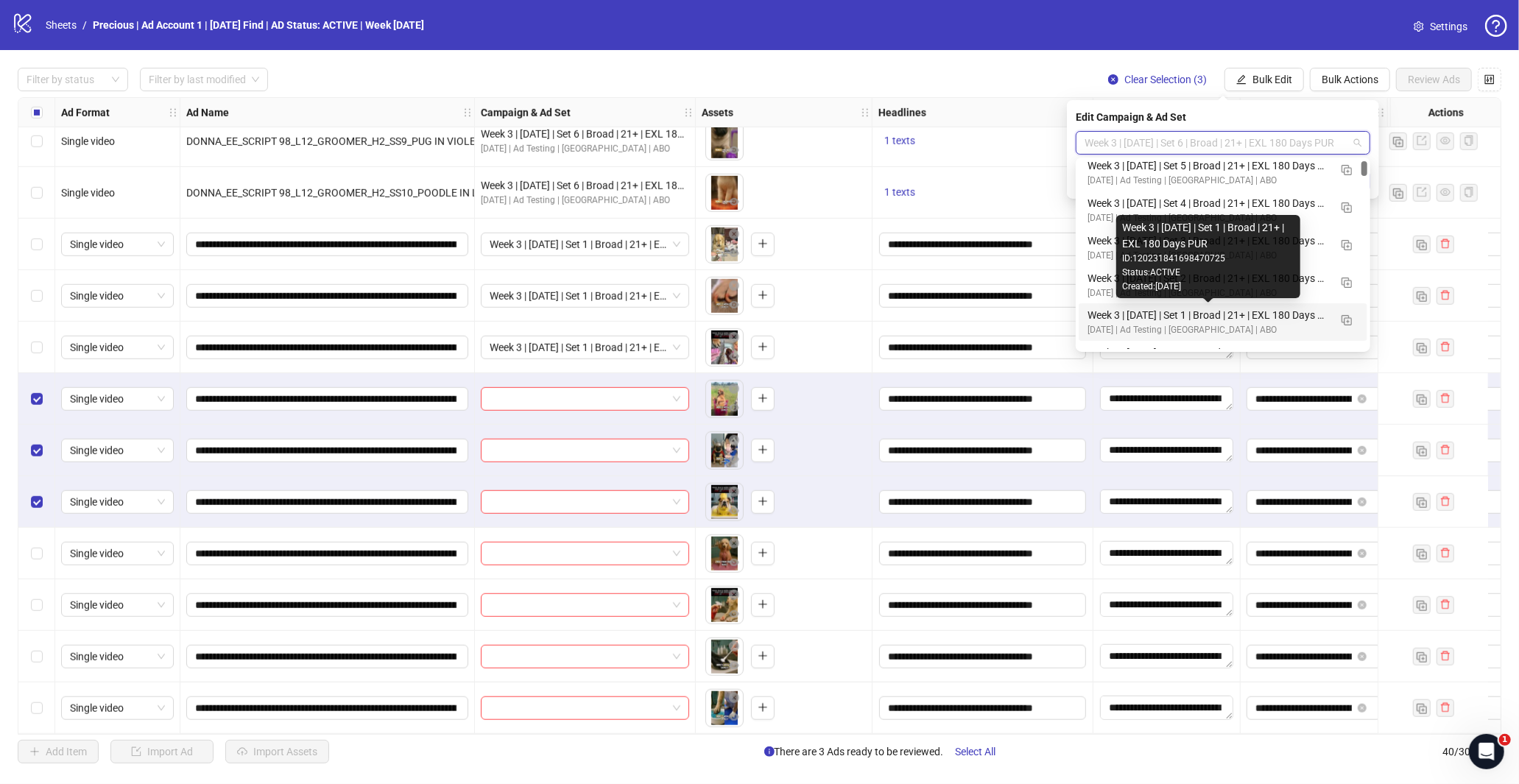
click at [1216, 285] on div "Created: [DATE]" at bounding box center [1208, 286] width 173 height 14
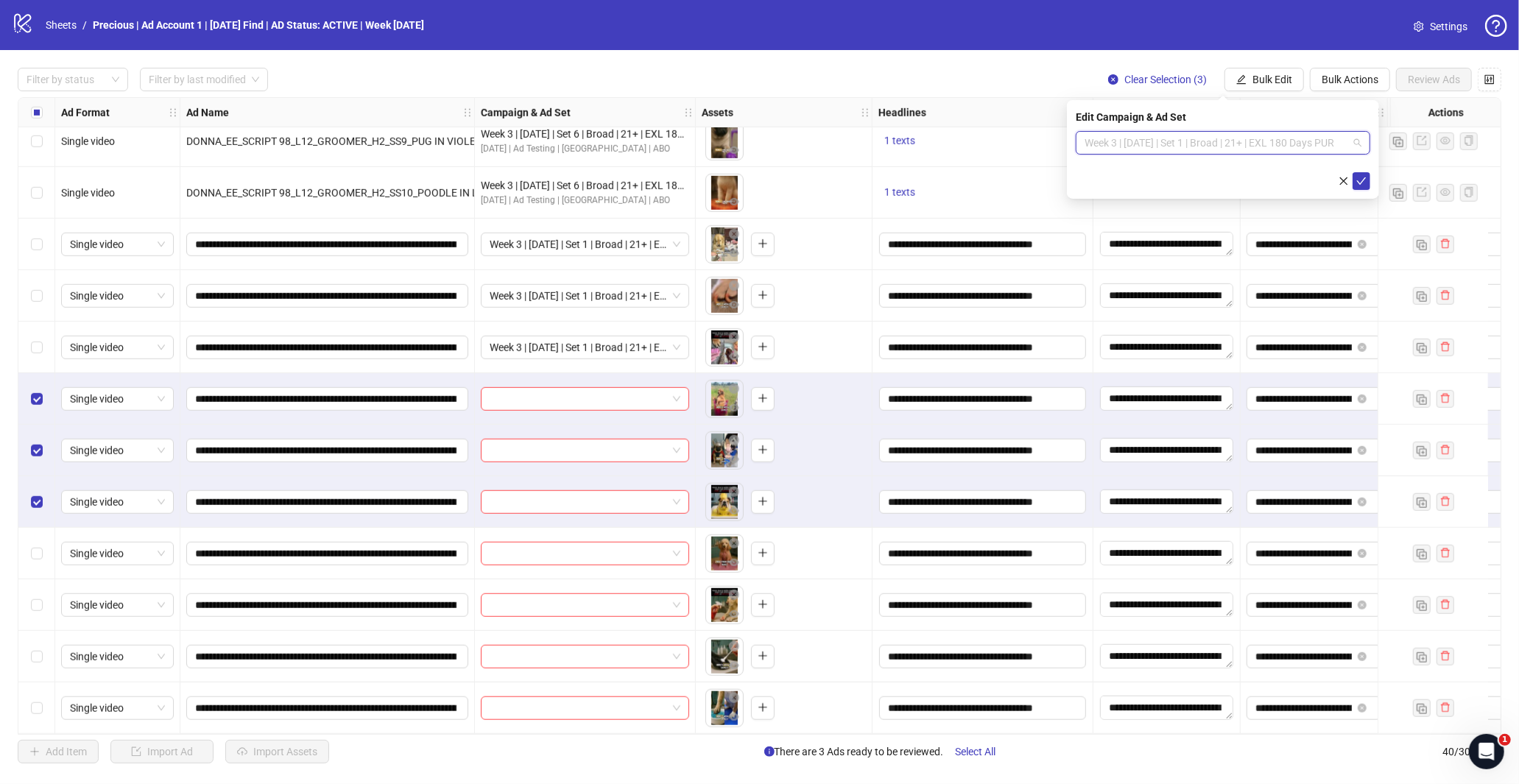
click at [1272, 135] on span "Week 3 | [DATE] | Set 1 | Broad | 21+ | EXL 180 Days PUR" at bounding box center [1223, 143] width 277 height 22
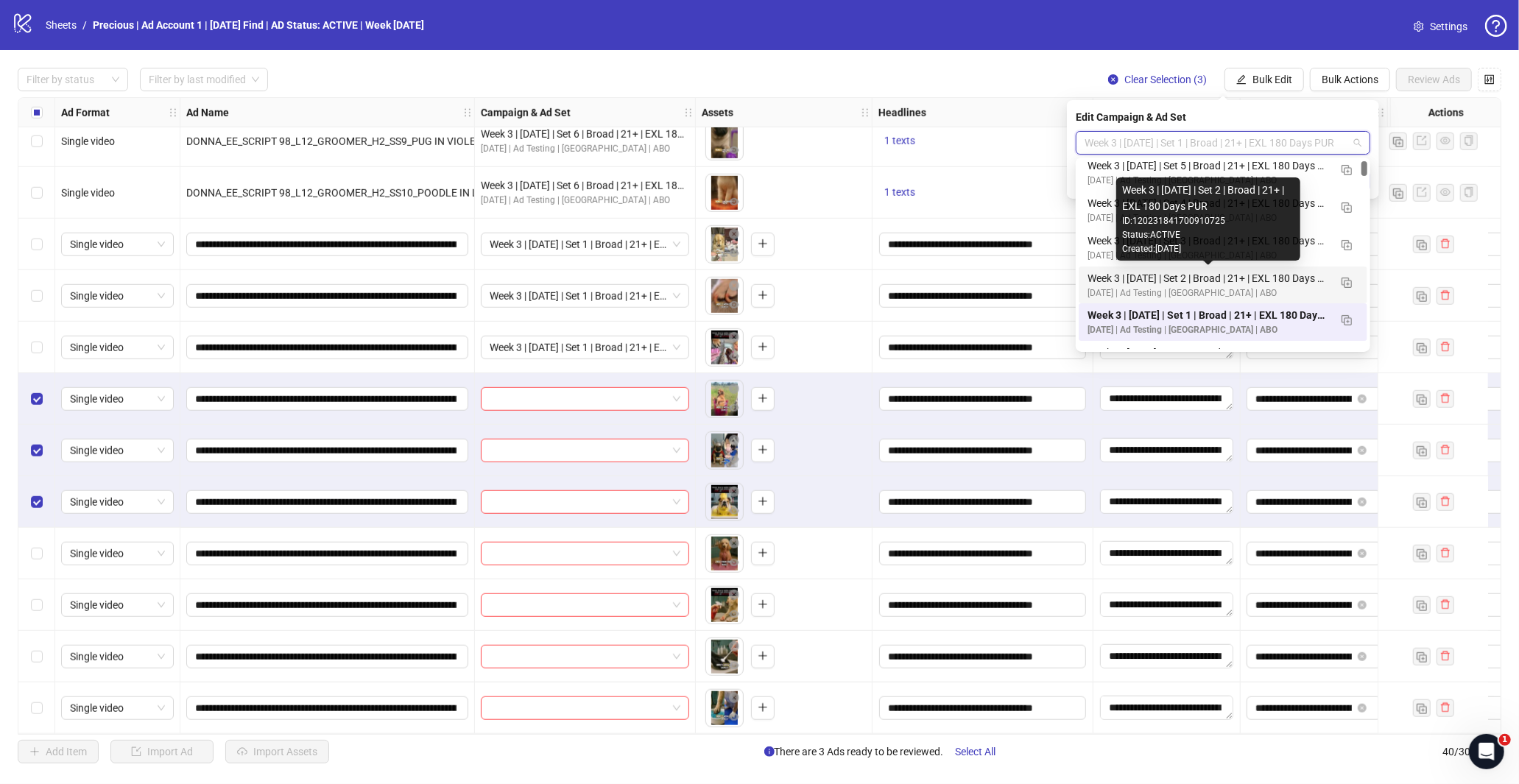
click at [1215, 284] on div "Week 3 | [DATE] | Set 2 | Broad | 21+ | EXL 180 Days PUR" at bounding box center [1208, 278] width 242 height 16
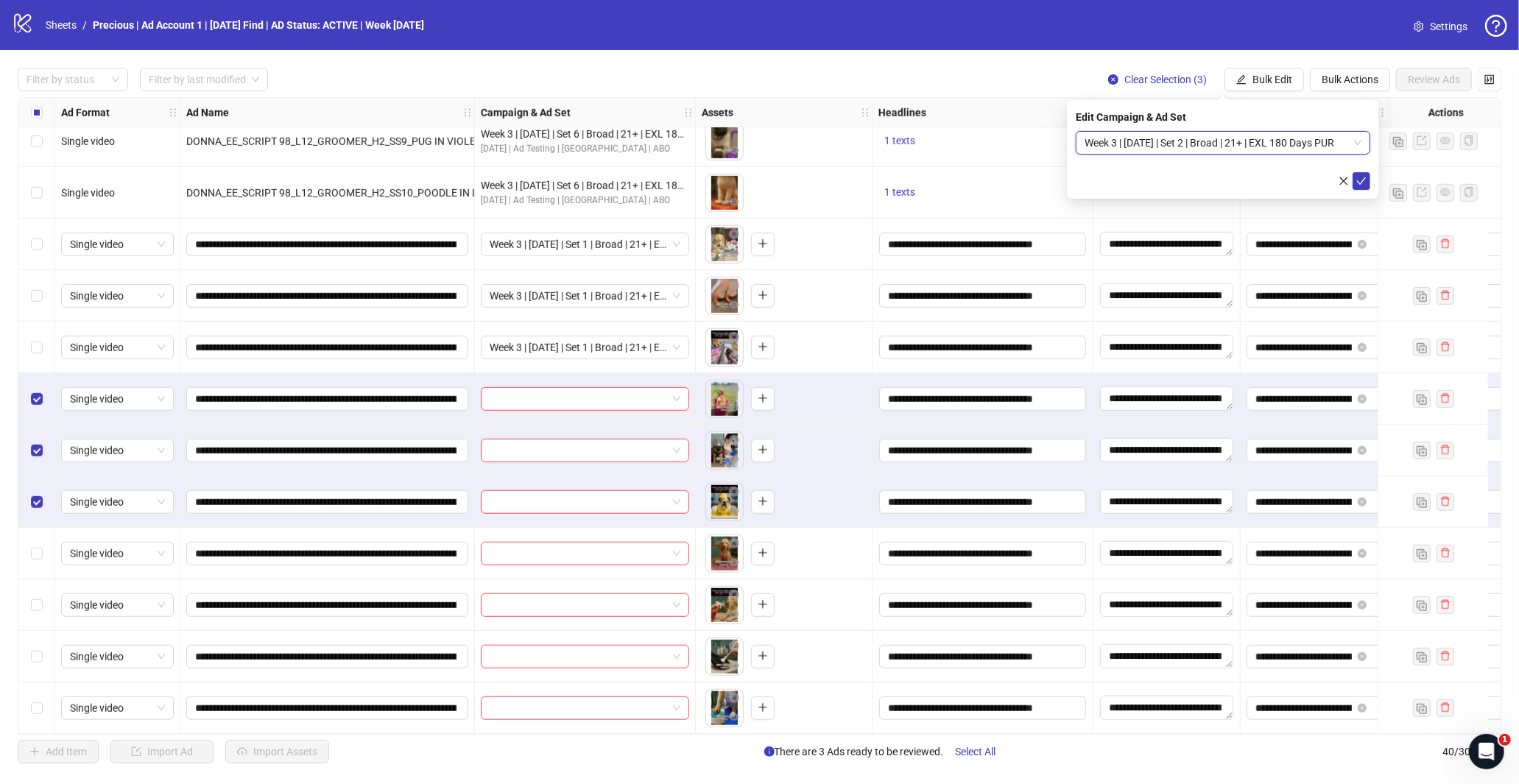
click at [1362, 171] on form "Week 3 | [DATE] | Set 2 | Broad | 21+ | EXL 180 Days PUR Week 3 | [DATE] | Set …" at bounding box center [1223, 160] width 295 height 59
click at [1353, 180] on button "submit" at bounding box center [1361, 181] width 18 height 18
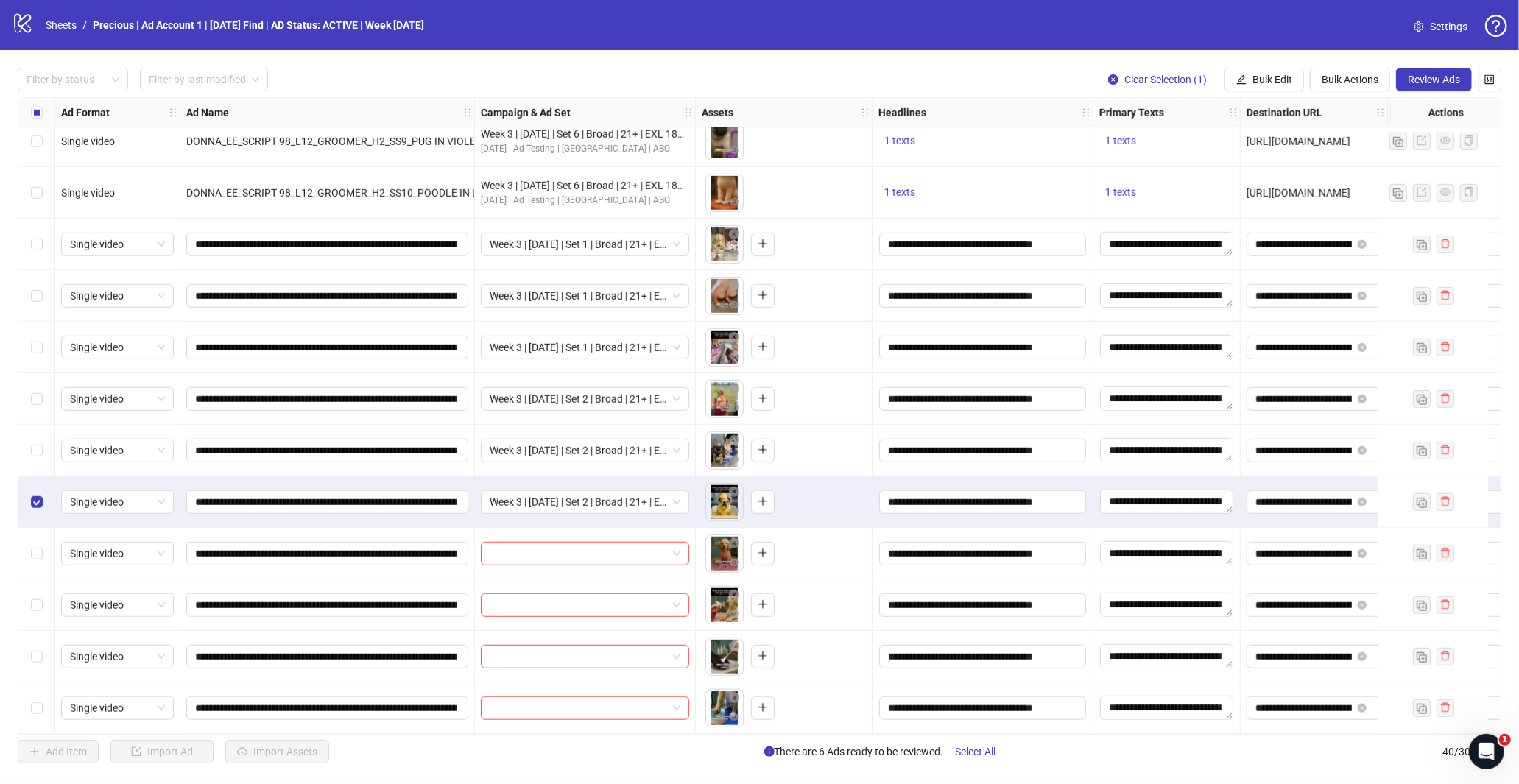
drag, startPoint x: 31, startPoint y: 490, endPoint x: 38, endPoint y: 531, distance: 41.6
click at [30, 490] on div "Select row 26" at bounding box center [37, 502] width 37 height 51
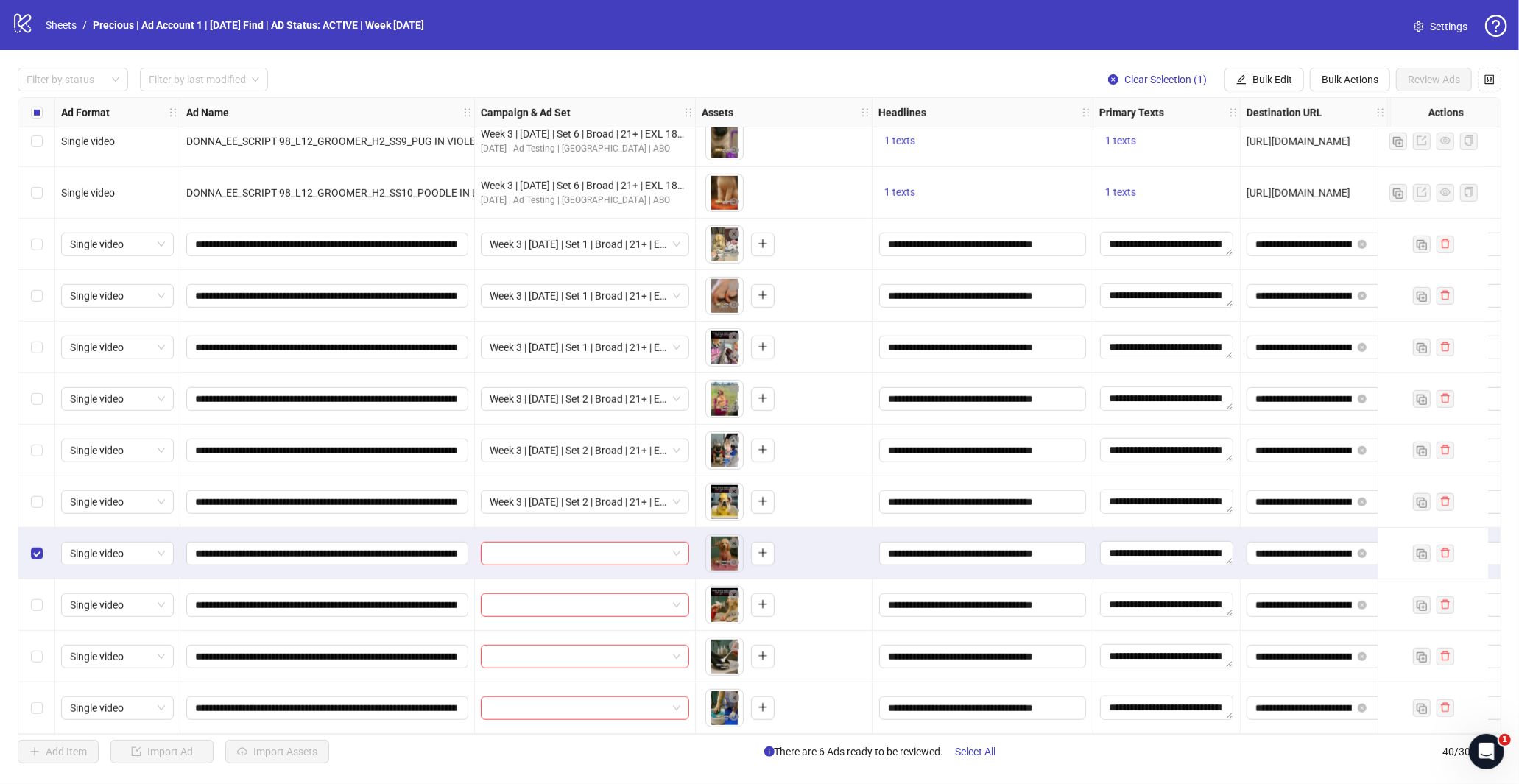
click at [45, 596] on div "Select row 28" at bounding box center [37, 605] width 37 height 51
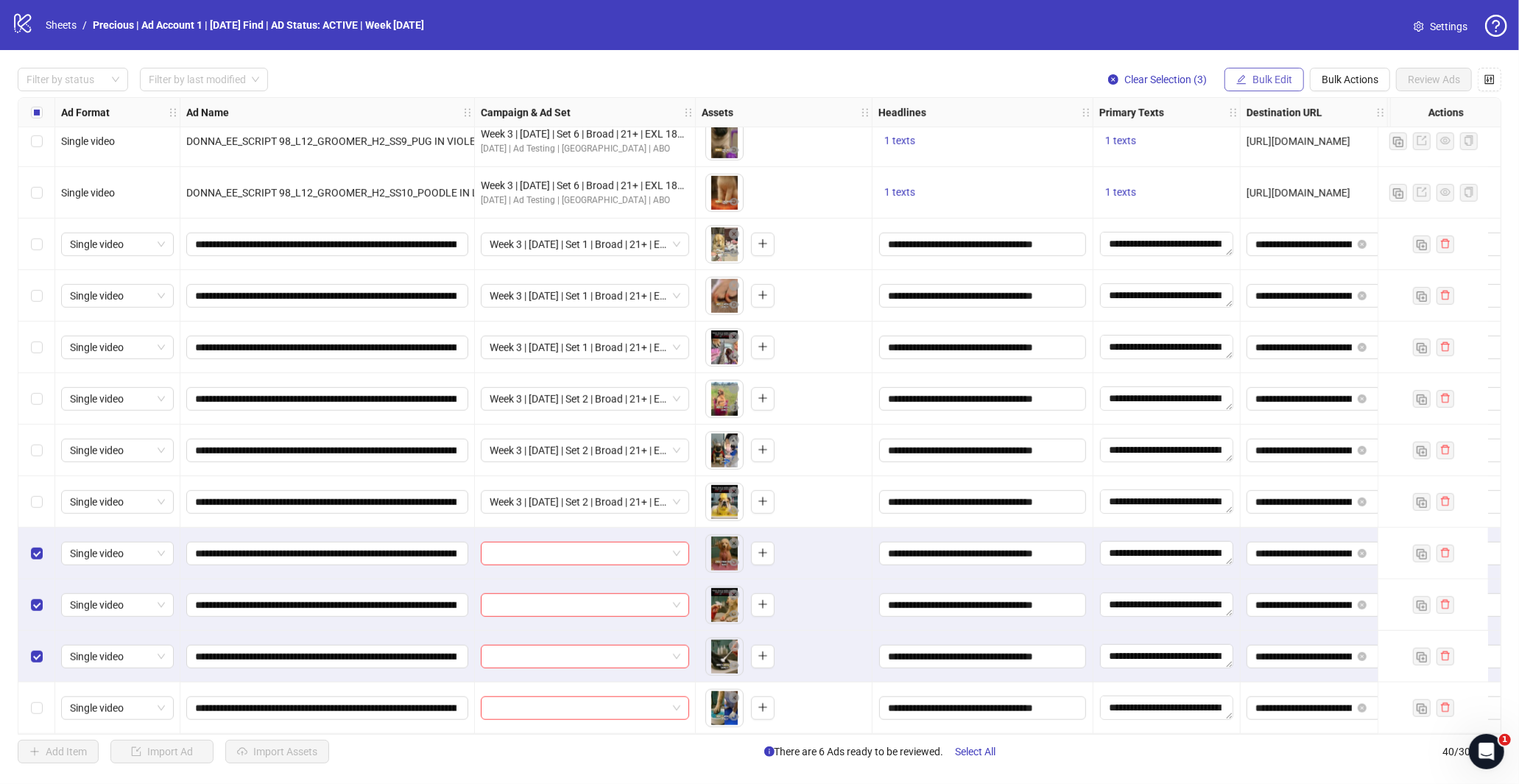
click at [1275, 74] on span "Bulk Edit" at bounding box center [1272, 79] width 40 height 12
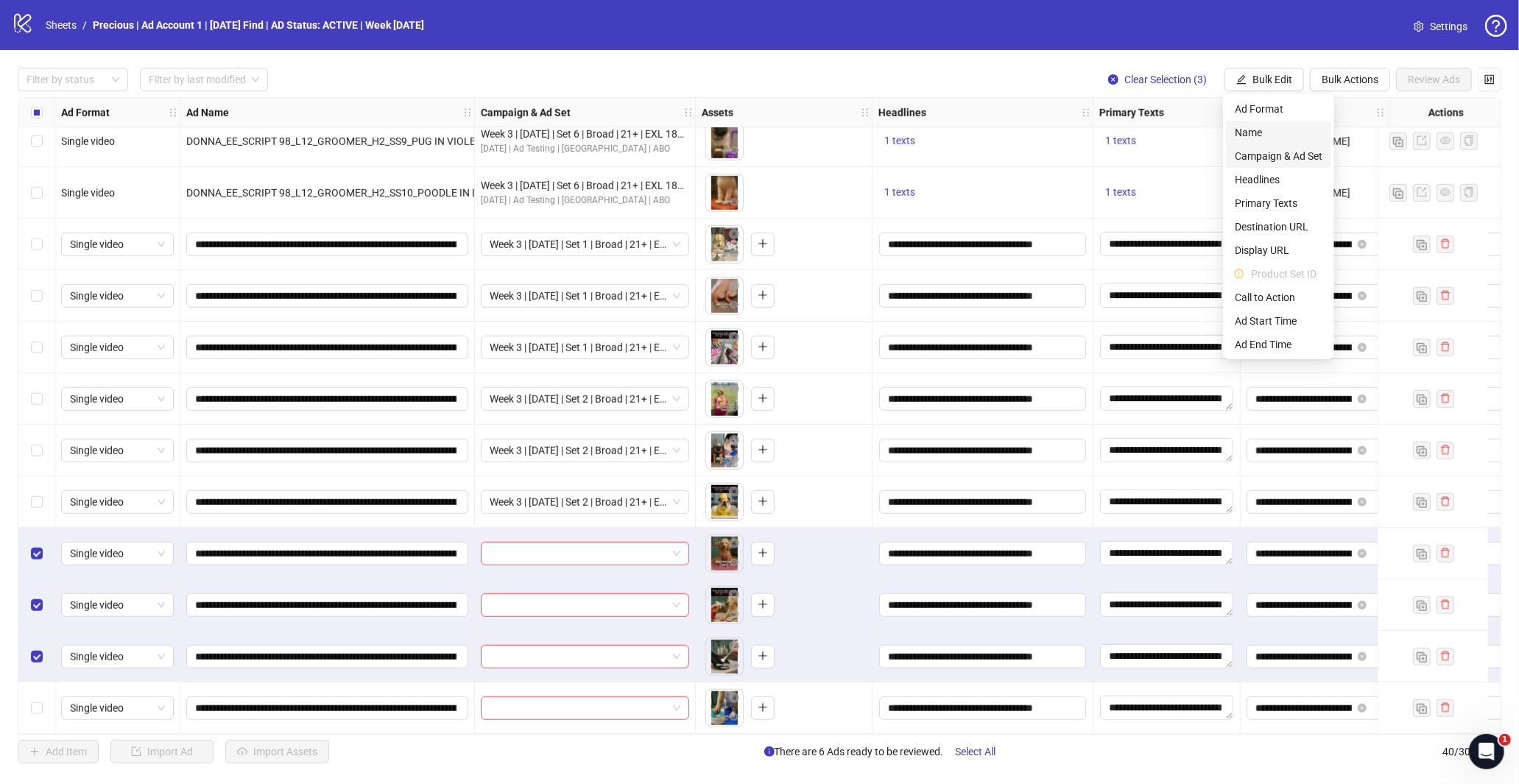
click at [1292, 159] on span "Campaign & Ad Set" at bounding box center [1278, 155] width 88 height 16
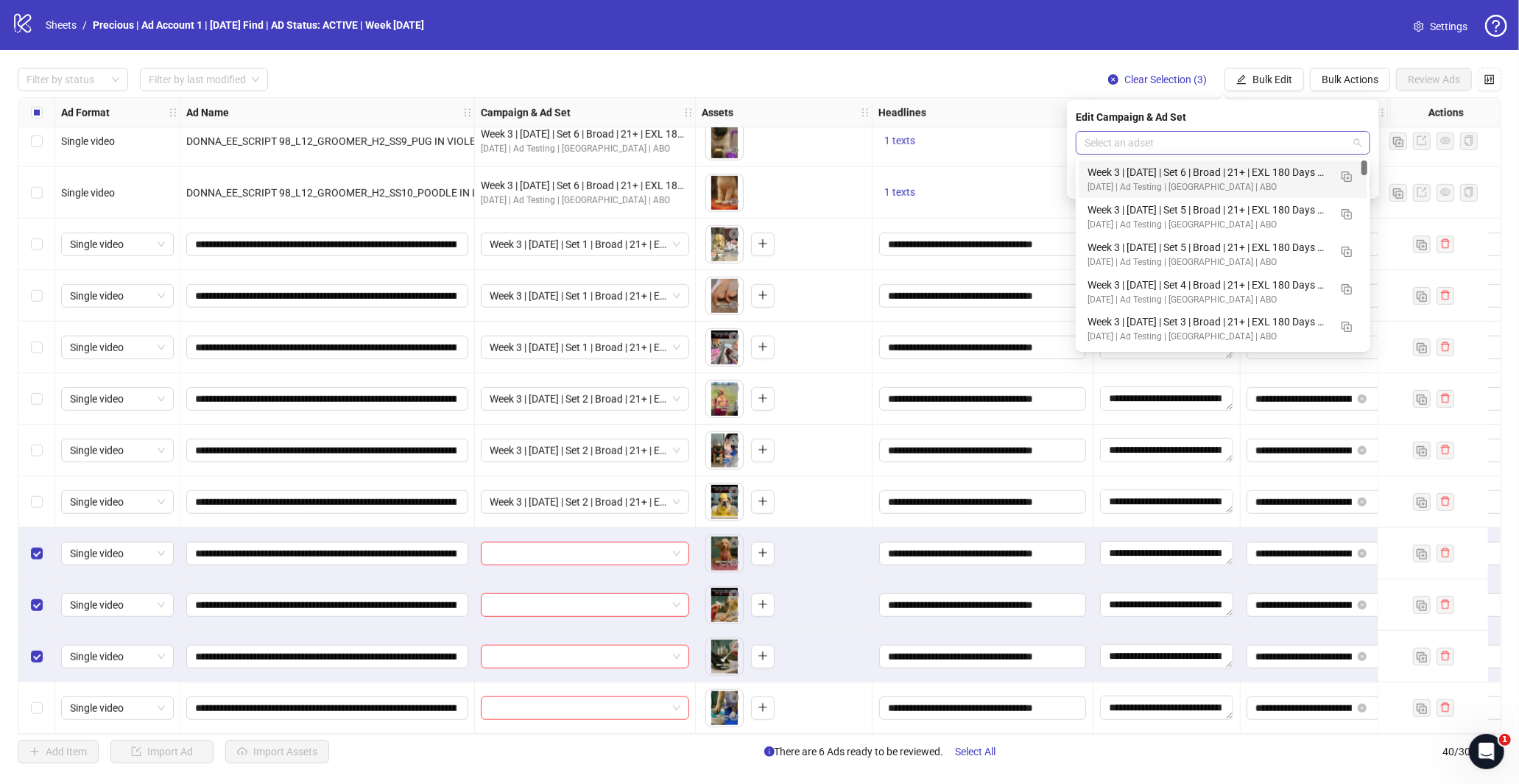
click at [1342, 131] on div "Select an adset" at bounding box center [1223, 143] width 295 height 24
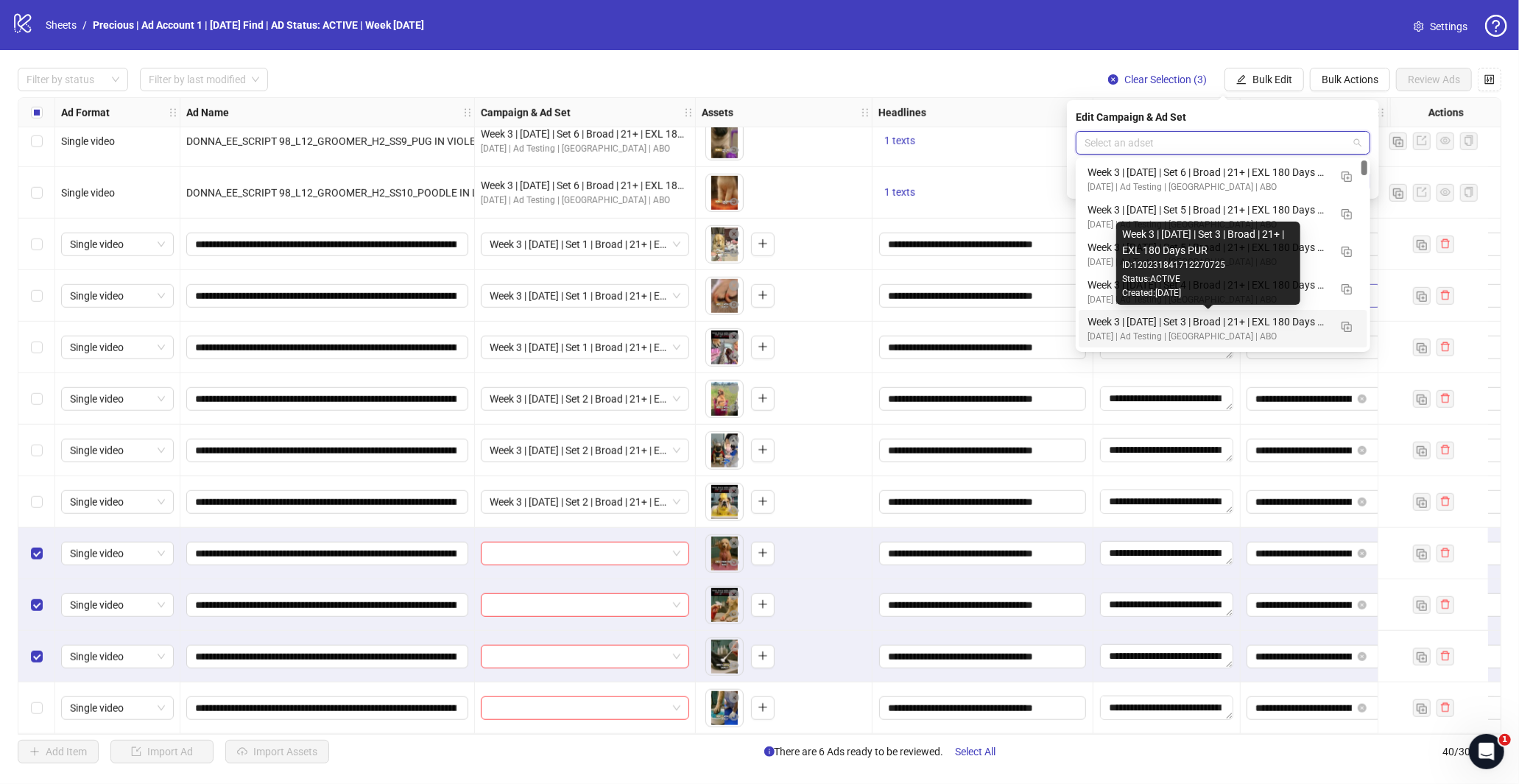
click at [1234, 330] on div "[DATE] | Ad Testing | [GEOGRAPHIC_DATA] | ABO" at bounding box center [1208, 336] width 242 height 14
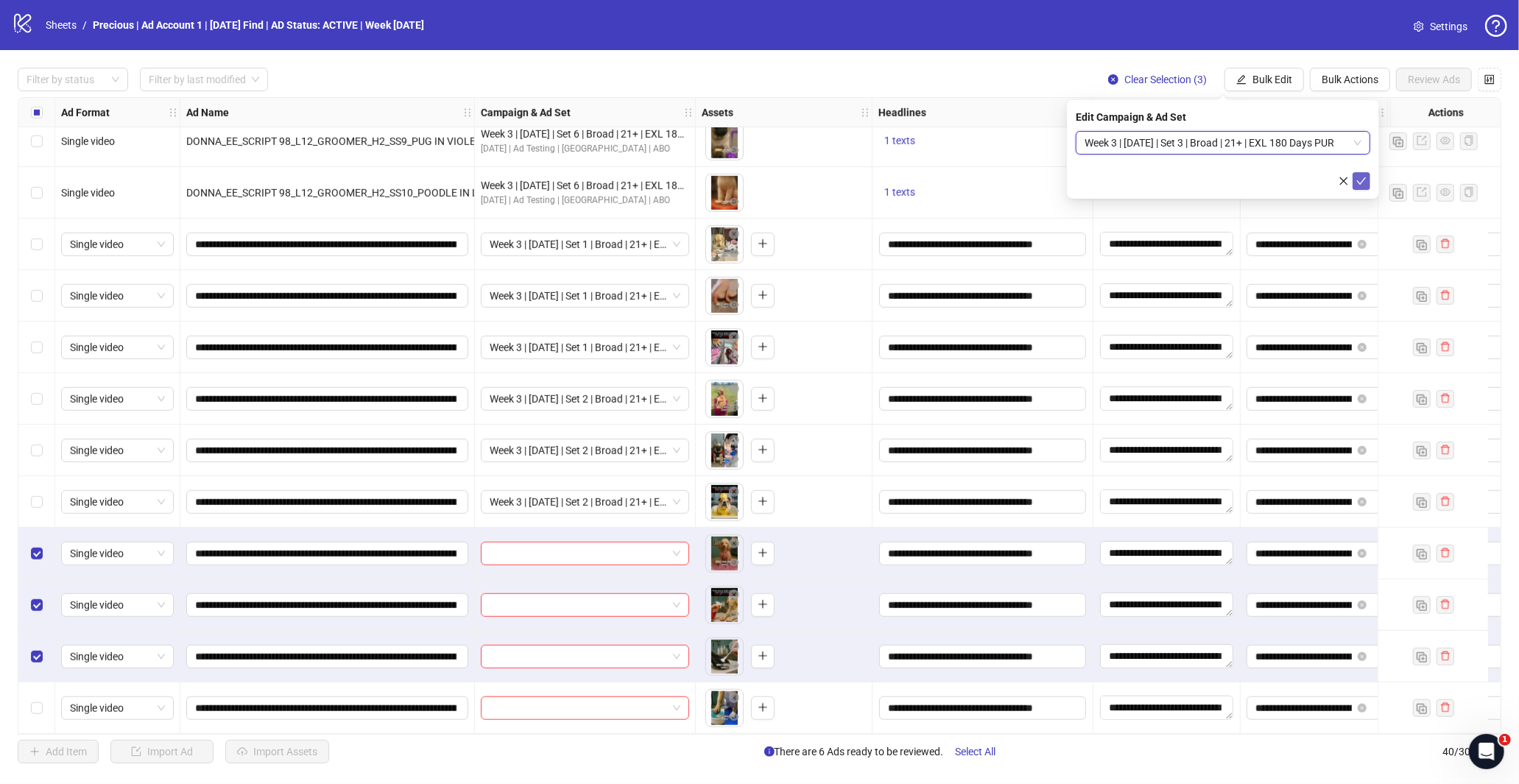
click at [1369, 184] on button "submit" at bounding box center [1361, 181] width 18 height 18
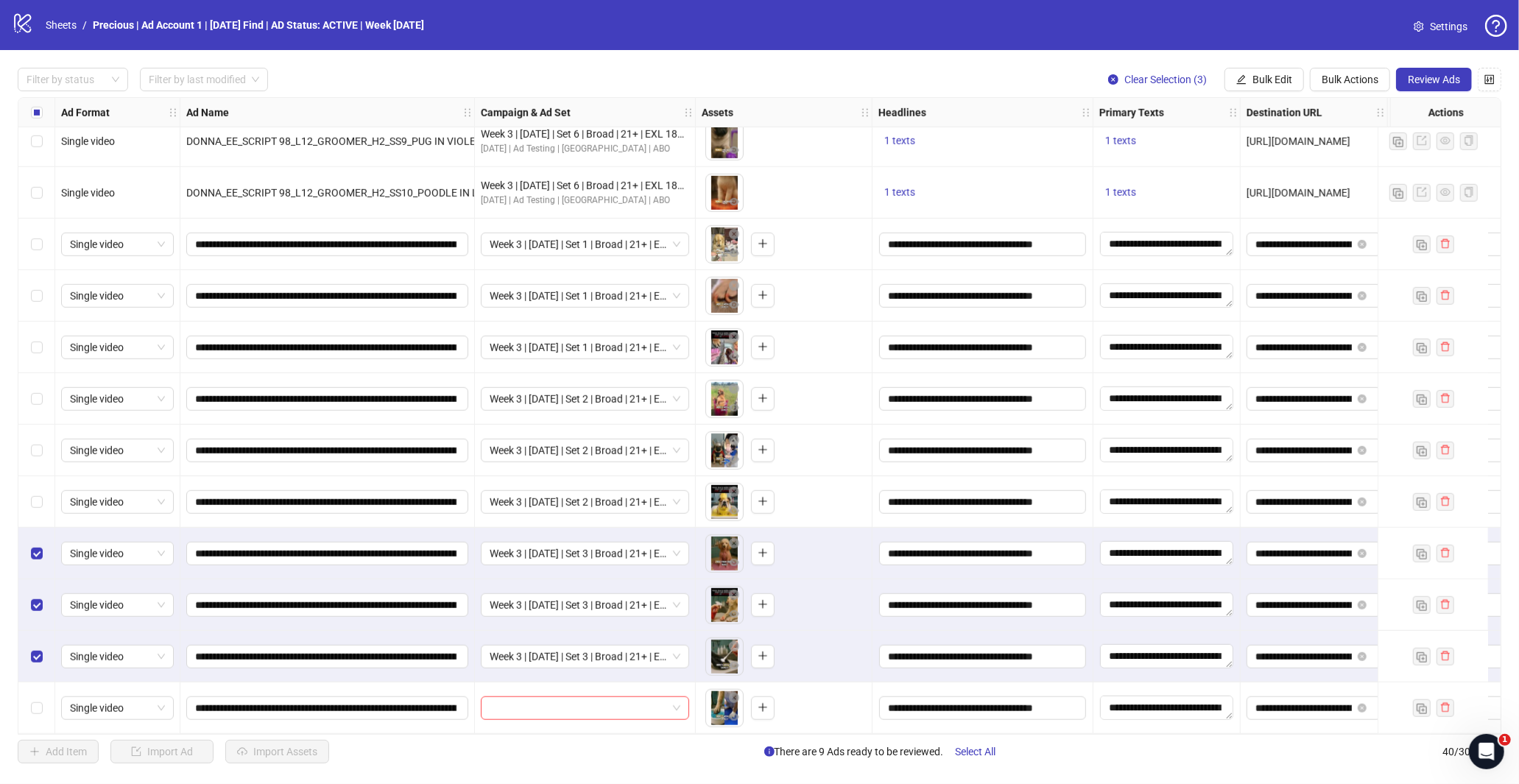
scroll to position [1021, 0]
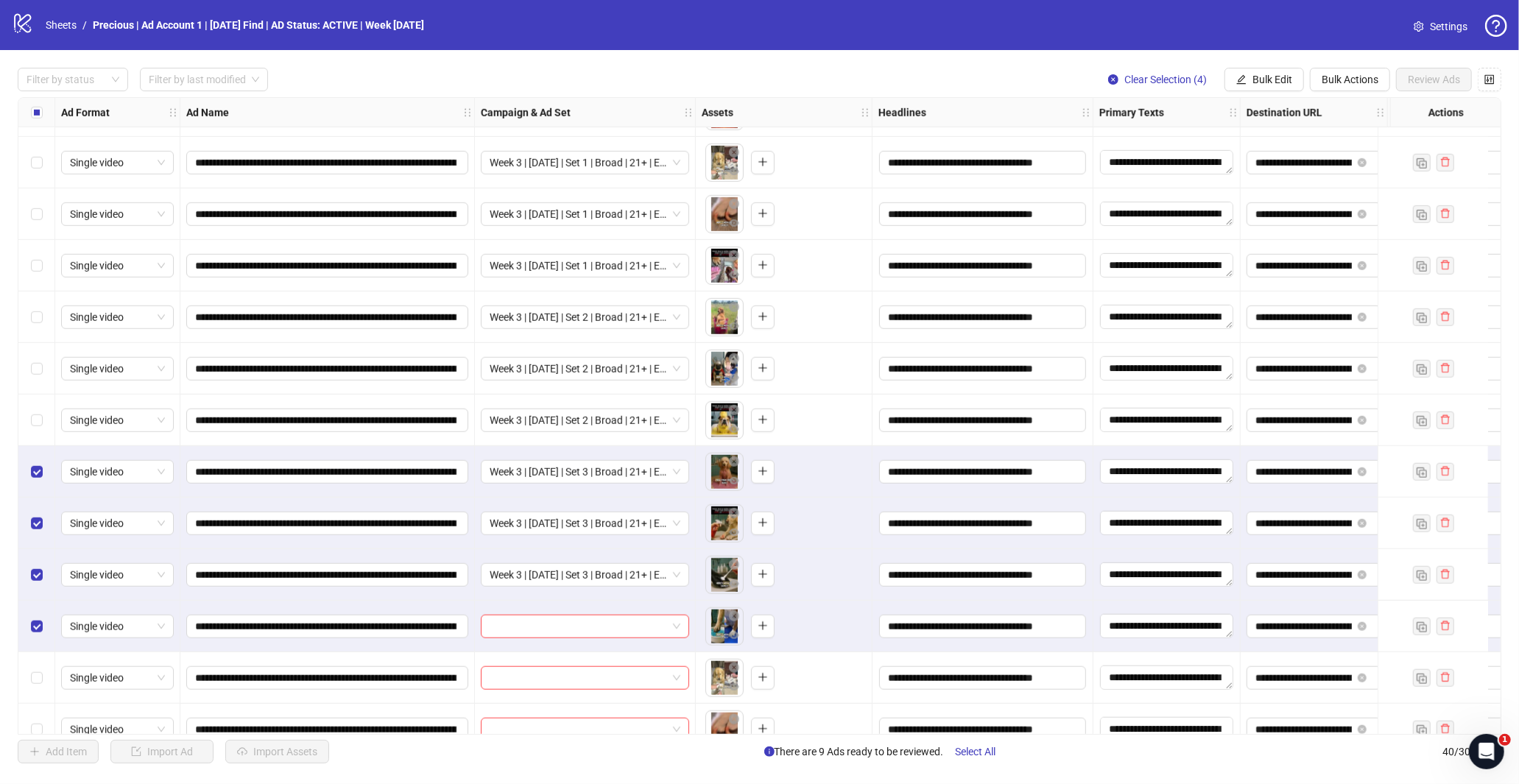
click at [1260, 67] on div "Filter by status Filter by last modified Clear Selection (4) Bulk Edit Bulk Act…" at bounding box center [760, 416] width 1519 height 731
click at [1264, 82] on span "Bulk Edit" at bounding box center [1272, 79] width 40 height 12
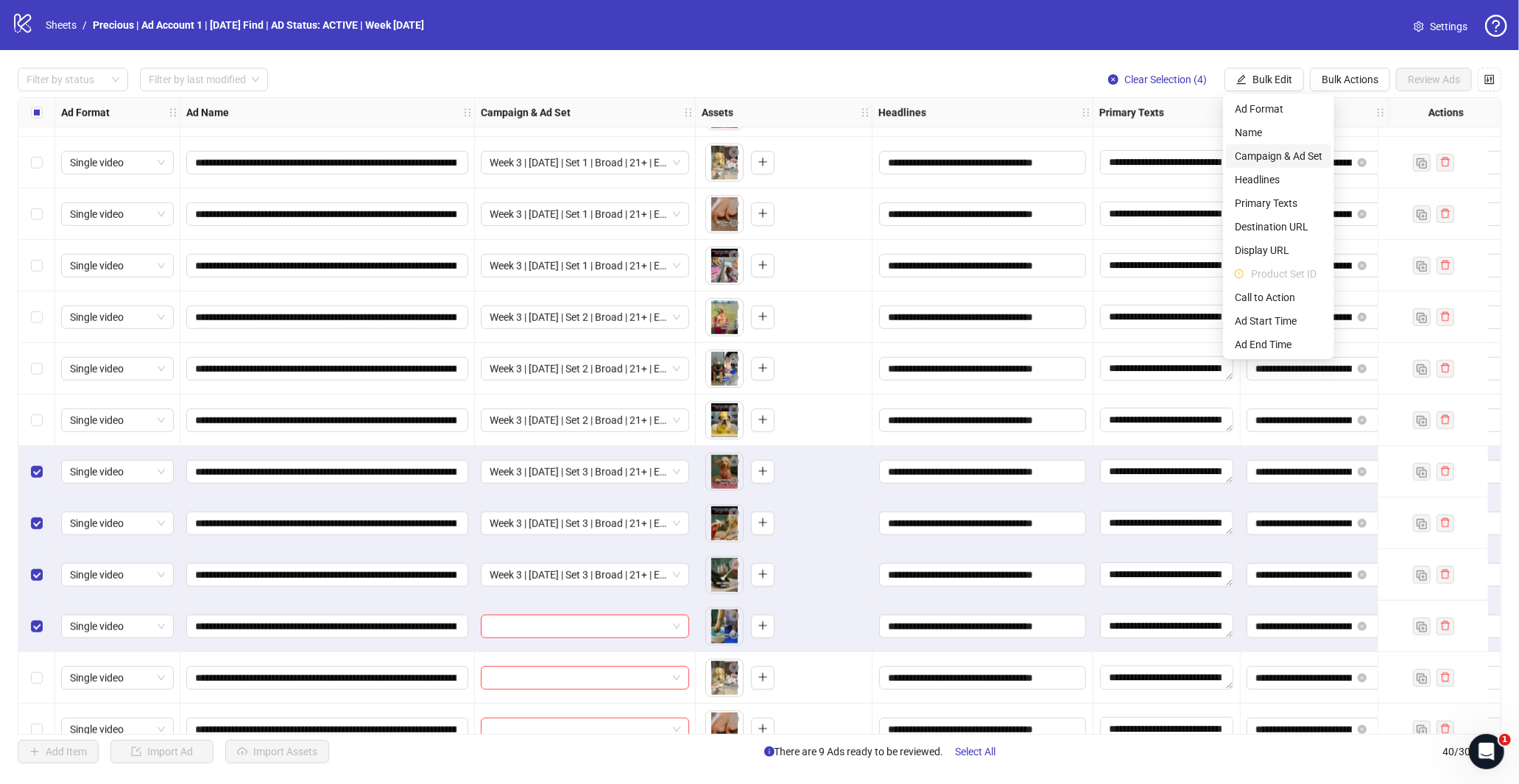
click at [1311, 156] on span "Campaign & Ad Set" at bounding box center [1278, 155] width 88 height 16
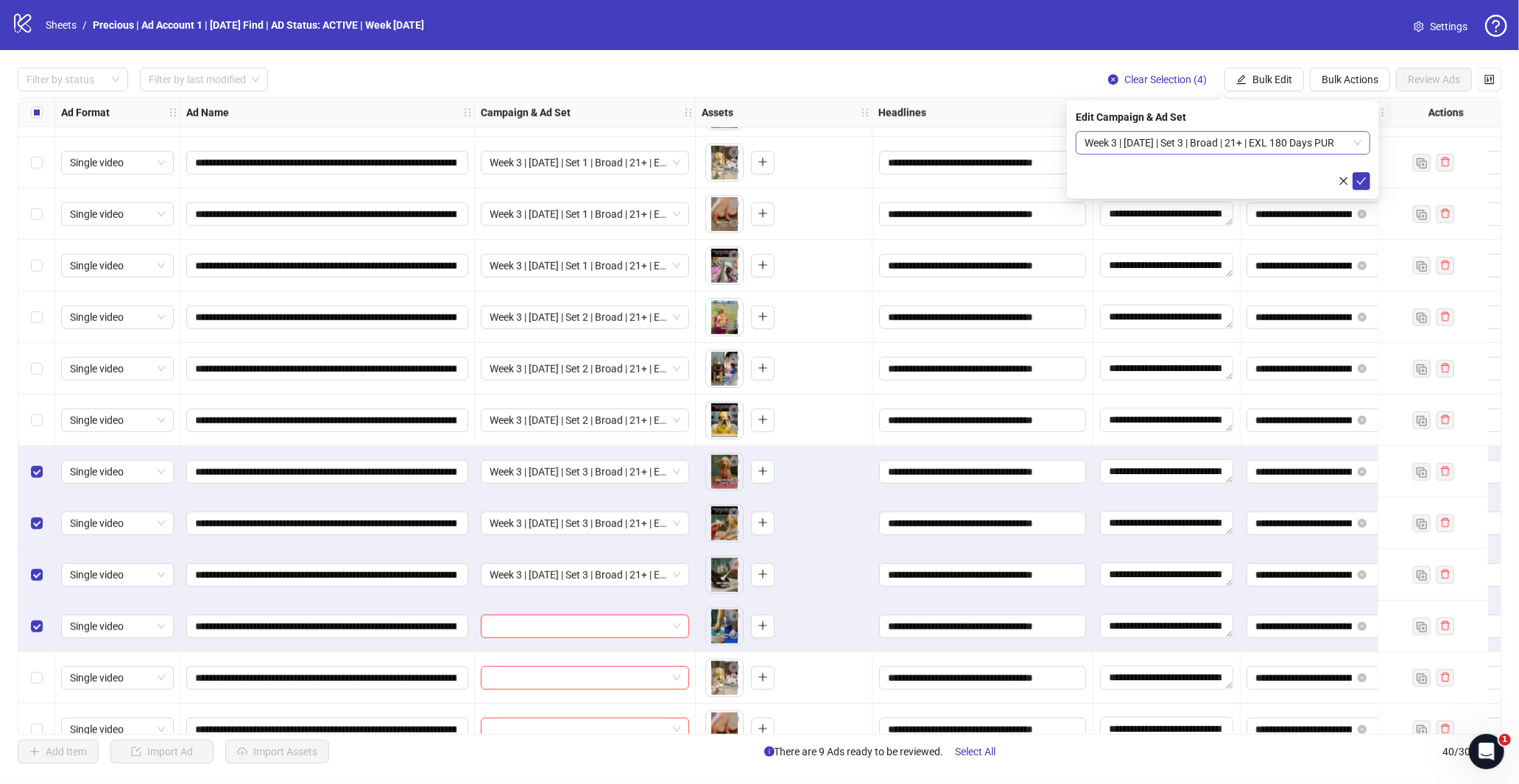
click at [1298, 147] on span "Week 3 | [DATE] | Set 3 | Broad | 21+ | EXL 180 Days PUR" at bounding box center [1223, 143] width 277 height 22
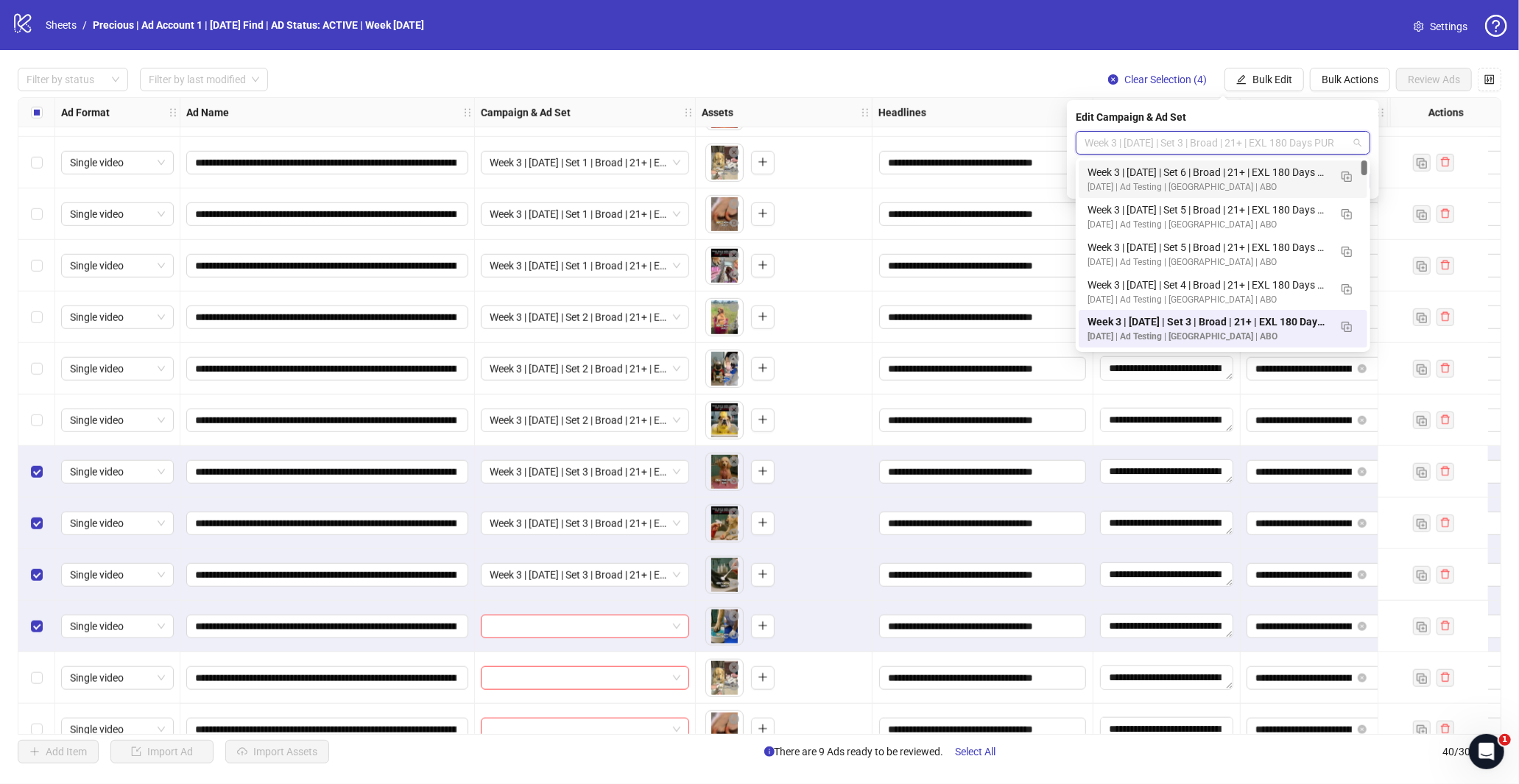
click at [1313, 145] on span "Week 3 | [DATE] | Set 3 | Broad | 21+ | EXL 180 Days PUR" at bounding box center [1223, 143] width 277 height 22
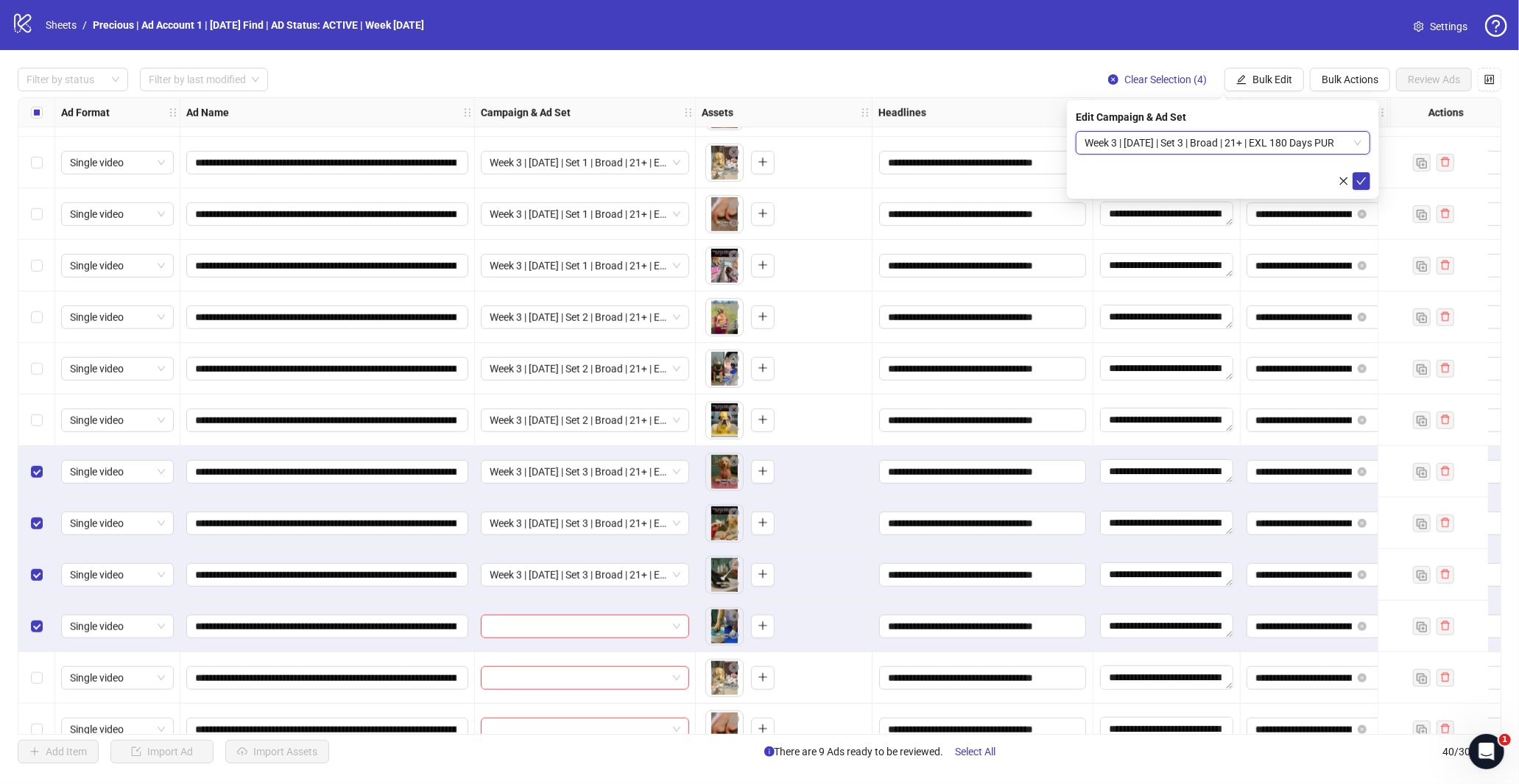
click at [1358, 173] on button "submit" at bounding box center [1361, 181] width 18 height 18
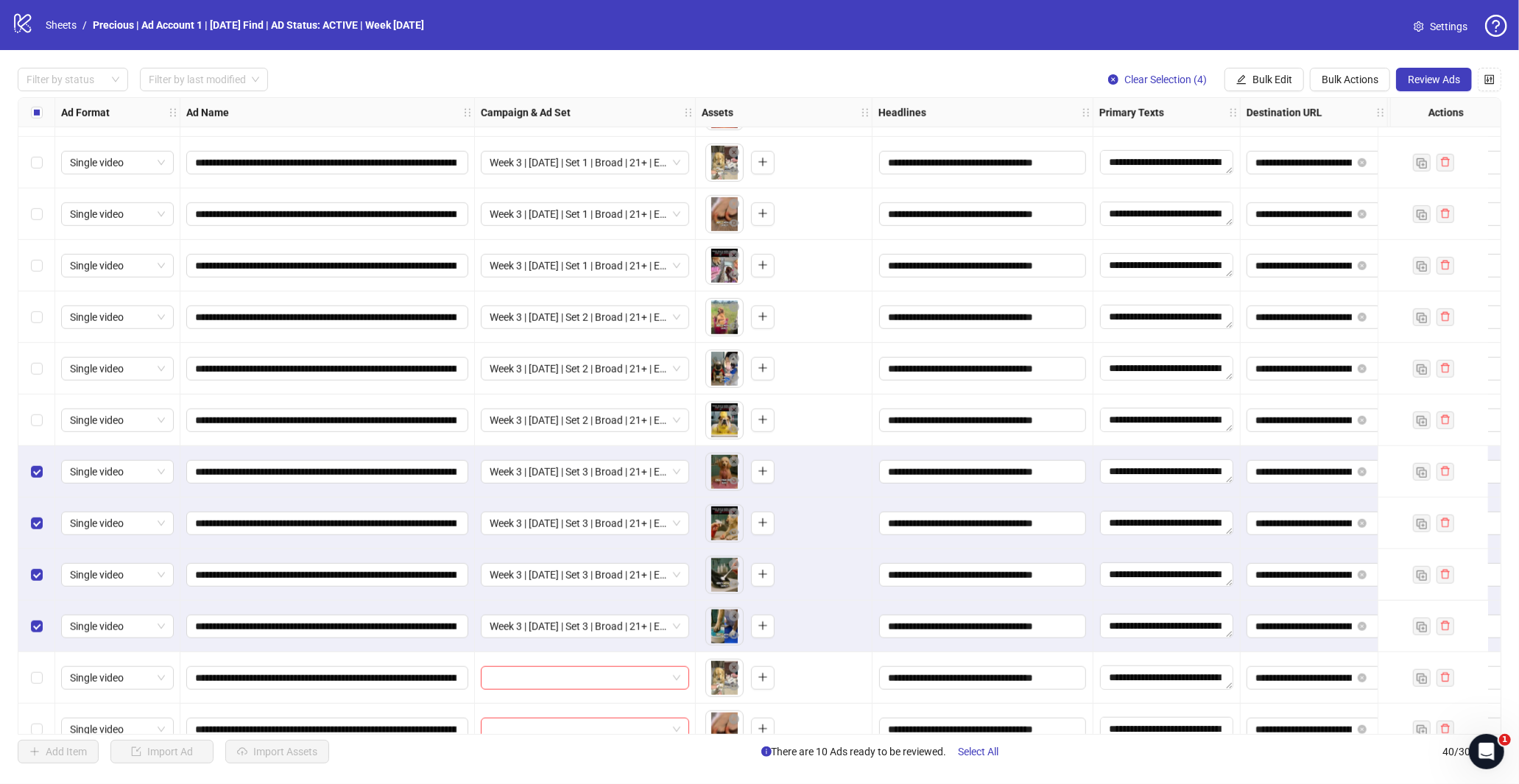
click at [28, 476] on div "Select row 27" at bounding box center [37, 471] width 37 height 51
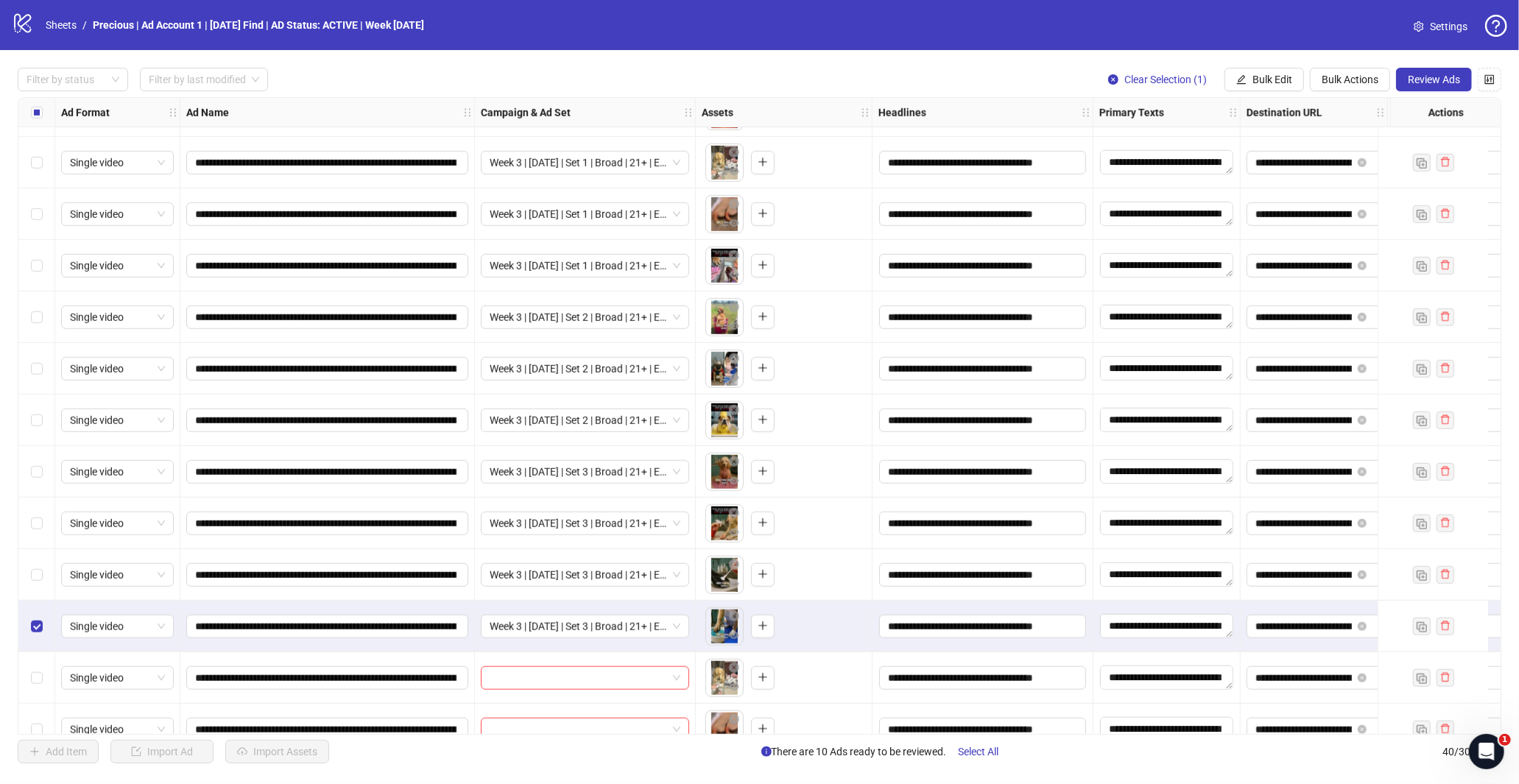
click at [40, 611] on div "Select row 30" at bounding box center [37, 626] width 37 height 51
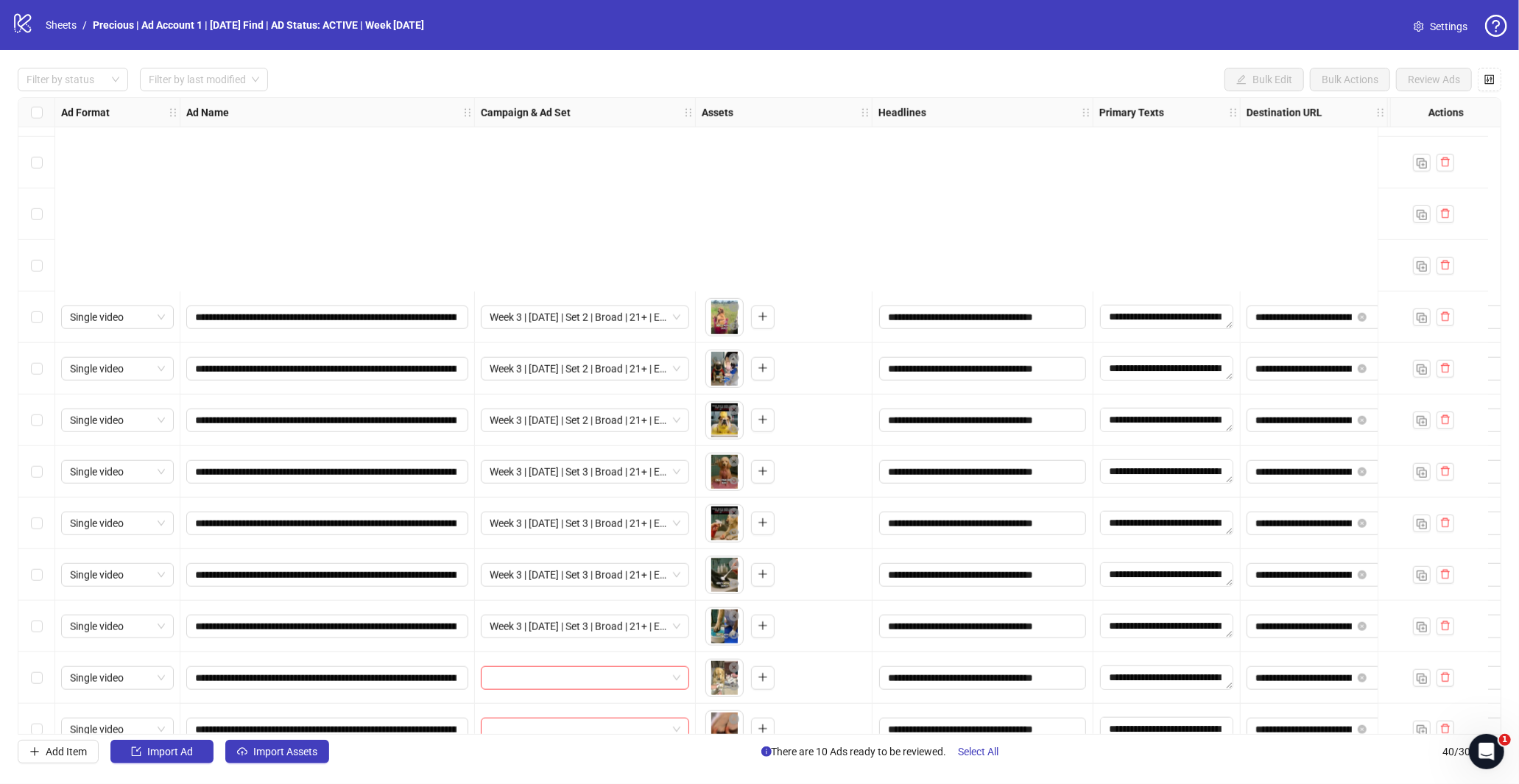
scroll to position [1430, 0]
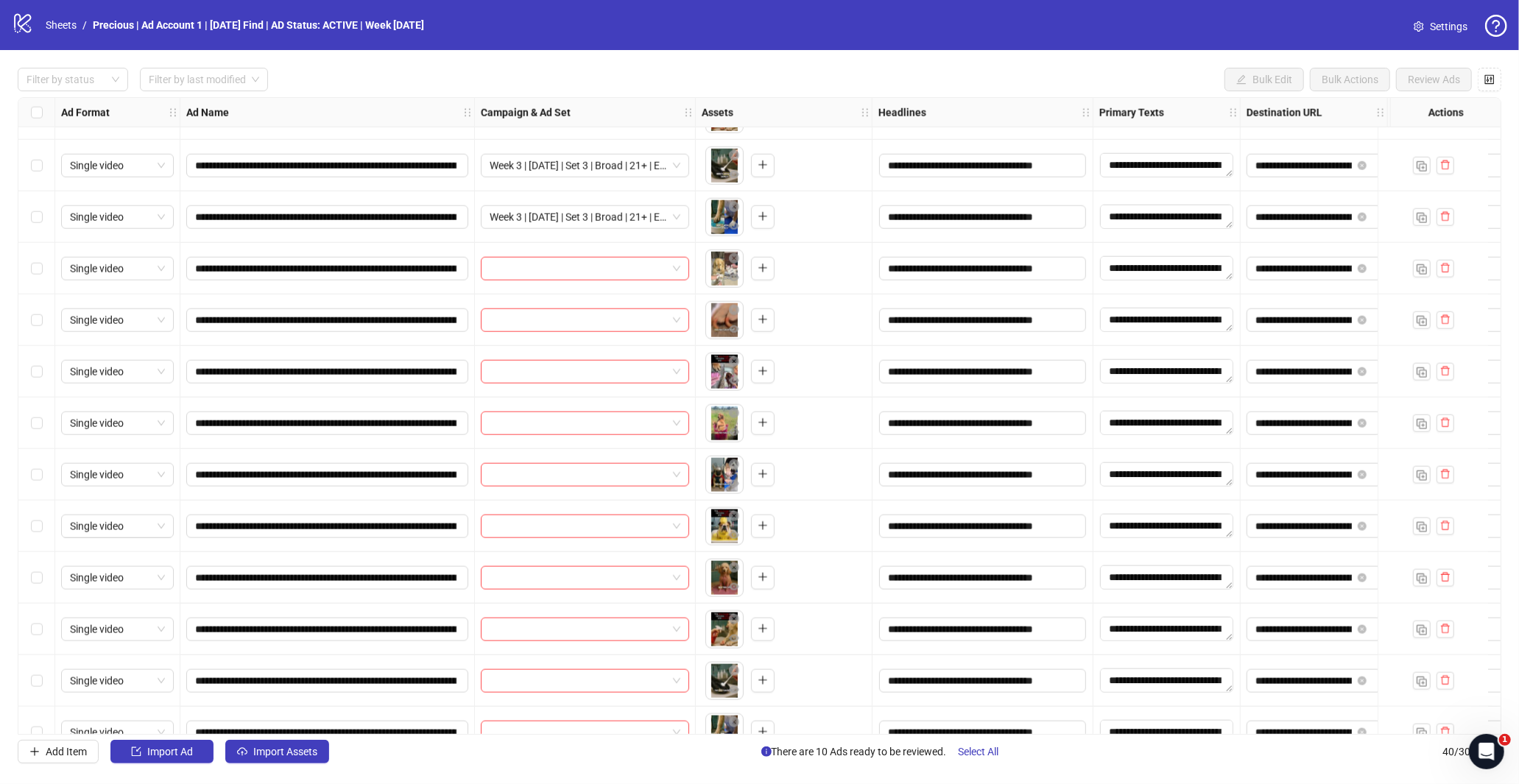
click at [44, 271] on div "Select row 31" at bounding box center [37, 268] width 37 height 51
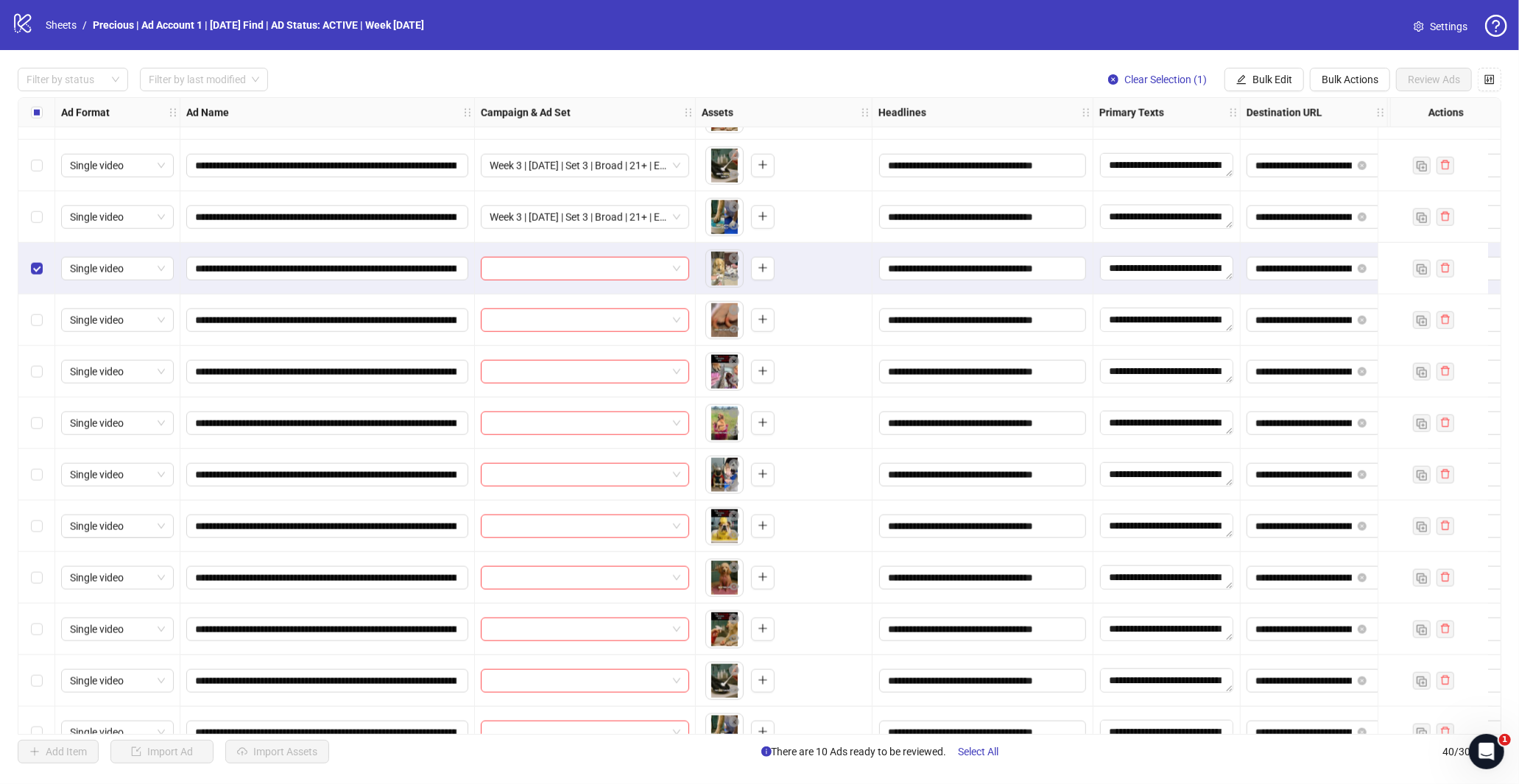
click at [43, 314] on div "Select row 32" at bounding box center [37, 320] width 37 height 51
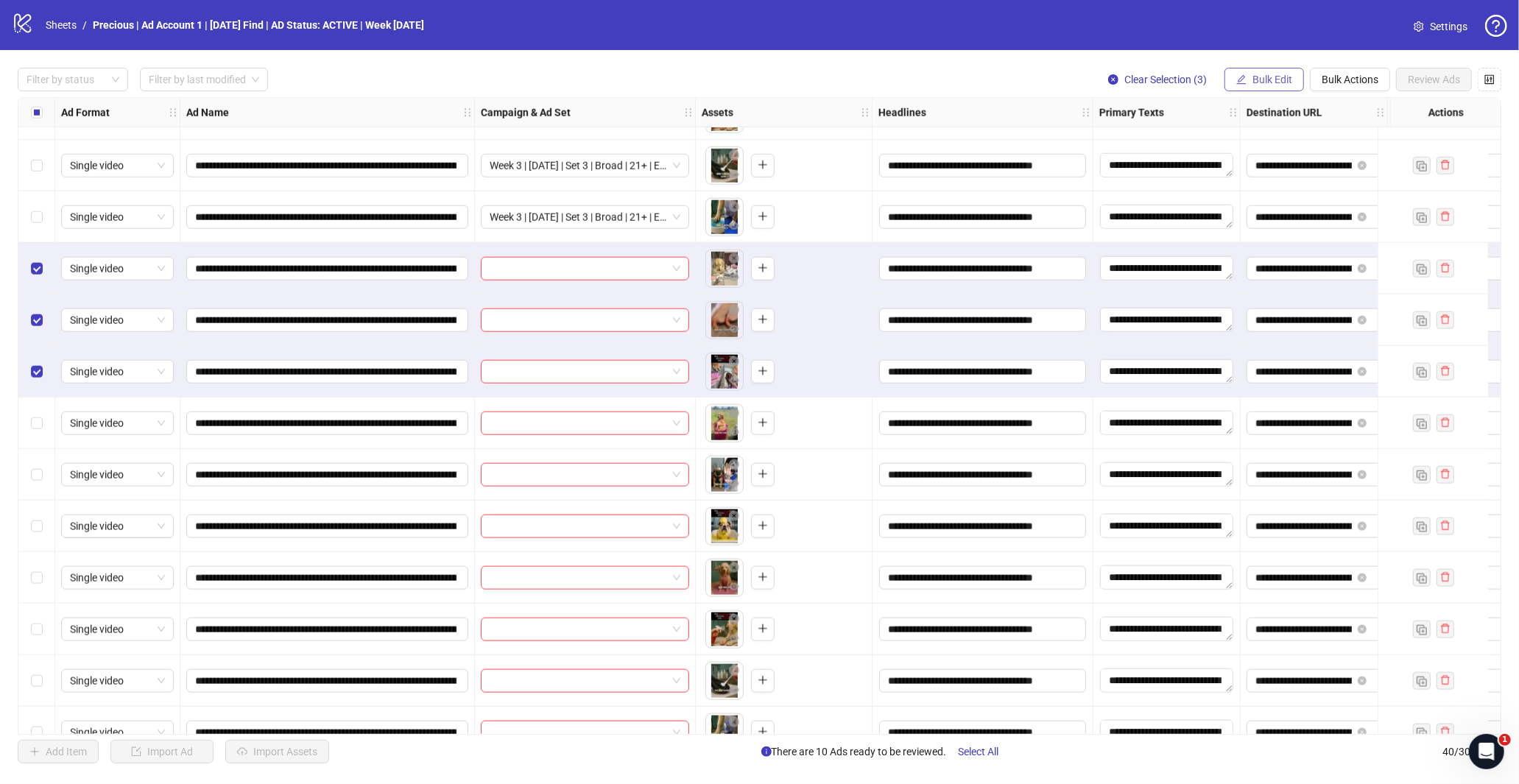
click at [1248, 68] on button "Bulk Edit" at bounding box center [1264, 79] width 79 height 24
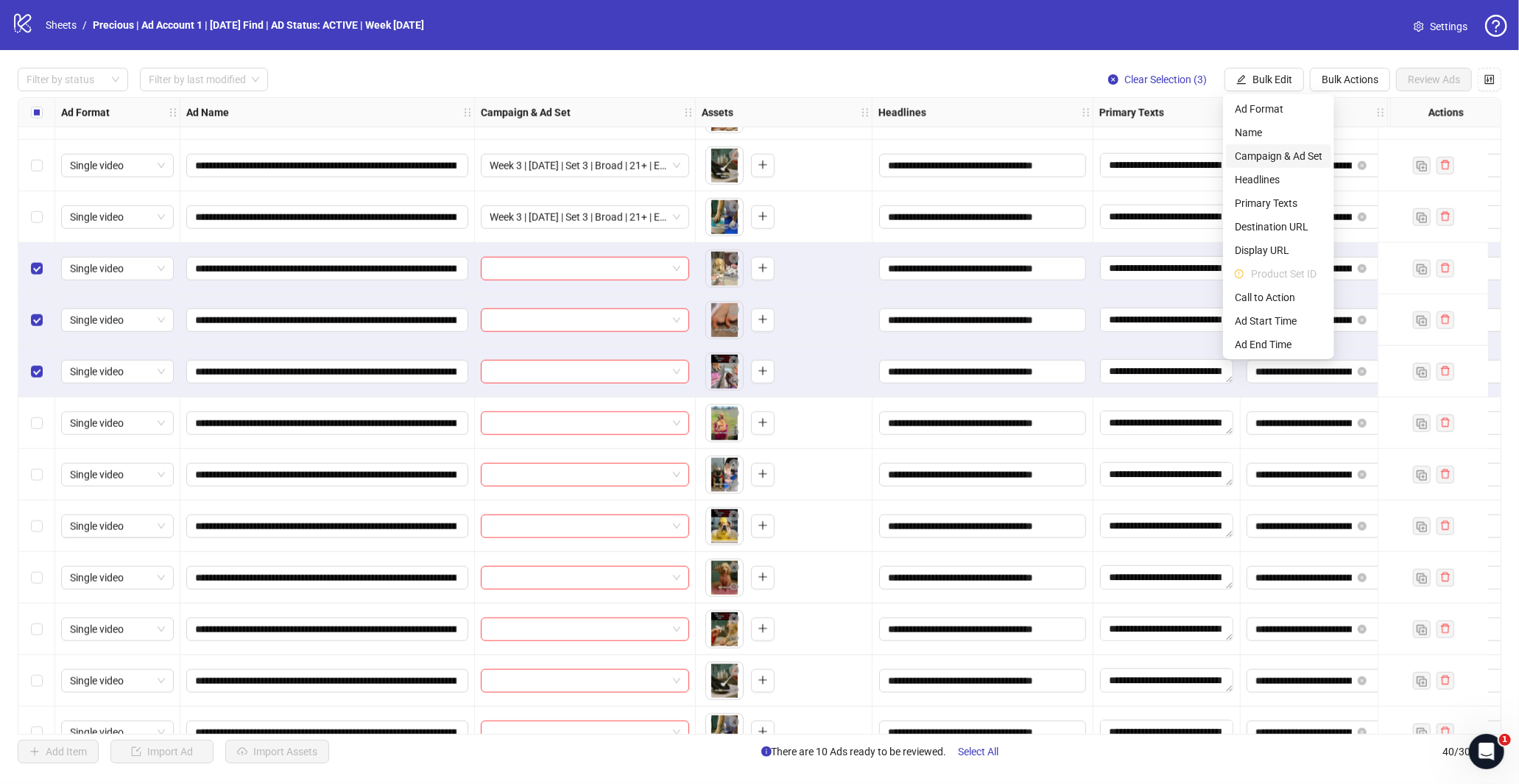
click at [1280, 155] on span "Campaign & Ad Set" at bounding box center [1278, 155] width 88 height 16
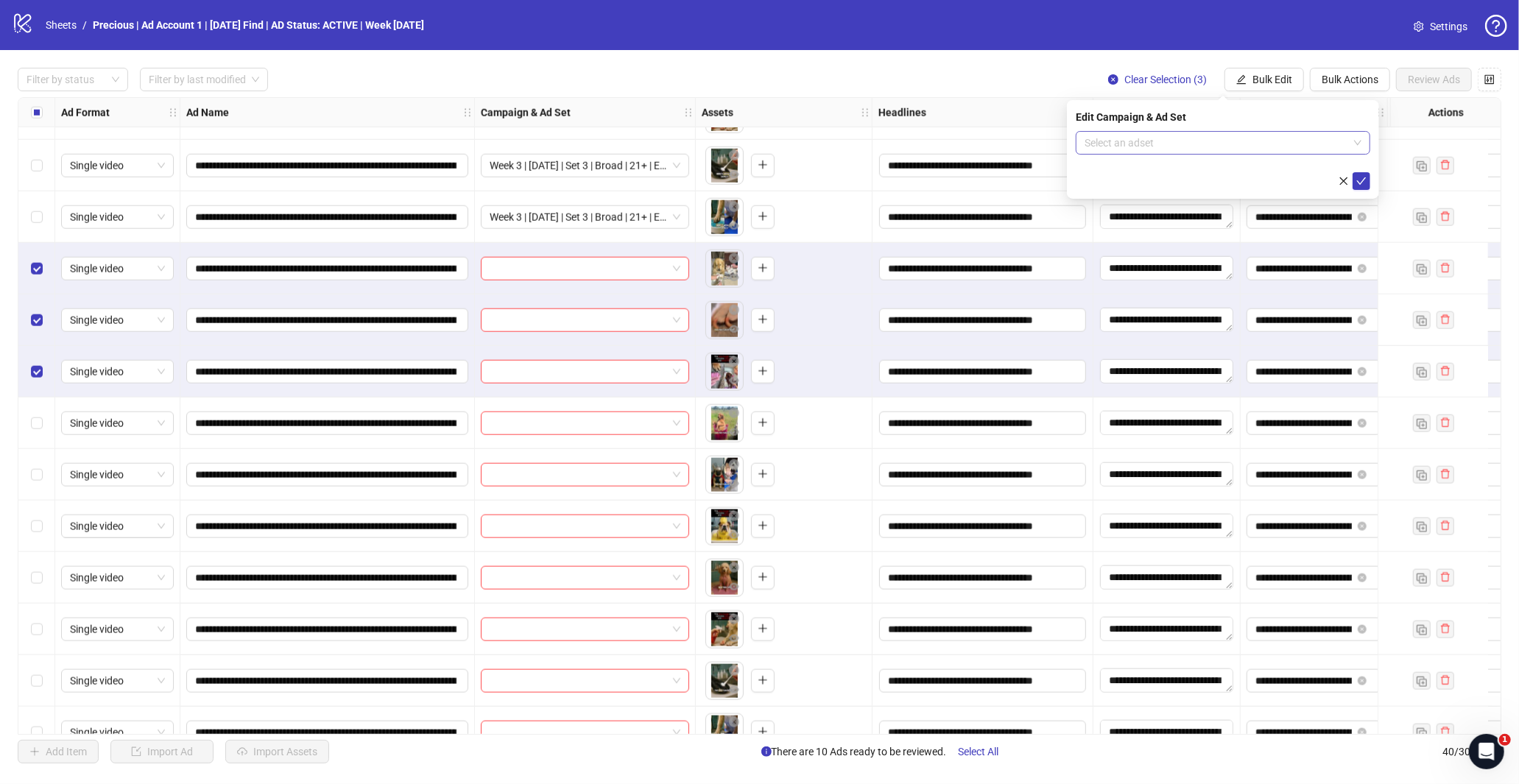
click at [1340, 143] on input "search" at bounding box center [1216, 143] width 264 height 22
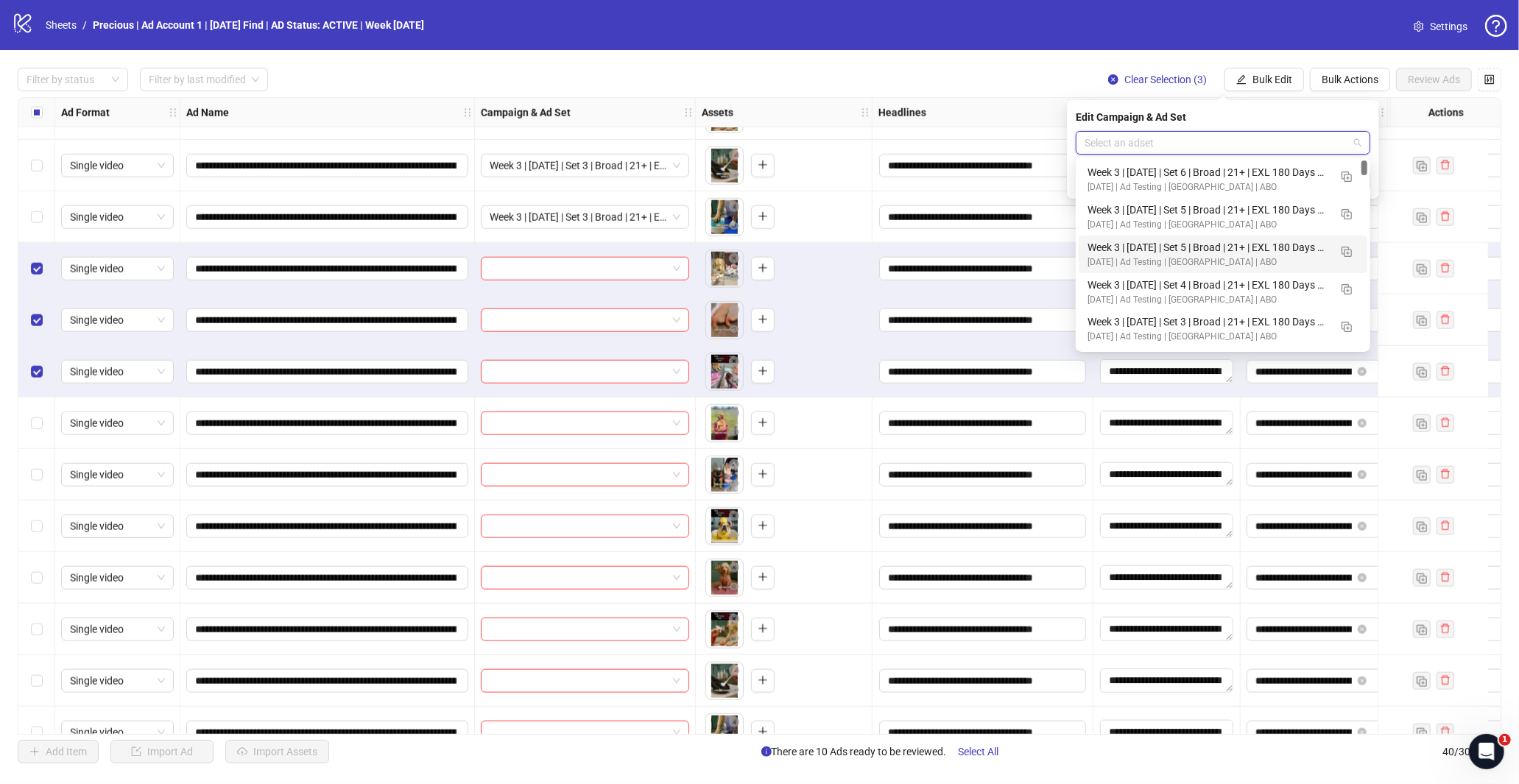
click at [1235, 282] on div "Week 3 | [DATE] | Set 4 | Broad | 21+ | EXL 180 Days PUR" at bounding box center [1208, 284] width 242 height 16
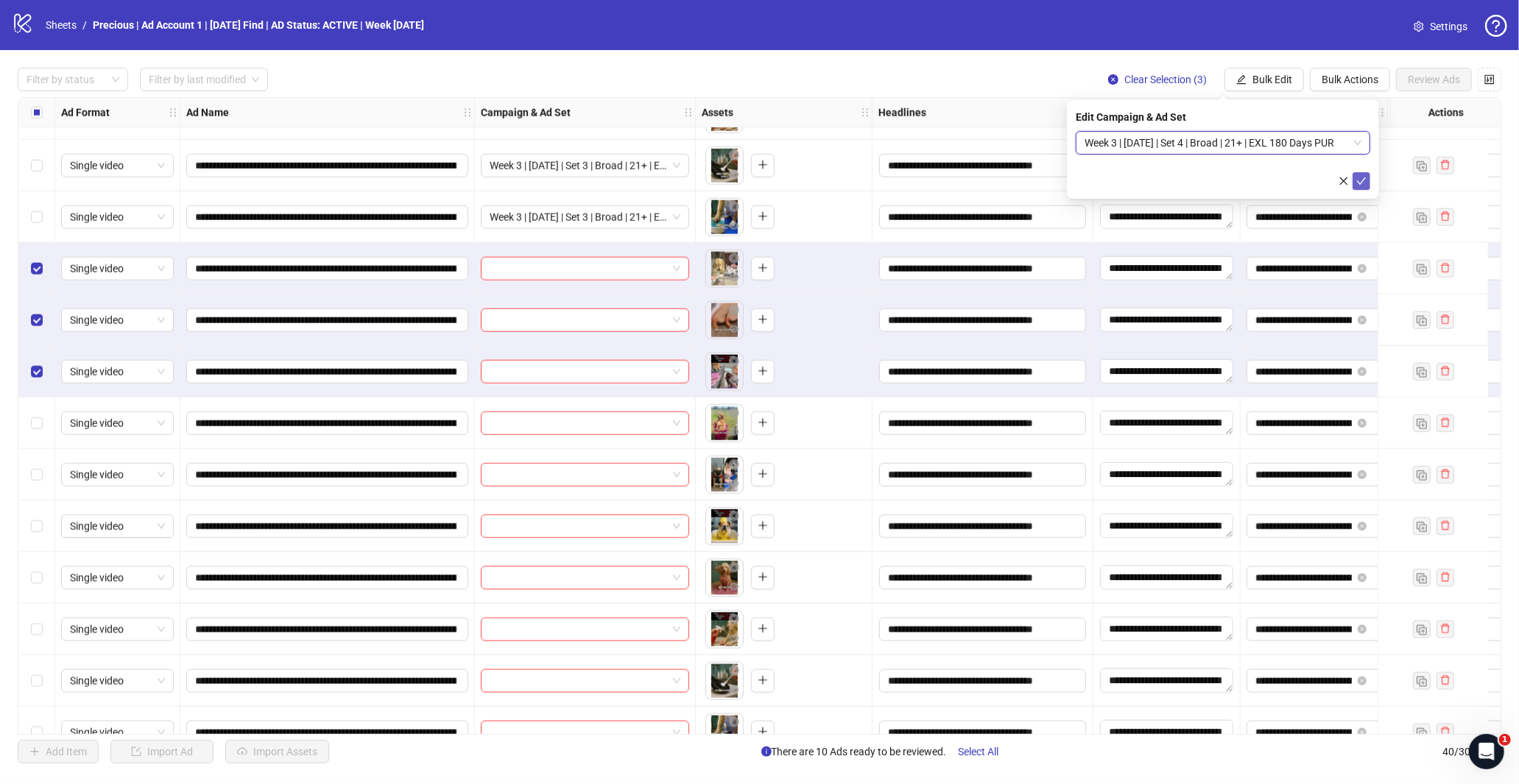
click at [1364, 178] on icon "check" at bounding box center [1361, 181] width 9 height 8
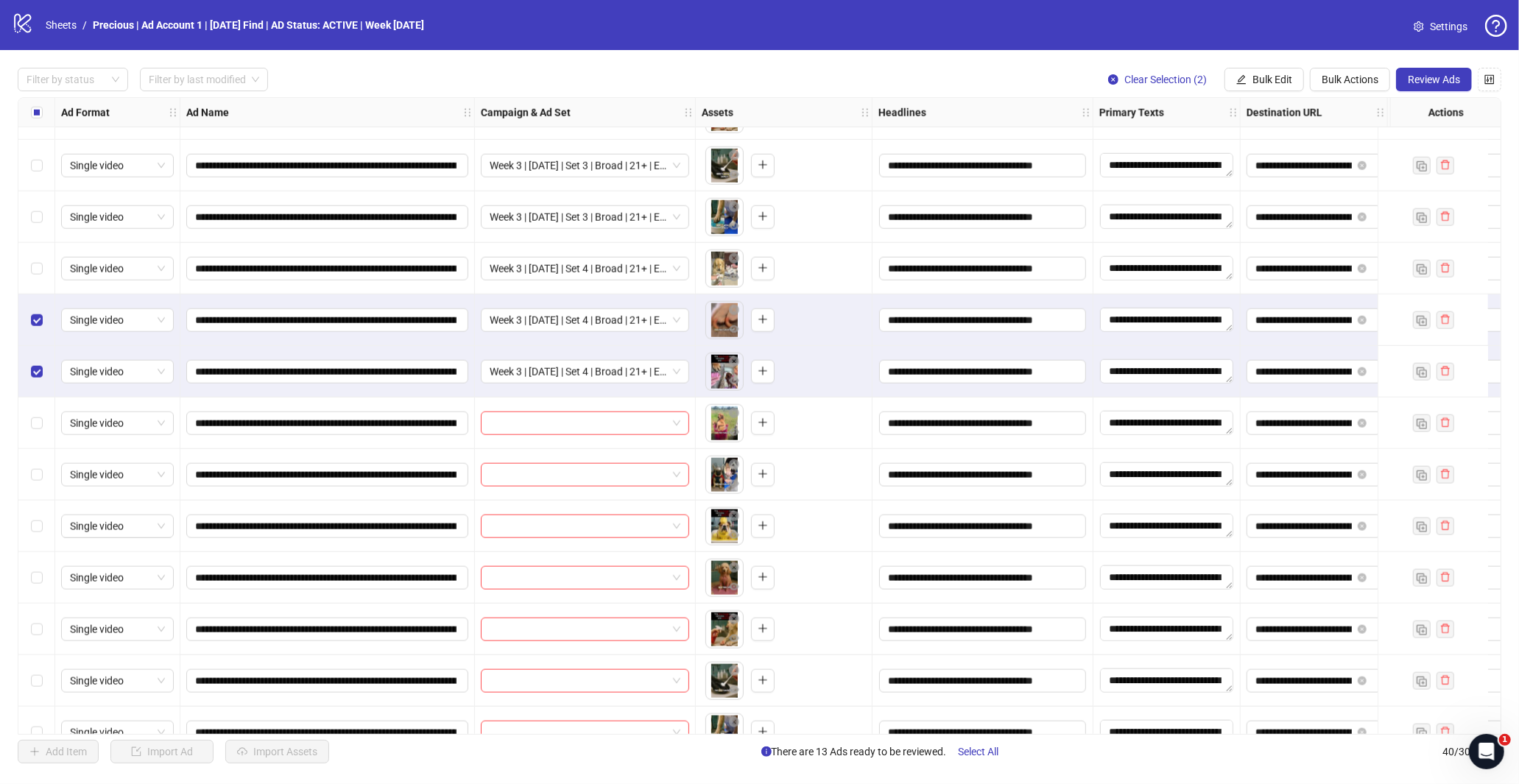
click at [37, 328] on div "Select row 32" at bounding box center [37, 320] width 37 height 51
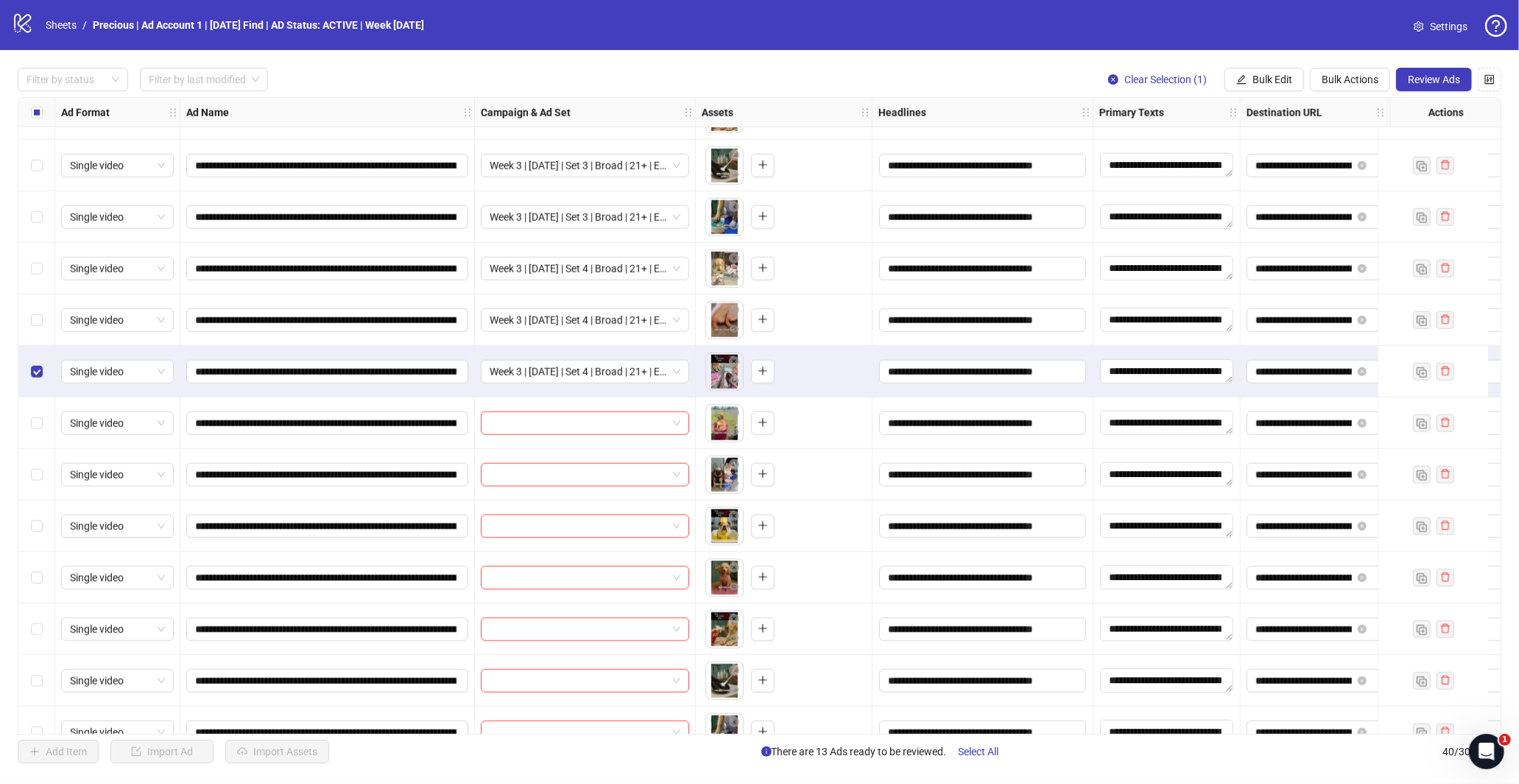
click at [37, 360] on div "Select row 33" at bounding box center [37, 372] width 37 height 51
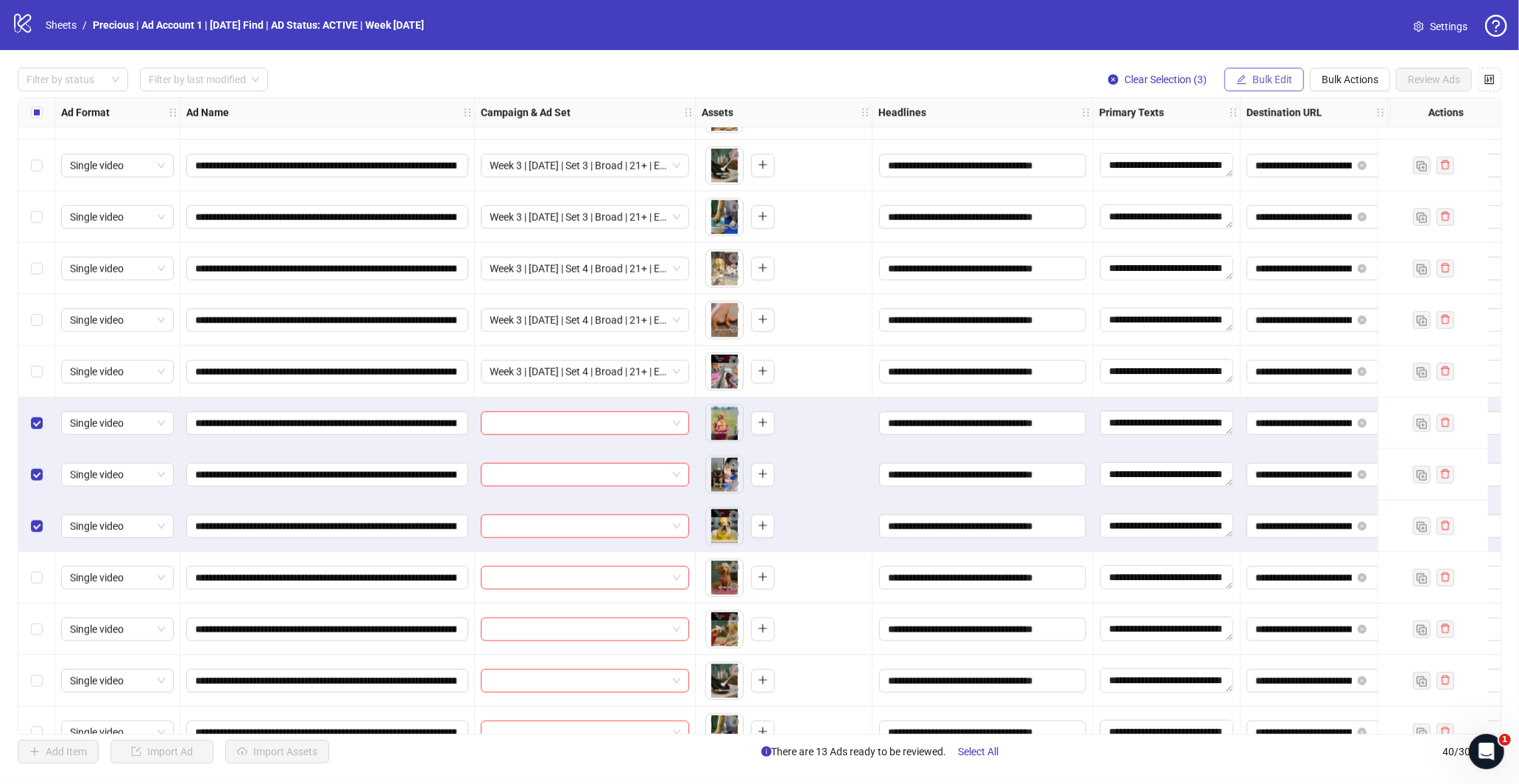
click at [1262, 90] on button "Bulk Edit" at bounding box center [1264, 79] width 79 height 24
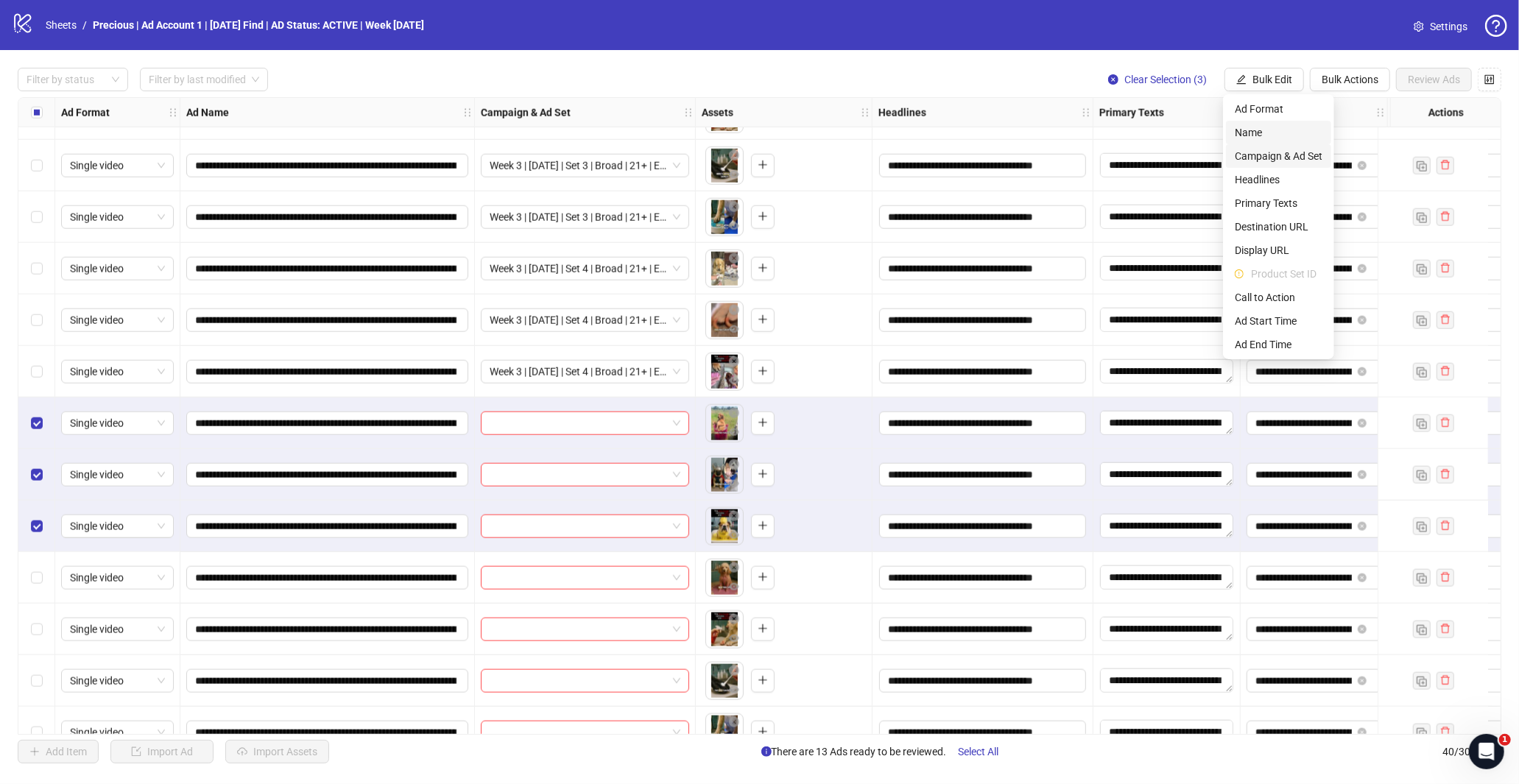
click at [1290, 155] on span "Campaign & Ad Set" at bounding box center [1278, 155] width 88 height 16
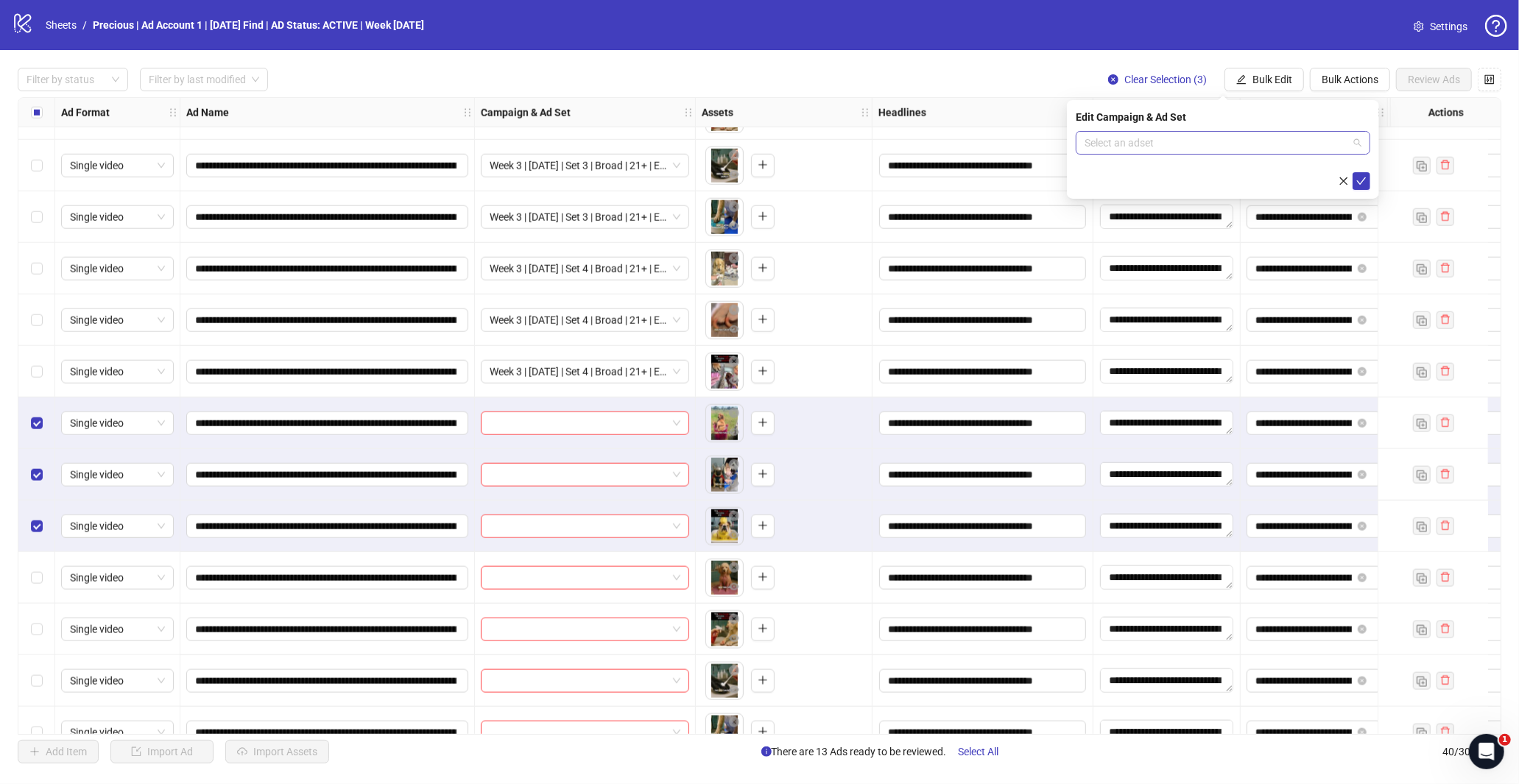
click at [1351, 143] on span at bounding box center [1223, 143] width 277 height 22
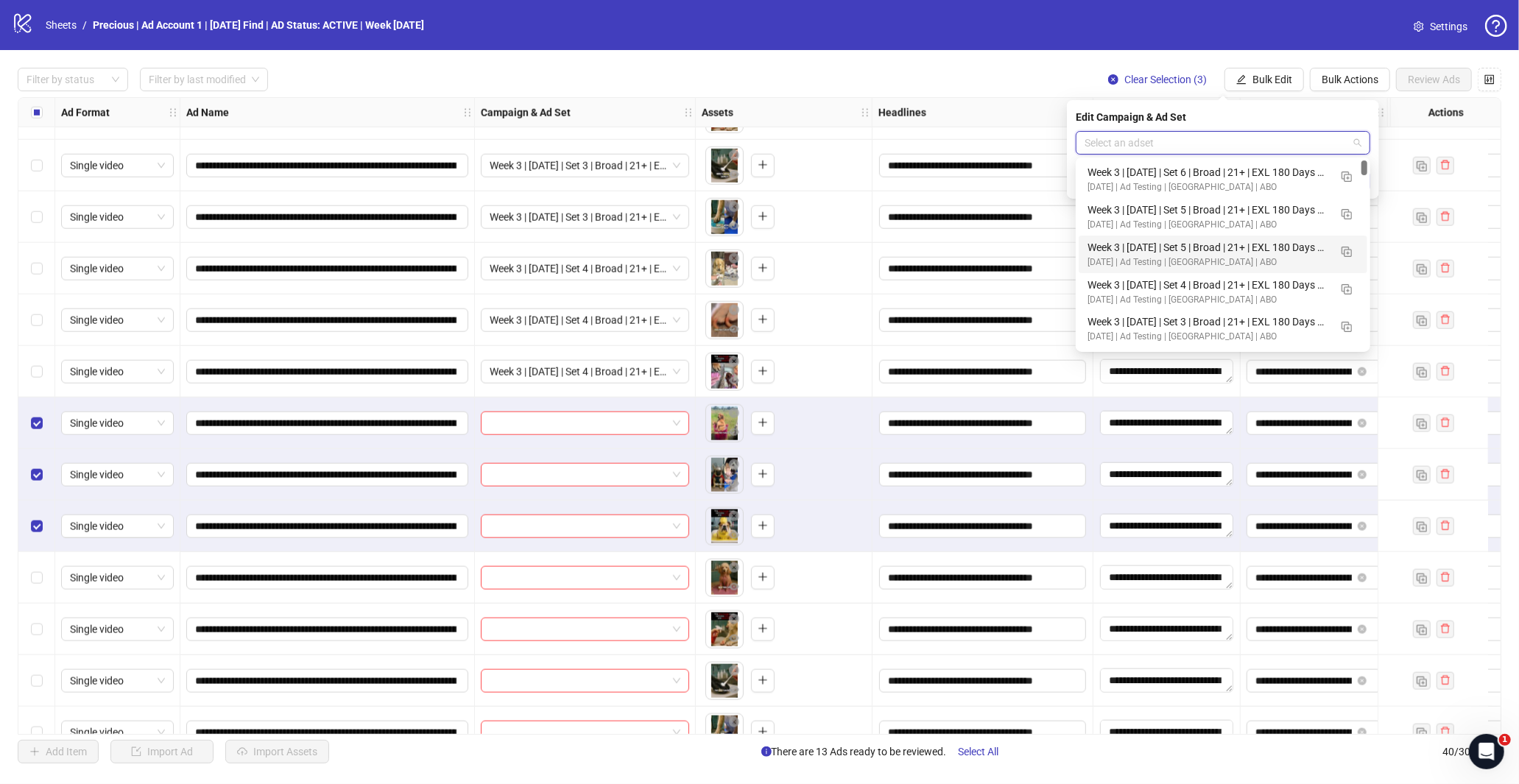
click at [1240, 247] on div "Week 3 | [DATE] | Set 5 | Broad | 21+ | EXL 180 Days PUR" at bounding box center [1208, 247] width 242 height 16
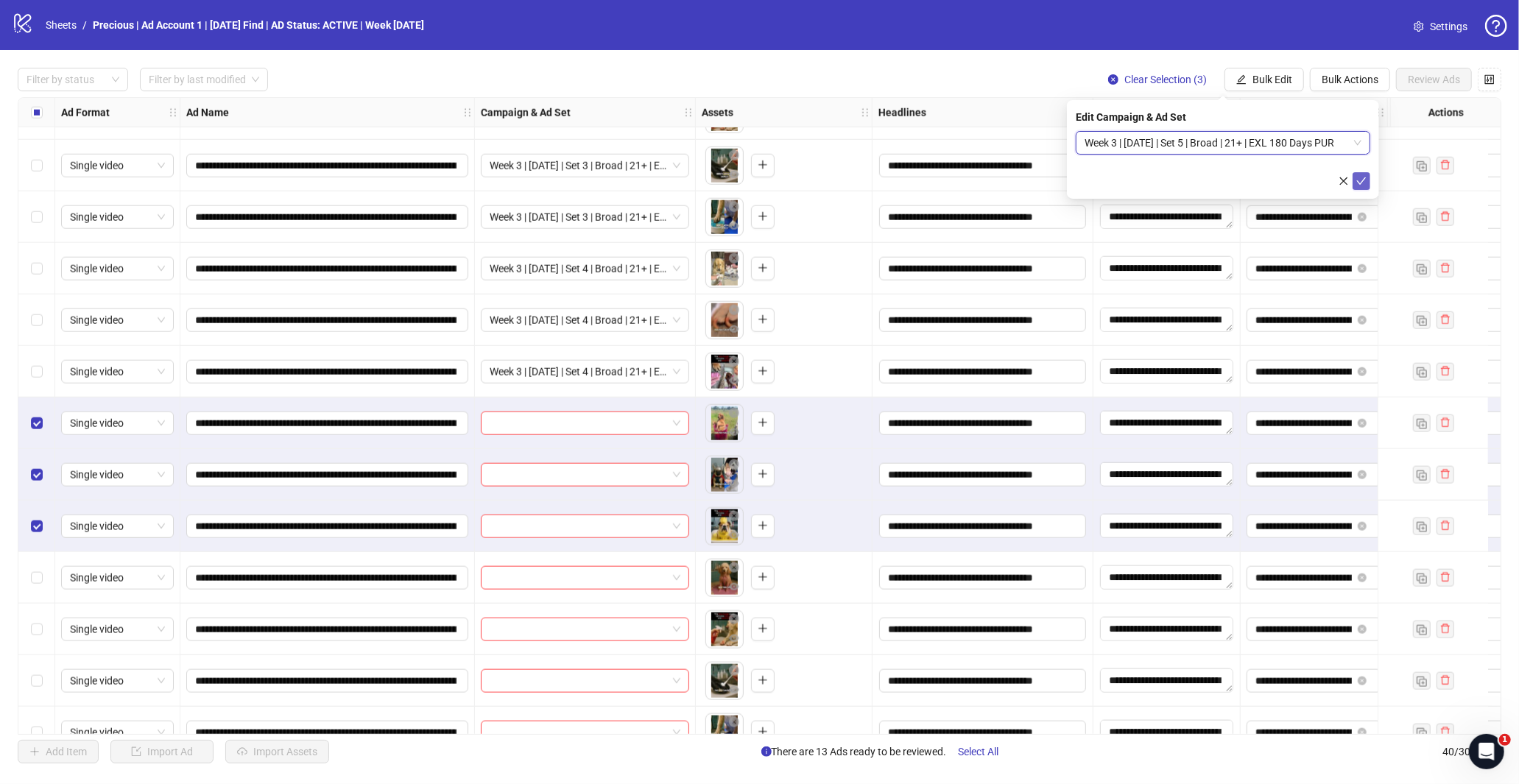
click at [1357, 181] on icon "check" at bounding box center [1361, 181] width 10 height 10
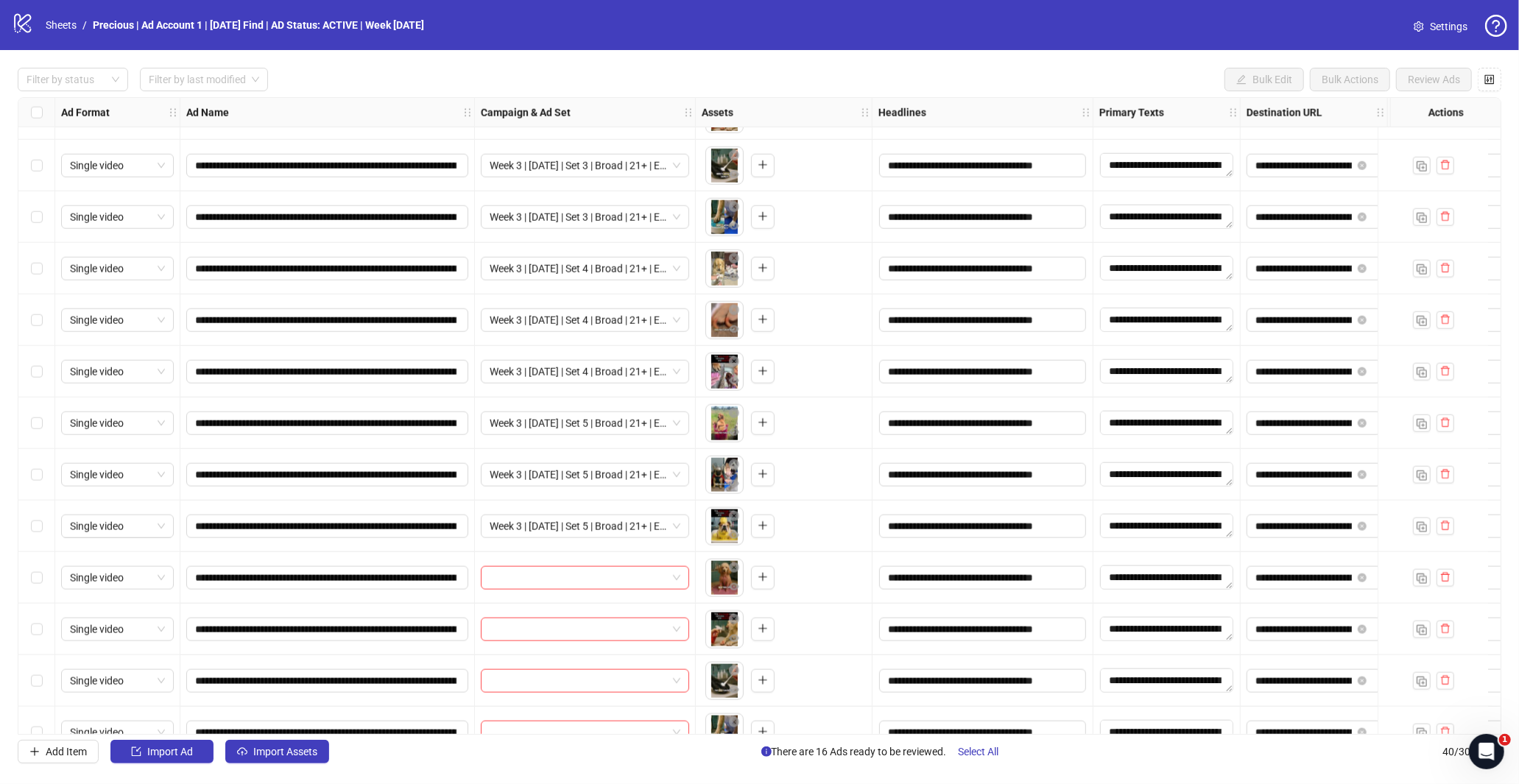
scroll to position [1460, 0]
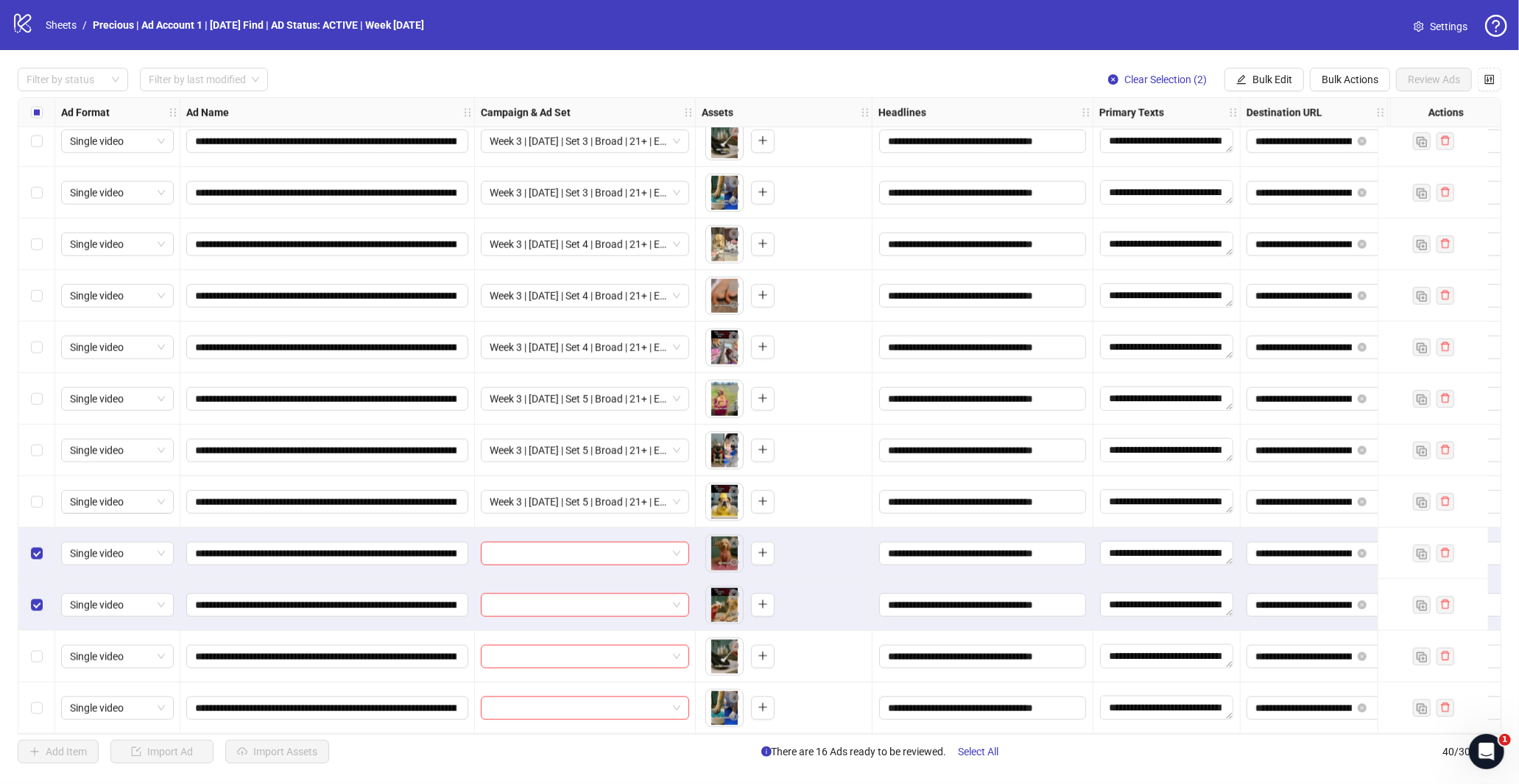
click at [38, 637] on div "Select row 39" at bounding box center [37, 657] width 37 height 51
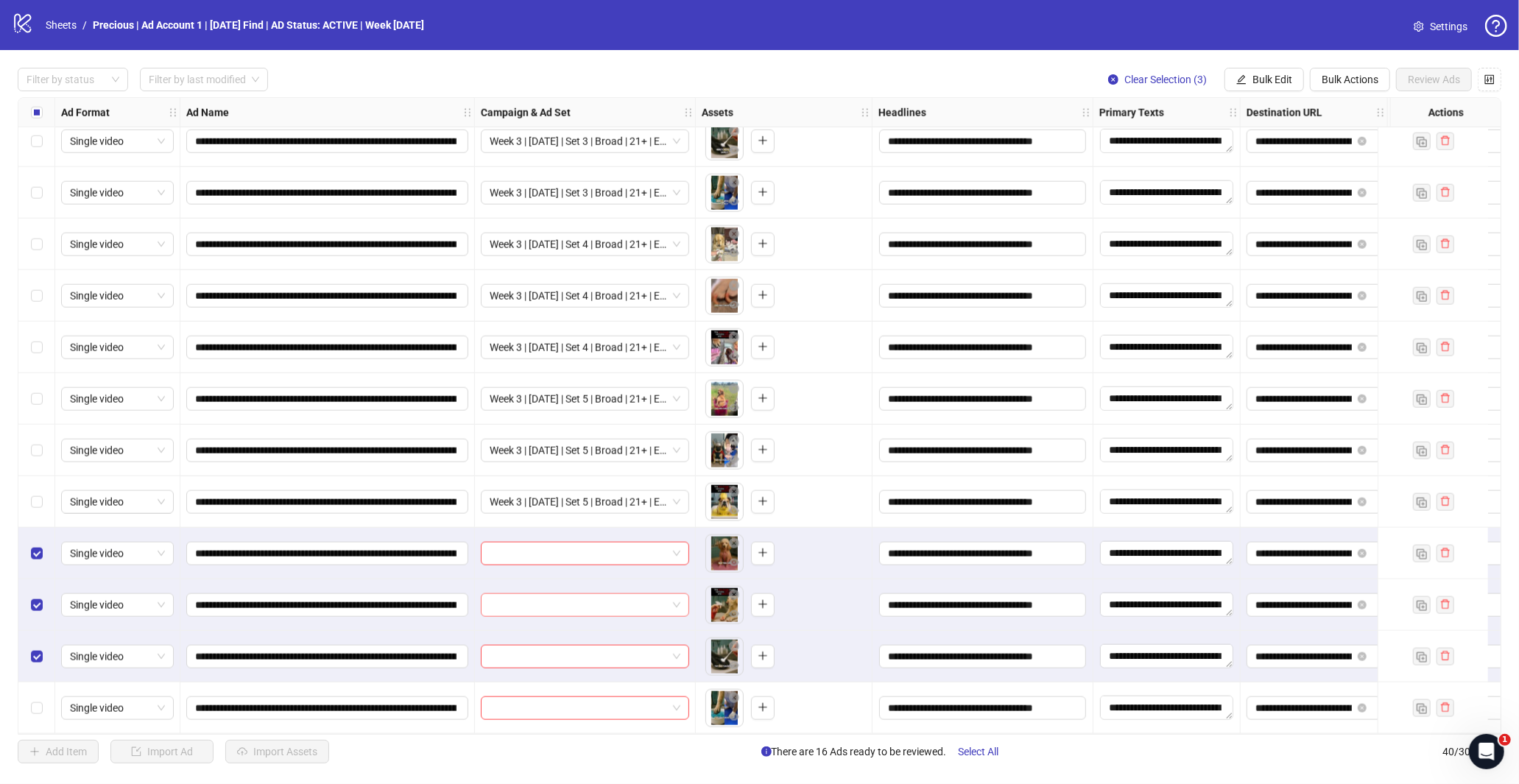
click at [31, 690] on div "Select row 40" at bounding box center [37, 708] width 37 height 51
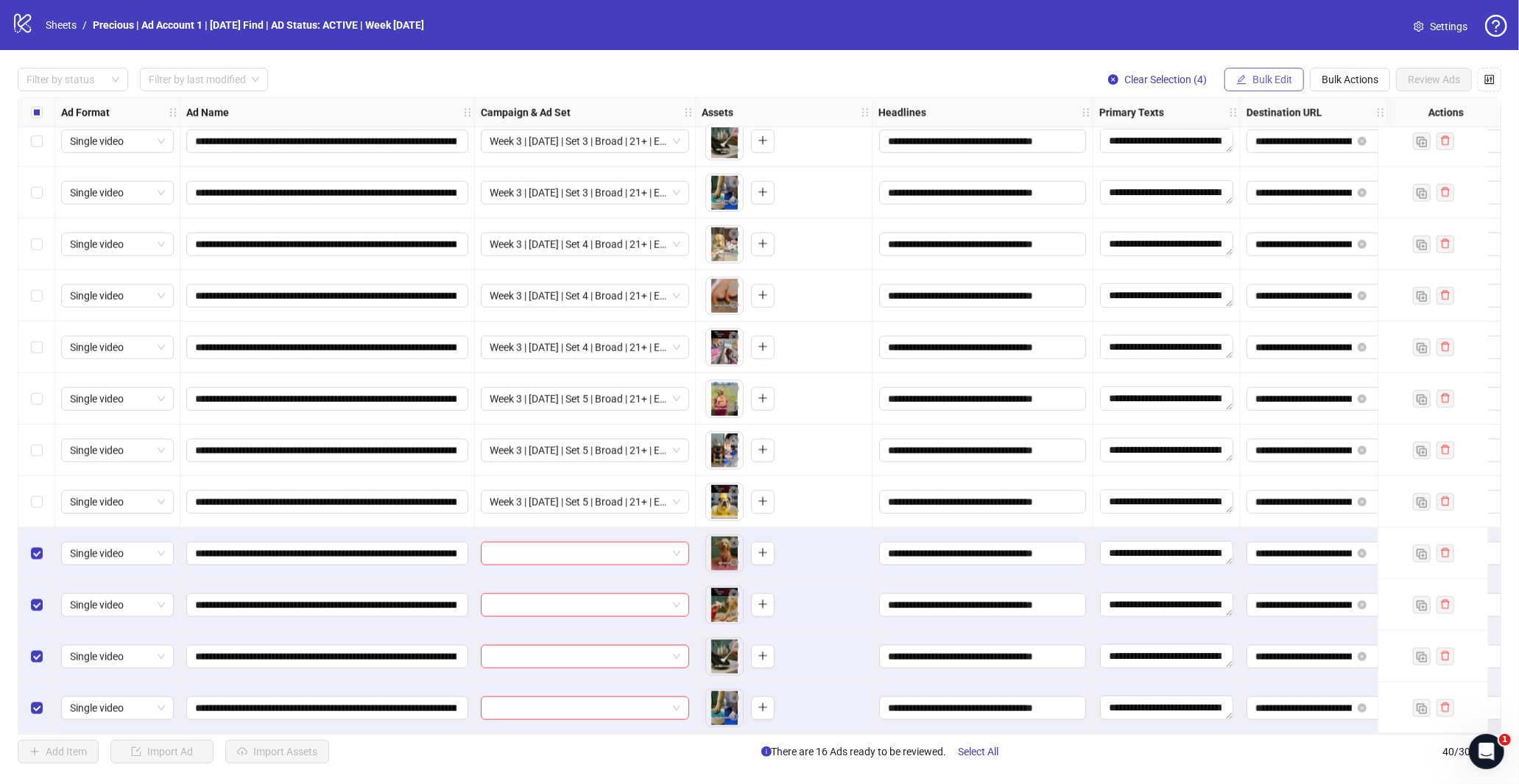
click at [1259, 81] on span "Bulk Edit" at bounding box center [1272, 79] width 40 height 12
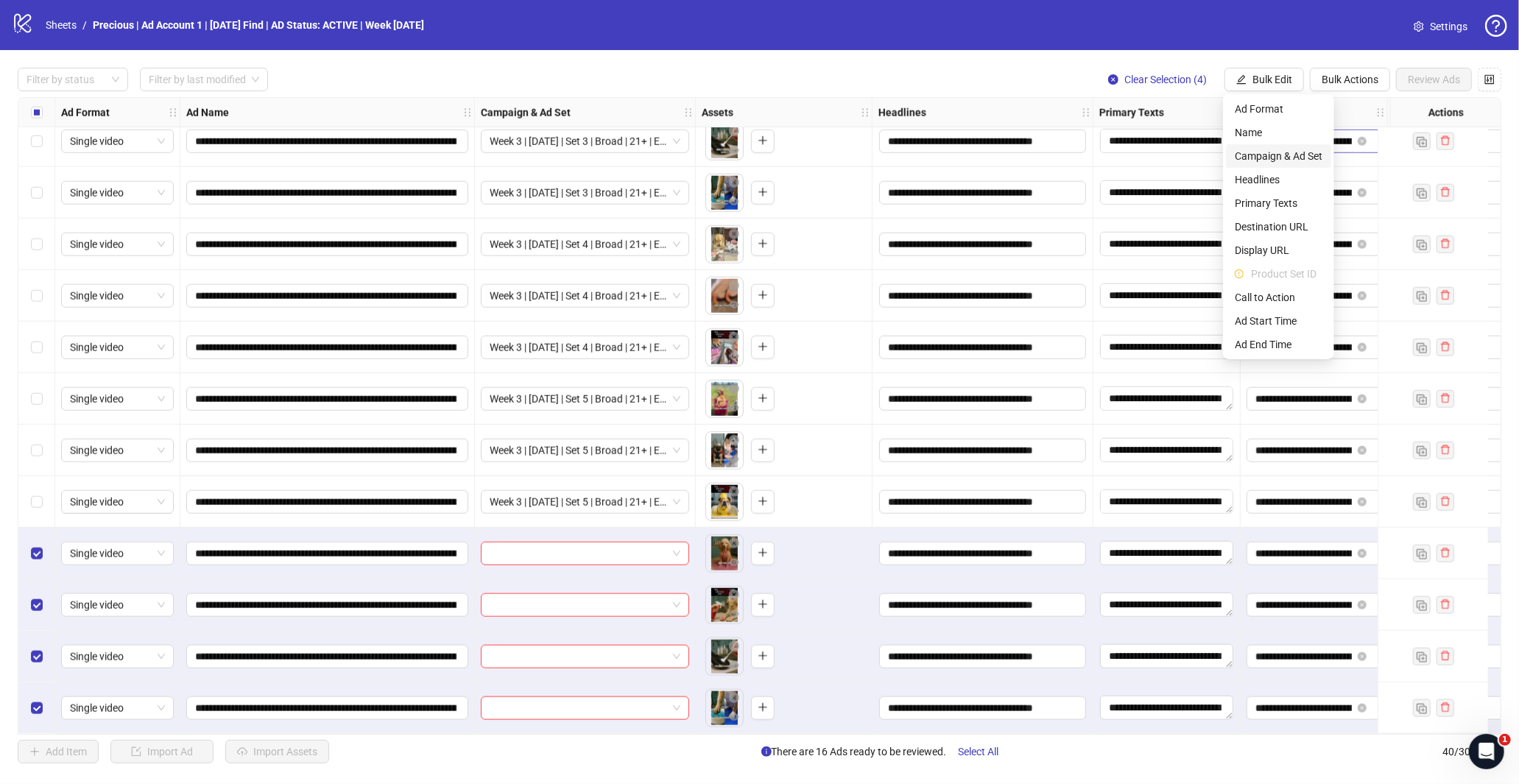
click at [1287, 145] on li "Campaign & Ad Set" at bounding box center [1278, 156] width 105 height 24
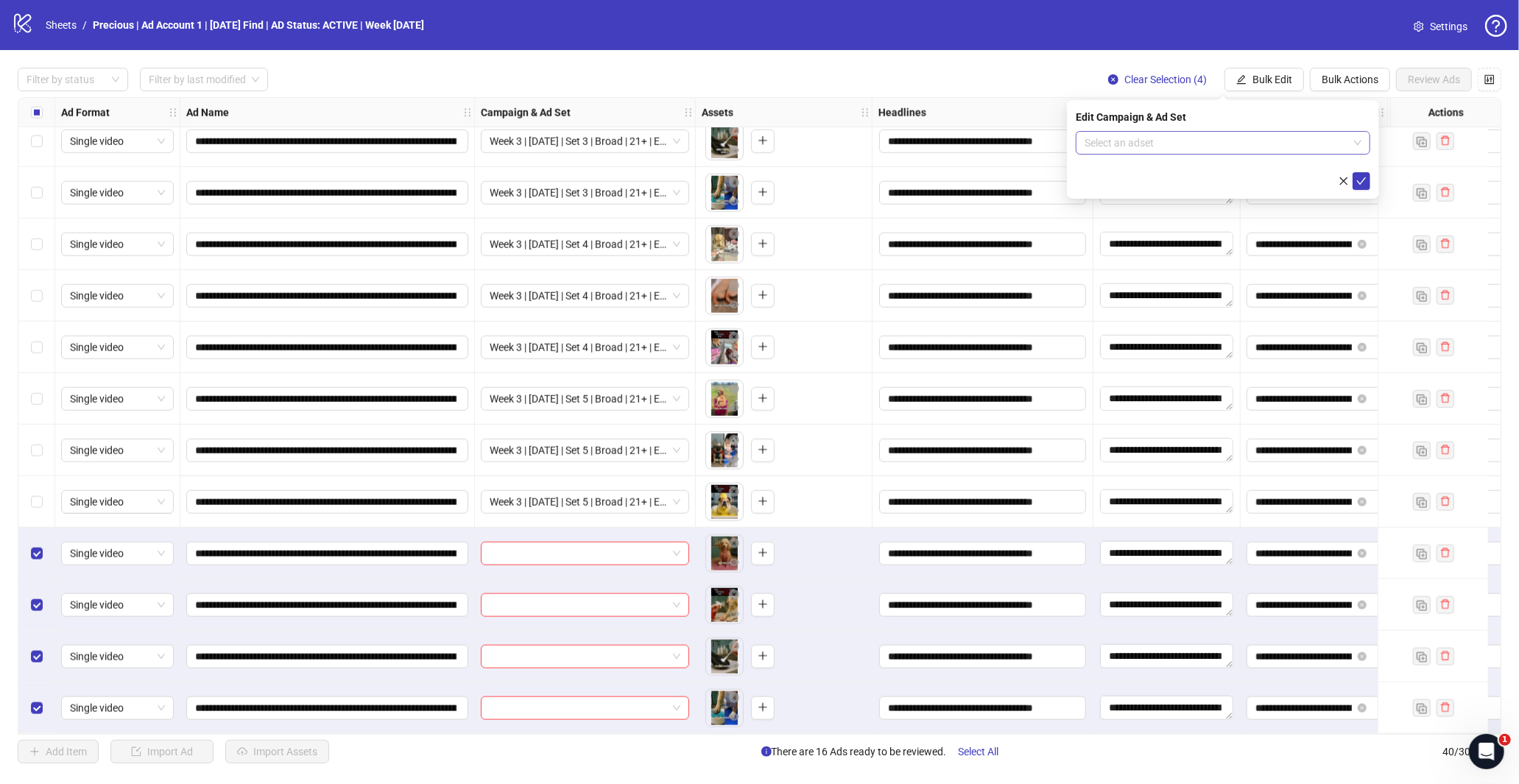
click at [1313, 136] on input "search" at bounding box center [1216, 143] width 264 height 22
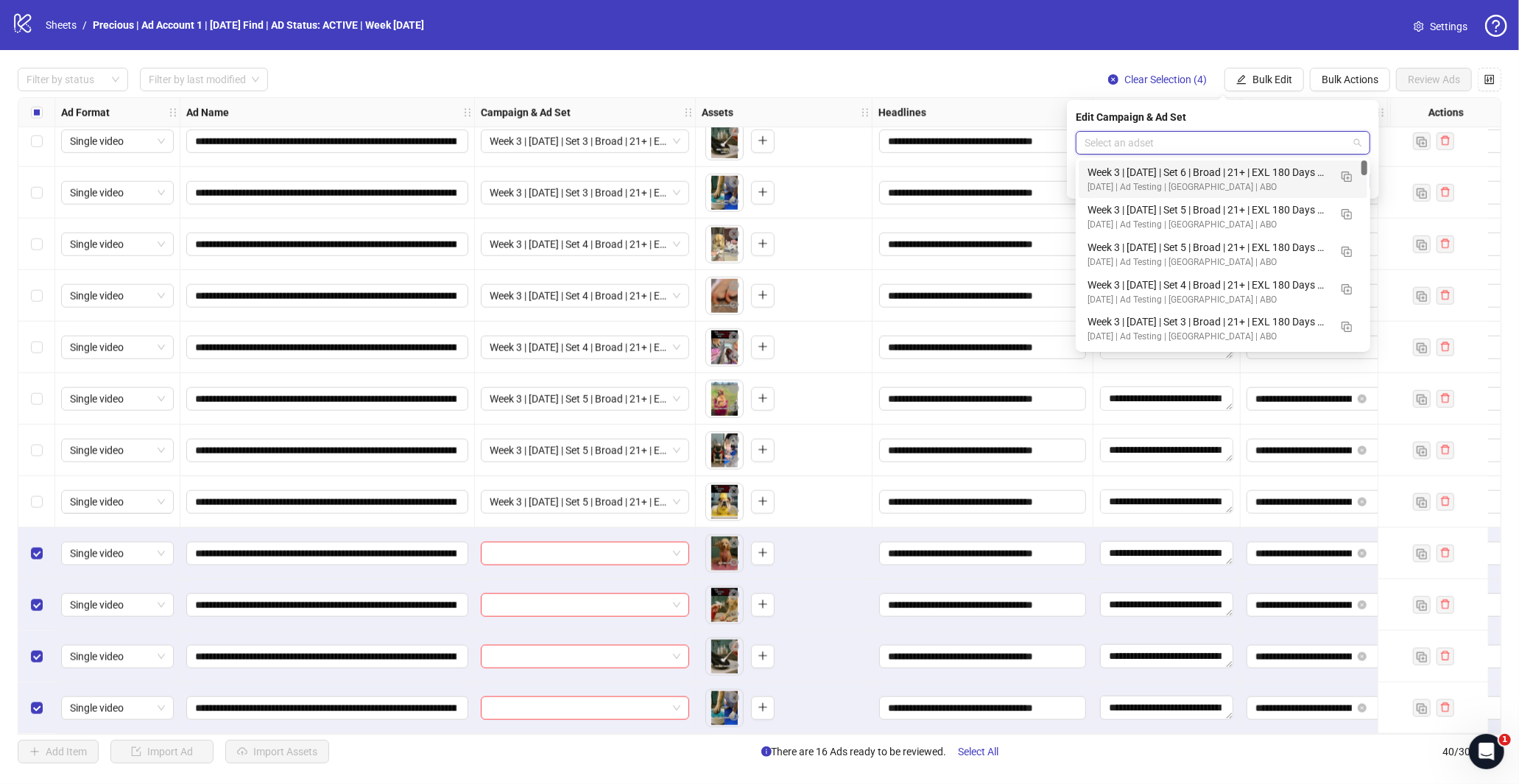
click at [1252, 173] on div "Week 3 | [DATE] | Set 6 | Broad | 21+ | EXL 180 Days PUR" at bounding box center [1208, 172] width 242 height 16
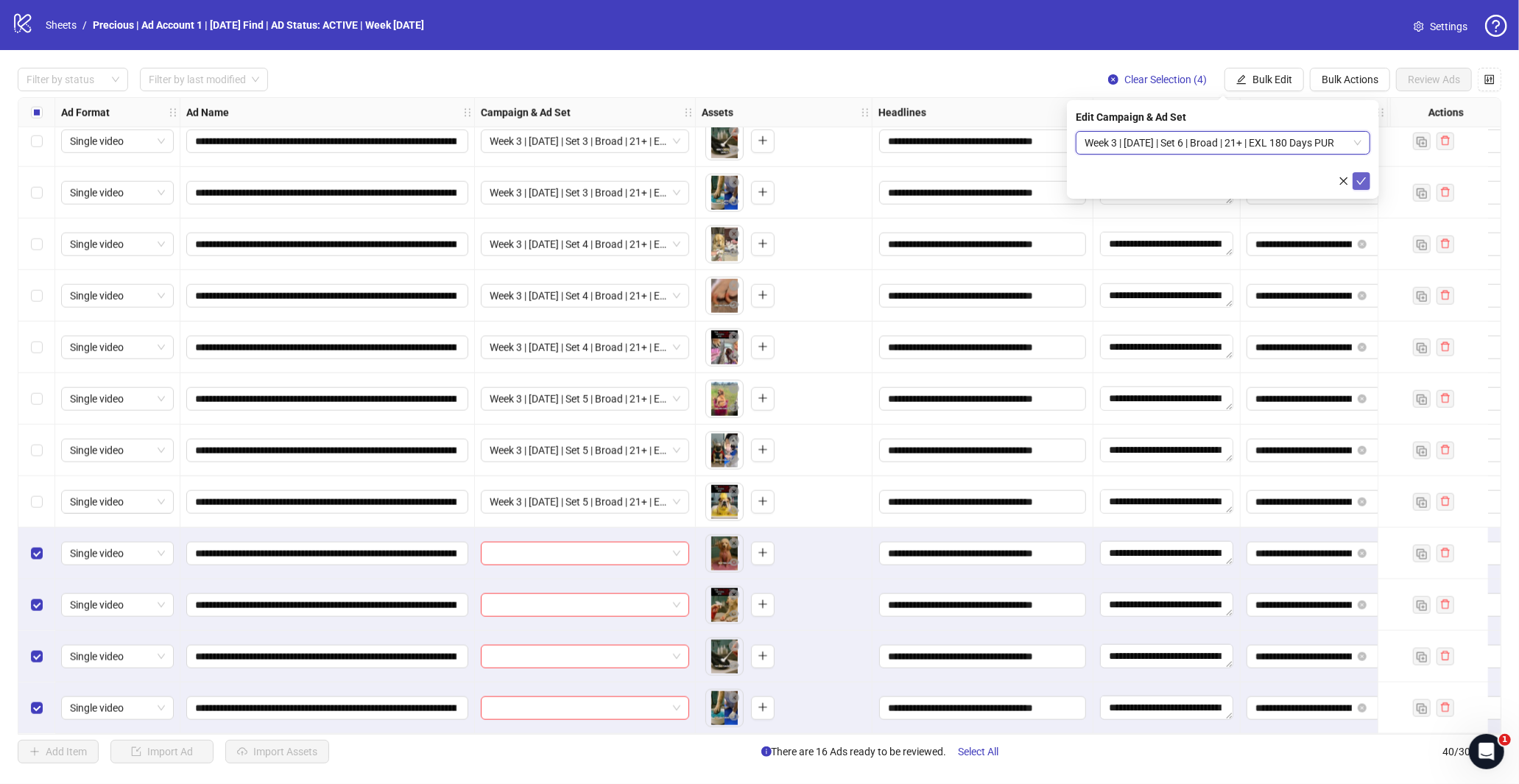
click at [1358, 186] on span "submit" at bounding box center [1361, 181] width 10 height 12
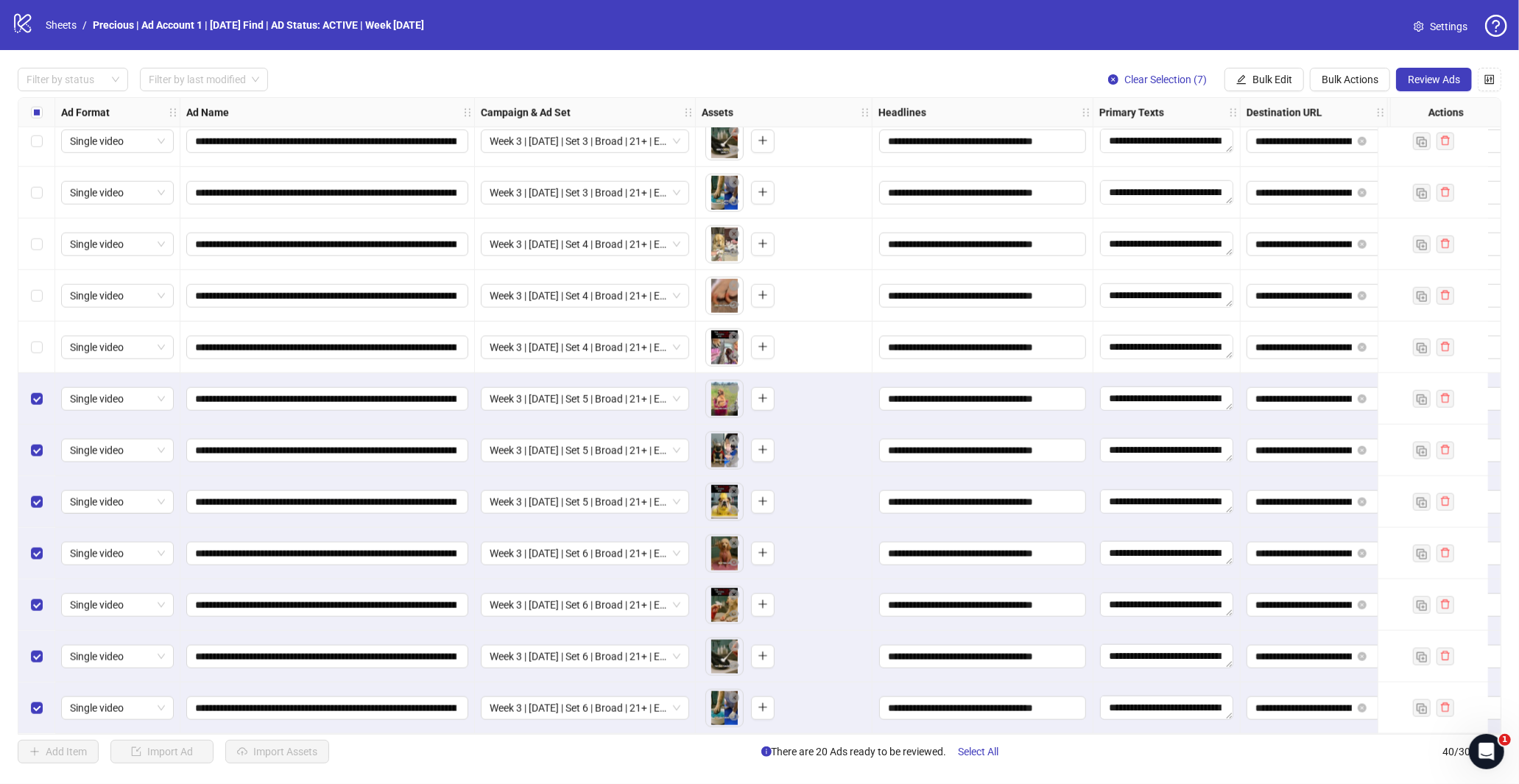
click at [35, 261] on div "Select row 31" at bounding box center [37, 244] width 37 height 51
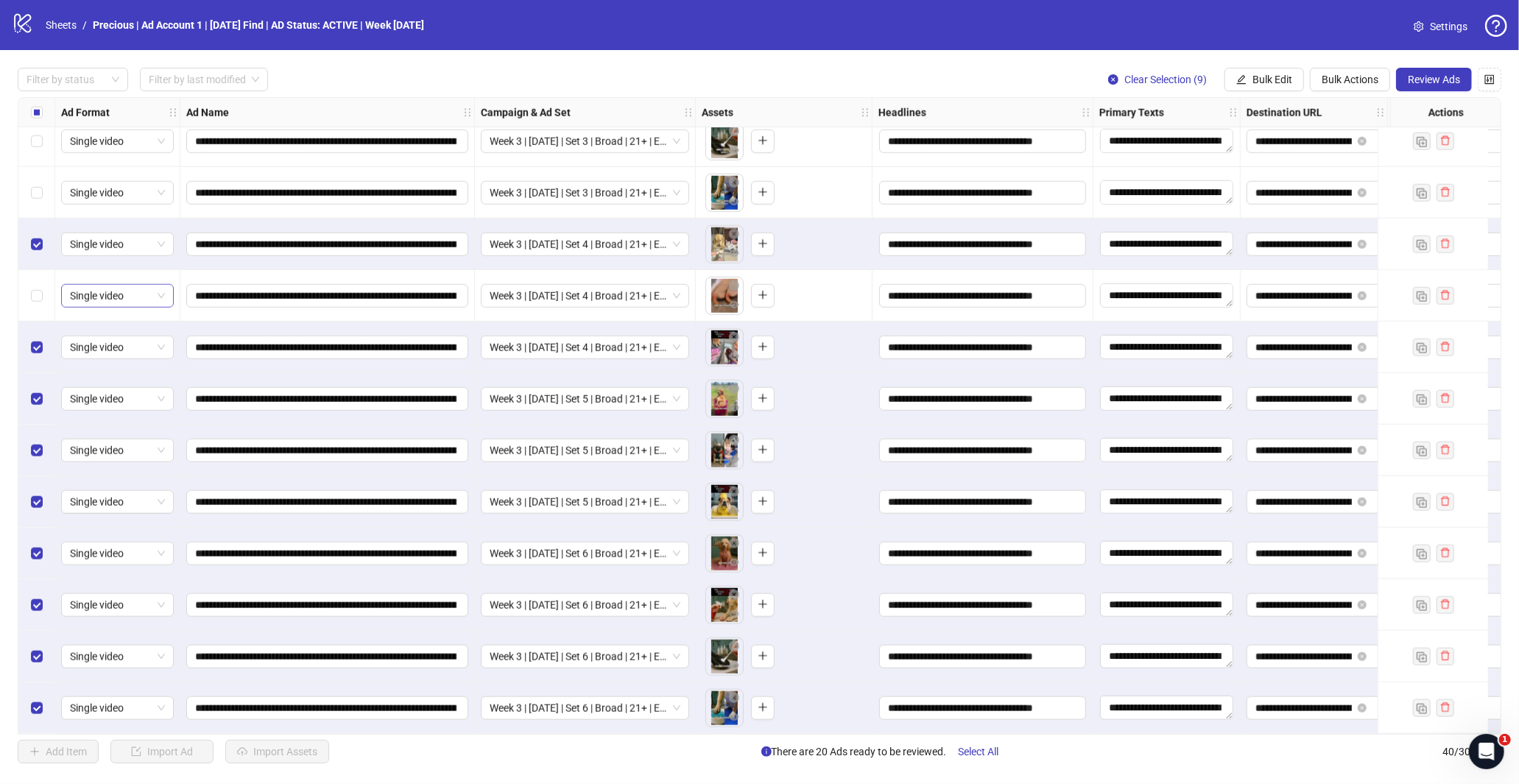
click at [38, 278] on div "Select row 32" at bounding box center [37, 295] width 37 height 51
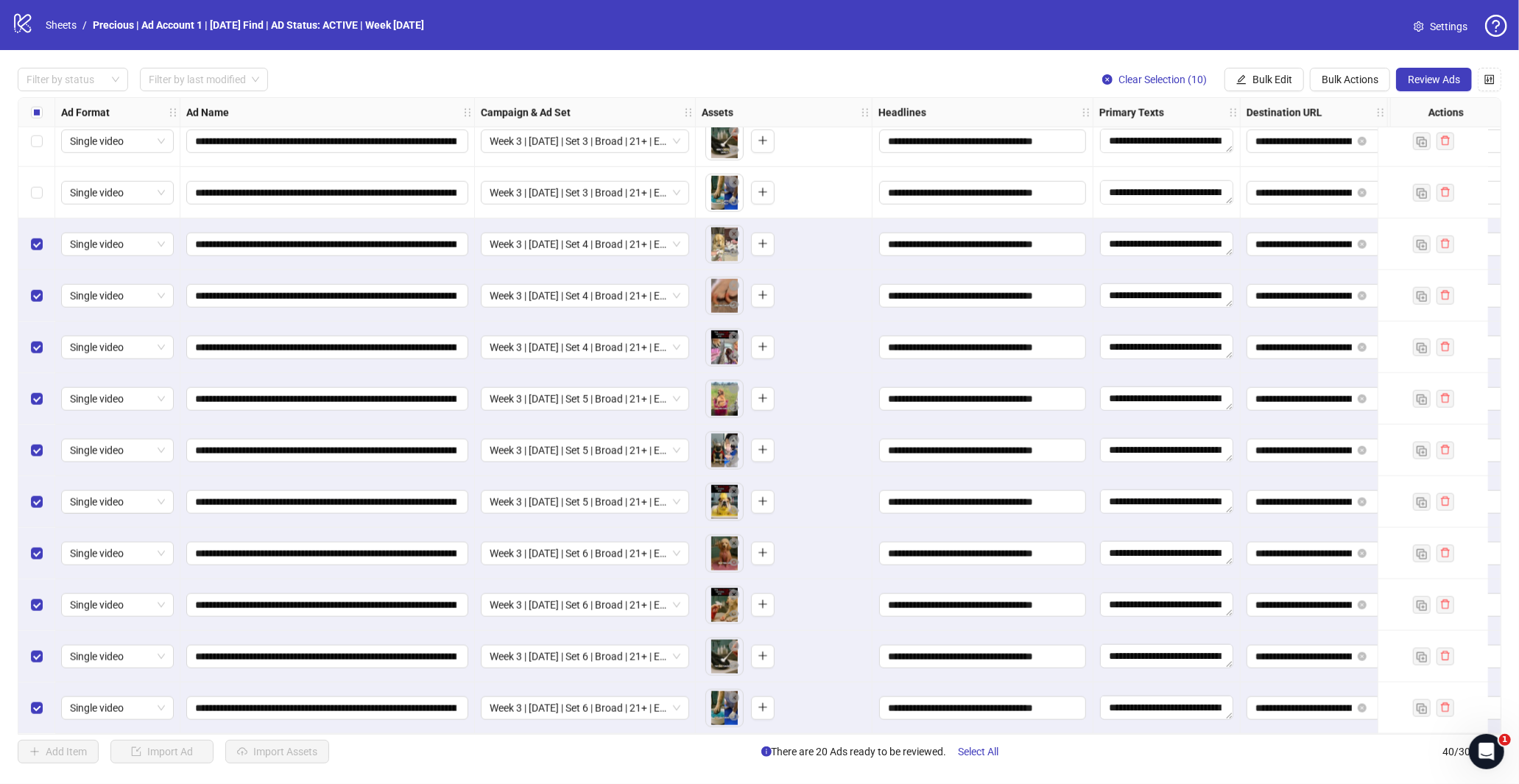
scroll to position [1296, 0]
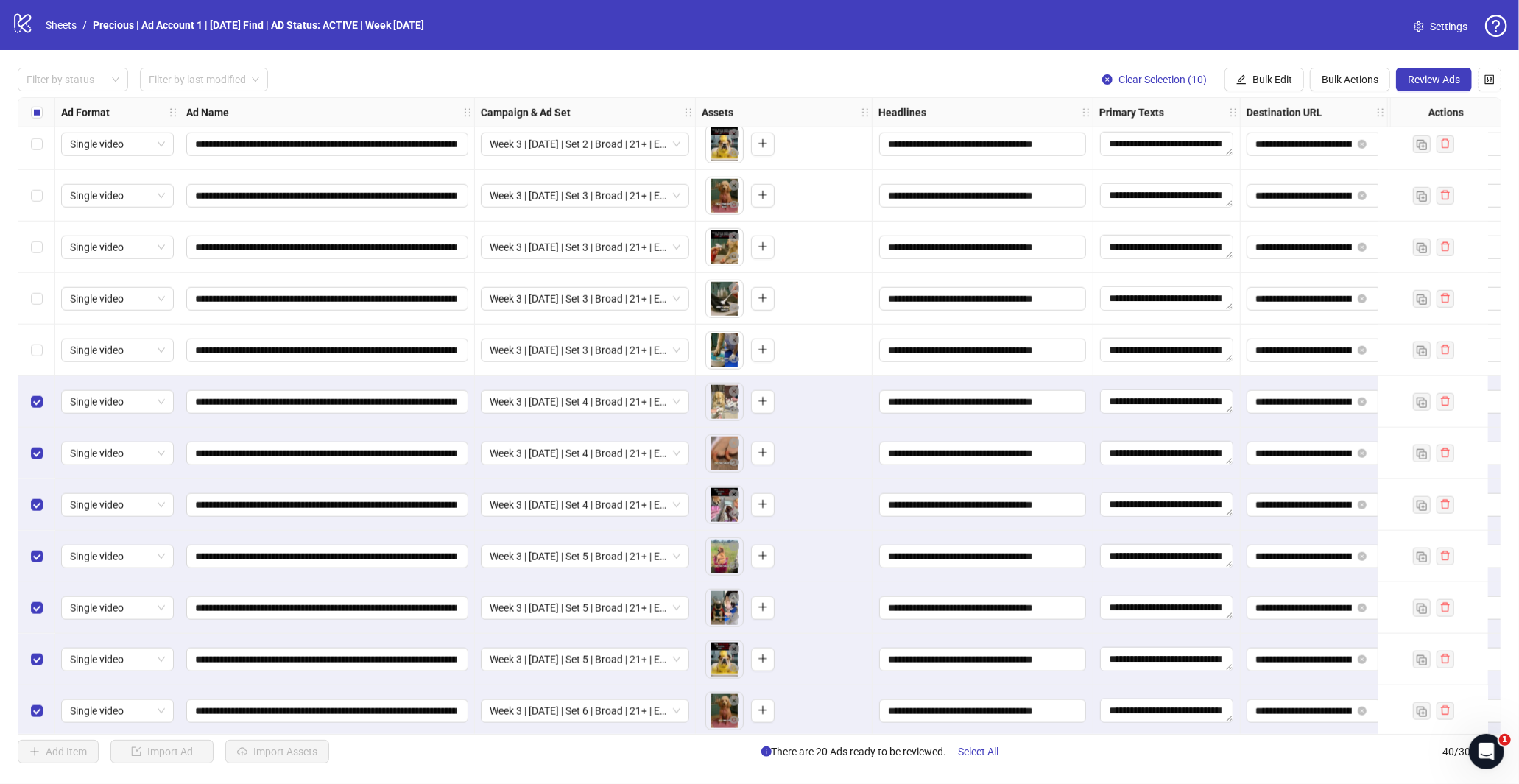
click at [50, 284] on div "Select row 29" at bounding box center [37, 299] width 37 height 51
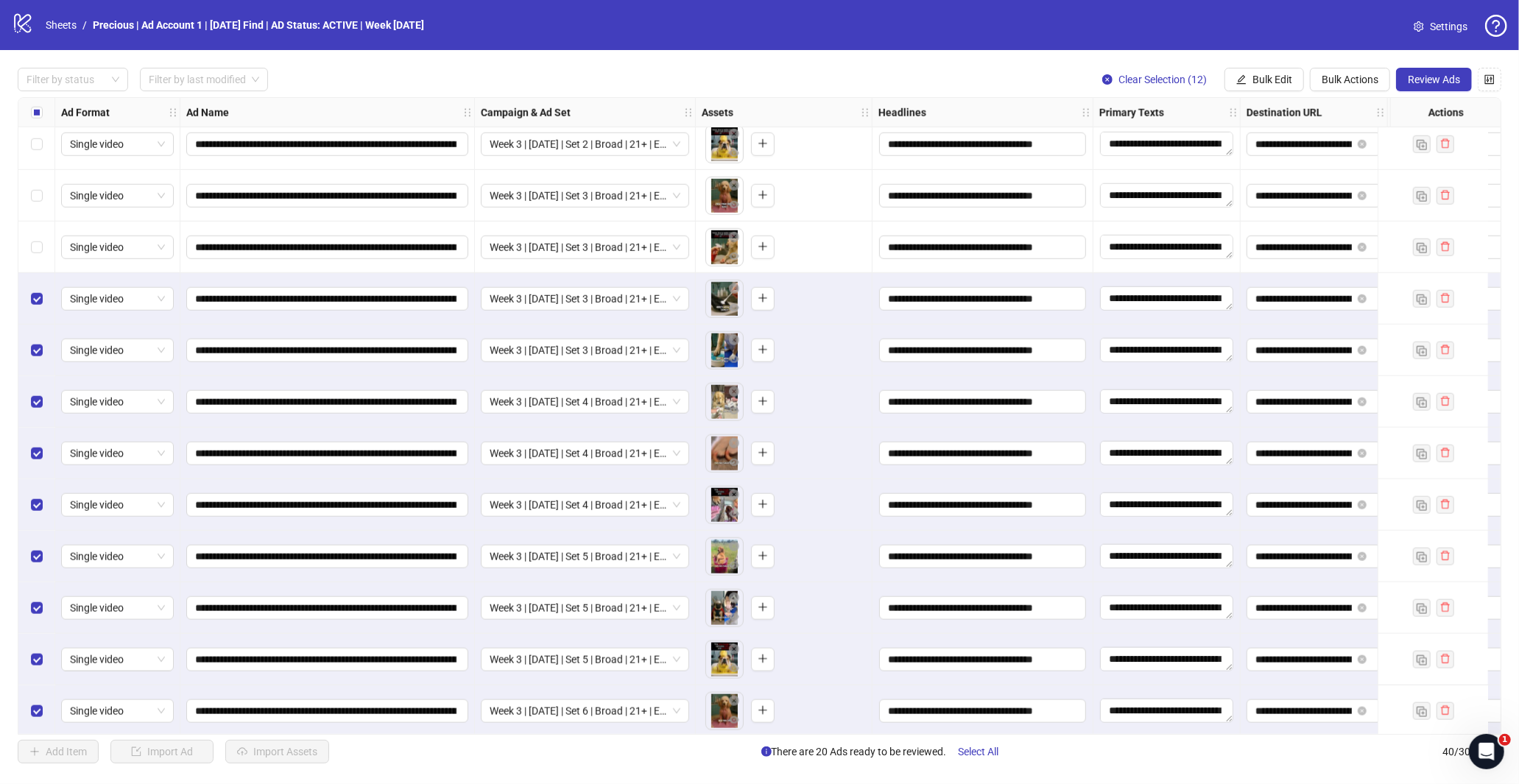
click at [41, 239] on label "Select row 28" at bounding box center [37, 247] width 12 height 16
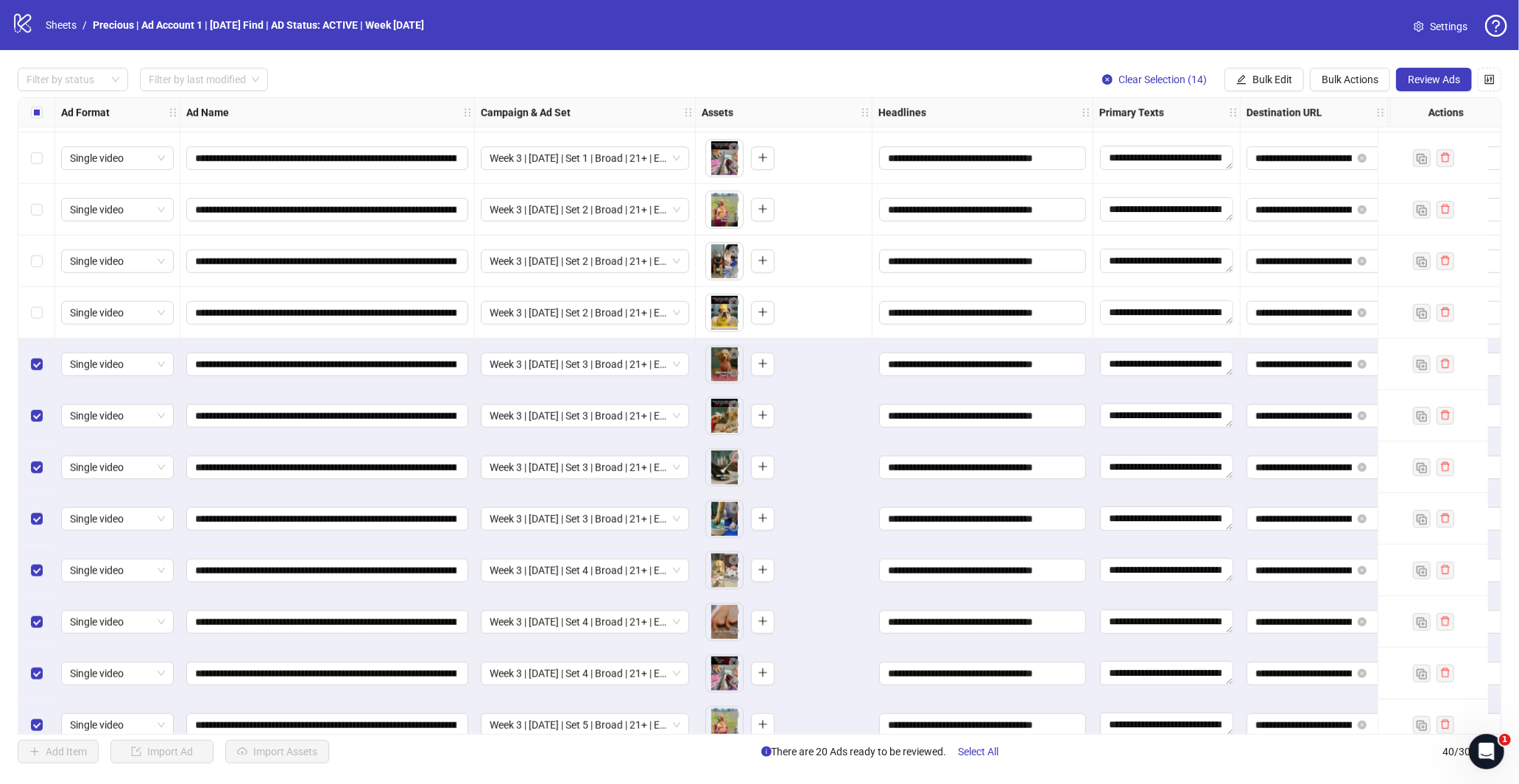
scroll to position [1051, 0]
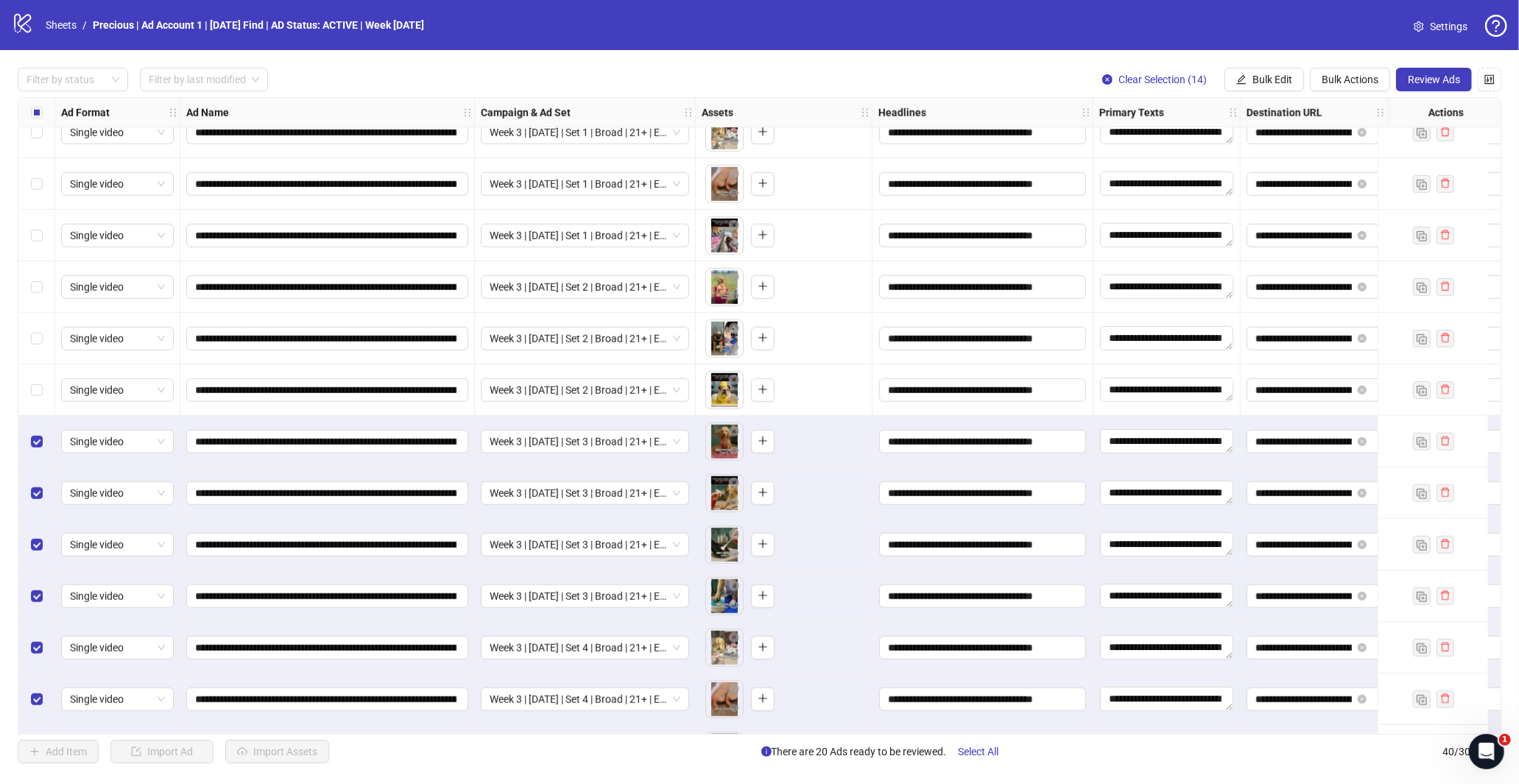
click at [28, 374] on div "Select row 26" at bounding box center [37, 390] width 37 height 51
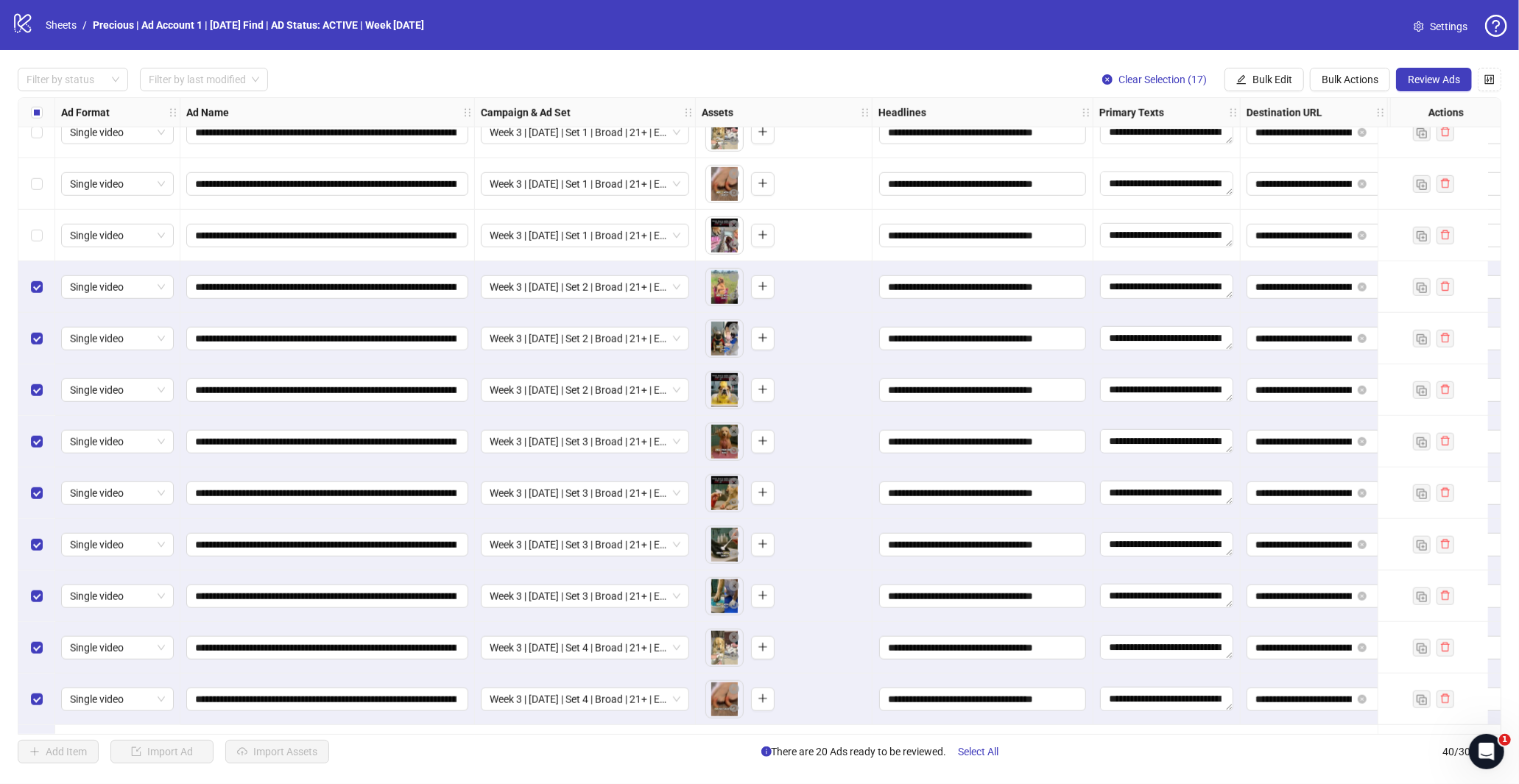
scroll to position [969, 0]
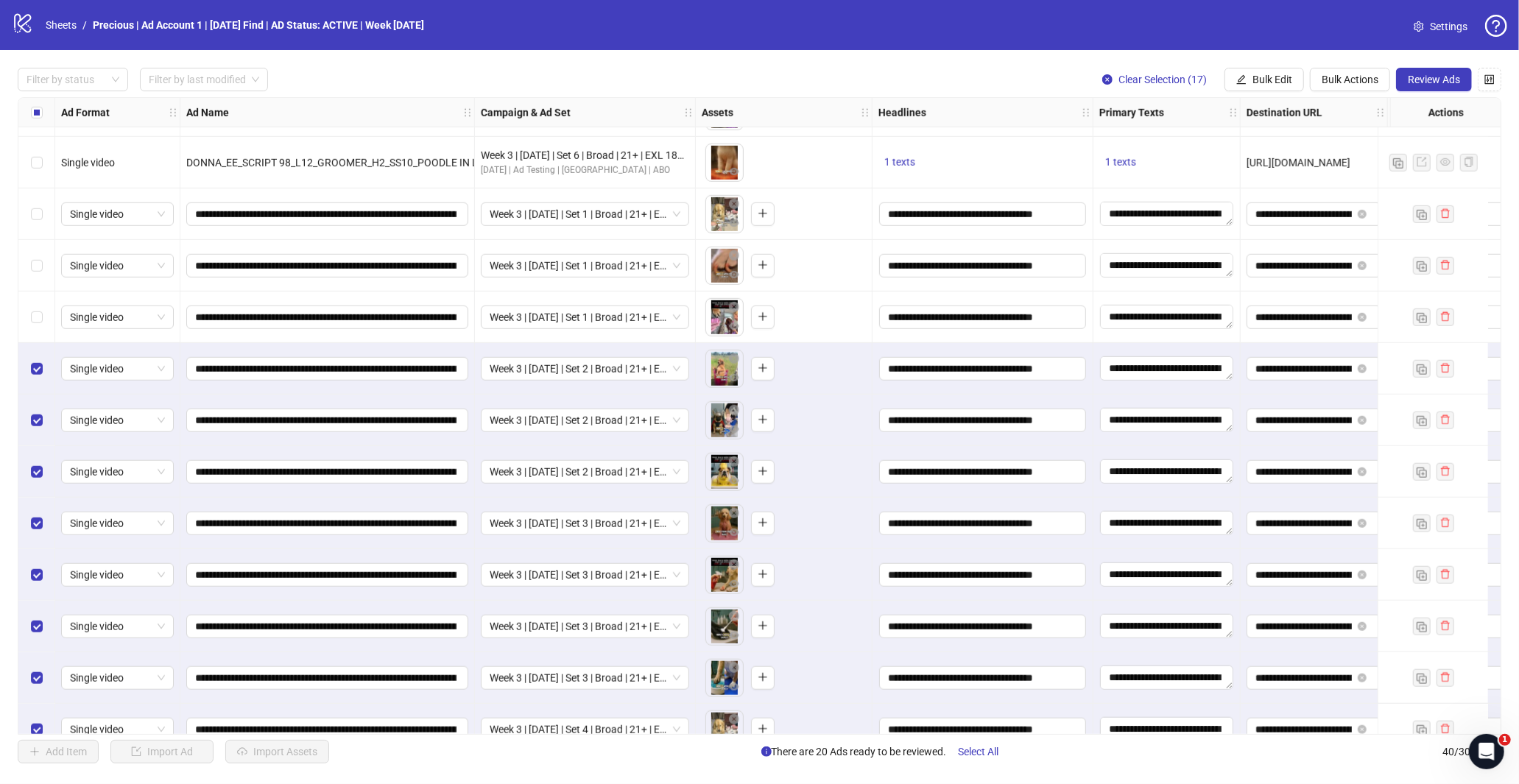
drag, startPoint x: 35, startPoint y: 326, endPoint x: 32, endPoint y: 253, distance: 73.1
click at [35, 325] on div "Select row 23" at bounding box center [37, 317] width 37 height 51
click at [31, 278] on div "Select row 22" at bounding box center [37, 266] width 37 height 51
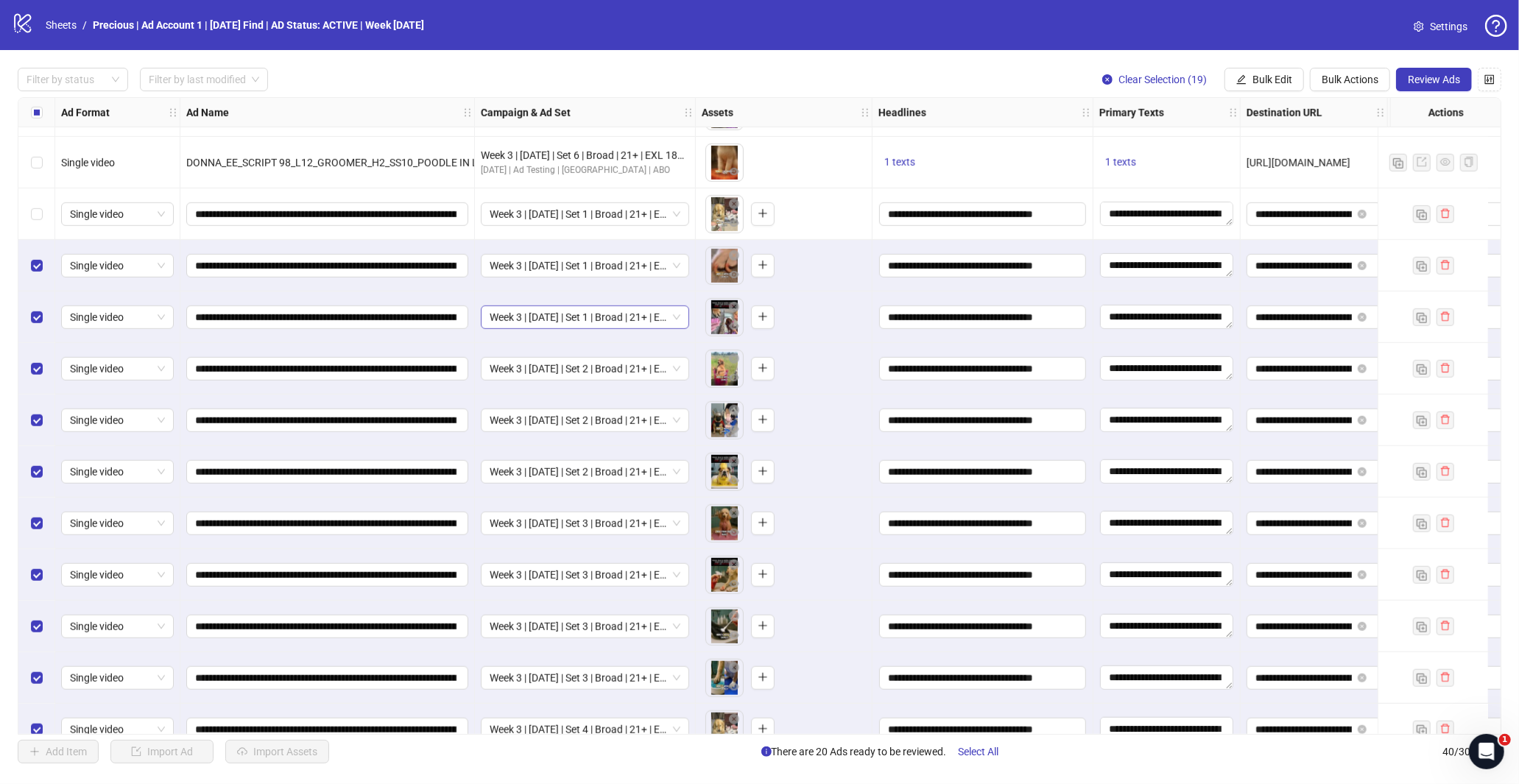
click at [26, 209] on div "Select row 21" at bounding box center [37, 214] width 37 height 51
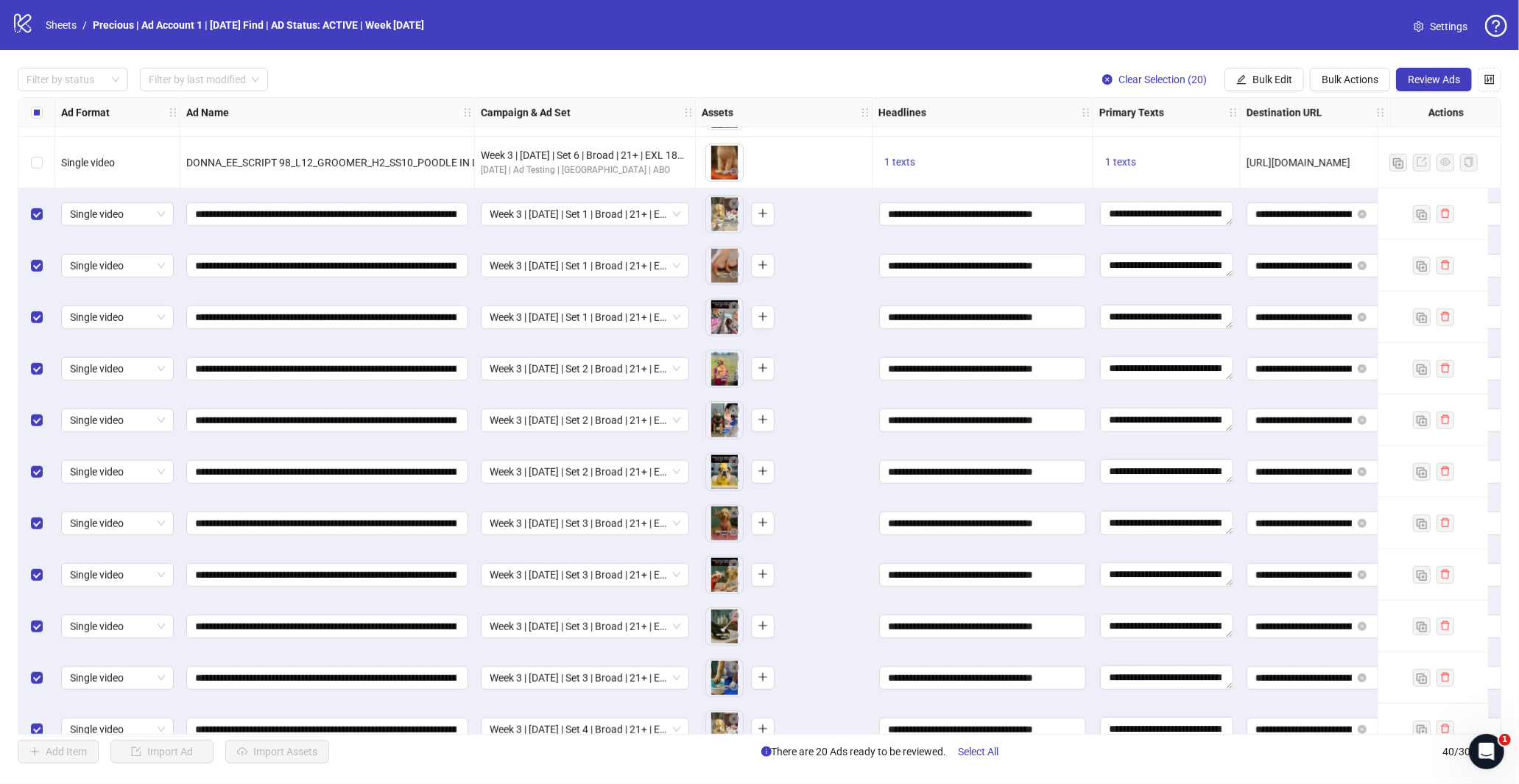
click at [1436, 75] on span "Review Ads" at bounding box center [1434, 79] width 52 height 12
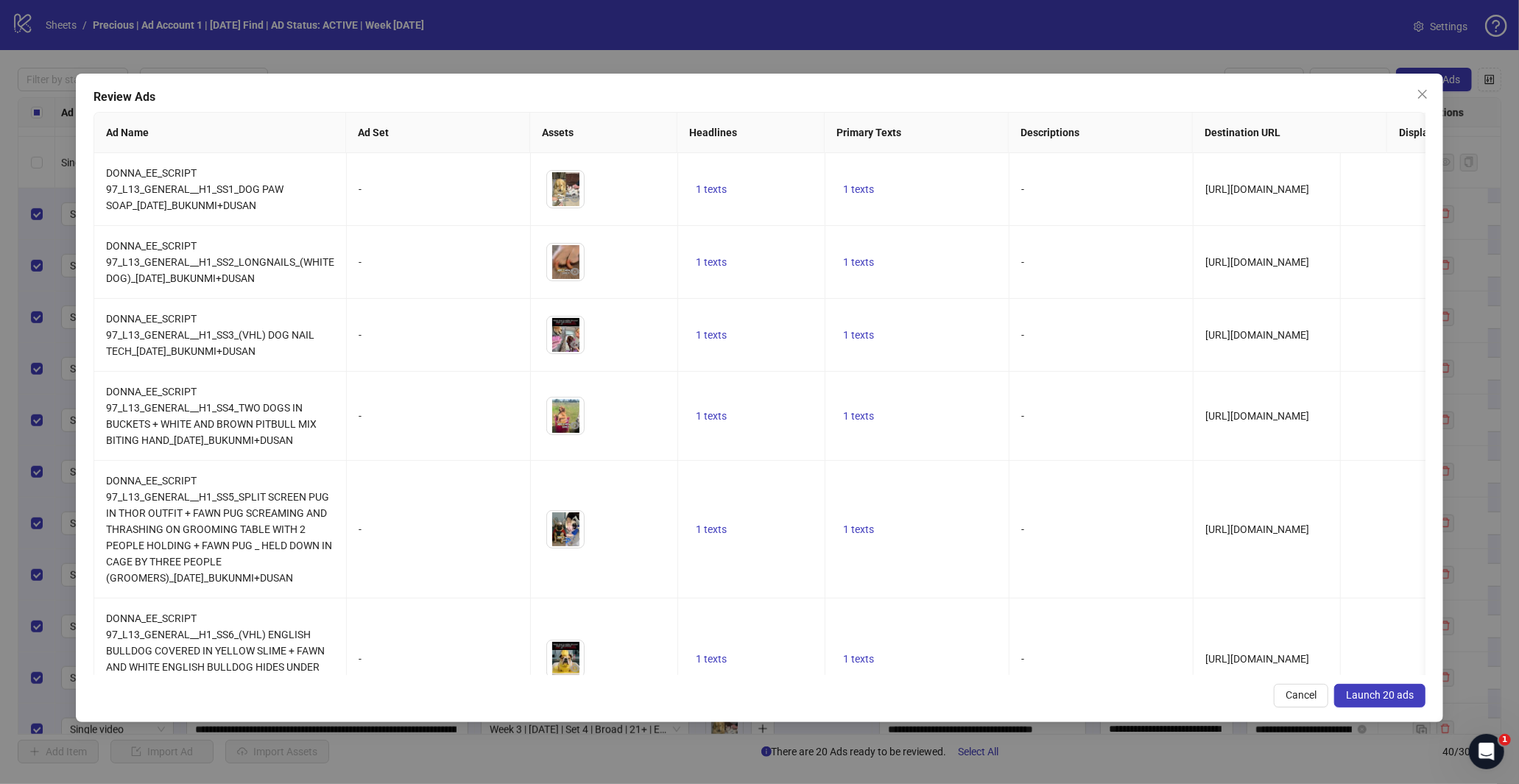
click at [1377, 695] on span "Launch 20 ads" at bounding box center [1379, 695] width 67 height 12
